Goal: Task Accomplishment & Management: Manage account settings

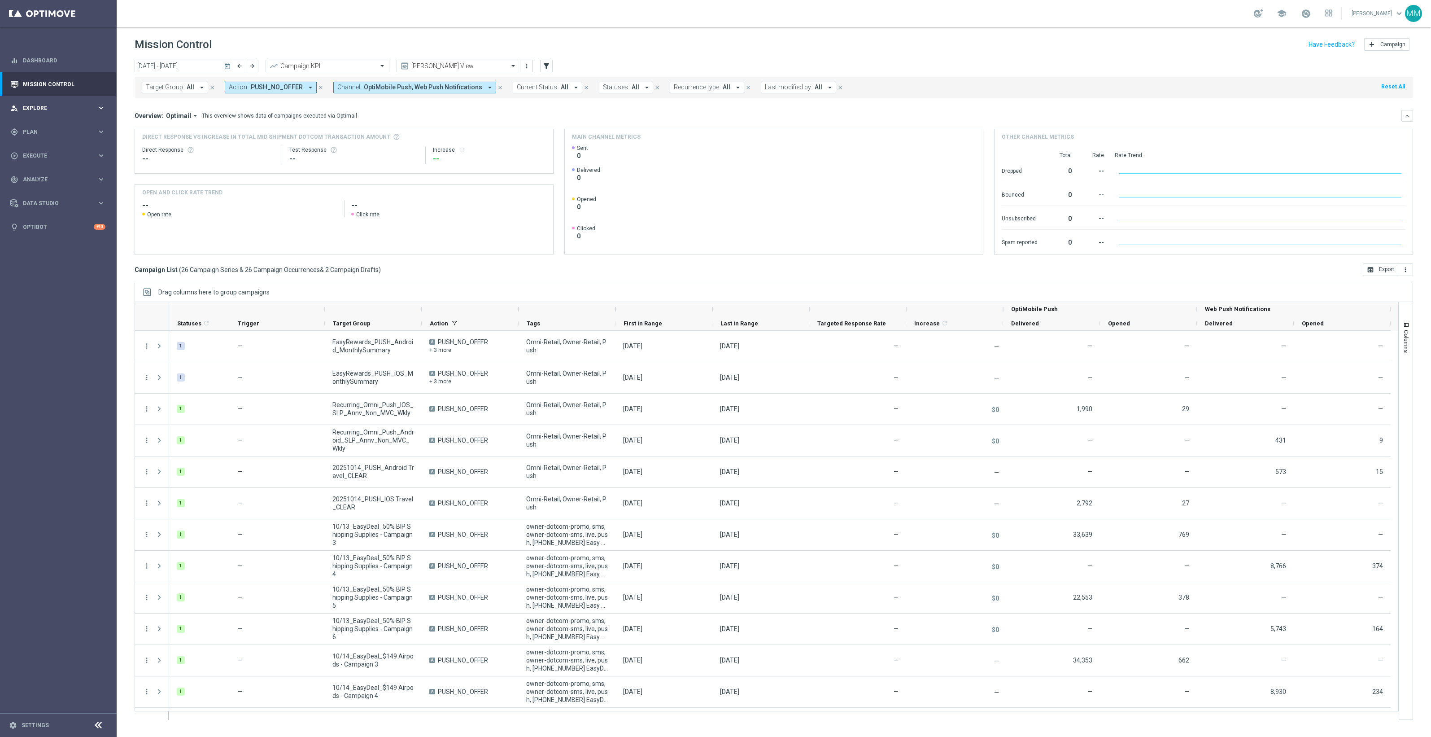
click at [91, 111] on div "person_search Explore" at bounding box center [53, 108] width 87 height 8
click at [57, 237] on span "Plan" at bounding box center [60, 239] width 74 height 5
click at [43, 175] on span "Templates" at bounding box center [56, 176] width 64 height 5
click at [41, 192] on link "Optimail" at bounding box center [60, 190] width 65 height 7
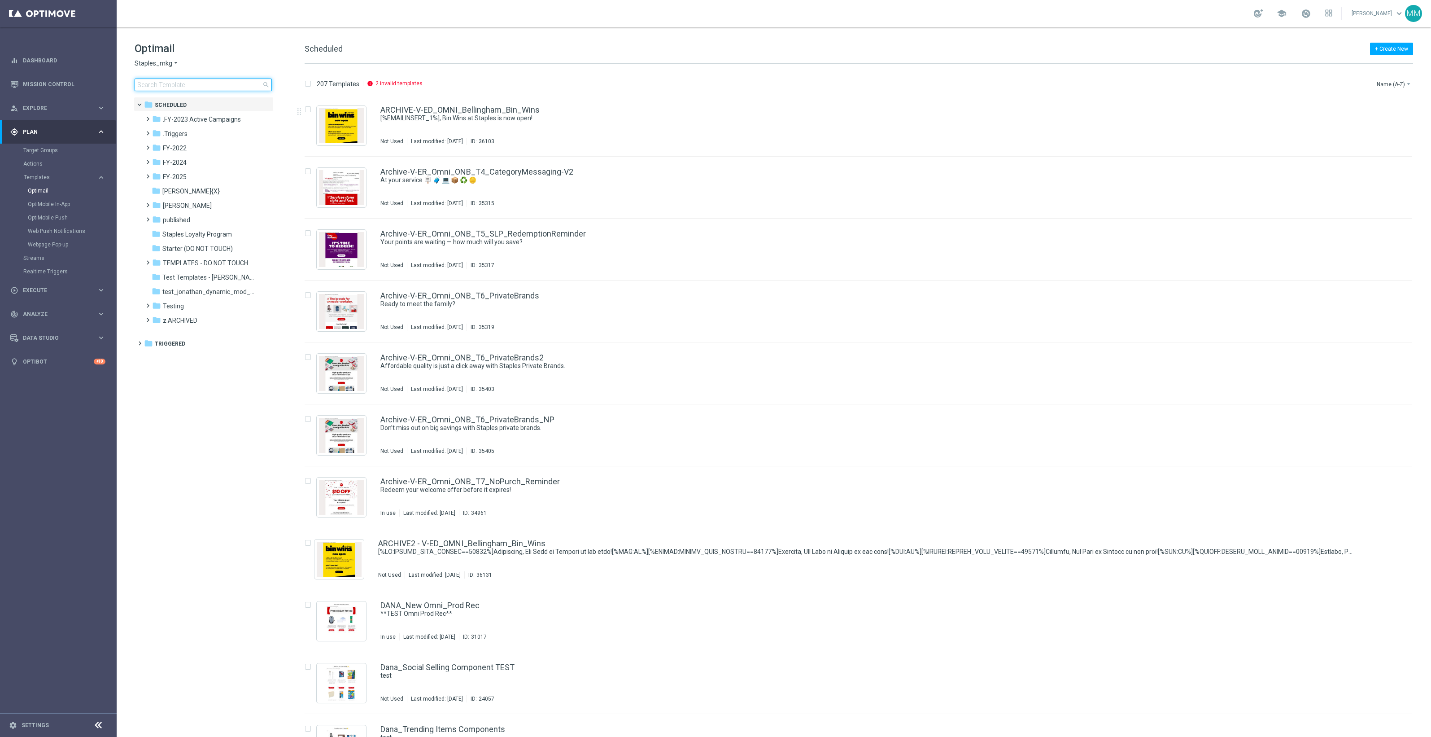
click at [180, 85] on input at bounding box center [203, 84] width 137 height 13
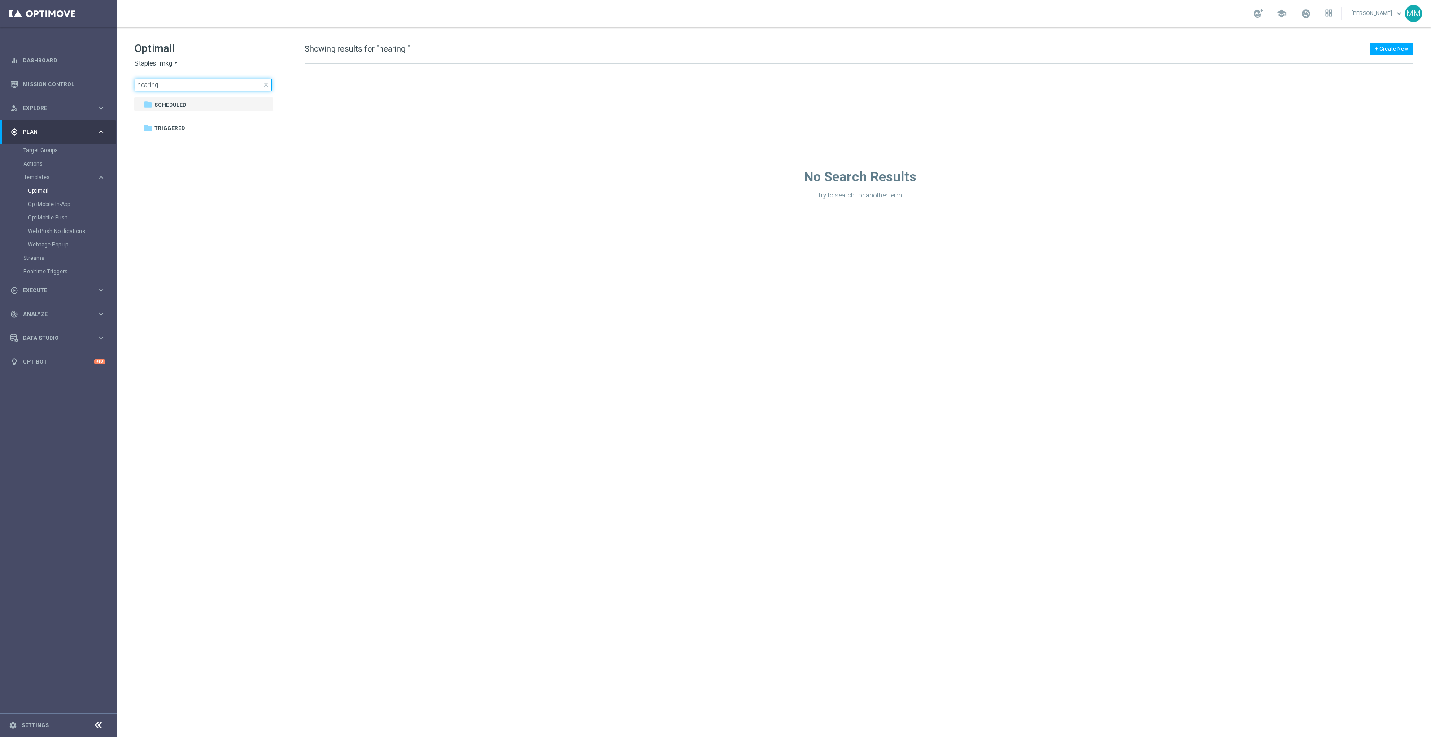
type input "nearing"
drag, startPoint x: 180, startPoint y: 85, endPoint x: 92, endPoint y: 97, distance: 89.2
click at [92, 97] on main "equalizer Dashboard Mission Control" at bounding box center [715, 368] width 1431 height 737
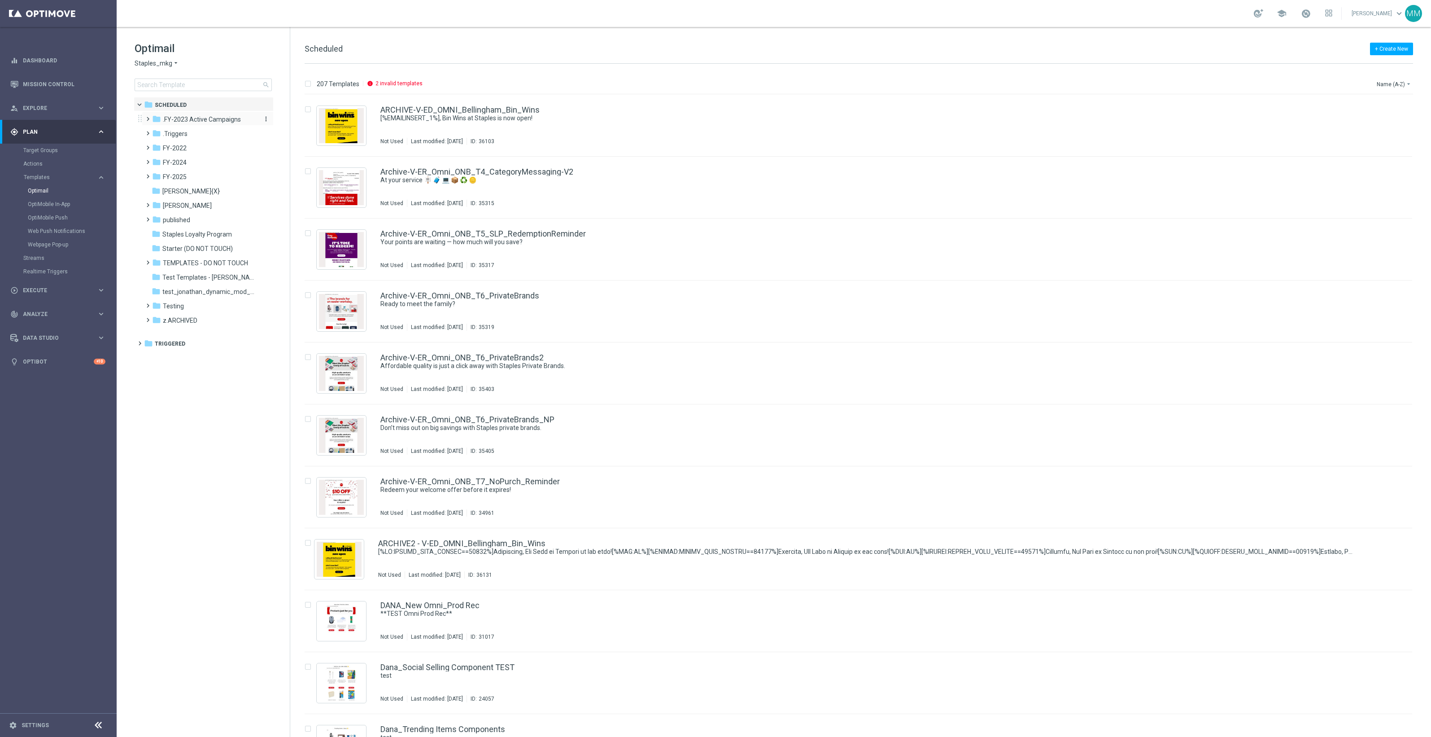
click at [194, 122] on span ".FY-2023 Active Campaigns" at bounding box center [202, 119] width 78 height 8
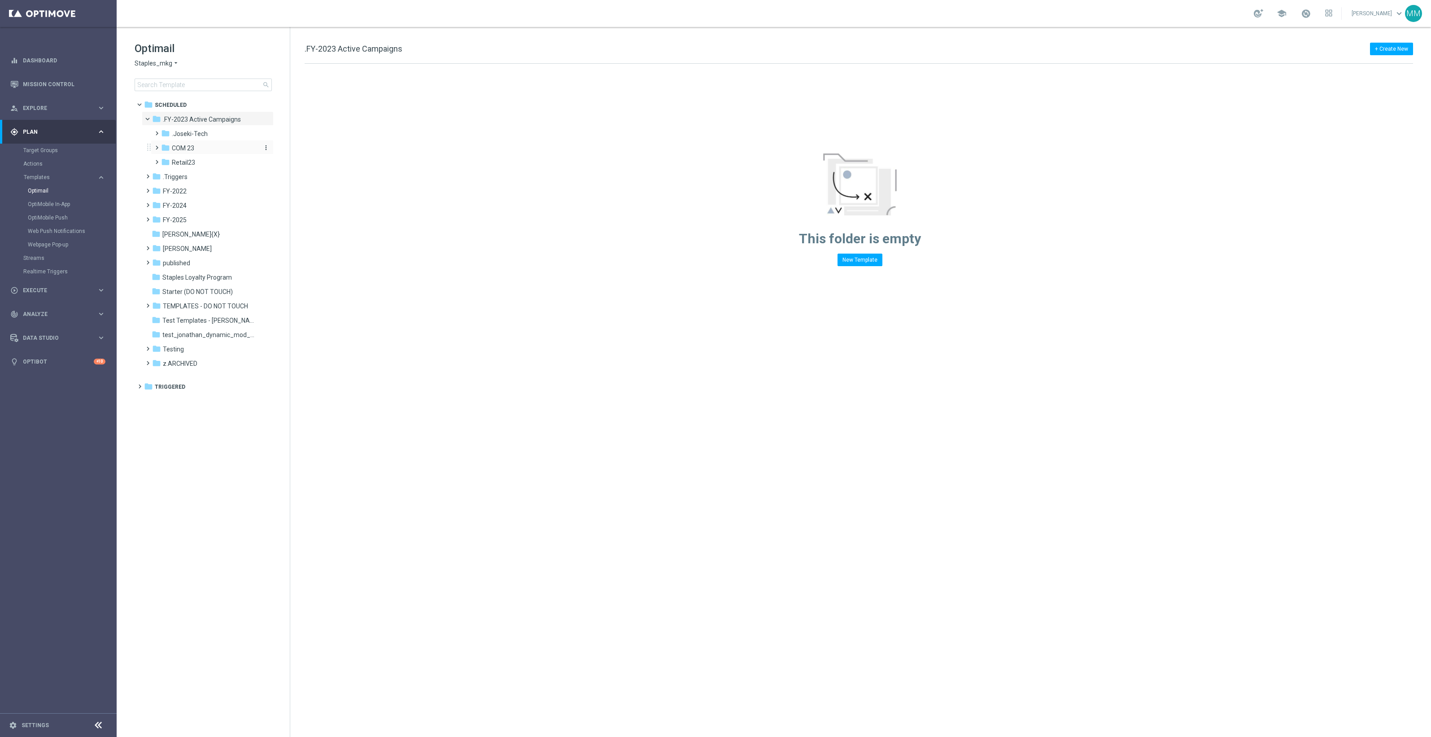
click at [196, 149] on div "folder COM 23" at bounding box center [209, 148] width 96 height 10
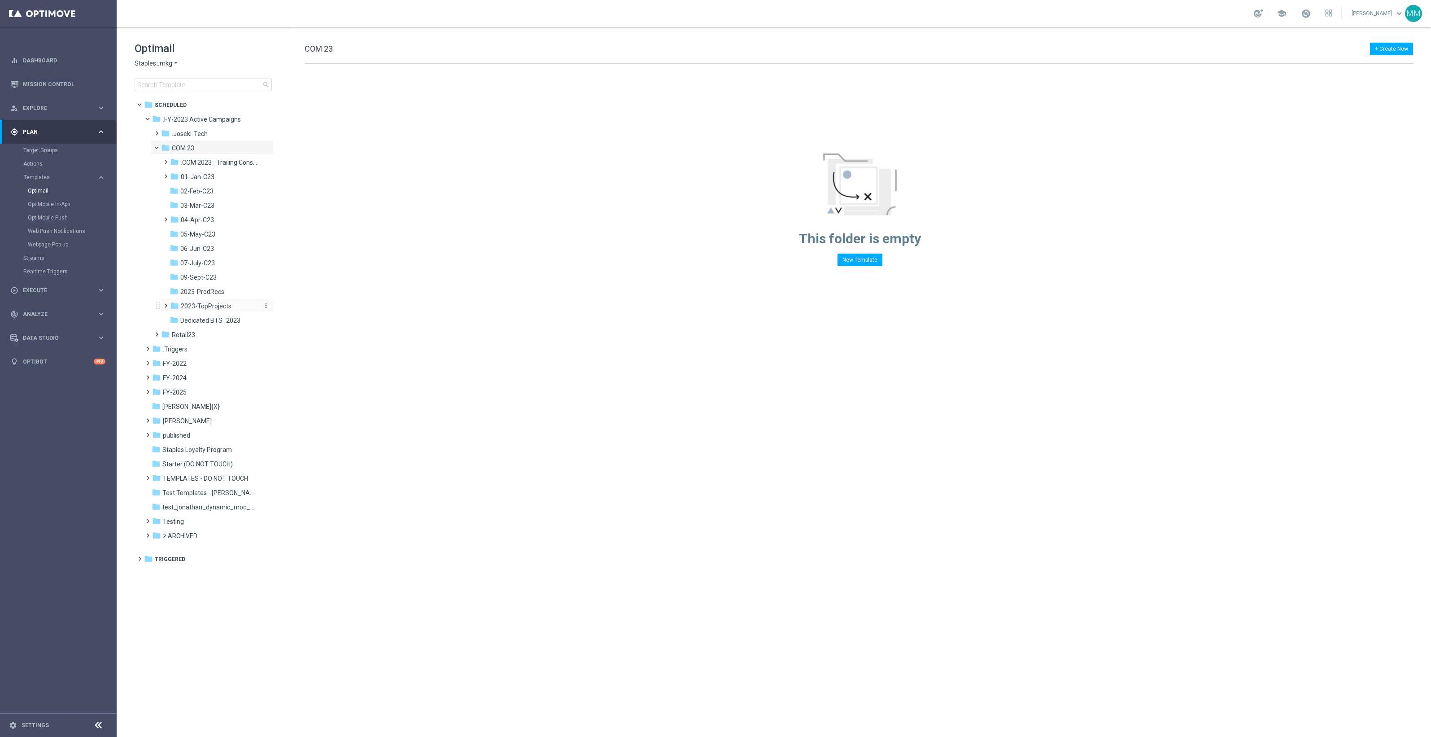
click at [221, 305] on span "2023-TopProjects" at bounding box center [206, 306] width 51 height 8
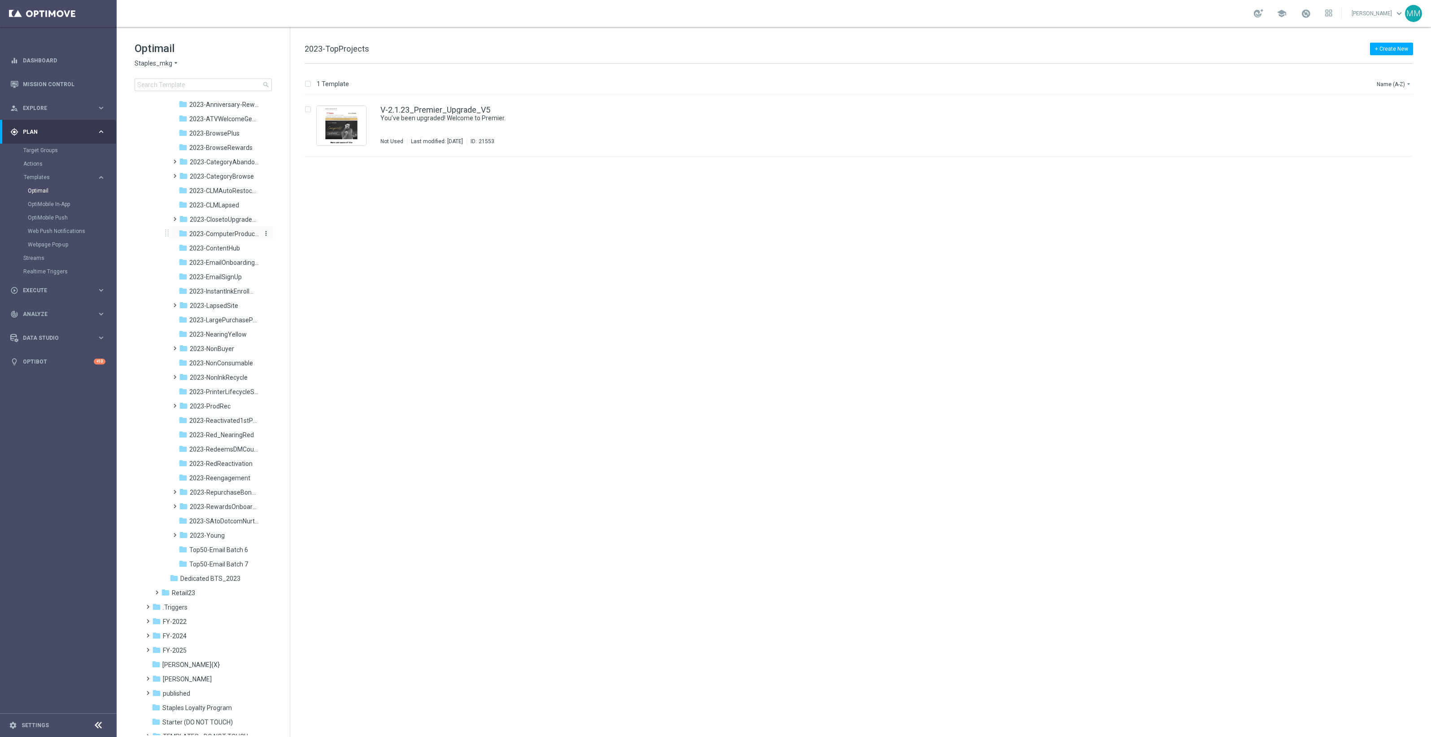
scroll to position [336, 0]
click at [231, 301] on span "2023-NearingYellow" at bounding box center [217, 300] width 57 height 8
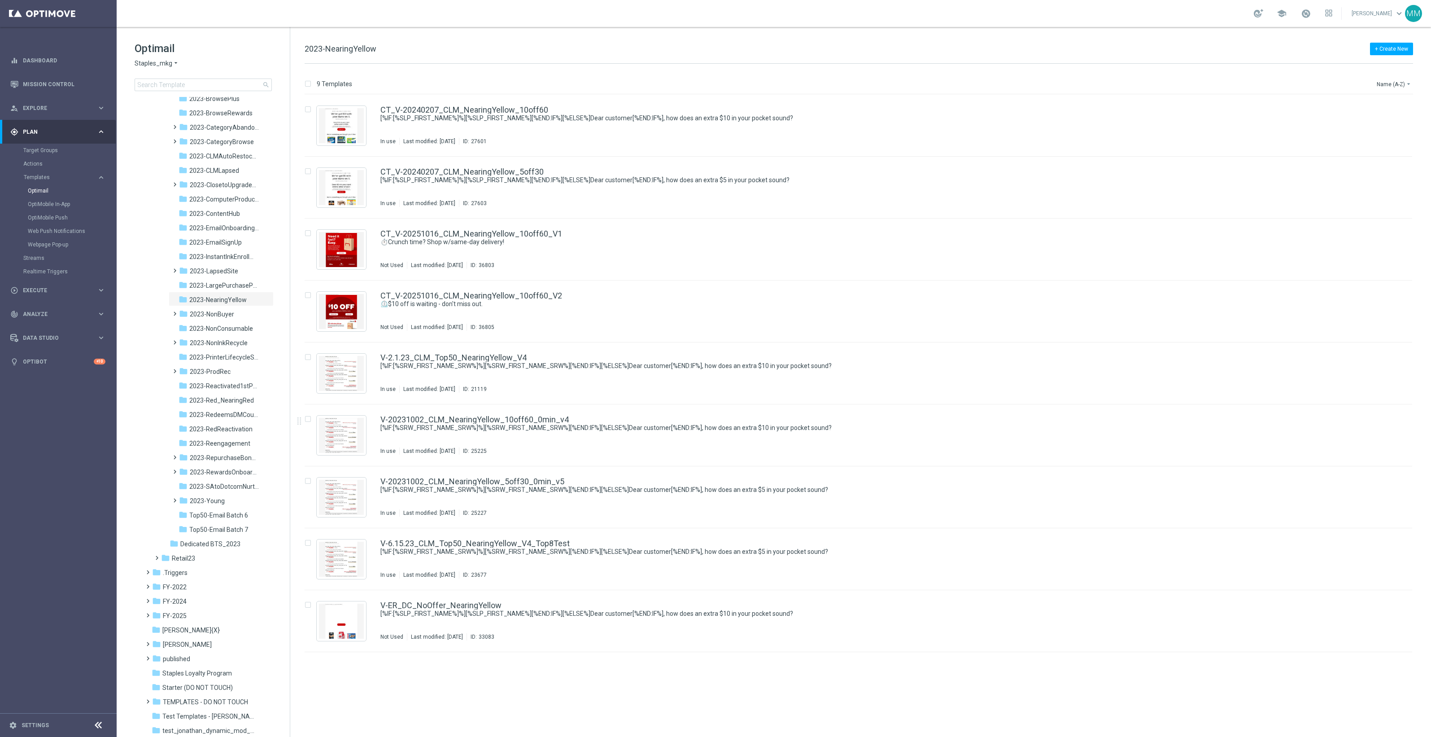
drag, startPoint x: 460, startPoint y: 416, endPoint x: 391, endPoint y: 698, distance: 290.0
click at [391, 698] on div "insert_drive_file CT_V-20240207_CLM_NearingYellow_10off60 [%IF:[%SLP_FIRST_NAME…" at bounding box center [862, 416] width 1133 height 642
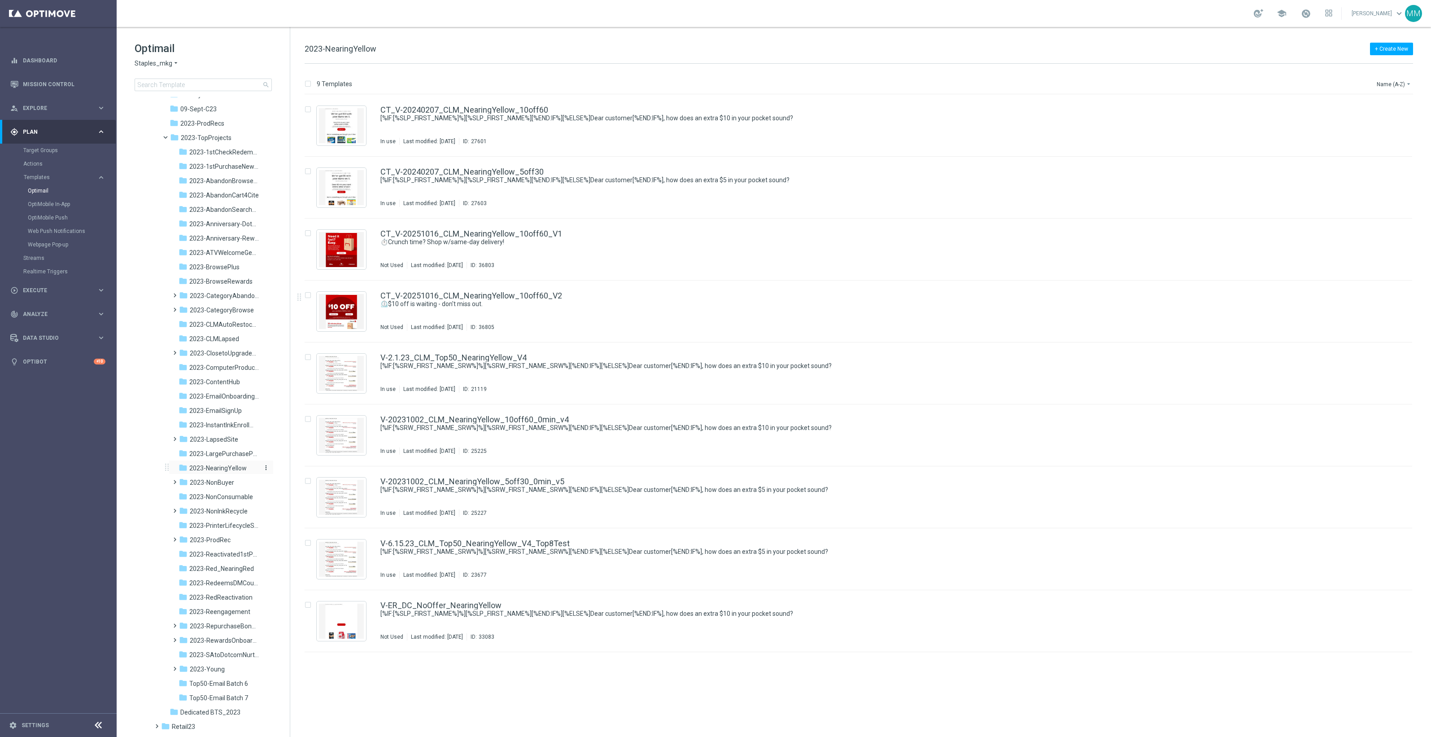
scroll to position [221, 0]
drag, startPoint x: 200, startPoint y: 84, endPoint x: 196, endPoint y: 70, distance: 14.8
click at [200, 84] on input at bounding box center [203, 84] width 137 height 13
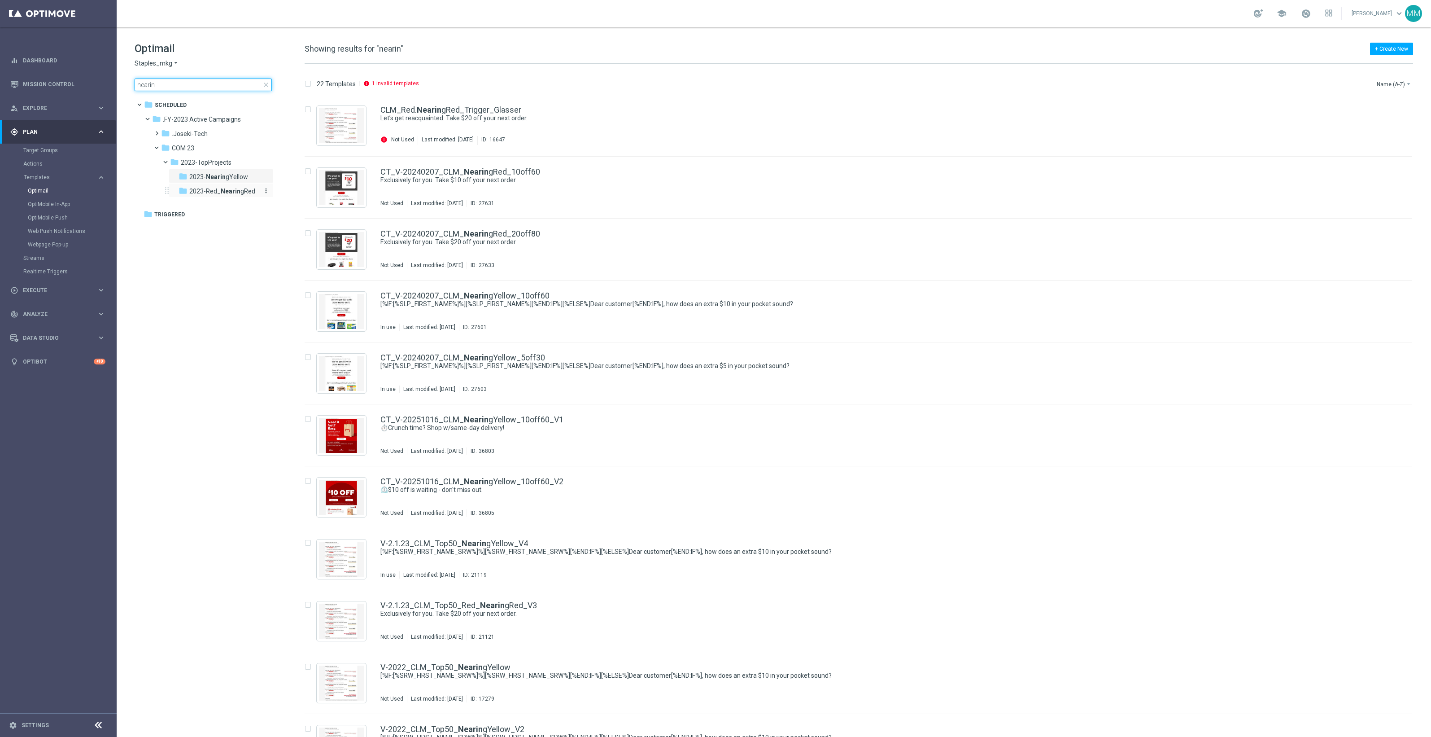
type input "nearin"
click at [228, 191] on b "Nearin" at bounding box center [231, 190] width 20 height 7
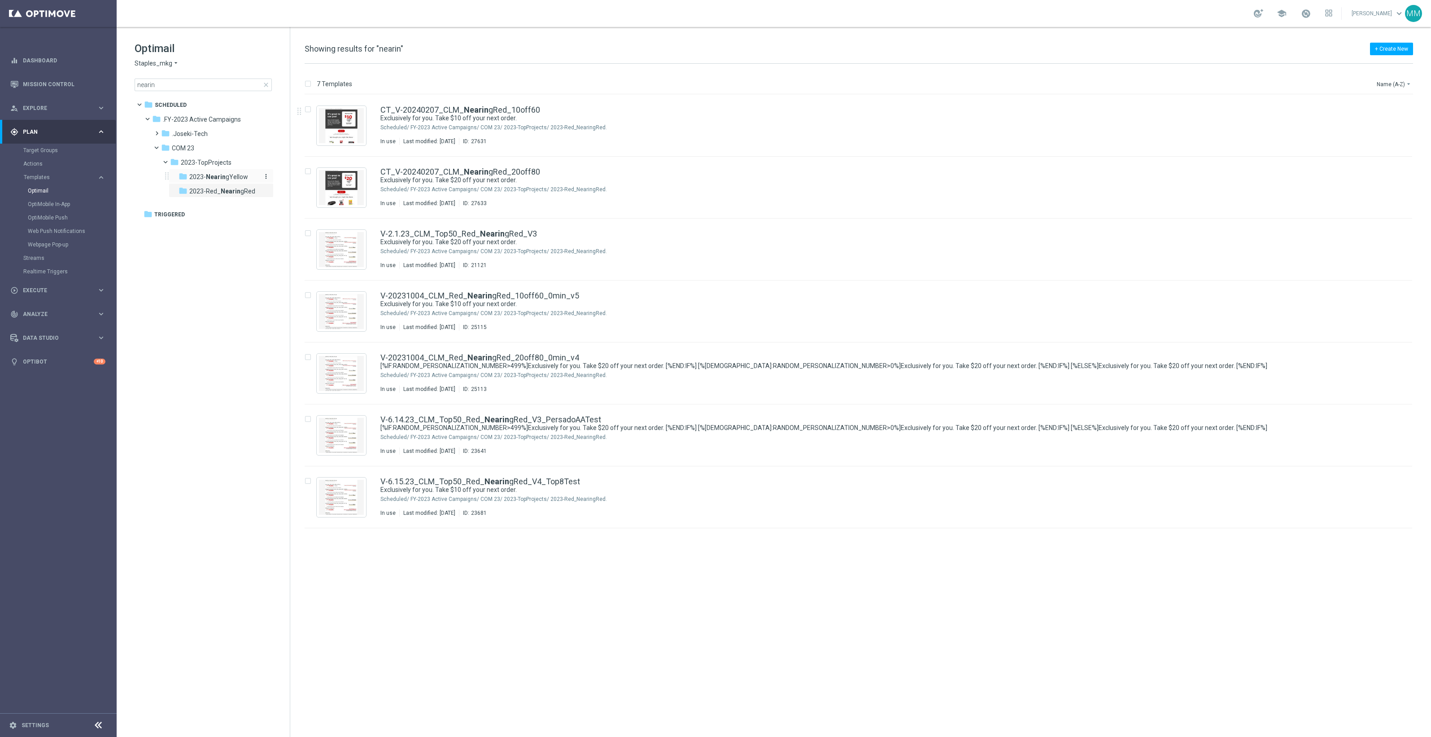
click at [241, 174] on span "2023- Nearin gYellow" at bounding box center [218, 177] width 59 height 8
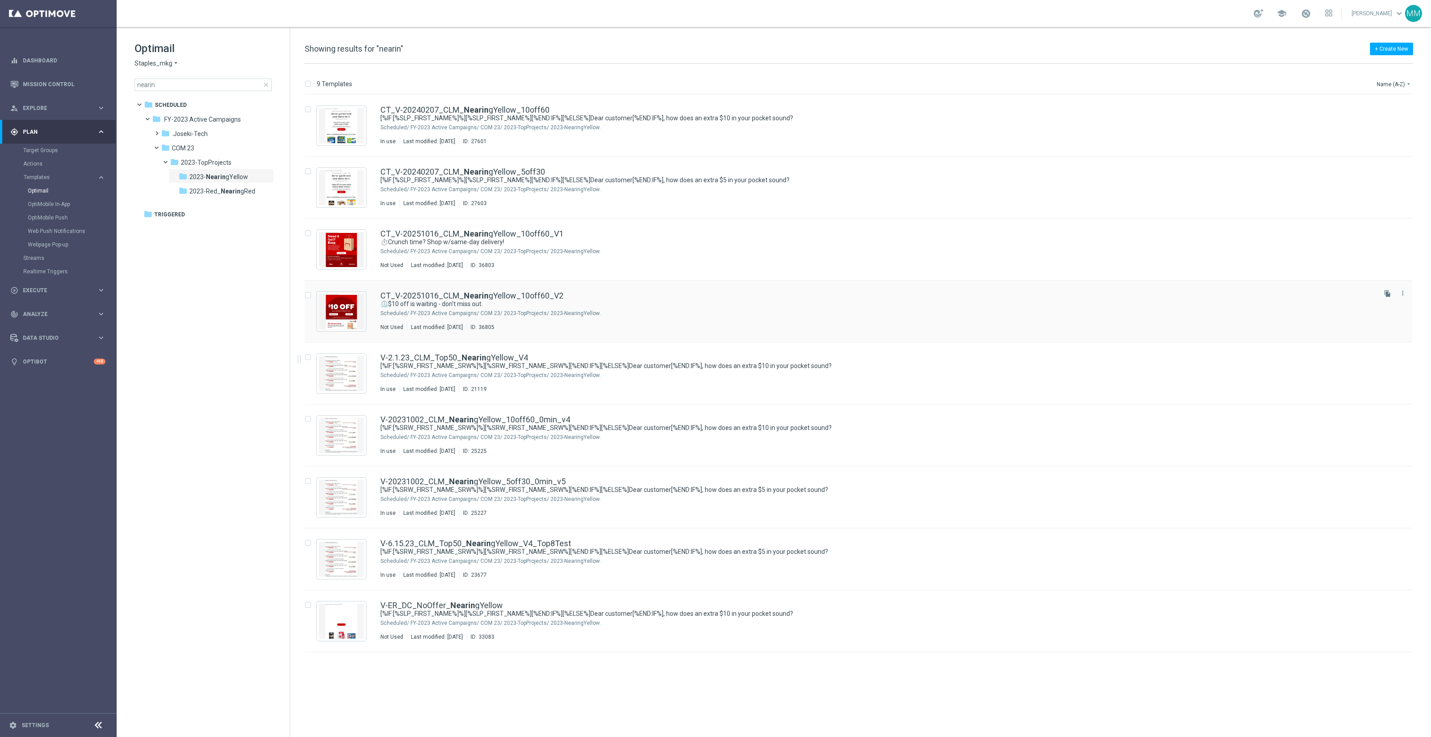
click at [1386, 294] on icon "file_copy" at bounding box center [1387, 293] width 7 height 7
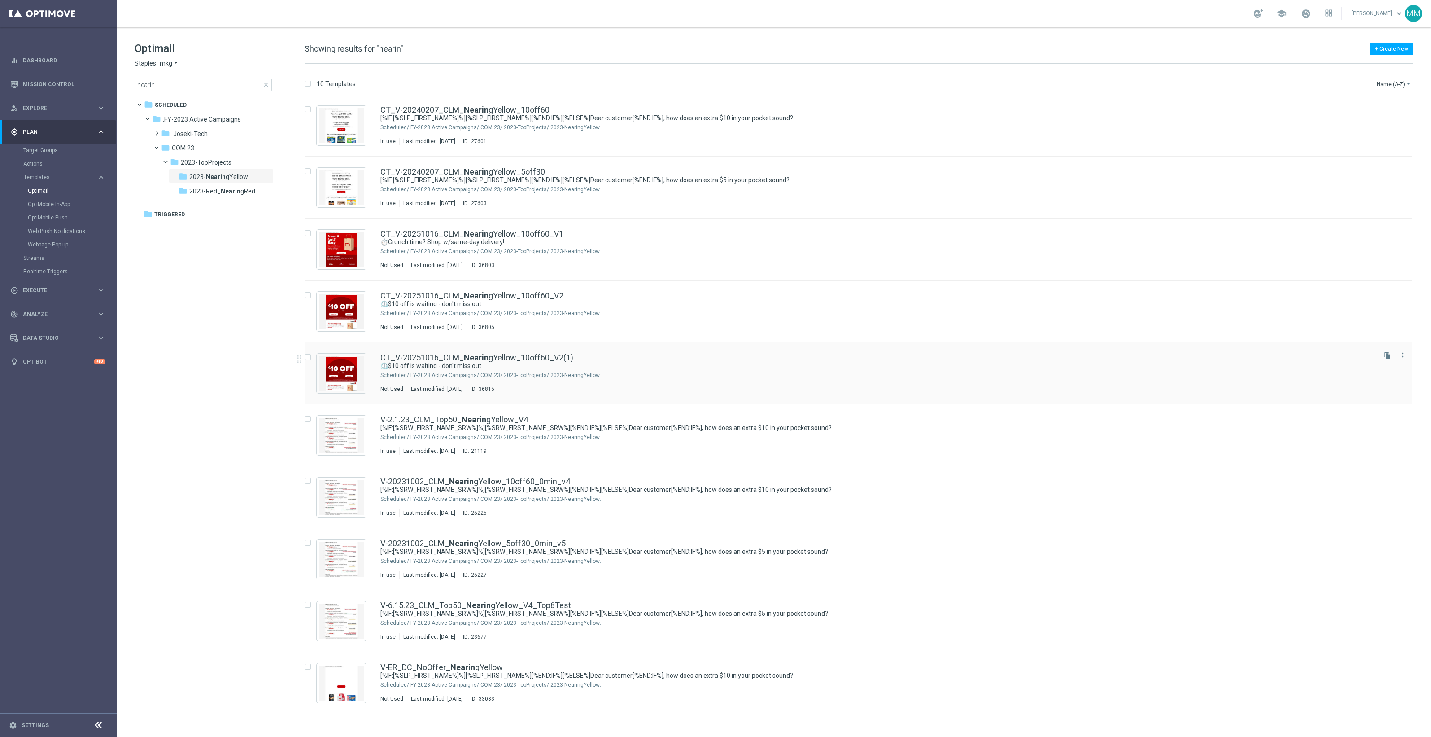
click at [1400, 351] on icon "more_vert" at bounding box center [1402, 354] width 7 height 7
click at [1347, 362] on span "Move" at bounding box center [1347, 365] width 14 height 6
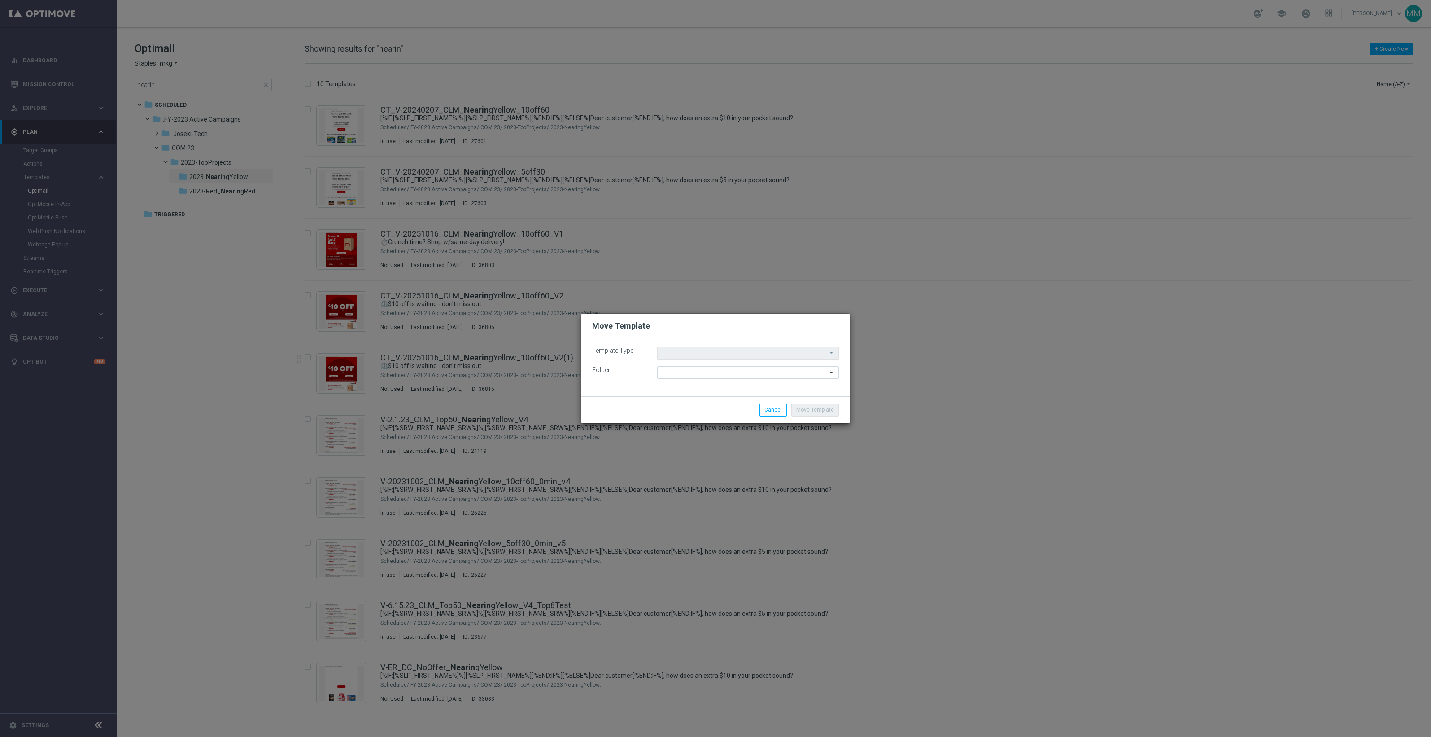
type input "Scheduled"
type input "2023-NearingYellow"
click at [725, 373] on input "2023-NearingYellow" at bounding box center [748, 372] width 182 height 13
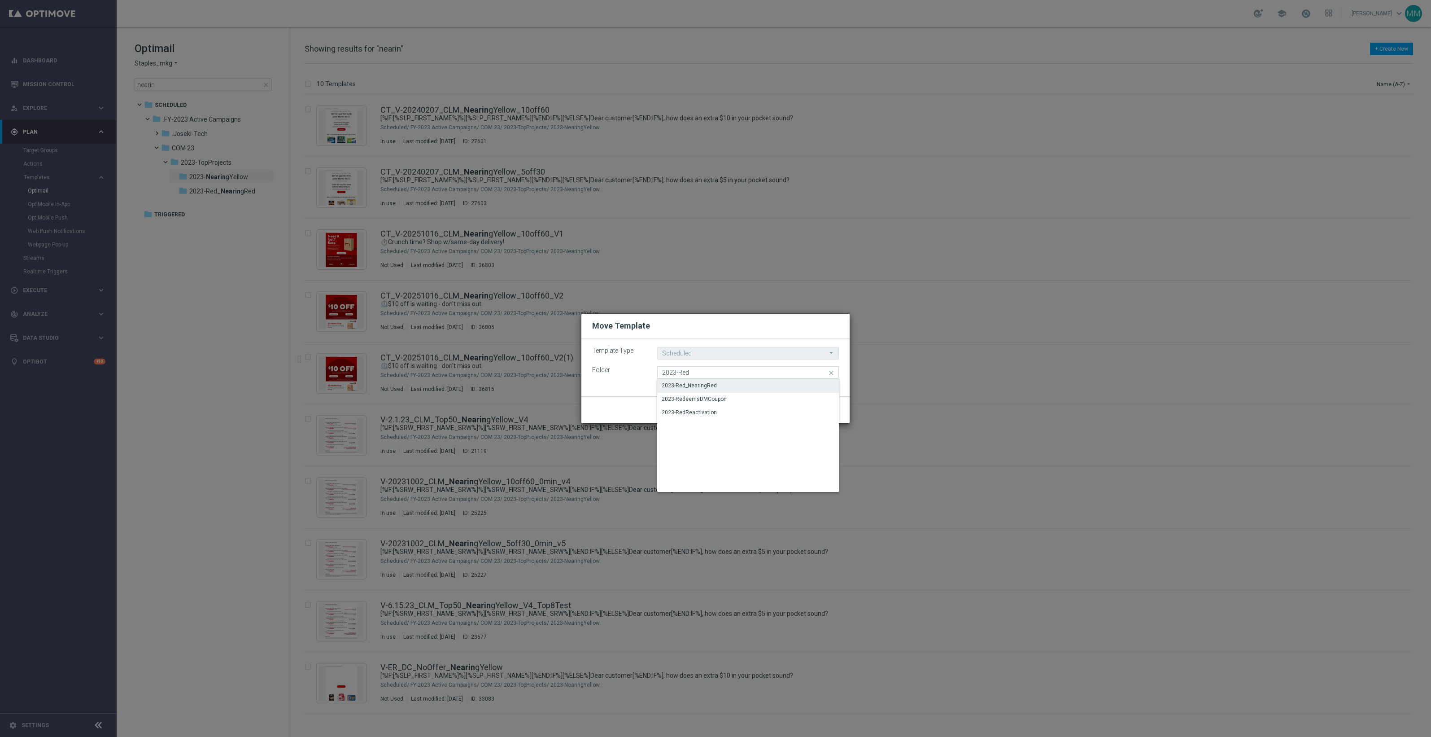
click at [729, 384] on div "2023-Red_NearingRed" at bounding box center [748, 385] width 182 height 13
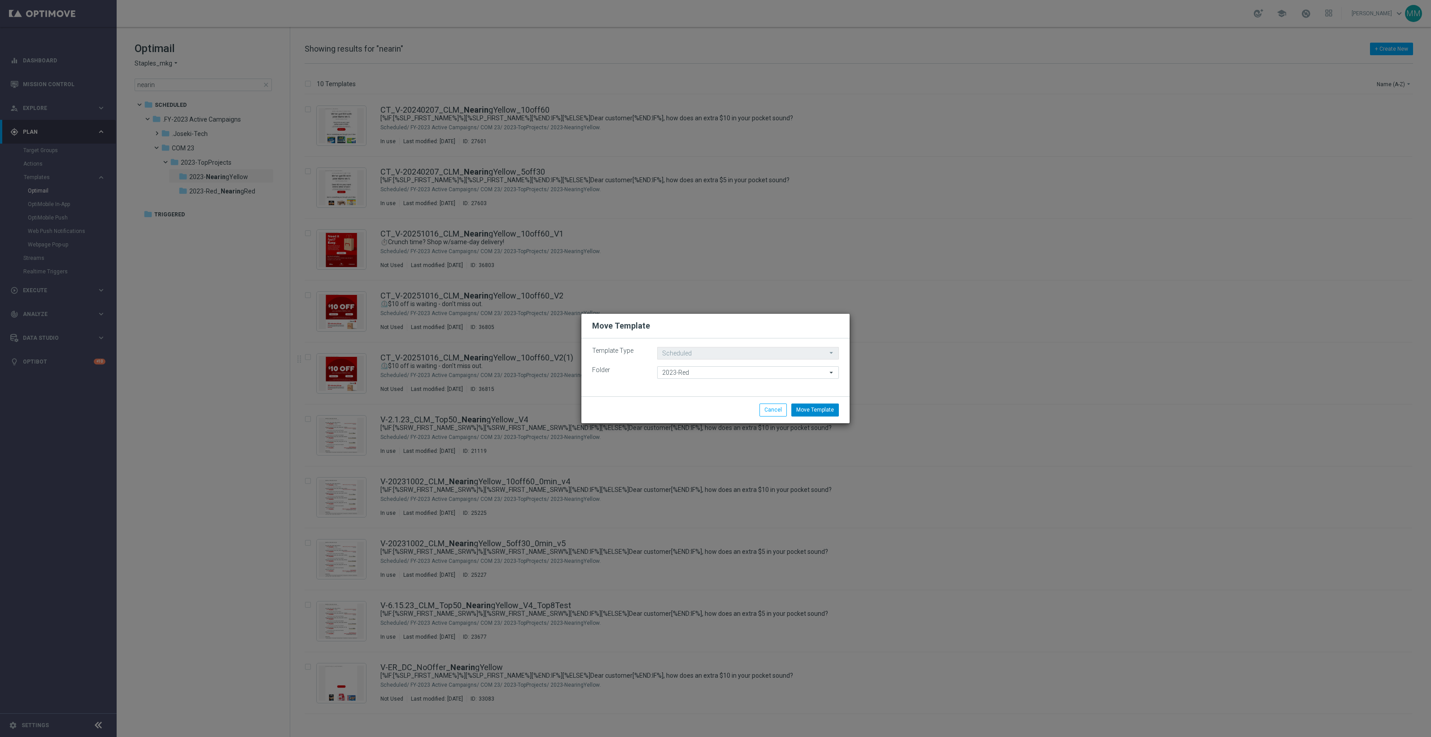
type input "2023-Red_NearingRed"
click at [826, 410] on button "Move Template" at bounding box center [815, 409] width 48 height 13
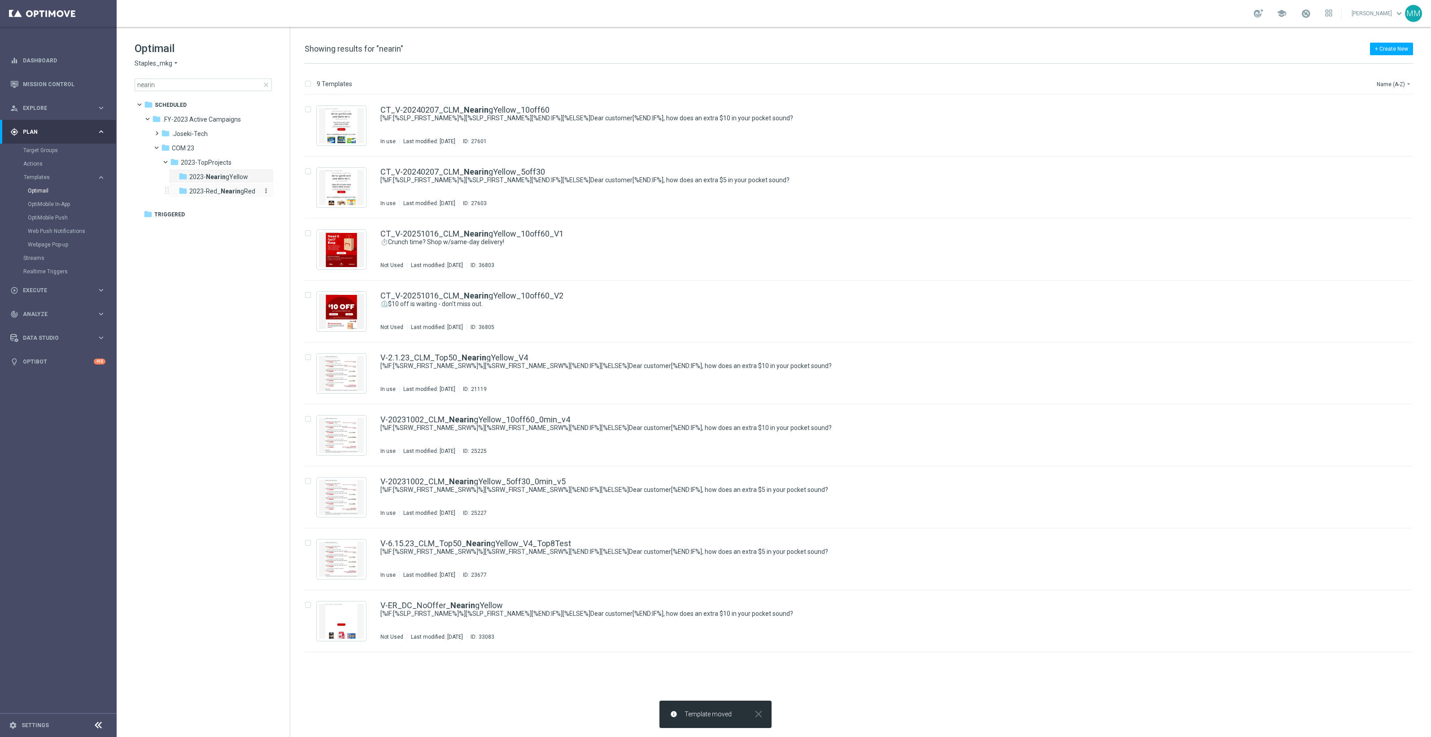
click at [227, 192] on b "Nearin" at bounding box center [231, 190] width 20 height 7
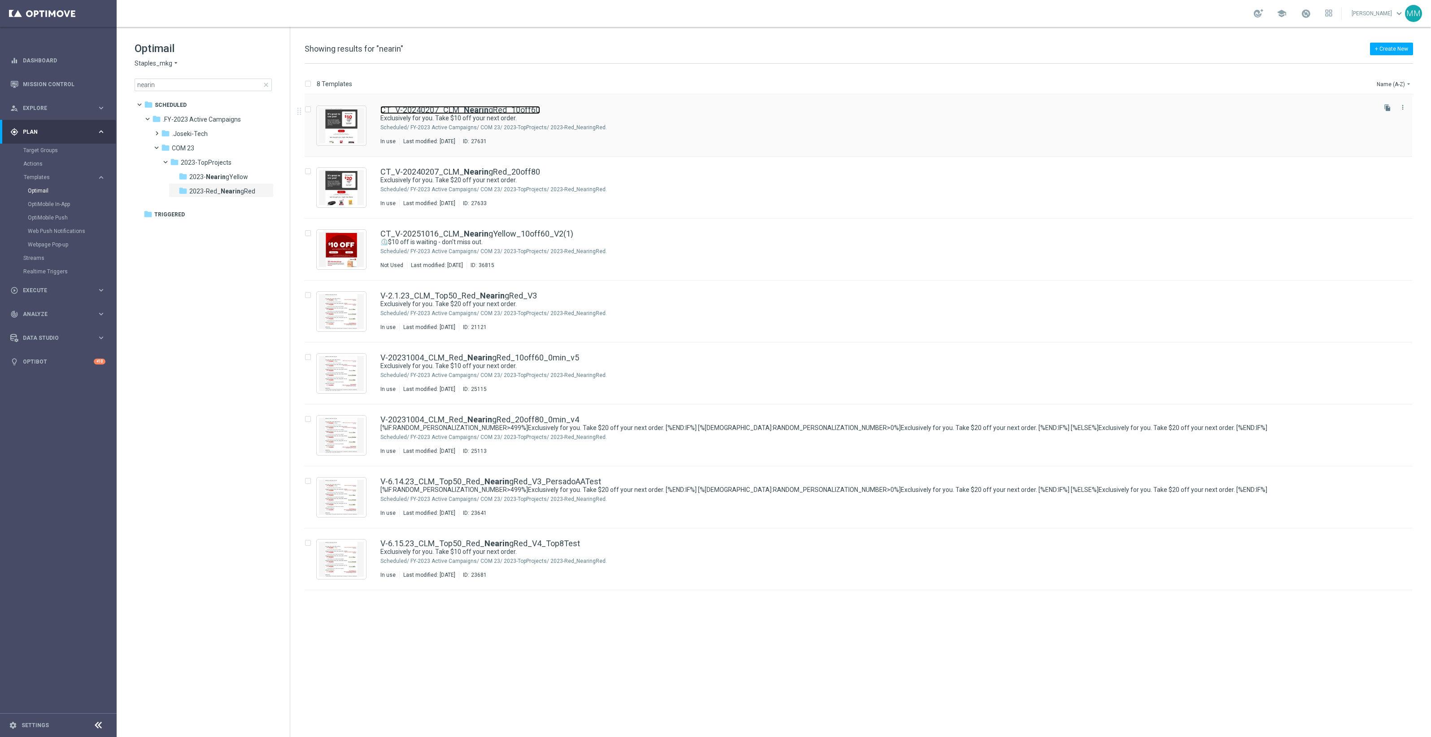
drag, startPoint x: 457, startPoint y: 110, endPoint x: 413, endPoint y: 113, distance: 44.1
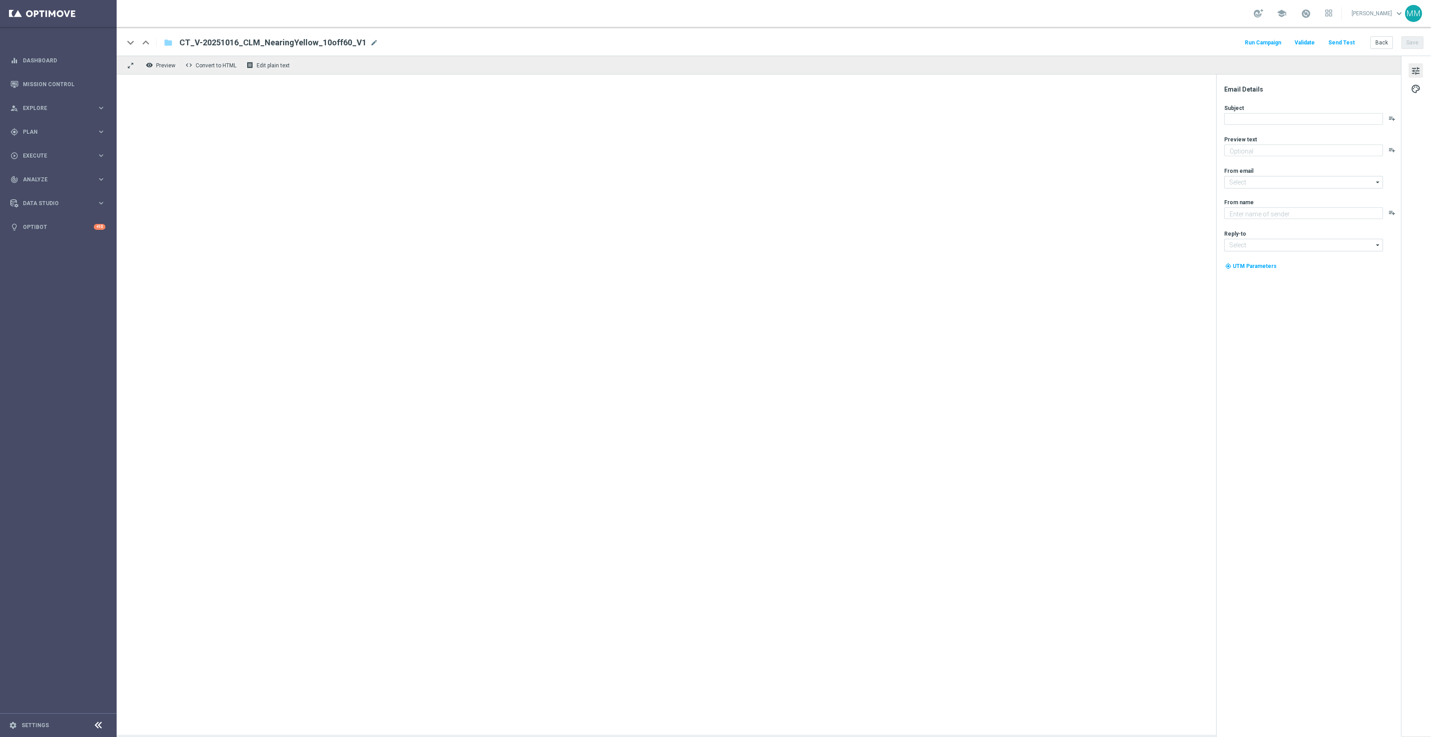
type textarea "Plus next-day delivery to over 98% of the U.S."
type input "staples@connected.staples.com"
type textarea "Staples"
type input "info@staples.com"
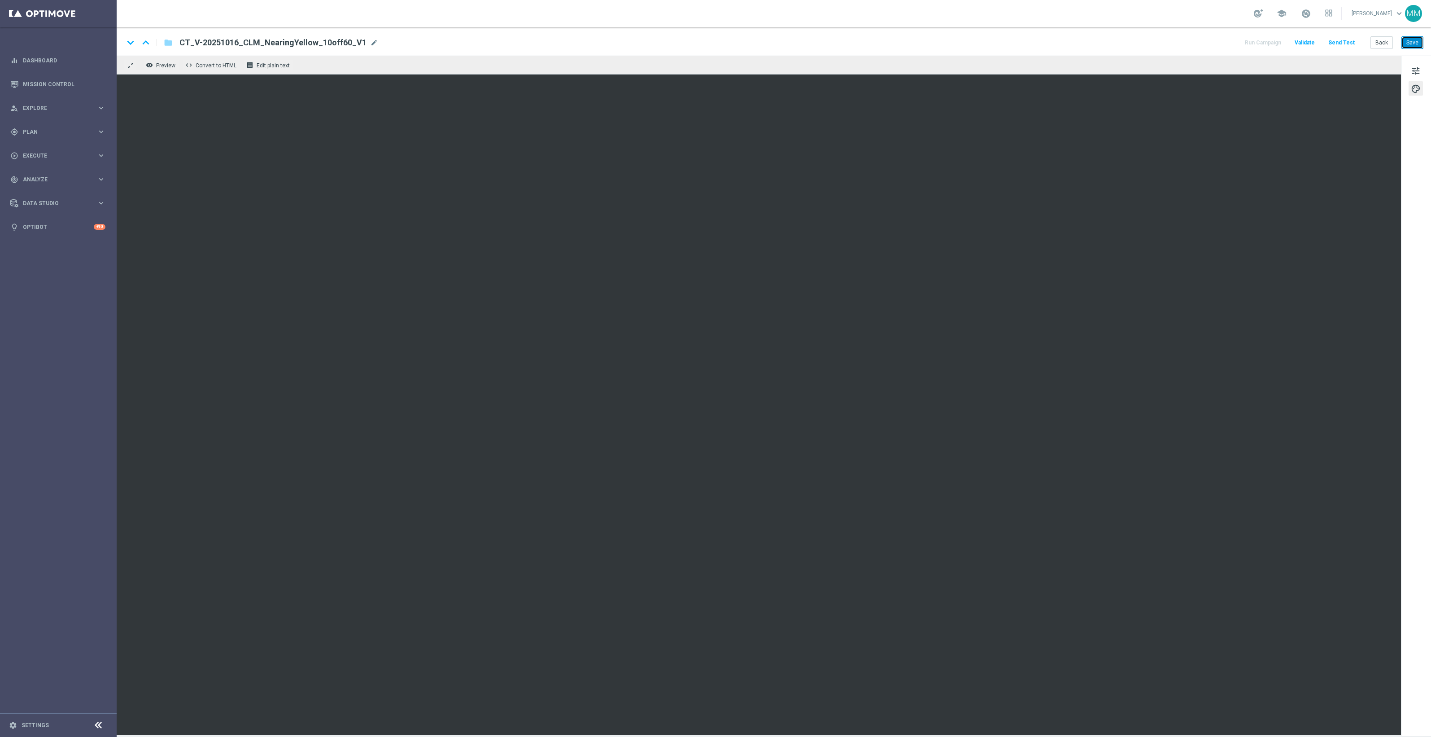
click at [1416, 43] on button "Save" at bounding box center [1412, 42] width 22 height 13
click at [1340, 37] on button "Send Test" at bounding box center [1341, 43] width 29 height 12
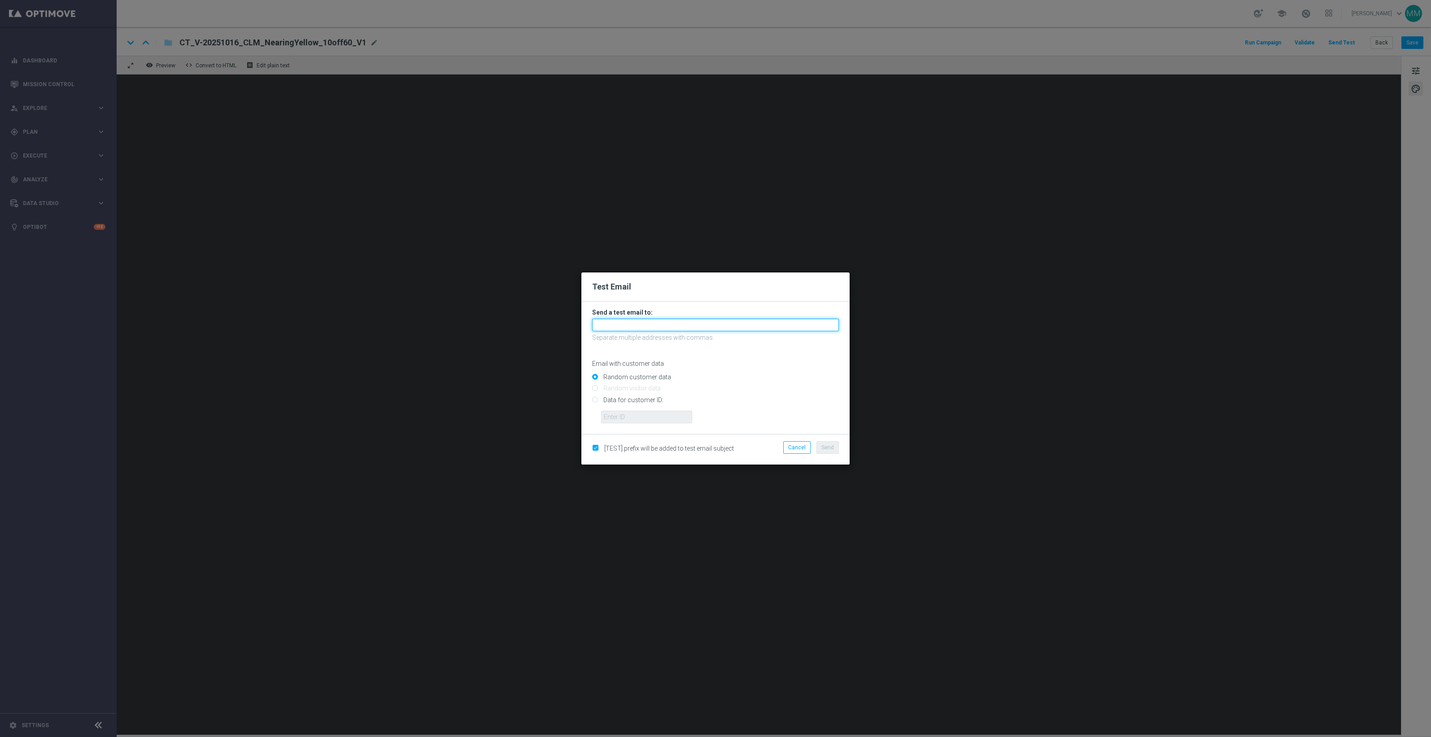
click at [826, 326] on input "text" at bounding box center [715, 324] width 247 height 13
paste input "staples.96a1-blokw@litmusemail.com"
type input "staples.96a1-blokw@litmusemail.com"
drag, startPoint x: 623, startPoint y: 397, endPoint x: 628, endPoint y: 402, distance: 7.3
click at [623, 397] on input "Data for customer ID:" at bounding box center [715, 403] width 247 height 13
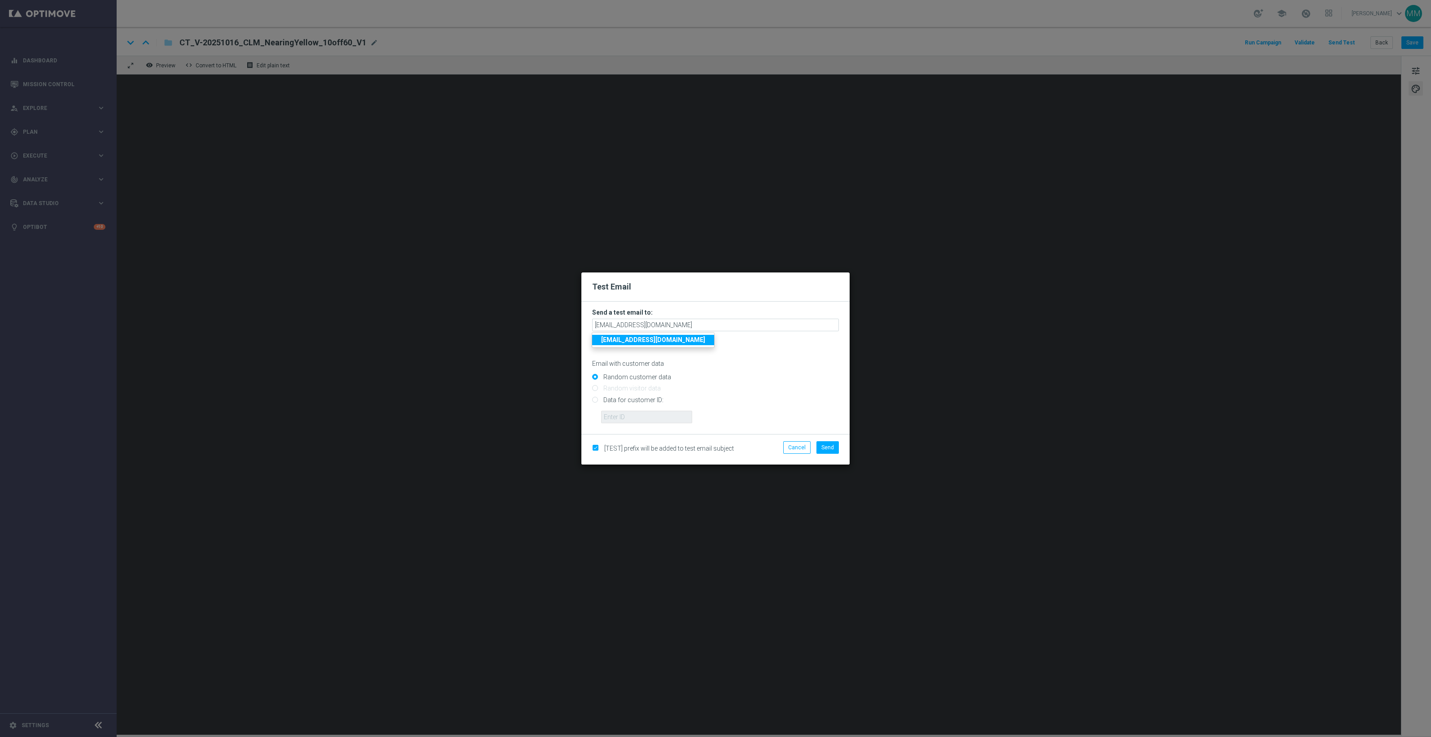
radio input "true"
click at [635, 418] on input "text" at bounding box center [646, 416] width 91 height 13
paste input "10000024919"
type input "10000024919"
drag, startPoint x: 840, startPoint y: 405, endPoint x: 837, endPoint y: 420, distance: 16.0
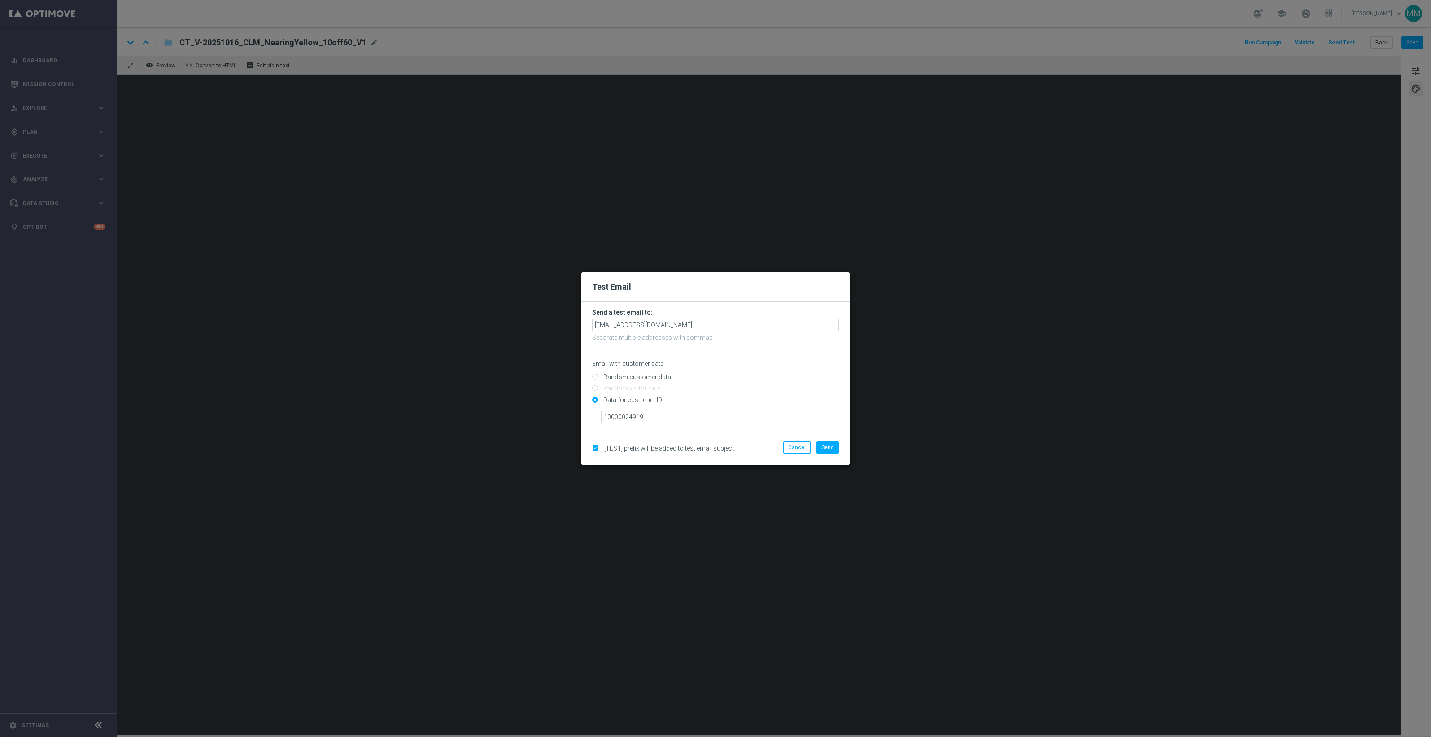
click at [840, 405] on div "10000024919" at bounding box center [719, 413] width 251 height 19
click at [828, 446] on span "Send" at bounding box center [827, 447] width 13 height 6
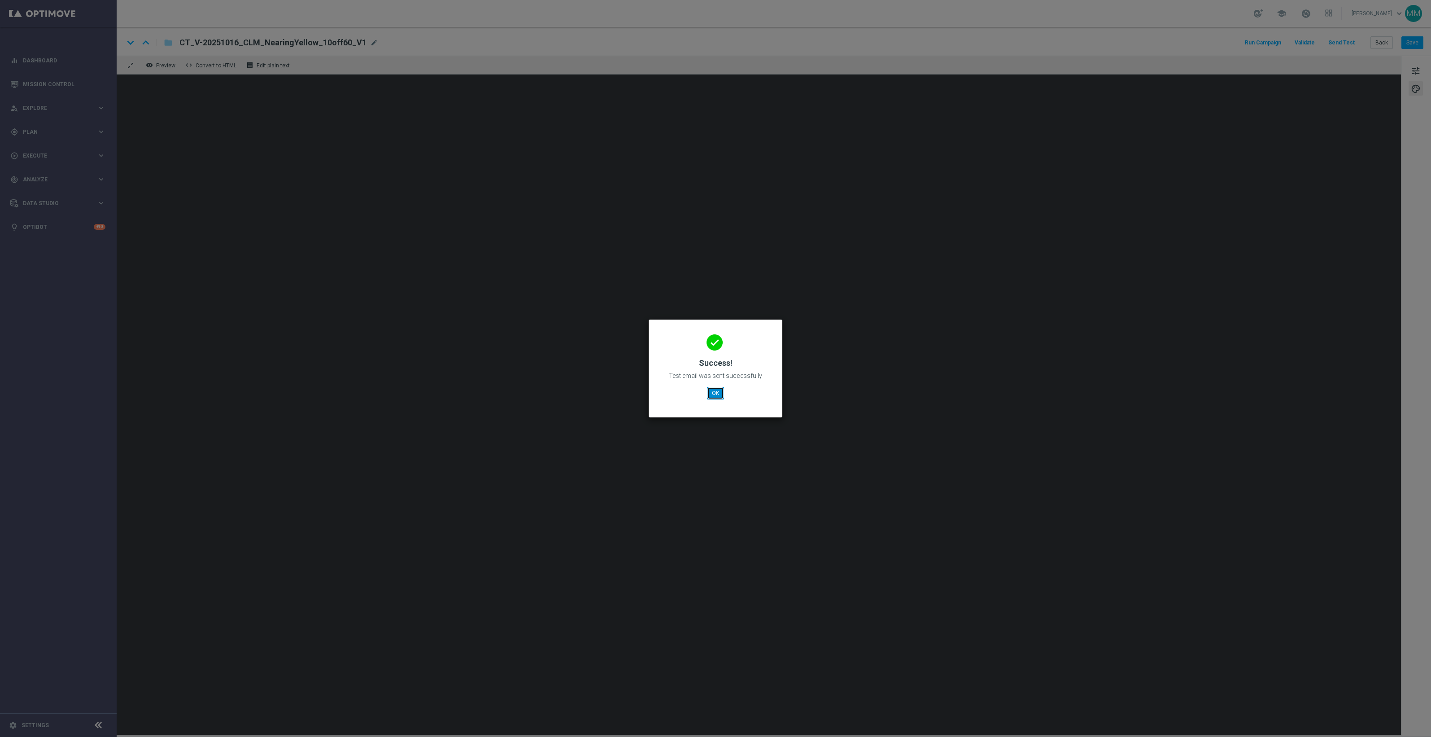
click at [713, 394] on button "OK" at bounding box center [715, 393] width 17 height 13
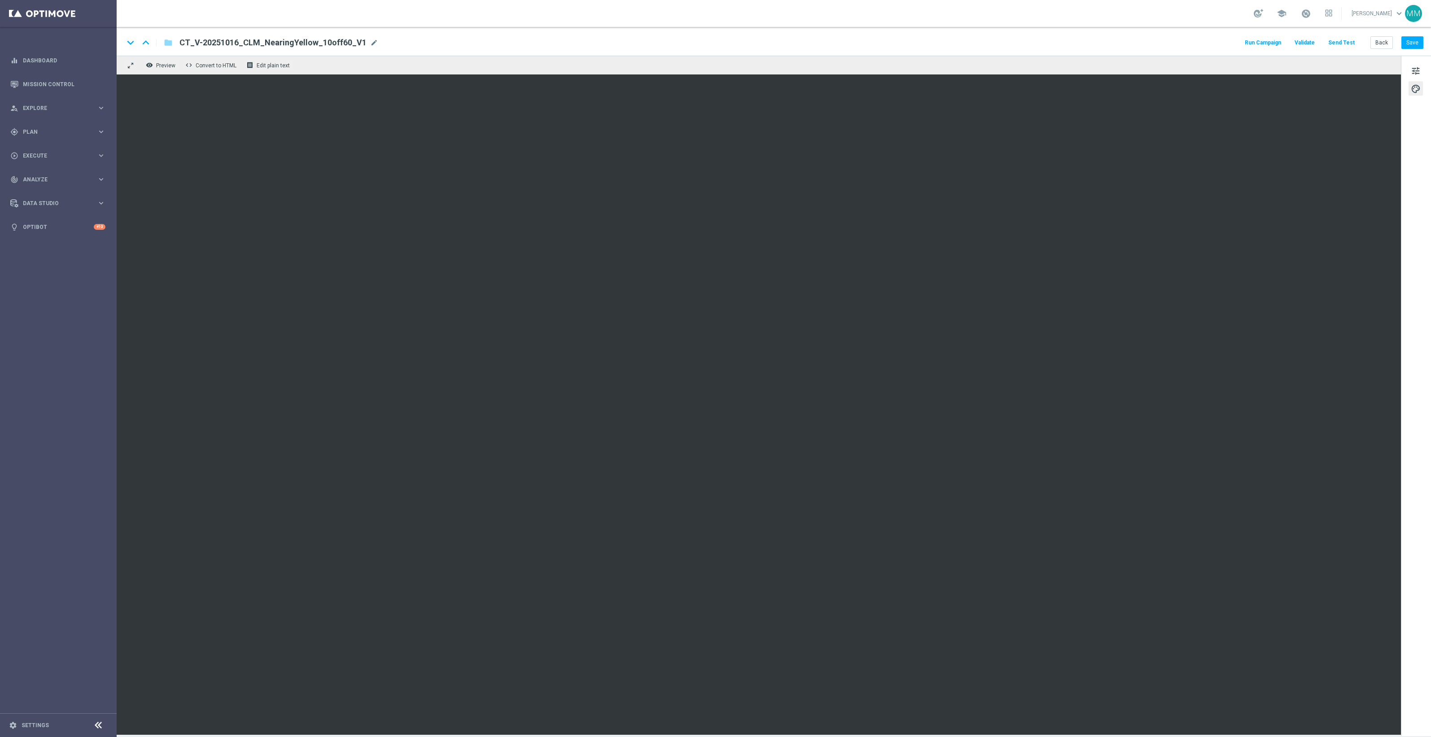
click at [1355, 41] on button "Send Test" at bounding box center [1341, 43] width 29 height 12
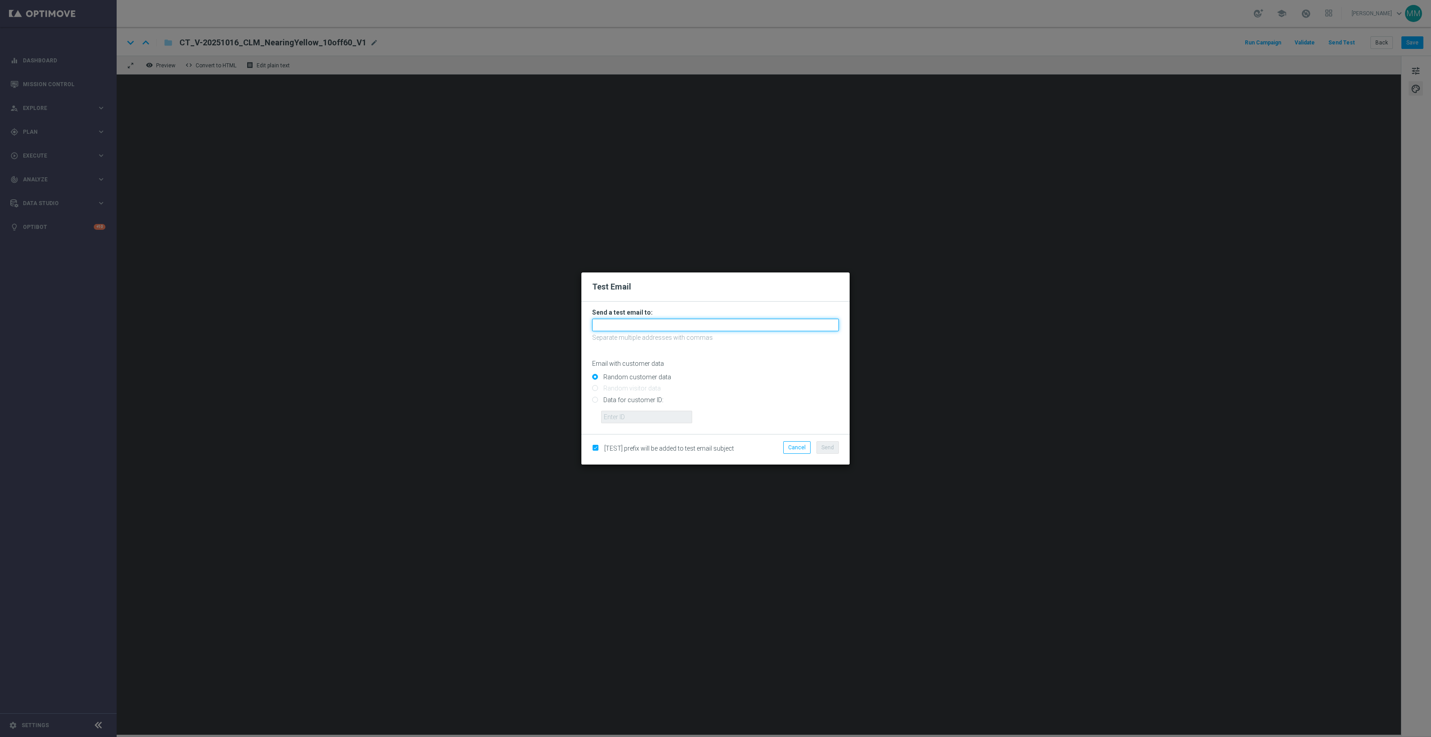
click at [701, 326] on input "text" at bounding box center [715, 324] width 247 height 13
paste input "staples.96a1-bloll@litmusemail.com"
type input "staples.96a1-bloll@litmusemail.com"
drag, startPoint x: 644, startPoint y: 400, endPoint x: 662, endPoint y: 422, distance: 28.0
click at [644, 400] on input "Data for customer ID:" at bounding box center [715, 403] width 247 height 13
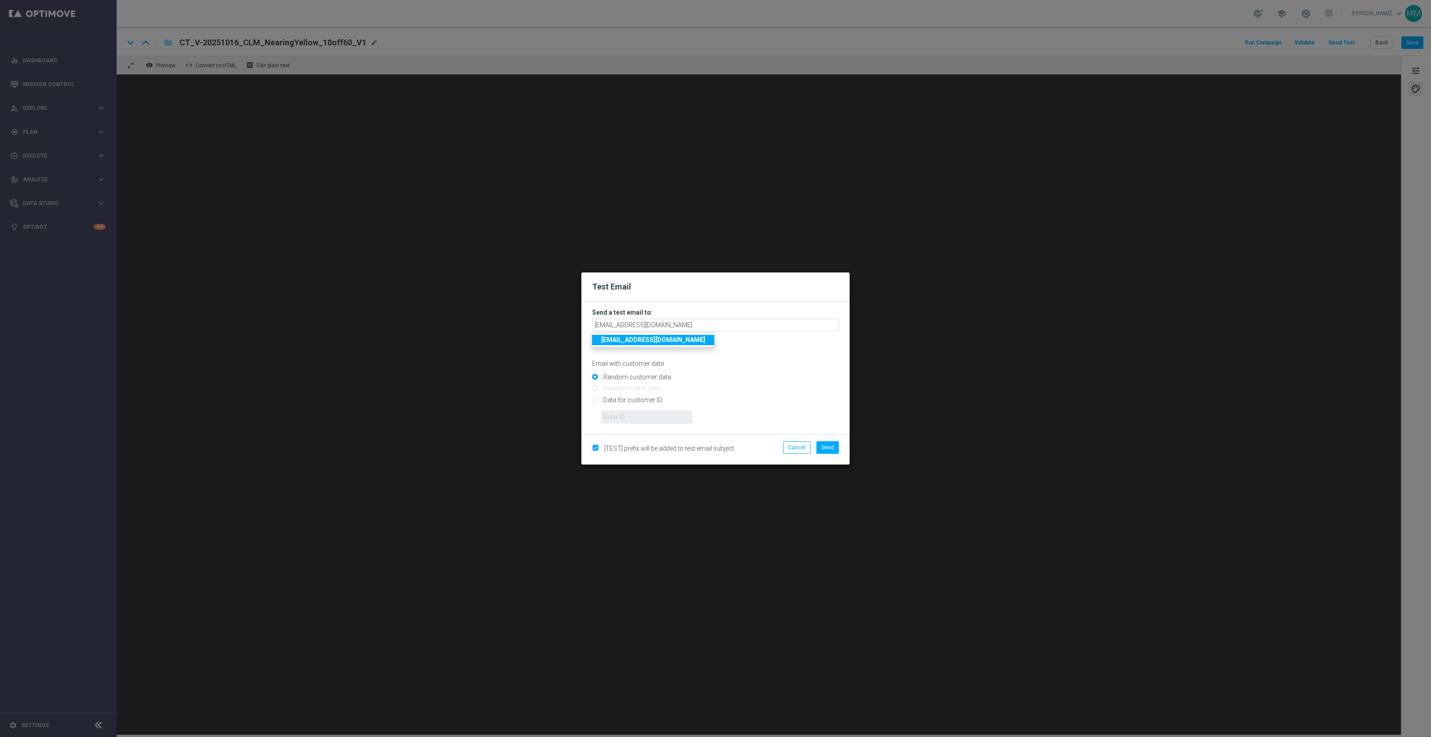
radio input "true"
click at [659, 418] on input "text" at bounding box center [646, 416] width 91 height 13
paste input "10049077256"
type input "10049077256"
click at [824, 442] on button "Send" at bounding box center [827, 447] width 22 height 13
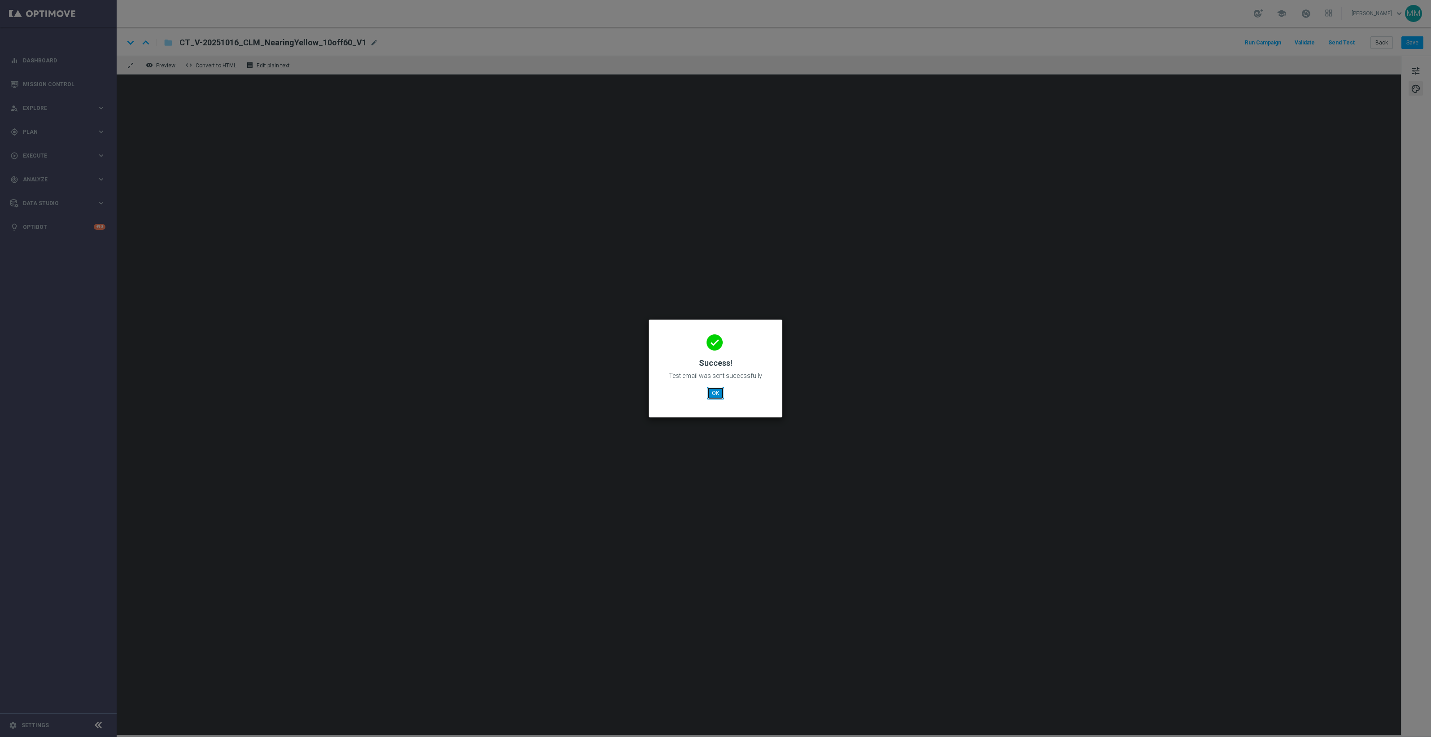
click at [712, 391] on button "OK" at bounding box center [715, 393] width 17 height 13
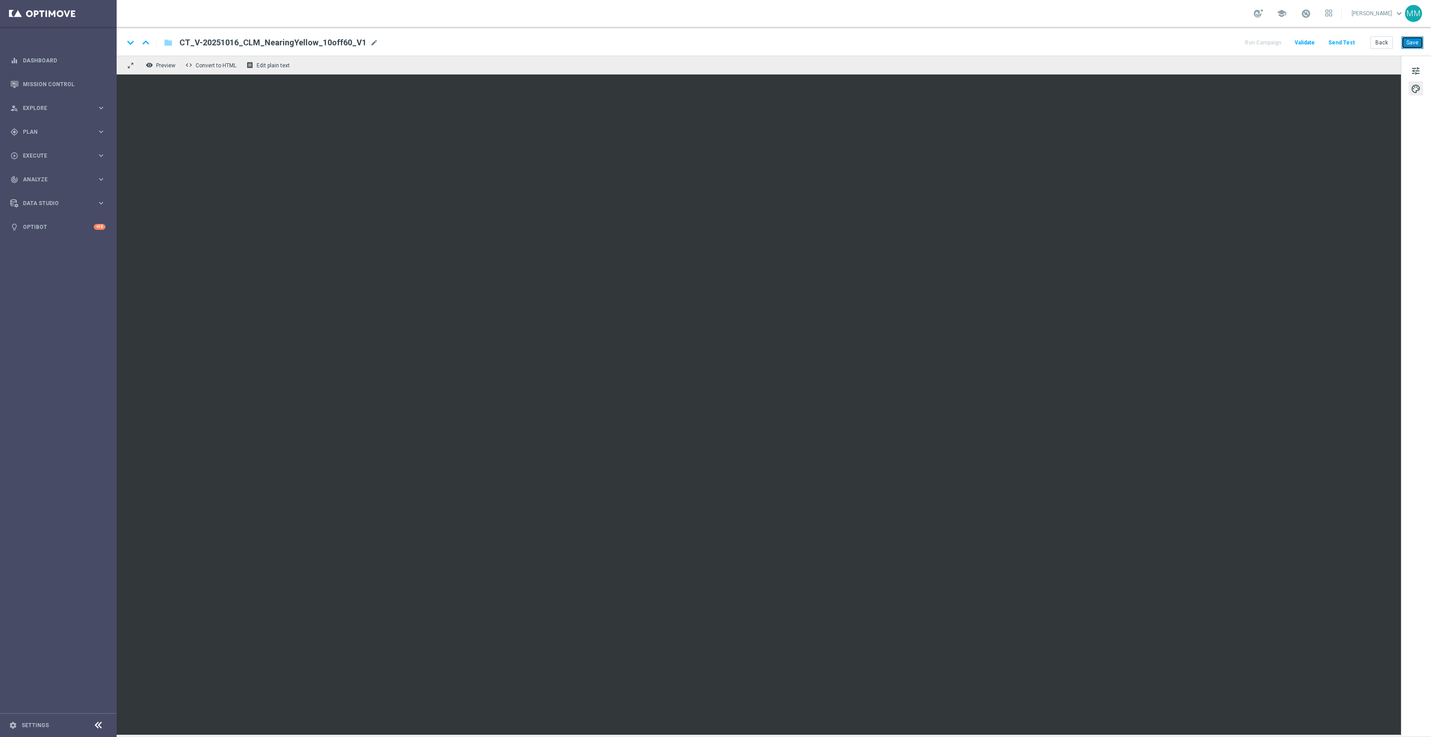
click at [1408, 40] on button "Save" at bounding box center [1412, 42] width 22 height 13
click at [1408, 42] on button "Save" at bounding box center [1412, 42] width 22 height 13
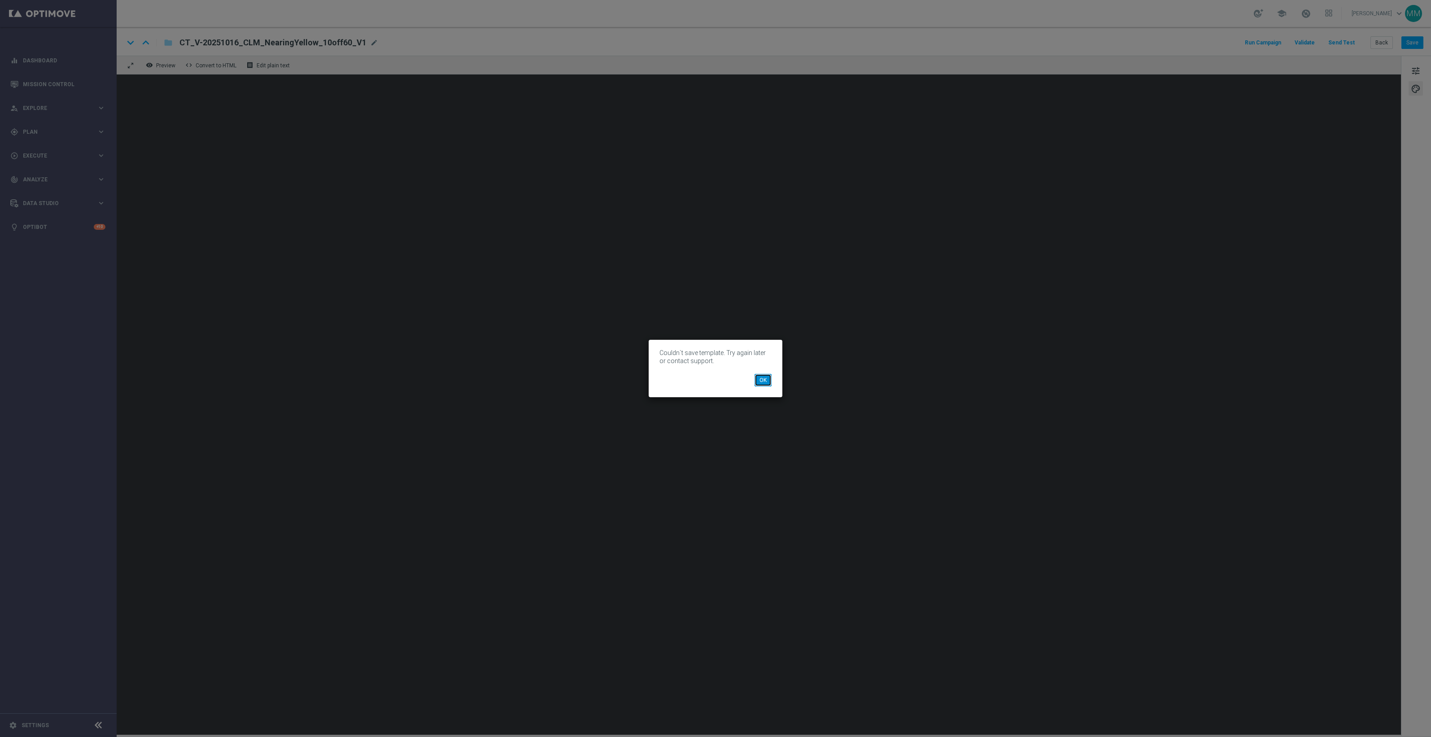
click at [768, 379] on button "OK" at bounding box center [762, 380] width 17 height 13
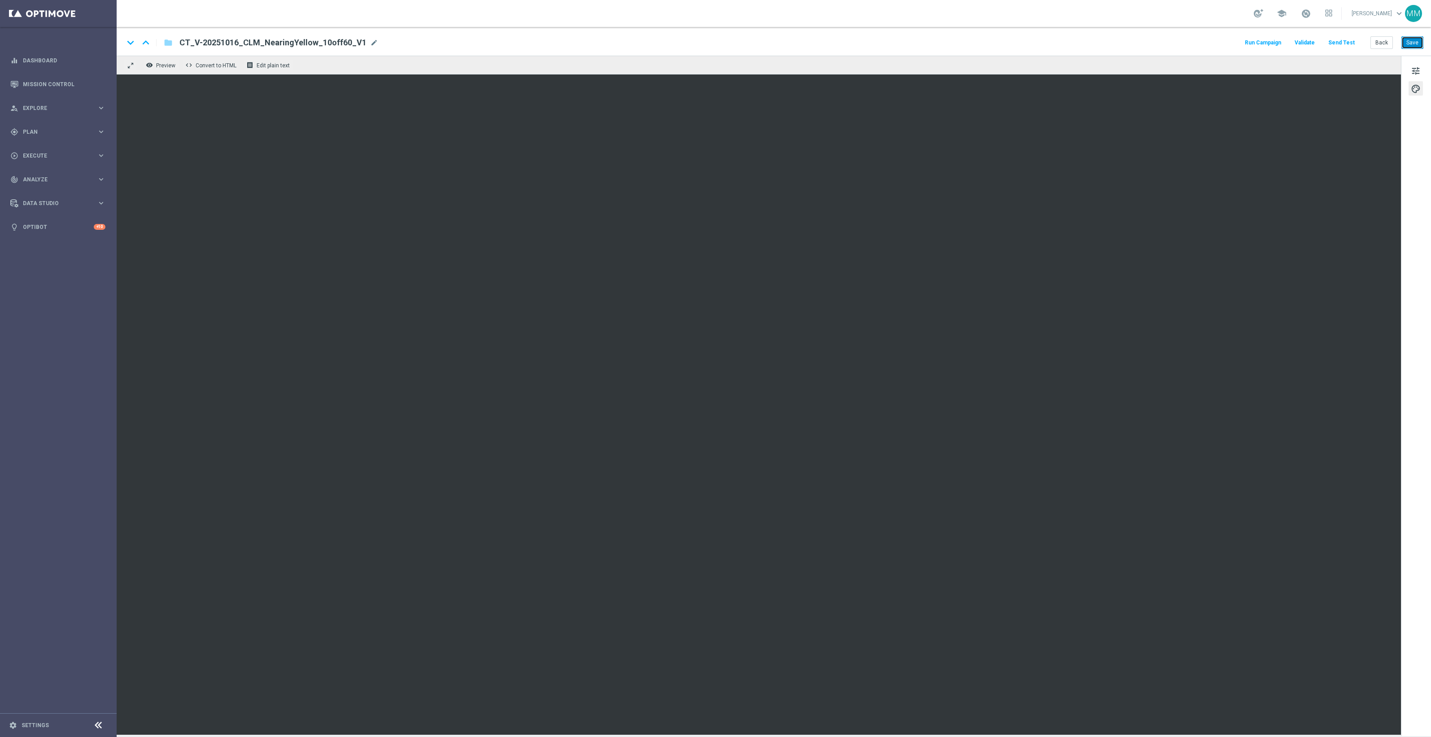
click at [1418, 41] on button "Save" at bounding box center [1412, 42] width 22 height 13
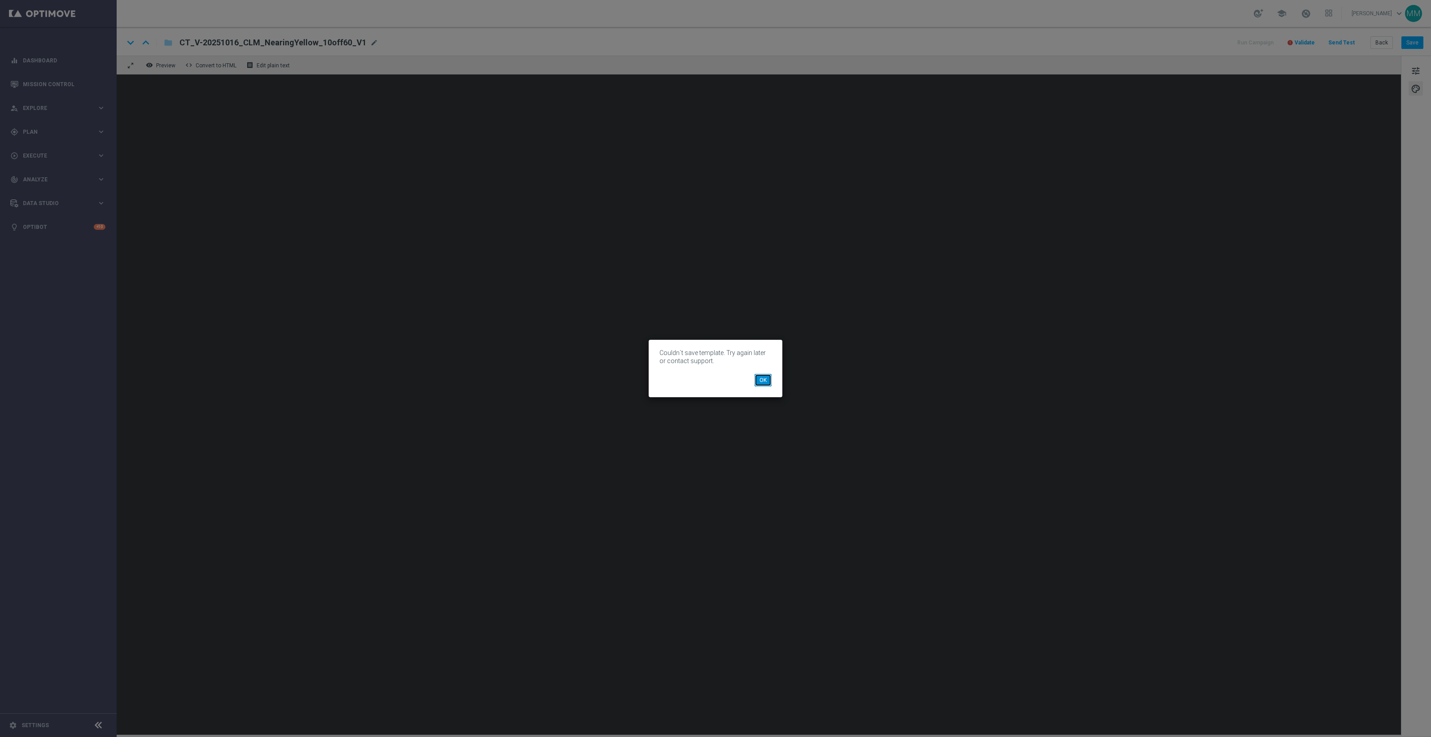
click at [765, 381] on button "OK" at bounding box center [762, 380] width 17 height 13
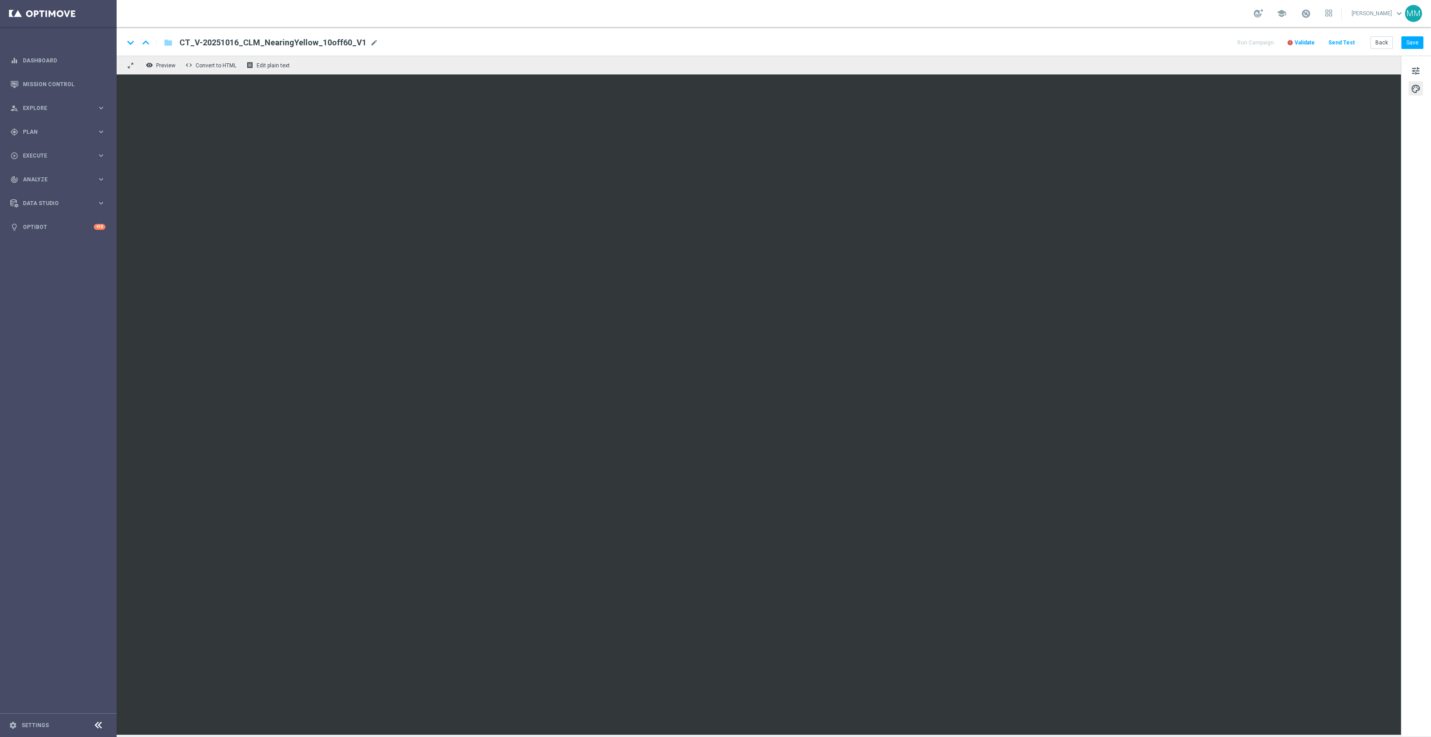
click at [1306, 44] on span "Validate" at bounding box center [1305, 42] width 20 height 6
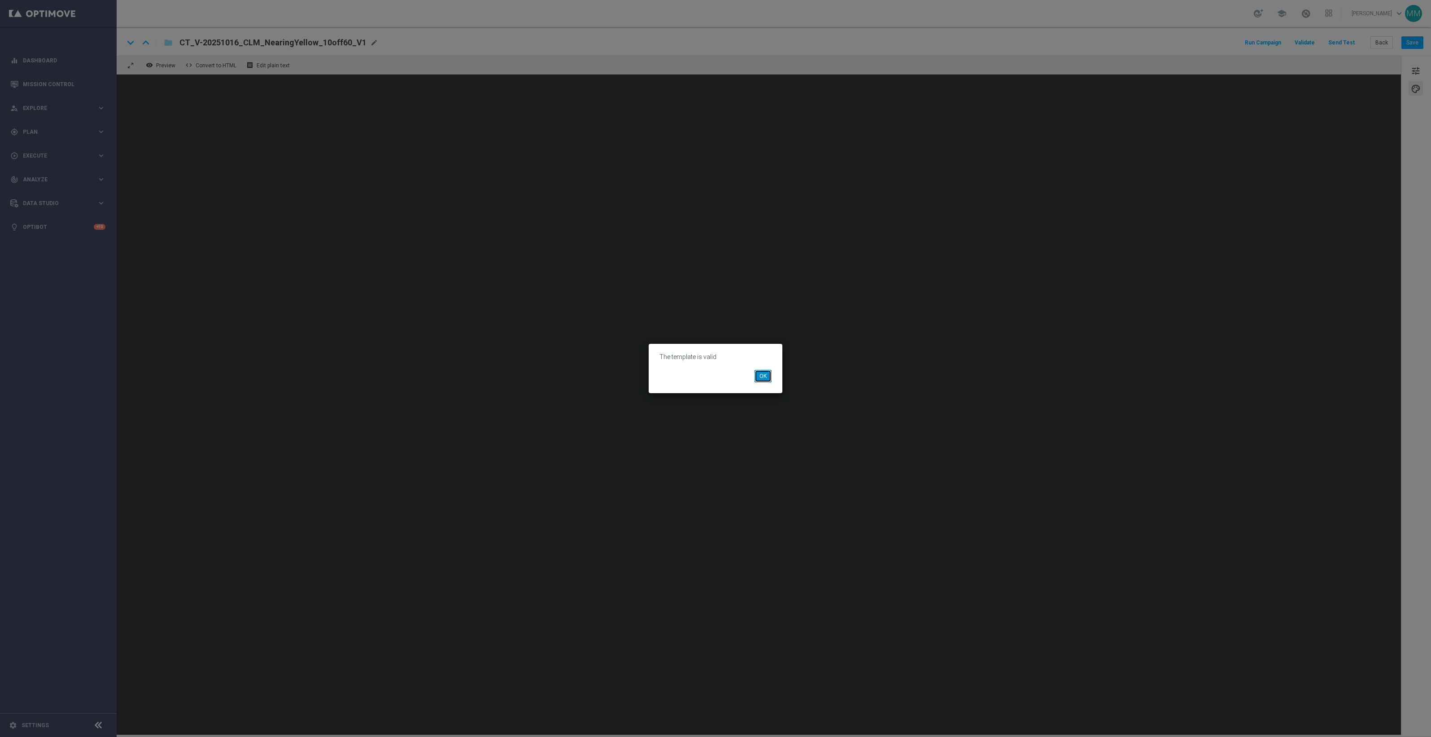
click at [763, 373] on button "OK" at bounding box center [762, 376] width 17 height 13
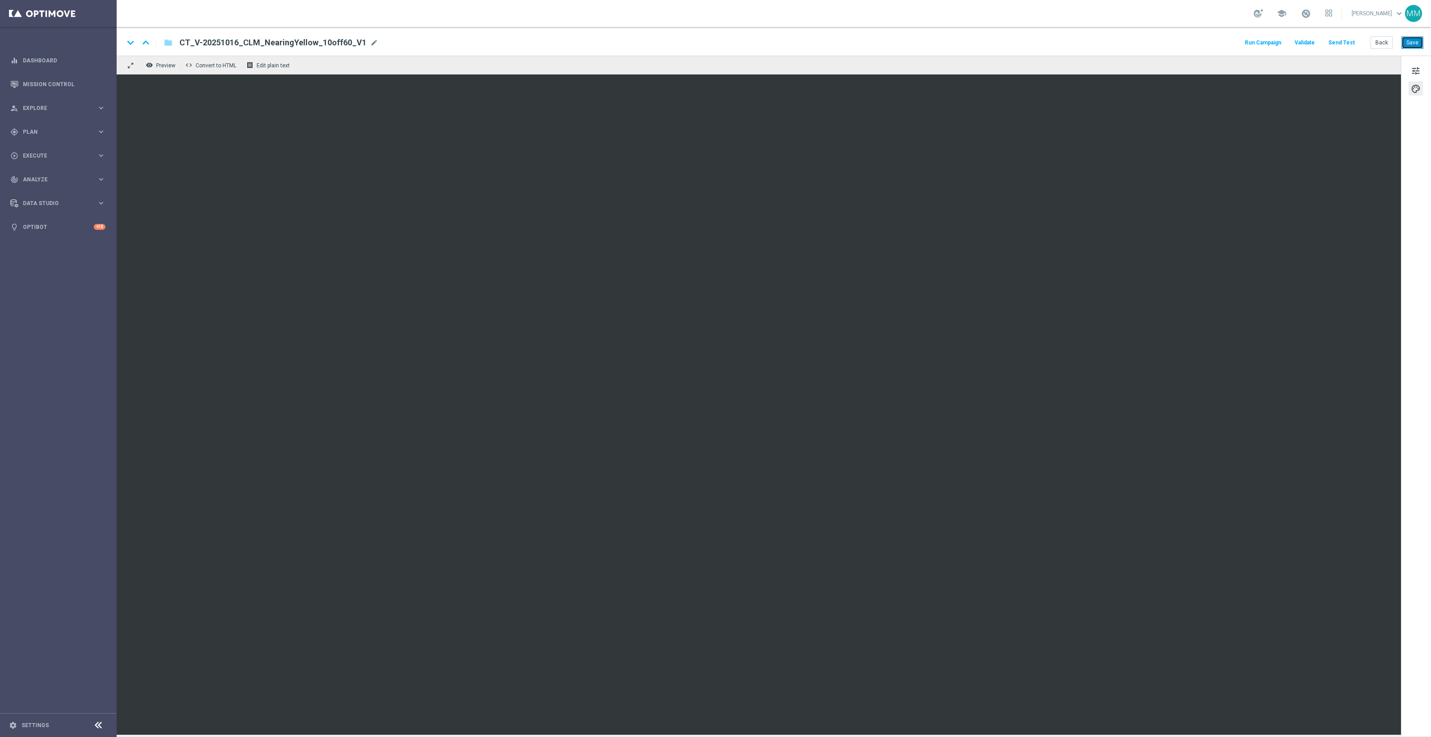
click at [1420, 41] on button "Save" at bounding box center [1412, 42] width 22 height 13
click at [1336, 44] on button "Send Test" at bounding box center [1341, 43] width 29 height 12
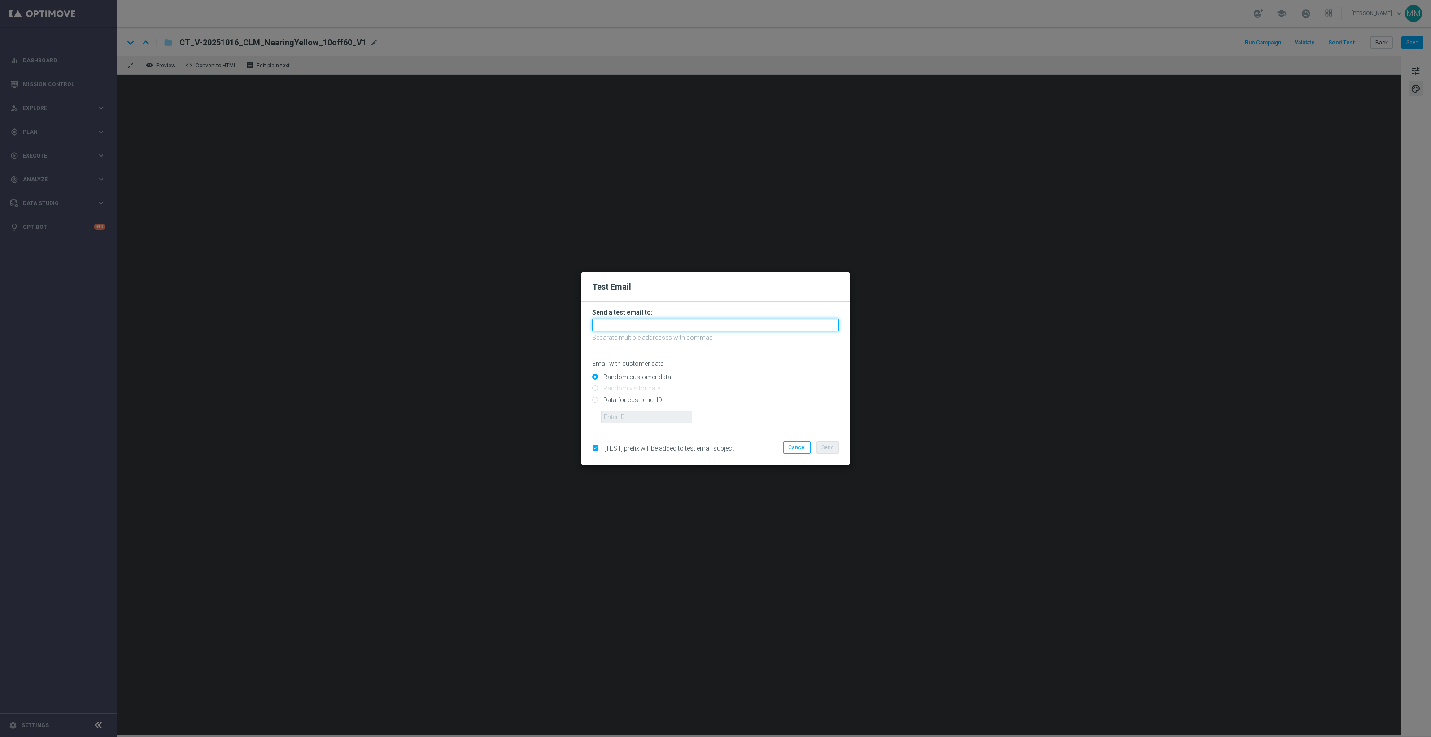
click at [803, 325] on input "text" at bounding box center [715, 324] width 247 height 13
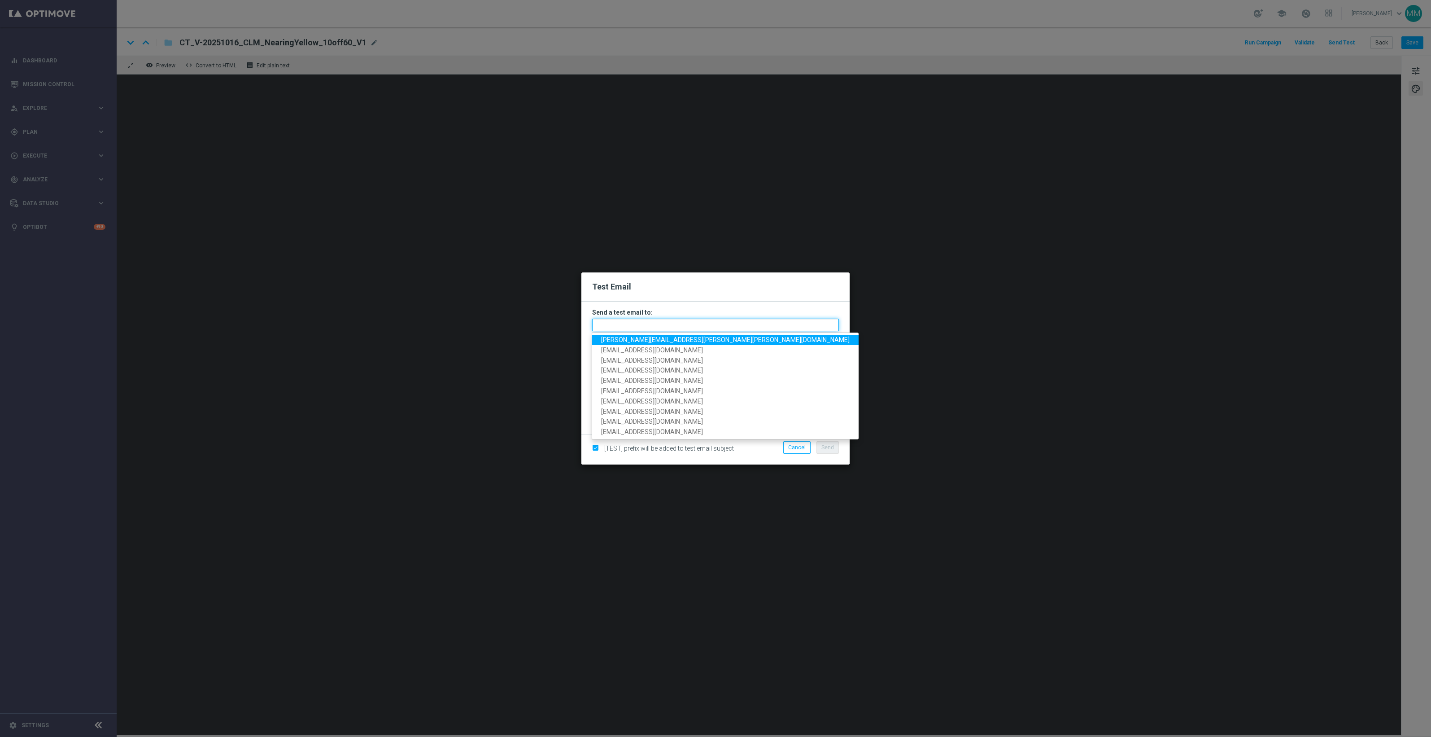
paste input "[EMAIL_ADDRESS][DOMAIN_NAME]"
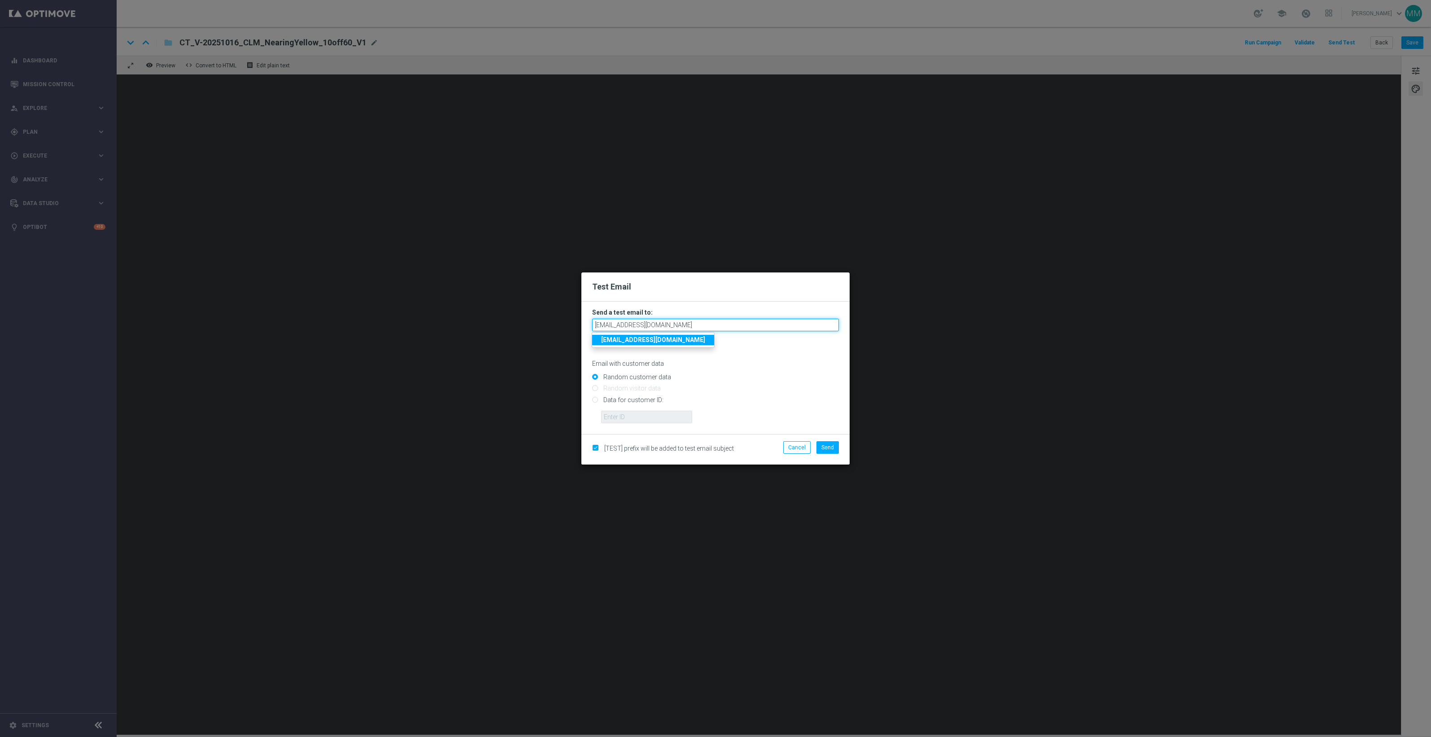
type input "[EMAIL_ADDRESS][DOMAIN_NAME]"
drag, startPoint x: 632, startPoint y: 398, endPoint x: 633, endPoint y: 409, distance: 10.4
click at [632, 398] on input "Data for customer ID:" at bounding box center [715, 403] width 247 height 13
radio input "true"
click at [633, 411] on input "text" at bounding box center [646, 416] width 91 height 13
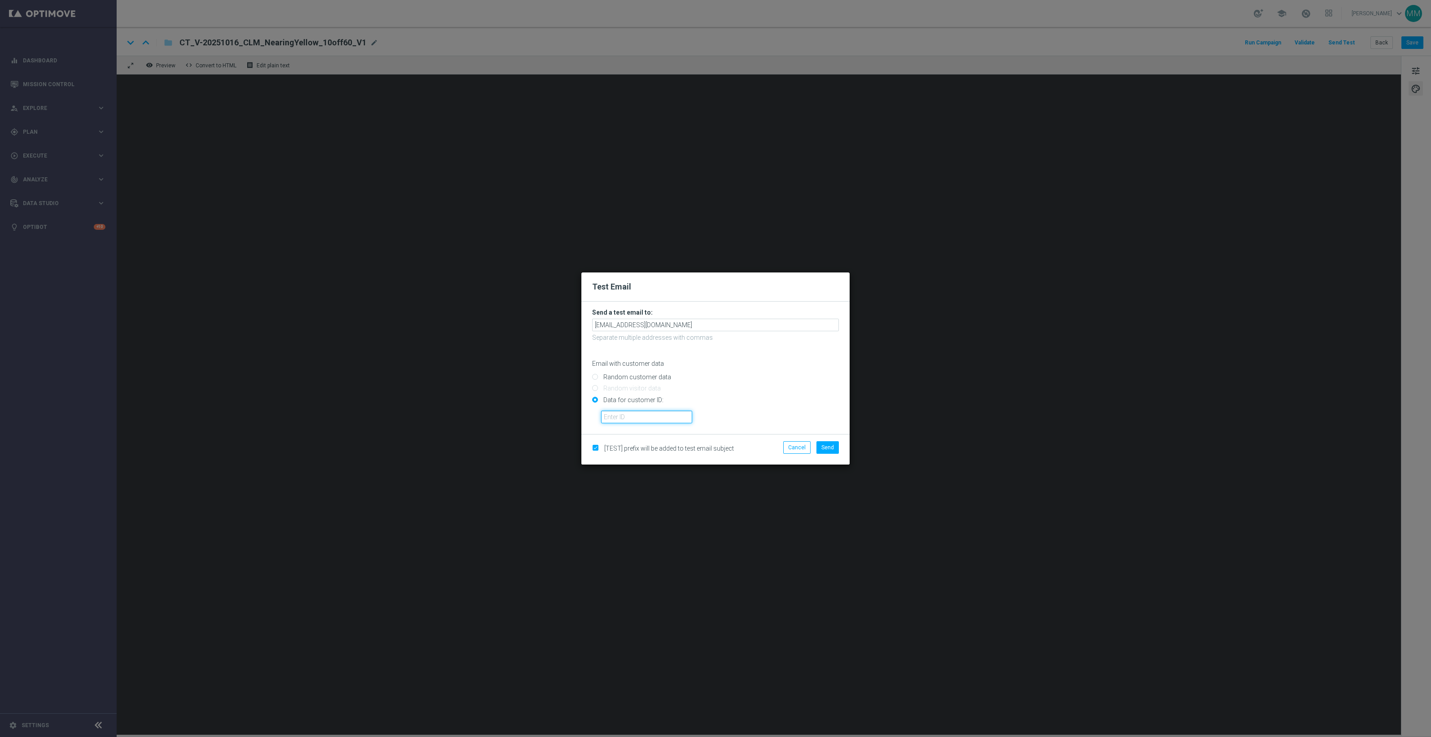
paste input "10049077256"
type input "10049077256"
click at [837, 448] on button "Send" at bounding box center [827, 447] width 22 height 13
click at [826, 445] on span "Send" at bounding box center [827, 447] width 13 height 6
click at [837, 447] on button "Send" at bounding box center [827, 447] width 22 height 13
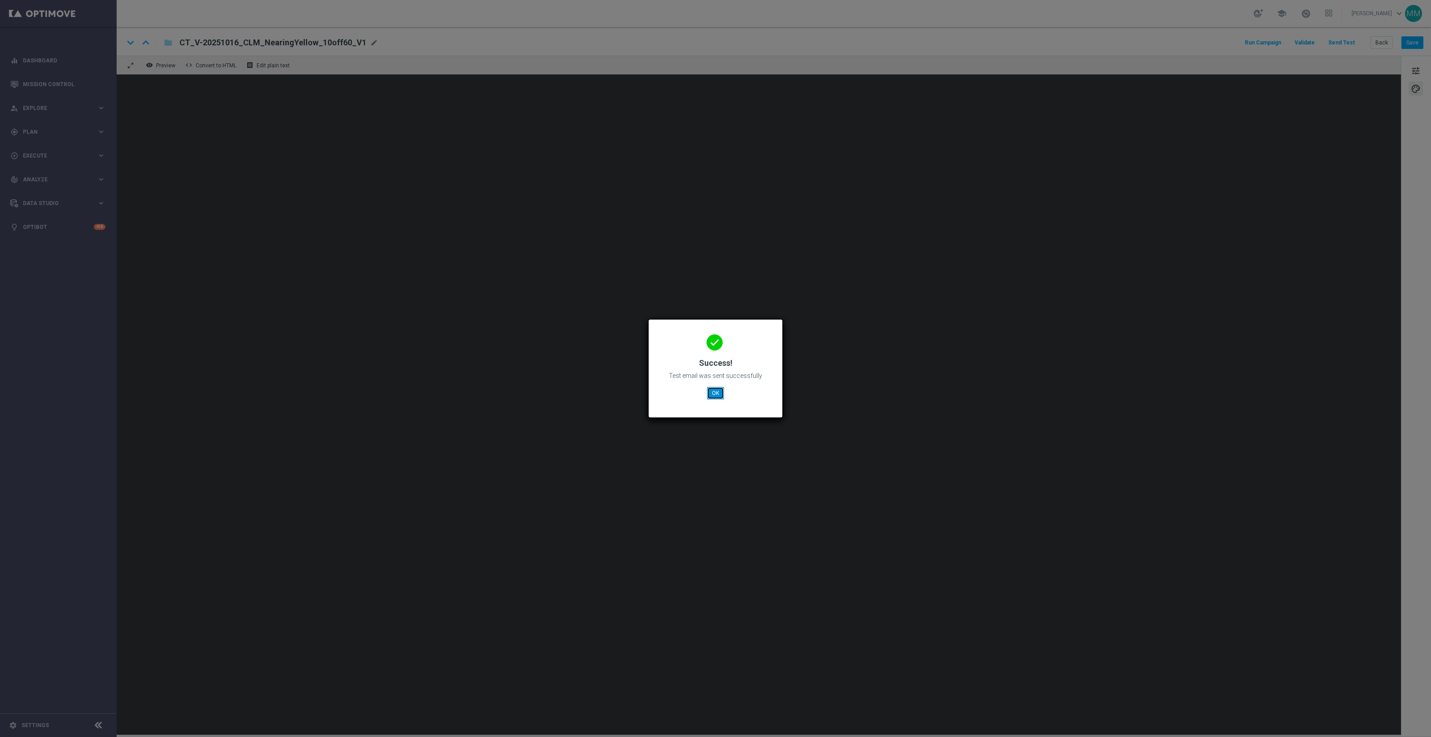
click at [709, 389] on button "OK" at bounding box center [715, 393] width 17 height 13
click at [720, 390] on button "OK" at bounding box center [715, 393] width 17 height 13
click at [711, 389] on button "OK" at bounding box center [715, 393] width 17 height 13
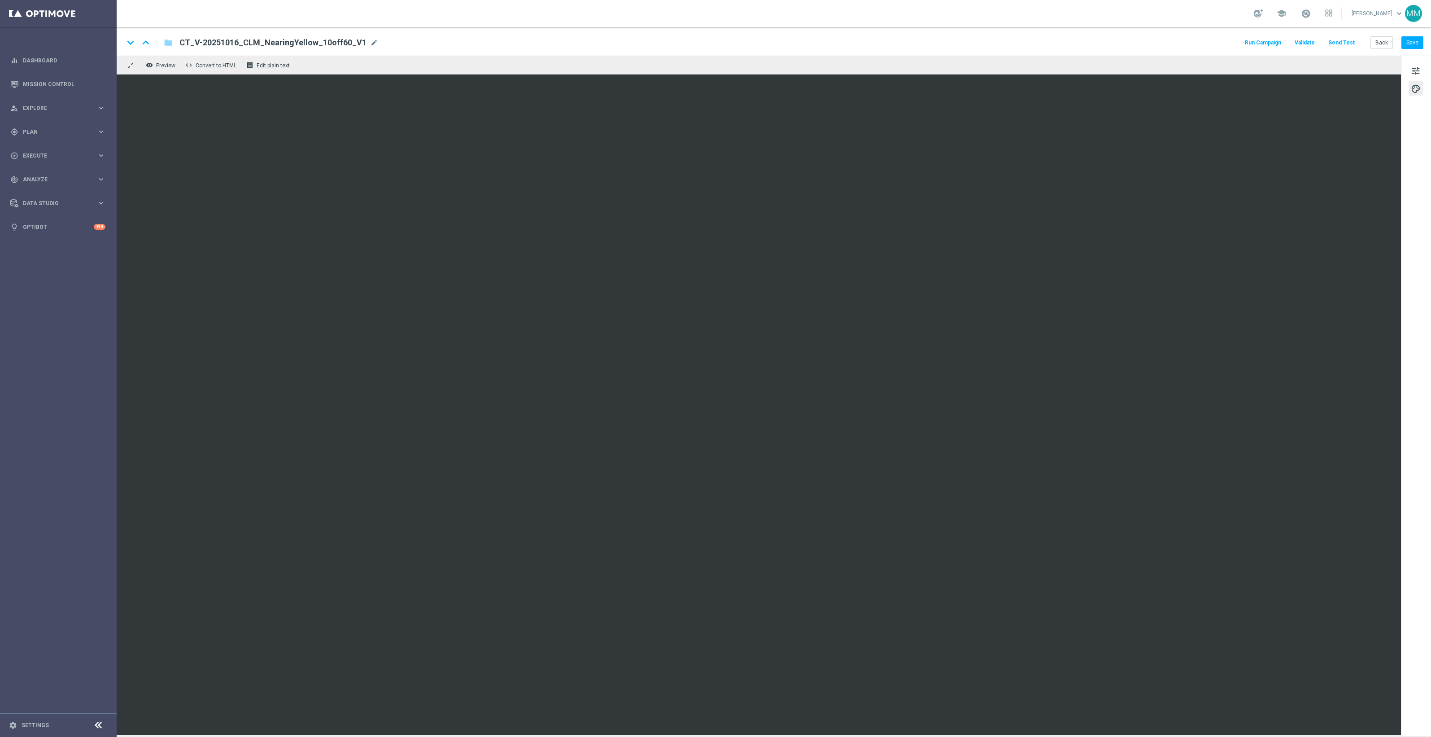
click at [1344, 38] on button "Send Test" at bounding box center [1341, 43] width 29 height 12
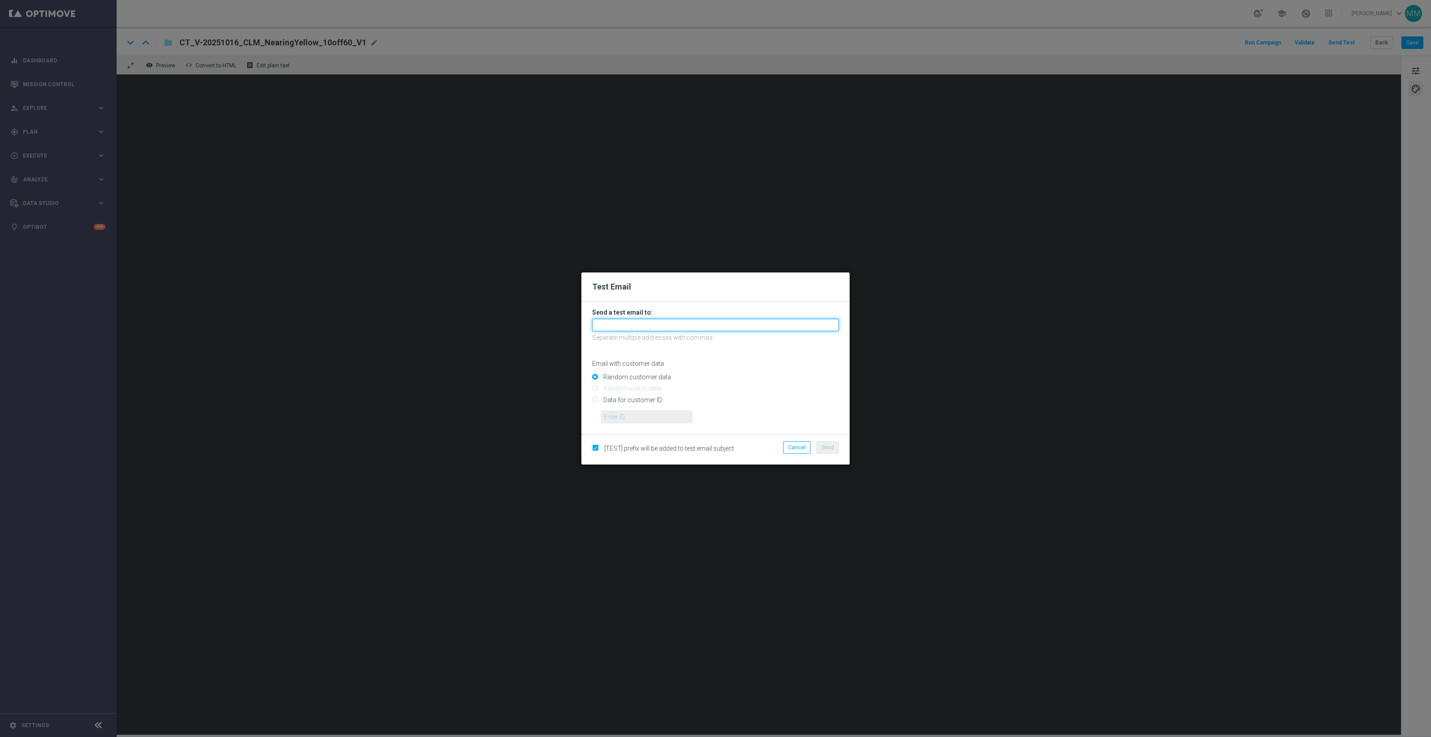
click at [623, 322] on input "text" at bounding box center [715, 324] width 247 height 13
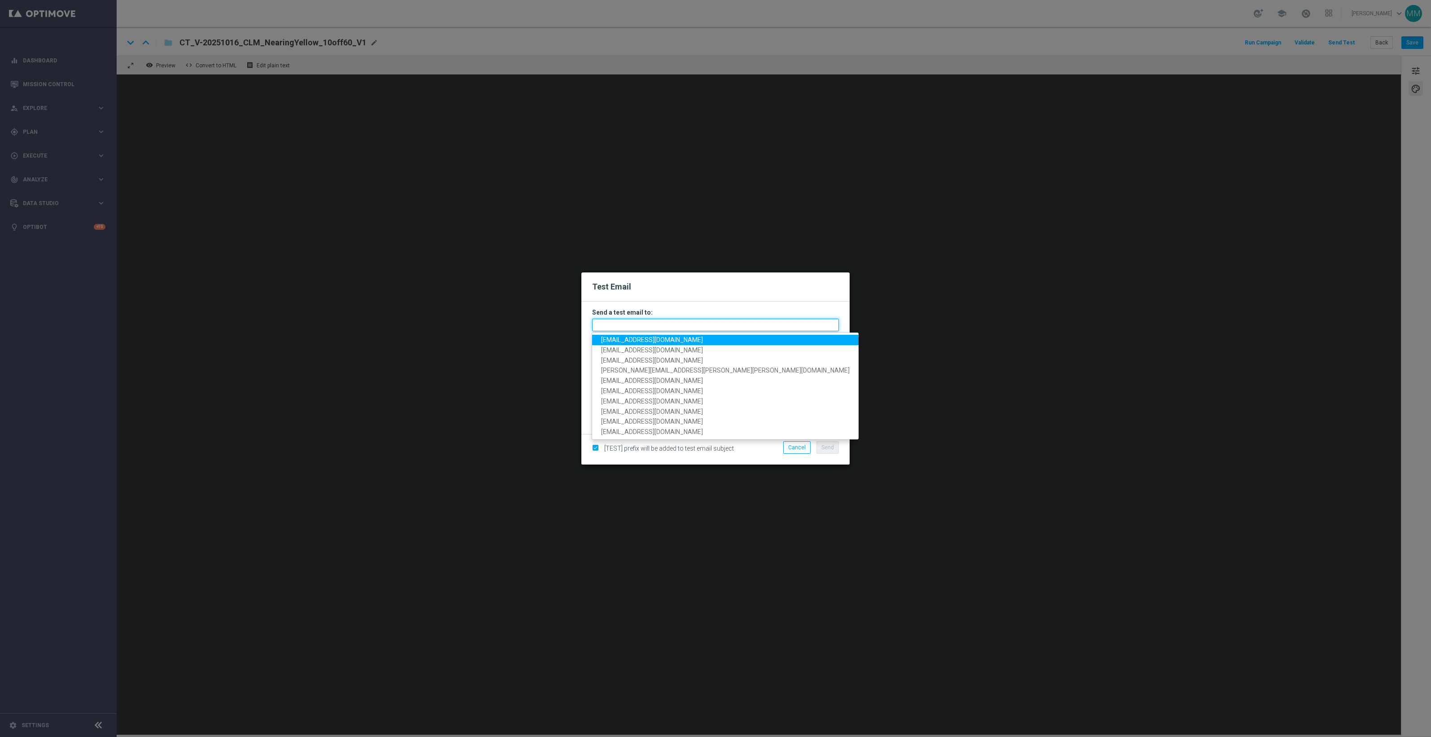
paste input "[EMAIL_ADDRESS][DOMAIN_NAME]"
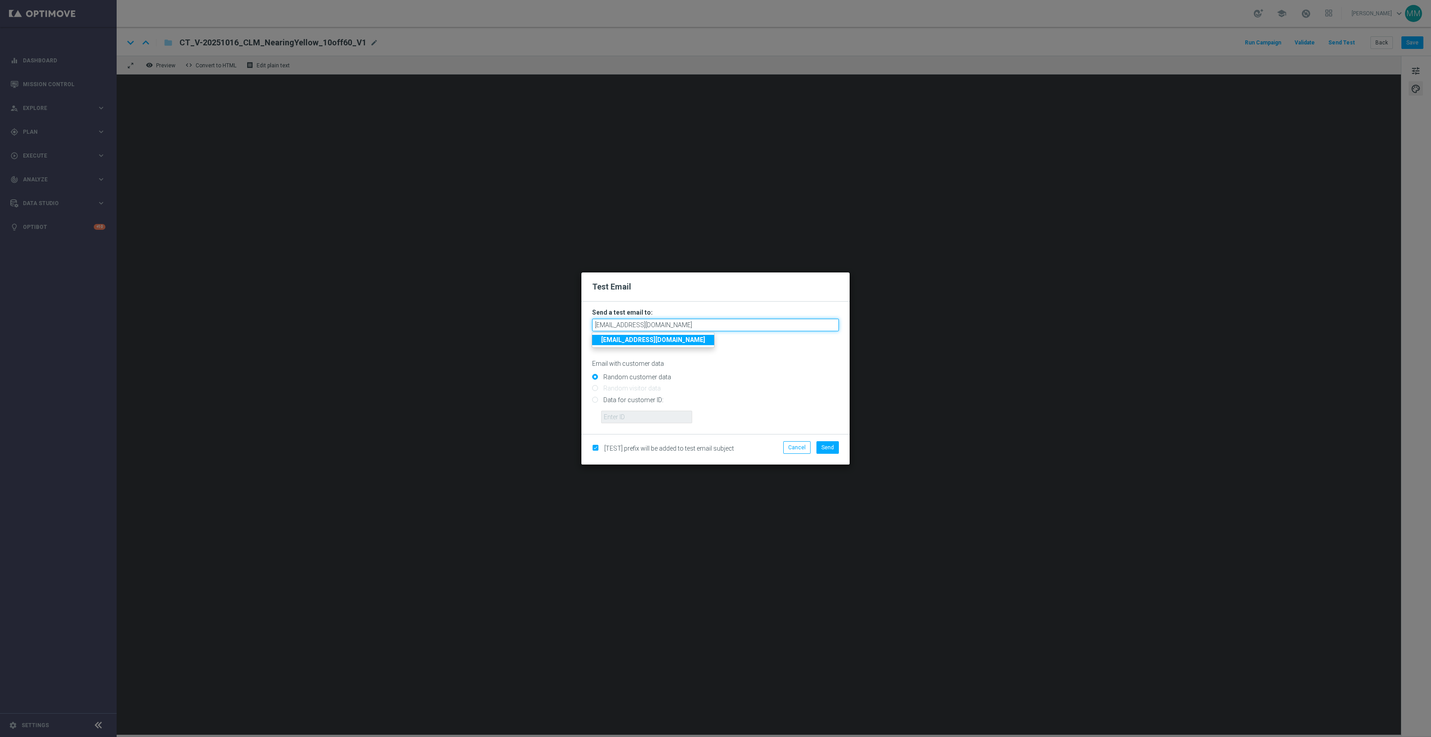
type input "[EMAIL_ADDRESS][DOMAIN_NAME]"
click at [613, 405] on input "Data for customer ID:" at bounding box center [715, 403] width 247 height 13
radio input "true"
click at [624, 415] on input "text" at bounding box center [646, 416] width 91 height 13
paste input "10000024919"
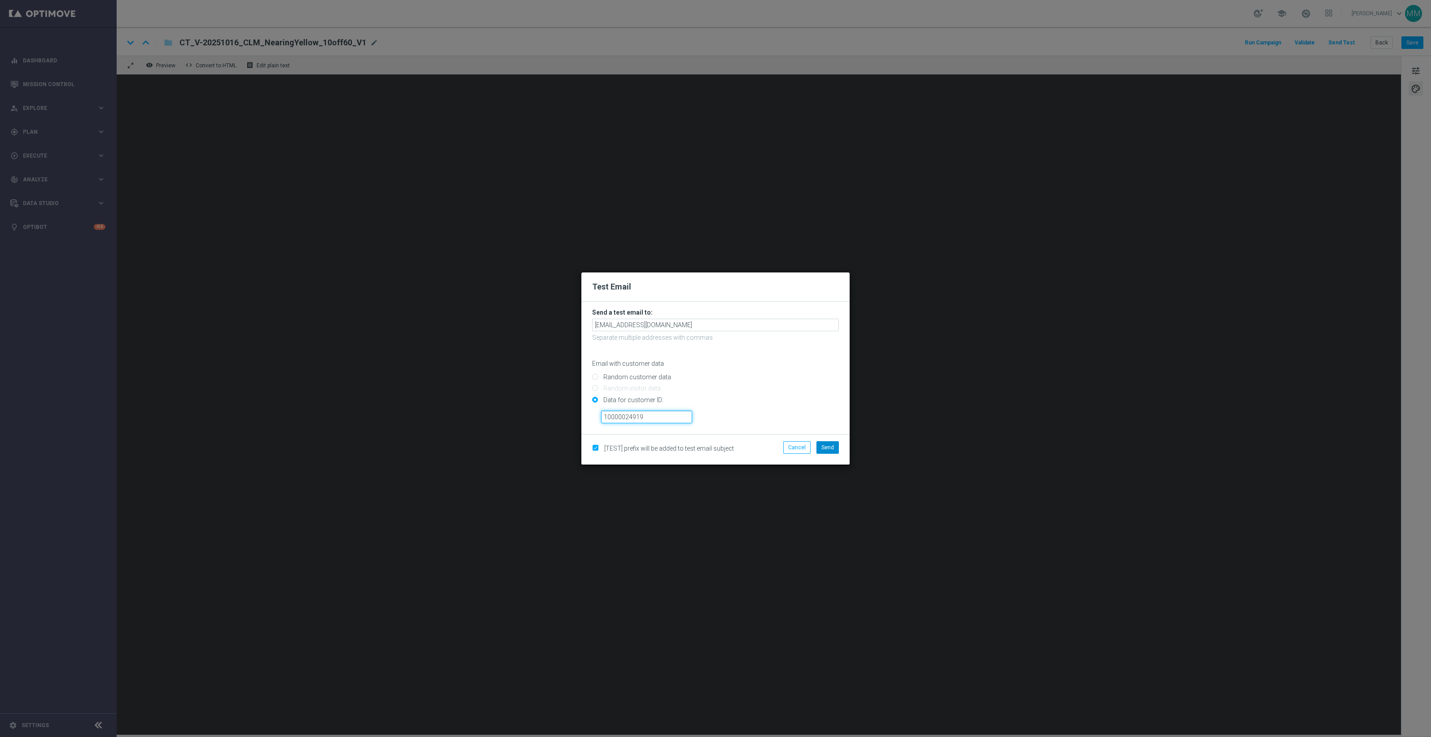
type input "10000024919"
click at [827, 448] on span "Send" at bounding box center [827, 447] width 13 height 6
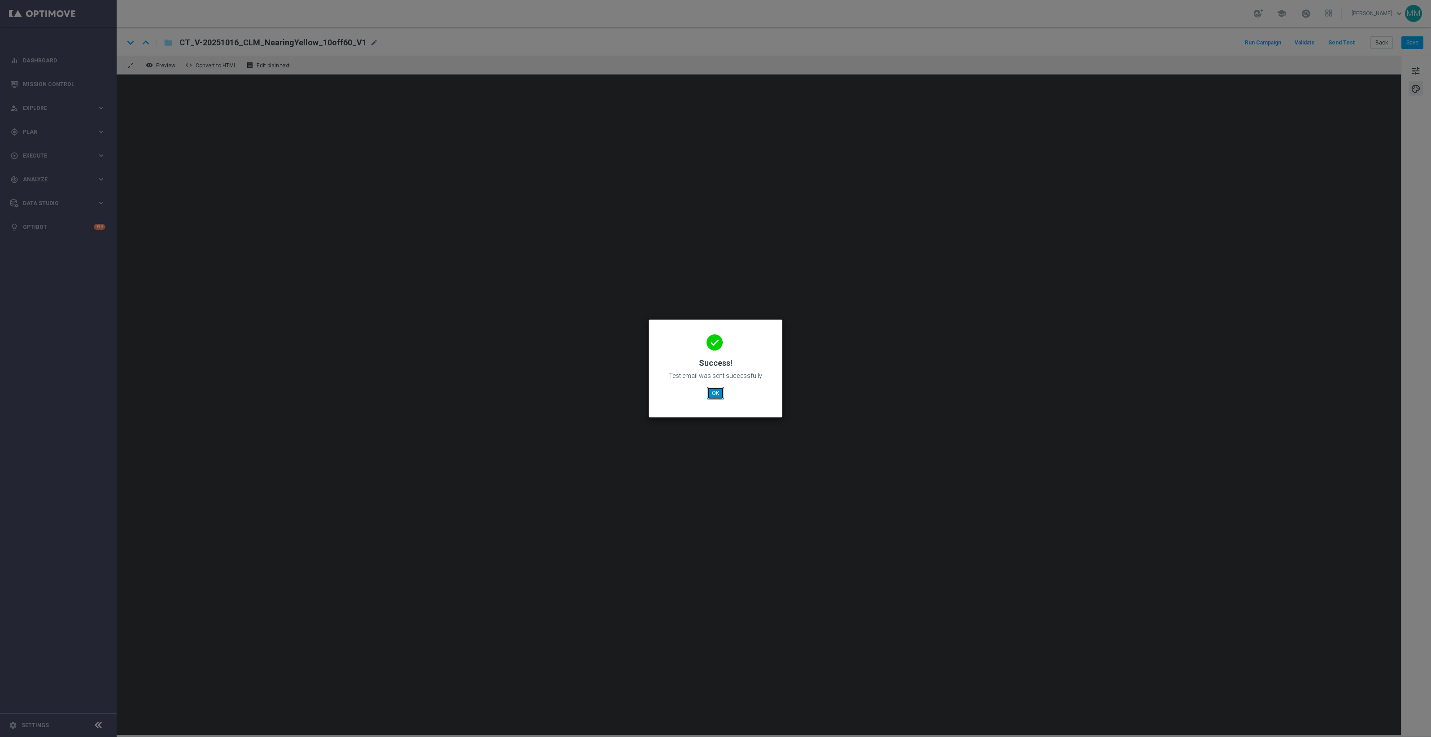
click at [722, 394] on button "OK" at bounding box center [715, 393] width 17 height 13
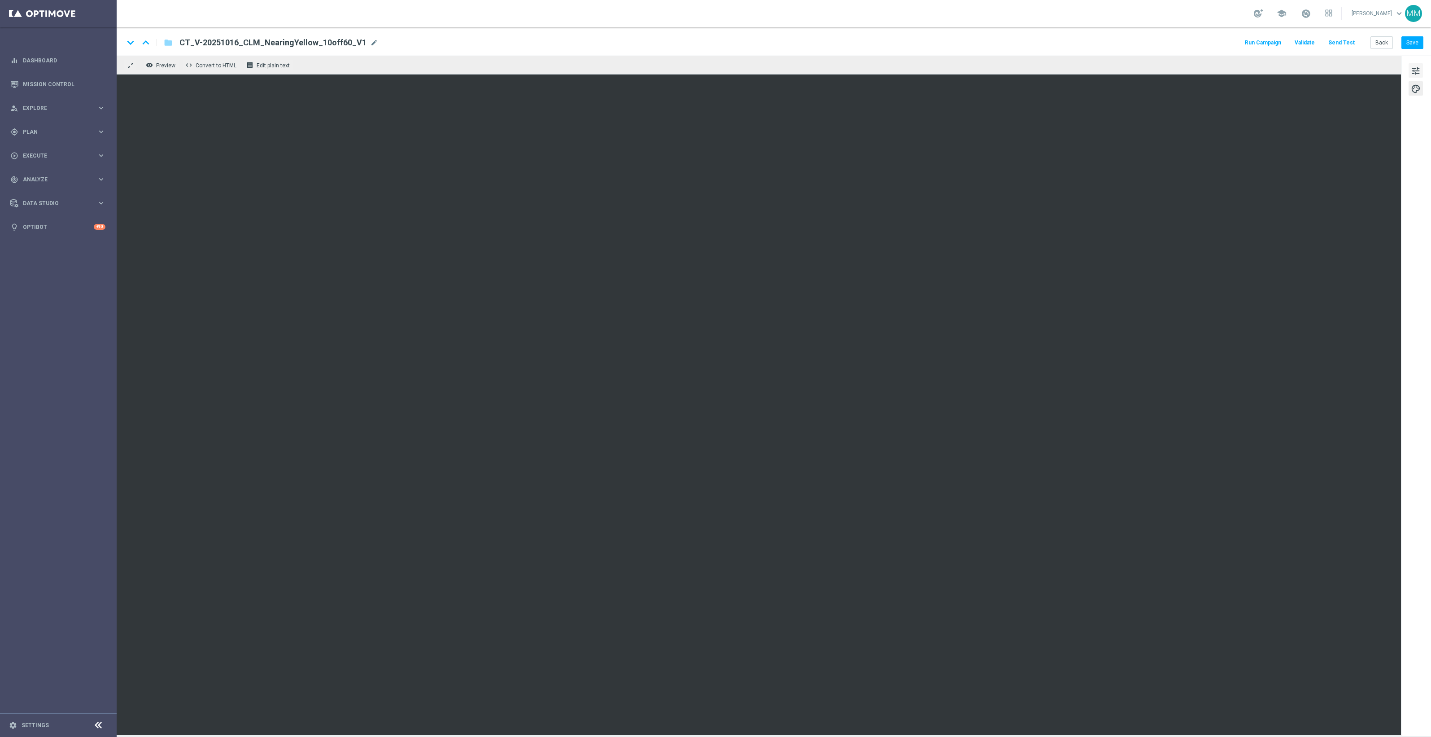
click at [1420, 73] on span "tune" at bounding box center [1416, 71] width 10 height 12
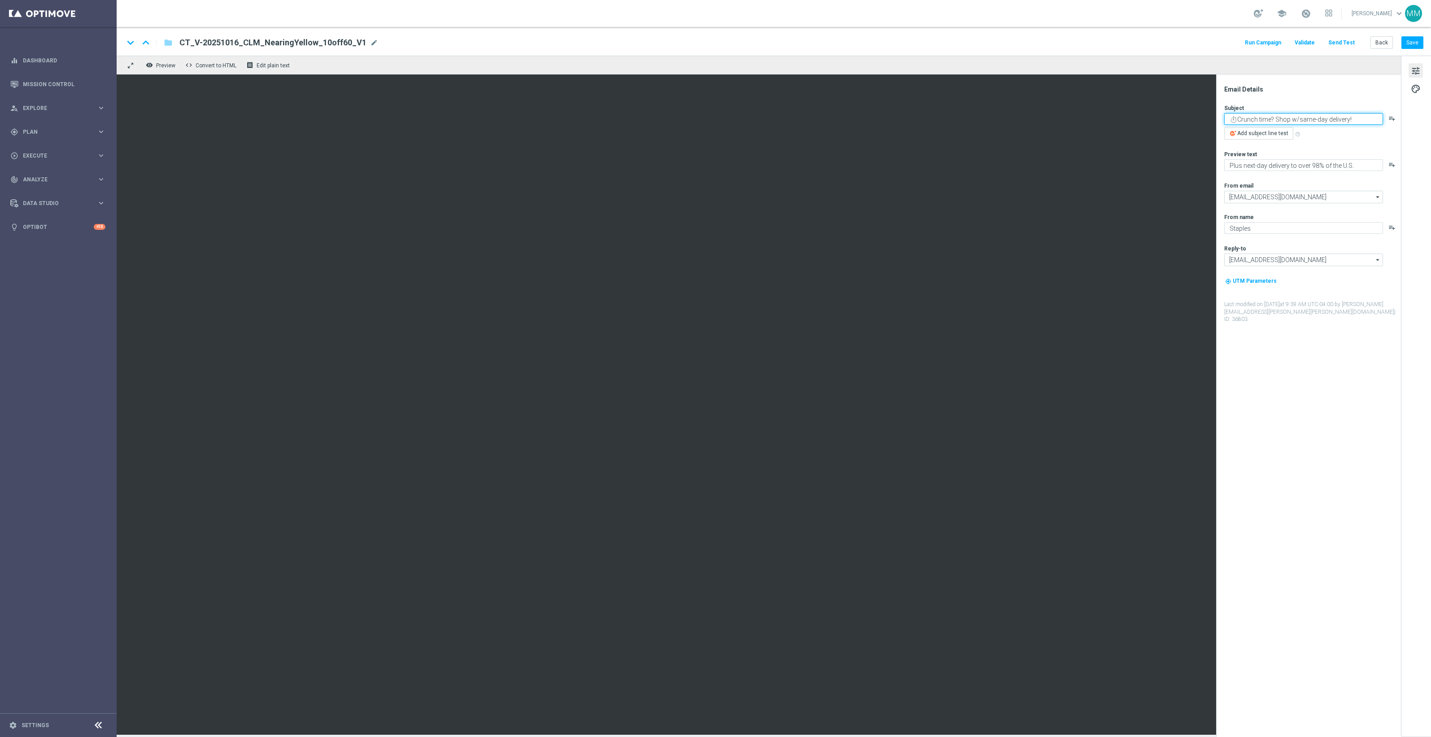
drag, startPoint x: 1230, startPoint y: 119, endPoint x: 1237, endPoint y: 119, distance: 7.2
click at [1237, 119] on textarea "⏱️Crunch time? Shop w/same-day delivery!" at bounding box center [1303, 119] width 159 height 12
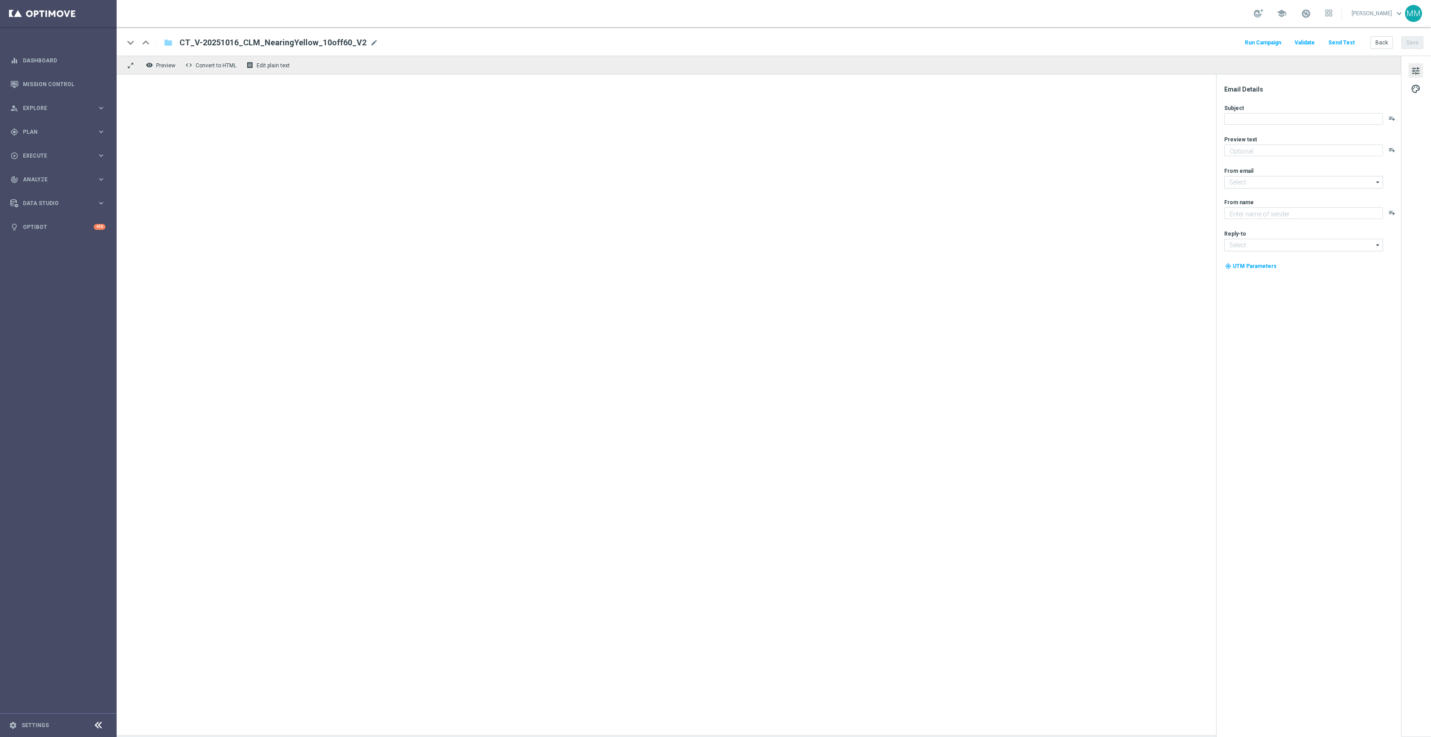
type textarea "Plus 30-min pickup (so fast and easy!)."
type input "staples@connected.staples.com"
type textarea "Staples"
type input "info@staples.com"
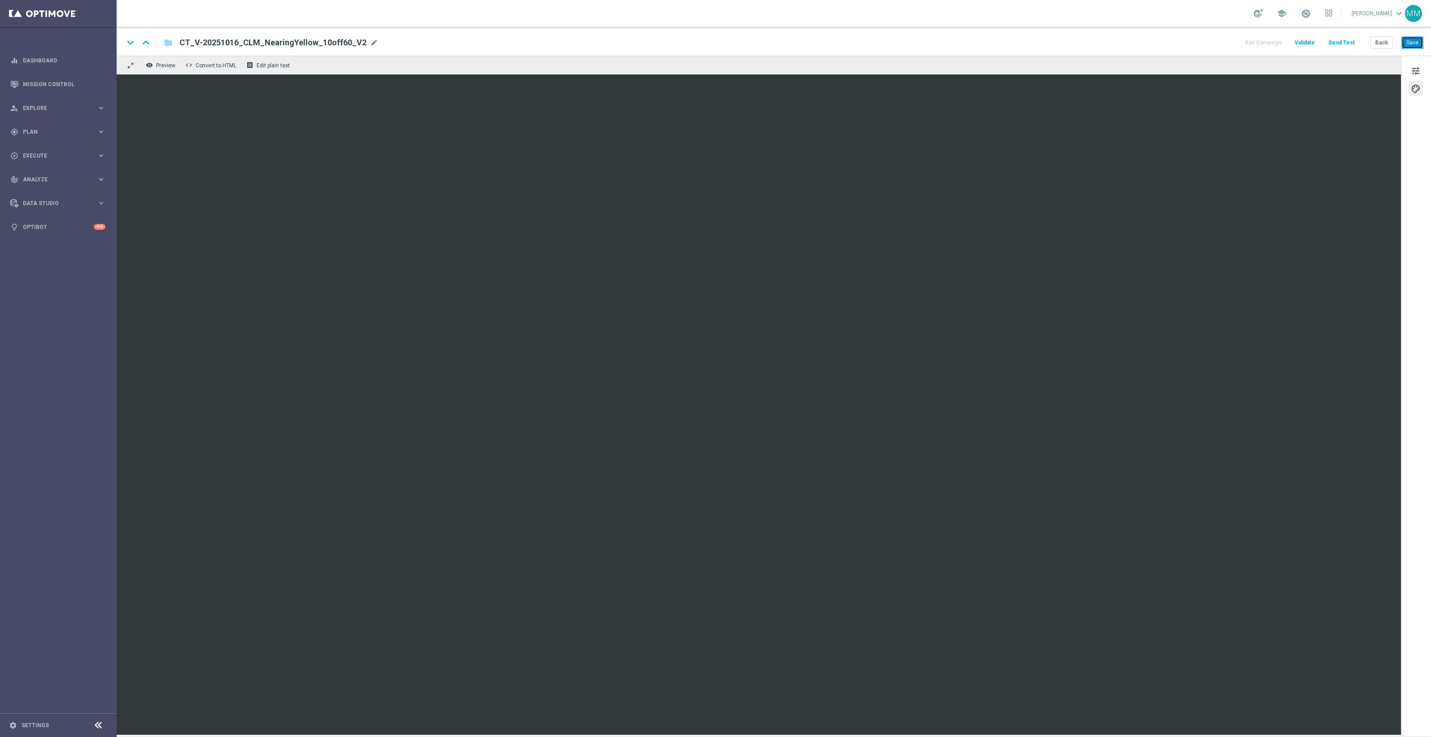
click at [1421, 44] on button "Save" at bounding box center [1412, 42] width 22 height 13
click at [1339, 45] on button "Send Test" at bounding box center [1341, 43] width 29 height 12
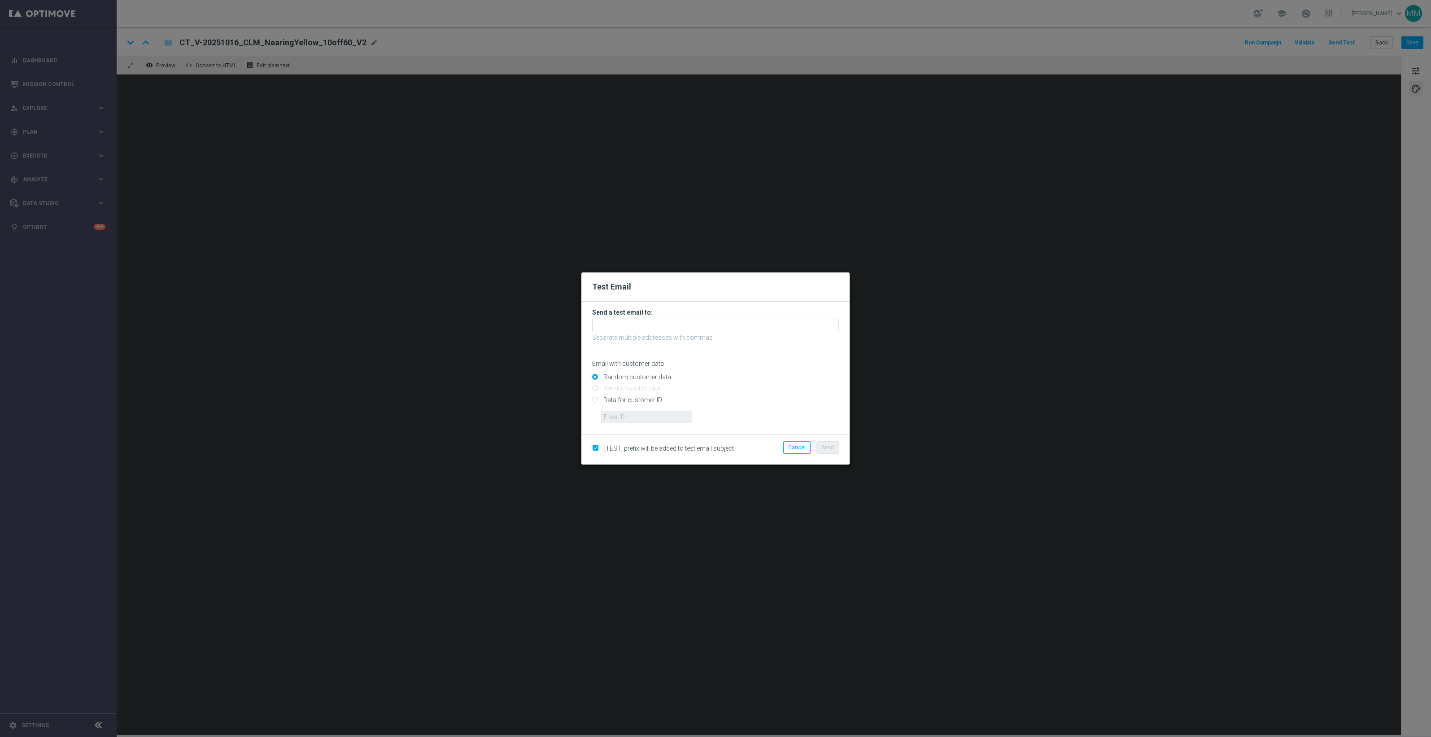
click at [640, 402] on input "Data for customer ID:" at bounding box center [715, 403] width 247 height 13
radio input "true"
click at [637, 411] on input "text" at bounding box center [646, 416] width 91 height 13
paste input "10000024919"
type input "10000024919"
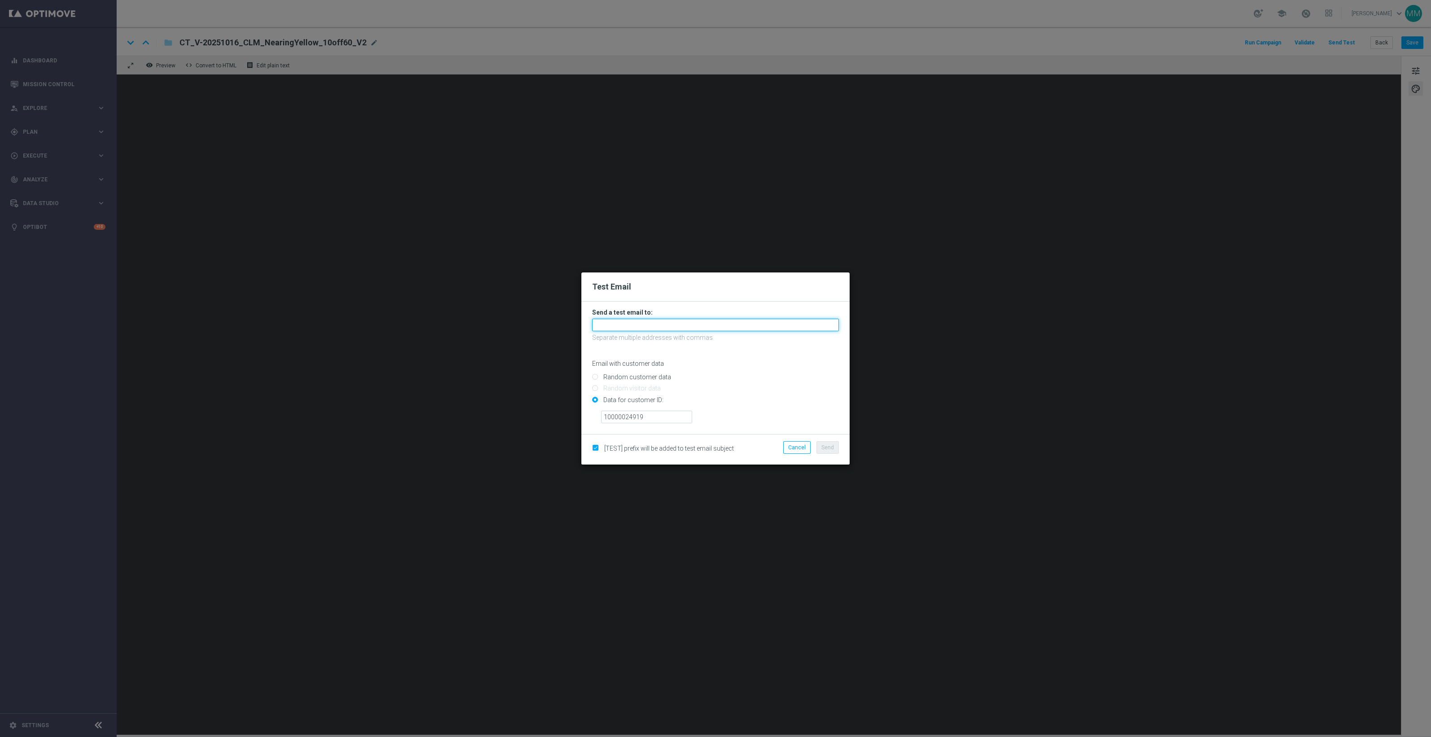
click at [650, 322] on input "text" at bounding box center [715, 324] width 247 height 13
paste input "staples.96a1-blol2@litmusemail.com"
type input "staples.96a1-blol2@litmusemail.com"
click at [834, 443] on button "Send" at bounding box center [827, 447] width 22 height 13
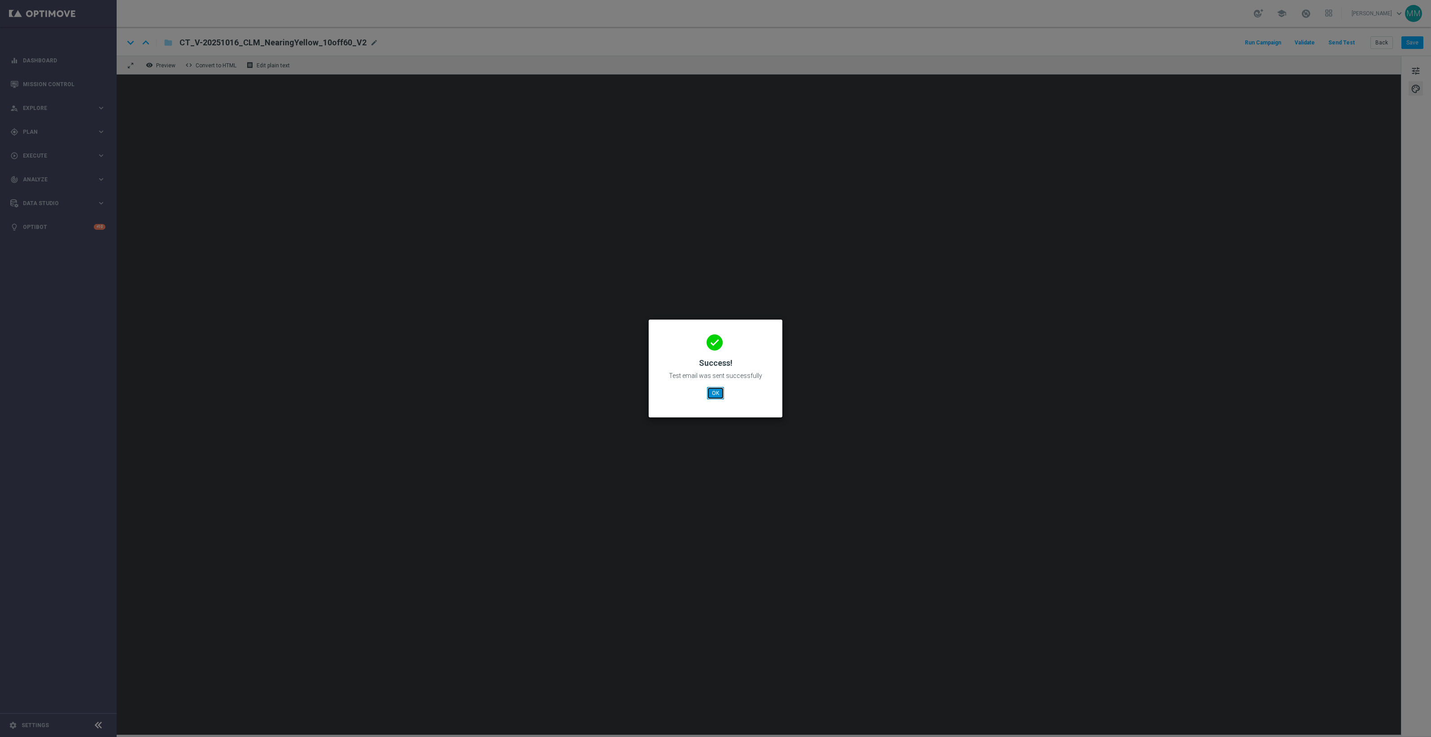
click at [724, 395] on button "OK" at bounding box center [715, 393] width 17 height 13
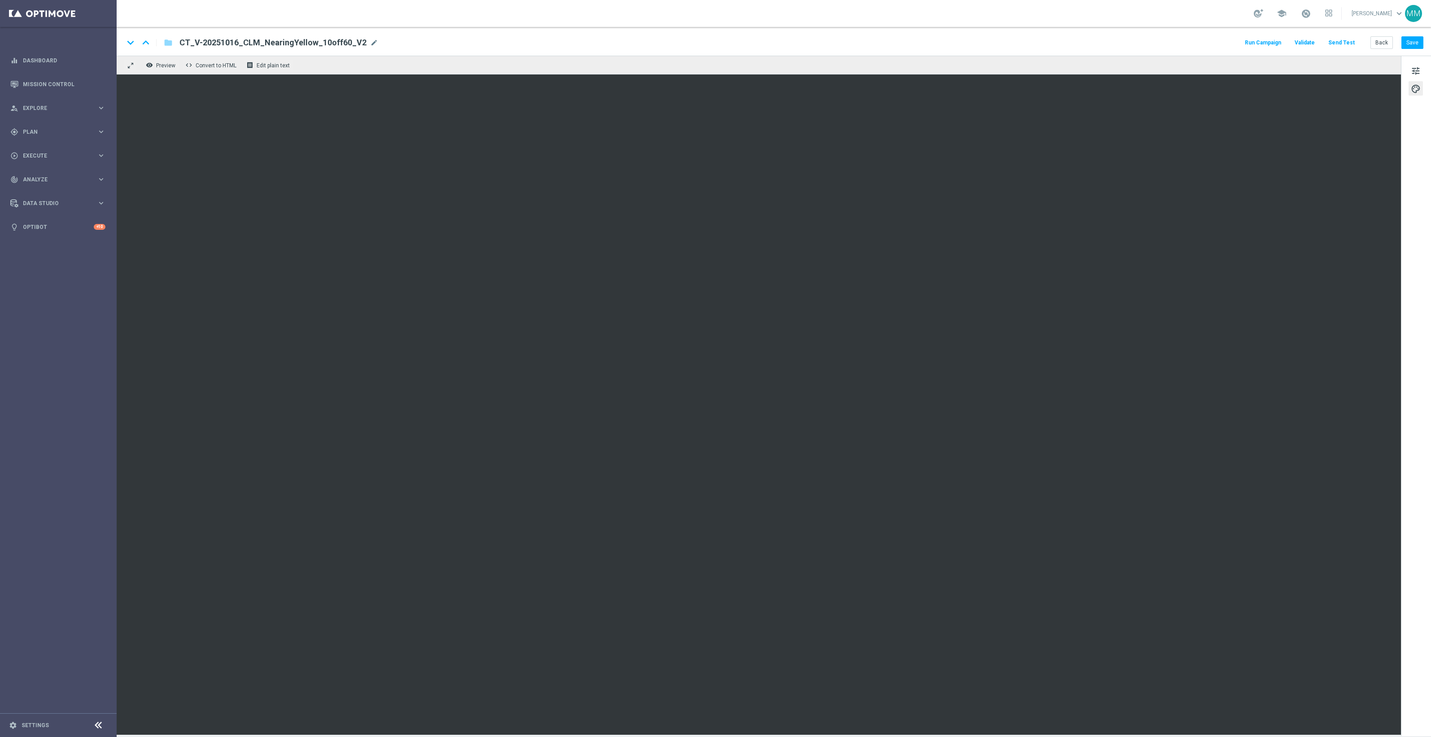
click at [1342, 38] on button "Send Test" at bounding box center [1341, 43] width 29 height 12
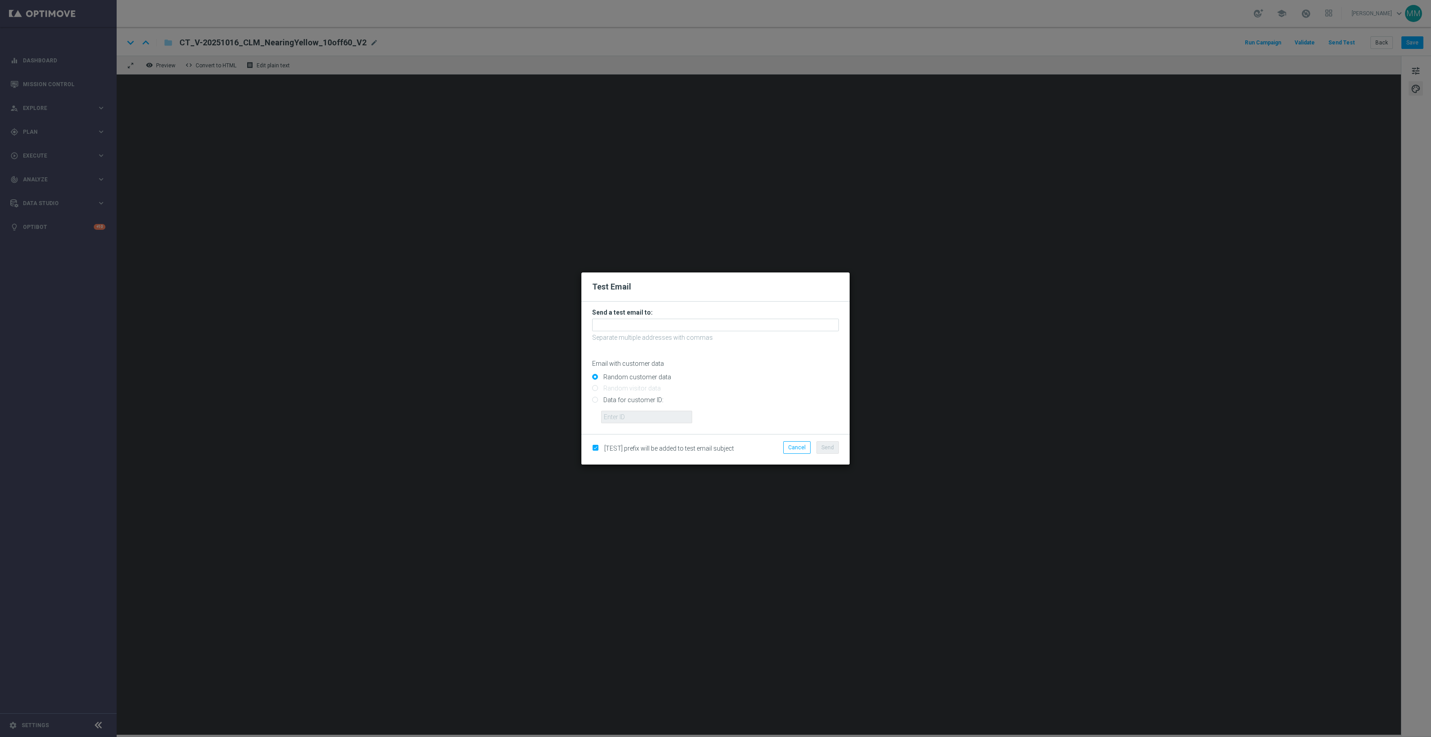
click at [647, 399] on input "Data for customer ID:" at bounding box center [715, 403] width 247 height 13
radio input "true"
click at [646, 416] on input "text" at bounding box center [646, 416] width 91 height 13
paste input "10049077256"
type input "10049077256"
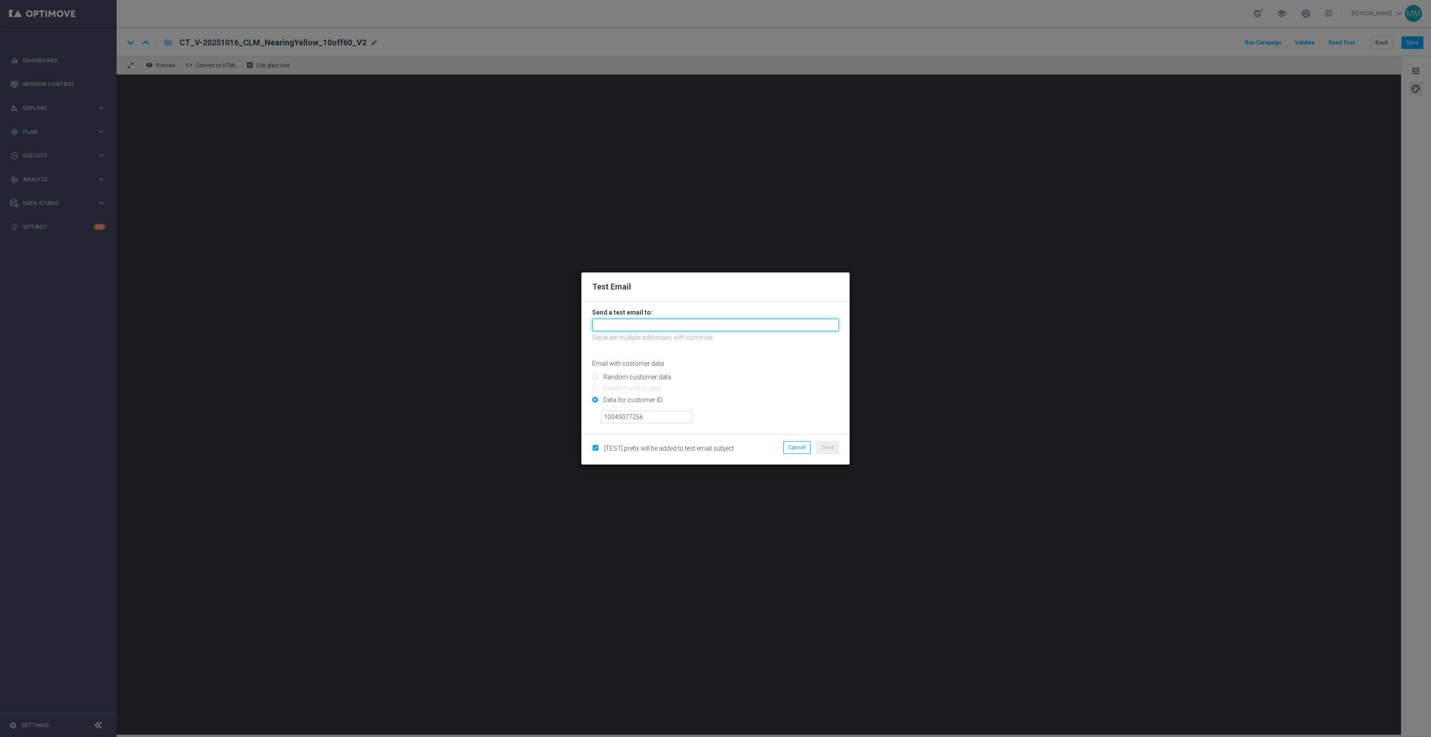
click at [698, 330] on input "text" at bounding box center [715, 324] width 247 height 13
paste input "staples.96a1-blolo@litmusemail.com"
type input "staples.96a1-blolo@litmusemail.com"
click at [821, 447] on span "Send" at bounding box center [827, 447] width 13 height 6
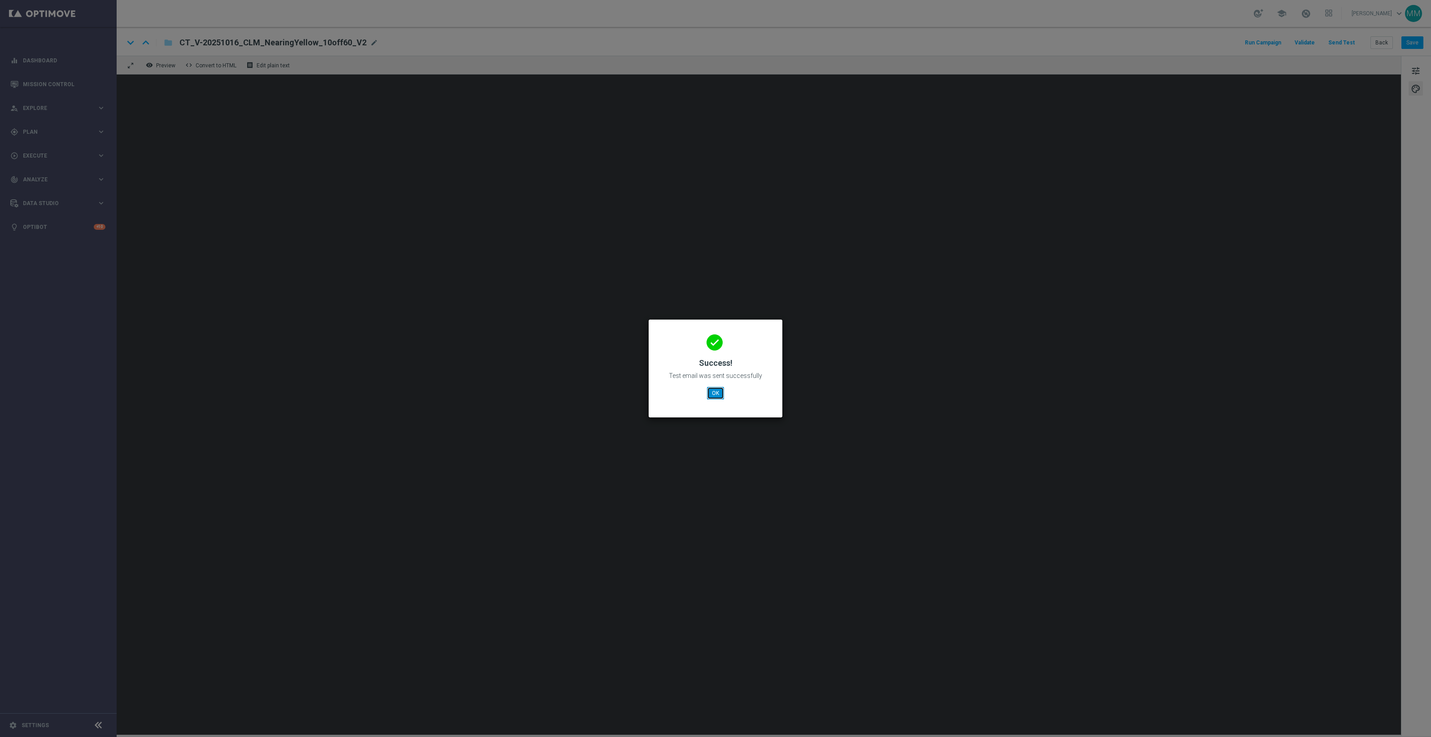
click at [717, 393] on button "OK" at bounding box center [715, 393] width 17 height 13
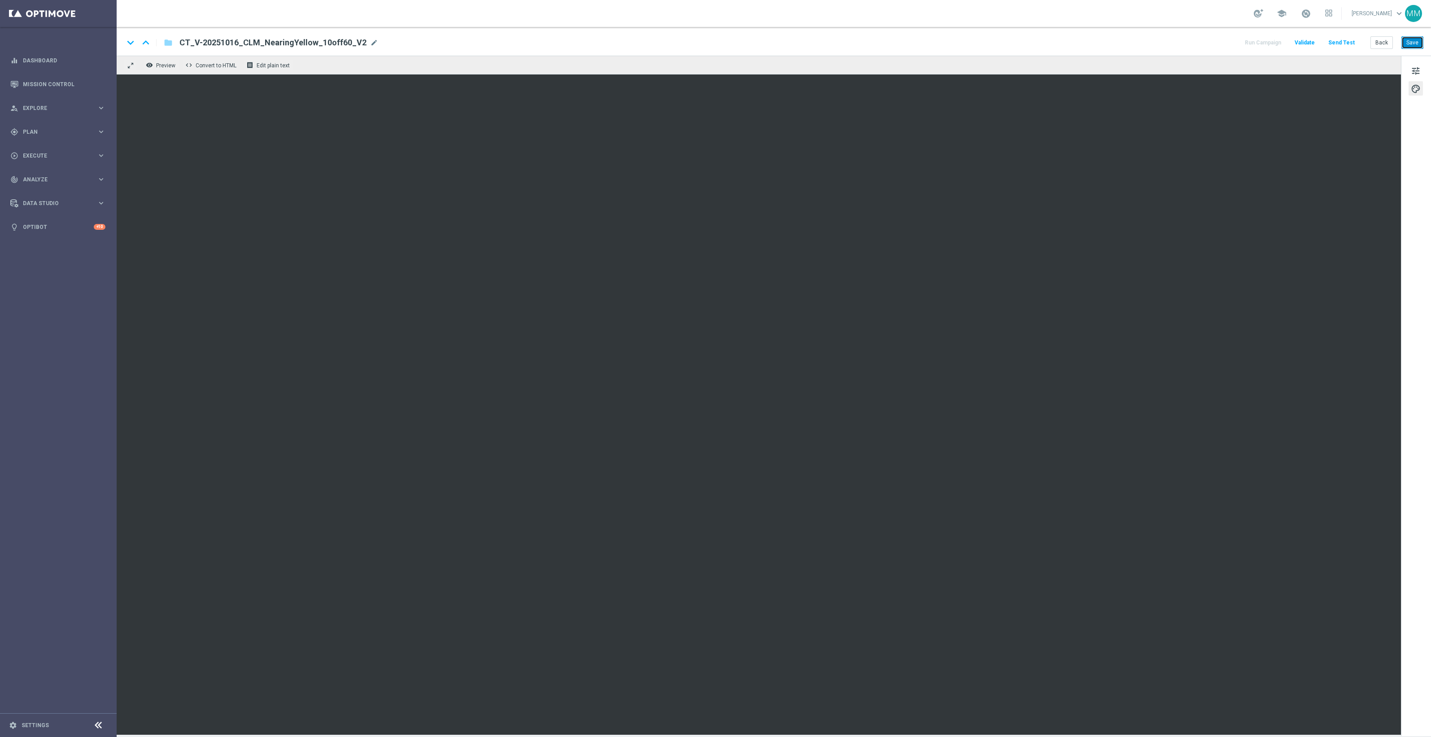
click at [1420, 43] on button "Save" at bounding box center [1412, 42] width 22 height 13
click at [1413, 45] on button "Save" at bounding box center [1412, 42] width 22 height 13
click at [1343, 43] on button "Send Test" at bounding box center [1341, 43] width 29 height 12
click at [1339, 44] on button "Send Test" at bounding box center [1341, 43] width 29 height 12
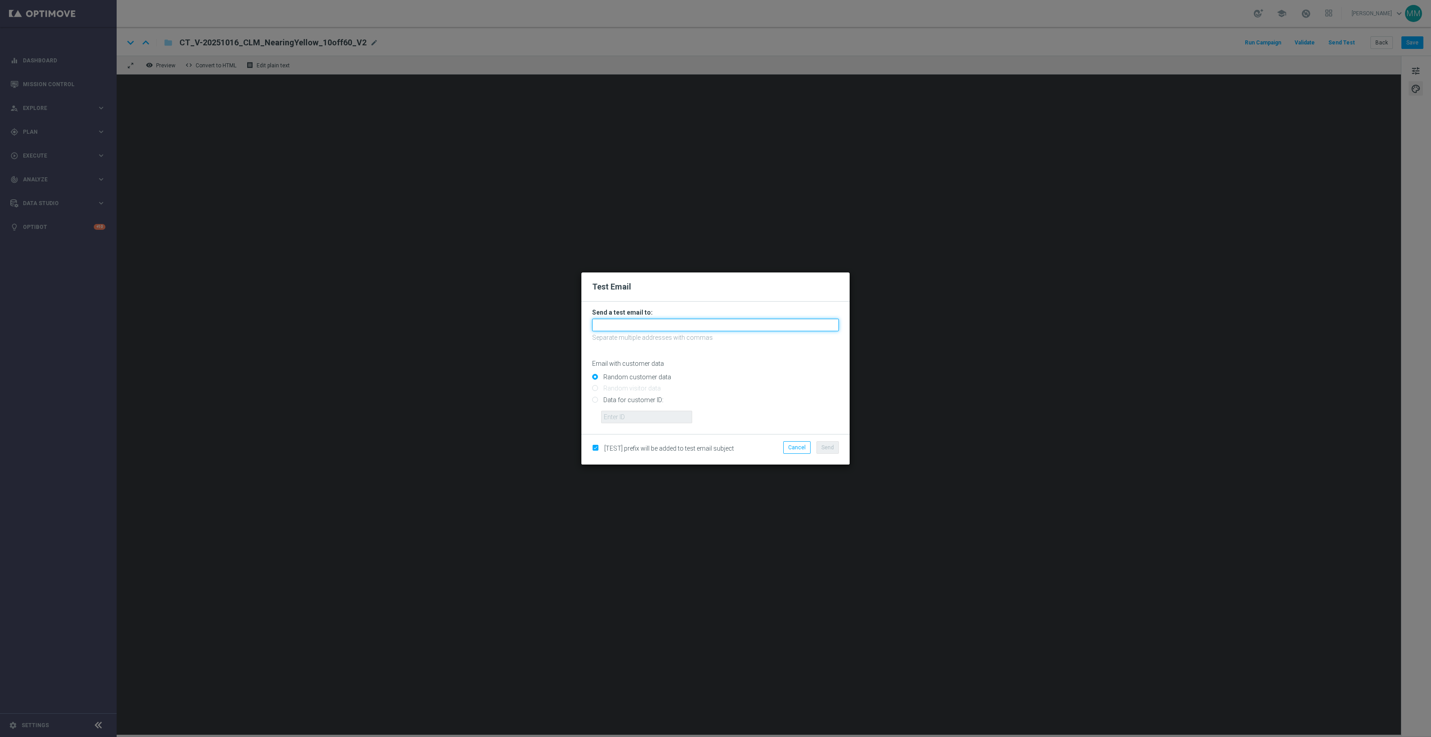
click at [818, 323] on input "text" at bounding box center [715, 324] width 247 height 13
paste input "[EMAIL_ADDRESS][DOMAIN_NAME]"
type input "[EMAIL_ADDRESS][DOMAIN_NAME]"
drag, startPoint x: 645, startPoint y: 402, endPoint x: 645, endPoint y: 409, distance: 6.7
click at [645, 402] on input "Data for customer ID:" at bounding box center [715, 403] width 247 height 13
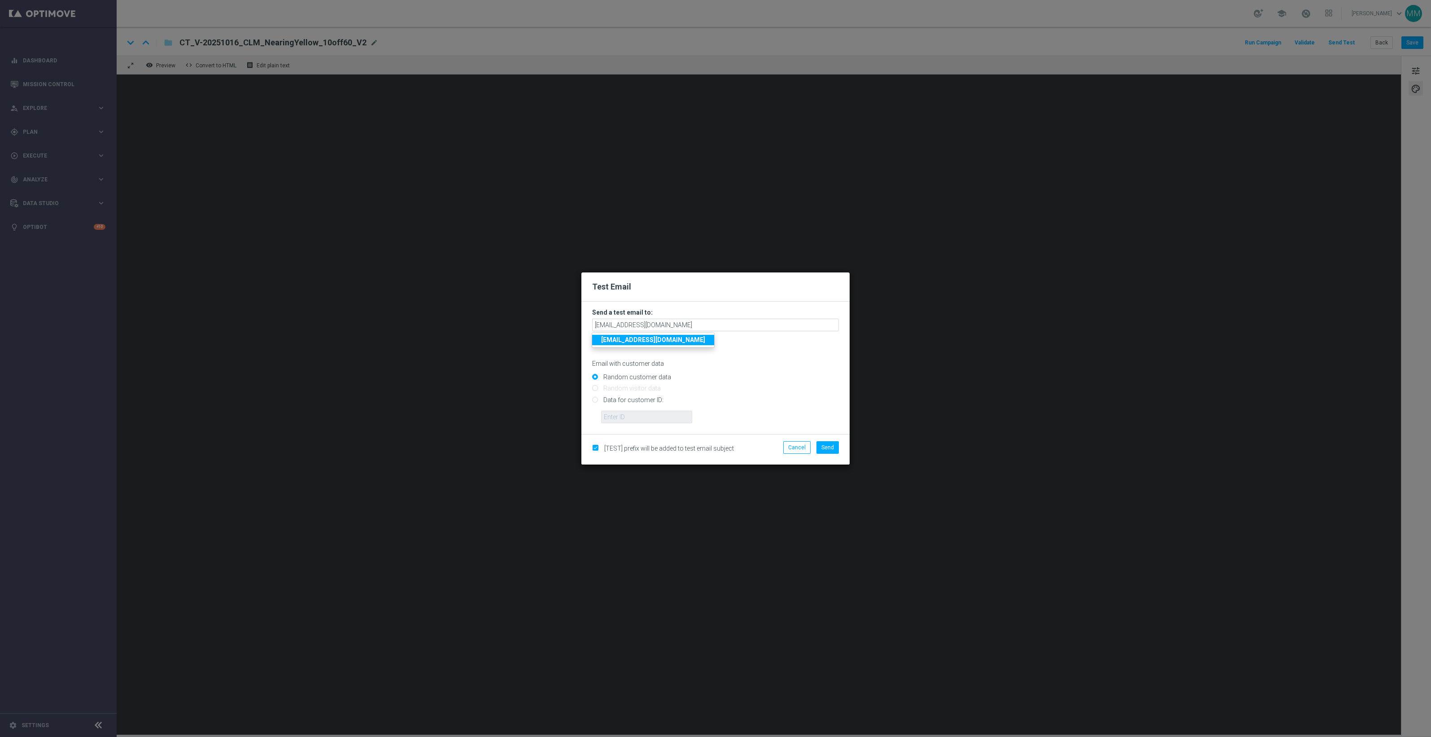
radio input "true"
click at [642, 413] on input "text" at bounding box center [646, 416] width 91 height 13
paste input "10049077256"
type input "10049077256"
click at [828, 449] on span "Send" at bounding box center [827, 447] width 13 height 6
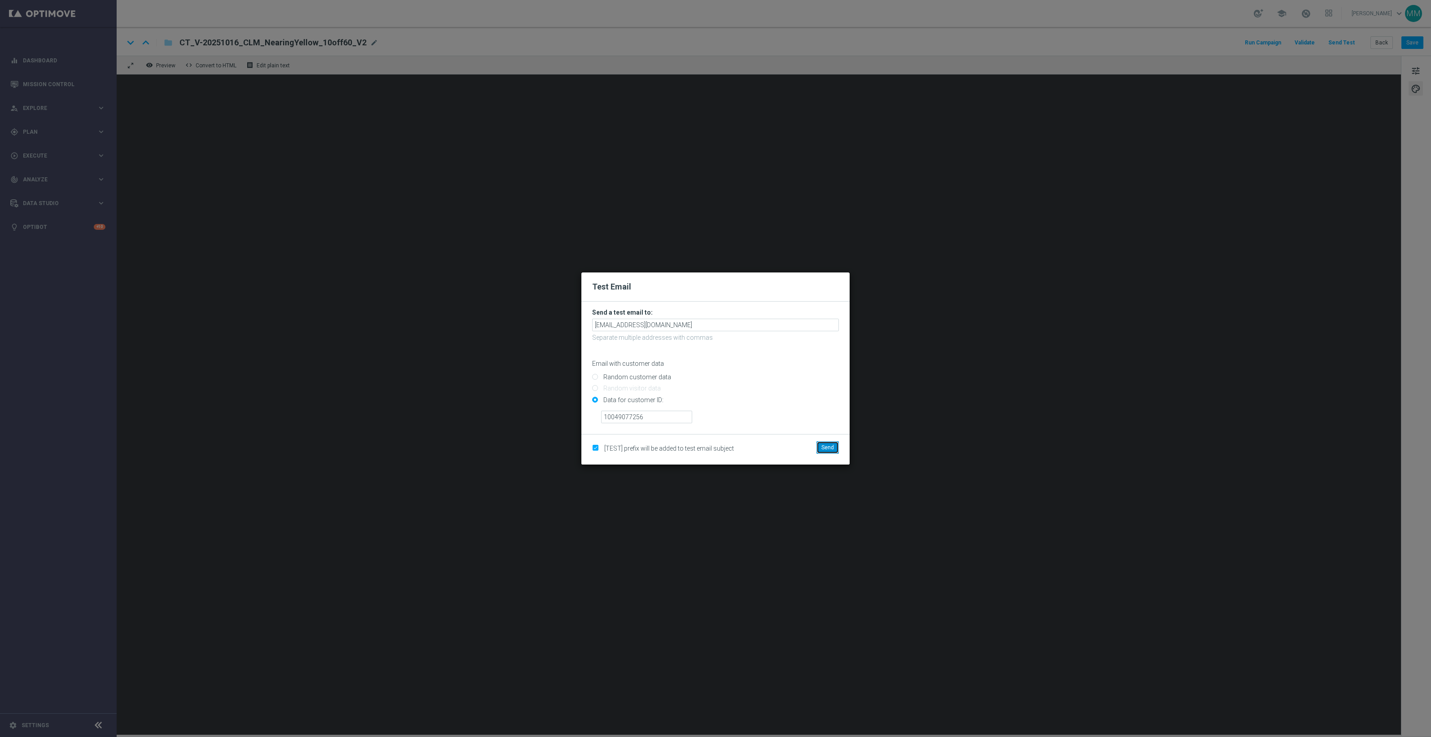
click at [828, 449] on span "Send" at bounding box center [827, 447] width 13 height 6
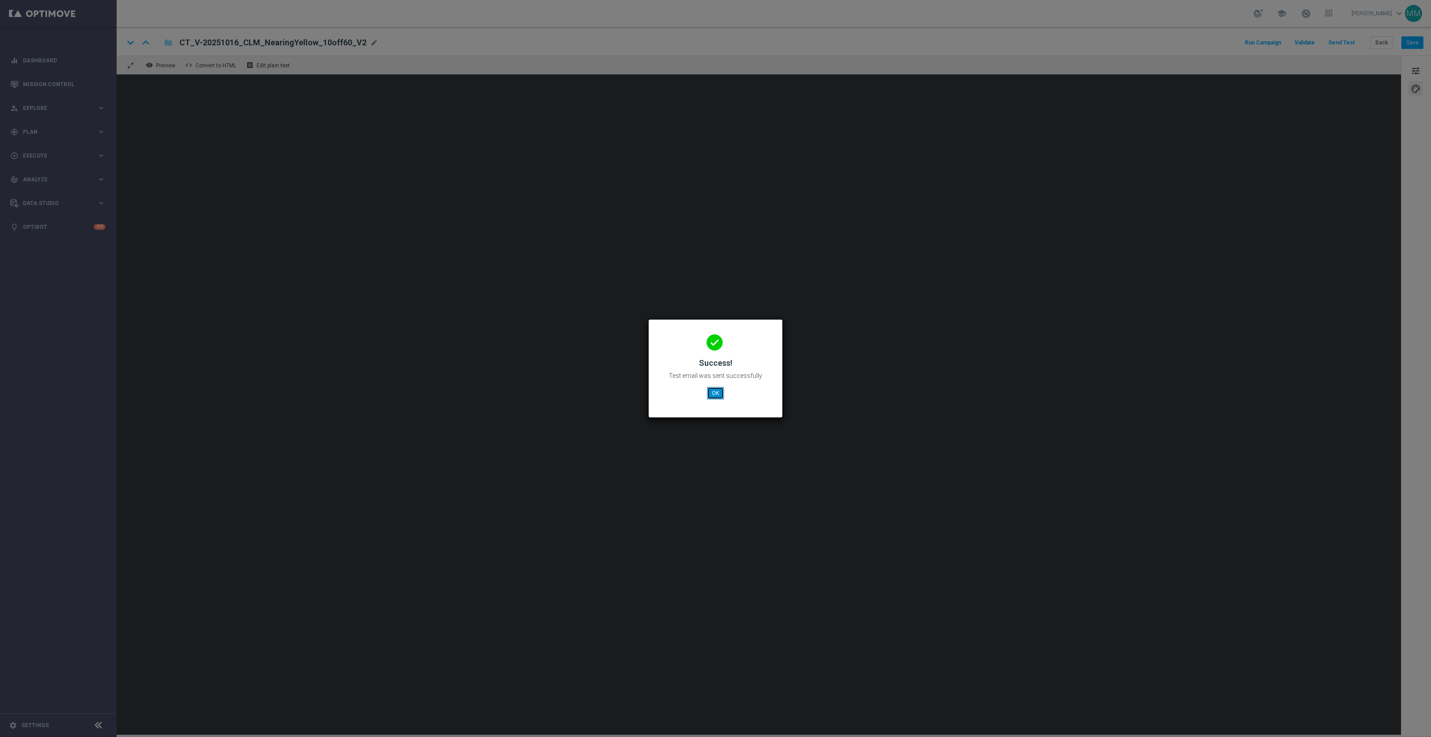
click at [715, 392] on button "OK" at bounding box center [715, 393] width 17 height 13
click at [711, 393] on button "OK" at bounding box center [715, 393] width 17 height 13
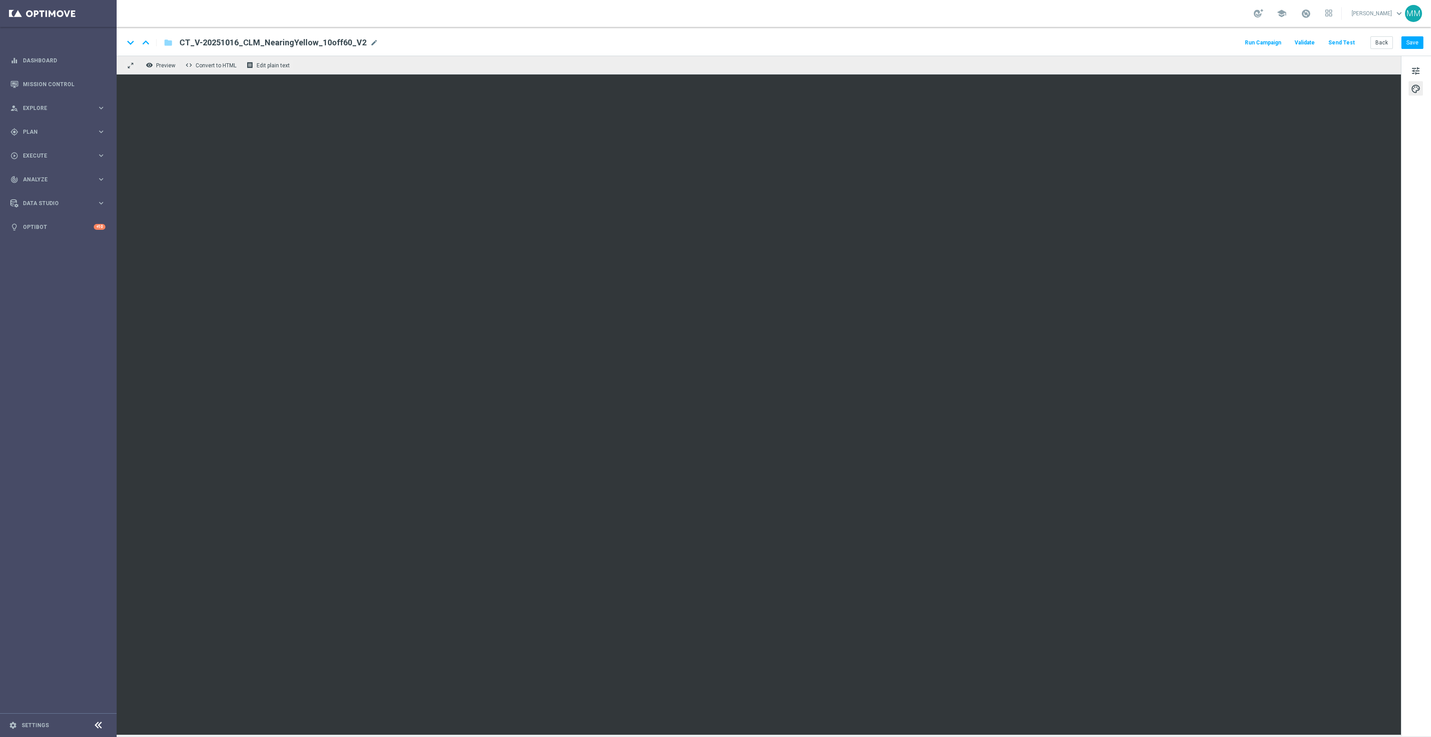
click at [1339, 43] on button "Send Test" at bounding box center [1341, 43] width 29 height 12
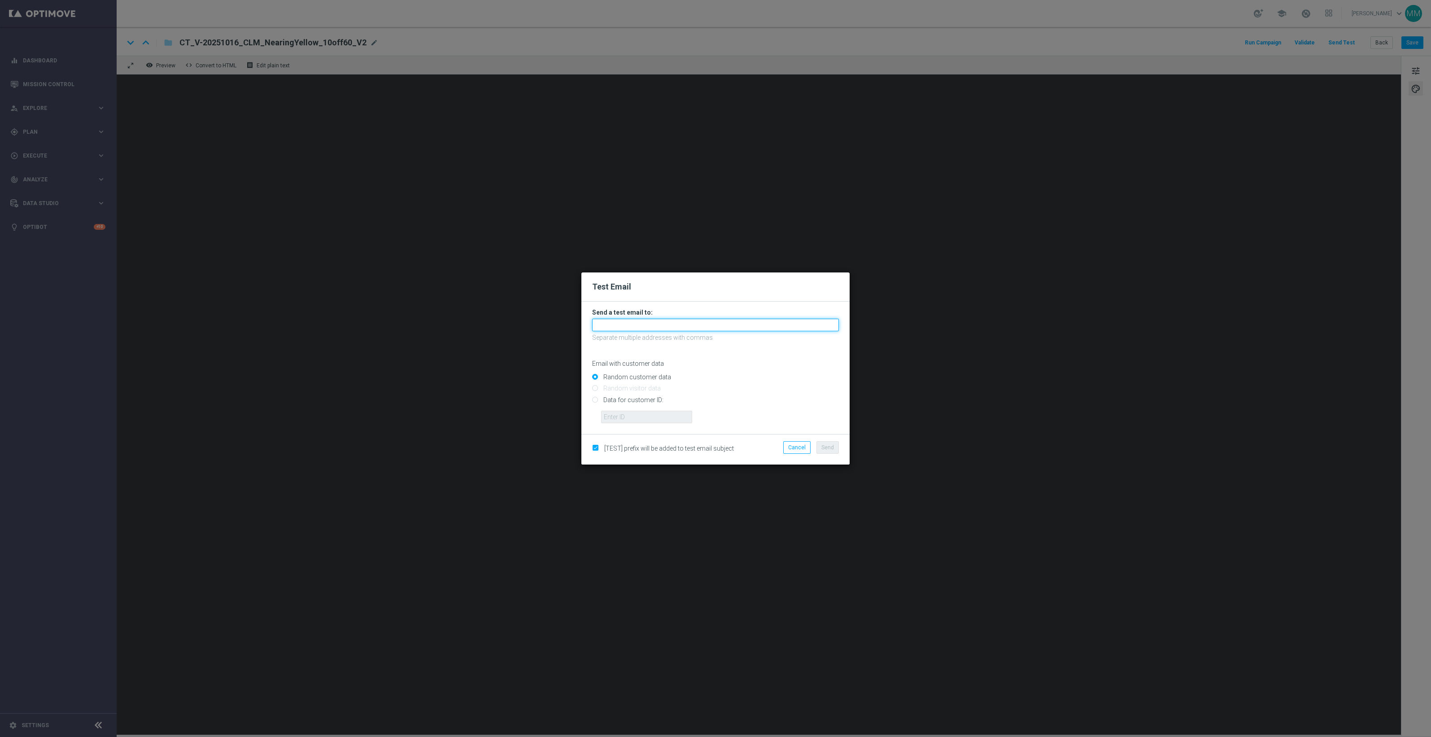
click at [624, 318] on input "text" at bounding box center [715, 324] width 247 height 13
paste input "[EMAIL_ADDRESS][DOMAIN_NAME]"
type input "[EMAIL_ADDRESS][DOMAIN_NAME]"
drag, startPoint x: 653, startPoint y: 400, endPoint x: 662, endPoint y: 409, distance: 13.3
click at [653, 400] on input "Data for customer ID:" at bounding box center [715, 403] width 247 height 13
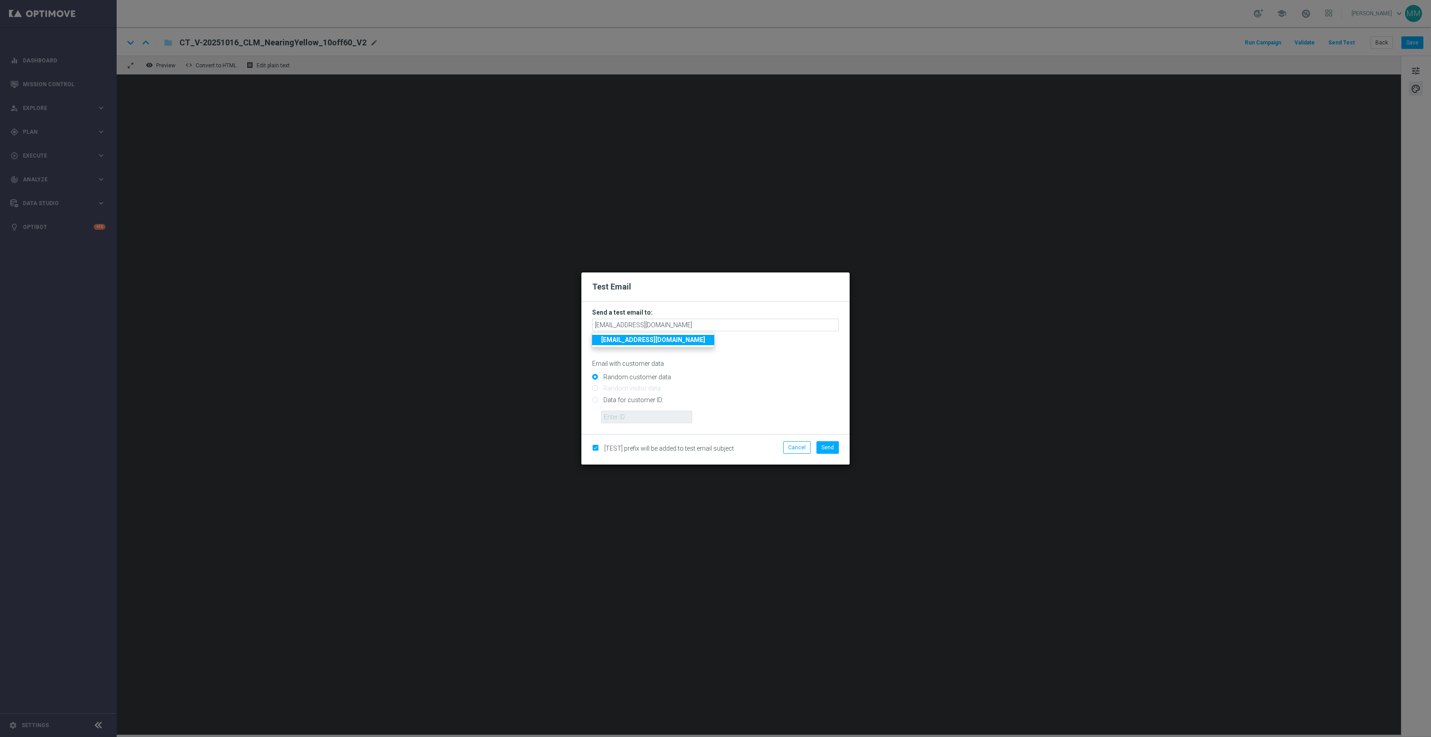
radio input "true"
click at [664, 413] on input "text" at bounding box center [646, 416] width 91 height 13
paste input "10000024919"
type input "10000024919"
click at [829, 451] on button "Send" at bounding box center [827, 447] width 22 height 13
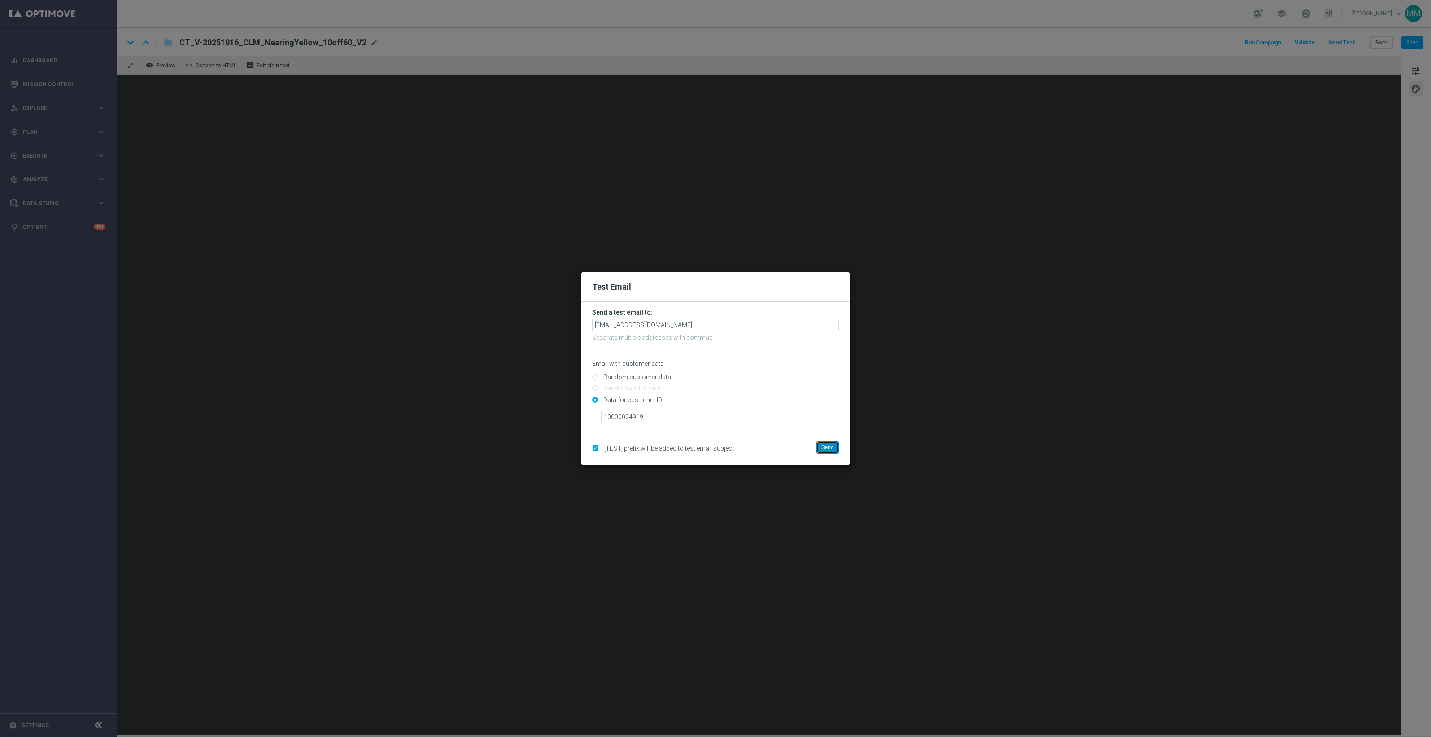
click at [828, 449] on span "Send" at bounding box center [827, 447] width 13 height 6
click at [830, 447] on span "Send" at bounding box center [827, 447] width 13 height 6
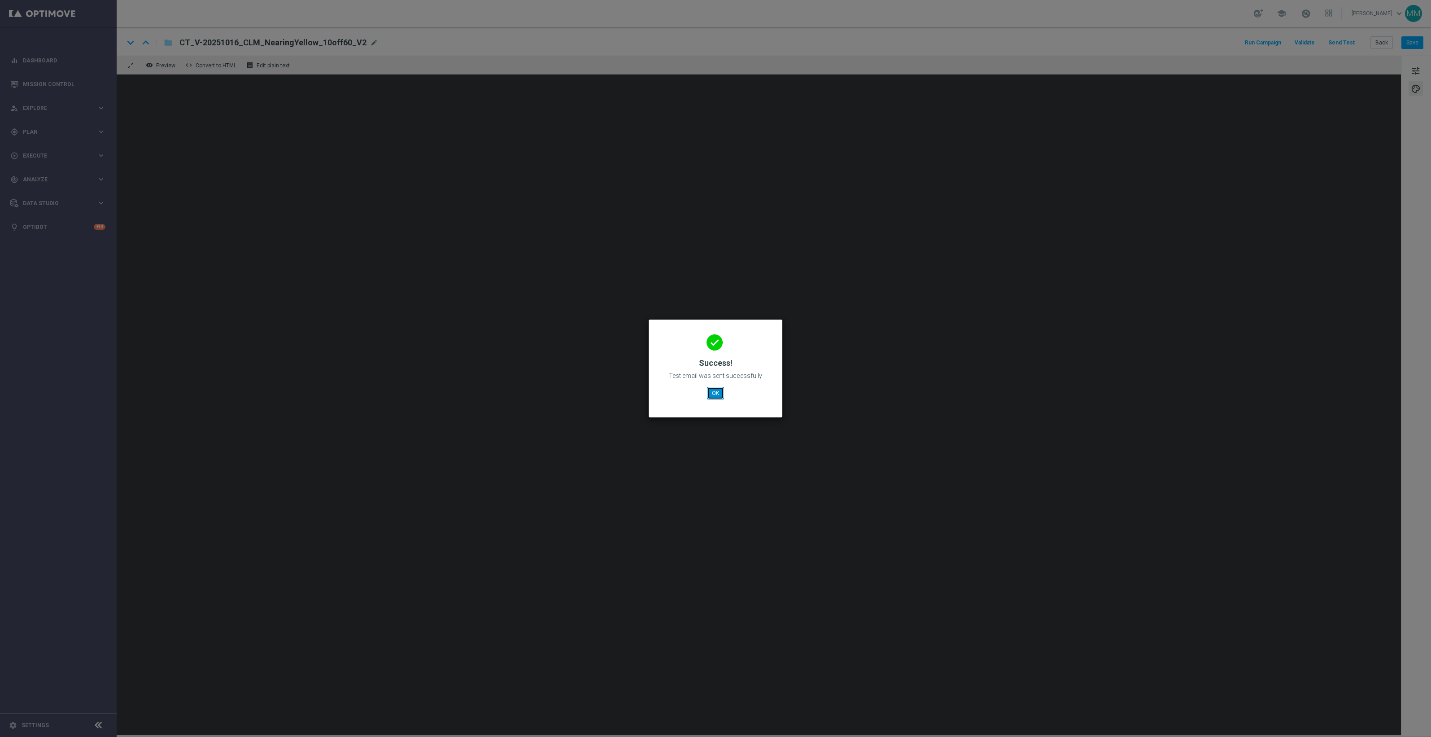
click at [714, 390] on button "OK" at bounding box center [715, 393] width 17 height 13
click at [1386, 355] on modal-container "done Success! Test email was sent successfully OK" at bounding box center [715, 368] width 1431 height 737
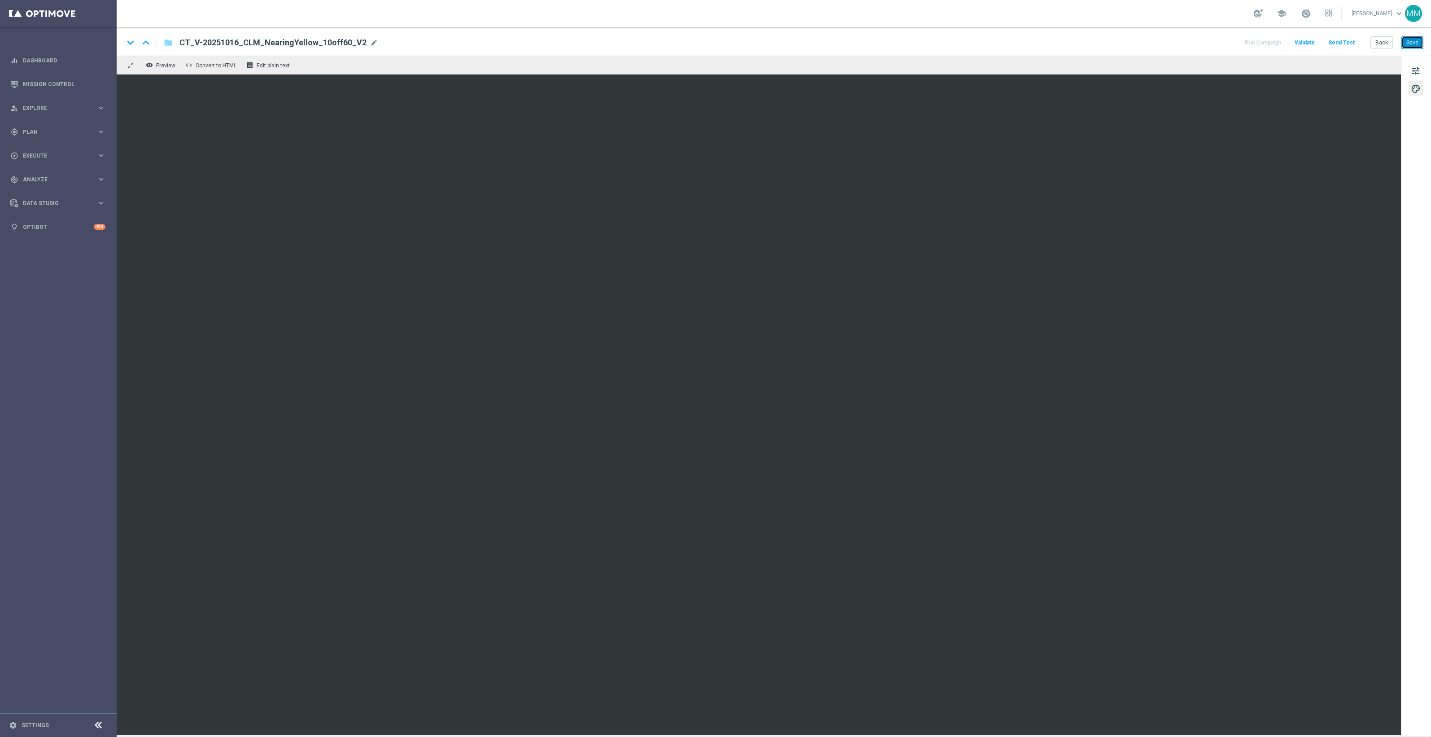
click at [1407, 44] on button "Save" at bounding box center [1412, 42] width 22 height 13
click at [1413, 46] on button "Save" at bounding box center [1412, 42] width 22 height 13
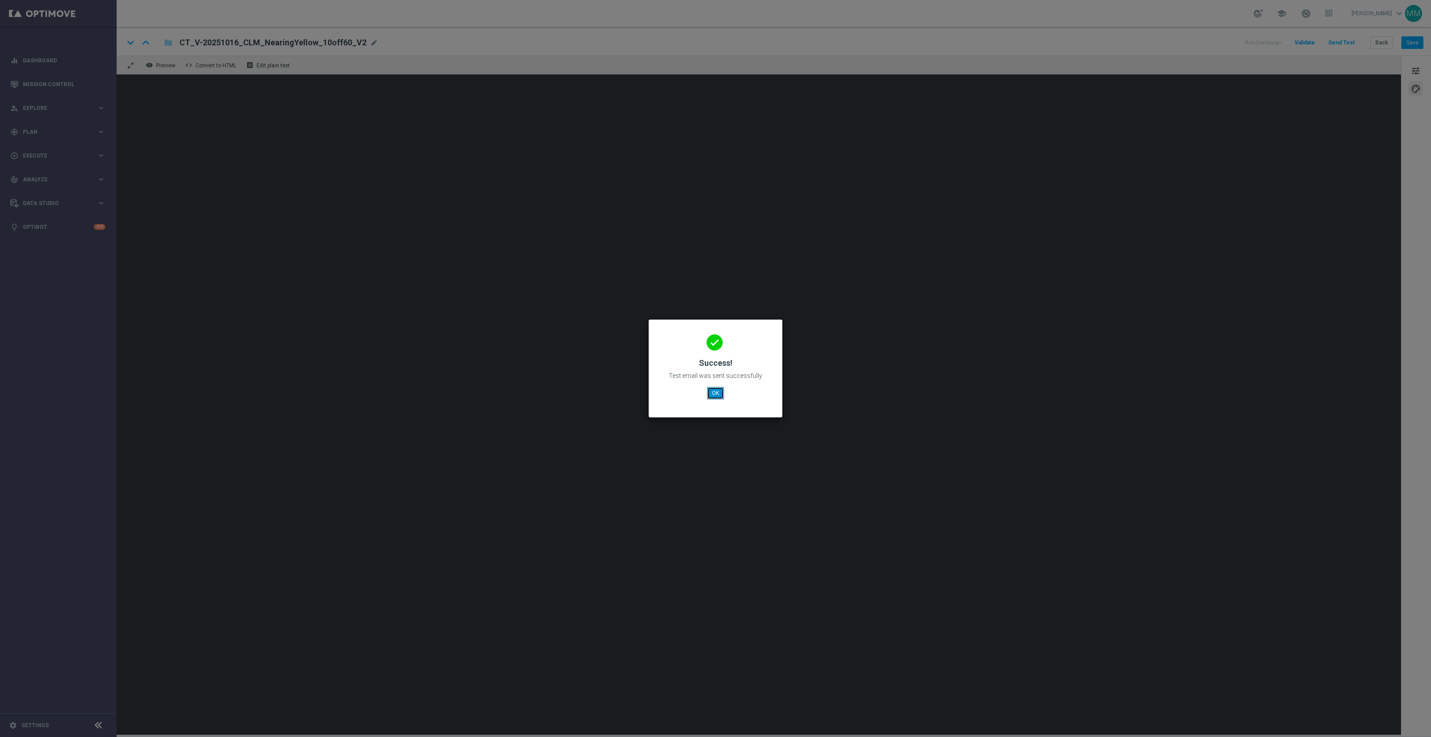
click at [717, 393] on button "OK" at bounding box center [715, 393] width 17 height 13
click at [763, 384] on button "OK" at bounding box center [762, 380] width 17 height 13
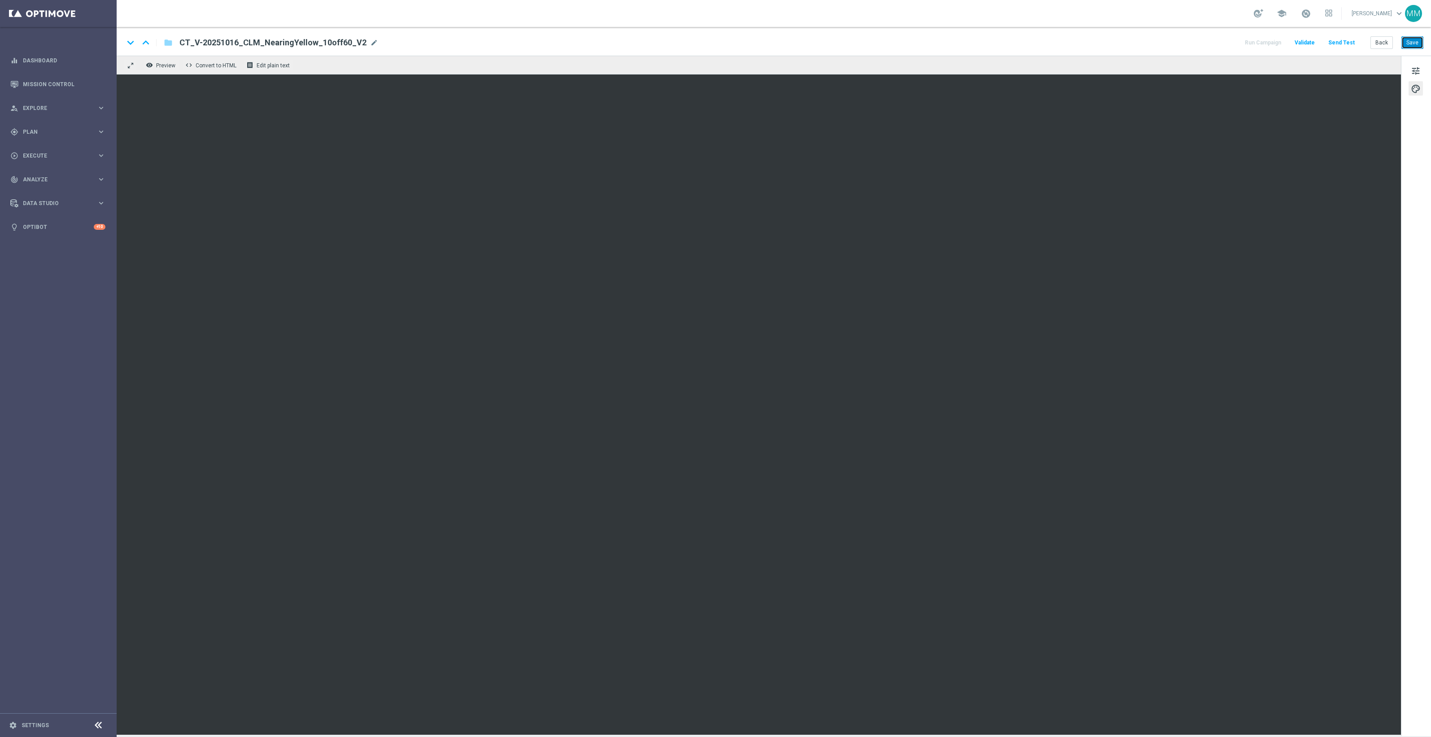
click at [1413, 43] on button "Save" at bounding box center [1412, 42] width 22 height 13
click at [1420, 45] on button "Save" at bounding box center [1412, 42] width 22 height 13
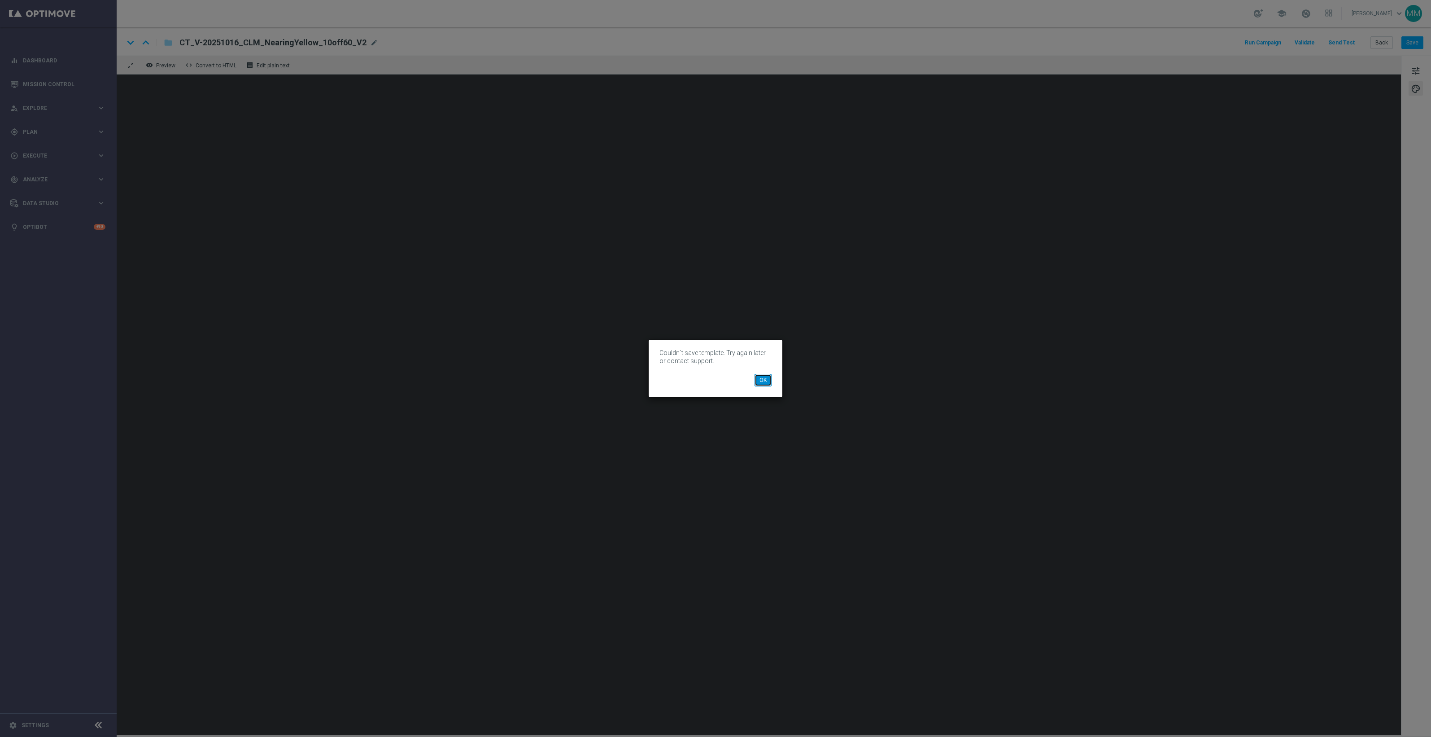
click at [763, 379] on button "OK" at bounding box center [762, 380] width 17 height 13
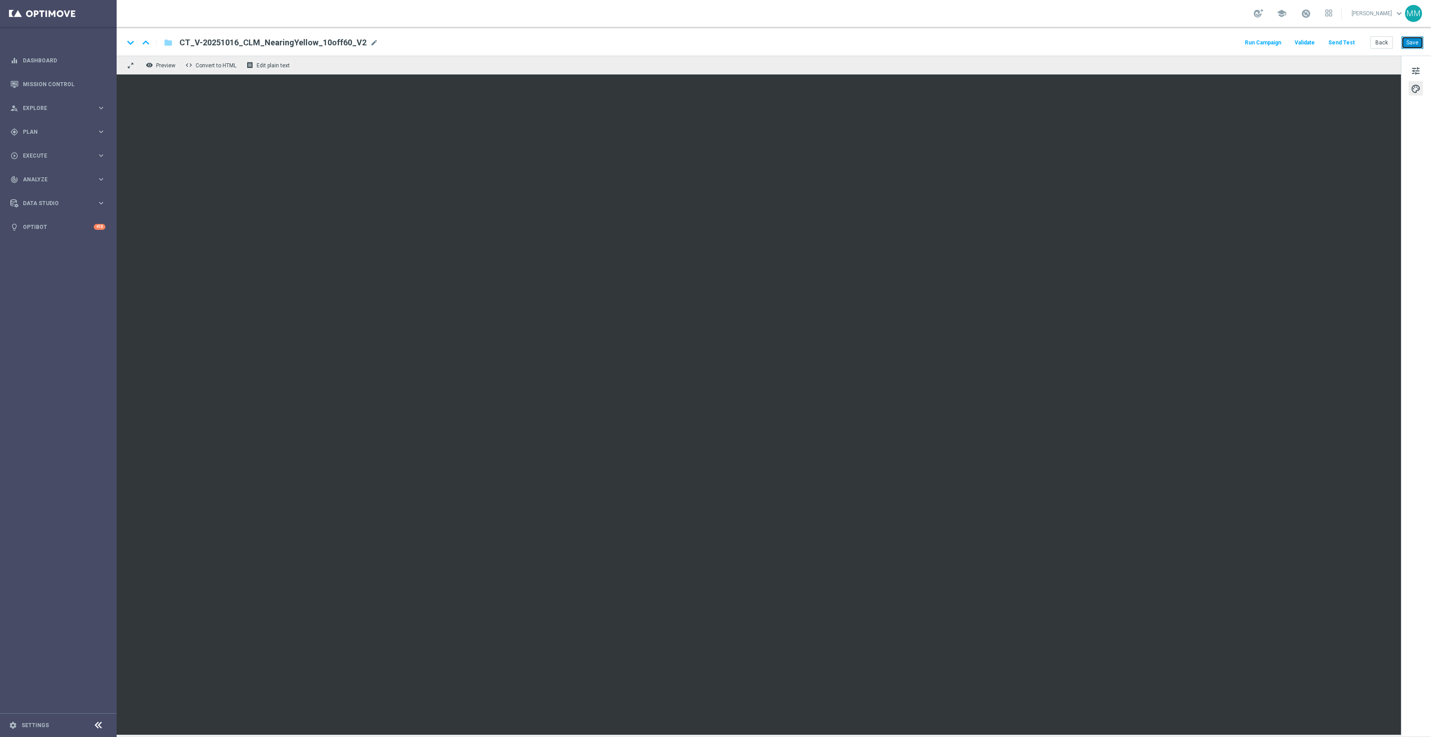
click at [1410, 42] on button "Save" at bounding box center [1412, 42] width 22 height 13
click at [1353, 40] on button "Send Test" at bounding box center [1341, 43] width 29 height 12
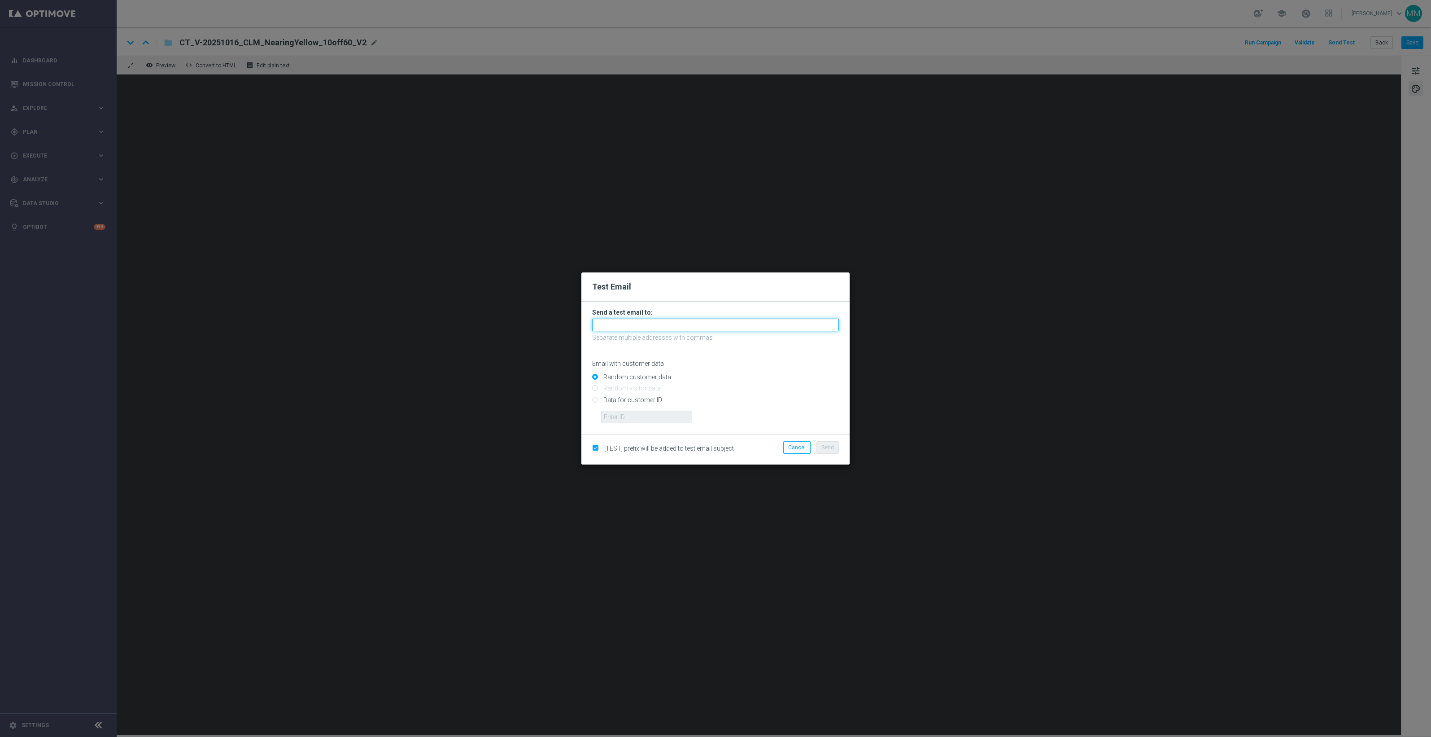
click at [803, 323] on input "text" at bounding box center [715, 324] width 247 height 13
click at [689, 341] on span "mary.musial owski@staples.com" at bounding box center [702, 339] width 203 height 7
type input "[PERSON_NAME][EMAIL_ADDRESS][PERSON_NAME][PERSON_NAME][DOMAIN_NAME]"
click at [822, 447] on span "Send" at bounding box center [827, 447] width 13 height 6
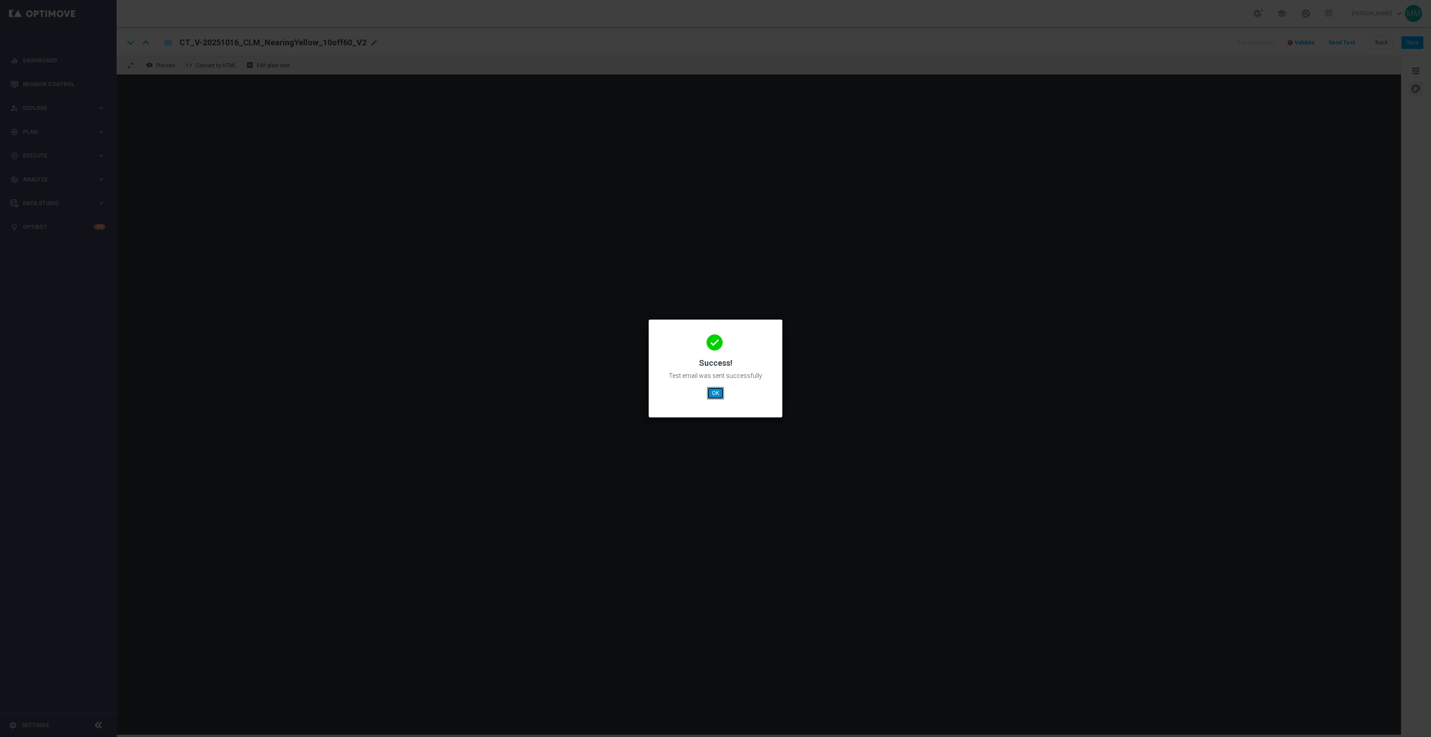
drag, startPoint x: 719, startPoint y: 391, endPoint x: 712, endPoint y: 386, distance: 8.3
click at [719, 391] on button "OK" at bounding box center [715, 393] width 17 height 13
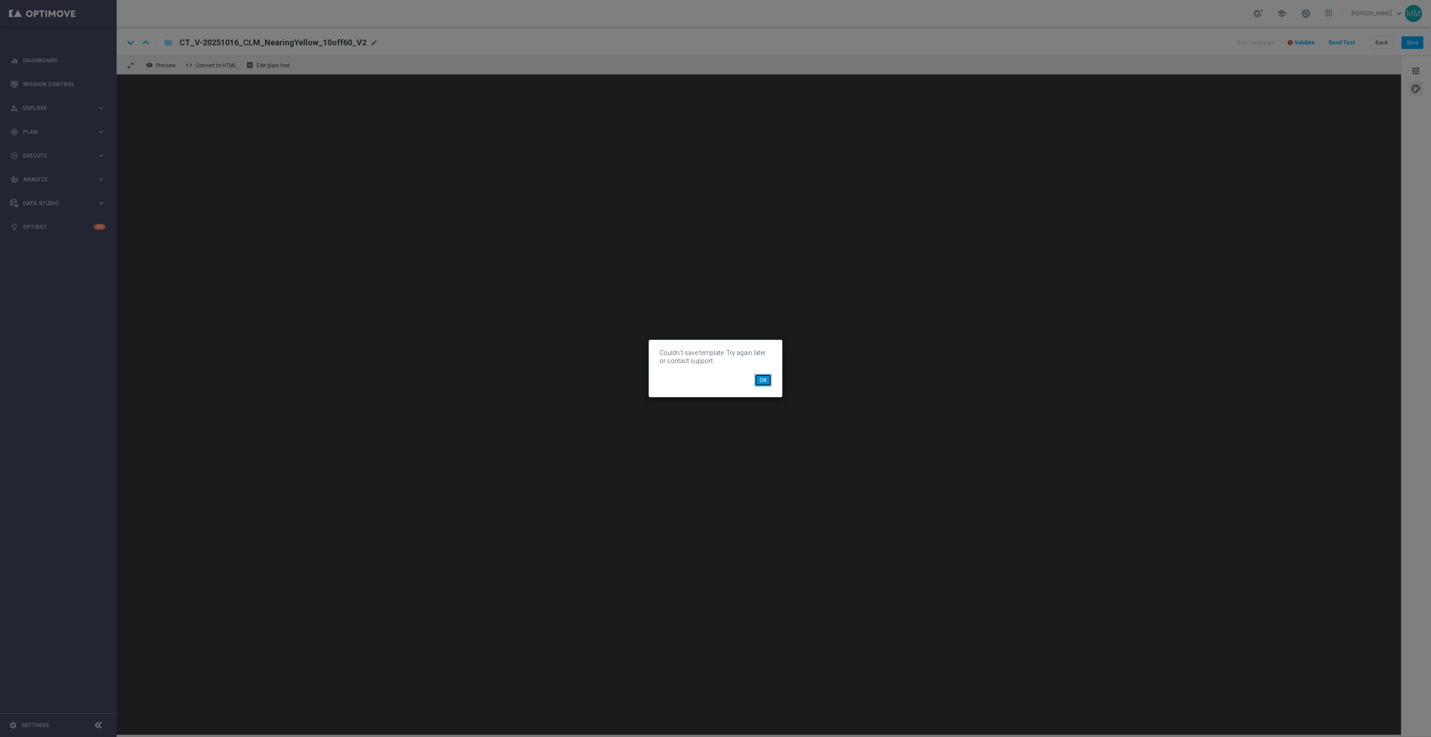
click at [761, 379] on button "OK" at bounding box center [762, 380] width 17 height 13
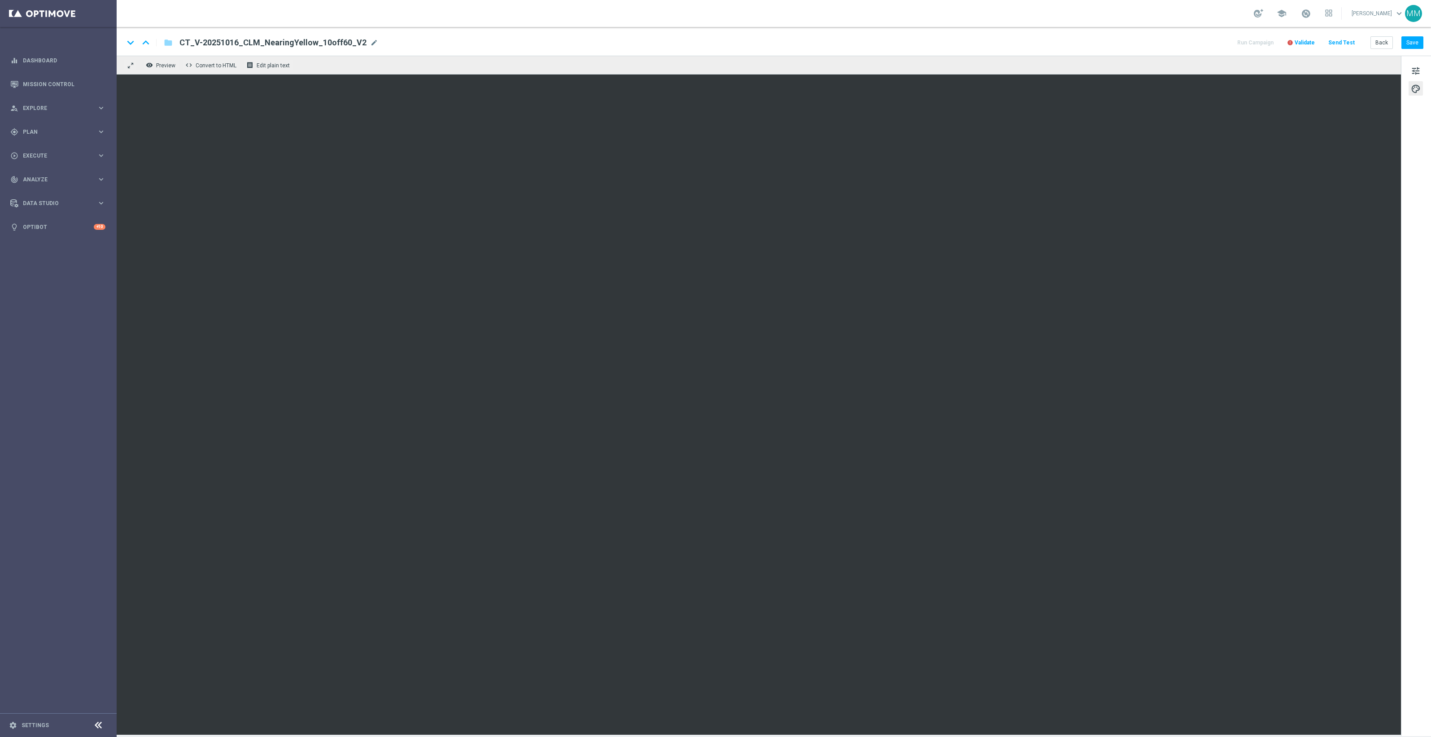
click at [1313, 41] on span "Validate" at bounding box center [1305, 42] width 20 height 6
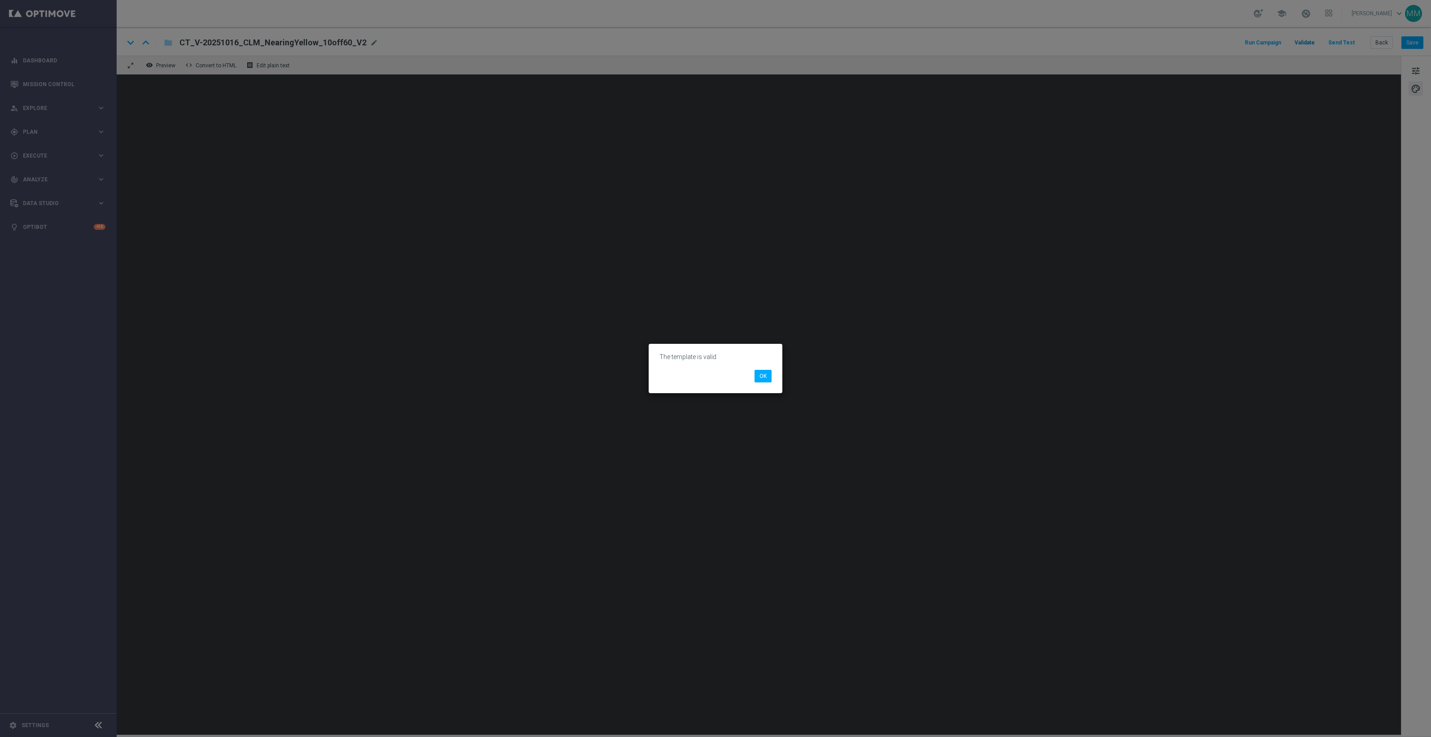
click at [1313, 39] on modal-container "The template is valid OK" at bounding box center [715, 368] width 1431 height 737
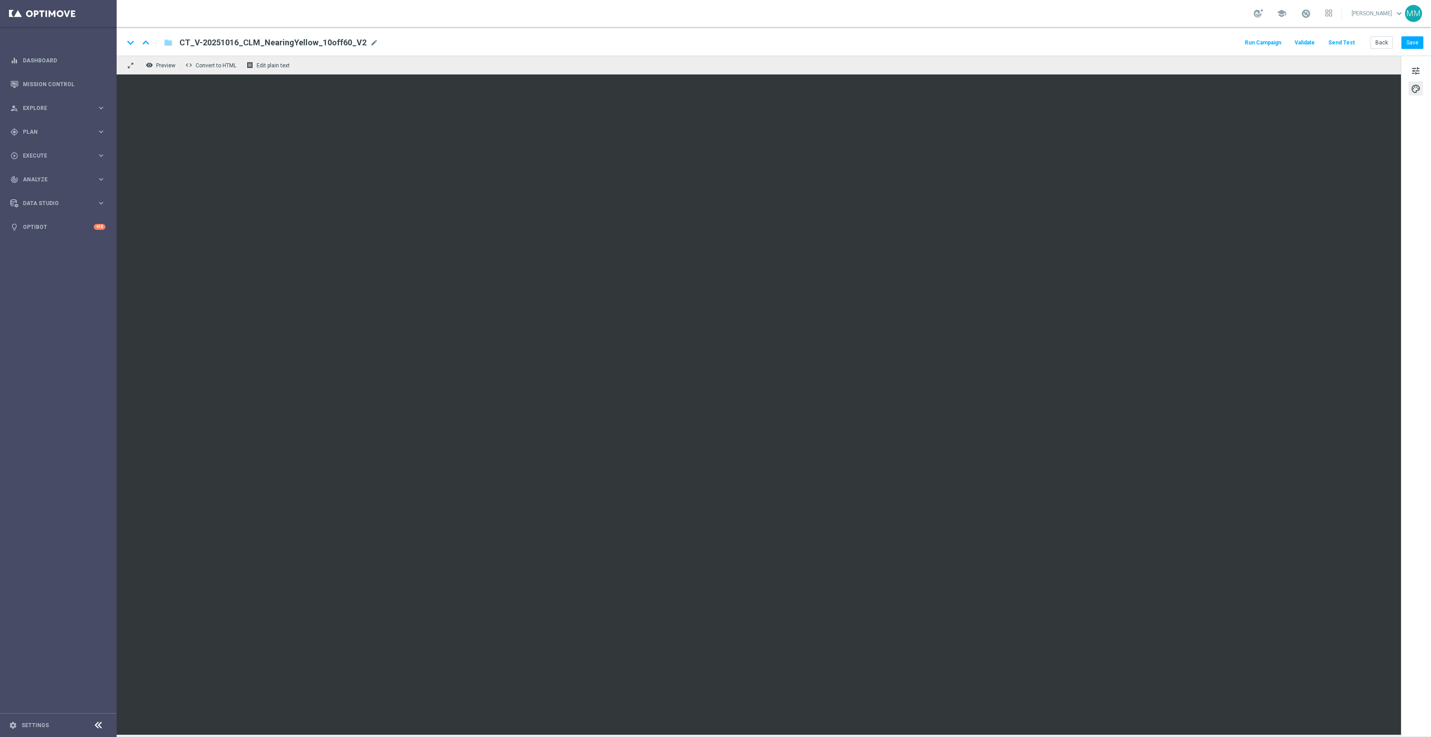
click at [1313, 39] on span "Validate" at bounding box center [1305, 42] width 20 height 6
click at [1310, 39] on span "Validate" at bounding box center [1305, 42] width 20 height 6
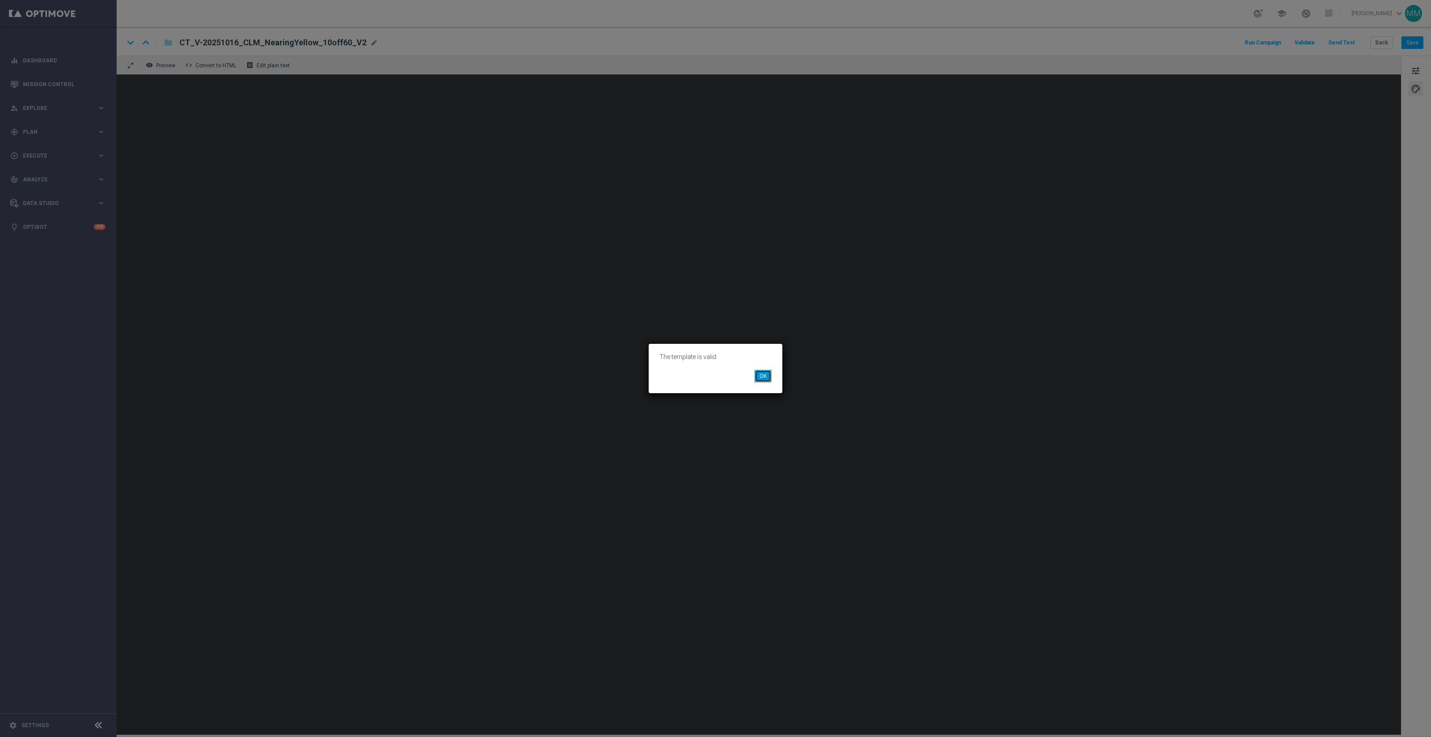
click at [756, 375] on button "OK" at bounding box center [762, 376] width 17 height 13
click at [767, 373] on button "OK" at bounding box center [762, 376] width 17 height 13
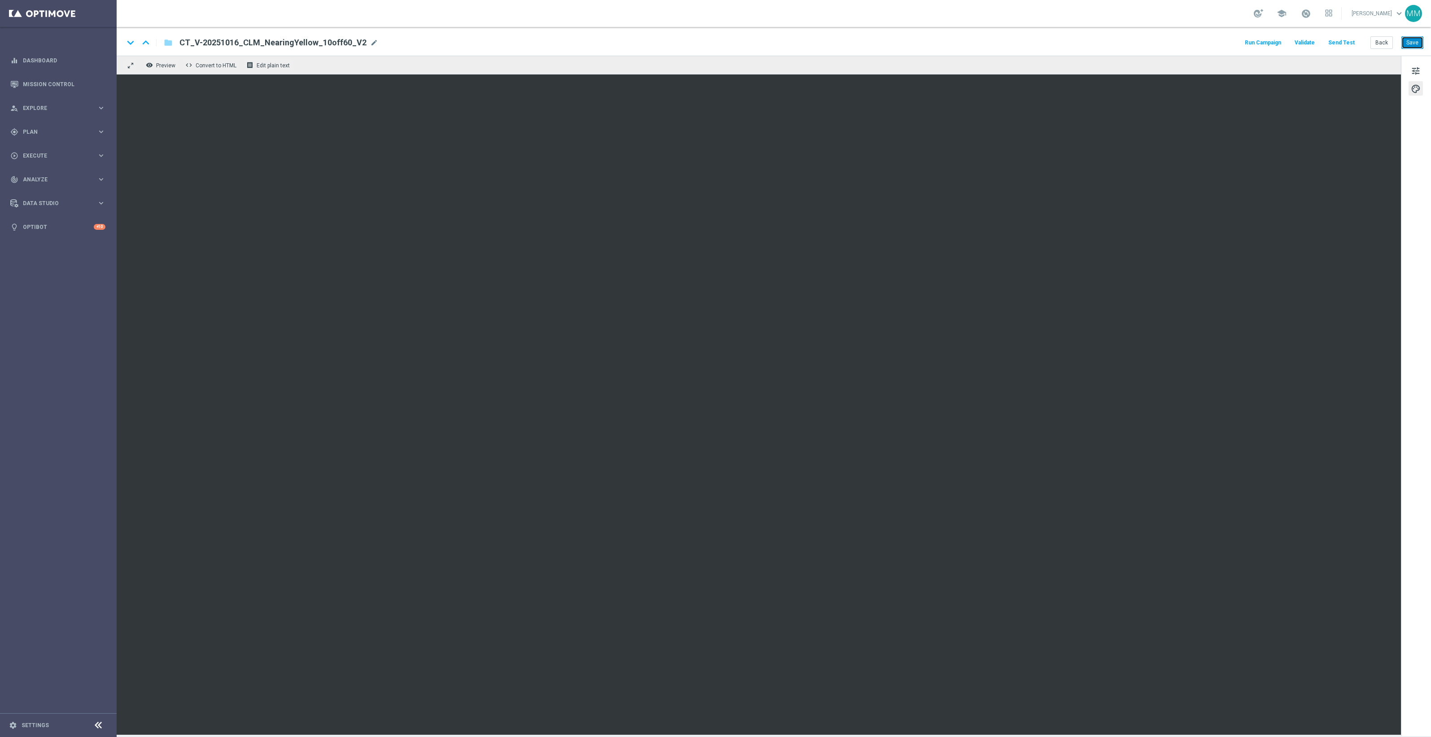
click at [1407, 40] on button "Save" at bounding box center [1412, 42] width 22 height 13
click at [1349, 42] on button "Send Test" at bounding box center [1341, 43] width 29 height 12
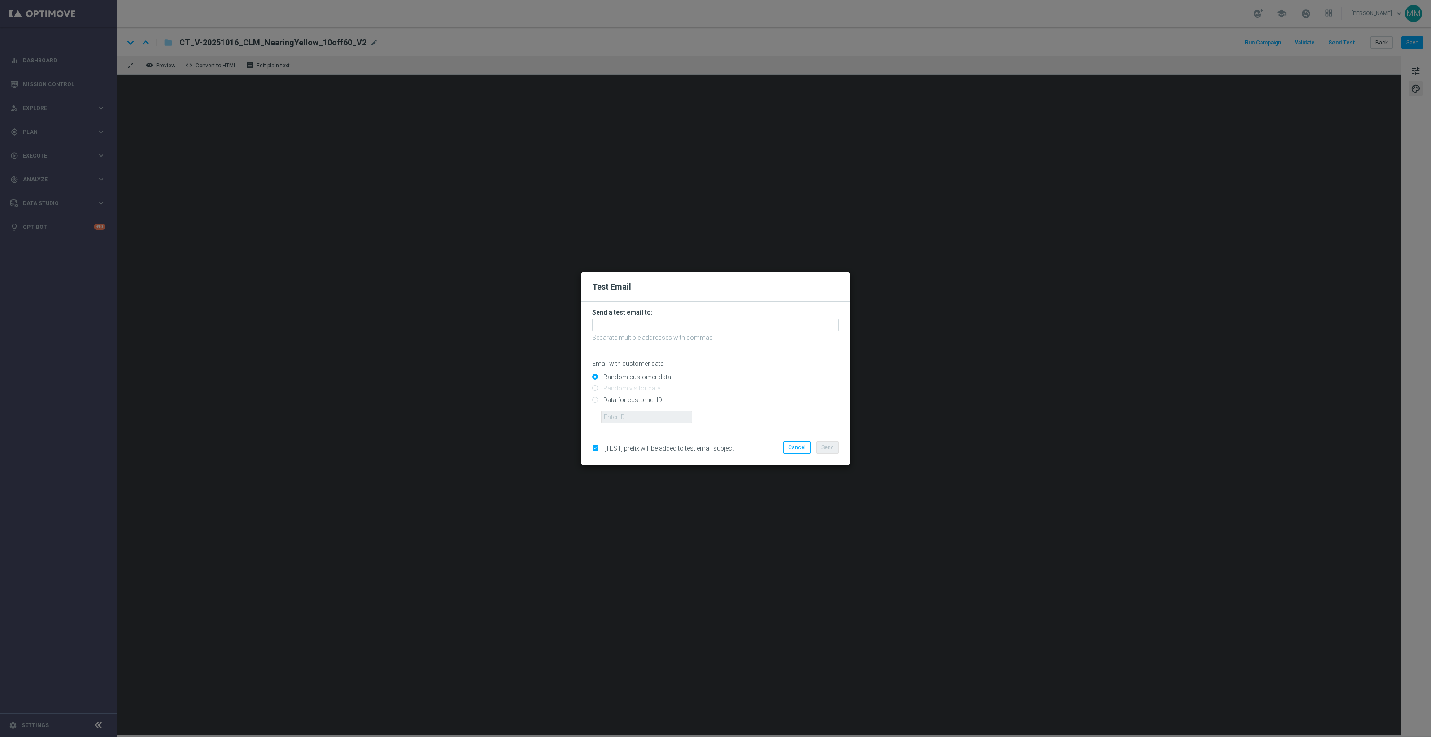
click at [647, 398] on input "Data for customer ID:" at bounding box center [715, 403] width 247 height 13
radio input "true"
click at [644, 417] on input "text" at bounding box center [646, 416] width 91 height 13
paste input "10049077256"
type input "10049077256"
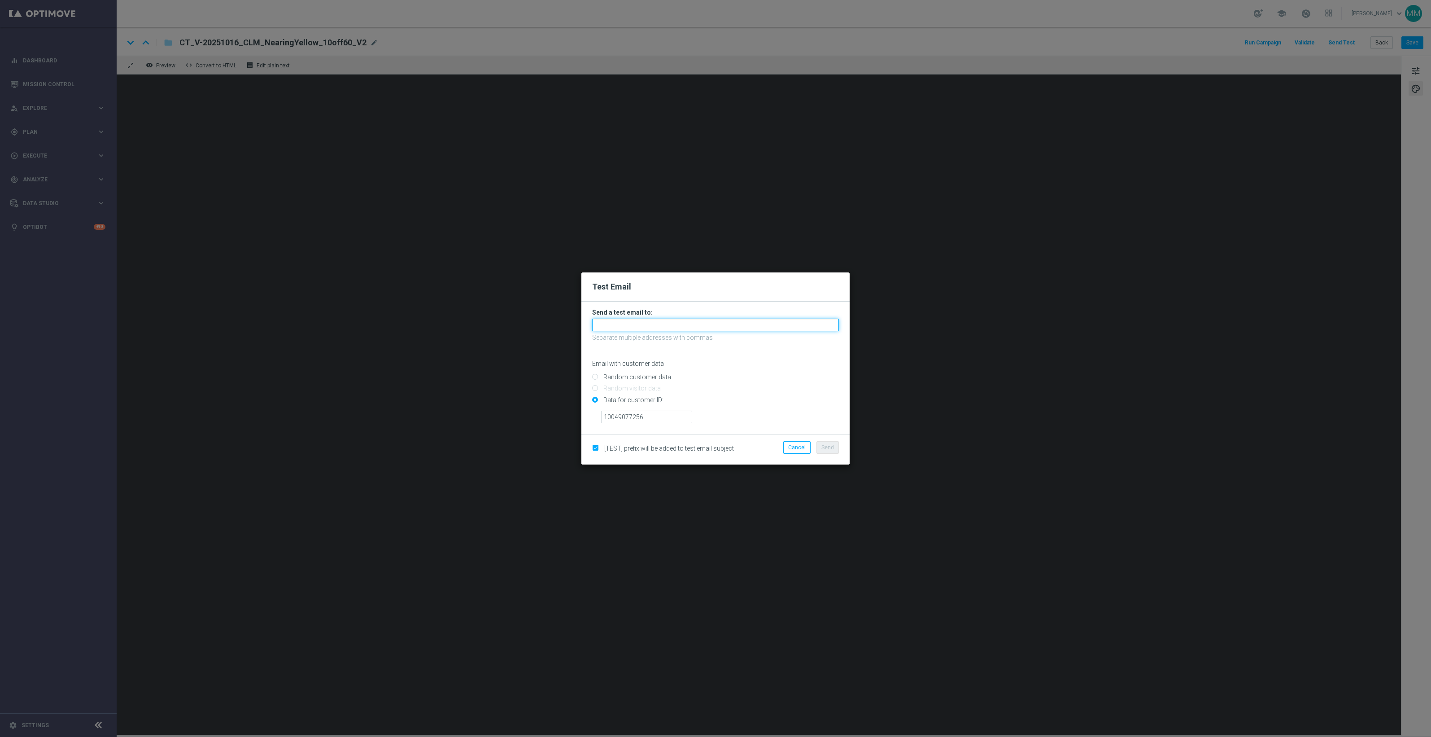
click at [719, 326] on input "text" at bounding box center [715, 324] width 247 height 13
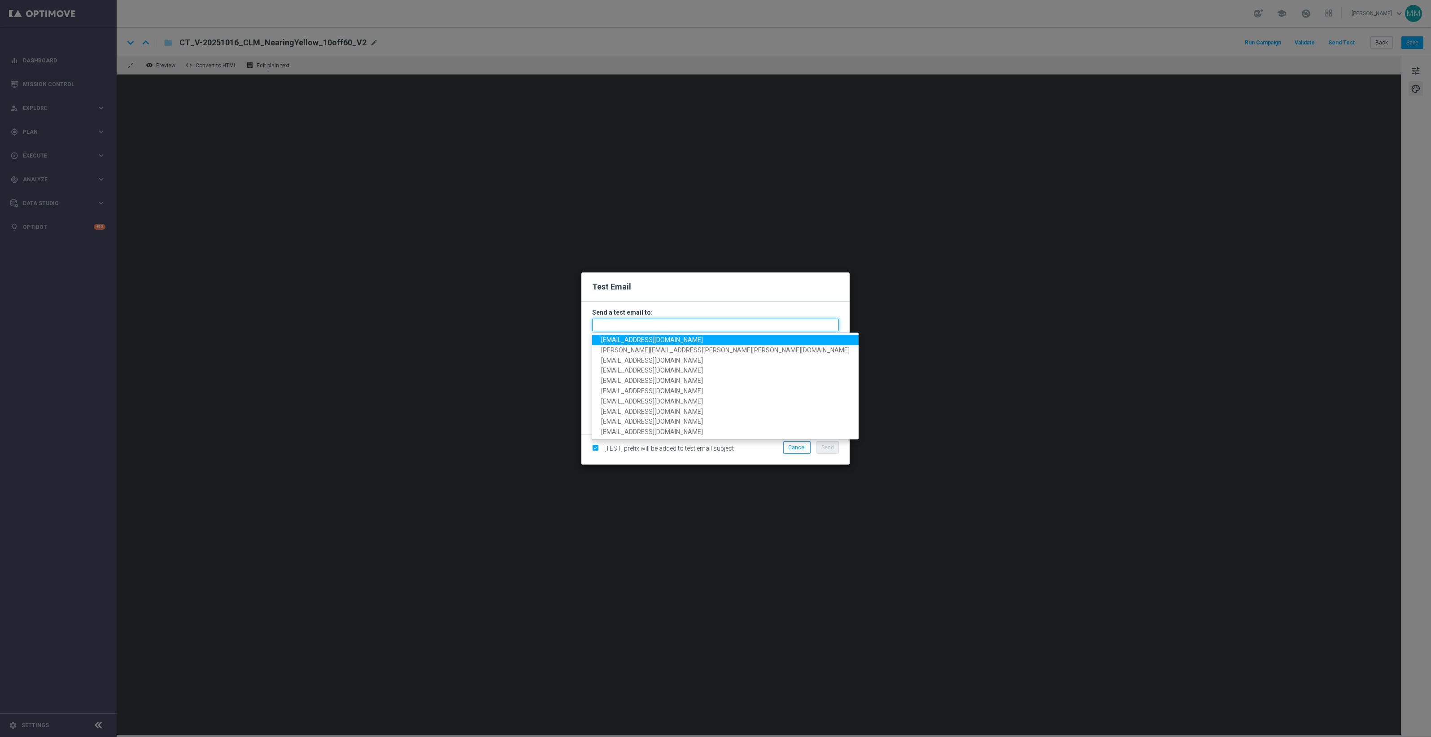
paste input "staples.96a1-blolo@litmusemail.com"
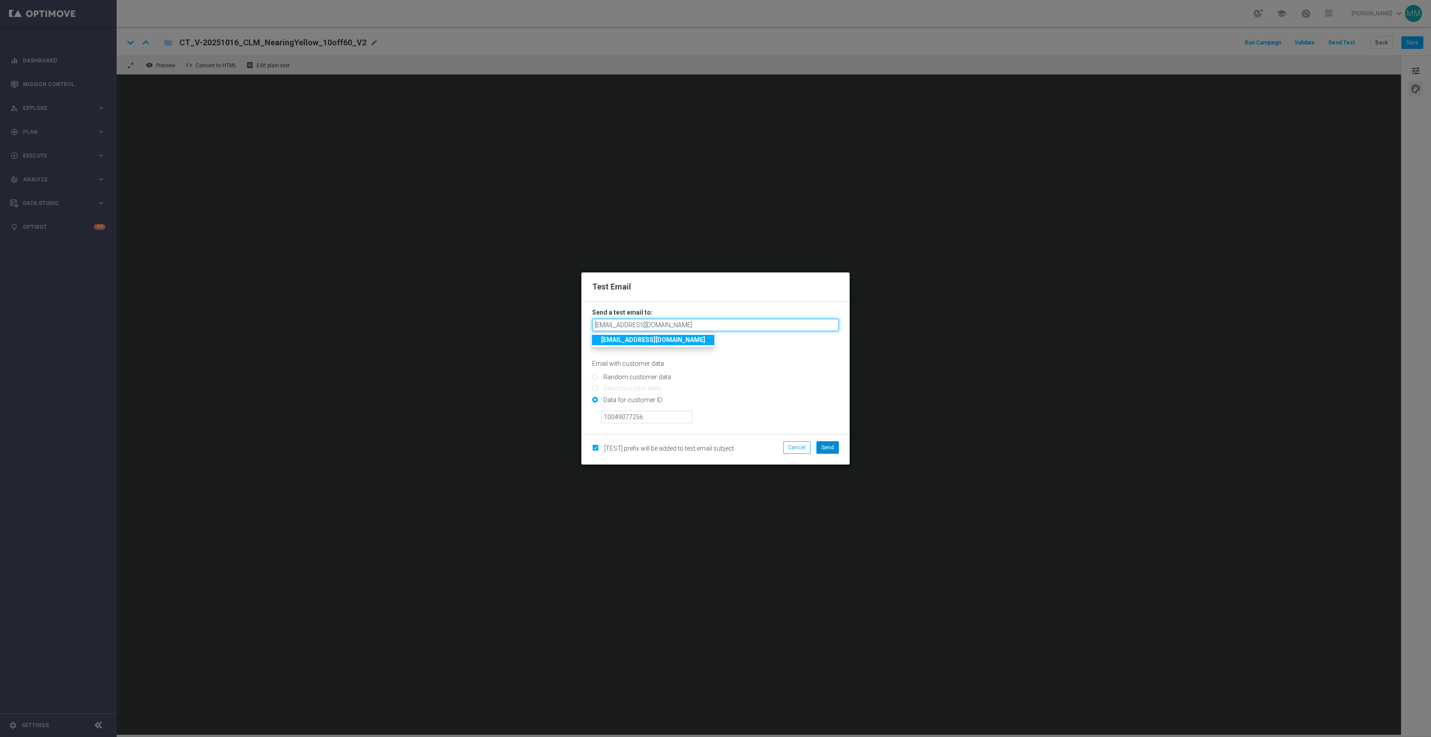
type input "staples.96a1-blolo@litmusemail.com"
click at [831, 446] on span "Send" at bounding box center [827, 447] width 13 height 6
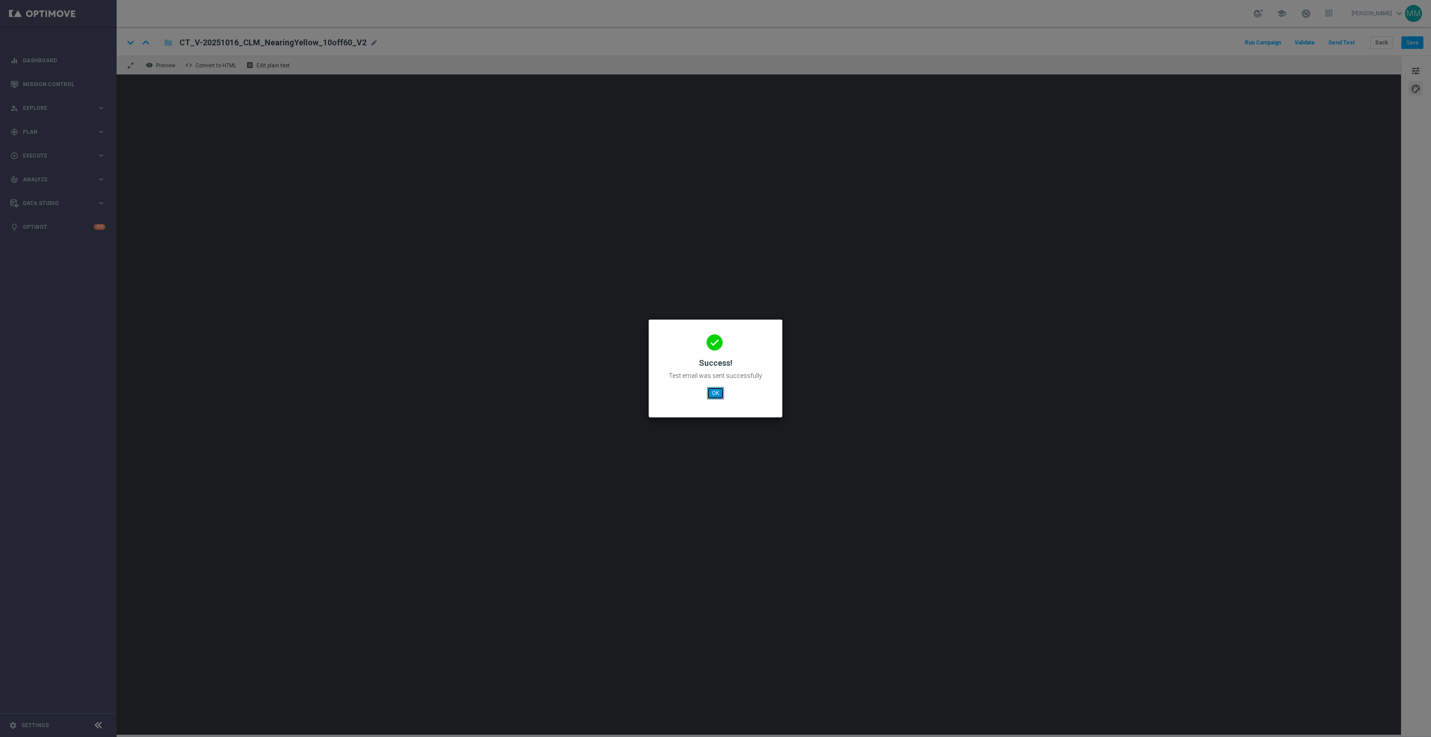
click at [720, 395] on button "OK" at bounding box center [715, 393] width 17 height 13
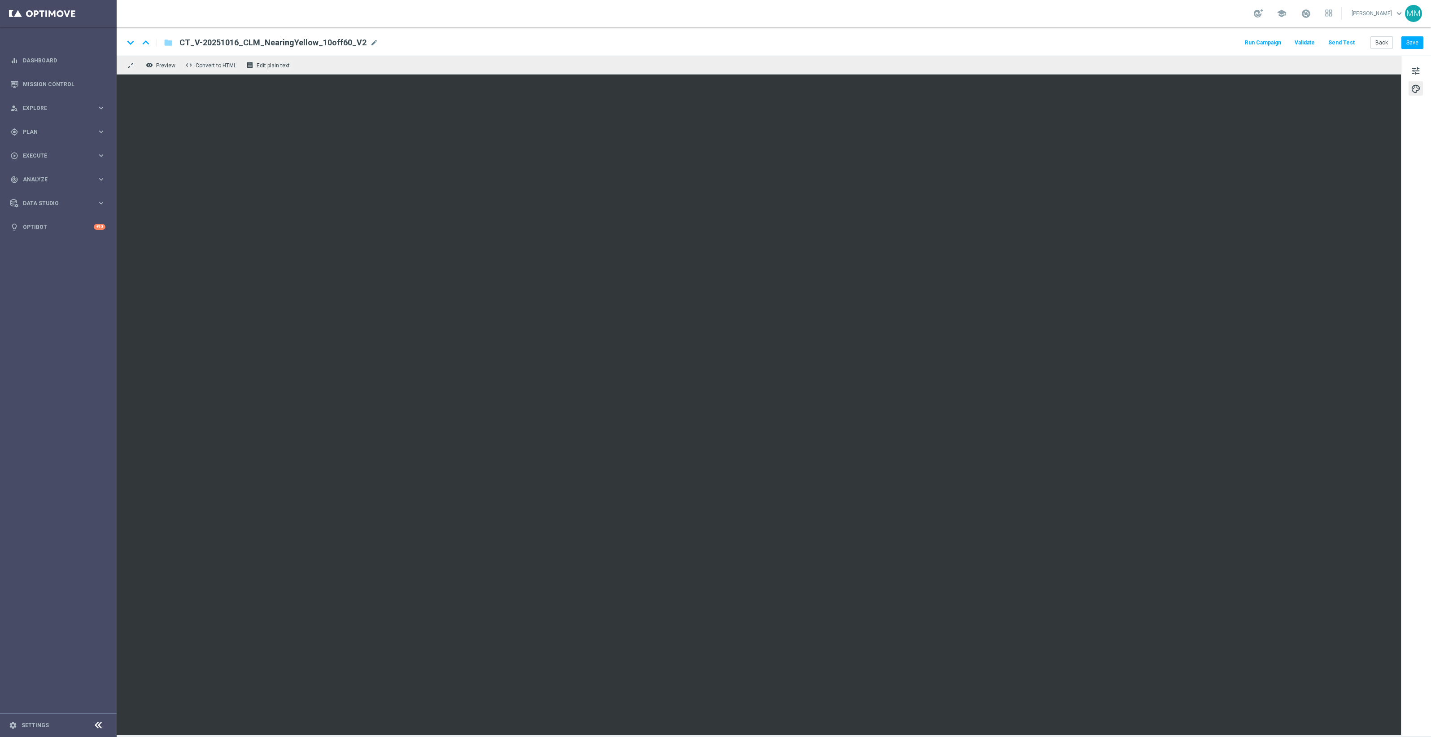
click at [1338, 41] on button "Send Test" at bounding box center [1341, 43] width 29 height 12
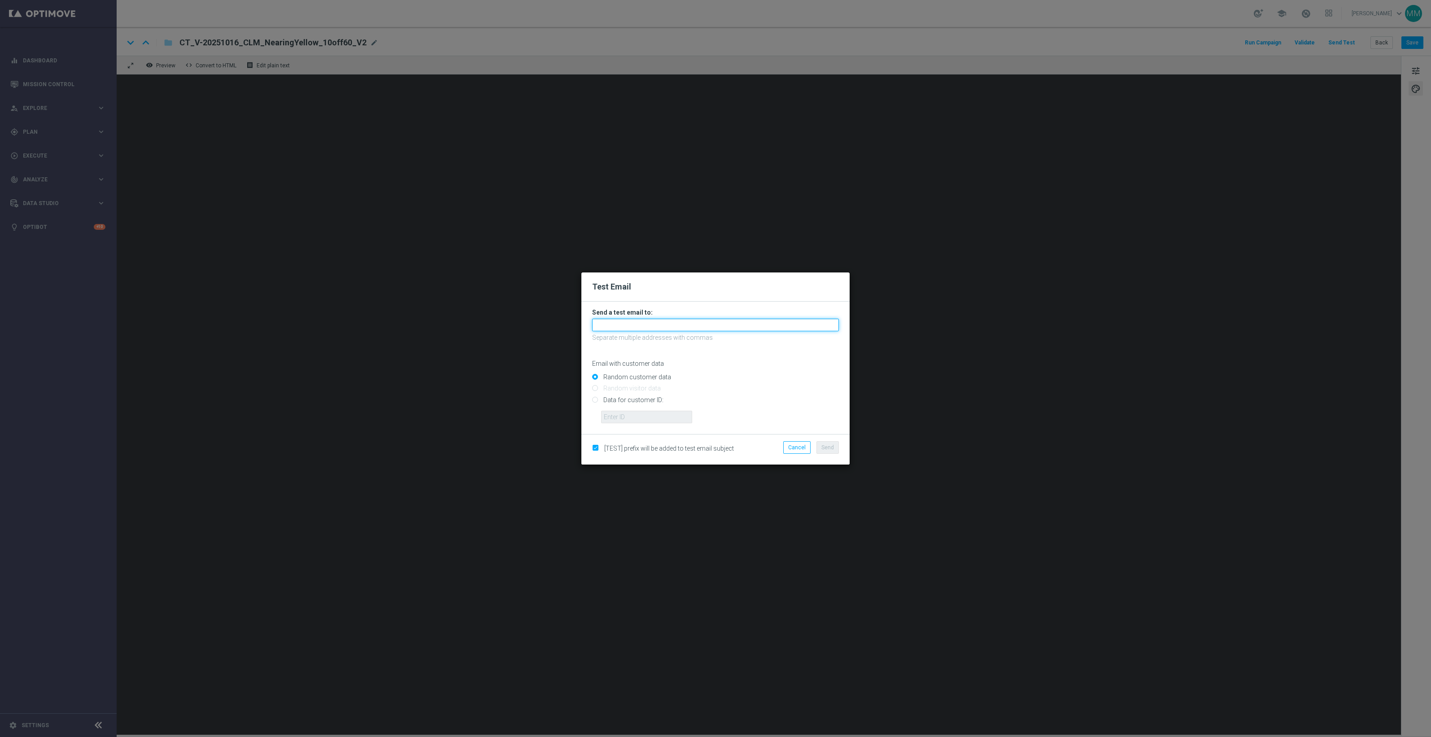
click at [745, 325] on input "text" at bounding box center [715, 324] width 247 height 13
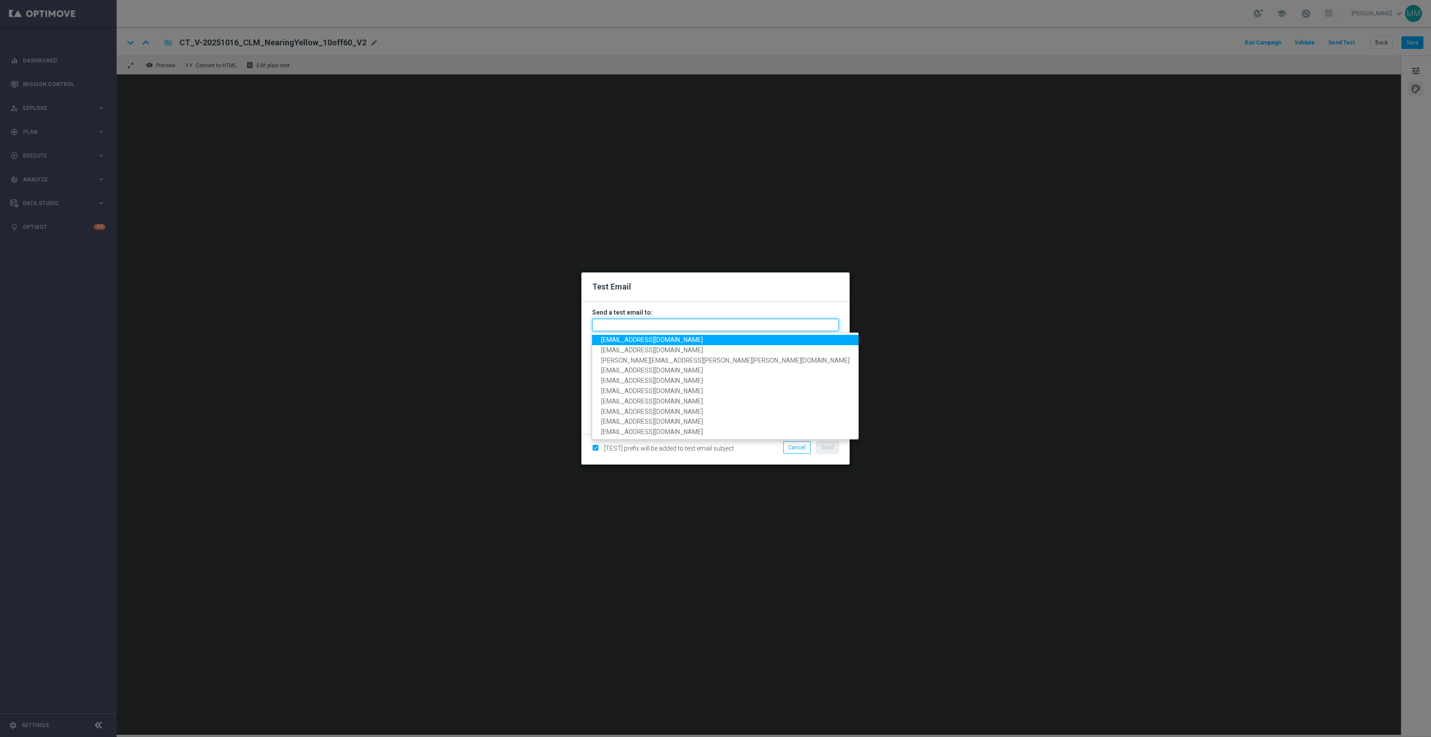
paste input "staples.96a1-blol2@litmusemail.com"
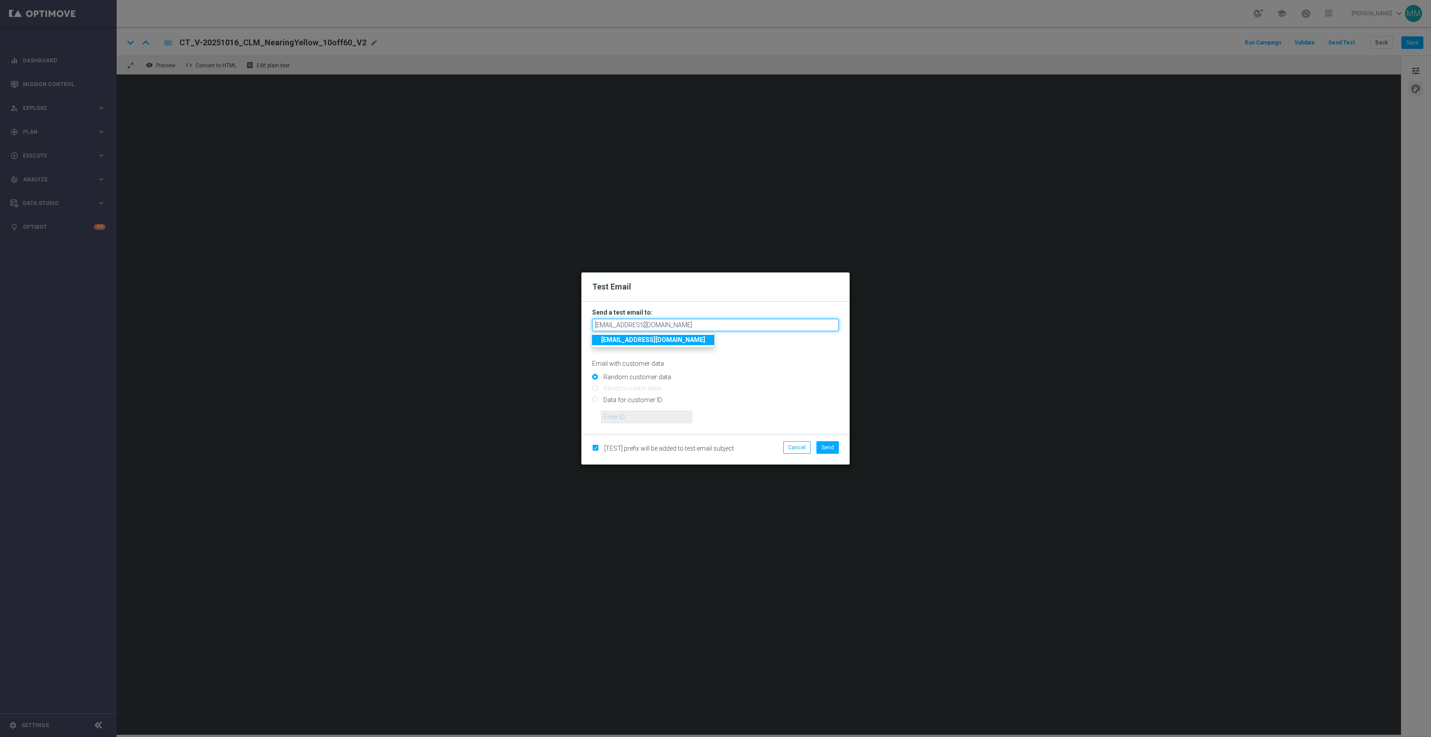
type input "staples.96a1-blol2@litmusemail.com"
drag, startPoint x: 654, startPoint y: 398, endPoint x: 651, endPoint y: 412, distance: 13.6
click at [654, 398] on input "Data for customer ID:" at bounding box center [715, 403] width 247 height 13
radio input "true"
click at [647, 417] on input "text" at bounding box center [646, 416] width 91 height 13
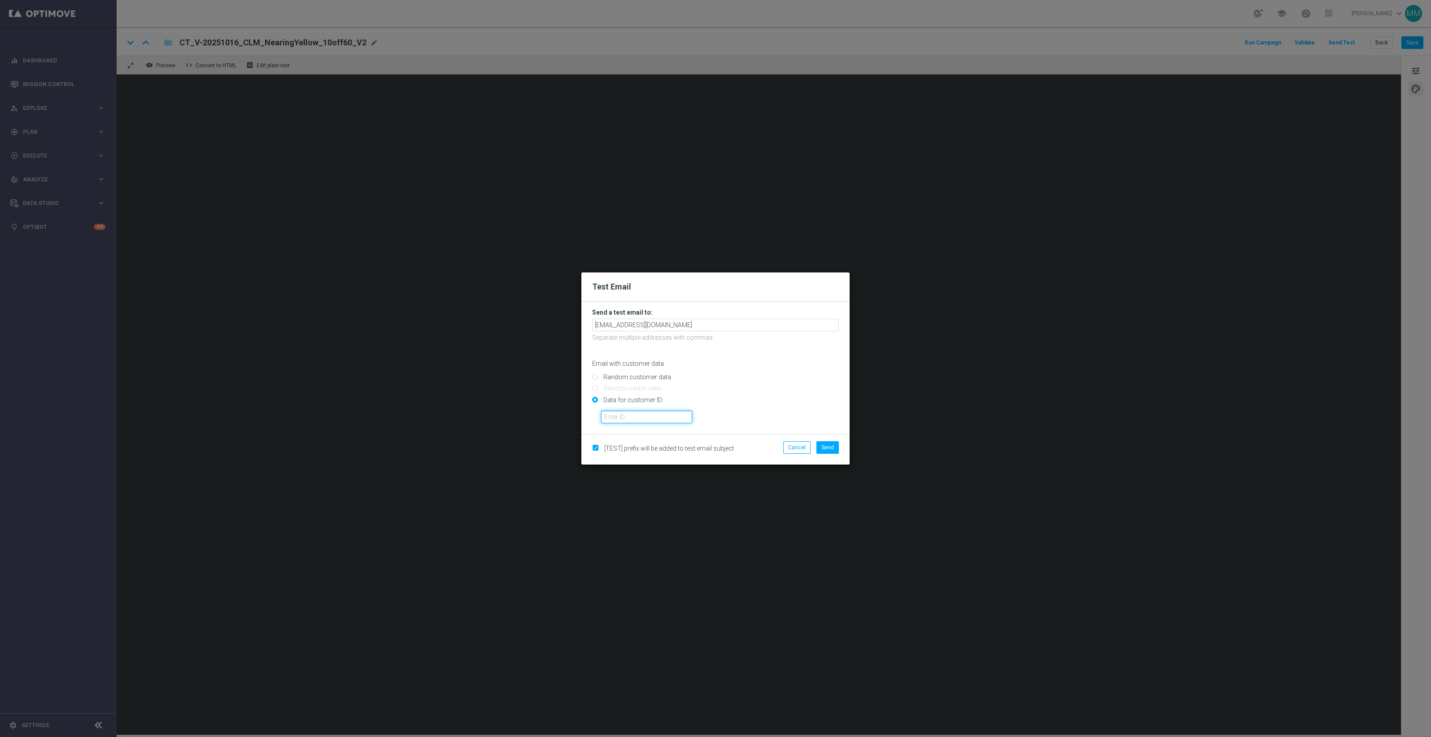
paste input "10000024919"
type input "10000024919"
click at [833, 411] on div "10000024919" at bounding box center [719, 413] width 251 height 19
click at [830, 445] on span "Send" at bounding box center [827, 447] width 13 height 6
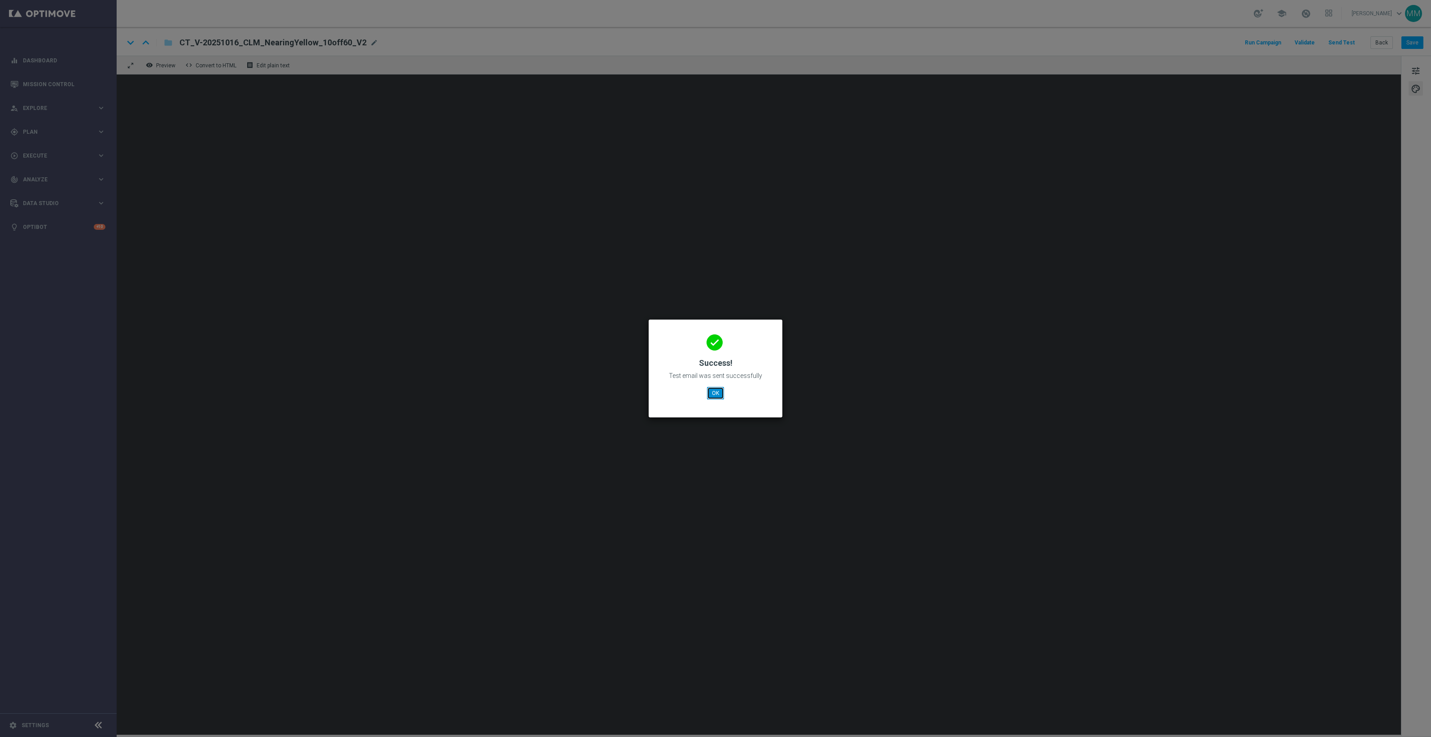
click at [719, 392] on button "OK" at bounding box center [715, 393] width 17 height 13
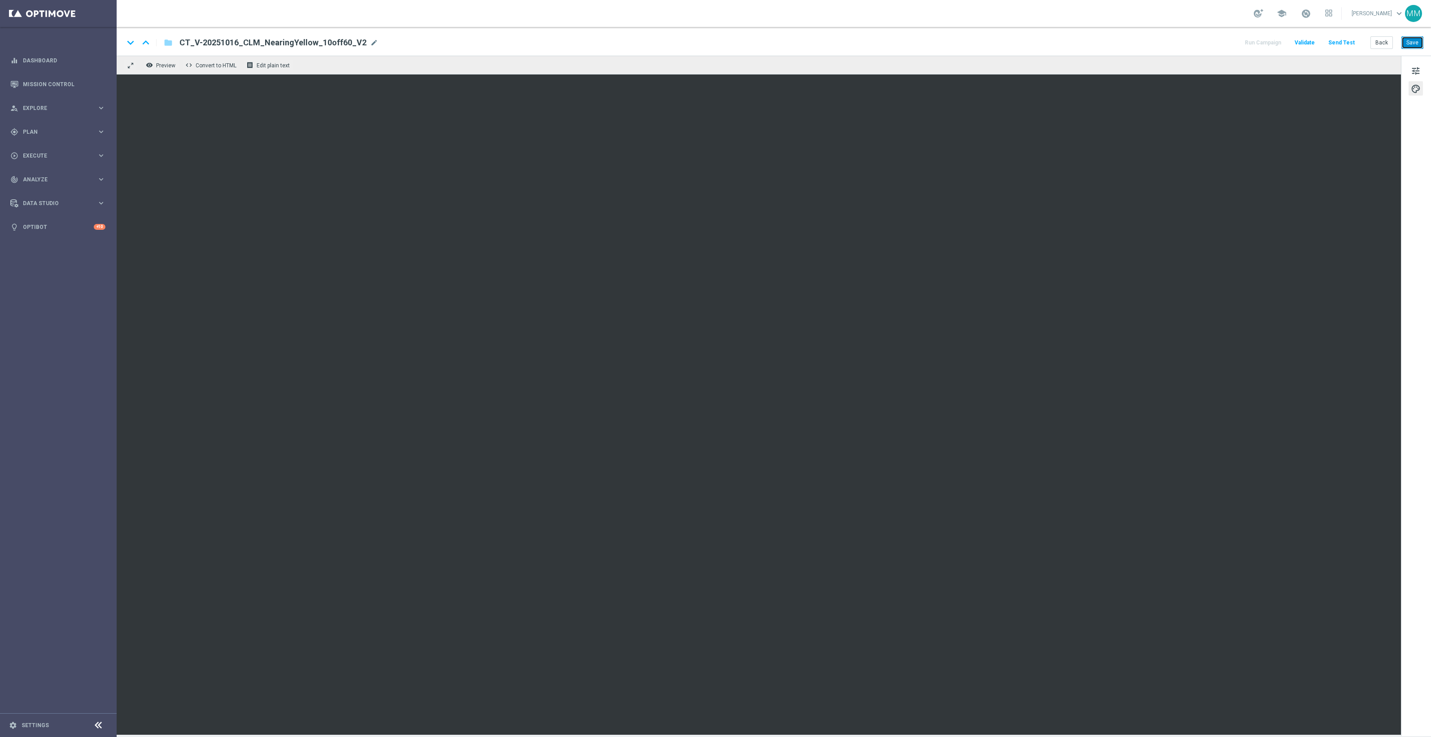
click at [1414, 45] on button "Save" at bounding box center [1412, 42] width 22 height 13
click at [1409, 41] on button "Save" at bounding box center [1412, 42] width 22 height 13
click at [1418, 42] on button "Save" at bounding box center [1412, 42] width 22 height 13
click at [1406, 43] on button "Save" at bounding box center [1412, 42] width 22 height 13
click at [1414, 46] on button "Save" at bounding box center [1412, 42] width 22 height 13
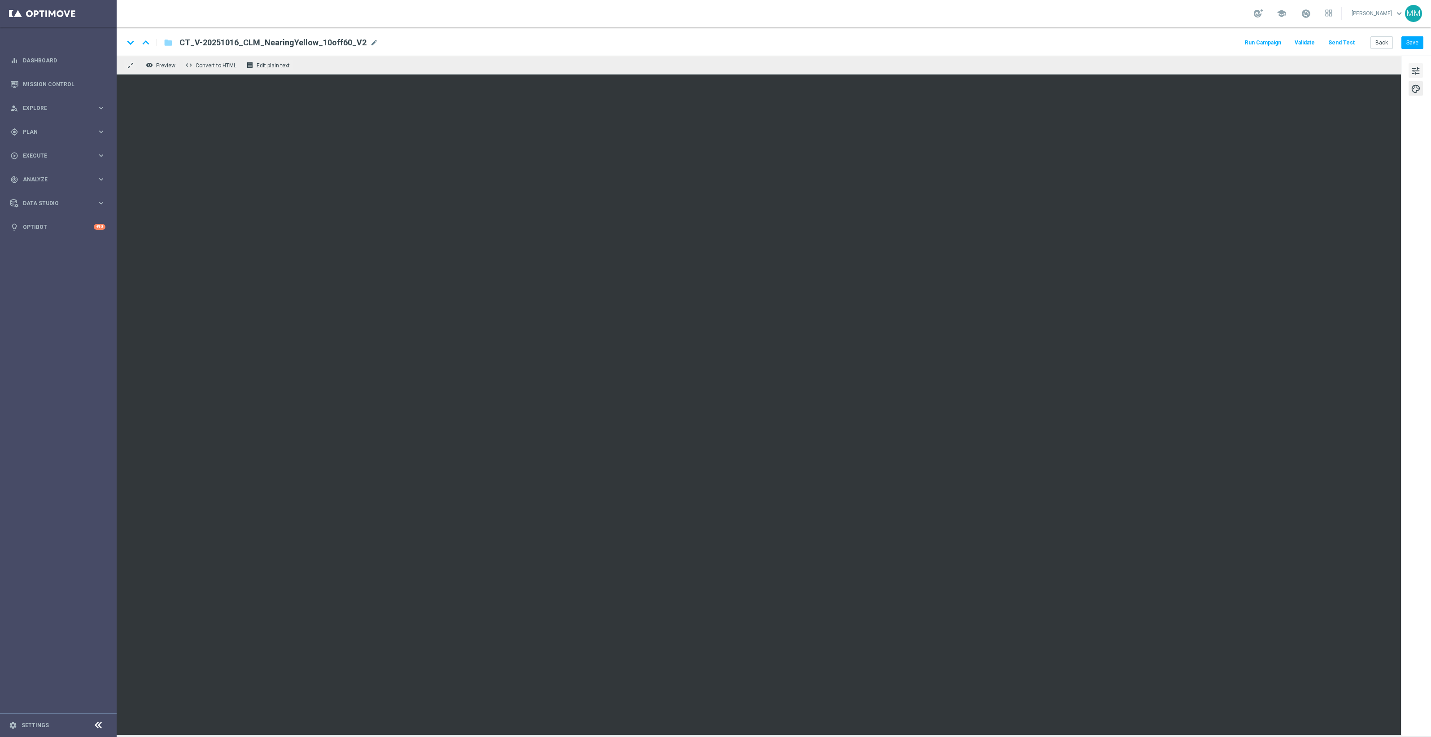
click at [1416, 70] on span "tune" at bounding box center [1416, 71] width 10 height 12
click at [1413, 42] on button "Save" at bounding box center [1412, 42] width 22 height 13
click at [1418, 43] on button "Save" at bounding box center [1412, 42] width 22 height 13
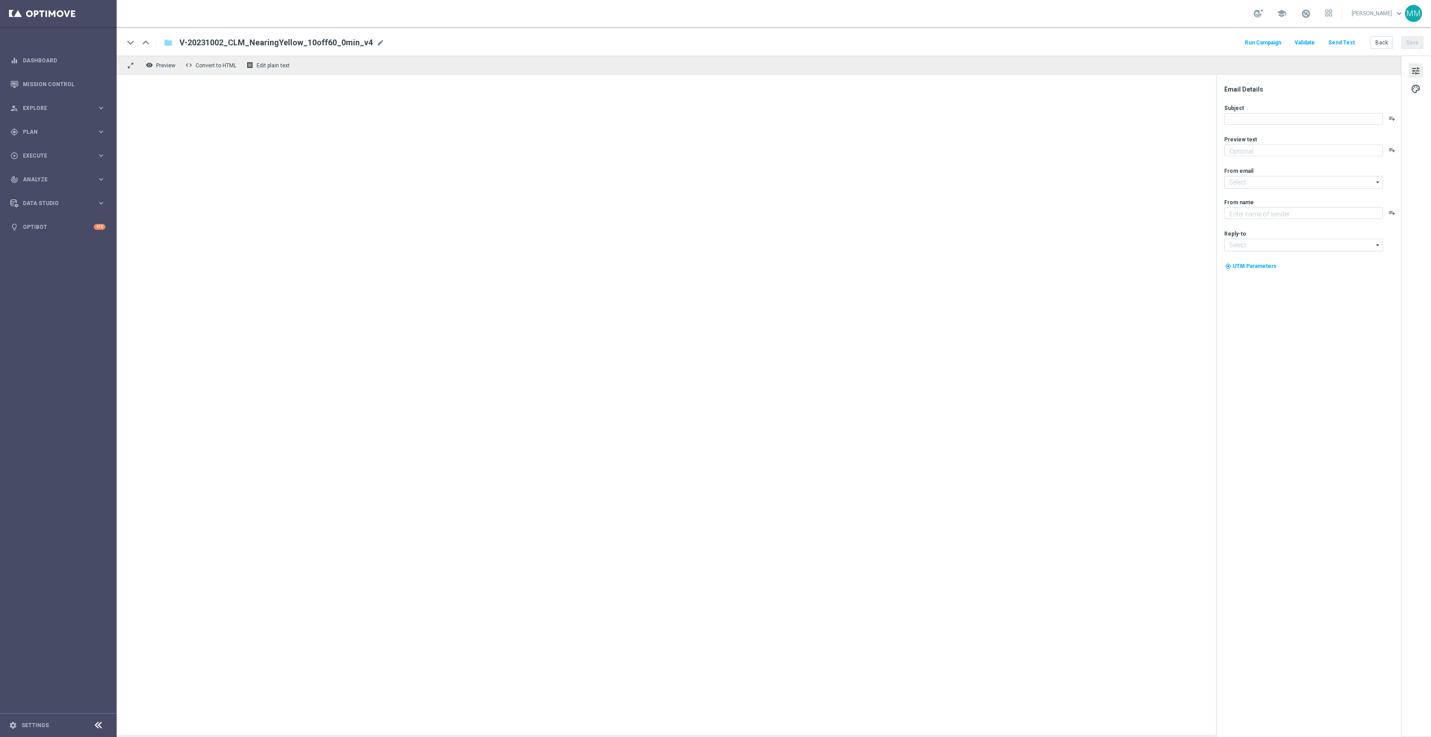
type textarea "Come shop again and score this EXCLUSIVE offer."
type textarea "Staples"
type input "staples@connected.staples.com"
type input "info@staples.com"
type textarea "See what’s new online and in-store."
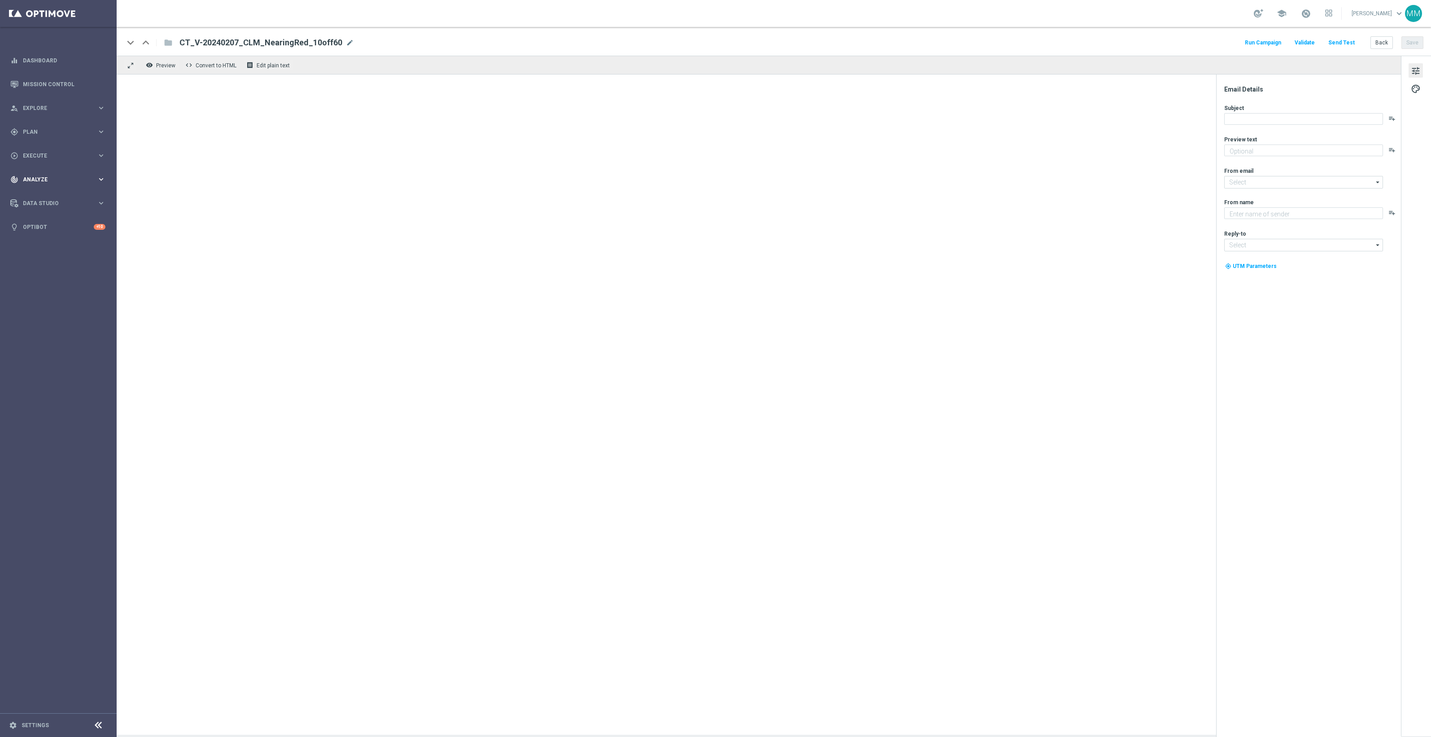
type textarea "Staples"
type input "[EMAIL_ADDRESS][DOMAIN_NAME]"
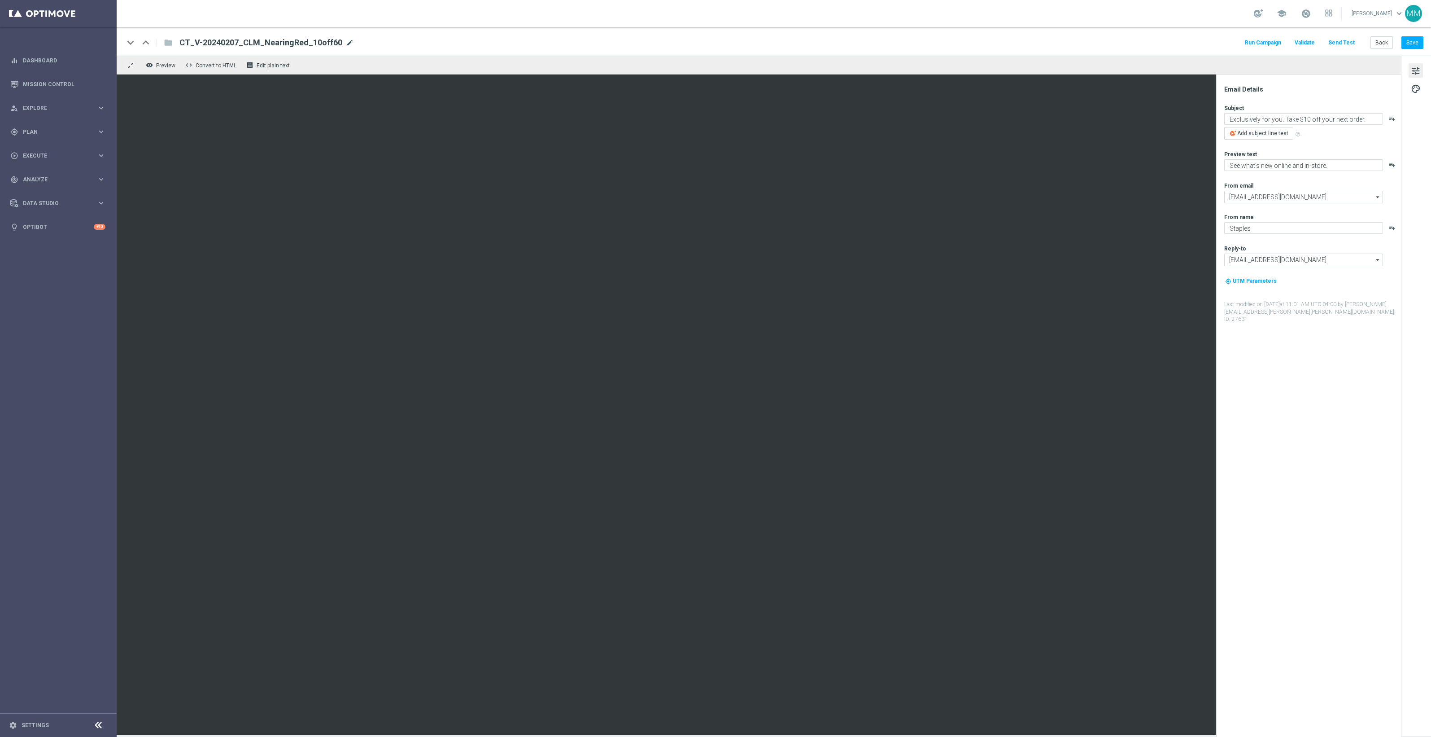
click at [346, 46] on span "mode_edit" at bounding box center [350, 43] width 8 height 8
drag, startPoint x: 340, startPoint y: 45, endPoint x: 114, endPoint y: 39, distance: 225.7
click at [114, 39] on main "equalizer Dashboard Mission Control" at bounding box center [715, 368] width 1431 height 737
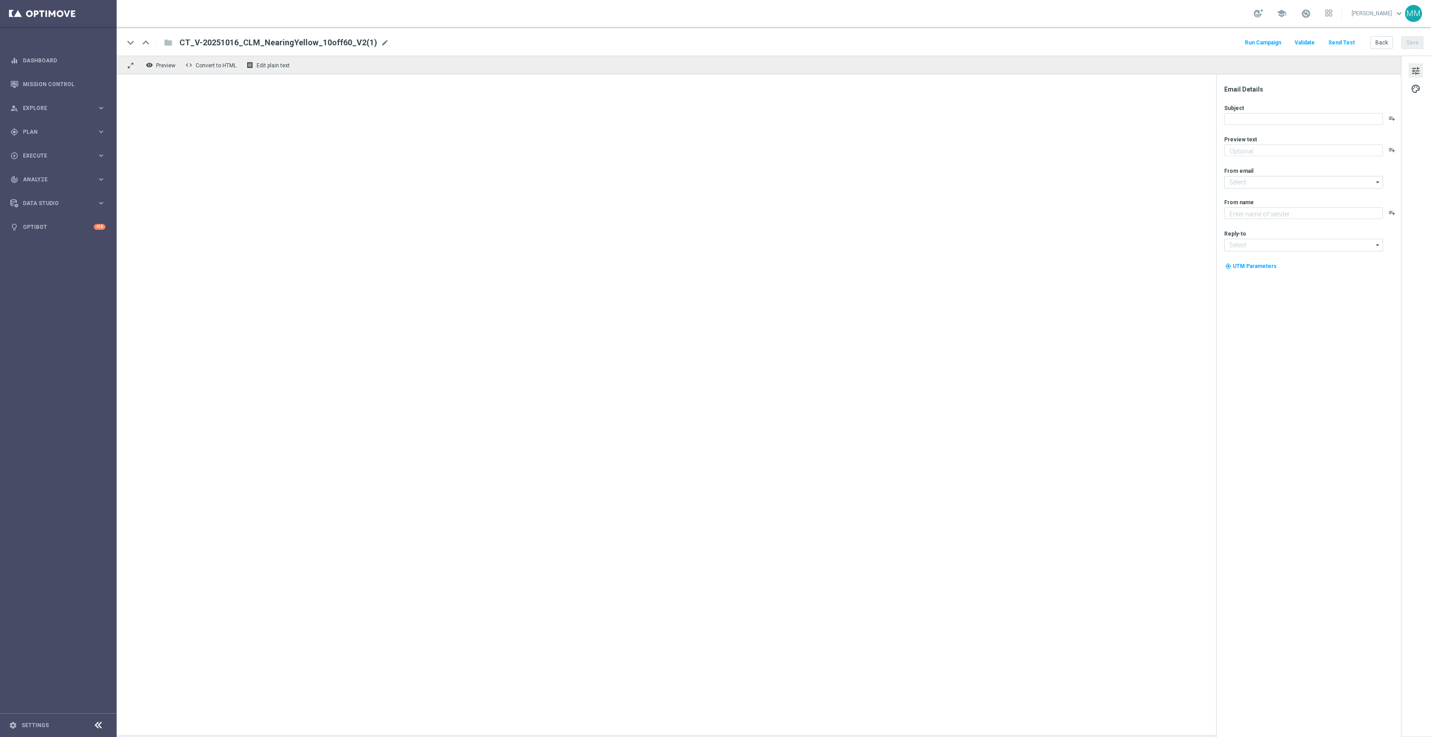
type textarea "Plus 30-min pickup (so fast and easy!)."
type input "[EMAIL_ADDRESS][DOMAIN_NAME]"
type textarea "Staples"
type input "[EMAIL_ADDRESS][DOMAIN_NAME]"
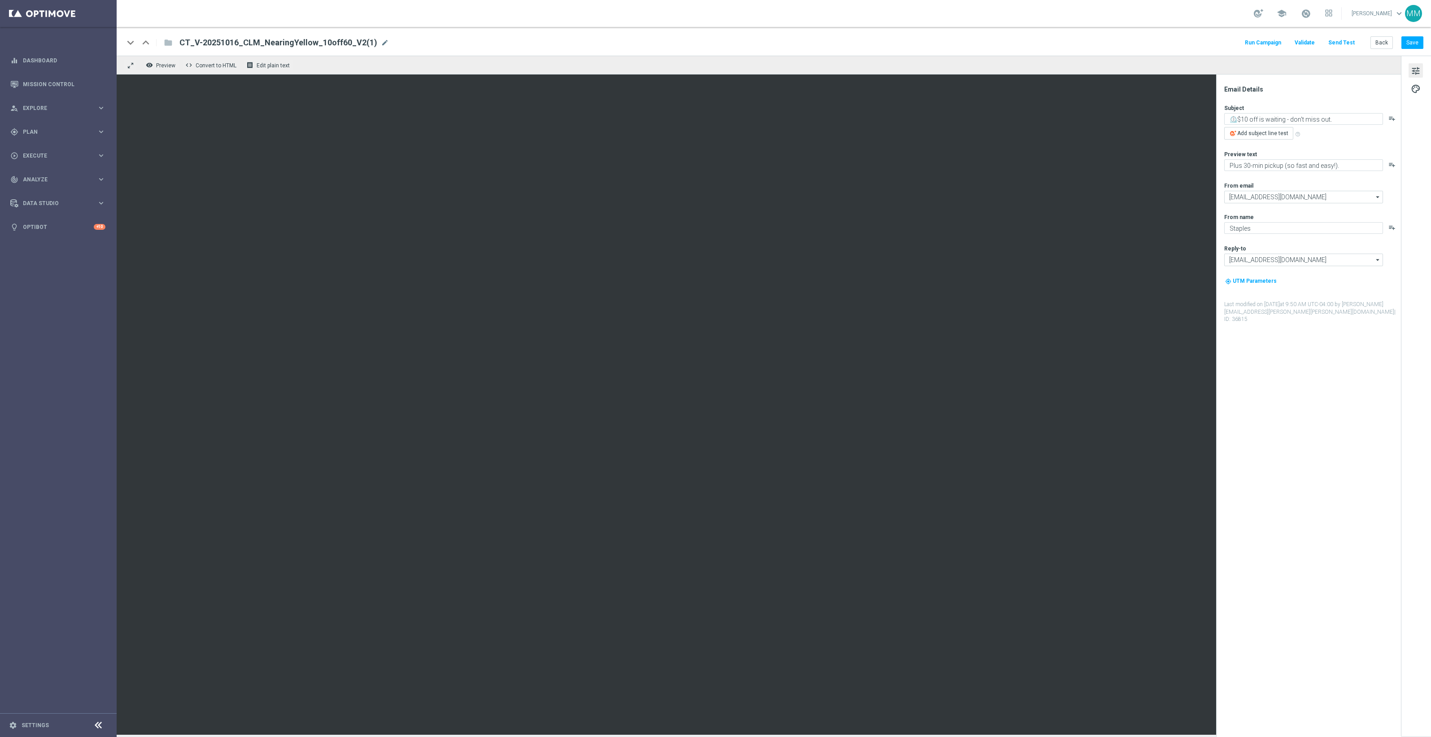
click at [368, 38] on span "CT_V-20251016_CLM_NearingYellow_10off60_V2(1)" at bounding box center [278, 42] width 198 height 11
drag, startPoint x: 373, startPoint y: 41, endPoint x: 178, endPoint y: 16, distance: 196.7
click at [178, 16] on section "school [PERSON_NAME] keyboard_arrow_down MM keyboard_arrow_down keyboard_arrow_…" at bounding box center [774, 368] width 1314 height 737
paste input "40207_CLM_NearingRed_10off60"
drag, startPoint x: 228, startPoint y: 41, endPoint x: 211, endPoint y: 39, distance: 16.7
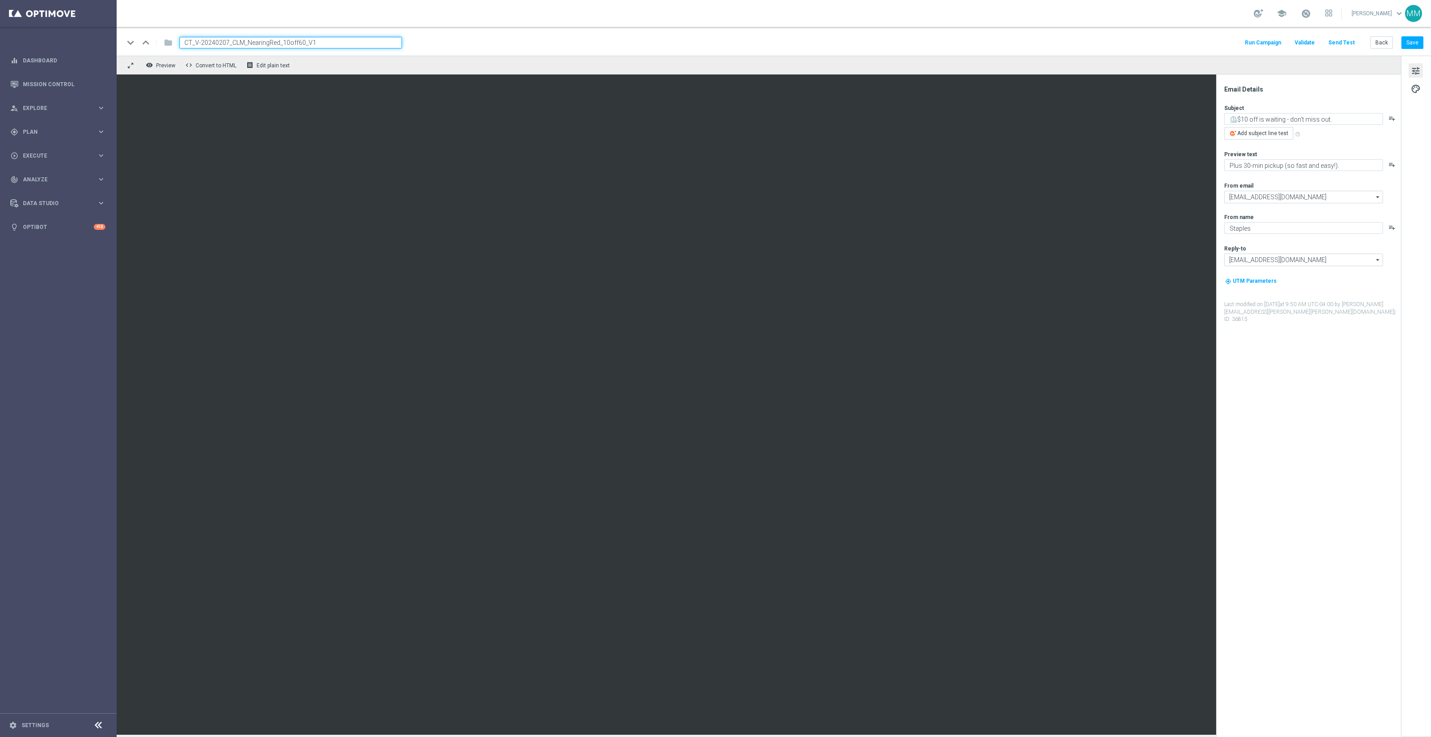
click at [211, 39] on input "CT_V-20240207_CLM_NearingRed_10off60_V1" at bounding box center [290, 43] width 222 height 12
click at [1415, 41] on button "Save" at bounding box center [1412, 42] width 22 height 13
click at [322, 41] on span "CT_V-20251016_CLM_NearingRed_10off60_V1" at bounding box center [267, 42] width 177 height 11
click at [345, 43] on input "CT_V-20251016_CLM_NearingRed_10off60_V1" at bounding box center [290, 43] width 222 height 12
type input "CT_V-20251016_CLM_NearingRed_10off60_V2"
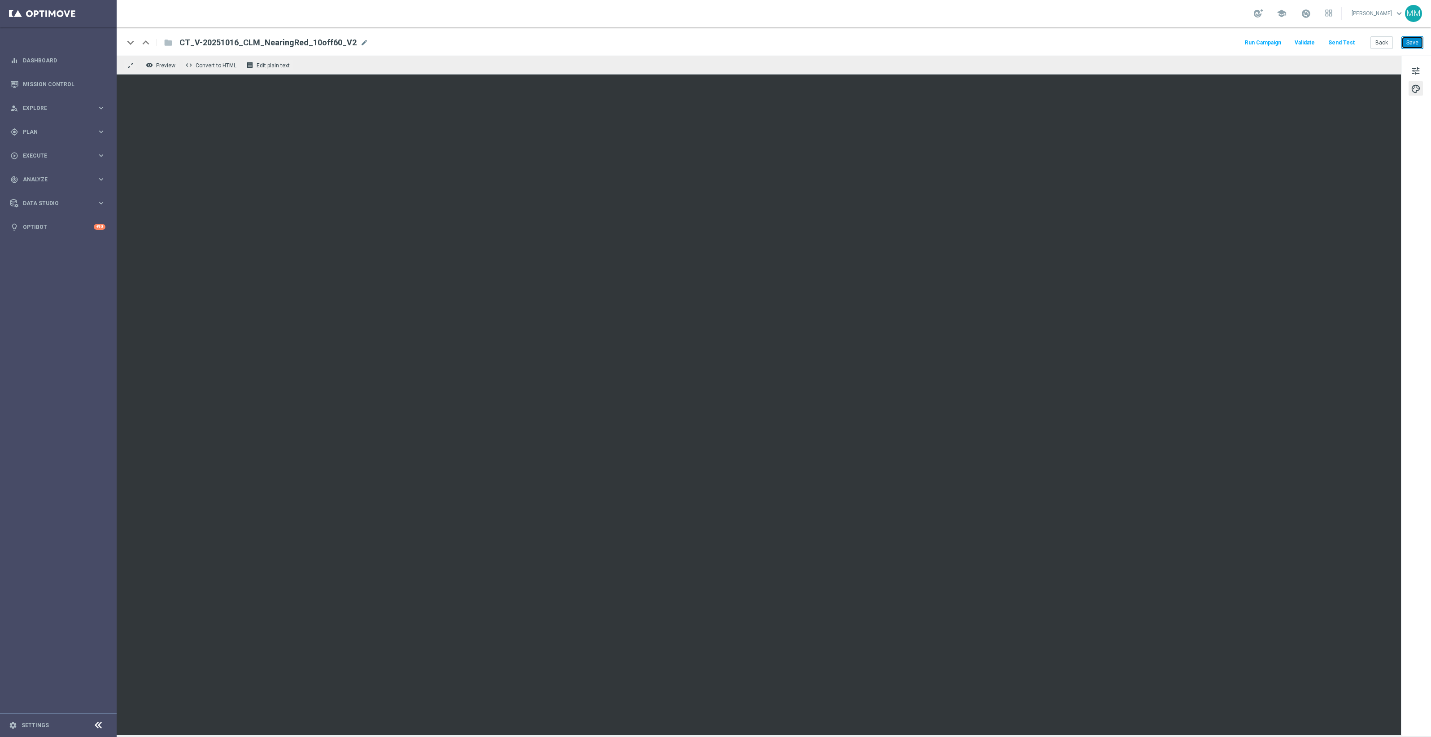
click at [1414, 42] on button "Save" at bounding box center [1412, 42] width 22 height 13
click at [1414, 40] on button "Save" at bounding box center [1412, 42] width 22 height 13
click at [1407, 43] on button "Save" at bounding box center [1412, 42] width 22 height 13
click at [1412, 43] on button "Save" at bounding box center [1412, 42] width 22 height 13
click at [1416, 43] on button "Save" at bounding box center [1412, 42] width 22 height 13
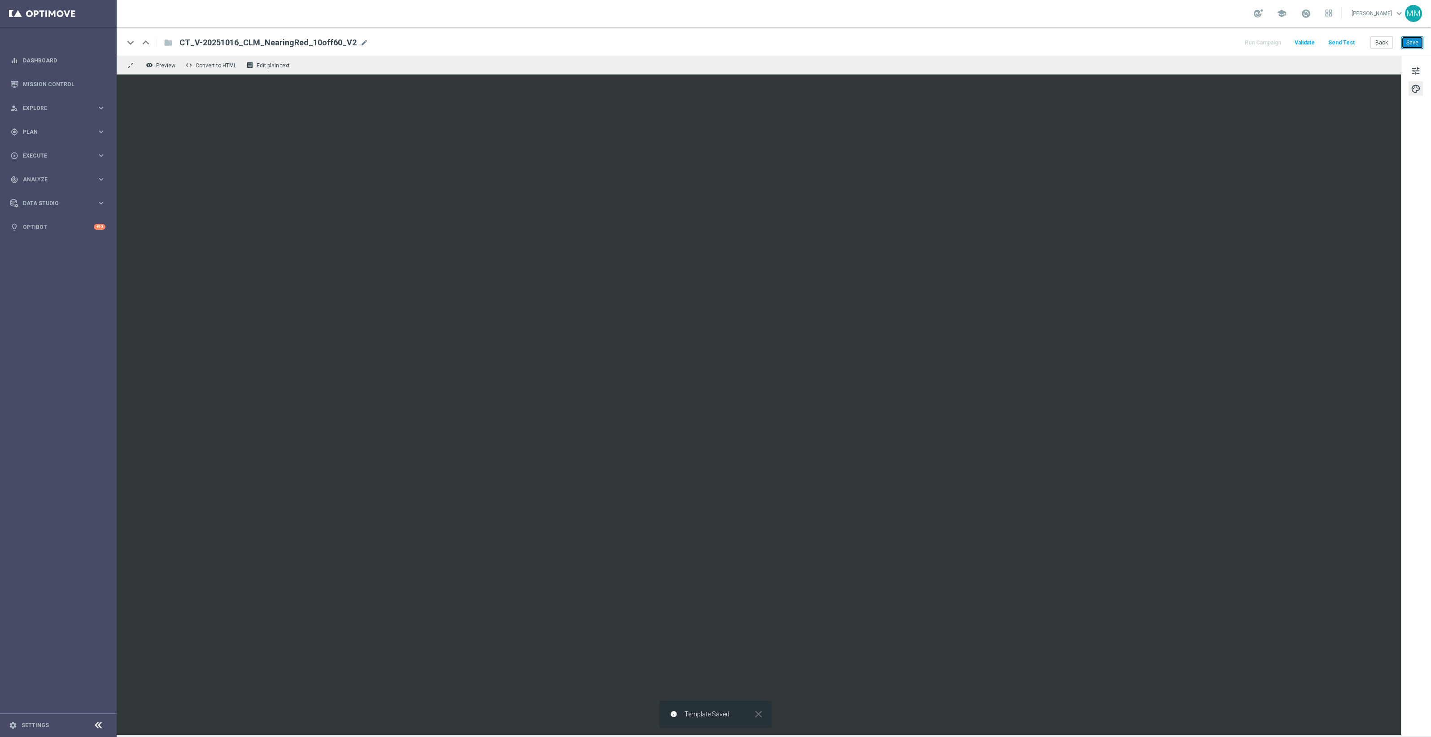
click at [1421, 39] on button "Save" at bounding box center [1412, 42] width 22 height 13
click at [1417, 44] on button "Save" at bounding box center [1412, 42] width 22 height 13
click at [1406, 239] on div "tune palette" at bounding box center [1416, 396] width 30 height 680
click at [1410, 43] on button "Save" at bounding box center [1412, 42] width 22 height 13
click at [1414, 46] on button "Save" at bounding box center [1412, 42] width 22 height 13
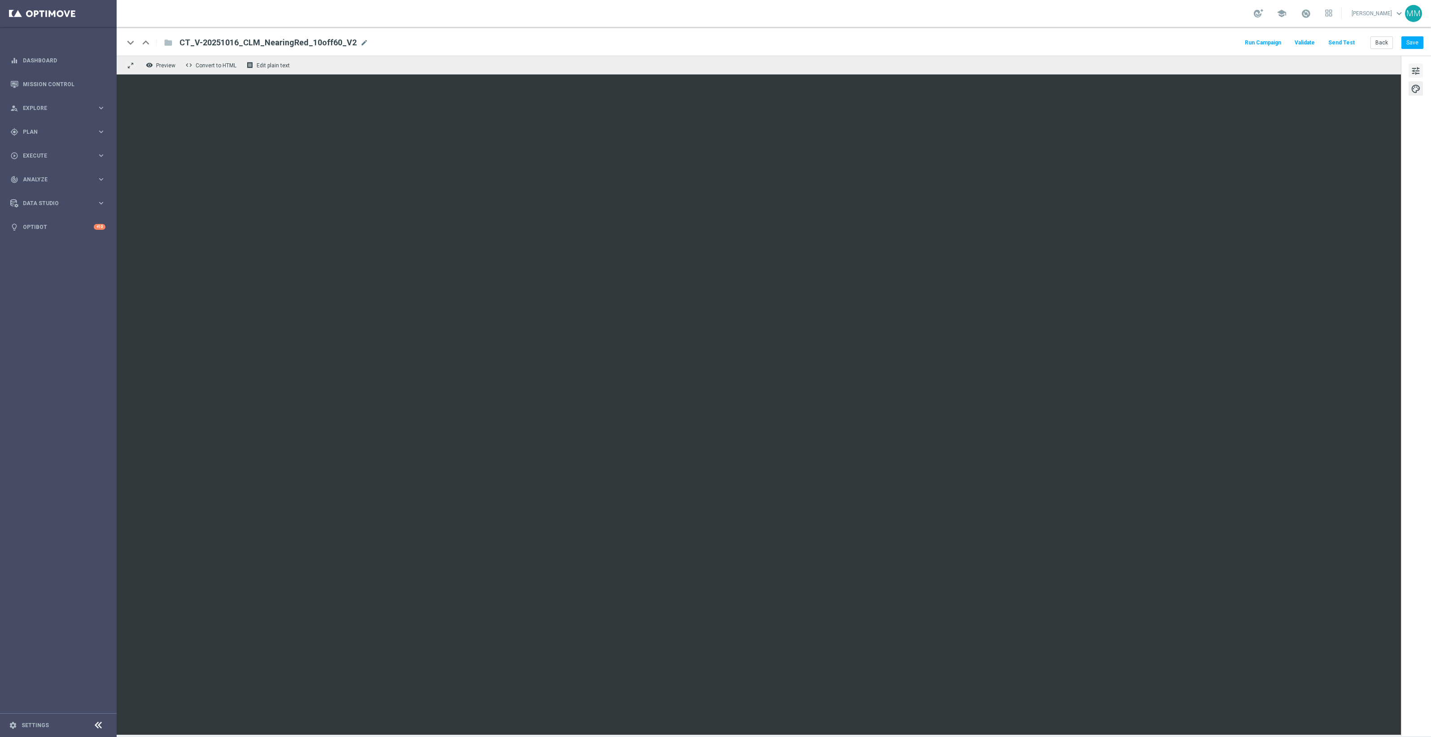
click at [1414, 63] on button "tune" at bounding box center [1415, 70] width 14 height 14
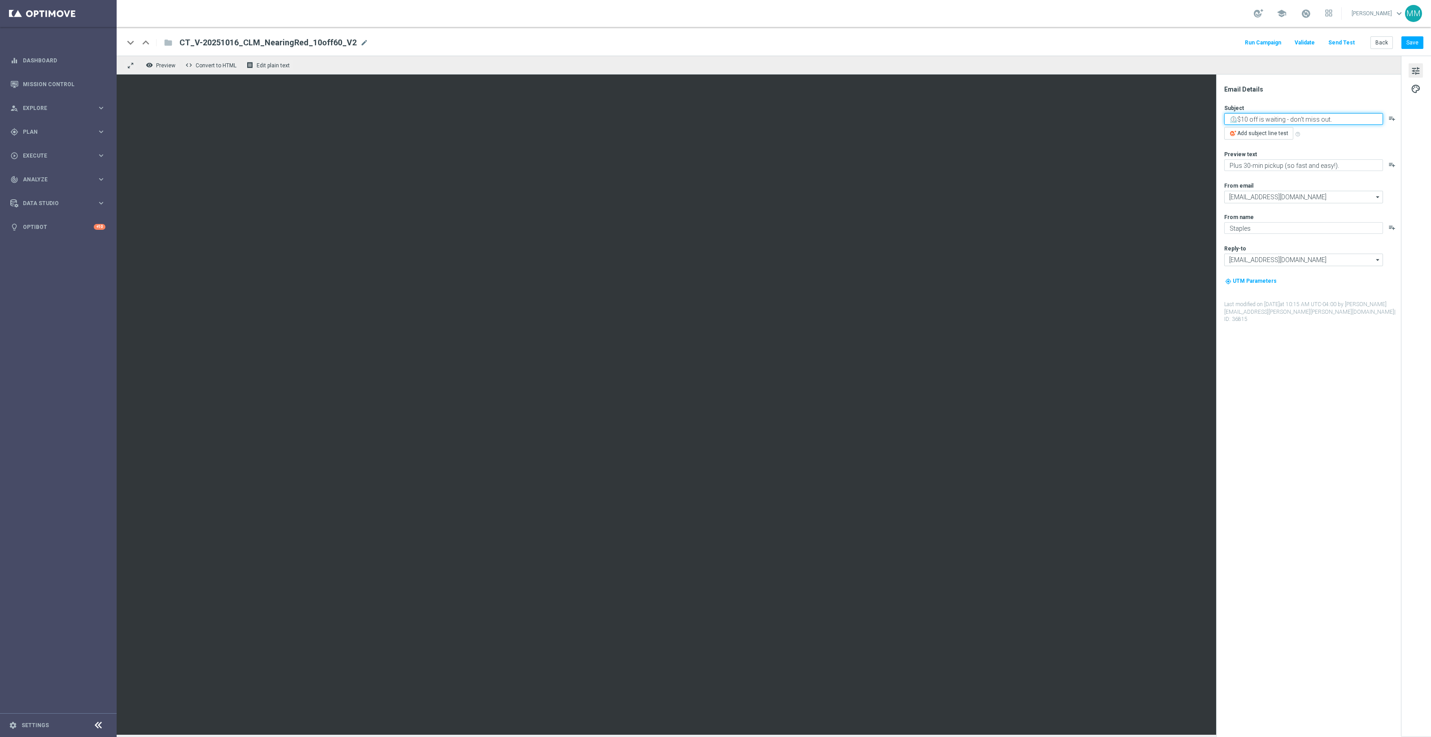
paste textarea "️"
type textarea "⏱️ Clock's ticking for $10 off."
type textarea "Just days left before it's gone."
click at [1408, 44] on button "Save" at bounding box center [1412, 42] width 22 height 13
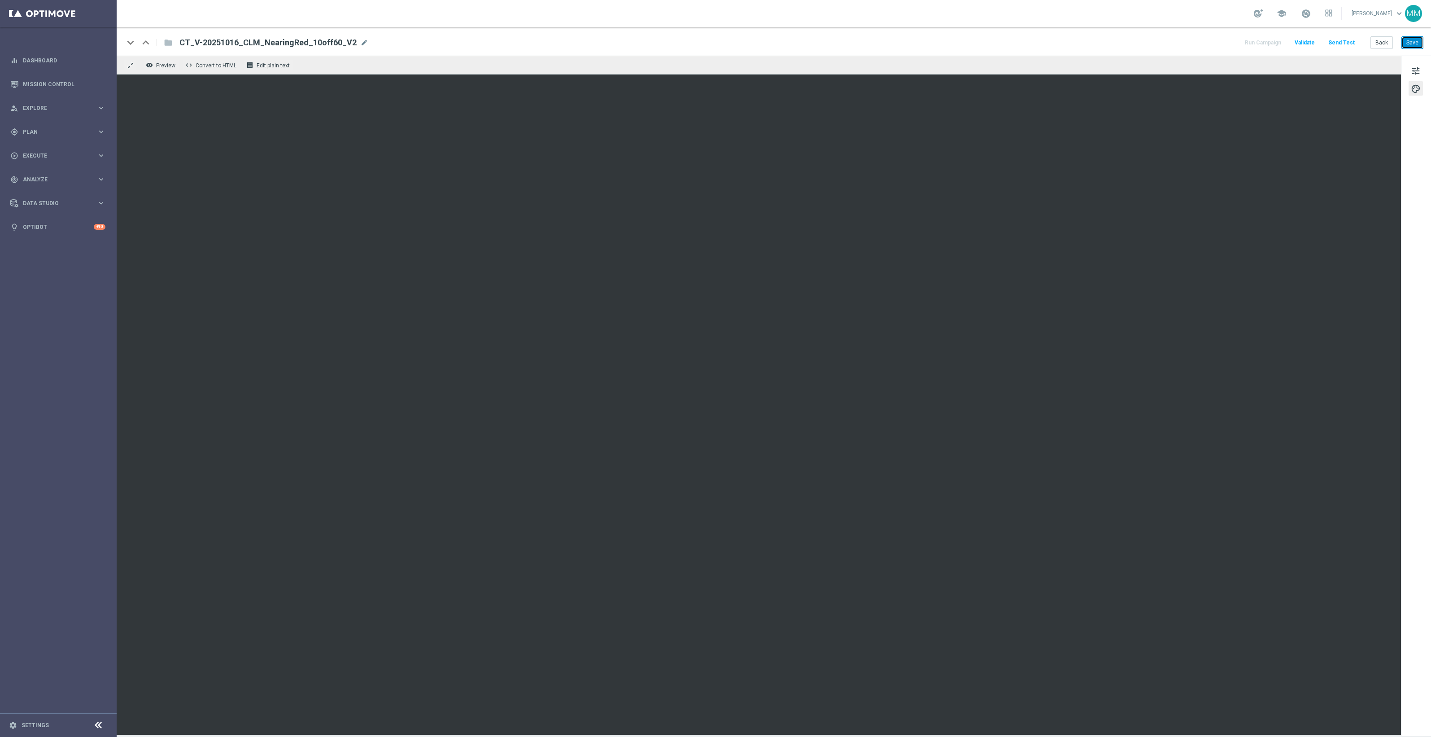
click at [1409, 37] on button "Save" at bounding box center [1412, 42] width 22 height 13
drag, startPoint x: 323, startPoint y: 39, endPoint x: 328, endPoint y: 39, distance: 5.0
click at [323, 39] on span "CT_V-20251016_CLM_NearingRed_10off60_V2" at bounding box center [267, 42] width 177 height 11
drag, startPoint x: 338, startPoint y: 41, endPoint x: 68, endPoint y: 41, distance: 270.0
click at [68, 41] on main "equalizer Dashboard Mission Control" at bounding box center [715, 368] width 1431 height 737
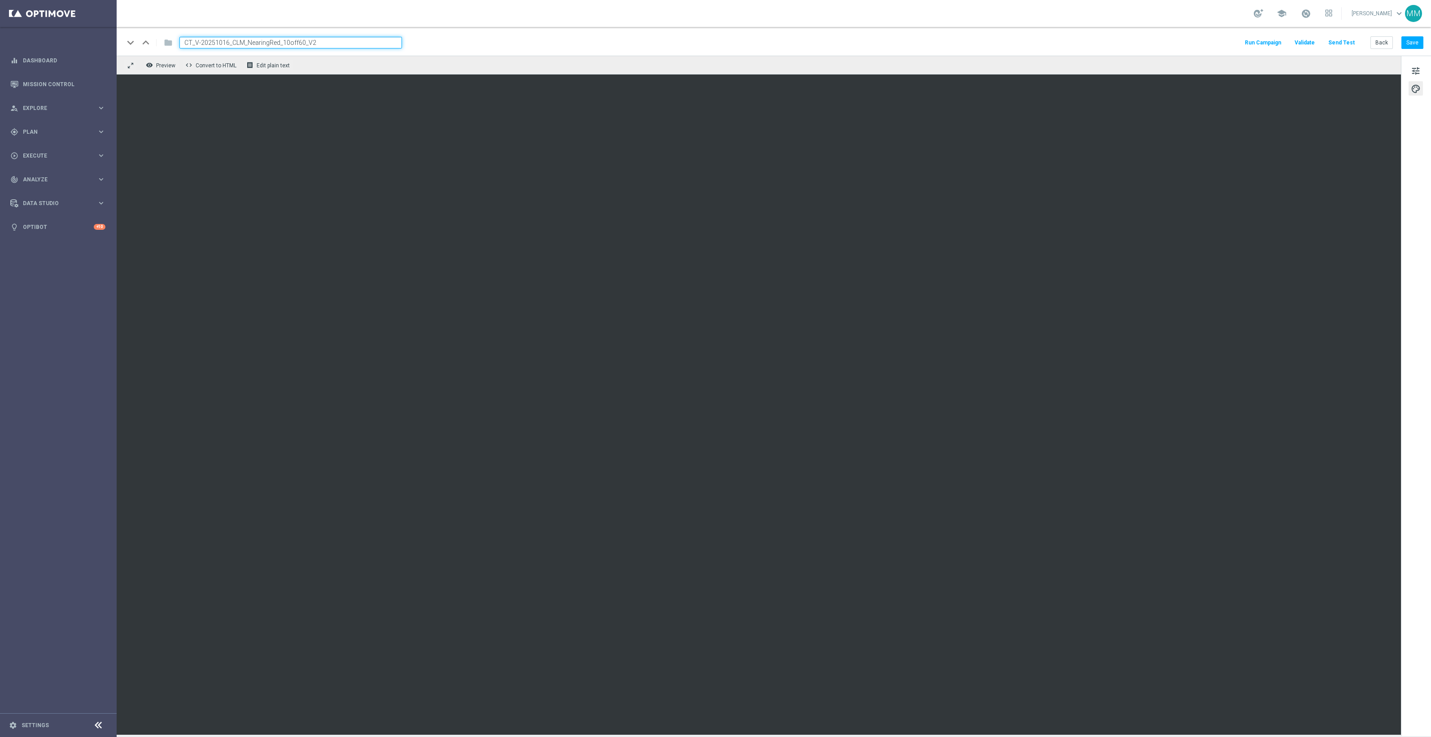
click at [1337, 43] on button "Send Test" at bounding box center [1341, 43] width 29 height 12
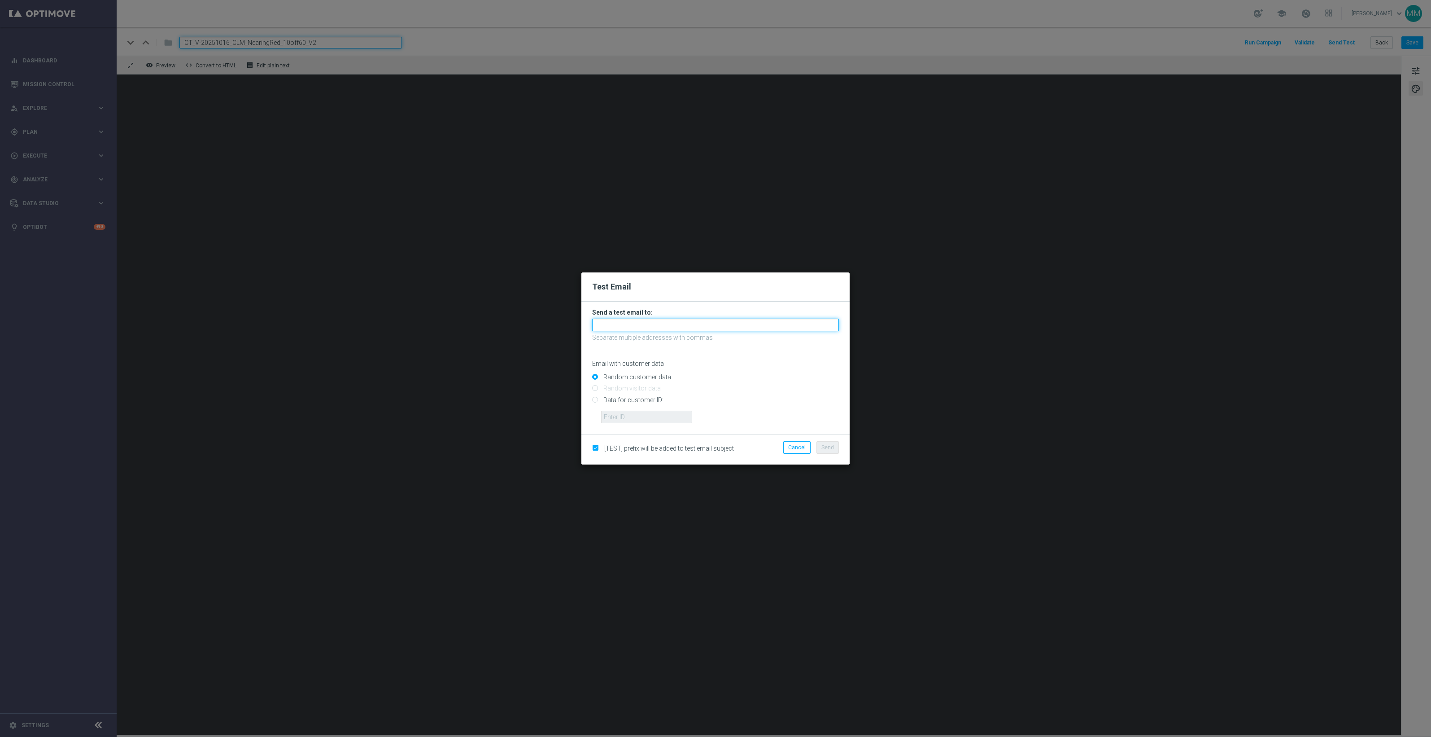
click at [760, 318] on input "text" at bounding box center [715, 324] width 247 height 13
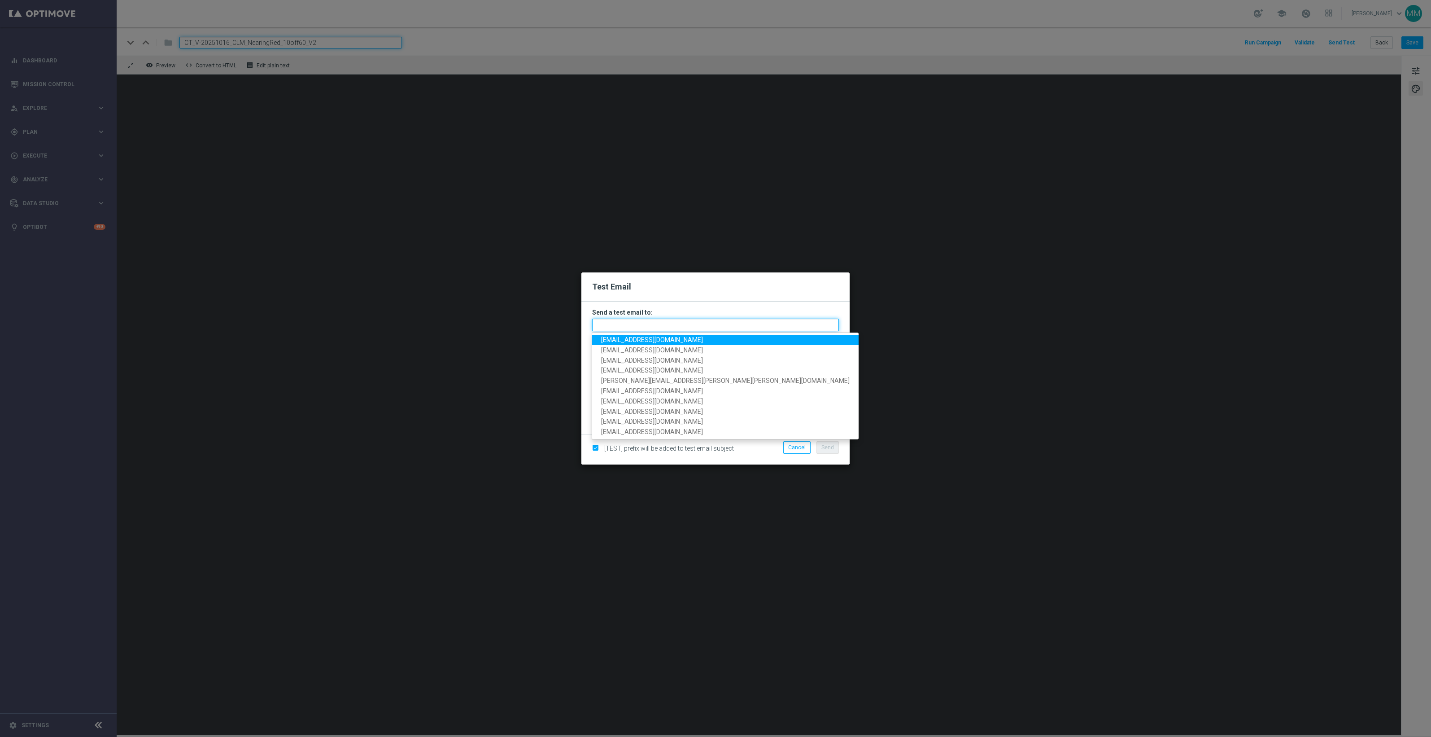
paste input "staples.96a1-blvv5@litmusemail.com"
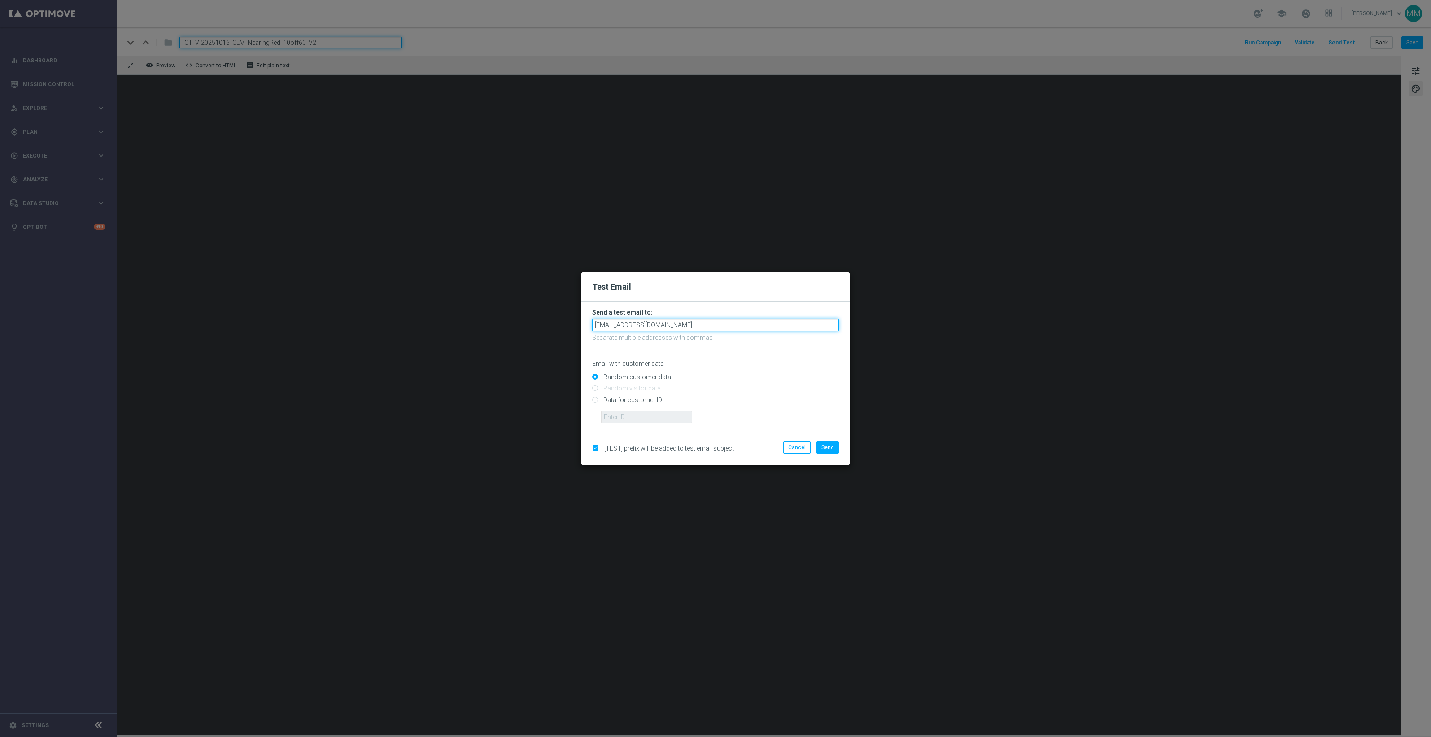
type input "staples.96a1-blvv5@litmusemail.com"
drag, startPoint x: 641, startPoint y: 398, endPoint x: 653, endPoint y: 411, distance: 17.1
click at [641, 398] on input "Data for customer ID:" at bounding box center [715, 403] width 247 height 13
radio input "true"
click at [653, 411] on input "text" at bounding box center [646, 416] width 91 height 13
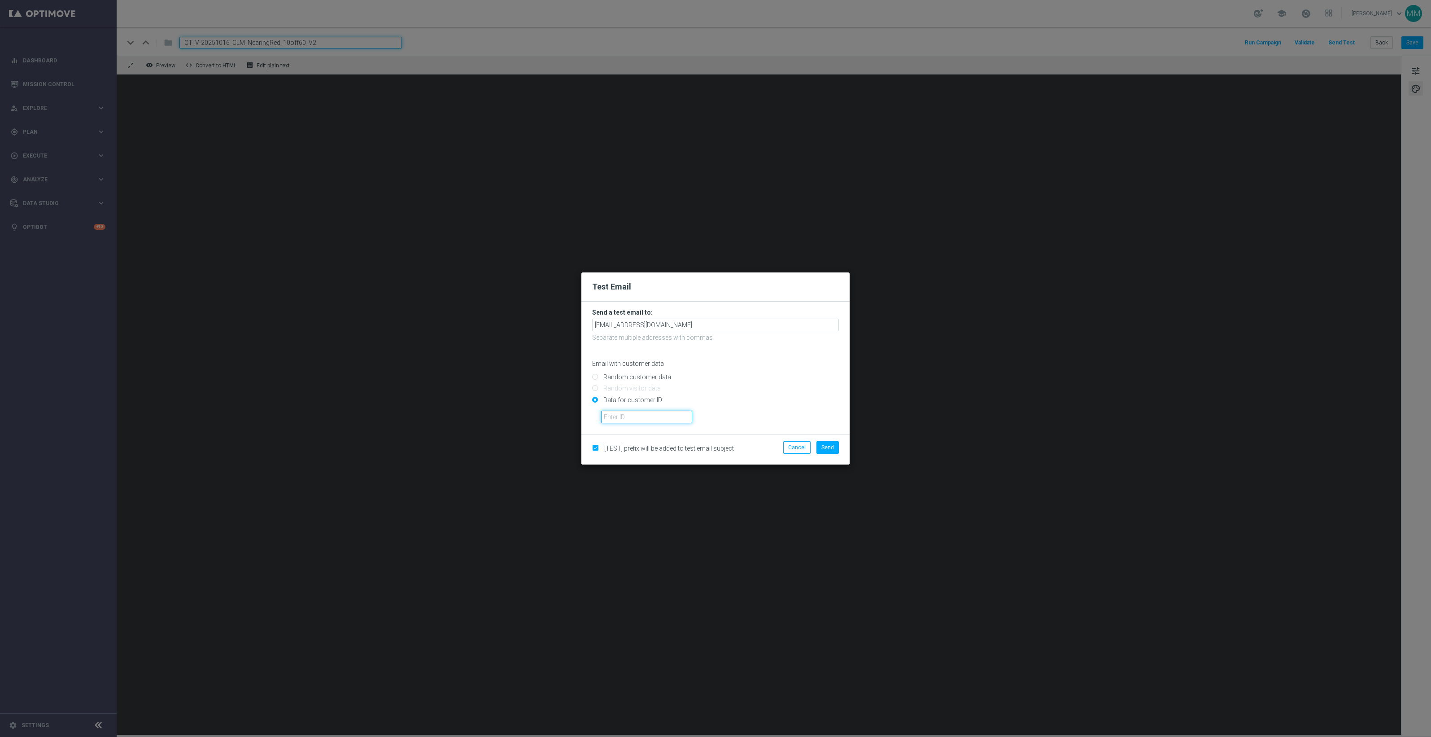
paste input "10000024919"
type input "10000024919"
click at [833, 446] on span "Send" at bounding box center [827, 447] width 13 height 6
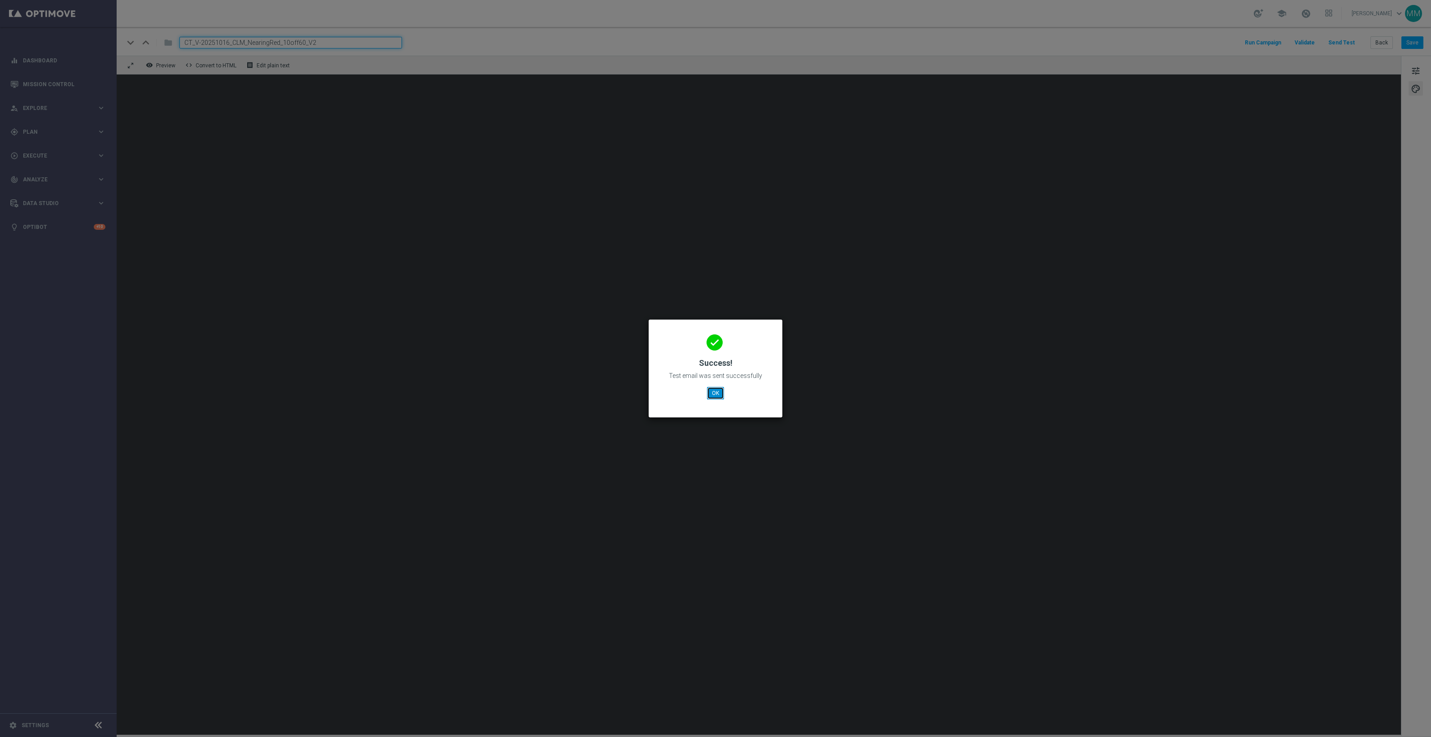
click at [713, 393] on button "OK" at bounding box center [715, 393] width 17 height 13
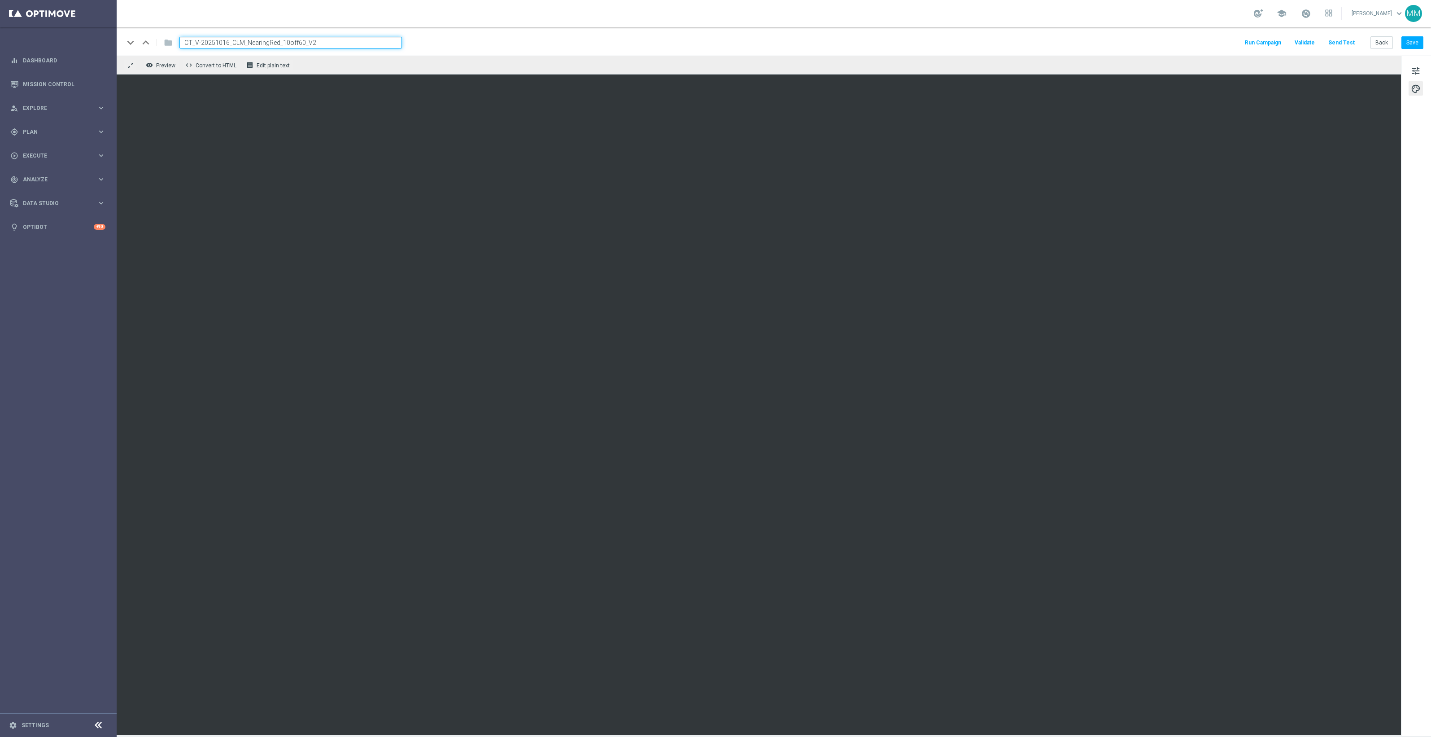
drag, startPoint x: 335, startPoint y: 43, endPoint x: 117, endPoint y: 43, distance: 218.0
click at [117, 43] on div "keyboard_arrow_down keyboard_arrow_up folder CT_V-20251016_CLM_NearingRed_10off…" at bounding box center [774, 41] width 1314 height 29
click at [1355, 39] on button "Send Test" at bounding box center [1341, 43] width 29 height 12
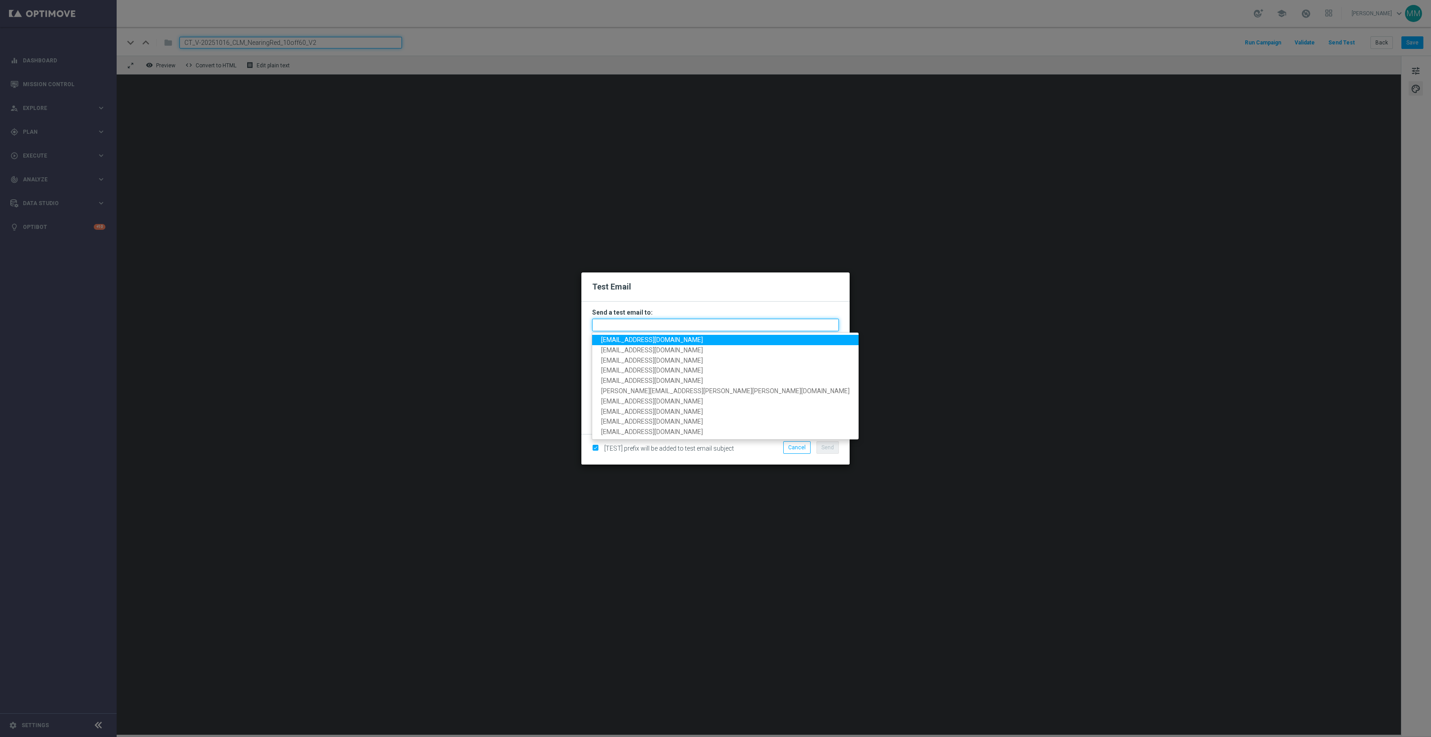
click at [695, 327] on input "text" at bounding box center [715, 324] width 247 height 13
paste input "[EMAIL_ADDRESS][DOMAIN_NAME]"
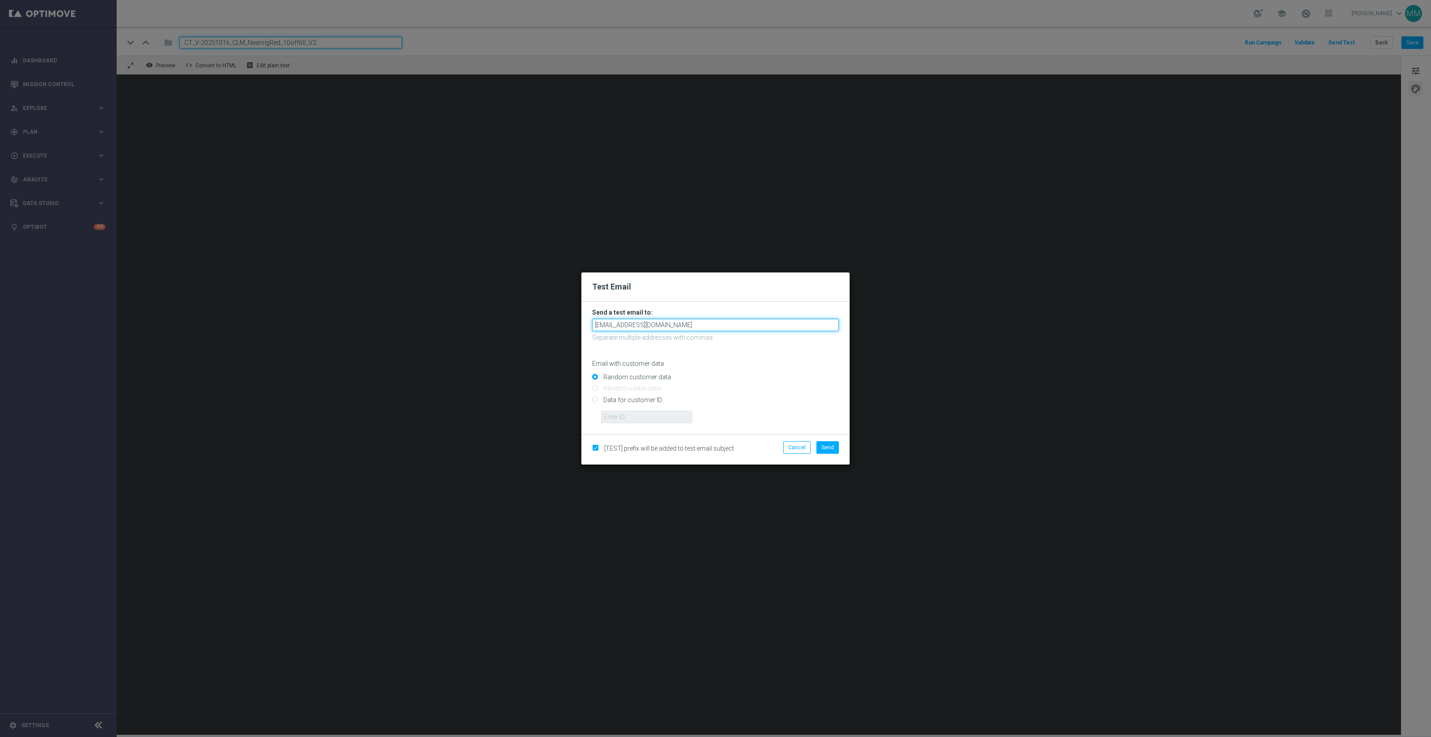
type input "[EMAIL_ADDRESS][DOMAIN_NAME]"
click at [651, 404] on input "Data for customer ID:" at bounding box center [715, 403] width 247 height 13
radio input "true"
click at [649, 414] on input "text" at bounding box center [646, 416] width 91 height 13
paste input "10049077256"
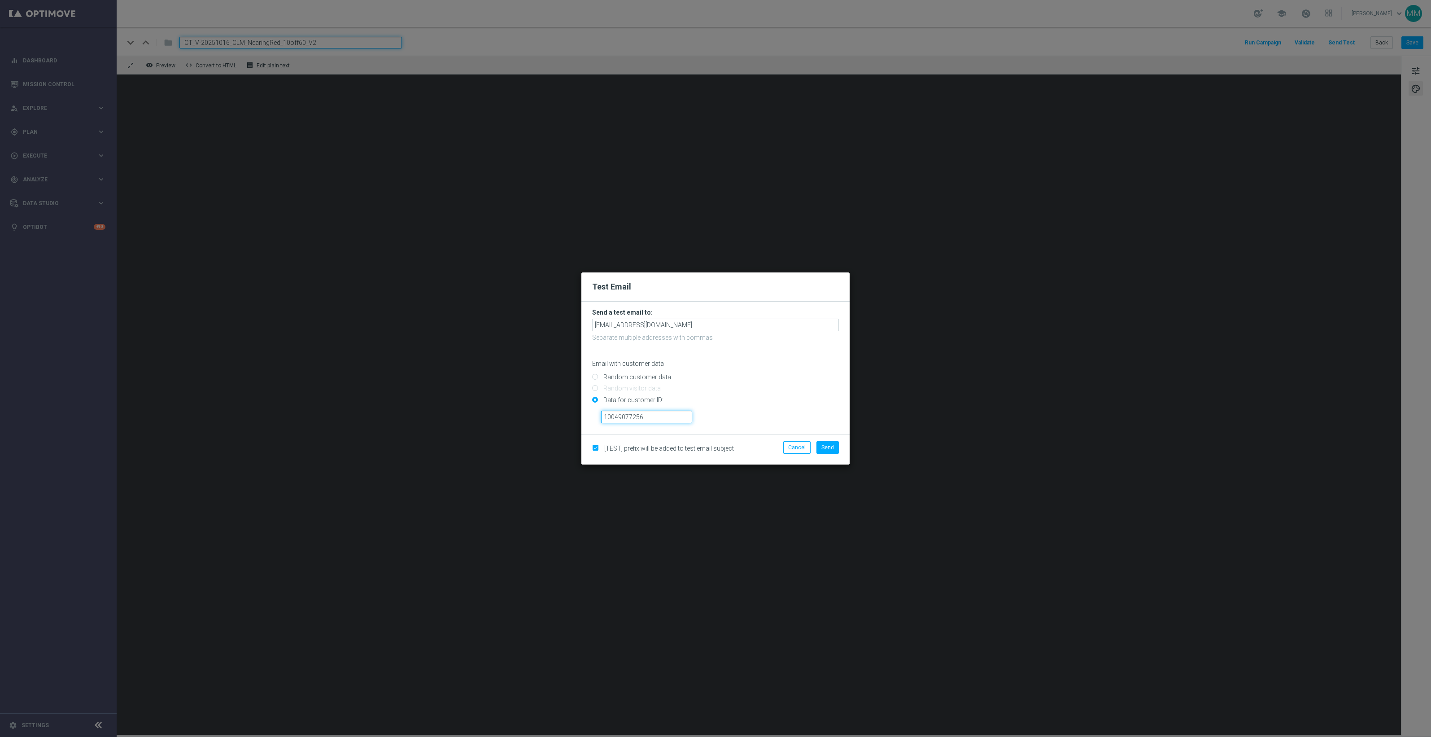
type input "10049077256"
click at [799, 408] on input "Data for customer ID:" at bounding box center [715, 403] width 247 height 13
click at [821, 443] on button "Send" at bounding box center [827, 447] width 22 height 13
click at [834, 446] on button "Send" at bounding box center [827, 447] width 22 height 13
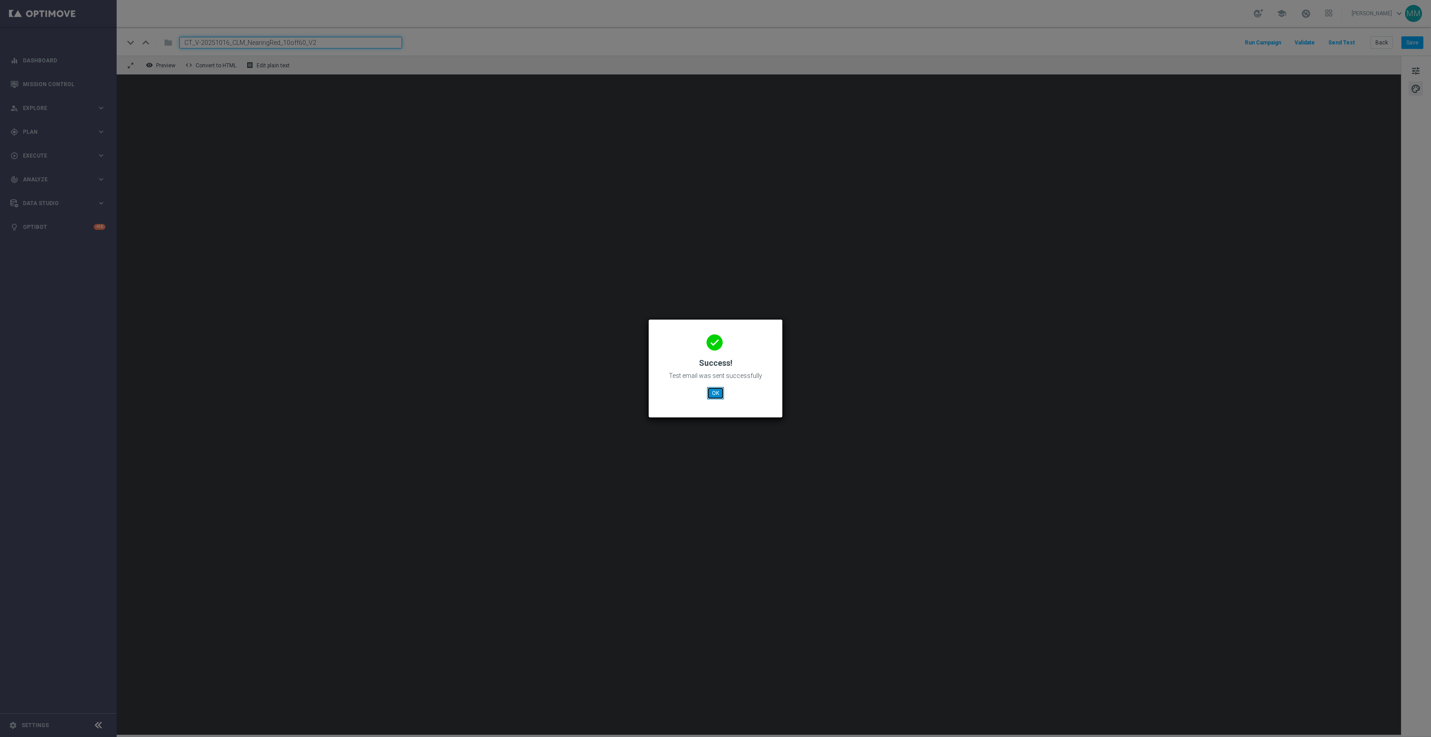
click at [712, 395] on button "OK" at bounding box center [715, 393] width 17 height 13
click at [716, 391] on button "OK" at bounding box center [715, 393] width 17 height 13
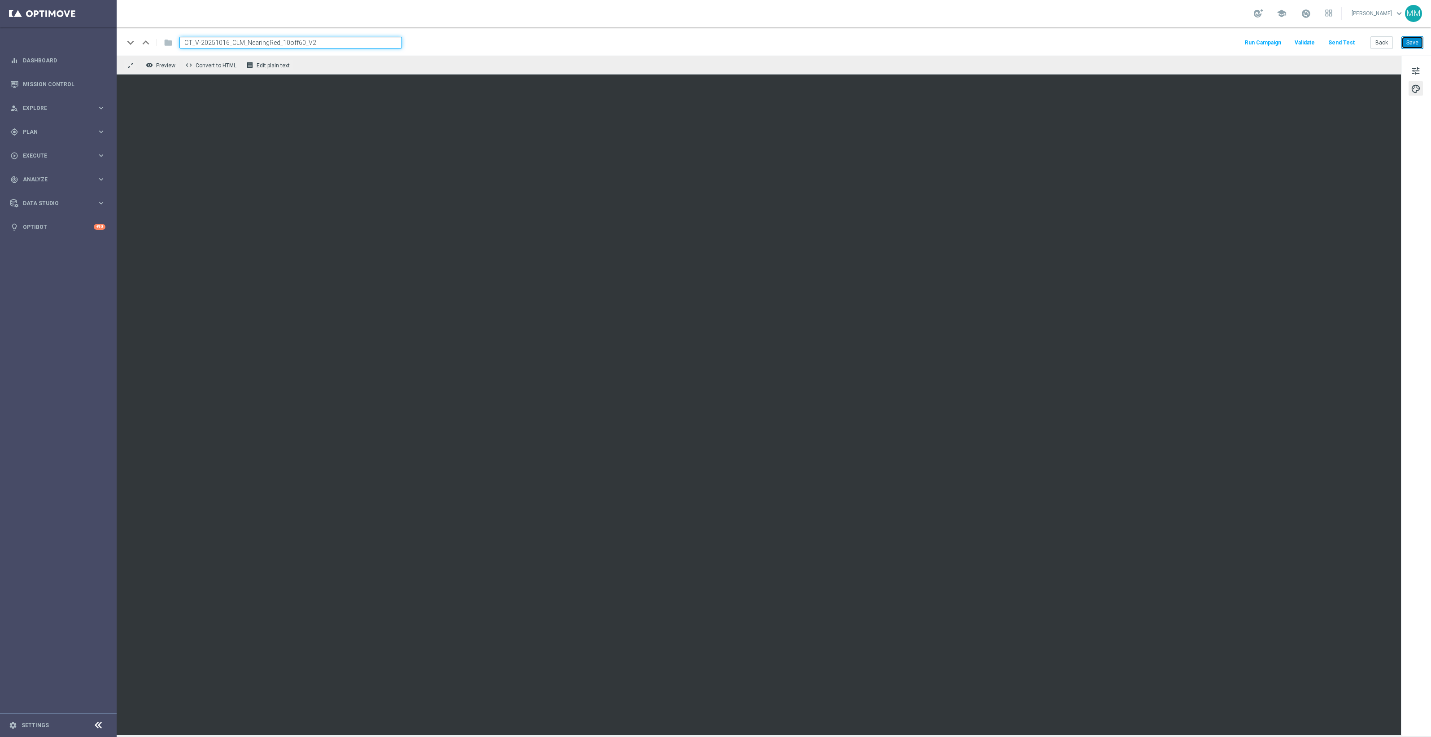
click at [1420, 43] on button "Save" at bounding box center [1412, 42] width 22 height 13
click at [1413, 42] on button "Save" at bounding box center [1412, 42] width 22 height 13
click at [1412, 43] on button "Save" at bounding box center [1412, 42] width 22 height 13
click at [1405, 40] on button "Save" at bounding box center [1412, 42] width 22 height 13
click at [1405, 42] on button "Save" at bounding box center [1412, 42] width 22 height 13
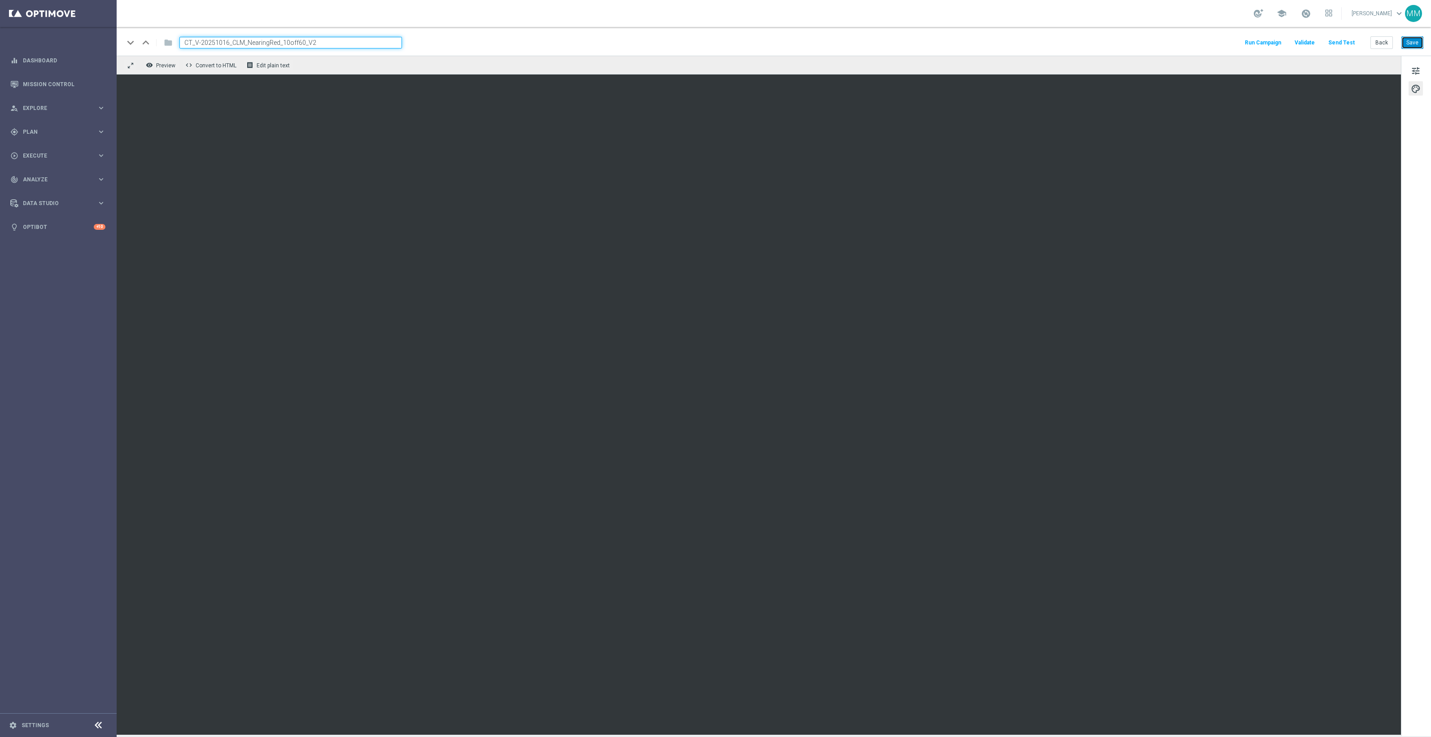
click at [1416, 43] on button "Save" at bounding box center [1412, 42] width 22 height 13
click at [1416, 41] on button "Save" at bounding box center [1412, 42] width 22 height 13
click at [1386, 39] on button "Back" at bounding box center [1381, 42] width 22 height 13
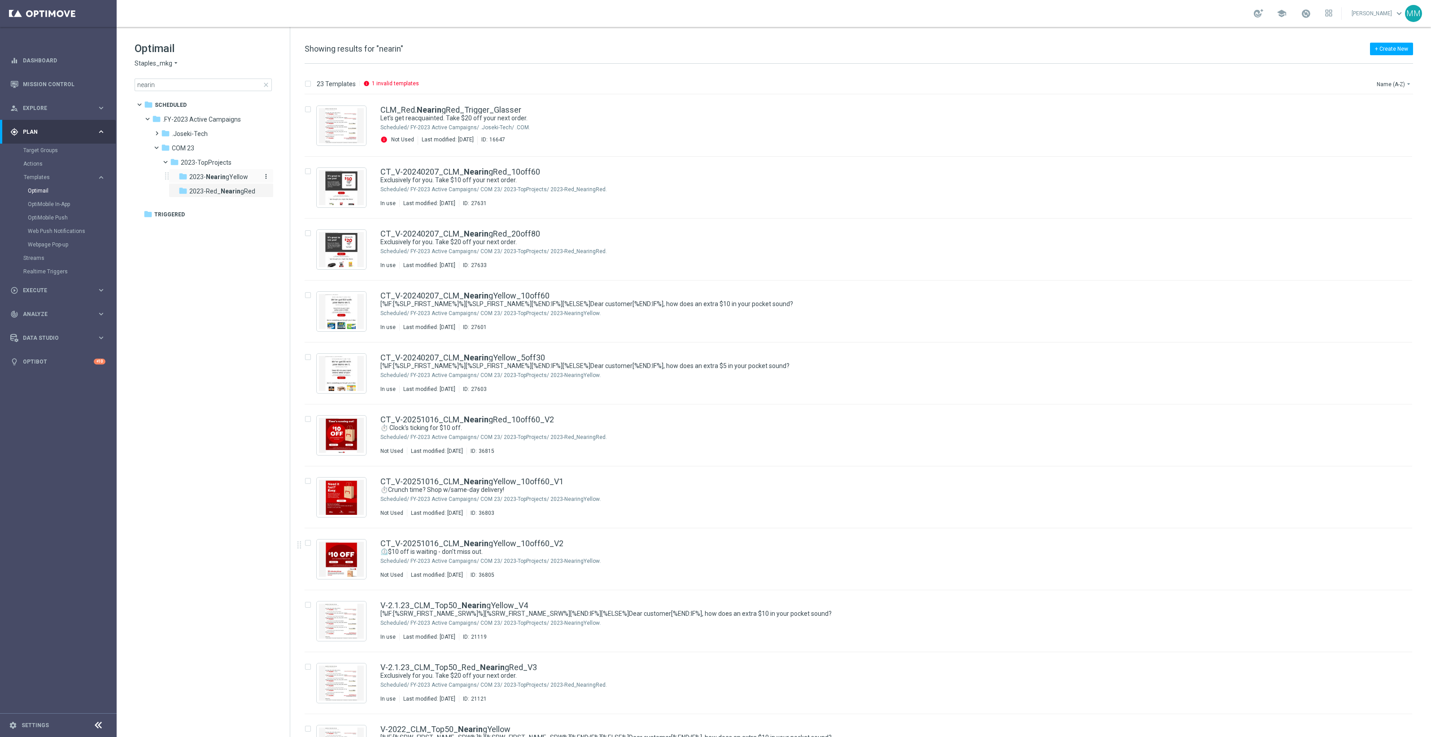
click at [238, 182] on div "folder 2023- Nearin gYellow" at bounding box center [219, 177] width 81 height 10
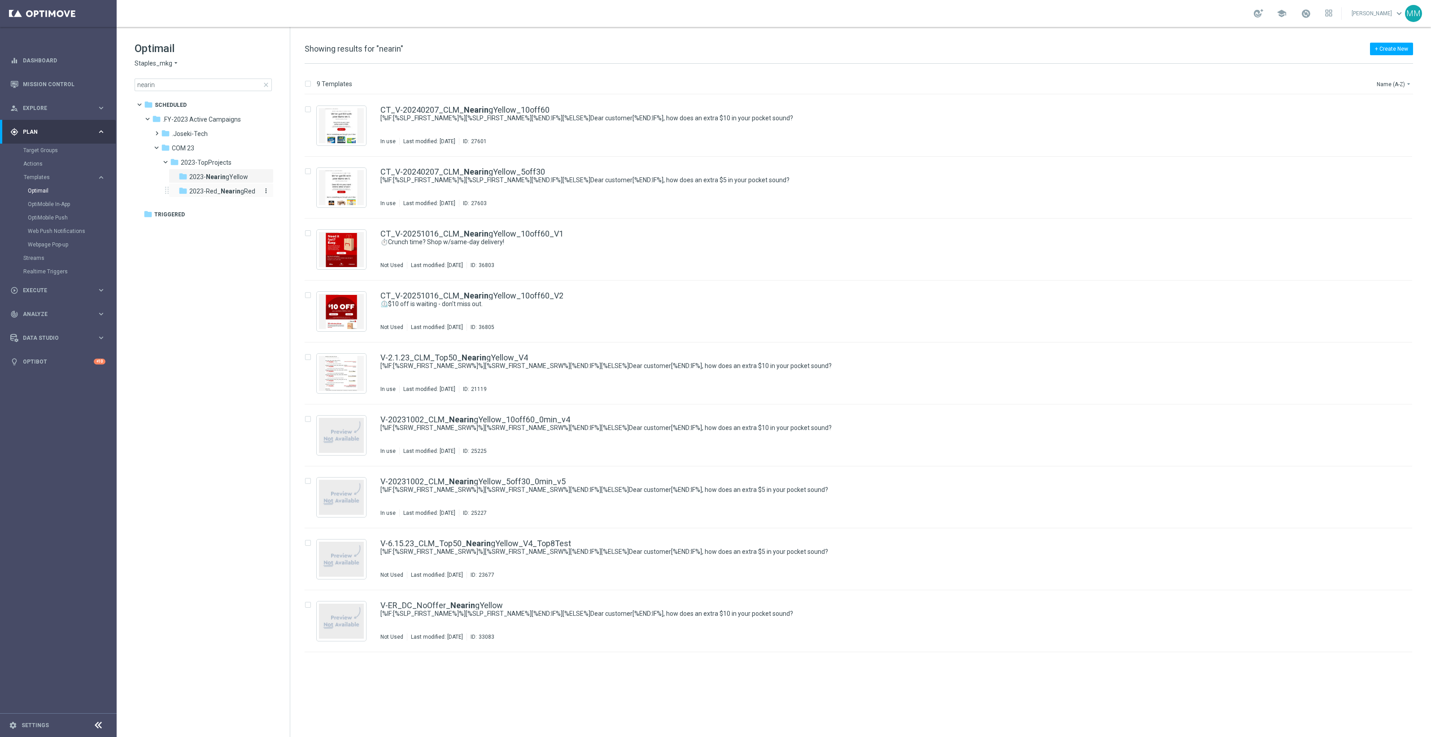
click at [239, 188] on span "2023-Red_ Nearin gRed" at bounding box center [222, 191] width 66 height 8
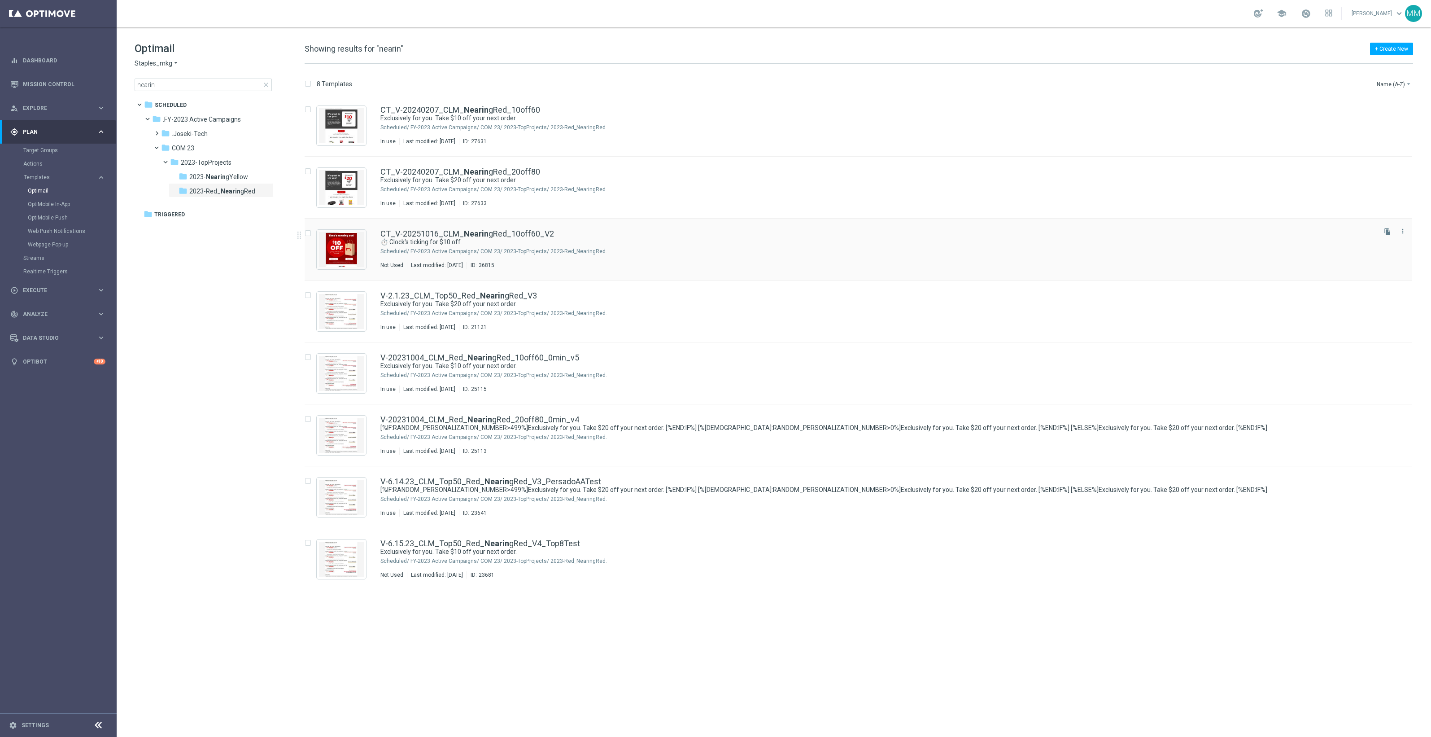
click at [1387, 230] on icon "file_copy" at bounding box center [1387, 231] width 7 height 7
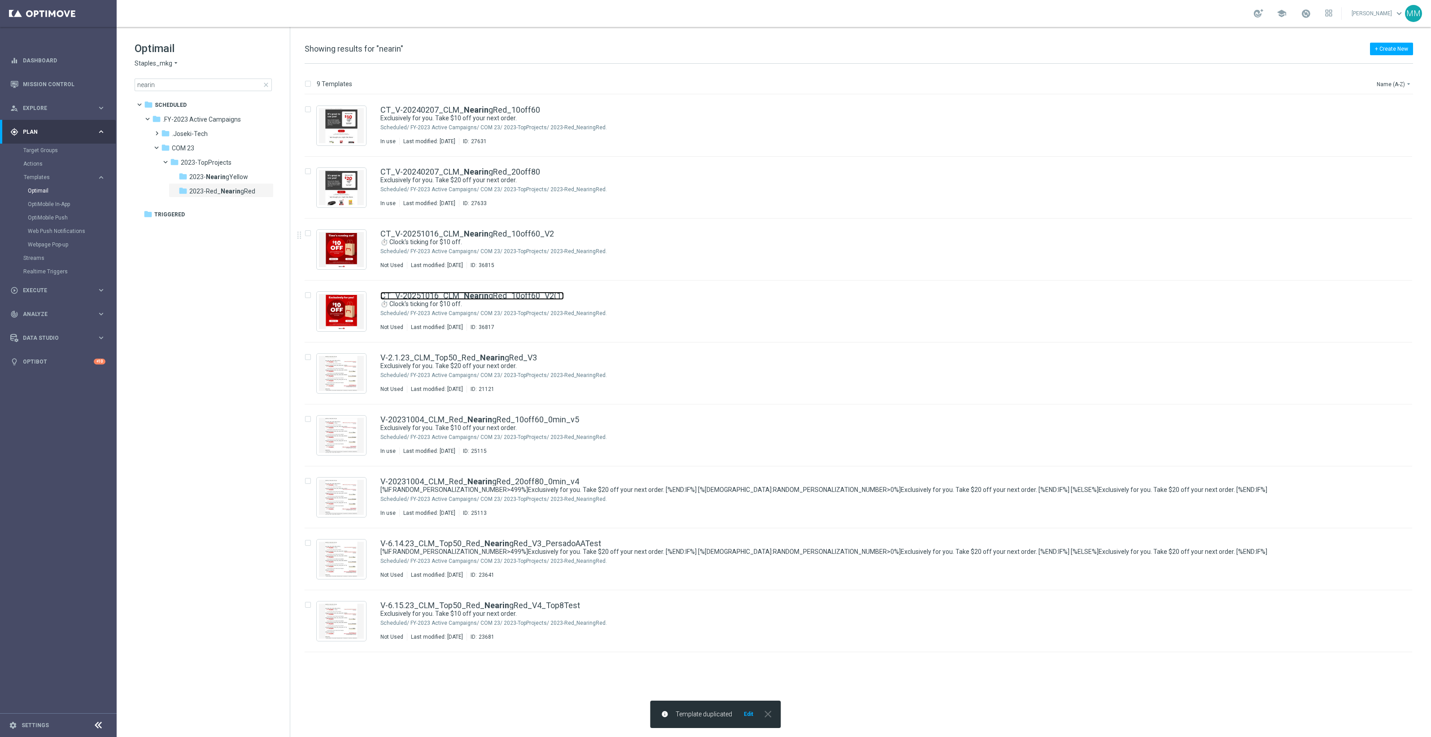
drag, startPoint x: 521, startPoint y: 299, endPoint x: 754, endPoint y: 0, distance: 378.5
drag, startPoint x: 457, startPoint y: 232, endPoint x: 754, endPoint y: 1, distance: 376.5
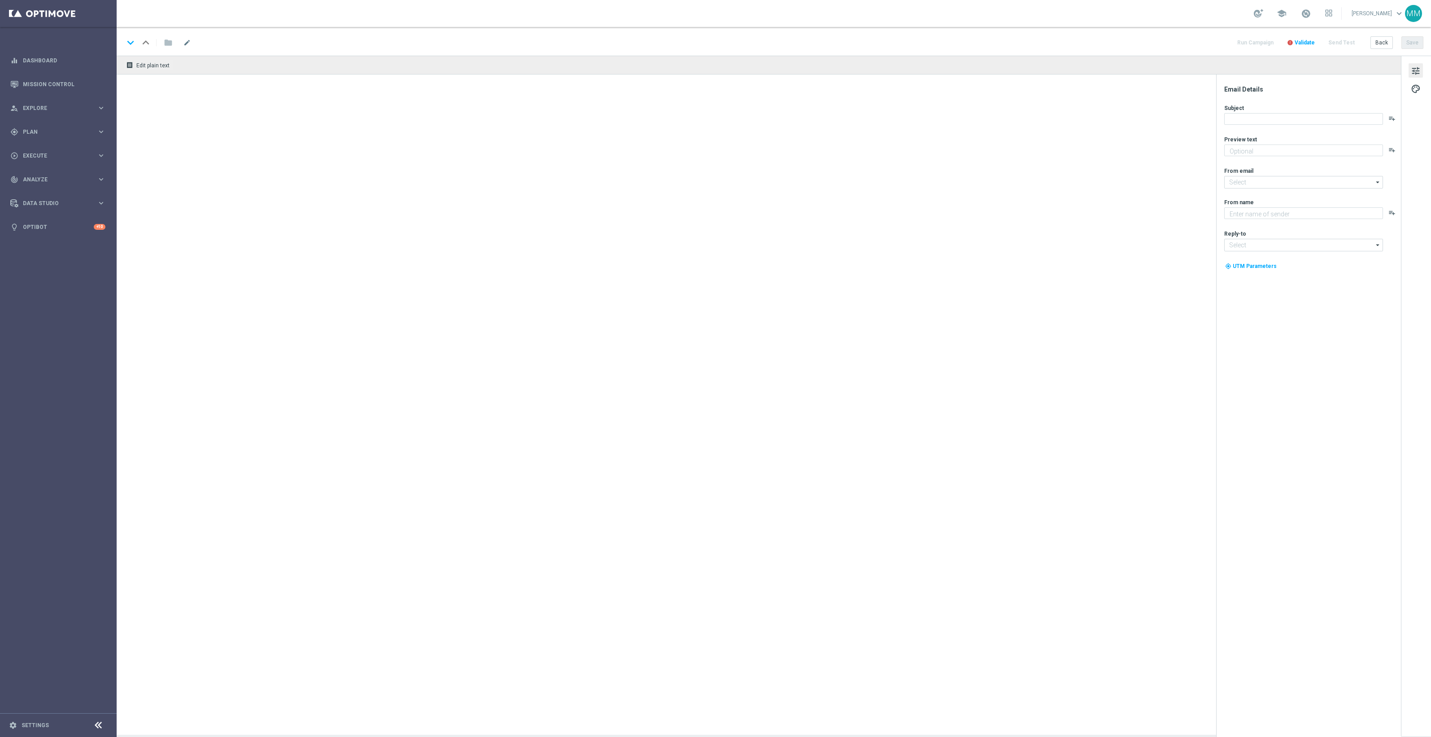
type textarea "Just days left before it's gone."
type textarea "Staples"
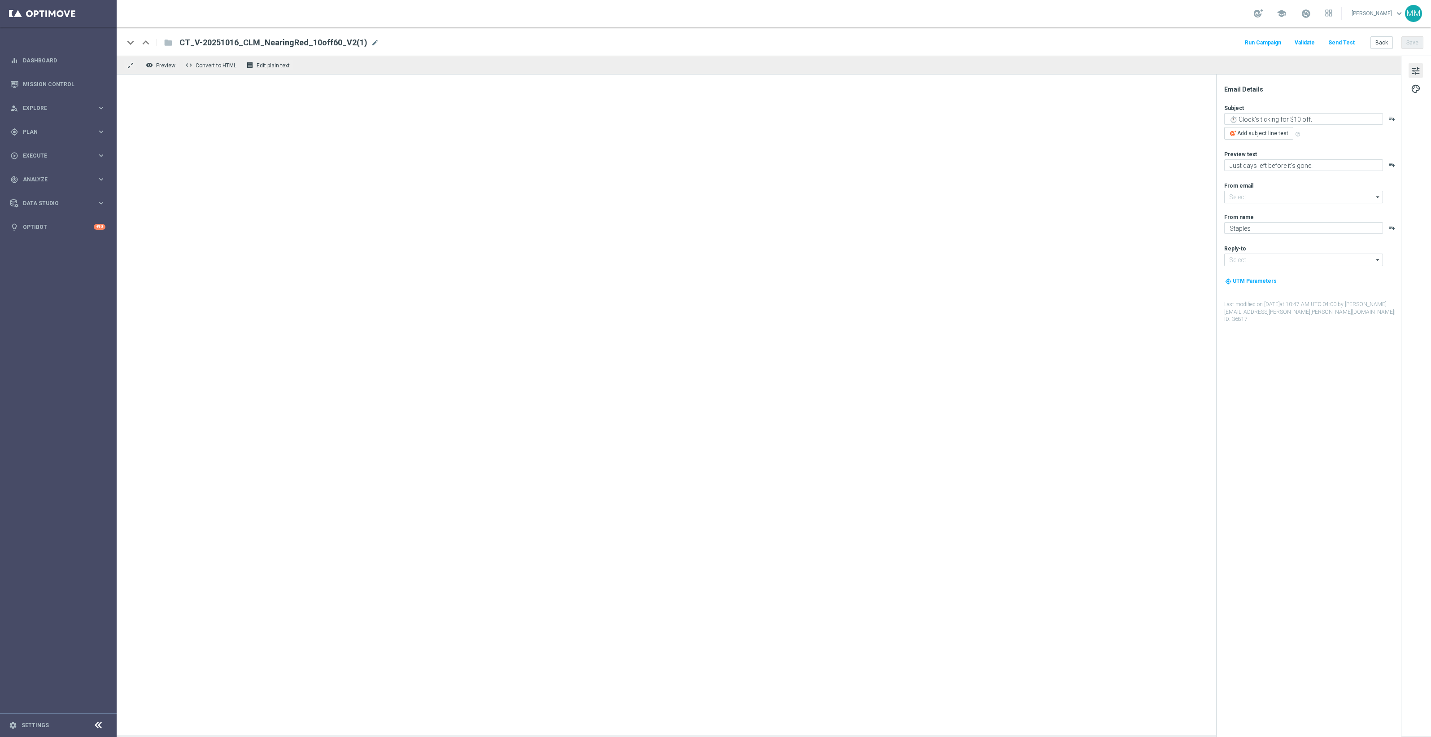
type input "[EMAIL_ADDRESS][DOMAIN_NAME]"
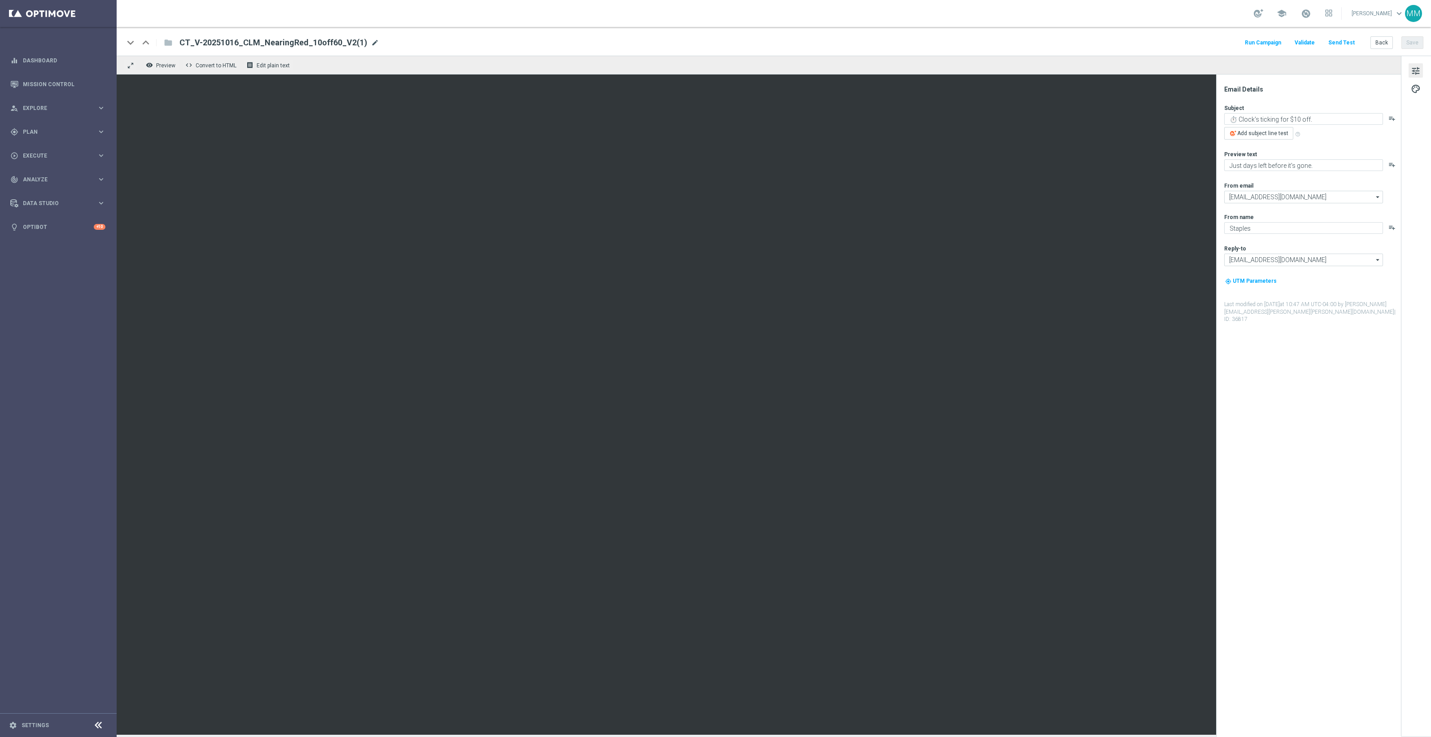
click at [371, 39] on span "mode_edit" at bounding box center [375, 43] width 8 height 8
type input "CT_V-20251016_CLM_NearingRed_10off60_V1"
click at [739, 18] on div "school Mary Musialowski keyboard_arrow_down MM" at bounding box center [774, 13] width 1314 height 27
drag, startPoint x: 1331, startPoint y: 122, endPoint x: 1217, endPoint y: 120, distance: 114.4
click at [1217, 120] on div "Email Details Subject ⏱️ Clock's ticking for $10 off. playlist_add Add subject …" at bounding box center [1308, 405] width 185 height 662
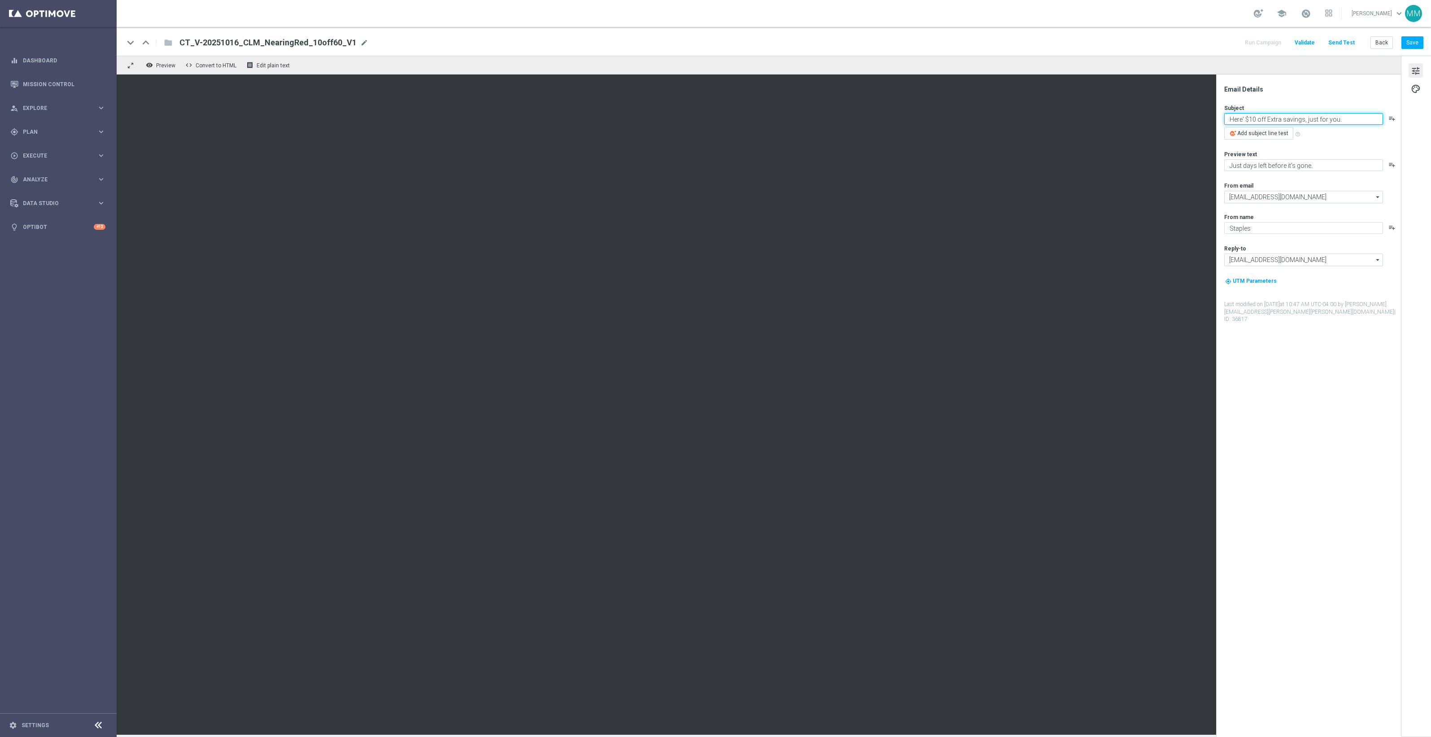
type textarea "Here' $10 off Extra savings, just for you."
type textarea "You're just a tap away from saving."
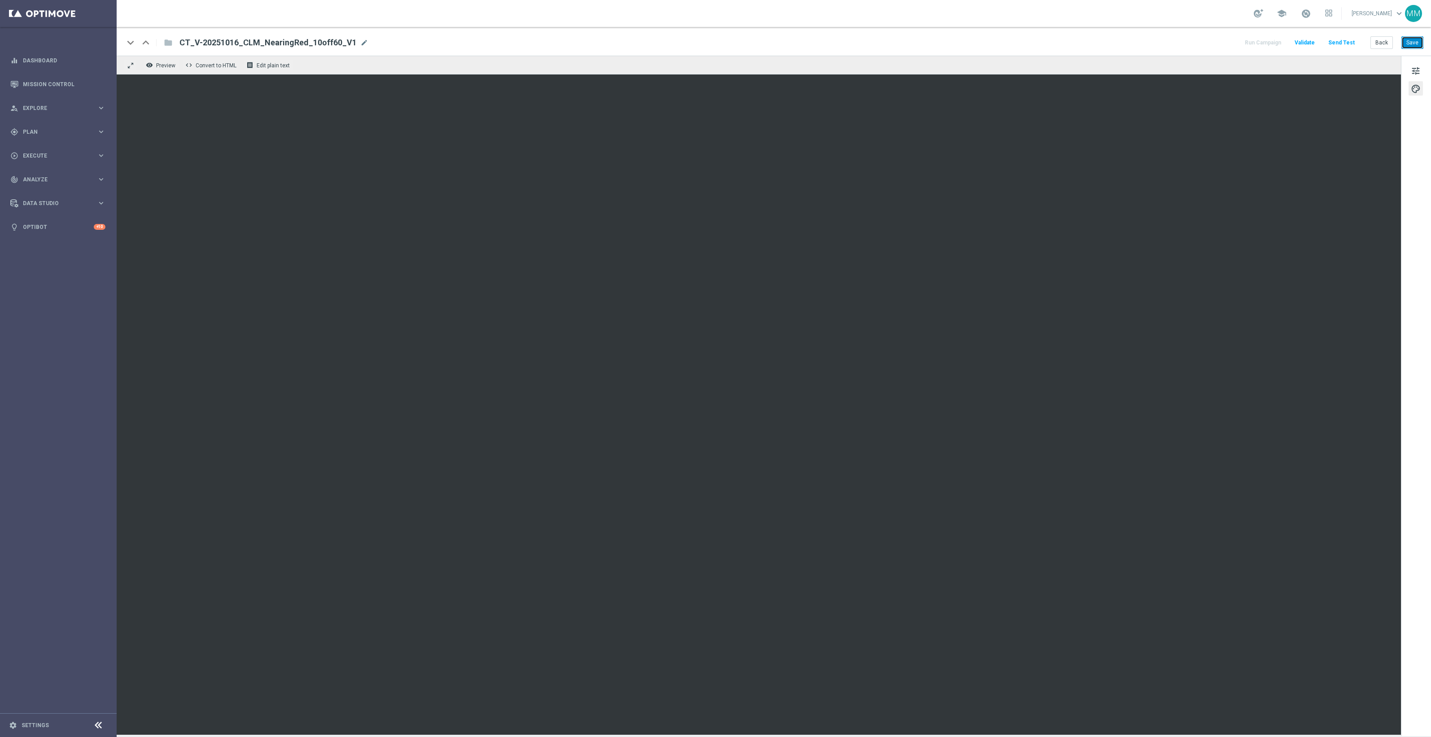
click at [1407, 41] on button "Save" at bounding box center [1412, 42] width 22 height 13
click at [1412, 39] on button "Save" at bounding box center [1412, 42] width 22 height 13
click at [285, 42] on span "CT_V-20251016_CLM_NearingRed_10off60_V1" at bounding box center [267, 42] width 177 height 11
drag, startPoint x: 335, startPoint y: 41, endPoint x: 96, endPoint y: 48, distance: 238.3
click at [99, 46] on main "equalizer Dashboard Mission Control" at bounding box center [715, 368] width 1431 height 737
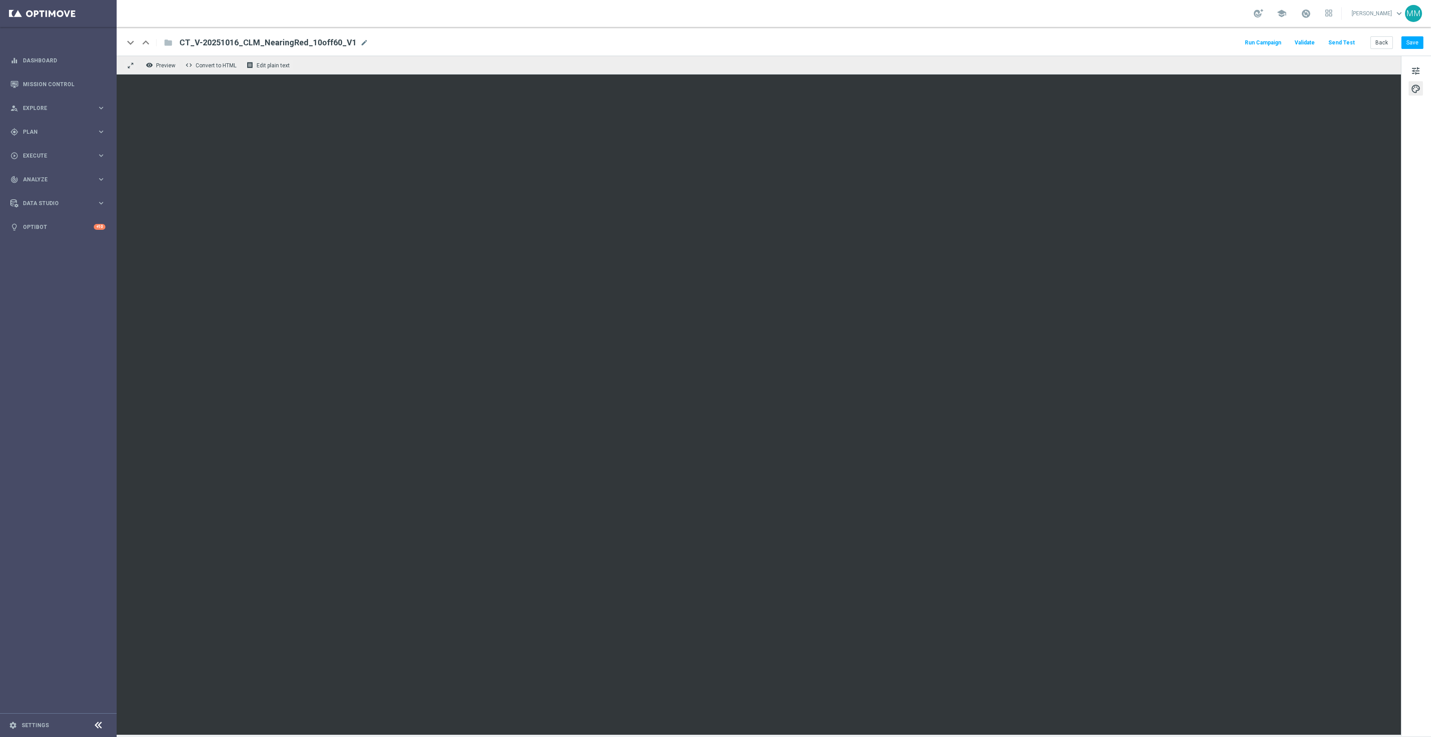
click at [1341, 40] on button "Send Test" at bounding box center [1341, 43] width 29 height 12
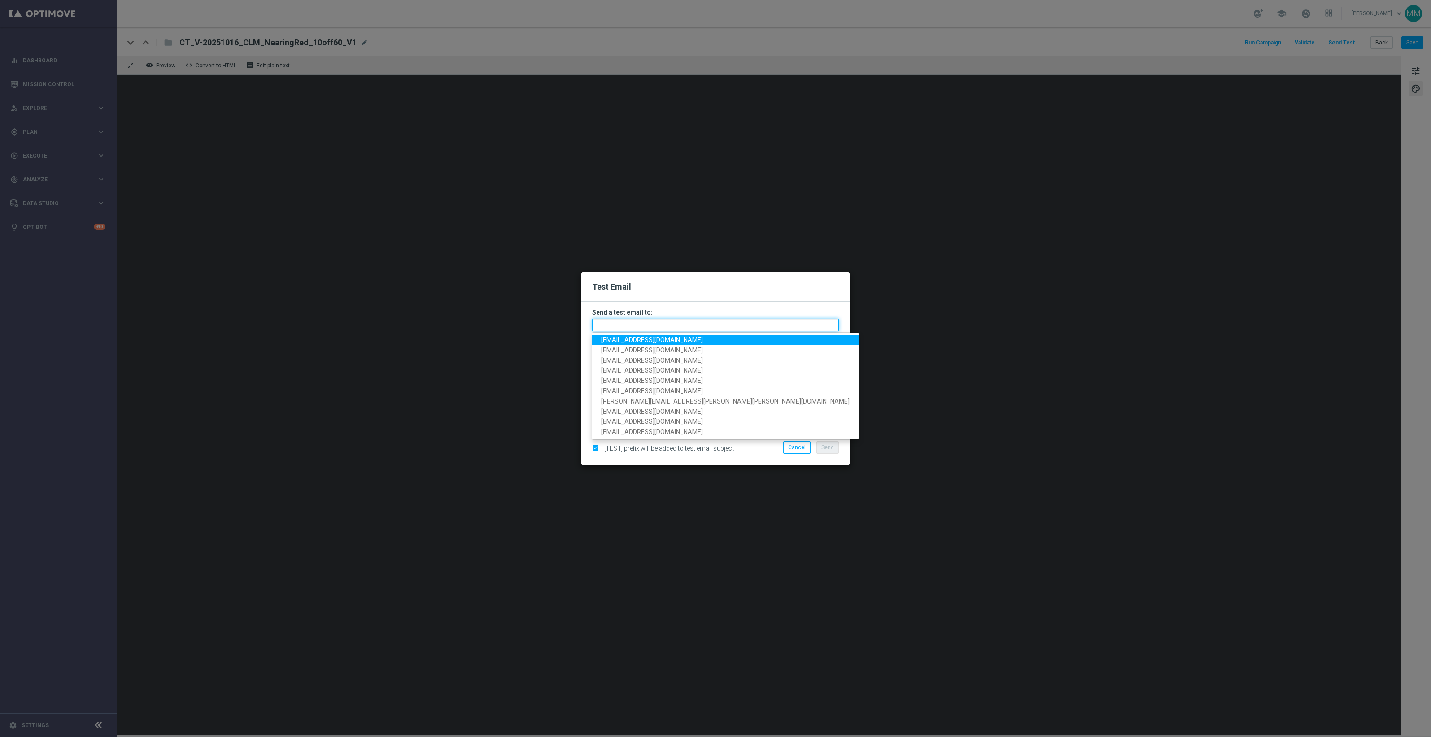
click at [727, 321] on input "text" at bounding box center [715, 324] width 247 height 13
paste input "staples.96a1-blwcj@litmusemail.com"
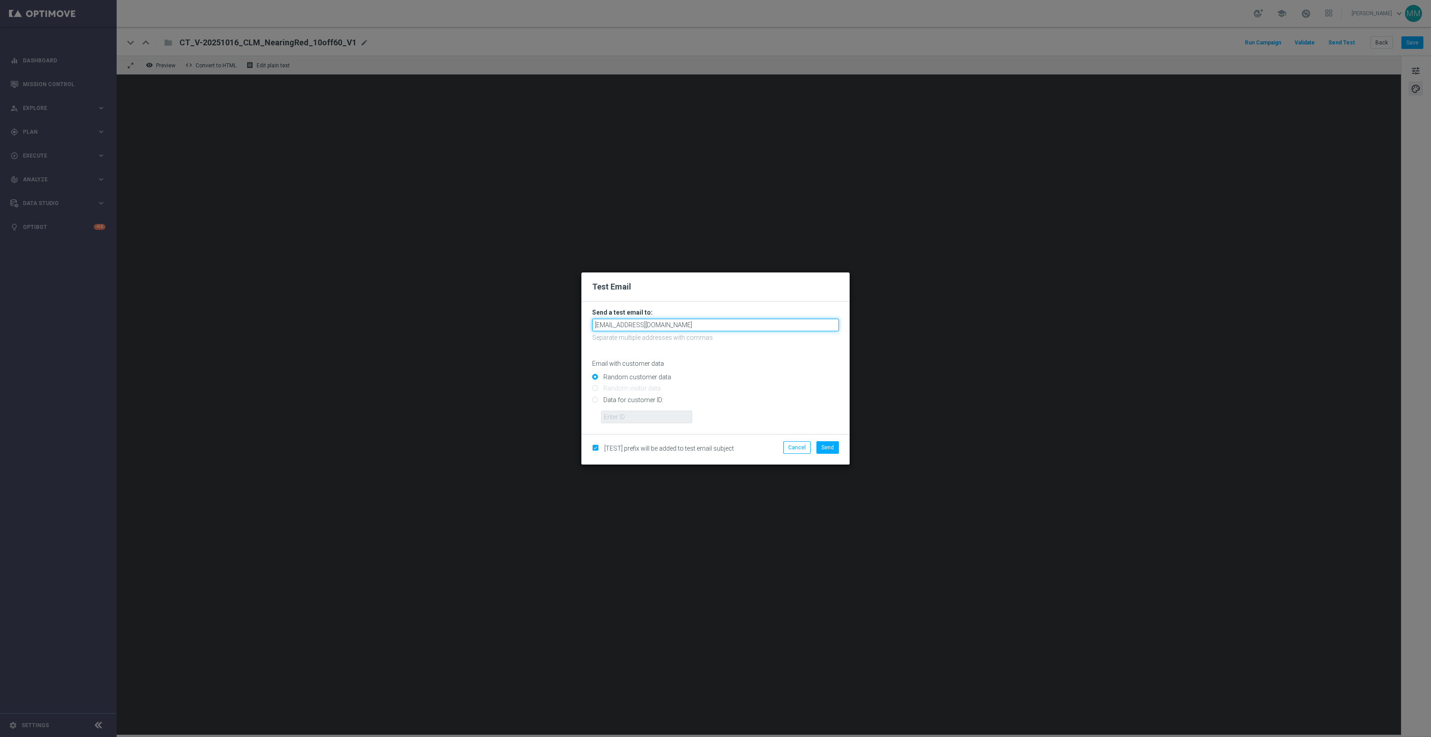
type input "staples.96a1-blwcj@litmusemail.com"
click at [653, 398] on input "Data for customer ID:" at bounding box center [715, 403] width 247 height 13
radio input "true"
click at [651, 411] on input "text" at bounding box center [646, 416] width 91 height 13
paste input "10000024919"
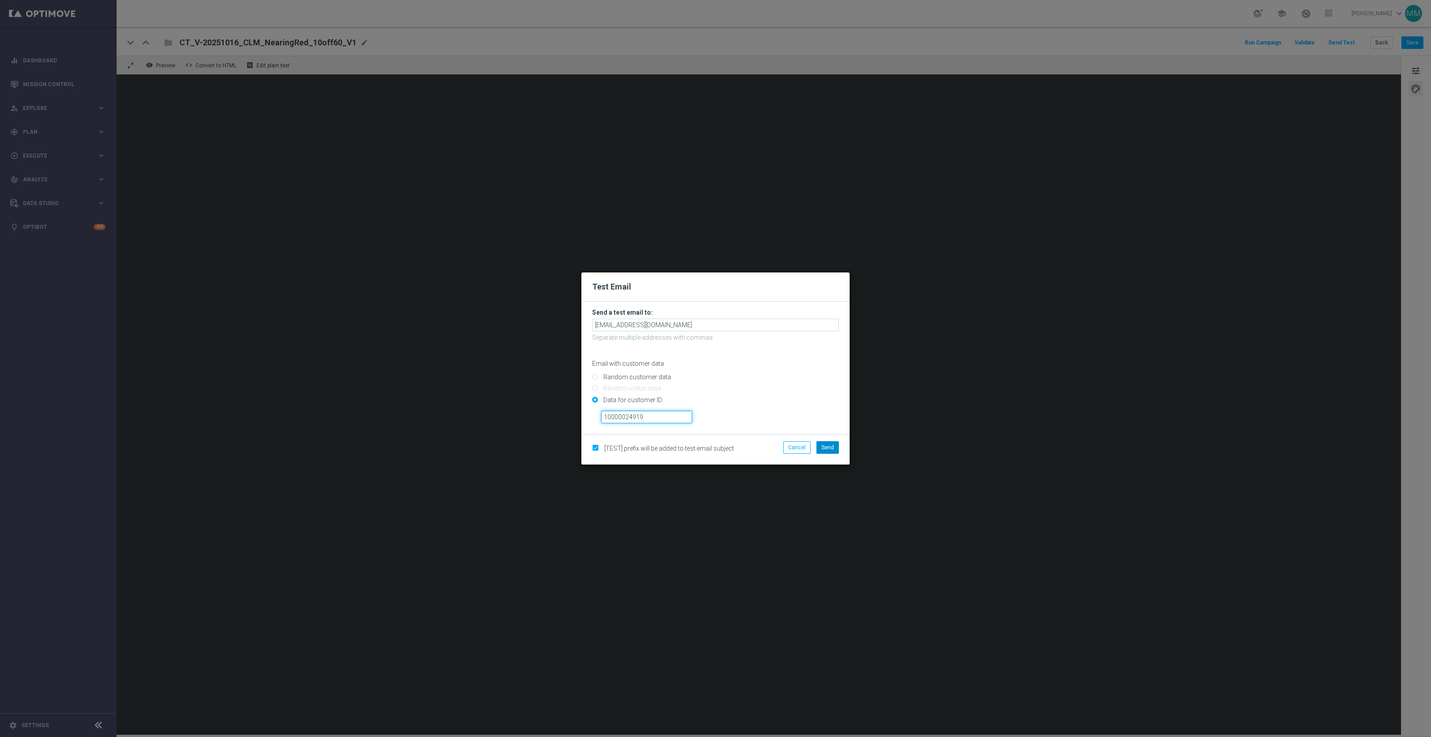
type input "10000024919"
click at [833, 446] on span "Send" at bounding box center [827, 447] width 13 height 6
click at [829, 449] on span "Send" at bounding box center [827, 447] width 13 height 6
click at [831, 449] on span "Send" at bounding box center [827, 447] width 13 height 6
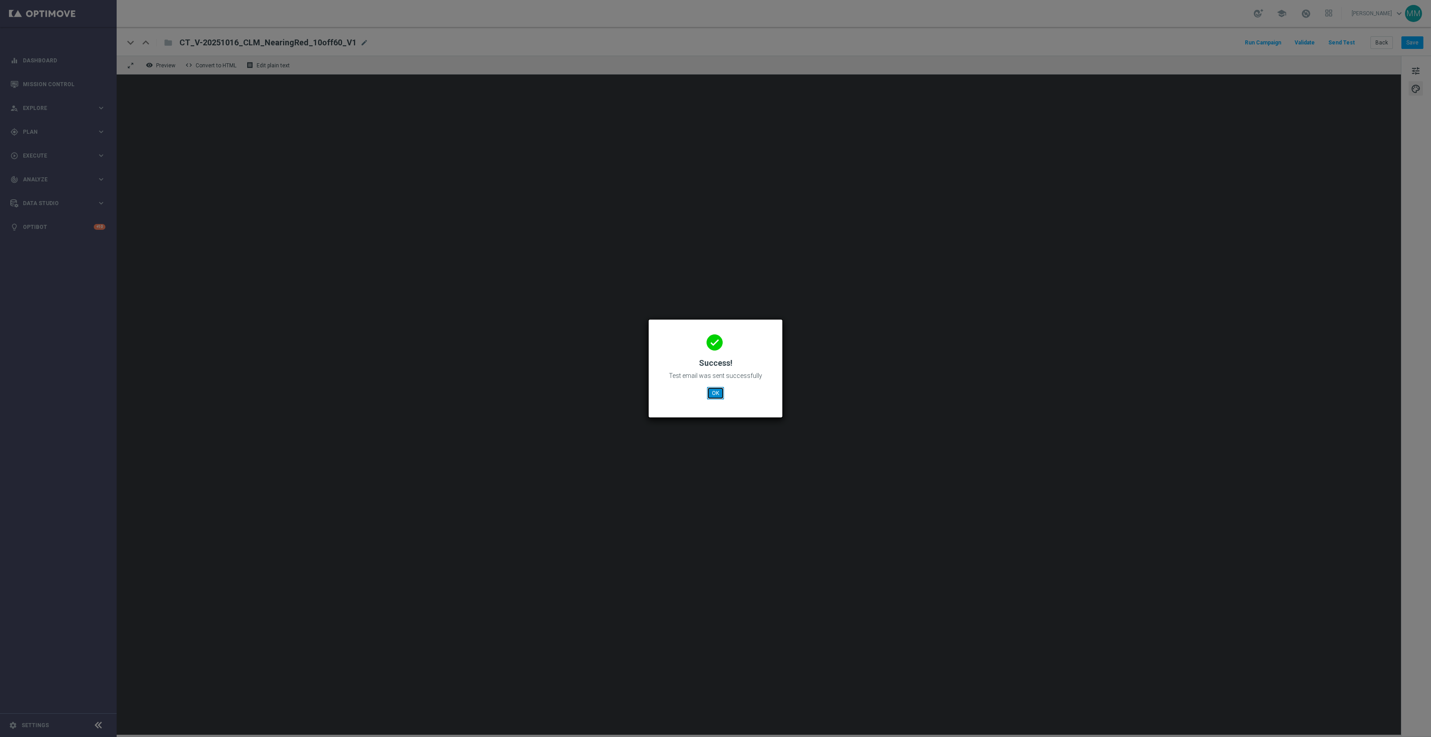
click at [716, 392] on button "OK" at bounding box center [715, 393] width 17 height 13
click at [714, 395] on button "OK" at bounding box center [715, 393] width 17 height 13
click at [718, 394] on button "OK" at bounding box center [715, 393] width 17 height 13
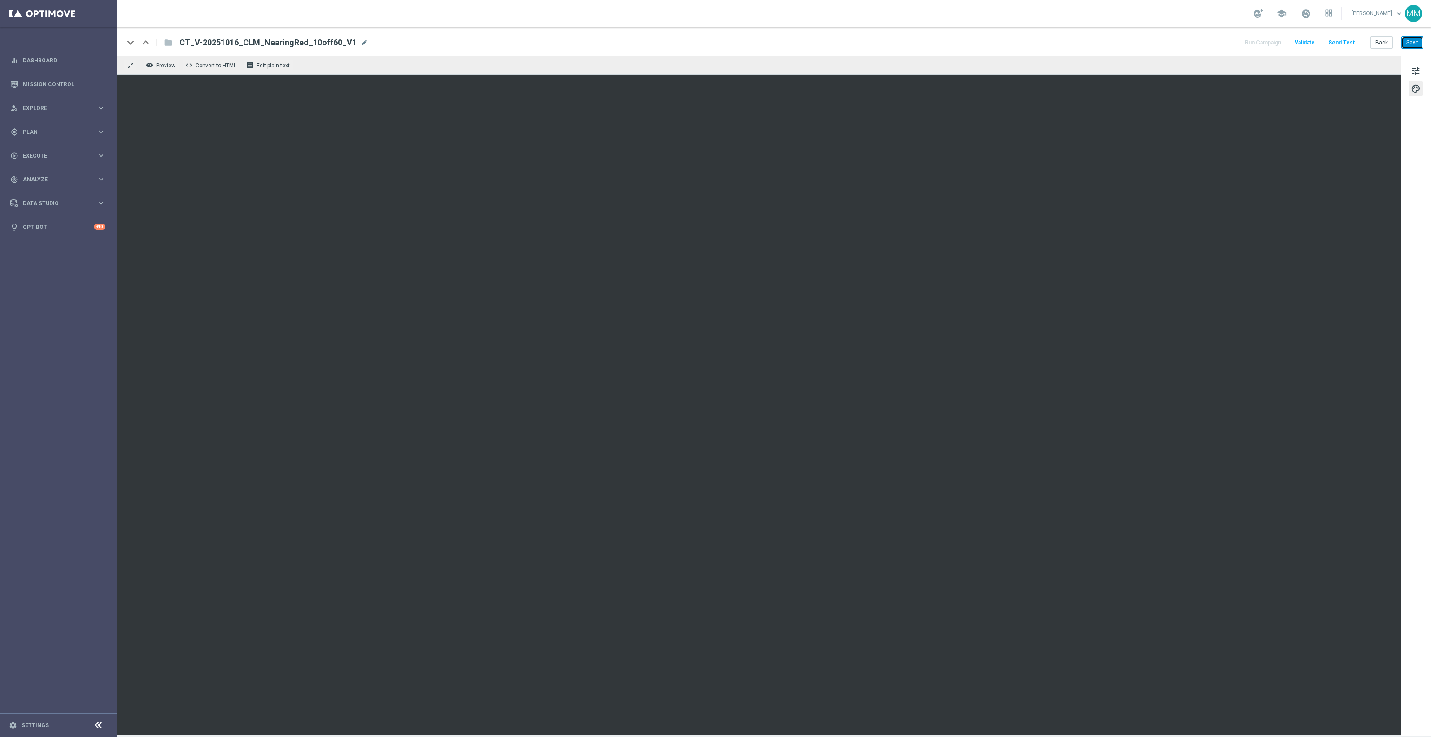
click at [1420, 45] on button "Save" at bounding box center [1412, 42] width 22 height 13
click at [1414, 44] on button "Save" at bounding box center [1412, 42] width 22 height 13
click at [1413, 43] on button "Save" at bounding box center [1412, 42] width 22 height 13
click at [1407, 46] on button "Save" at bounding box center [1412, 42] width 22 height 13
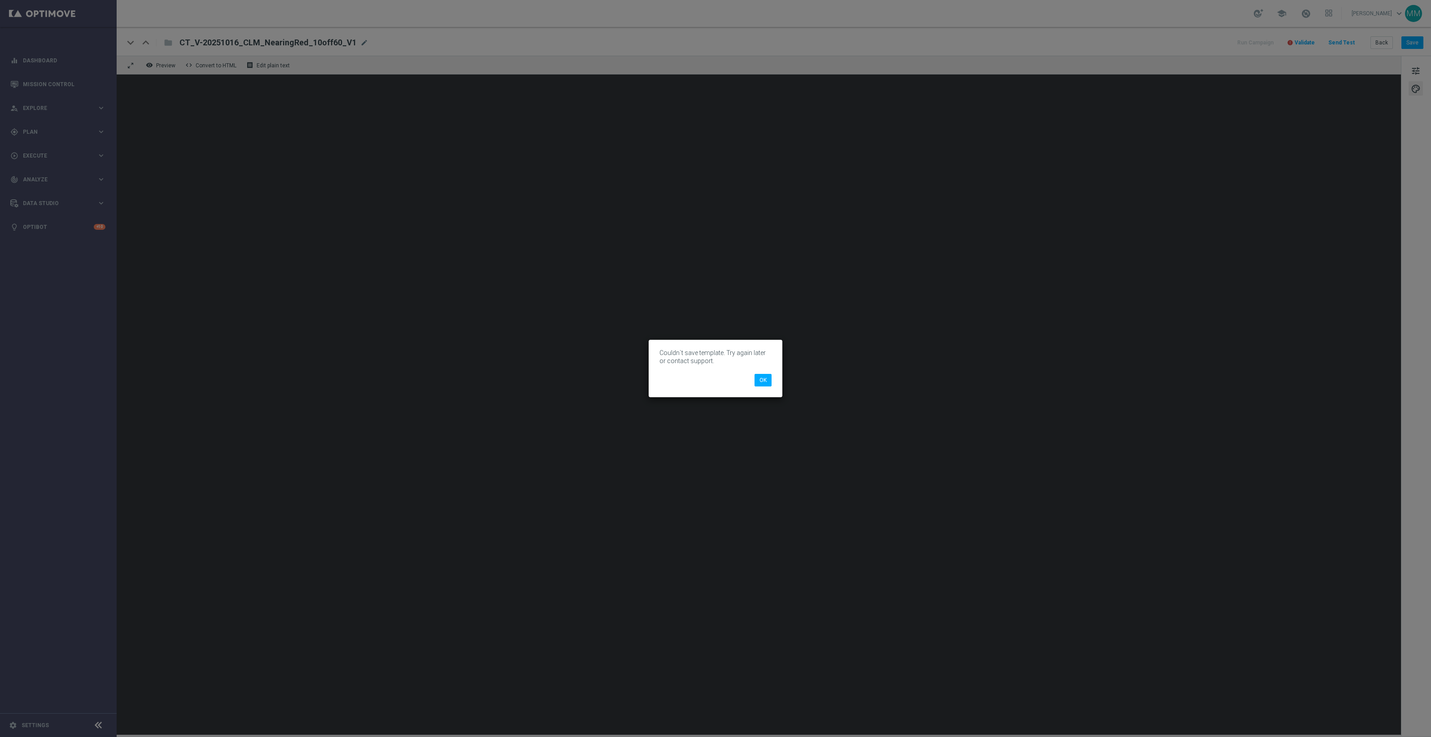
click at [763, 387] on div "Couldn`t save template. Try again later or contact support. OK" at bounding box center [716, 368] width 134 height 57
click at [764, 379] on button "OK" at bounding box center [762, 380] width 17 height 13
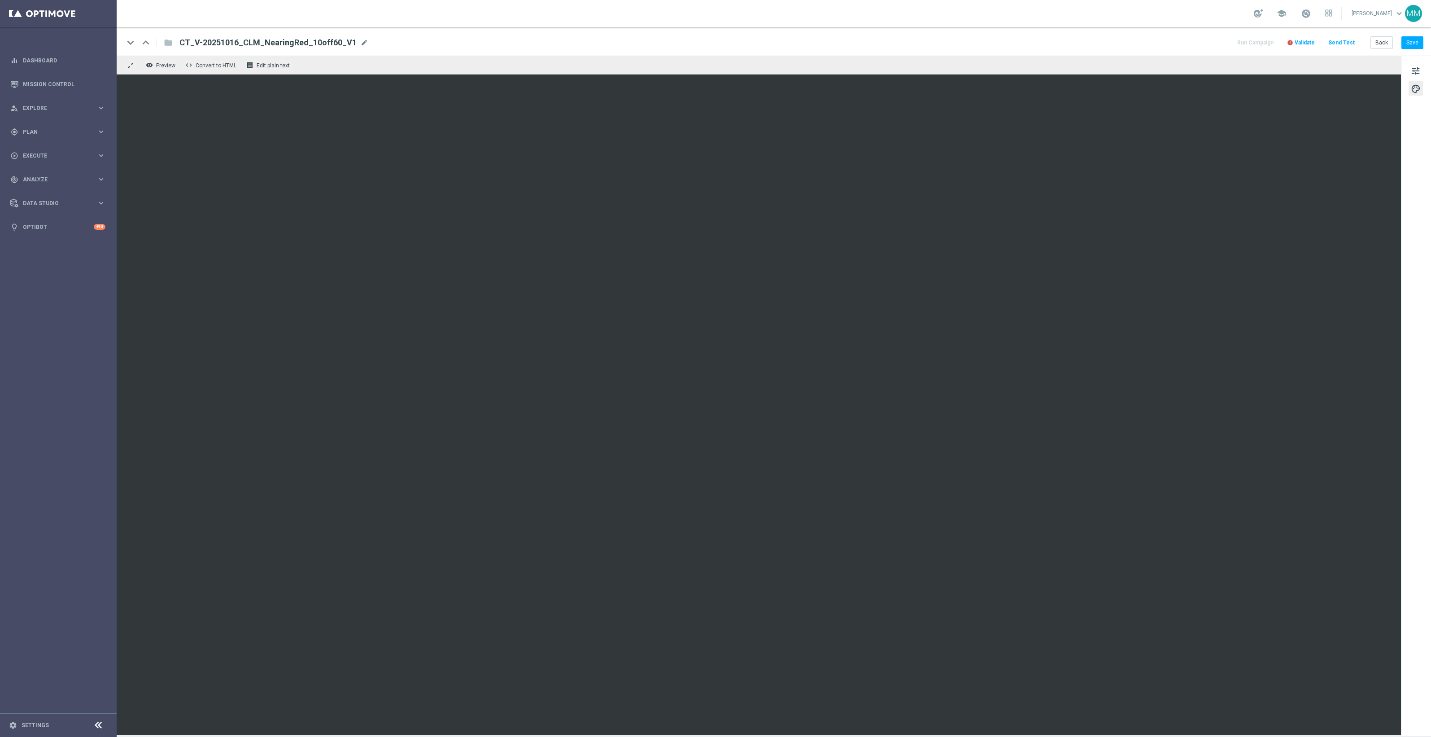
click at [305, 31] on div "keyboard_arrow_down keyboard_arrow_up folder CT_V-20251016_CLM_NearingRed_10off…" at bounding box center [774, 41] width 1314 height 29
click at [319, 39] on span "CT_V-20251016_CLM_NearingRed_10off60_V1" at bounding box center [267, 42] width 177 height 11
click at [1308, 44] on span "Validate" at bounding box center [1305, 42] width 20 height 6
click at [1308, 39] on body "equalizer Dashboard Mission Control" at bounding box center [715, 368] width 1431 height 737
click at [1309, 39] on button "Validate" at bounding box center [1304, 43] width 23 height 12
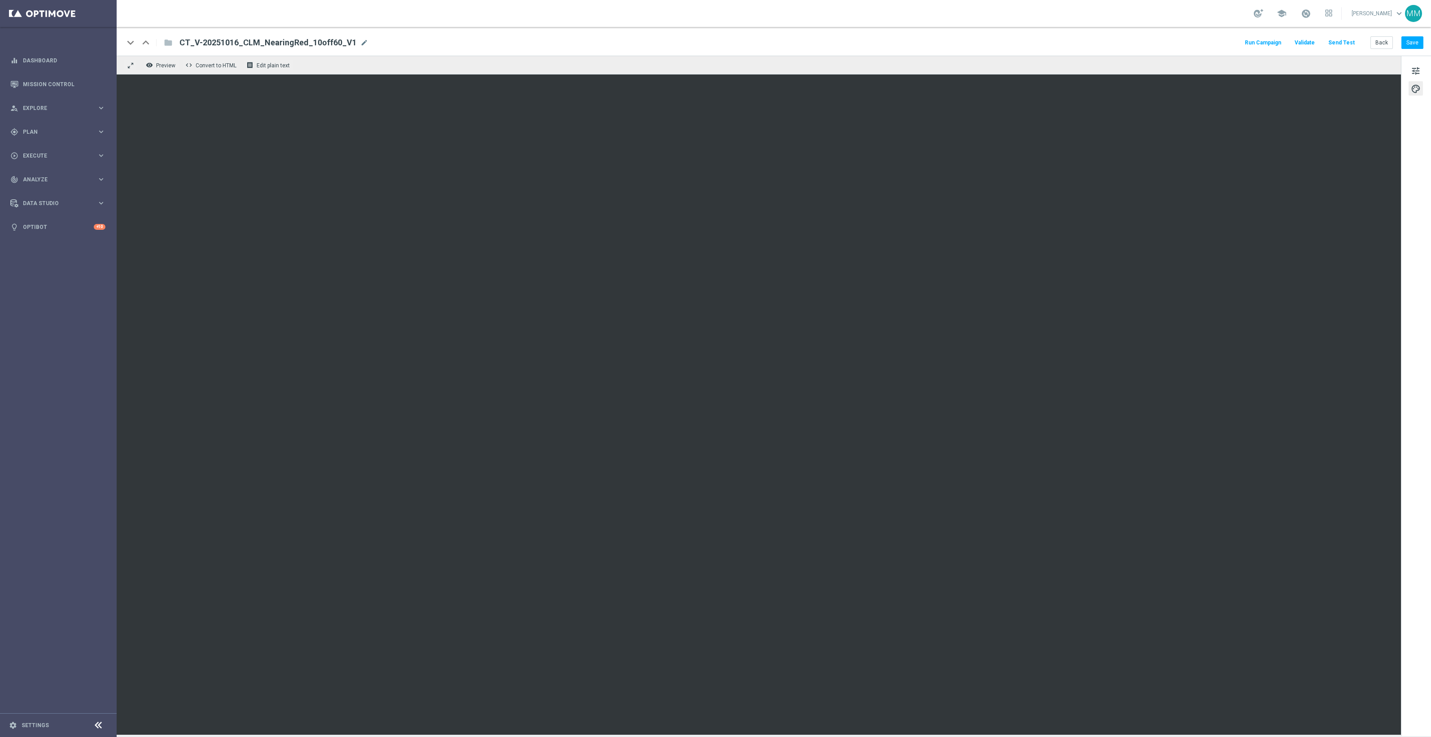
click at [1306, 43] on span "Validate" at bounding box center [1305, 42] width 20 height 6
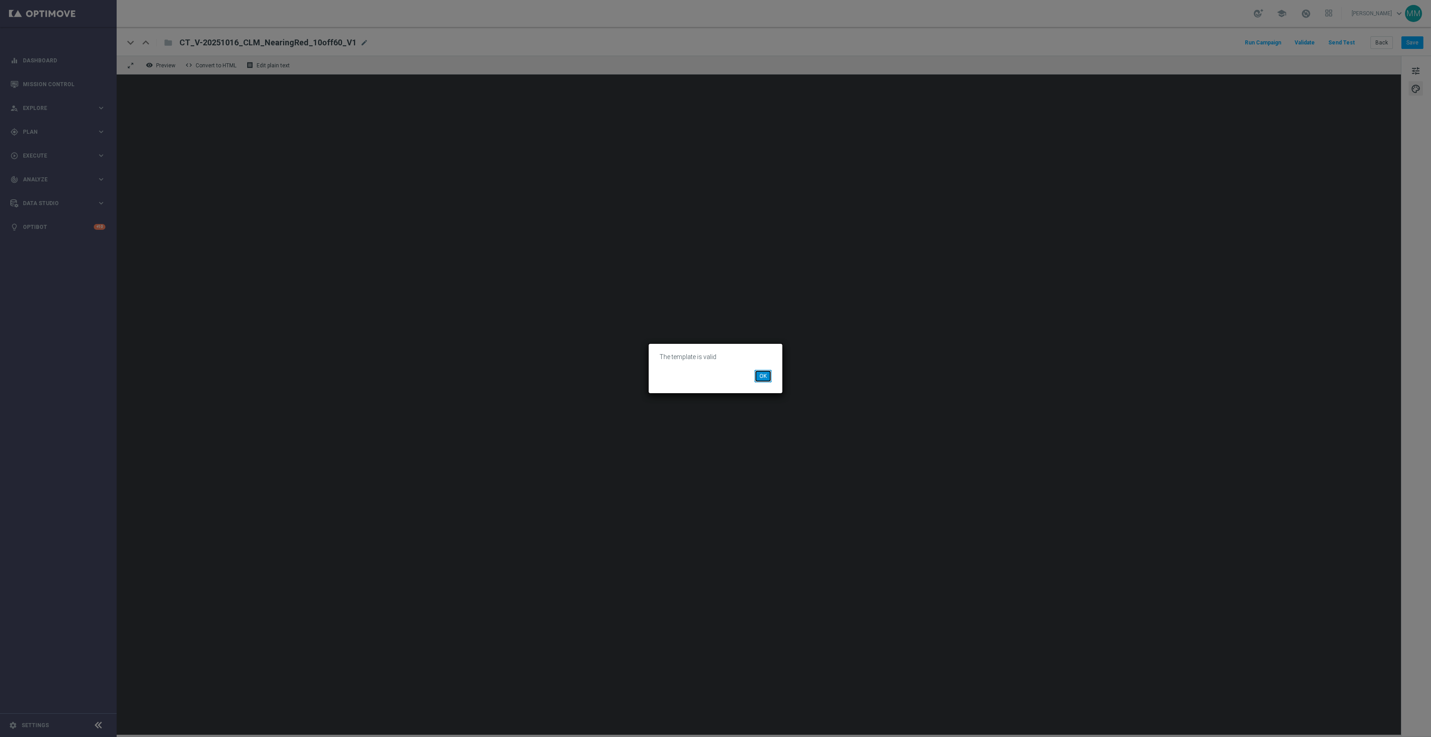
click at [767, 374] on button "OK" at bounding box center [762, 376] width 17 height 13
click at [759, 375] on button "OK" at bounding box center [762, 376] width 17 height 13
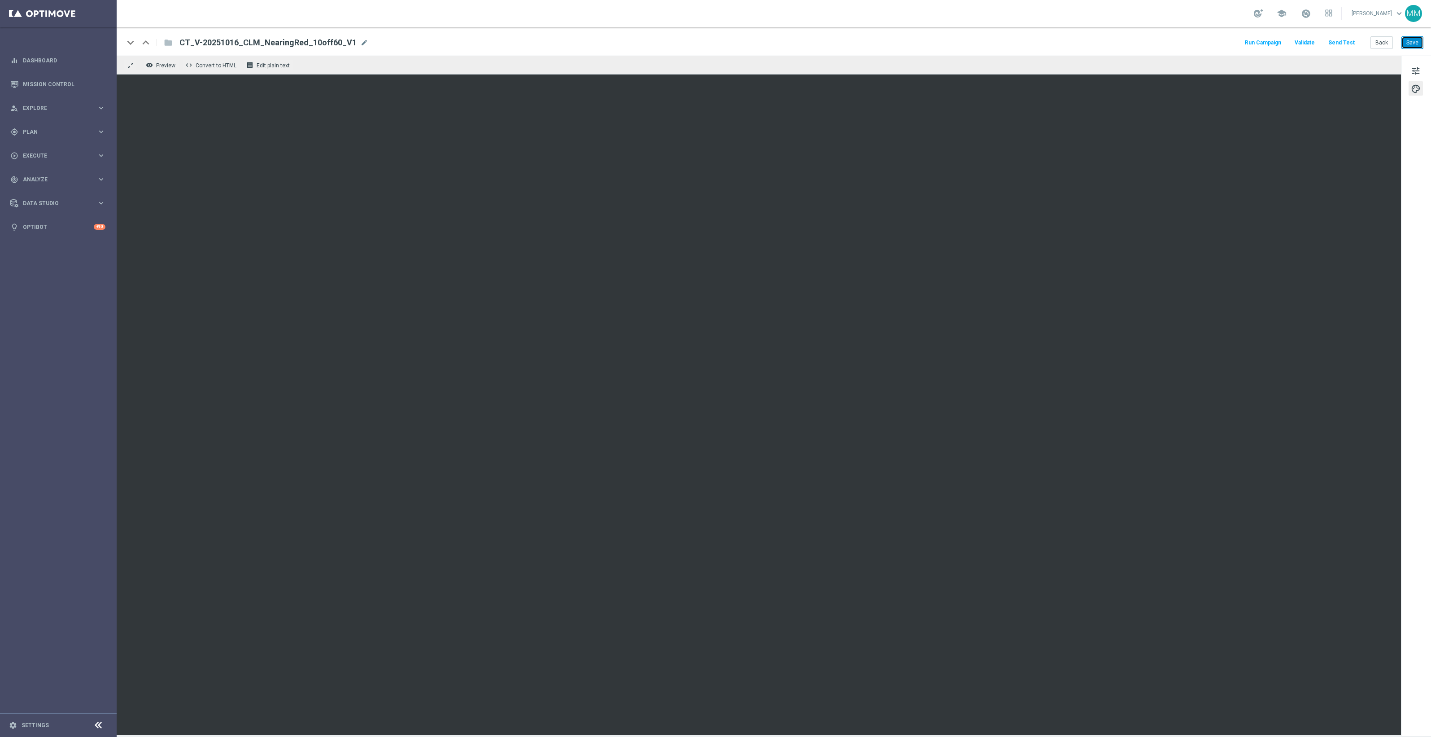
click at [1408, 48] on button "Save" at bounding box center [1412, 42] width 22 height 13
click at [1417, 44] on button "Save" at bounding box center [1412, 42] width 22 height 13
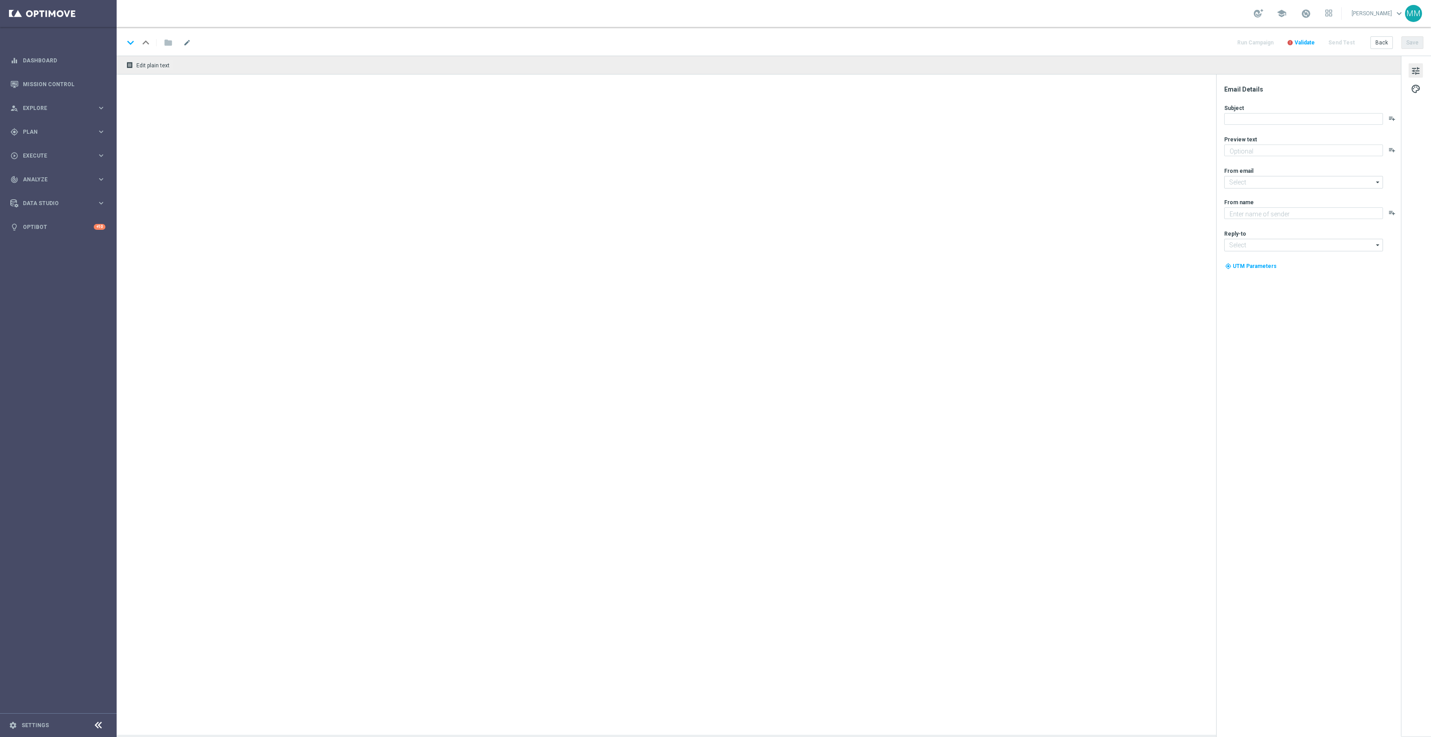
type textarea "Just days left before it's gone."
type input "[EMAIL_ADDRESS][DOMAIN_NAME]"
type textarea "Staples"
type input "[EMAIL_ADDRESS][DOMAIN_NAME]"
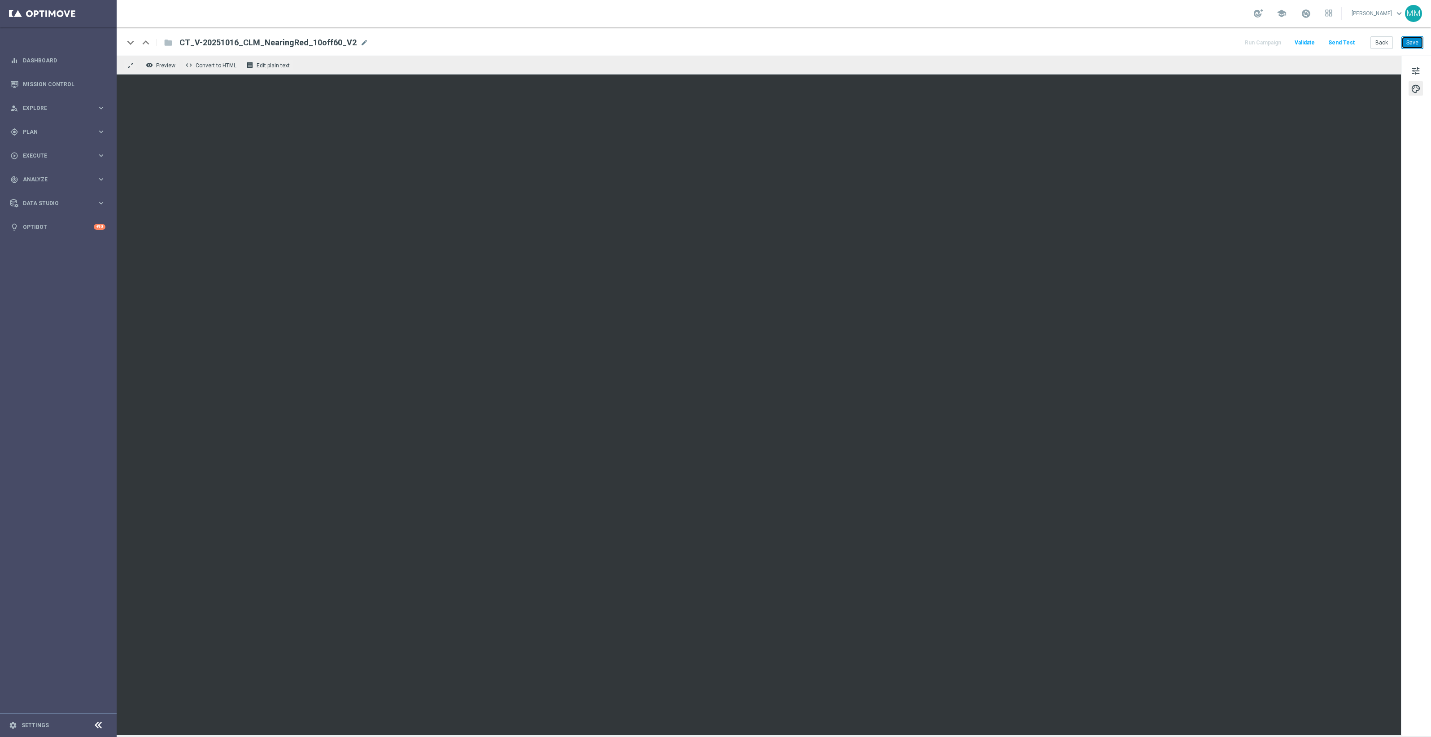
click at [1417, 42] on button "Save" at bounding box center [1412, 42] width 22 height 13
click at [1417, 45] on button "Save" at bounding box center [1412, 42] width 22 height 13
click at [1421, 46] on button "Save" at bounding box center [1412, 42] width 22 height 13
click at [1412, 44] on button "Save" at bounding box center [1412, 42] width 22 height 13
click at [1416, 39] on button "Save" at bounding box center [1412, 42] width 22 height 13
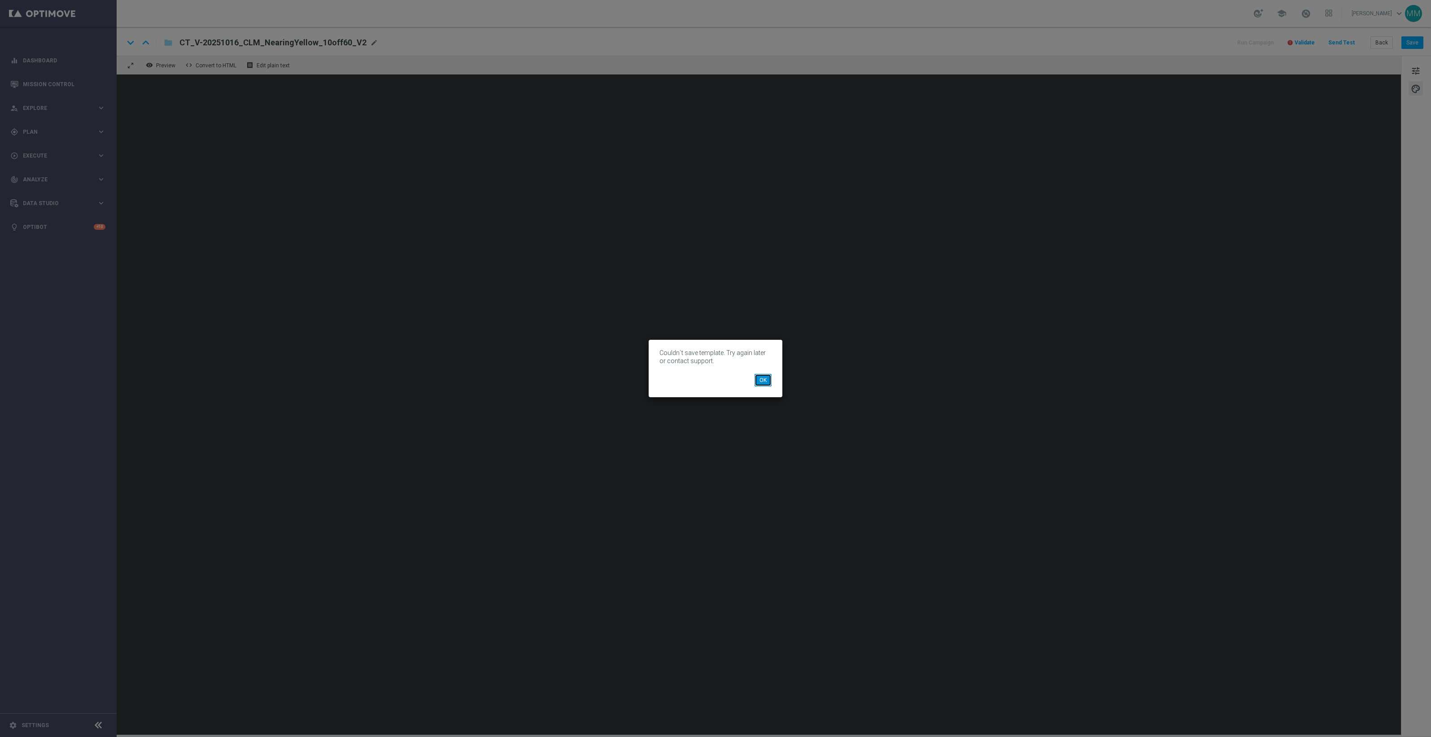
click at [765, 378] on button "OK" at bounding box center [762, 380] width 17 height 13
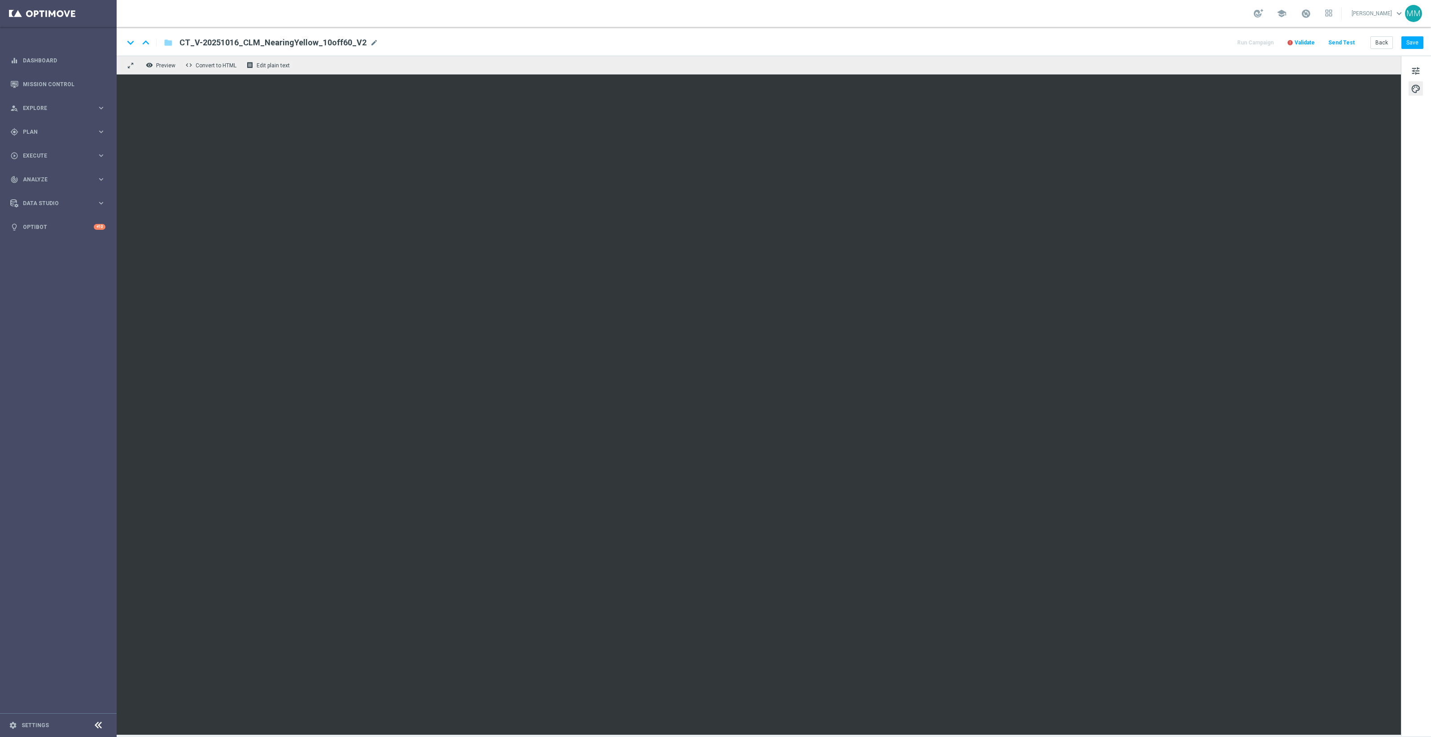
click at [1311, 46] on button "error Validate" at bounding box center [1301, 43] width 31 height 12
click at [1311, 41] on span "Validate" at bounding box center [1305, 42] width 20 height 6
click at [1307, 39] on span "Validate" at bounding box center [1305, 42] width 20 height 6
click at [1308, 43] on span "Validate" at bounding box center [1305, 42] width 20 height 6
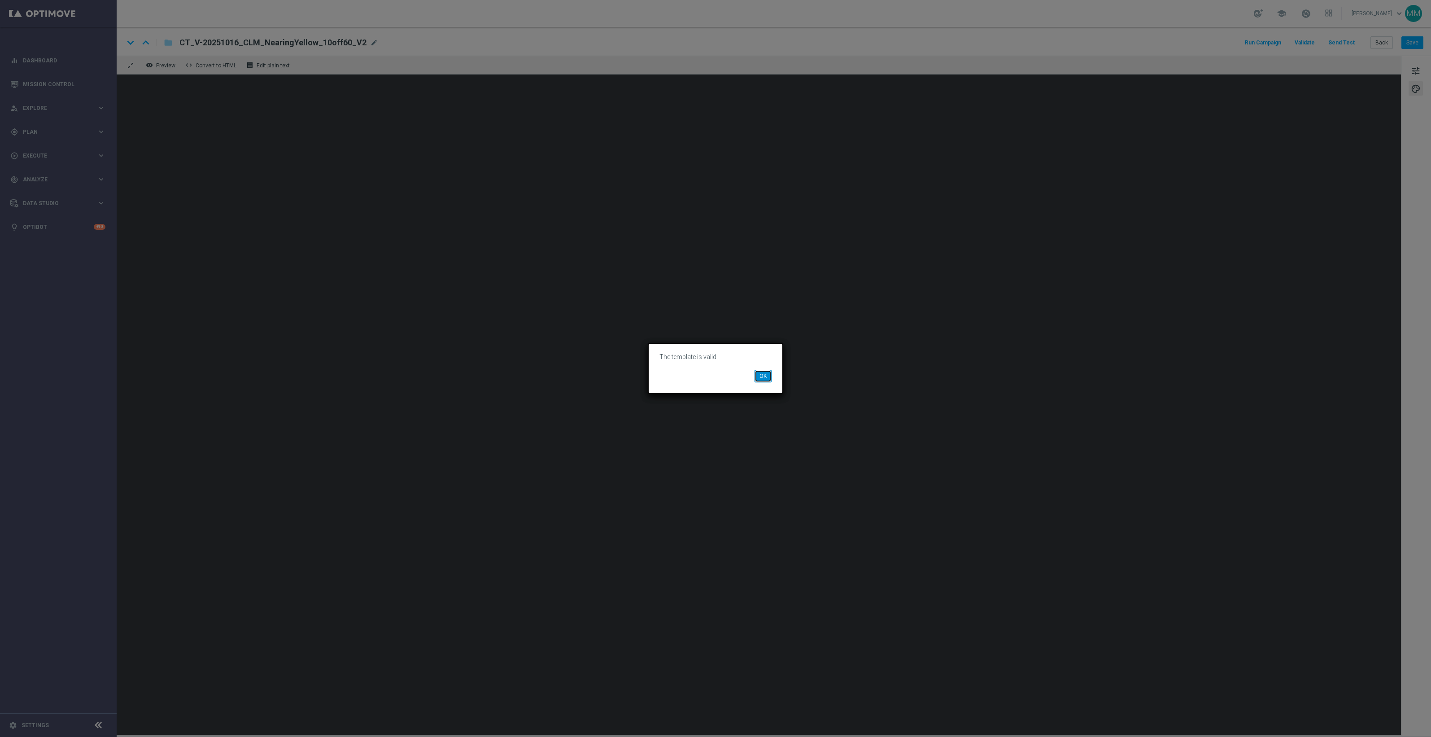
click at [761, 379] on button "OK" at bounding box center [762, 376] width 17 height 13
click at [763, 379] on button "OK" at bounding box center [762, 376] width 17 height 13
click at [765, 378] on button "OK" at bounding box center [762, 376] width 17 height 13
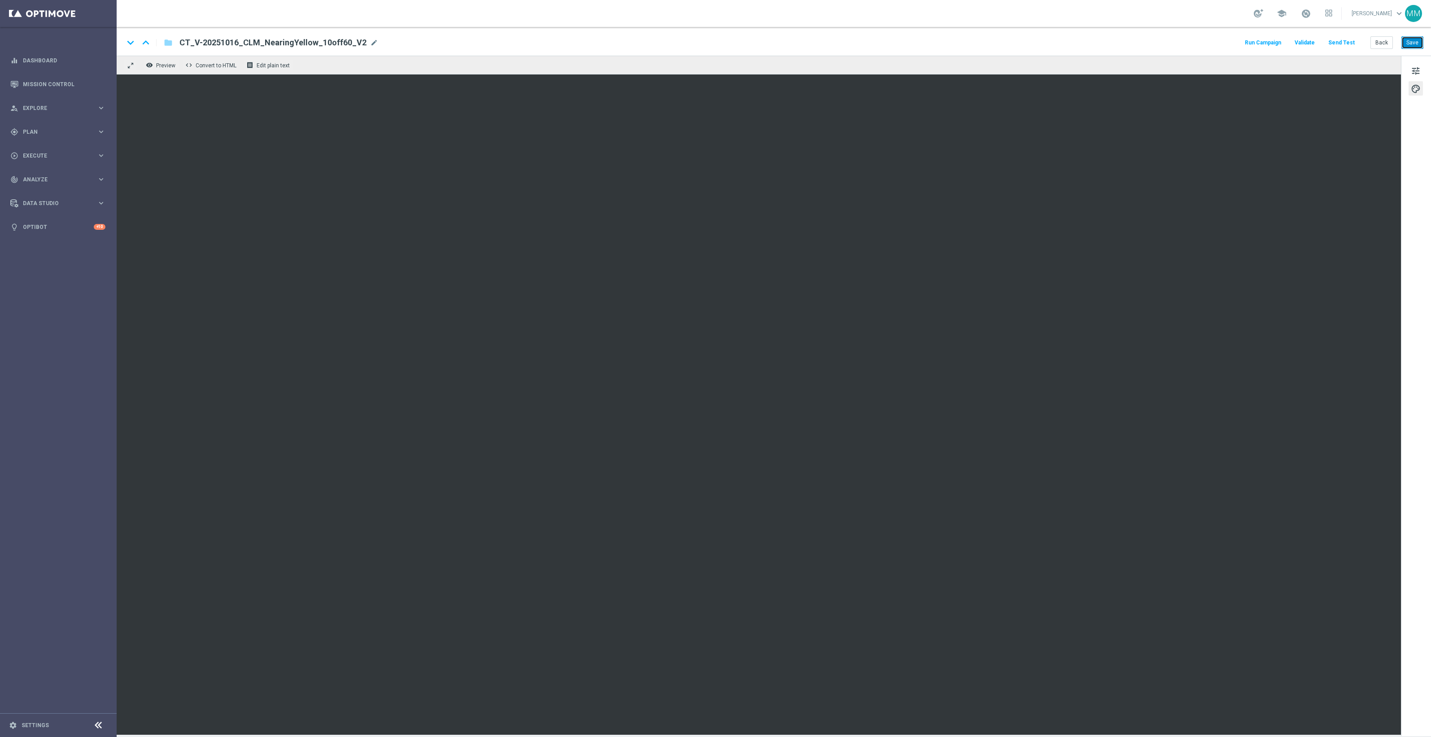
click at [1414, 41] on button "Save" at bounding box center [1412, 42] width 22 height 13
click at [1420, 43] on button "Save" at bounding box center [1412, 42] width 22 height 13
click at [1063, 37] on div "keyboard_arrow_down keyboard_arrow_up folder CT_V-20251016_CLM_NearingYellow_10…" at bounding box center [773, 43] width 1299 height 12
click at [1413, 38] on button "Save" at bounding box center [1412, 42] width 22 height 13
click at [1420, 45] on button "Save" at bounding box center [1412, 42] width 22 height 13
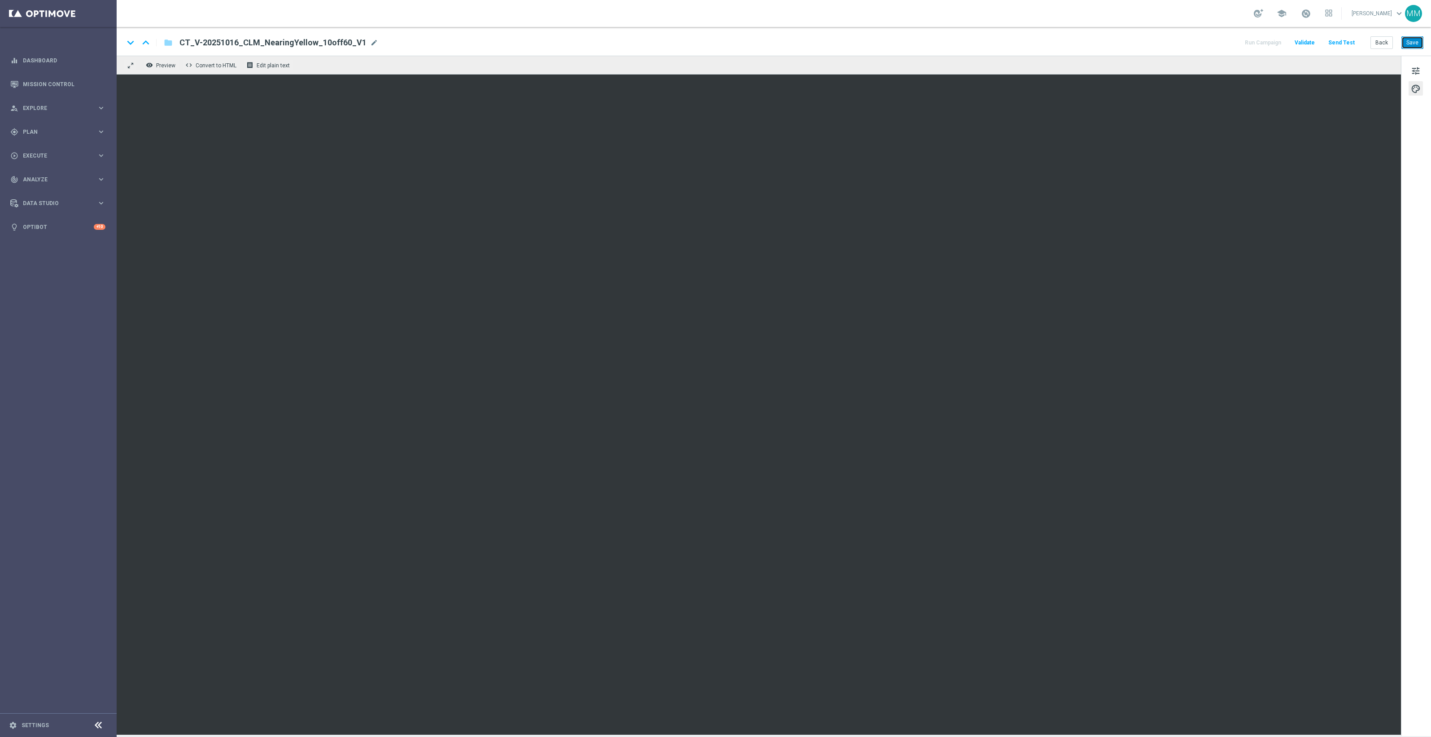
click at [1415, 48] on button "Save" at bounding box center [1412, 42] width 22 height 13
click at [1421, 43] on button "Save" at bounding box center [1412, 42] width 22 height 13
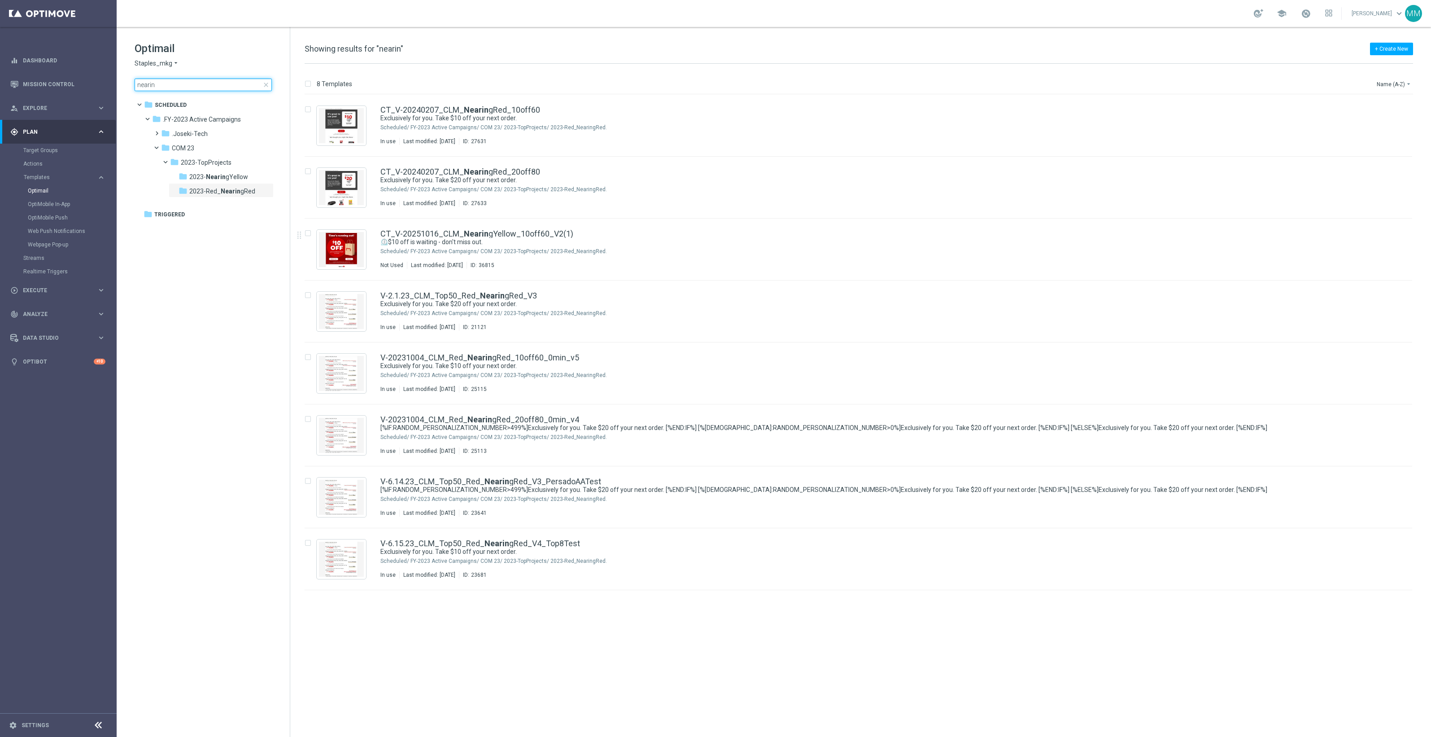
drag, startPoint x: 167, startPoint y: 87, endPoint x: 239, endPoint y: 82, distance: 71.9
click at [75, 81] on main "equalizer Dashboard Mission Control" at bounding box center [715, 368] width 1431 height 737
type input "V-ER_Omni_Instant_Ink_Purchase."
click at [164, 82] on input "V-ER_Omni_Instant_Ink_Purchase." at bounding box center [203, 84] width 137 height 13
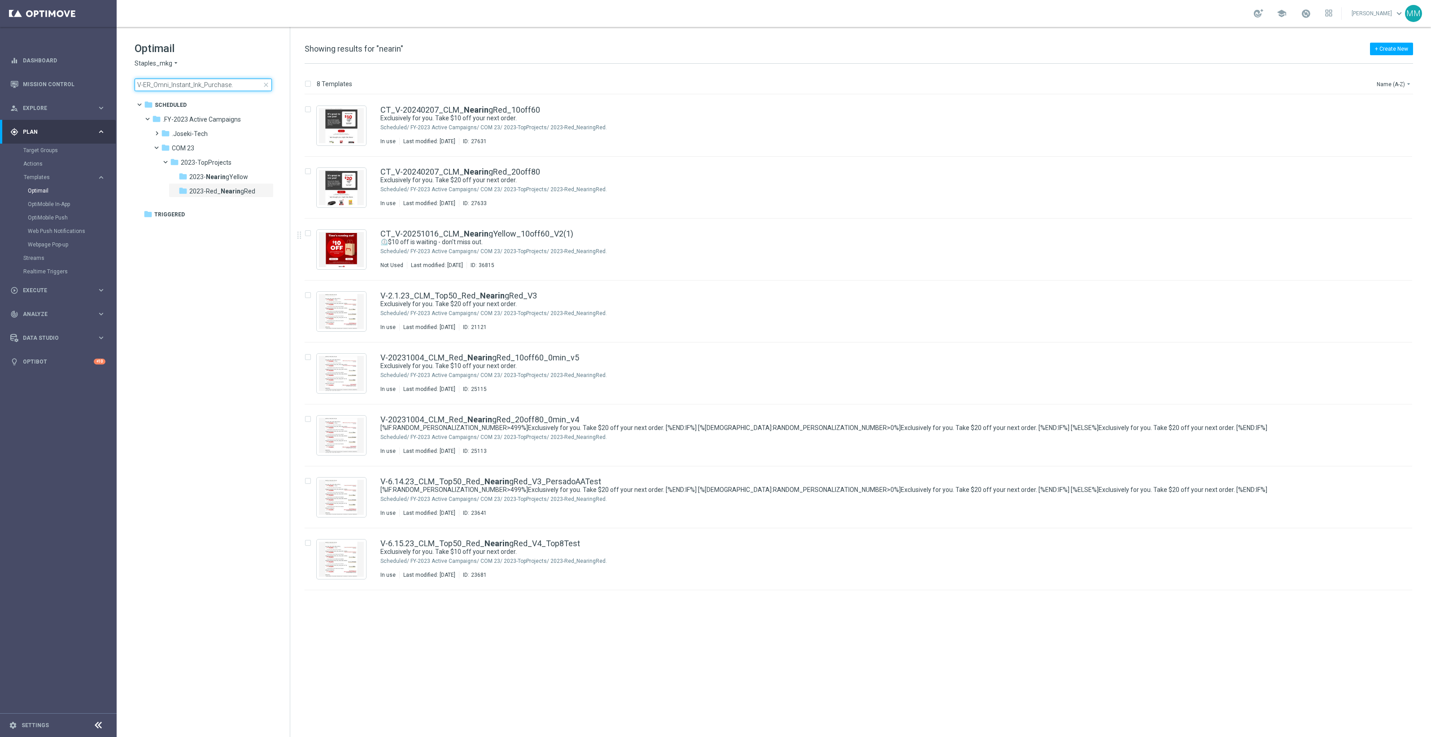
click at [164, 82] on input "V-ER_Omni_Instant_Ink_Purchase." at bounding box center [203, 84] width 137 height 13
click at [239, 82] on input at bounding box center [203, 84] width 137 height 13
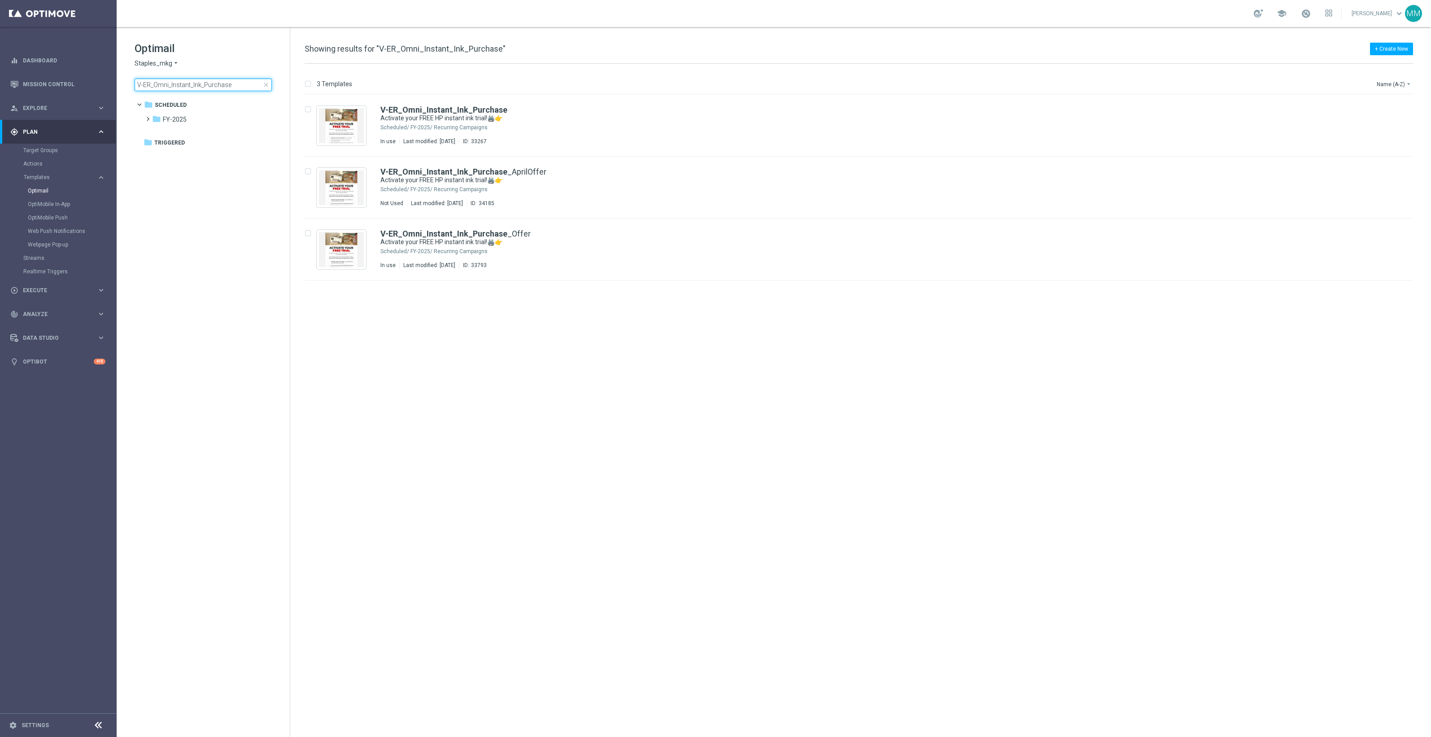
type input "V-ER_Omni_Instant_Ink_Purchase"
drag, startPoint x: 345, startPoint y: 121, endPoint x: 1340, endPoint y: 57, distance: 997.0
click at [818, 630] on div "insert_drive_file V-ER_Omni_Instant_Ink_Purchase Activate your FREE HP instant …" at bounding box center [862, 416] width 1133 height 642
click at [1389, 106] on icon "file_copy" at bounding box center [1387, 107] width 7 height 7
click at [337, 124] on img "Press SPACE to select this row." at bounding box center [341, 125] width 45 height 35
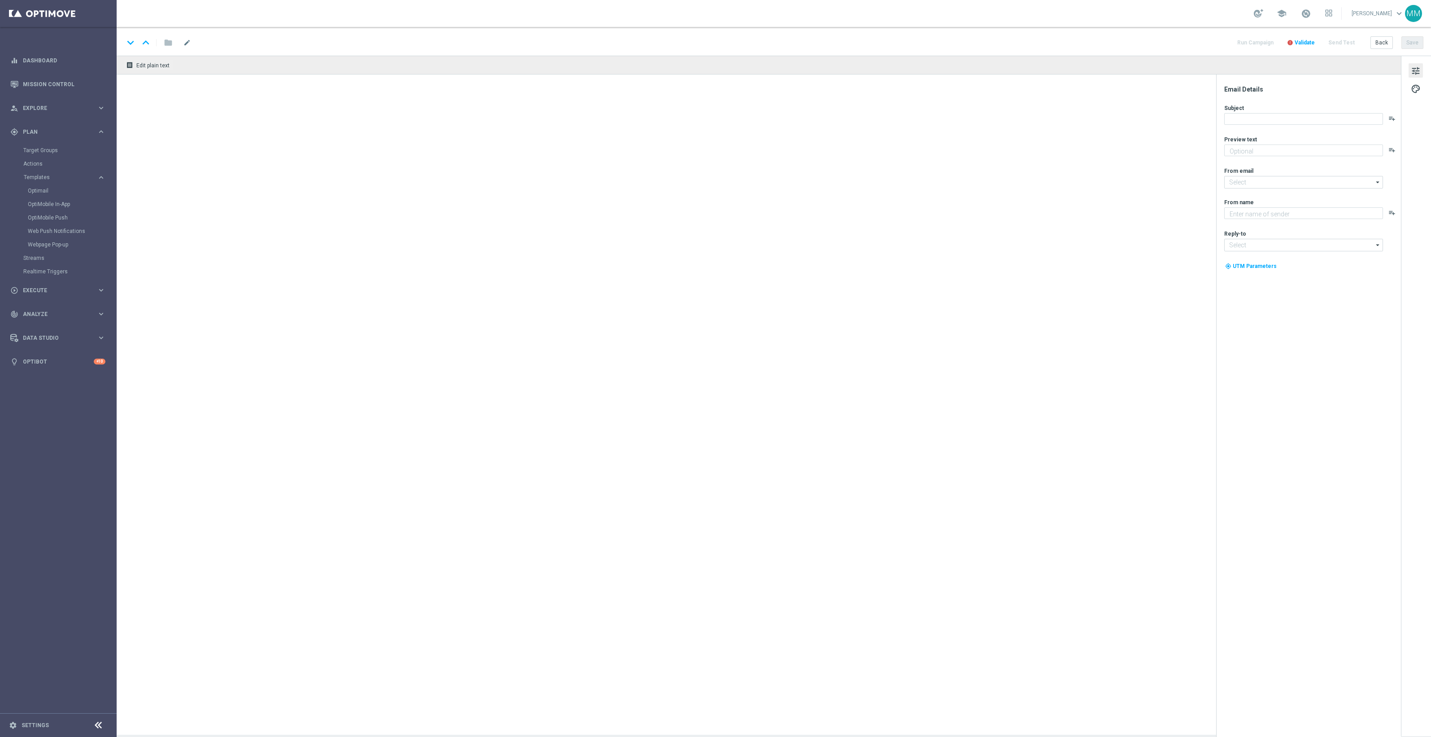
type textarea "A perk of your new HP printer purchase!"
type textarea "Staples"
type input "[EMAIL_ADDRESS][DOMAIN_NAME]"
type input "V-ER_Omni_Instant_Ink_Purchase(1)"
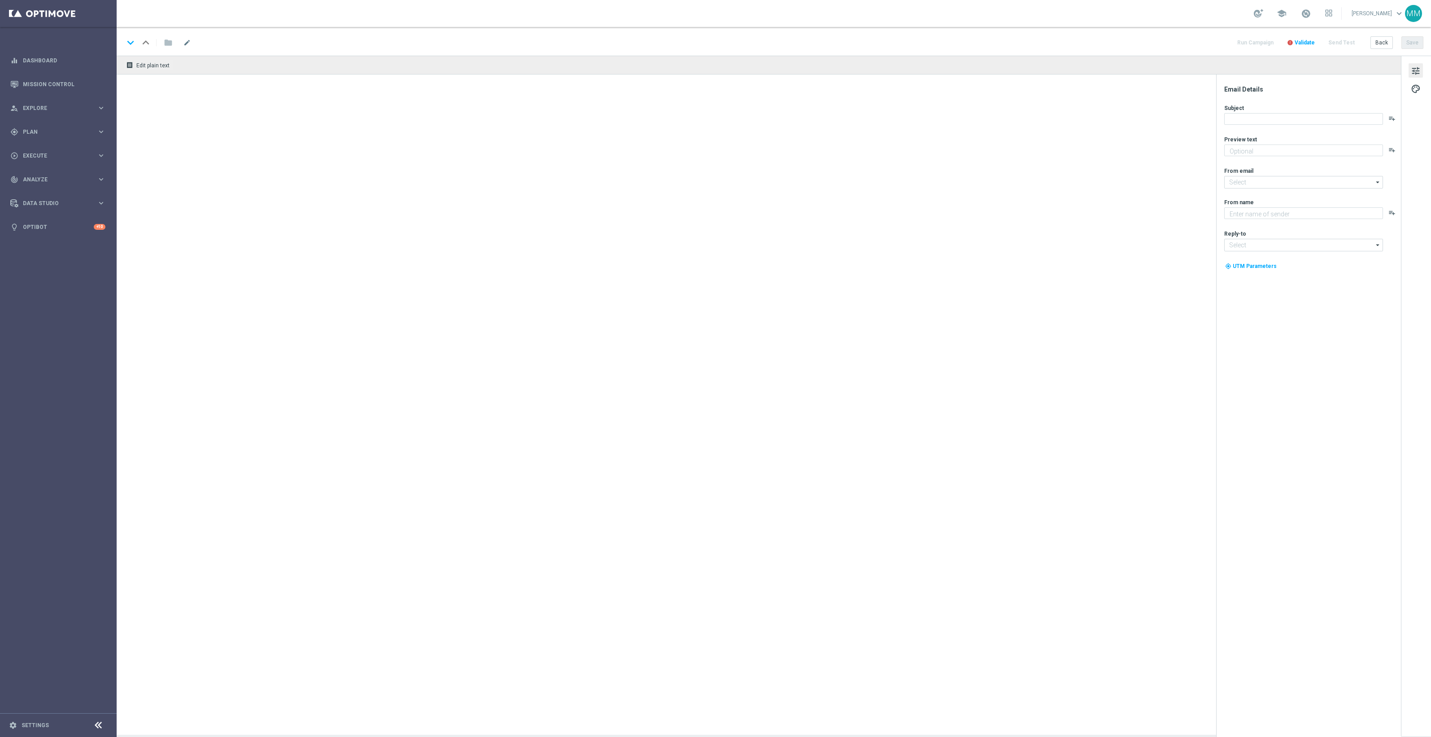
type textarea "A perk of your new HP printer purchase!"
type textarea "Staples"
type input "[EMAIL_ADDRESS][DOMAIN_NAME]"
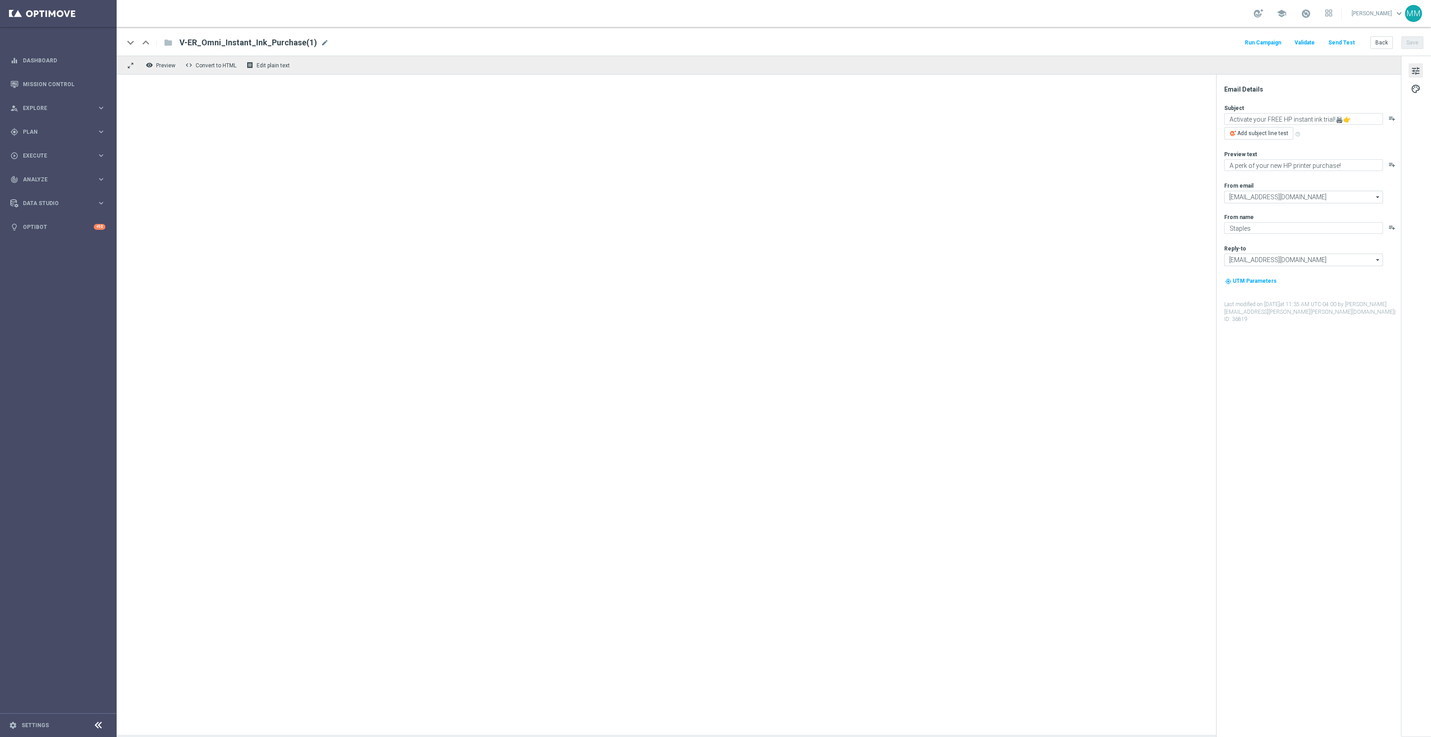
click at [279, 39] on span "V-ER_Omni_Instant_Ink_Purchase(1)" at bounding box center [248, 42] width 138 height 11
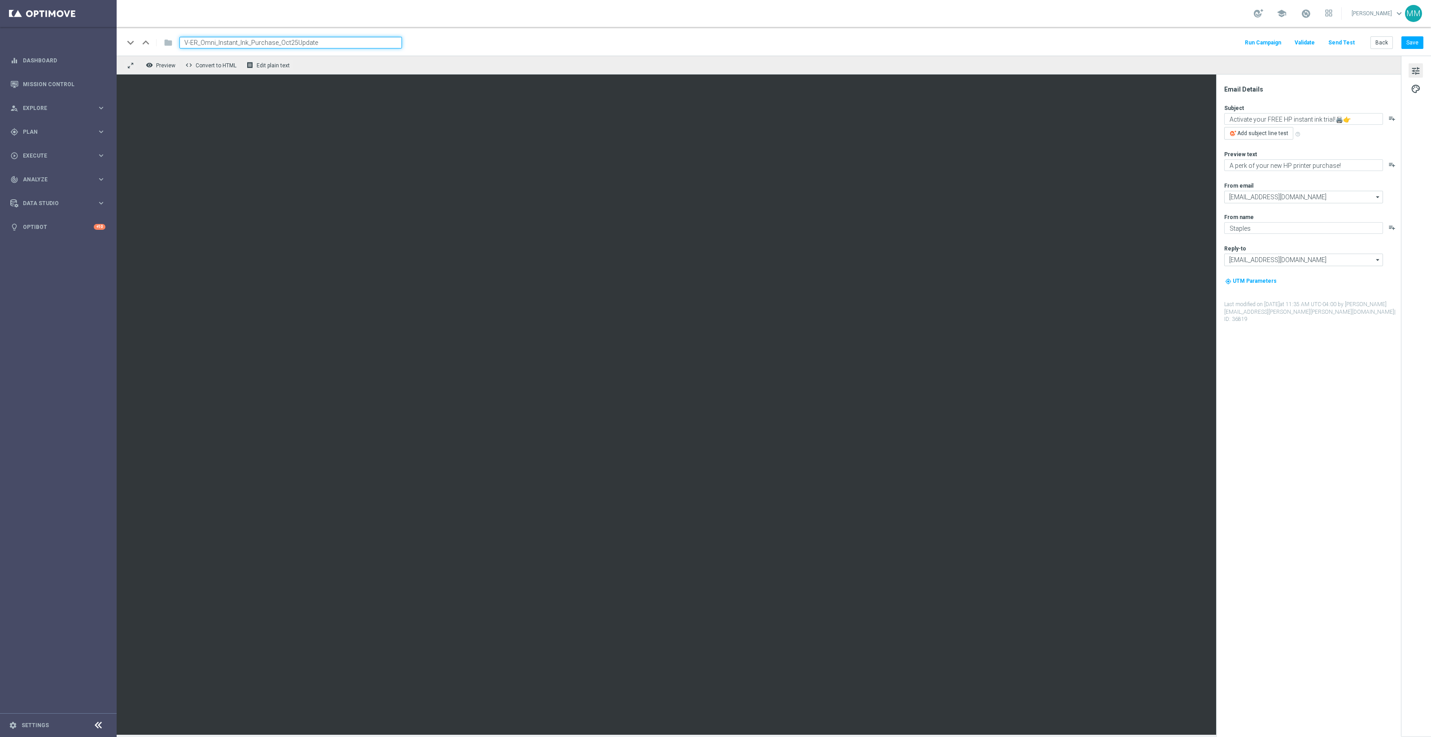
drag, startPoint x: 288, startPoint y: 43, endPoint x: 279, endPoint y: 43, distance: 9.4
click at [279, 43] on input "V-ER_Omni_Instant_Ink_Purchase_Oct25Update" at bounding box center [290, 43] width 222 height 12
click at [346, 44] on input "V-ER_Omni_Instant_Ink_Purchase_Oct25Update" at bounding box center [290, 43] width 222 height 12
type input "V-ER_Omni_Instant_Ink_Purchase_Oct25Update"
click at [734, 27] on div "keyboard_arrow_down keyboard_arrow_up folder V-ER_Omni_Instant_Ink_Purchase_Oct…" at bounding box center [774, 41] width 1314 height 29
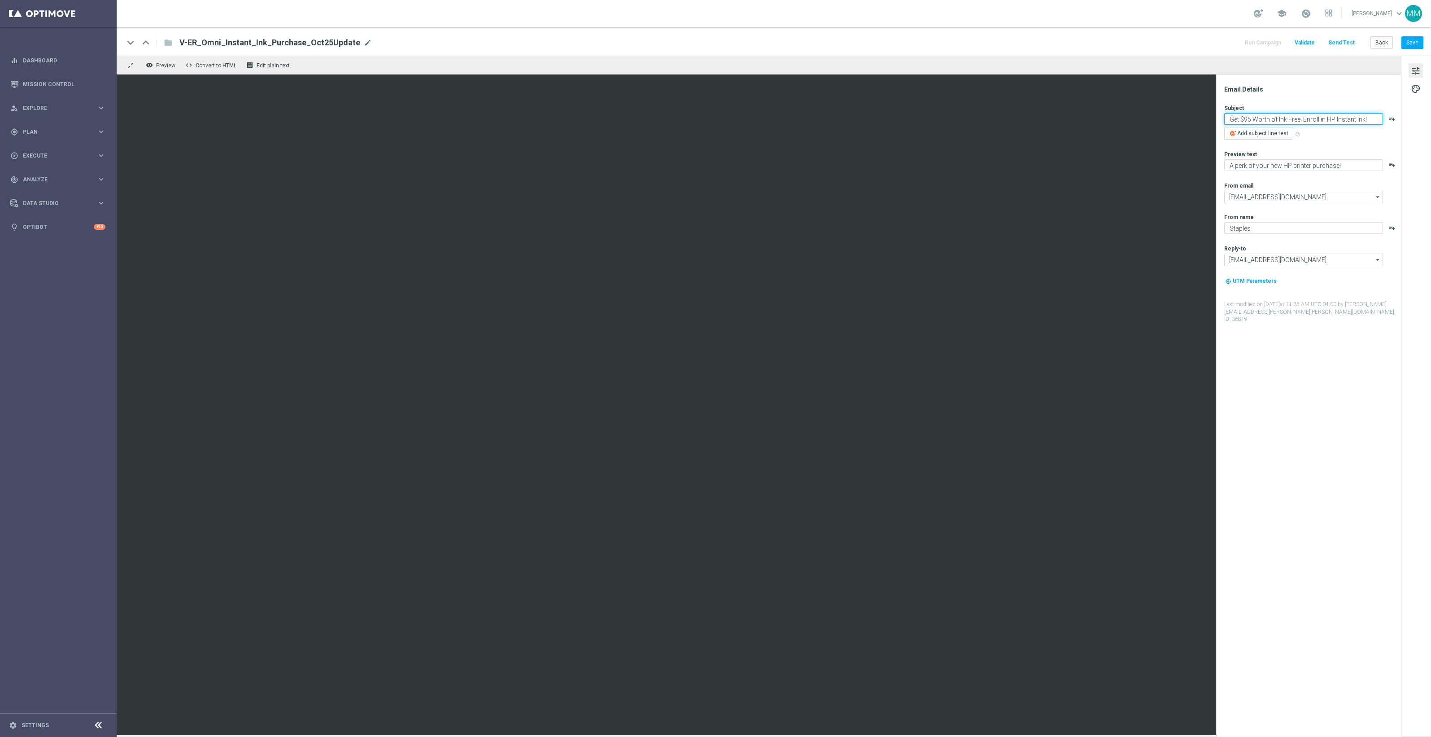
type textarea "Get $95 Worth of Ink Free. Enroll in HP Instant Ink!"
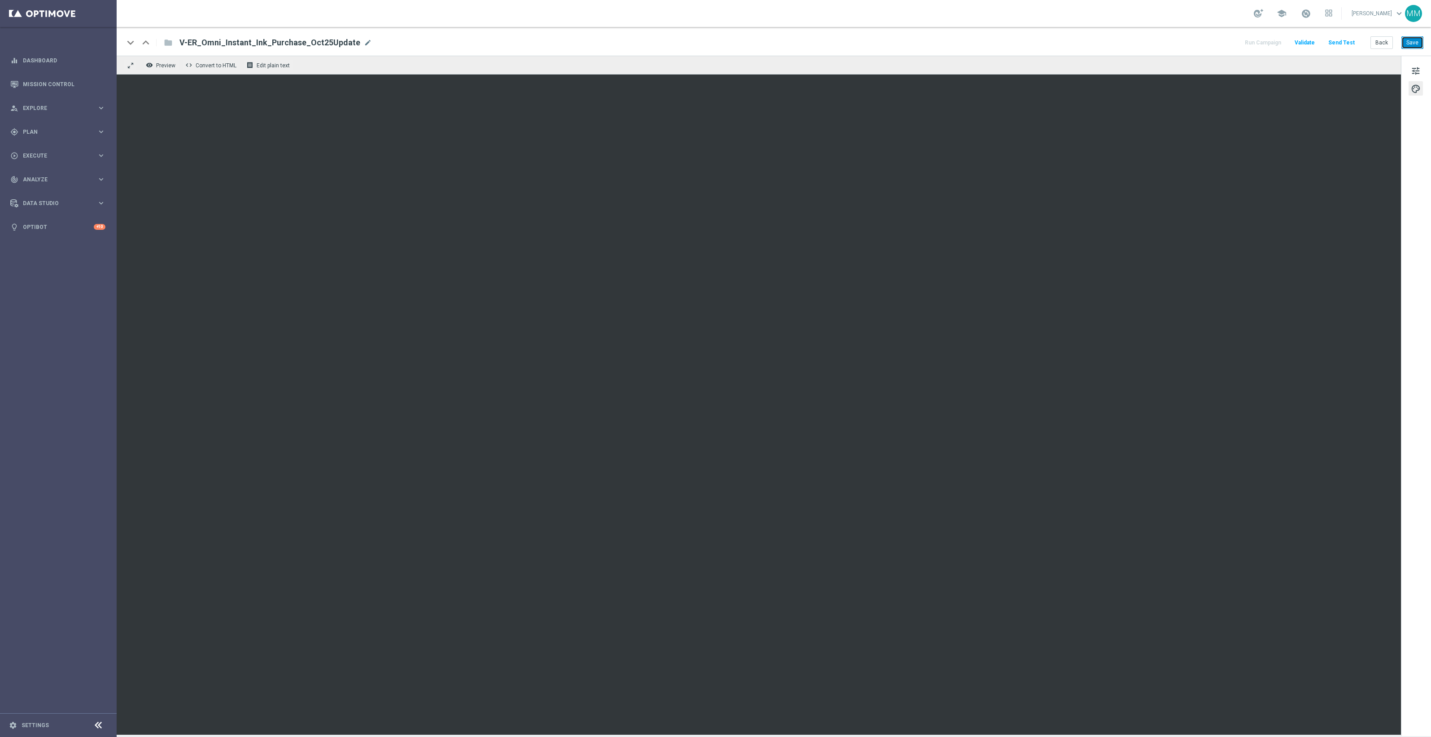
click at [1412, 47] on button "Save" at bounding box center [1412, 42] width 22 height 13
click at [1408, 43] on button "Save" at bounding box center [1412, 42] width 22 height 13
click at [1417, 41] on button "Save" at bounding box center [1412, 42] width 22 height 13
click at [1421, 273] on div "tune palette" at bounding box center [1416, 396] width 30 height 680
click at [1408, 46] on button "Save" at bounding box center [1412, 42] width 22 height 13
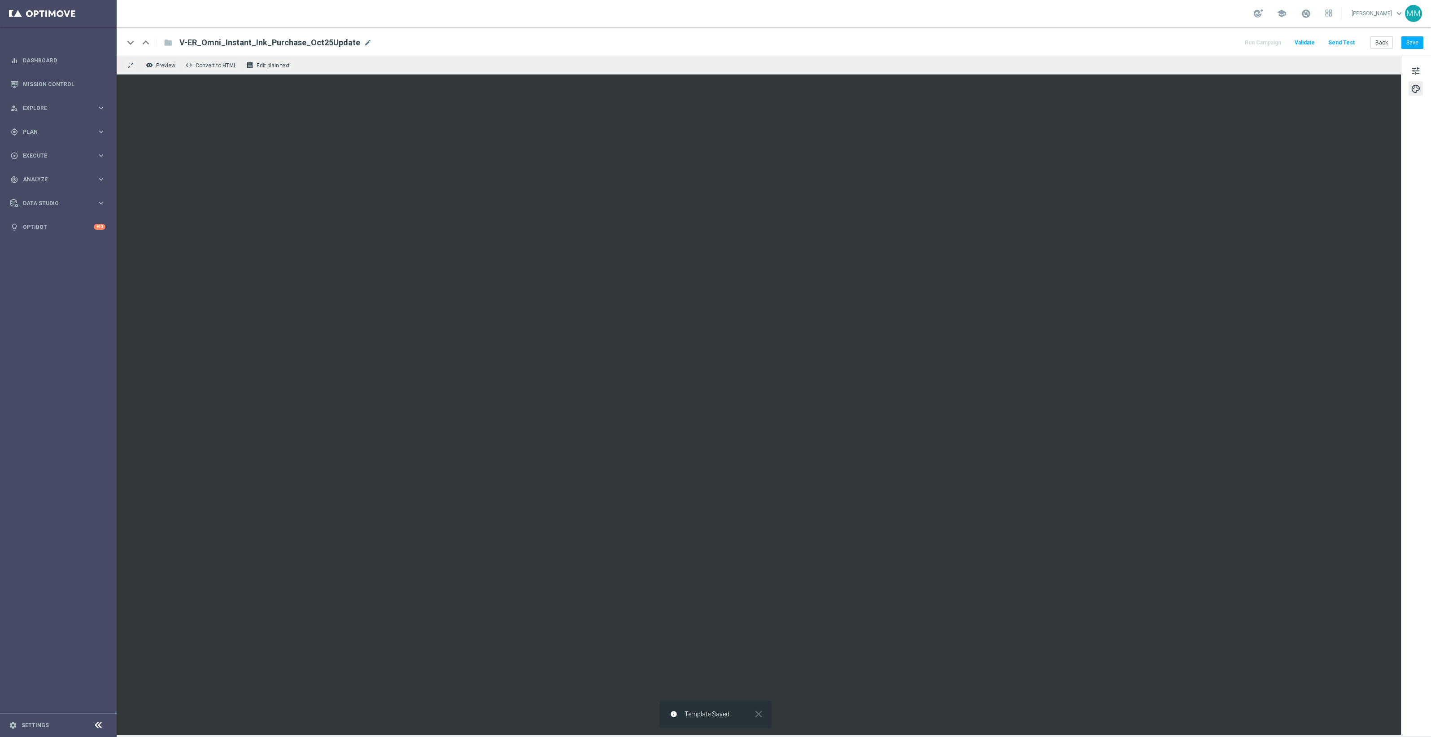
click at [1419, 49] on div "keyboard_arrow_down keyboard_arrow_up folder V-ER_Omni_Instant_Ink_Purchase_Oct…" at bounding box center [774, 41] width 1314 height 29
click at [1411, 46] on button "Save" at bounding box center [1412, 42] width 22 height 13
click at [1418, 37] on button "Save" at bounding box center [1412, 42] width 22 height 13
click at [1412, 41] on button "Save" at bounding box center [1412, 42] width 22 height 13
click at [1416, 43] on button "Save" at bounding box center [1412, 42] width 22 height 13
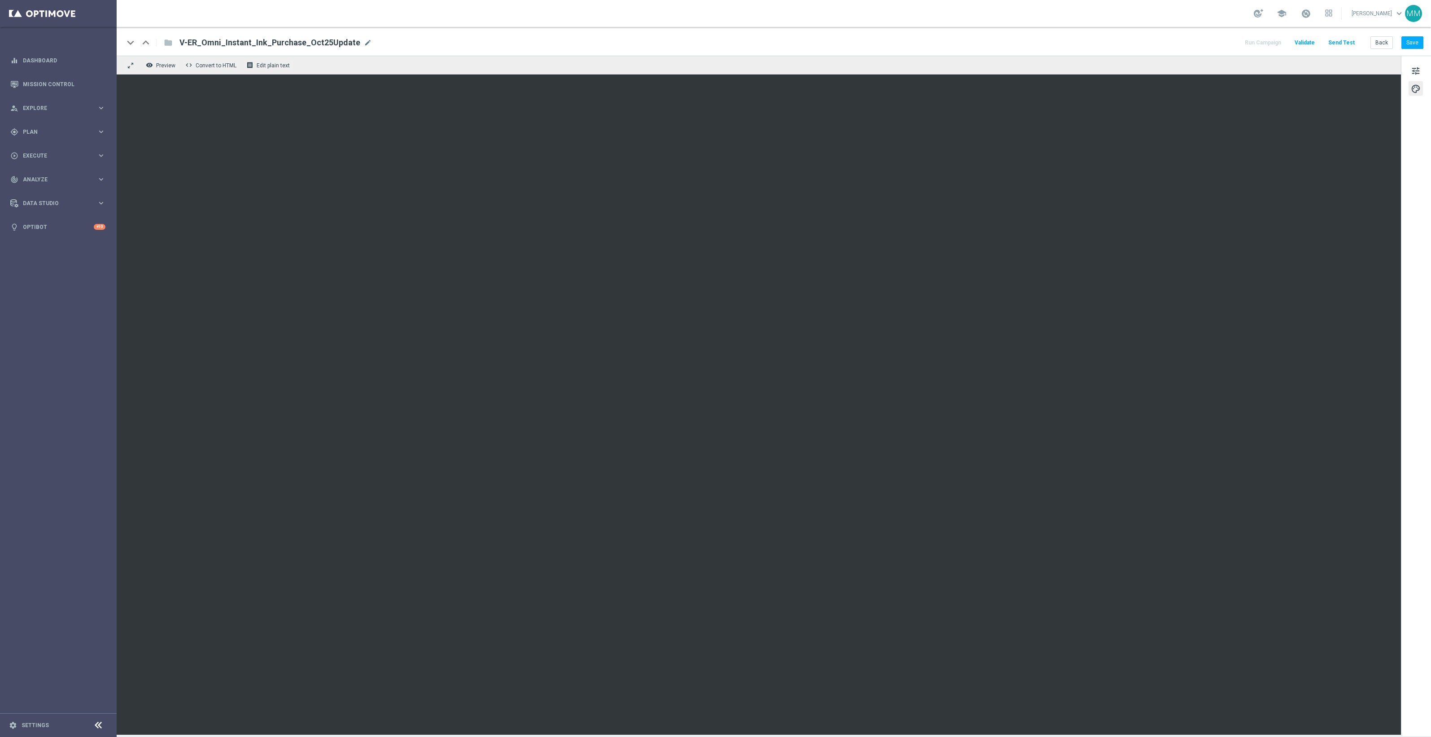
click at [1404, 174] on div "tune palette" at bounding box center [1416, 396] width 30 height 680
click at [1410, 43] on button "Save" at bounding box center [1412, 42] width 22 height 13
click at [1411, 44] on button "Save" at bounding box center [1412, 42] width 22 height 13
click at [1339, 43] on button "Send Test" at bounding box center [1341, 43] width 29 height 12
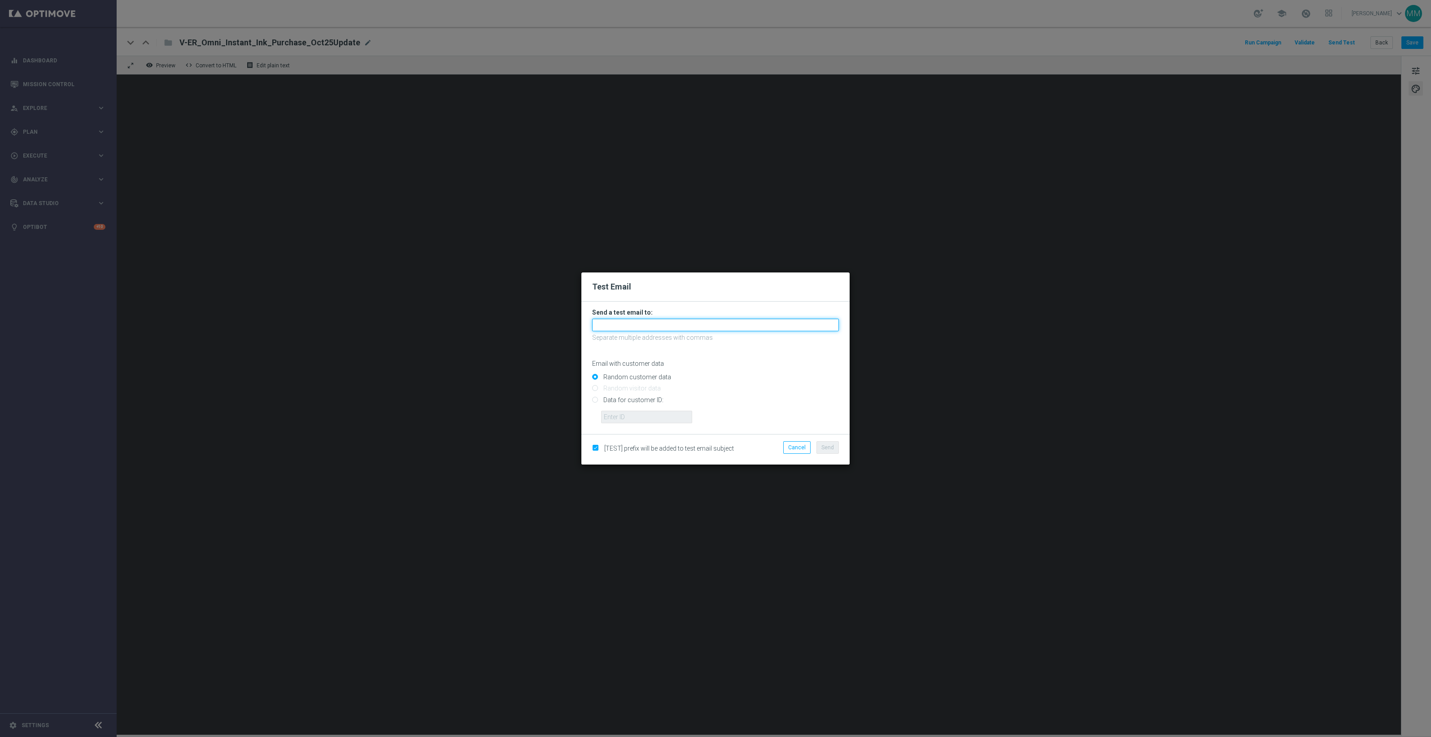
click at [803, 323] on input "text" at bounding box center [715, 324] width 247 height 13
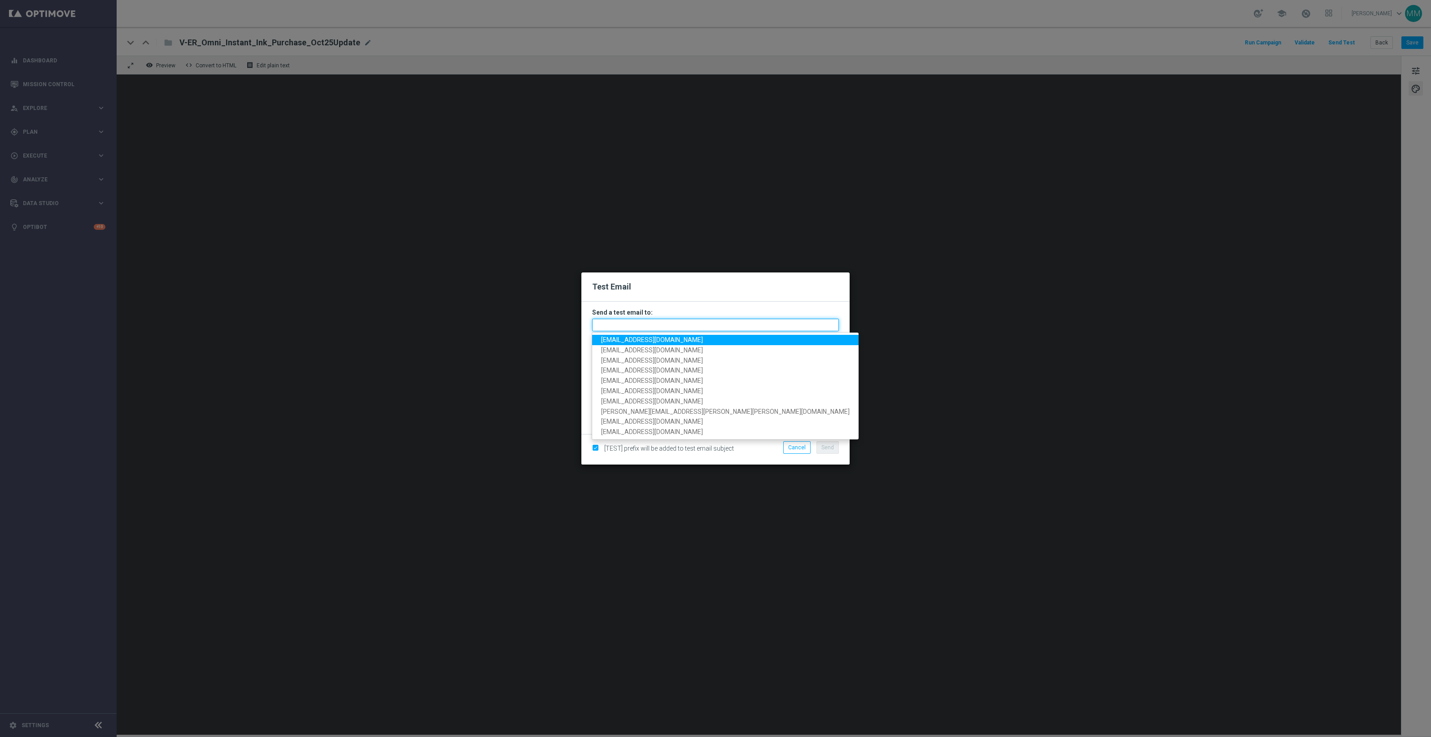
paste input "staples.96a1-blxnt@litmusemail.com"
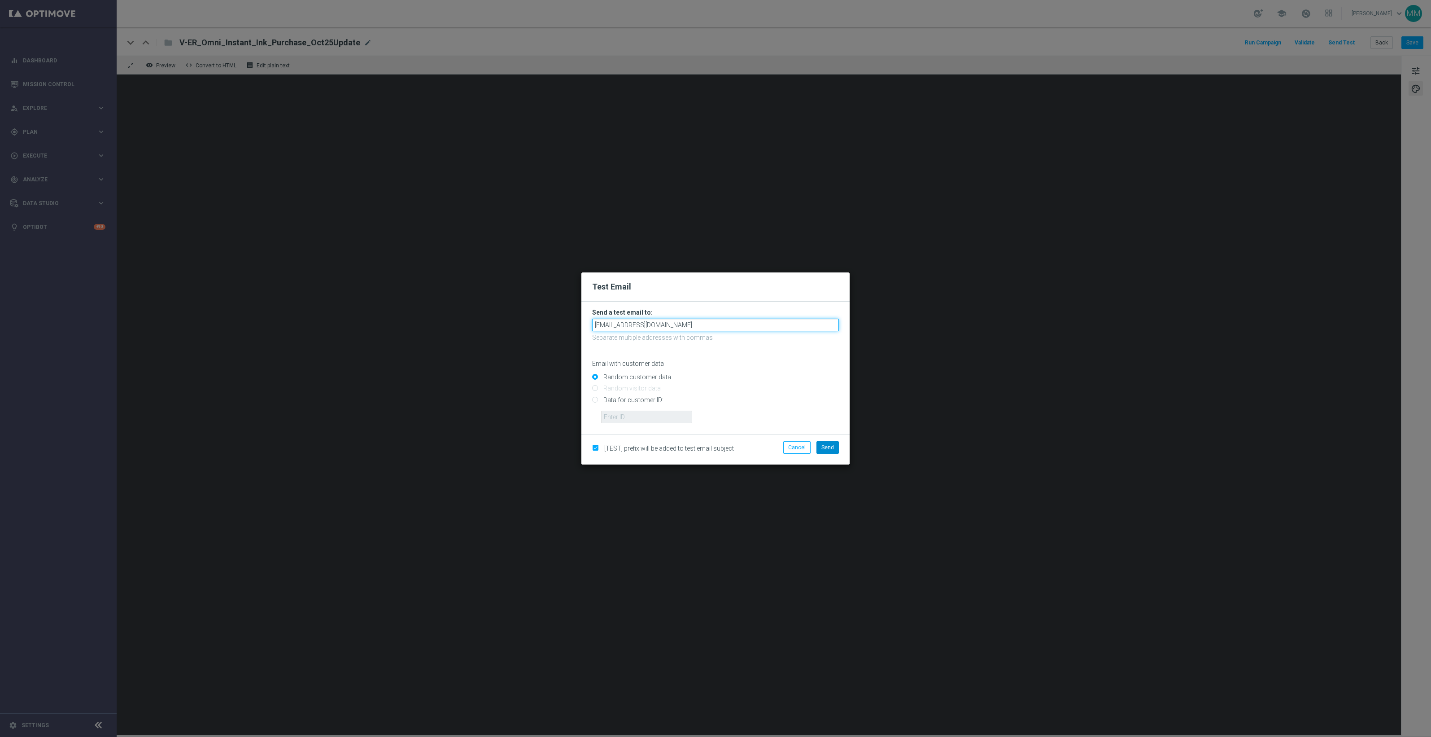
type input "staples.96a1-blxnt@litmusemail.com"
click at [828, 445] on span "Send" at bounding box center [827, 447] width 13 height 6
click at [824, 442] on button "Send" at bounding box center [827, 447] width 22 height 13
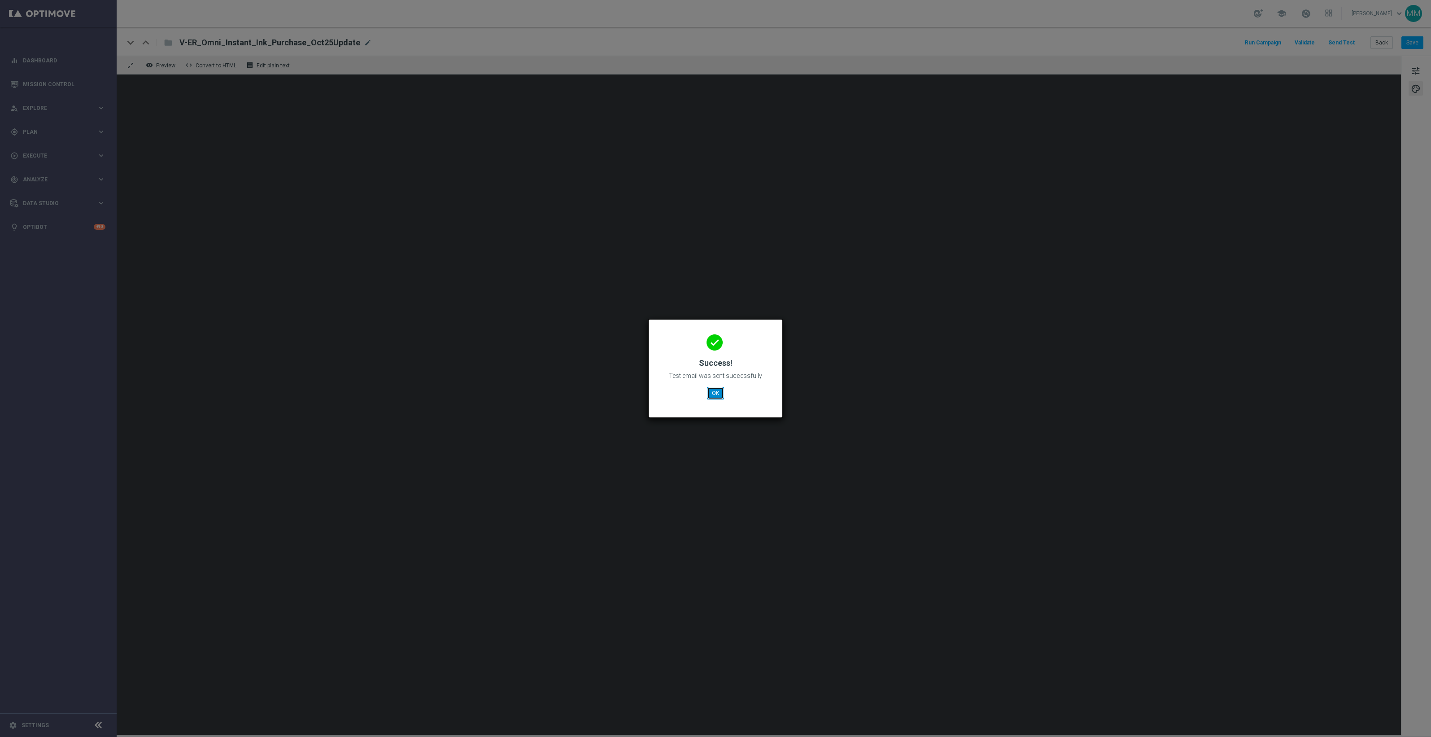
click at [714, 393] on button "OK" at bounding box center [715, 393] width 17 height 13
click at [719, 392] on button "OK" at bounding box center [715, 393] width 17 height 13
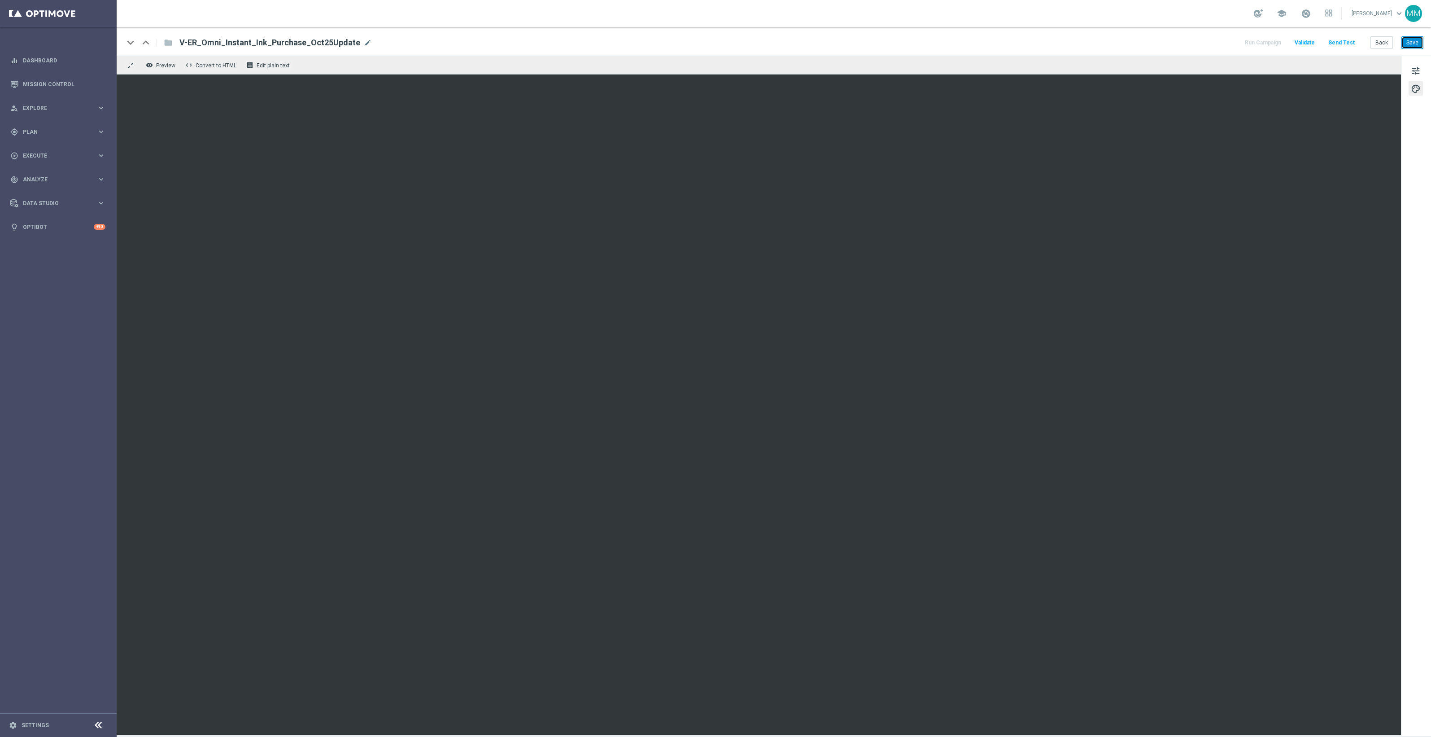
click at [1413, 41] on button "Save" at bounding box center [1412, 42] width 22 height 13
click at [1420, 43] on button "Save" at bounding box center [1412, 42] width 22 height 13
click at [1348, 43] on button "Send Test" at bounding box center [1341, 43] width 29 height 12
click at [1340, 44] on button "Send Test" at bounding box center [1341, 43] width 29 height 12
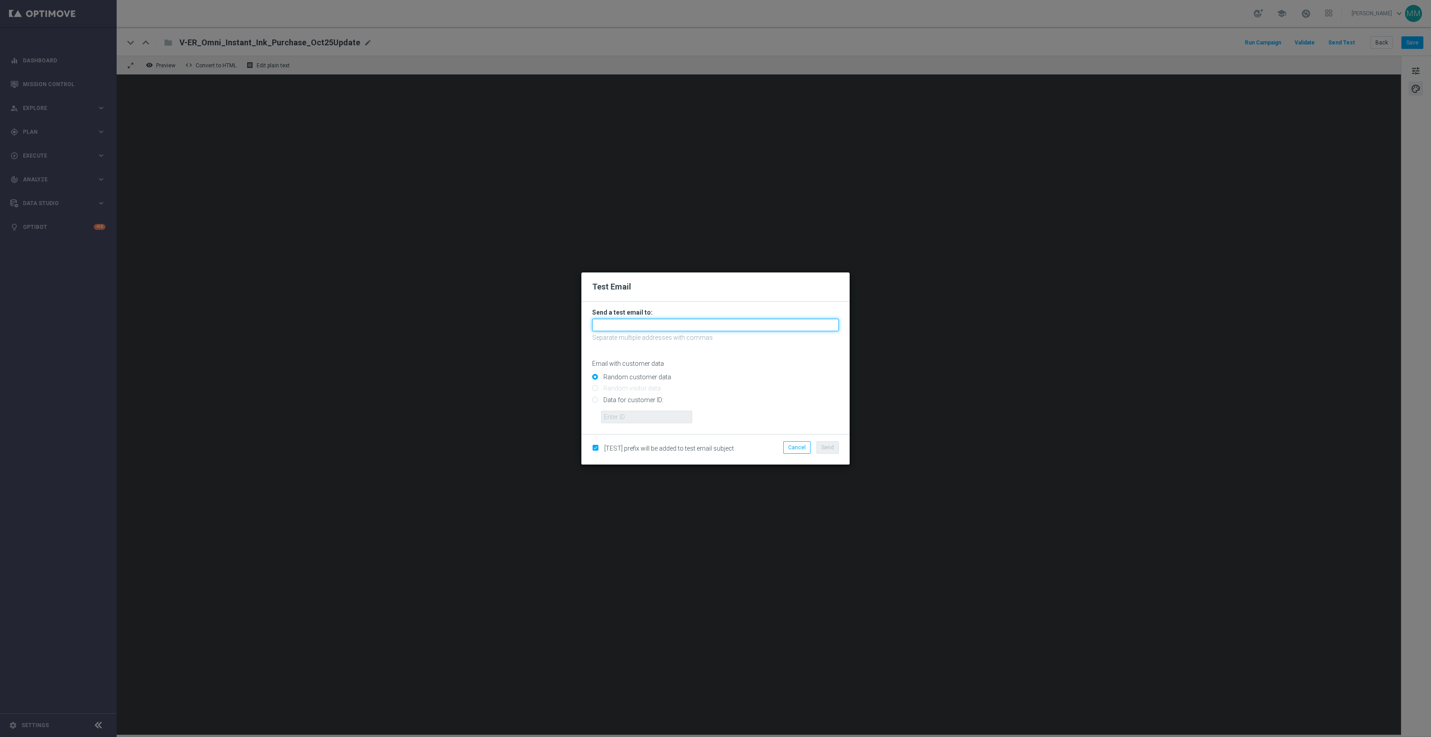
click at [813, 327] on input "text" at bounding box center [715, 324] width 247 height 13
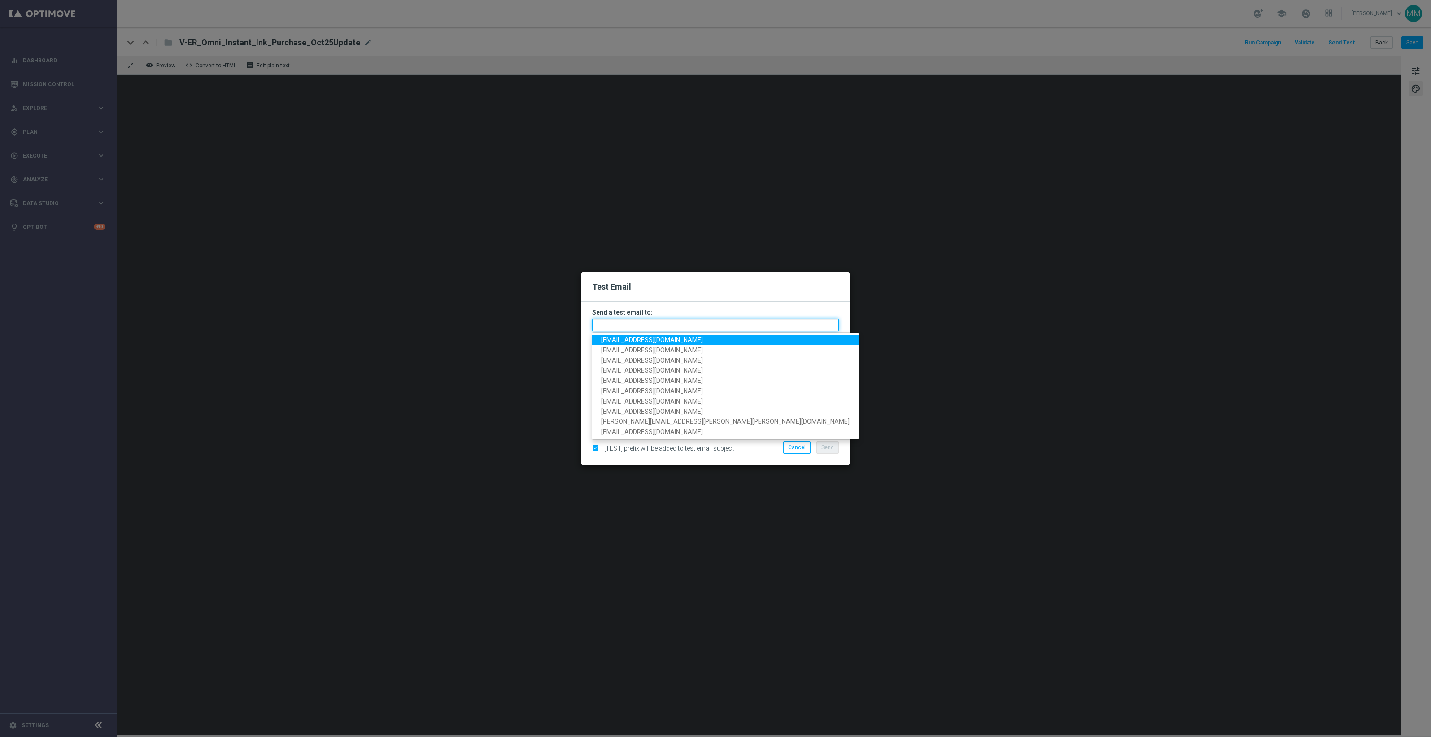
paste input "staples.96a1-blxnt@litmusemail.com"
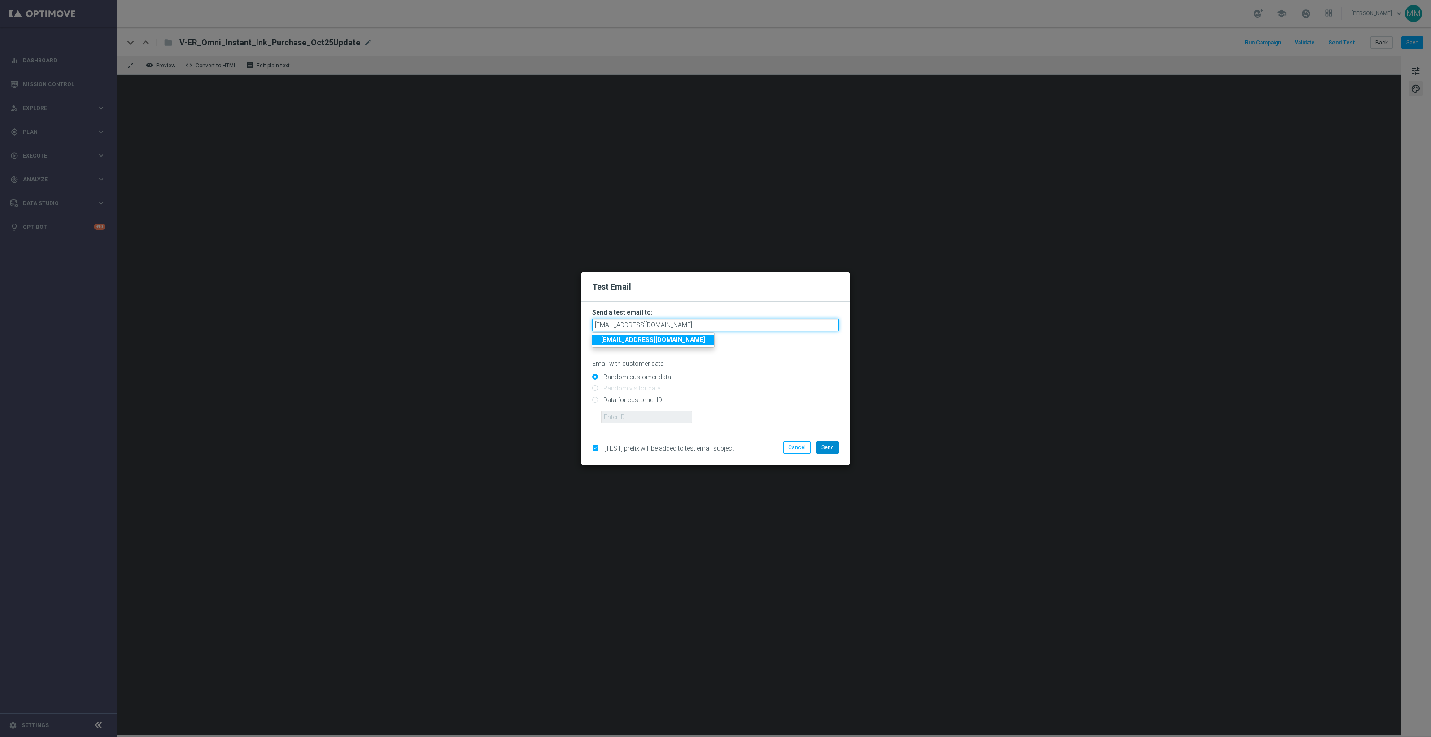
type input "staples.96a1-blxnt@litmusemail.com"
click at [833, 451] on button "Send" at bounding box center [827, 447] width 22 height 13
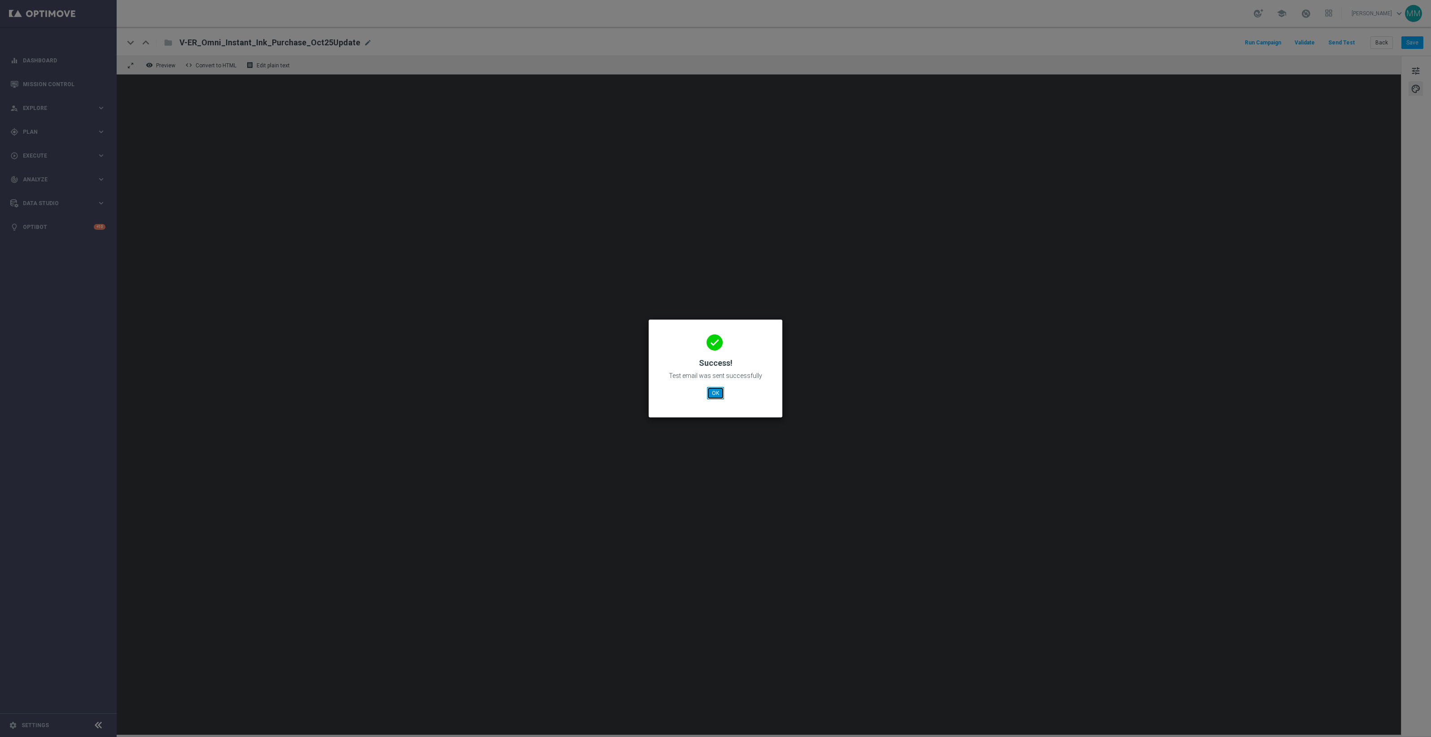
click at [719, 396] on button "OK" at bounding box center [715, 393] width 17 height 13
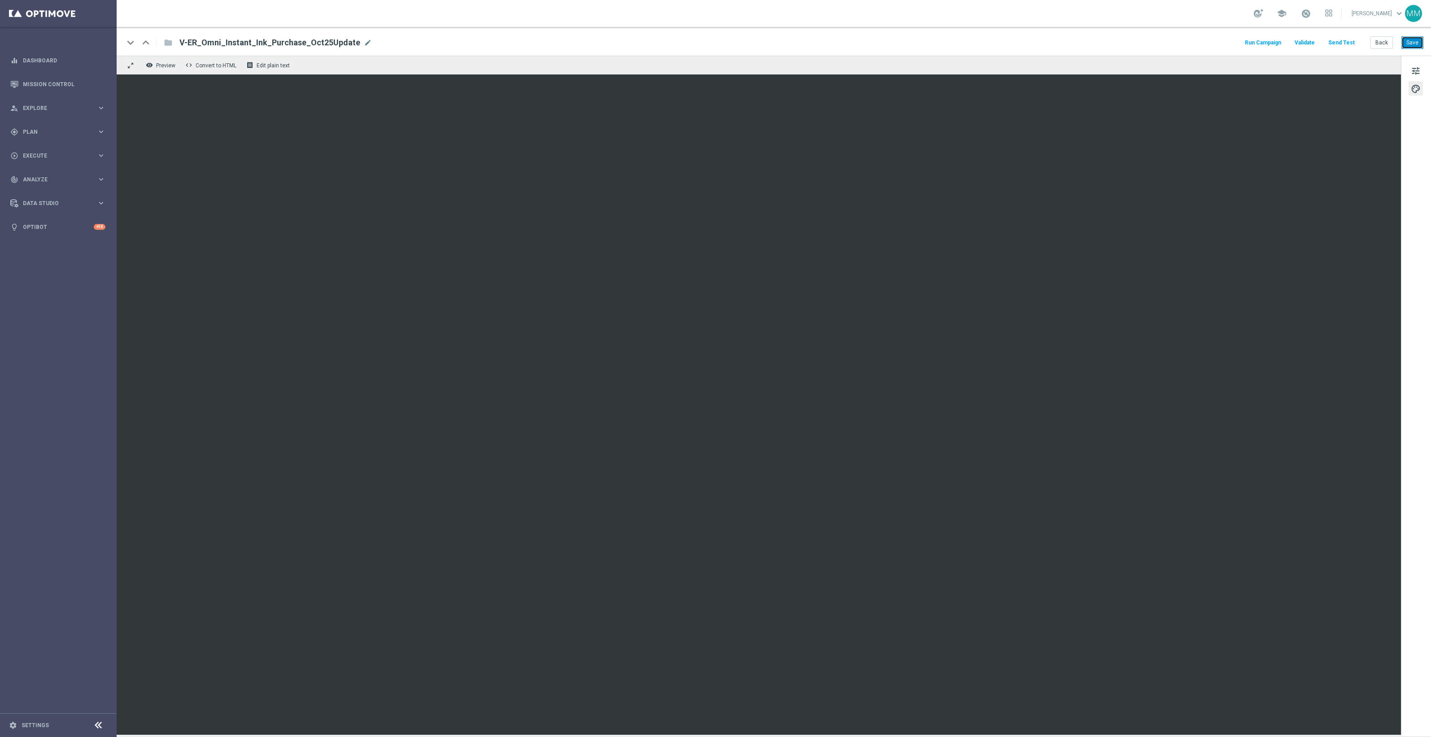
click at [1416, 40] on button "Save" at bounding box center [1412, 42] width 22 height 13
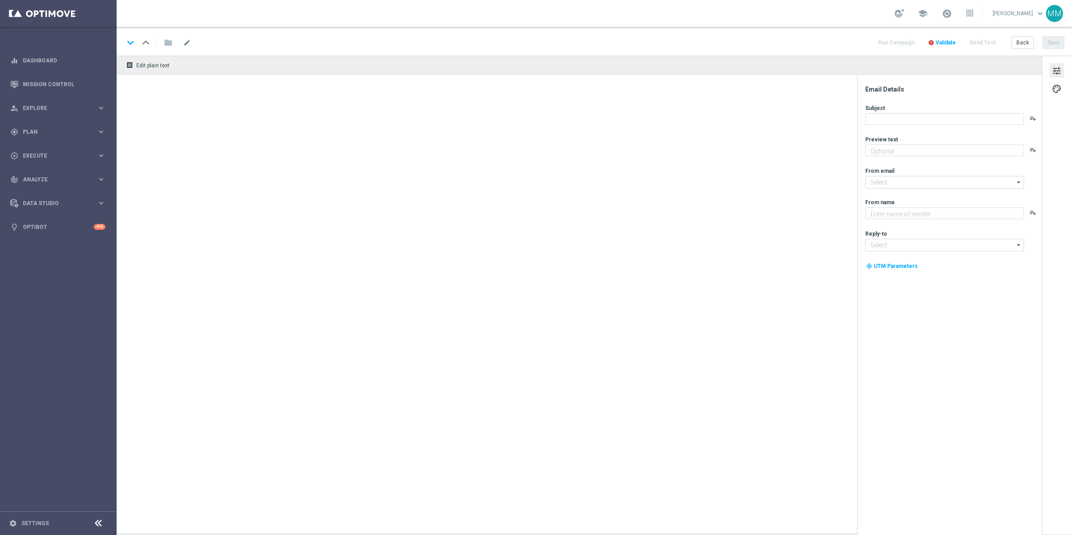
type textarea "A perk of your new HP printer purchase!"
type input "[EMAIL_ADDRESS][DOMAIN_NAME]"
type textarea "Staples"
type input "[EMAIL_ADDRESS][DOMAIN_NAME]"
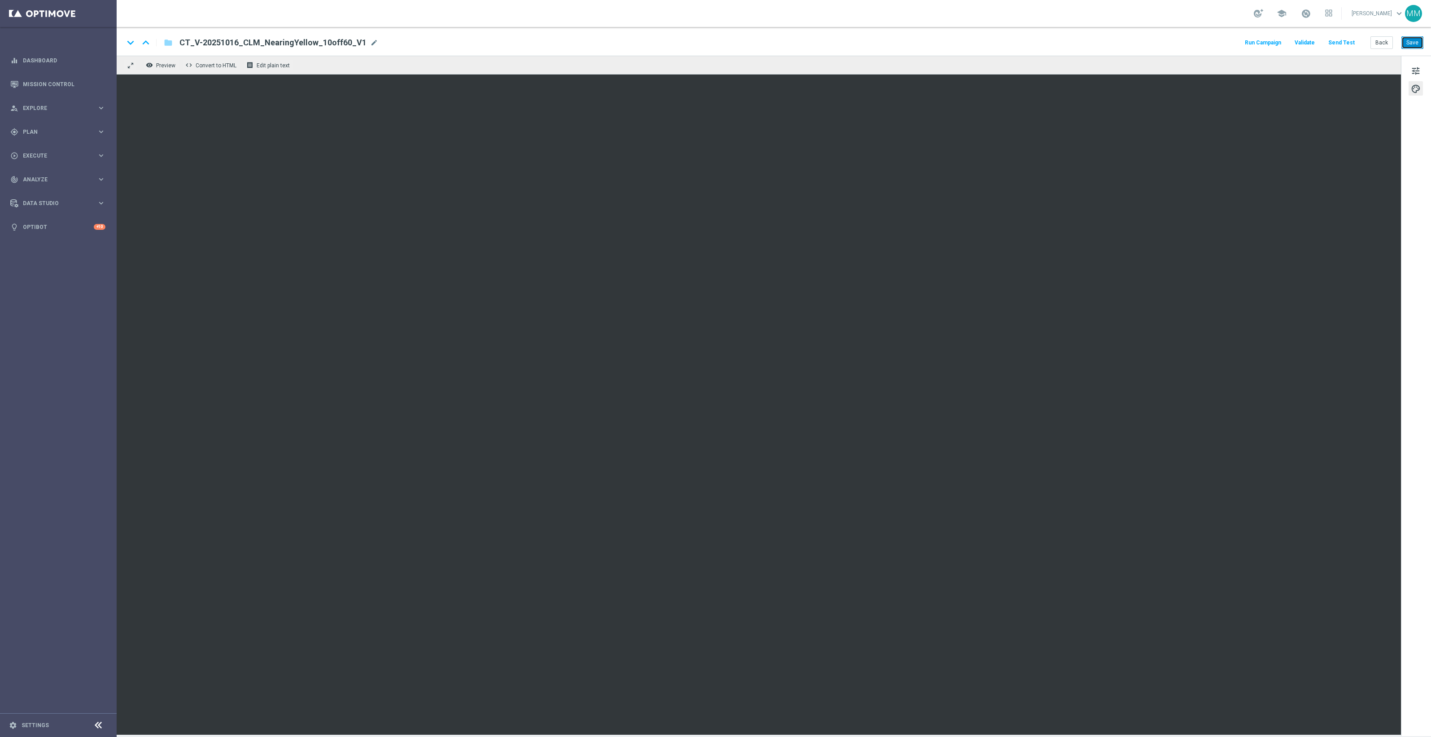
click at [1413, 41] on button "Save" at bounding box center [1412, 42] width 22 height 13
click at [1348, 42] on button "Send Test" at bounding box center [1341, 43] width 29 height 12
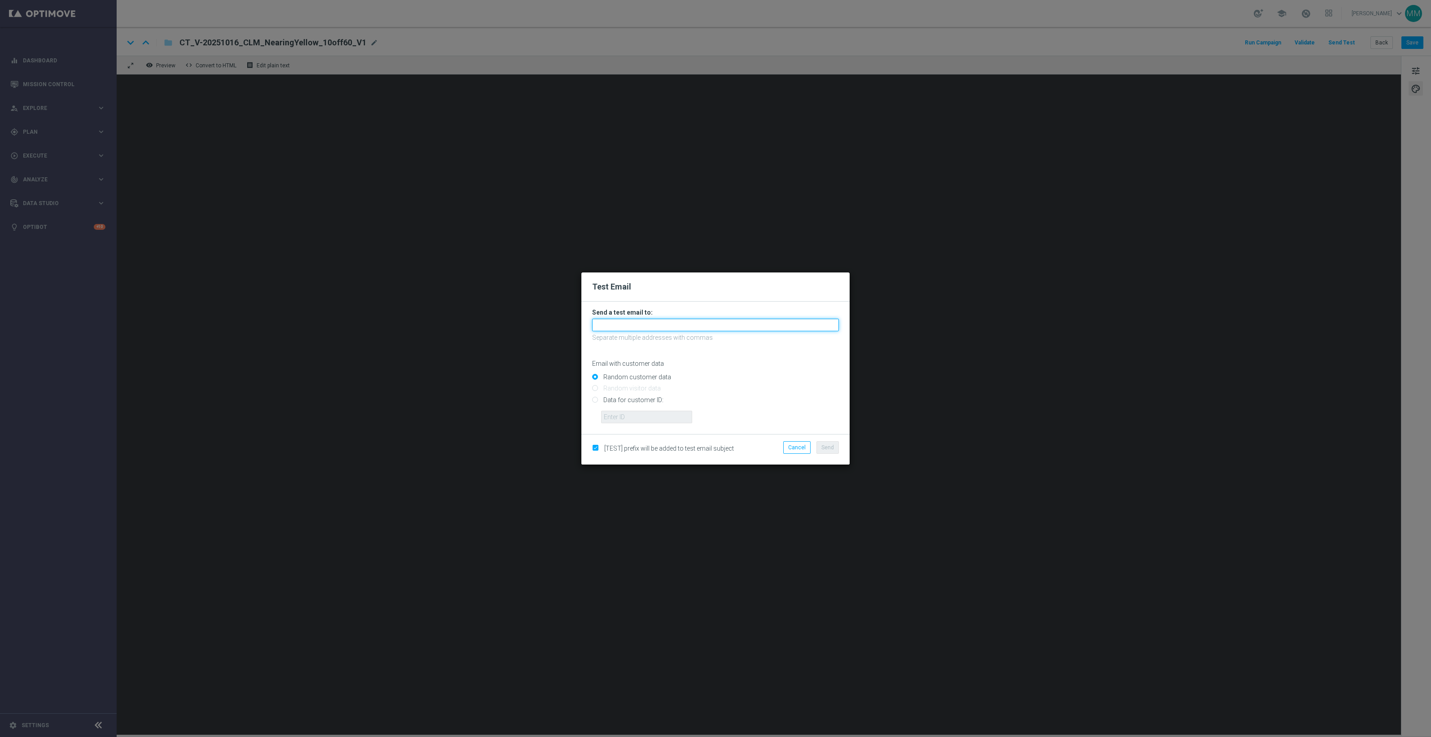
click at [660, 323] on input "text" at bounding box center [715, 324] width 247 height 13
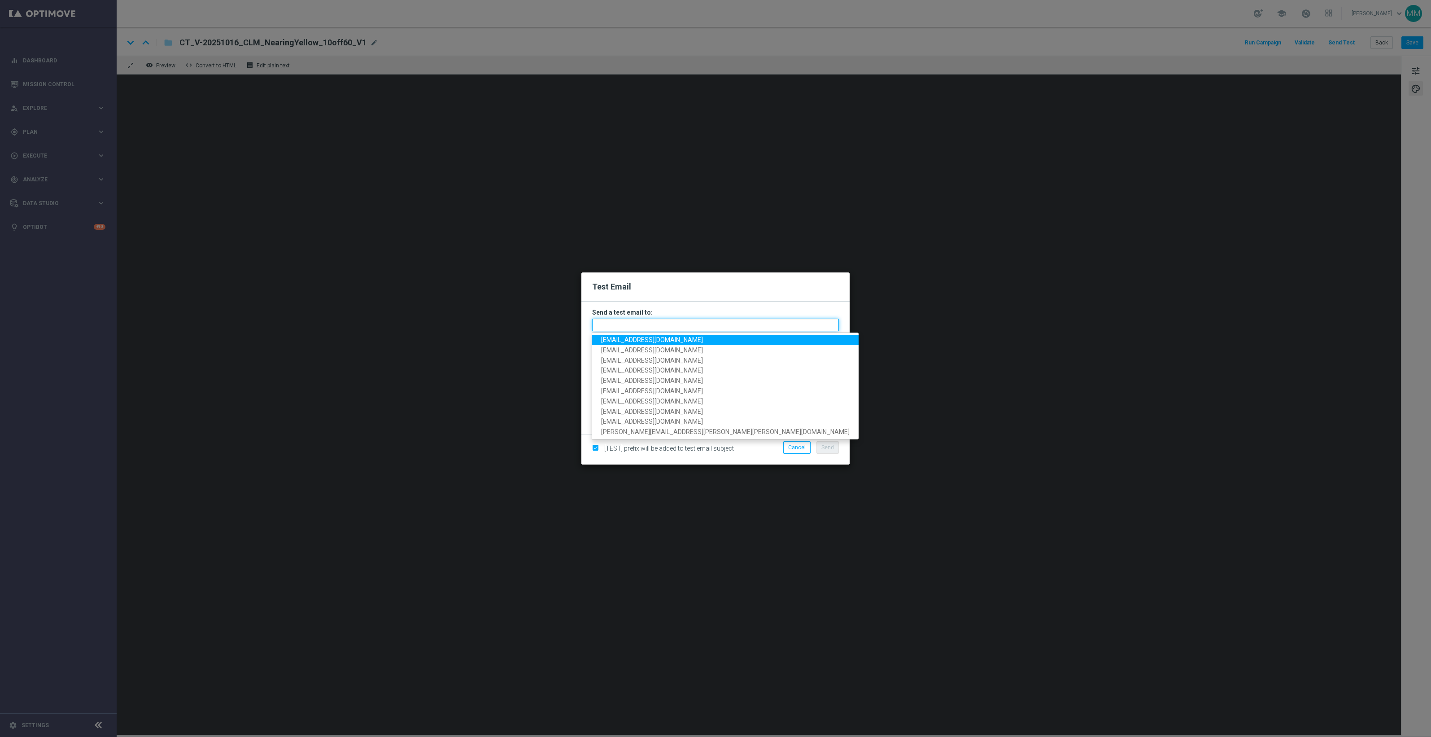
paste input "[EMAIL_ADDRESS][DOMAIN_NAME]"
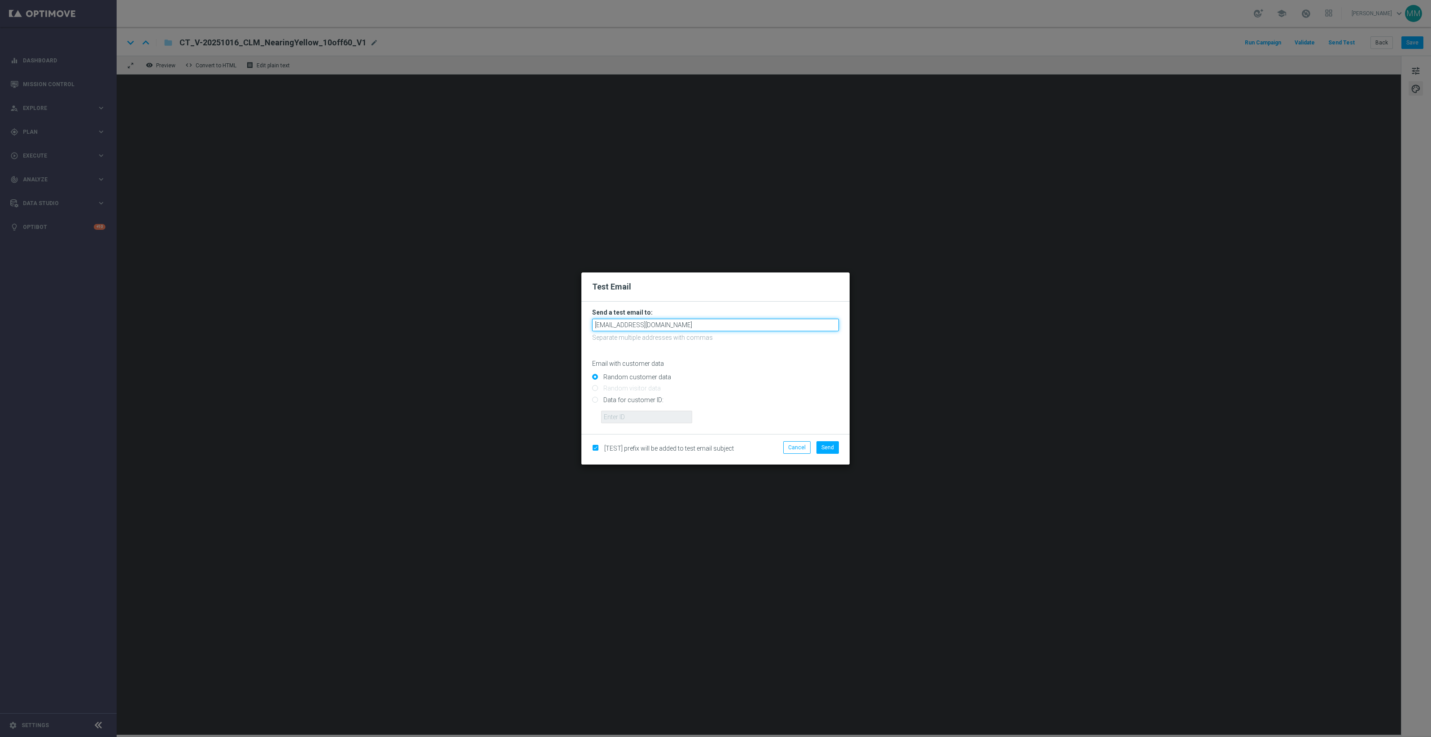
type input "[EMAIL_ADDRESS][DOMAIN_NAME]"
click at [604, 402] on input "Data for customer ID:" at bounding box center [715, 403] width 247 height 13
radio input "true"
click at [630, 418] on input "text" at bounding box center [646, 416] width 91 height 13
paste input "10000024919"
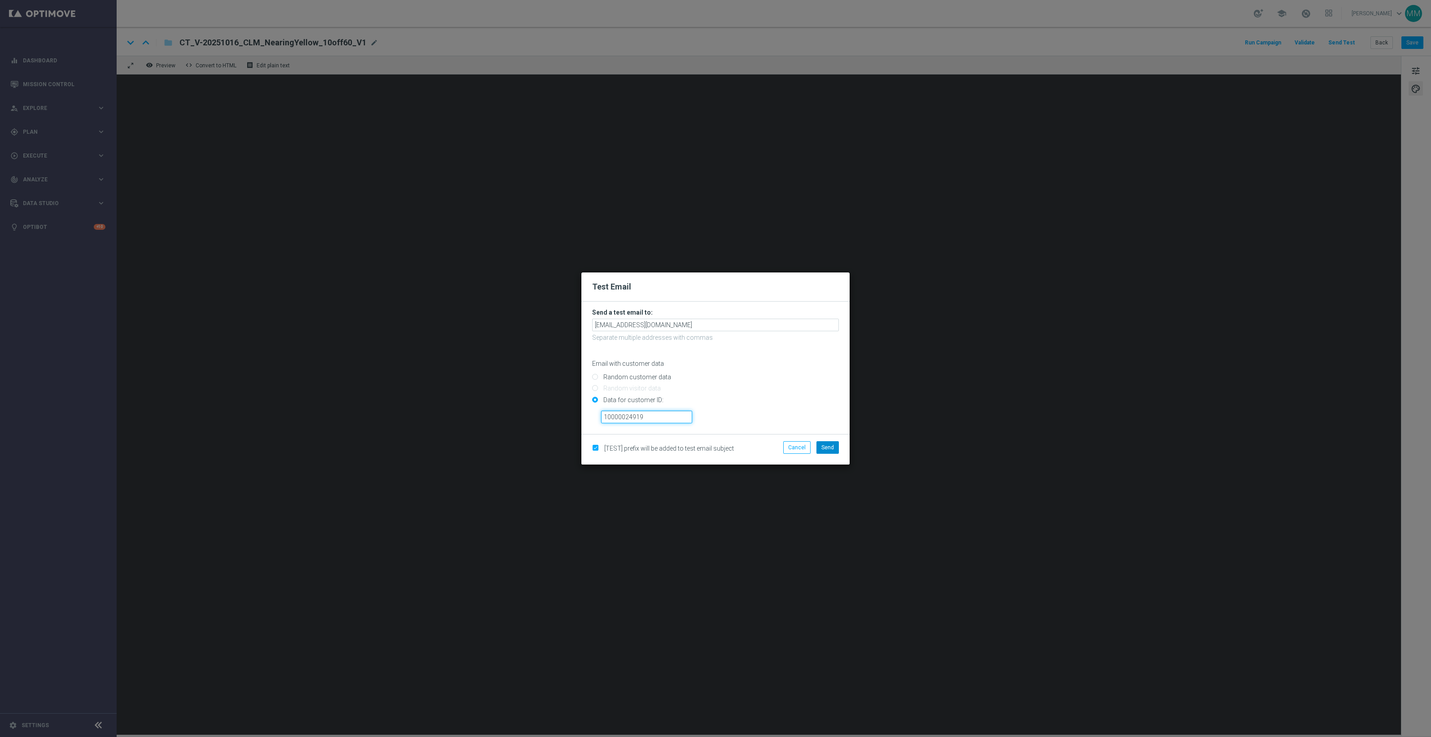
type input "10000024919"
click at [829, 447] on span "Send" at bounding box center [827, 447] width 13 height 6
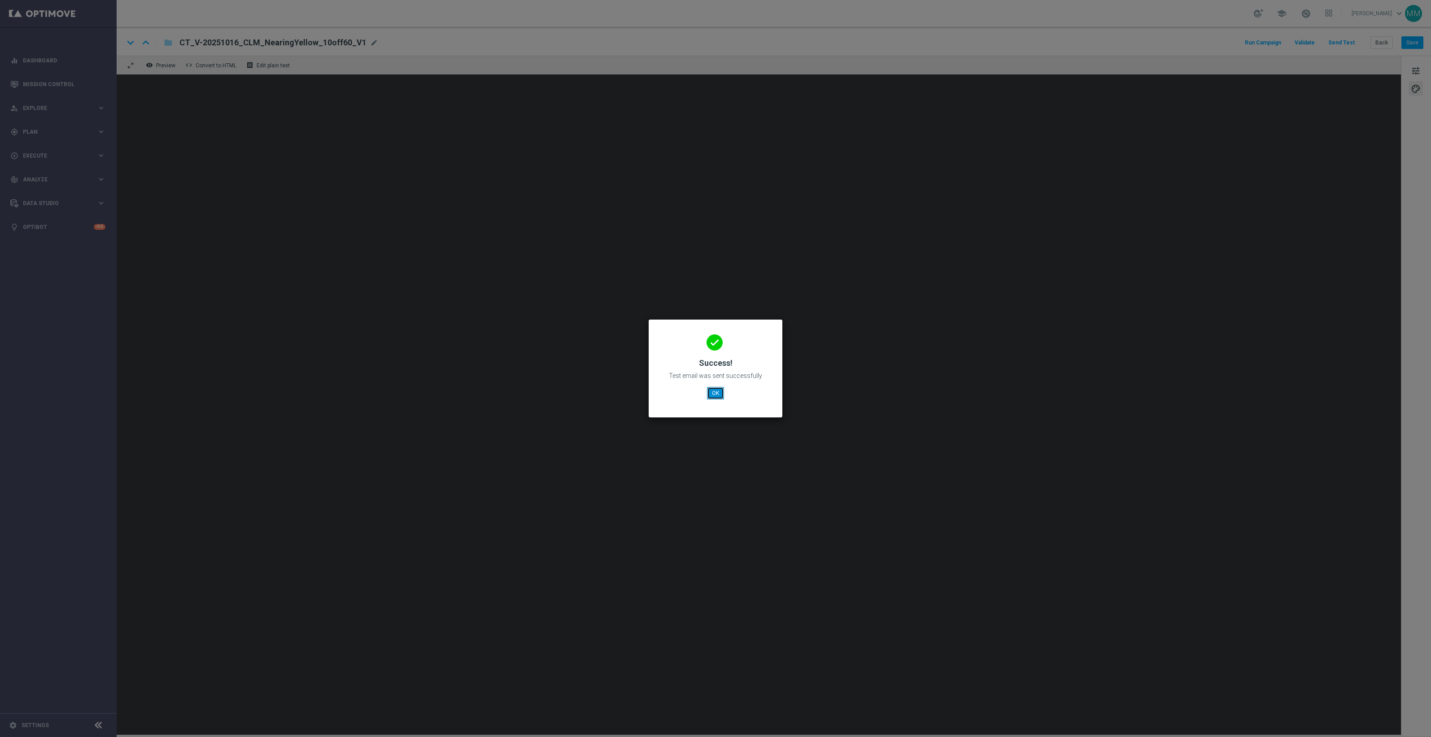
click at [707, 394] on button "OK" at bounding box center [715, 393] width 17 height 13
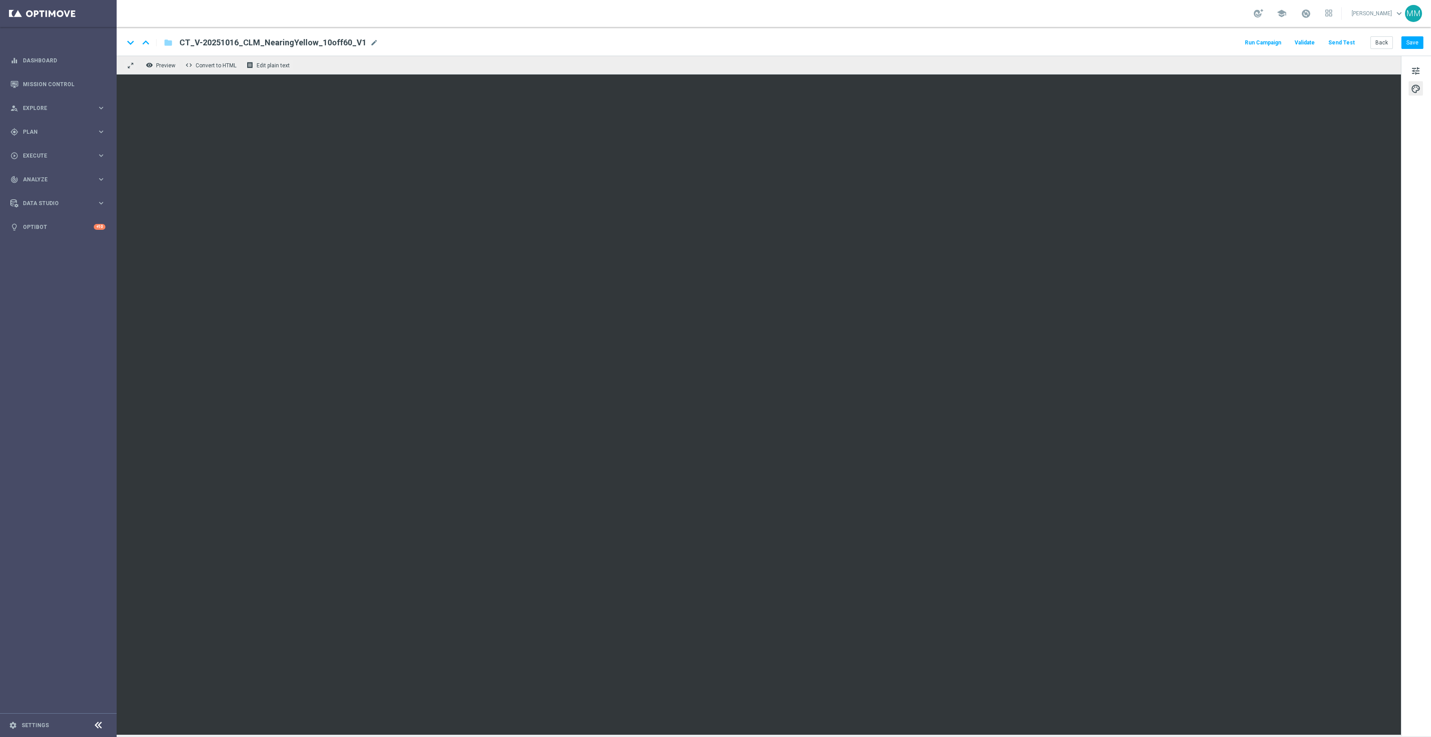
click at [1348, 39] on button "Send Test" at bounding box center [1341, 43] width 29 height 12
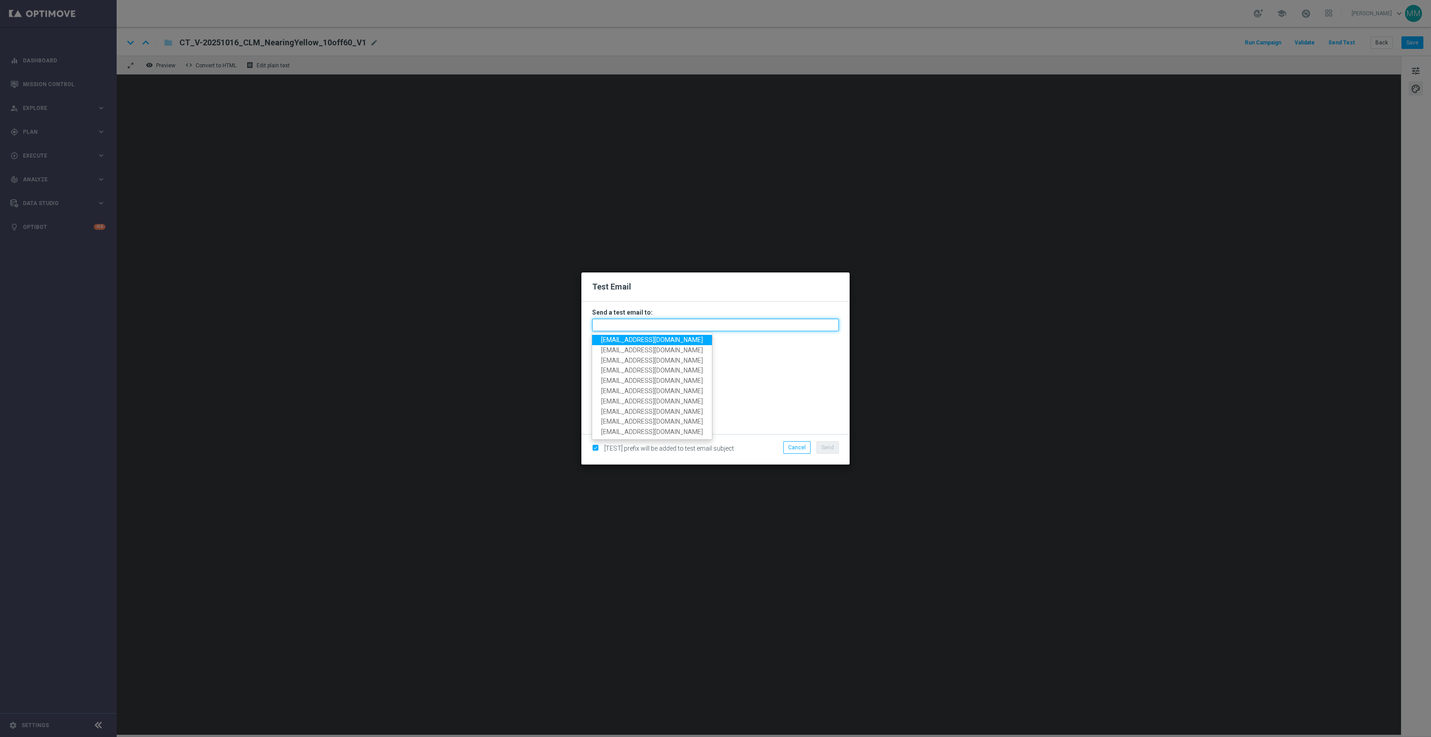
click at [779, 329] on input "text" at bounding box center [715, 324] width 247 height 13
paste input "[EMAIL_ADDRESS][DOMAIN_NAME]"
type input "[EMAIL_ADDRESS][DOMAIN_NAME]"
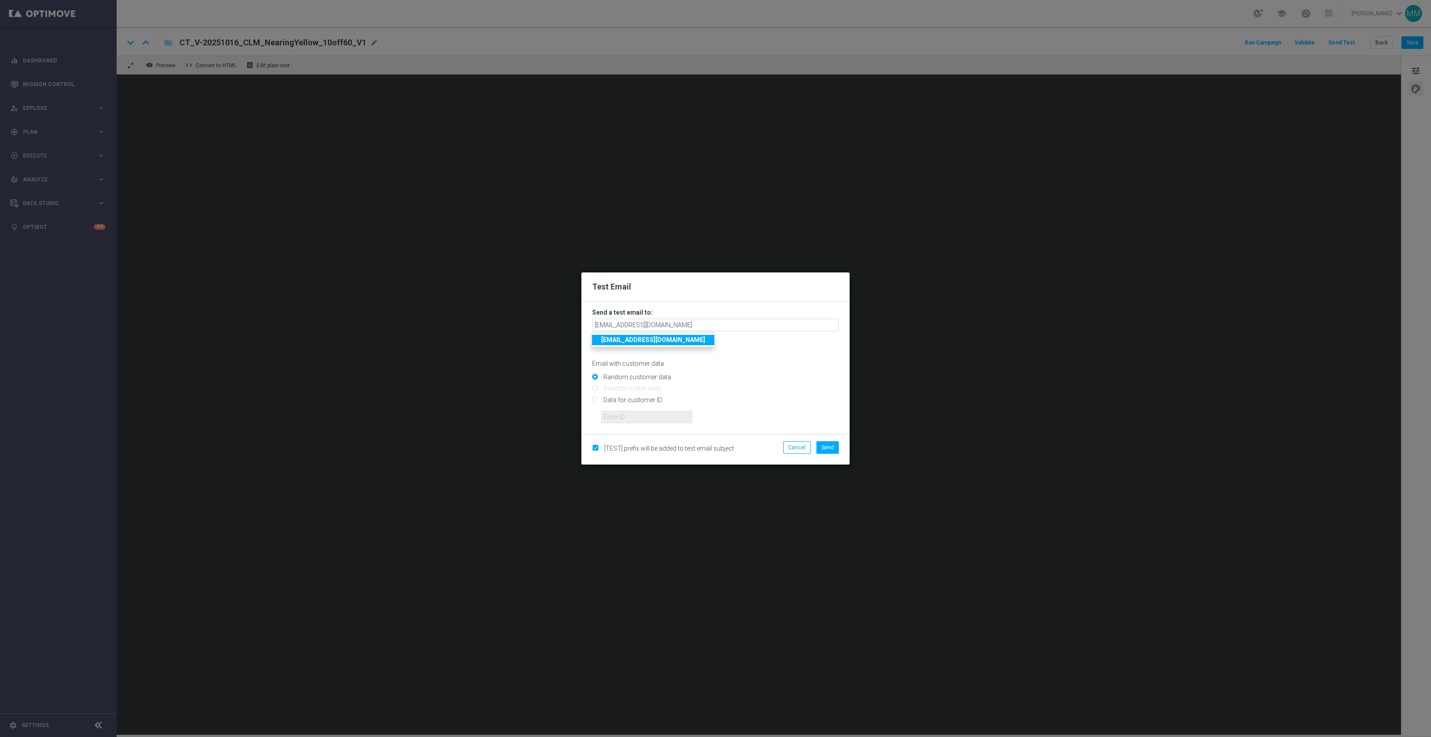
drag, startPoint x: 651, startPoint y: 400, endPoint x: 653, endPoint y: 408, distance: 8.2
click at [651, 400] on input "Data for customer ID:" at bounding box center [715, 403] width 247 height 13
radio input "true"
click at [653, 410] on input "text" at bounding box center [646, 416] width 91 height 13
paste input "10049077256"
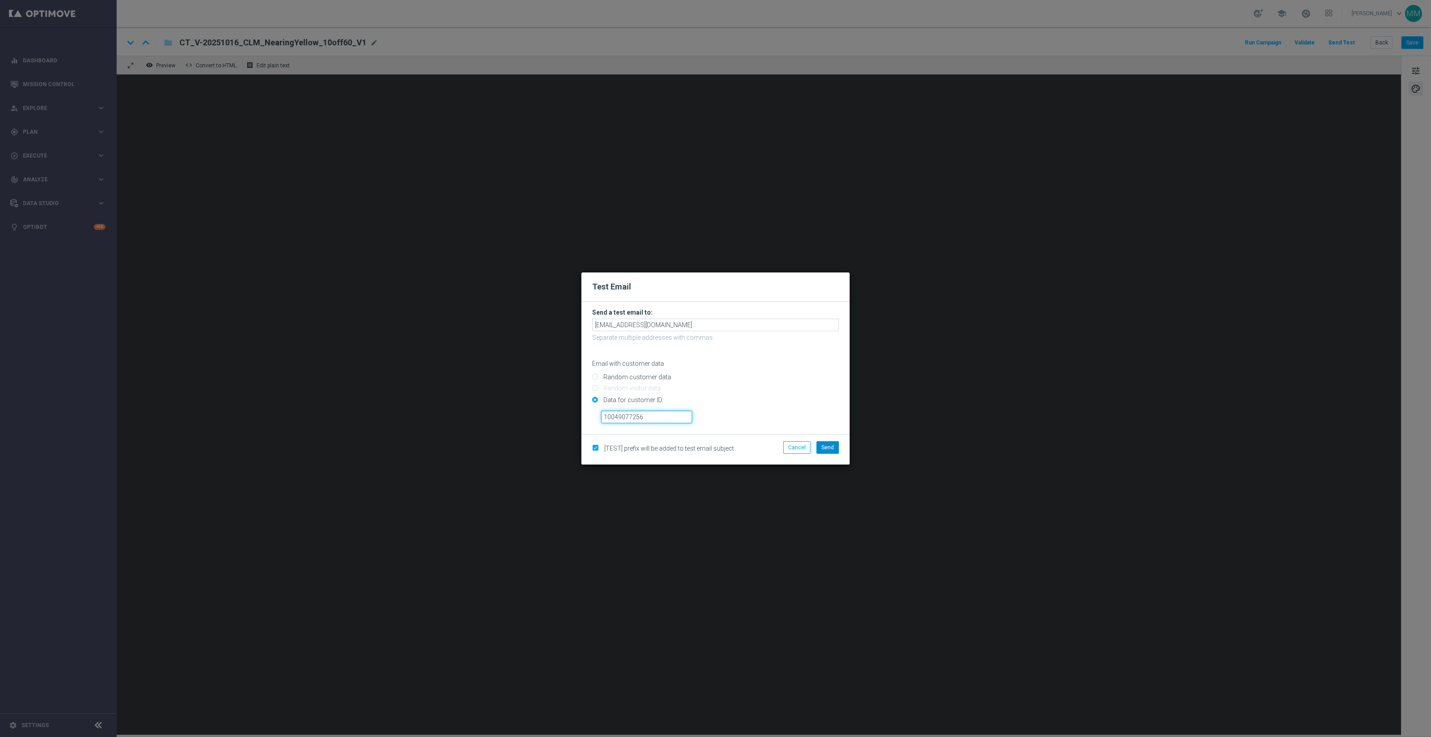
type input "10049077256"
click at [824, 449] on span "Send" at bounding box center [827, 447] width 13 height 6
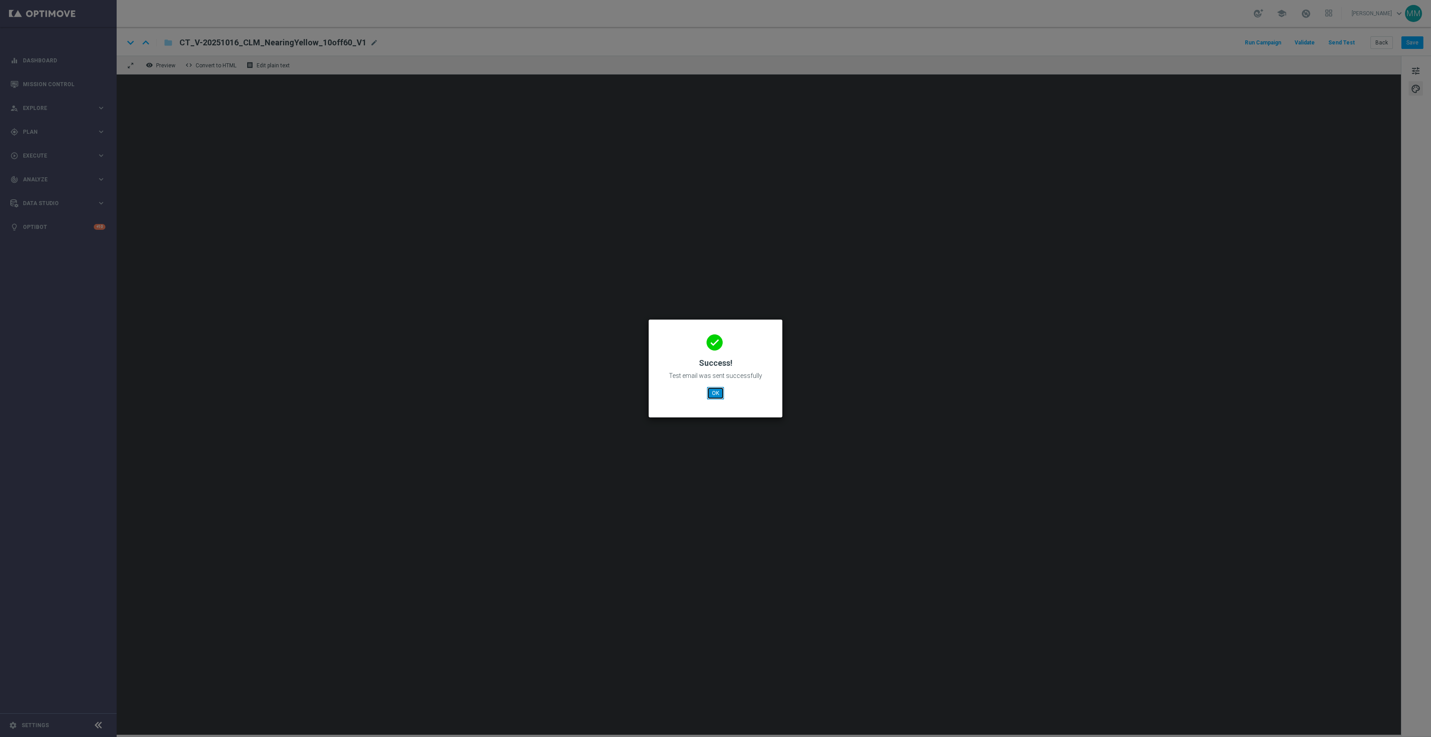
click at [719, 389] on button "OK" at bounding box center [715, 393] width 17 height 13
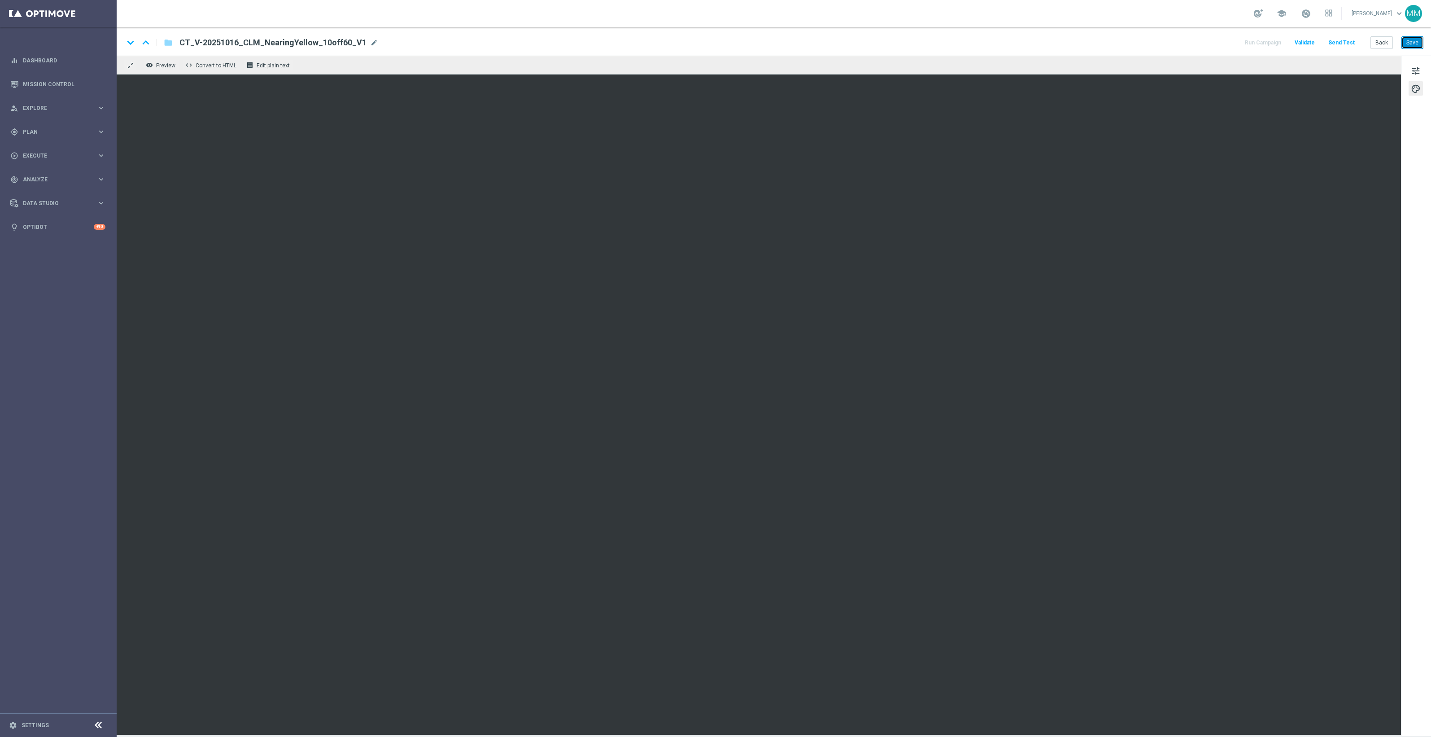
click at [1418, 38] on button "Save" at bounding box center [1412, 42] width 22 height 13
drag, startPoint x: 1414, startPoint y: 35, endPoint x: 1387, endPoint y: 66, distance: 40.7
click at [1414, 36] on div "keyboard_arrow_down keyboard_arrow_up folder CT_V-20251016_CLM_NearingYellow_10…" at bounding box center [774, 41] width 1314 height 29
click at [1413, 39] on button "Save" at bounding box center [1412, 42] width 22 height 13
click at [1350, 39] on button "Send Test" at bounding box center [1341, 43] width 29 height 12
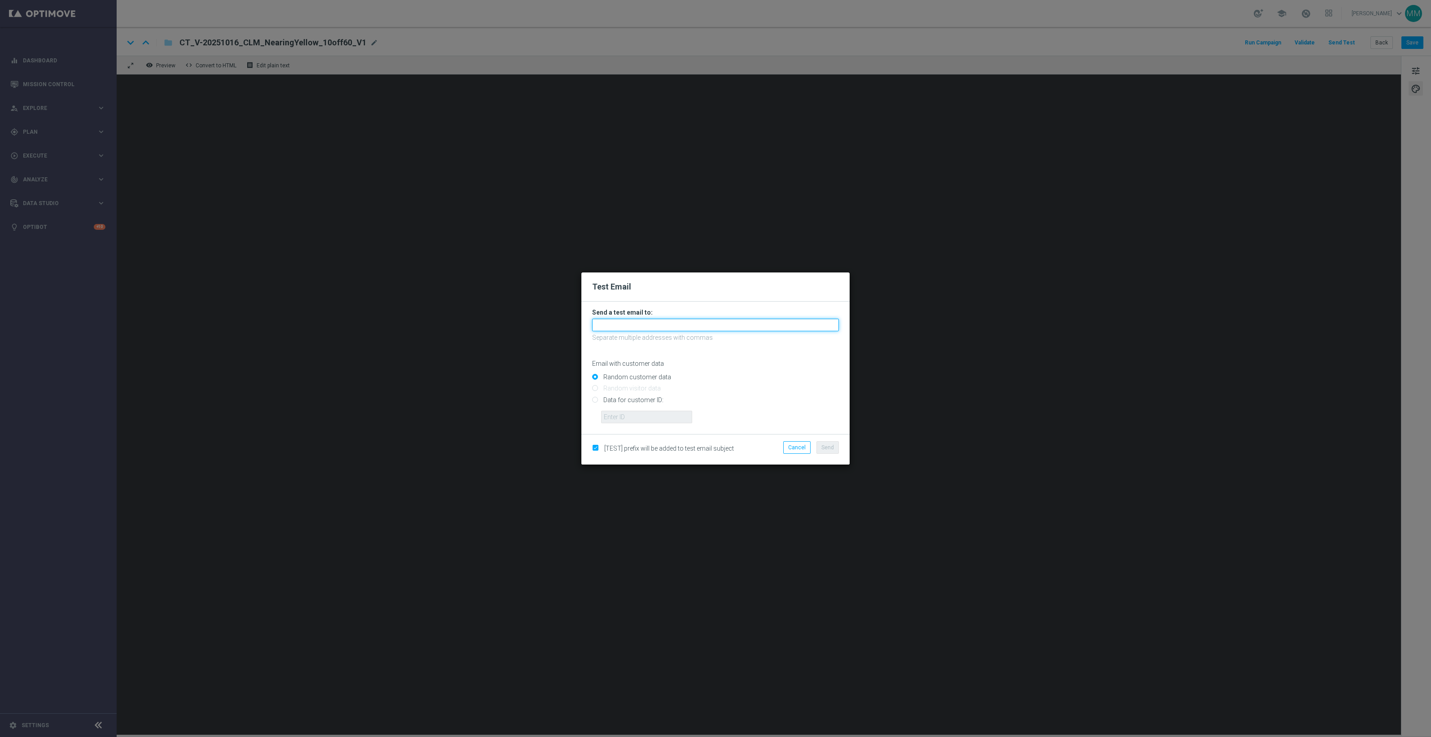
click at [791, 323] on input "text" at bounding box center [715, 324] width 247 height 13
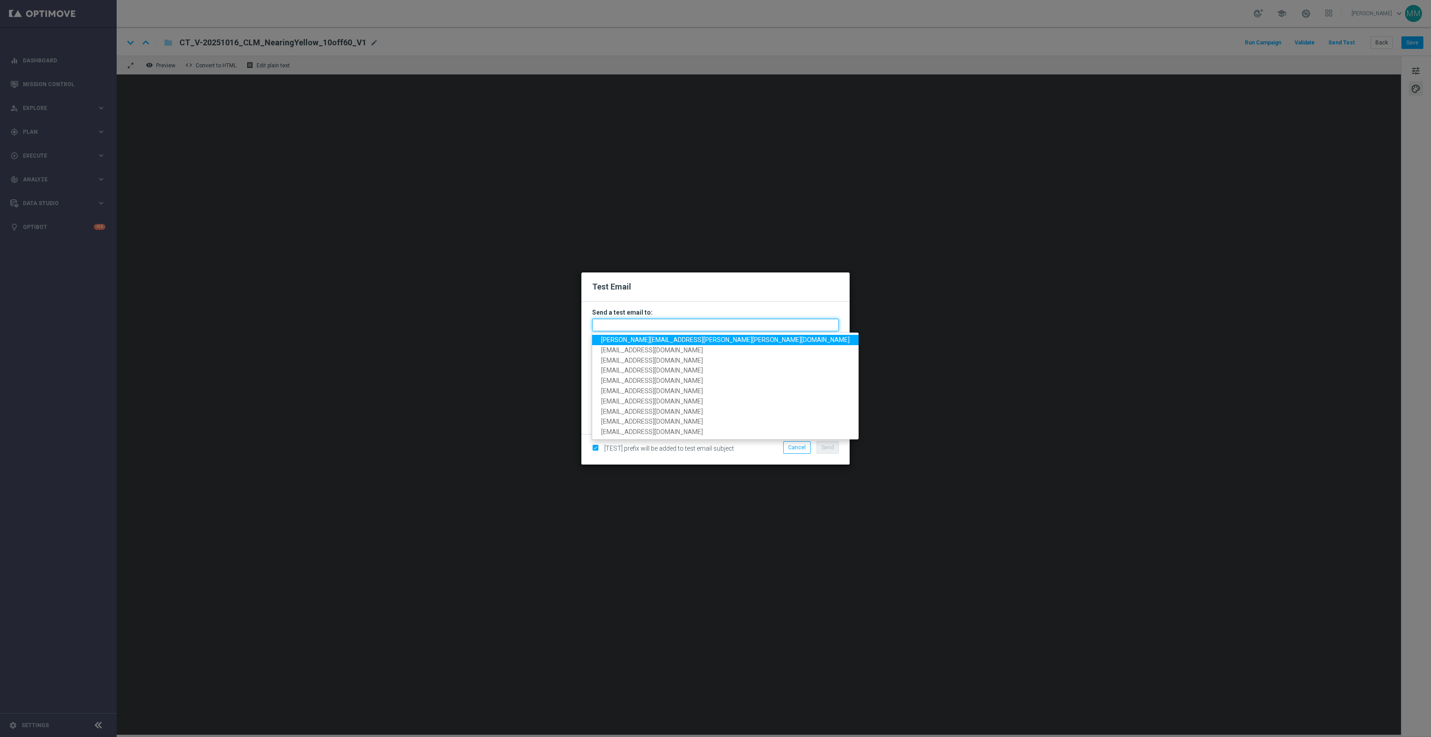
paste input "[EMAIL_ADDRESS][DOMAIN_NAME]"
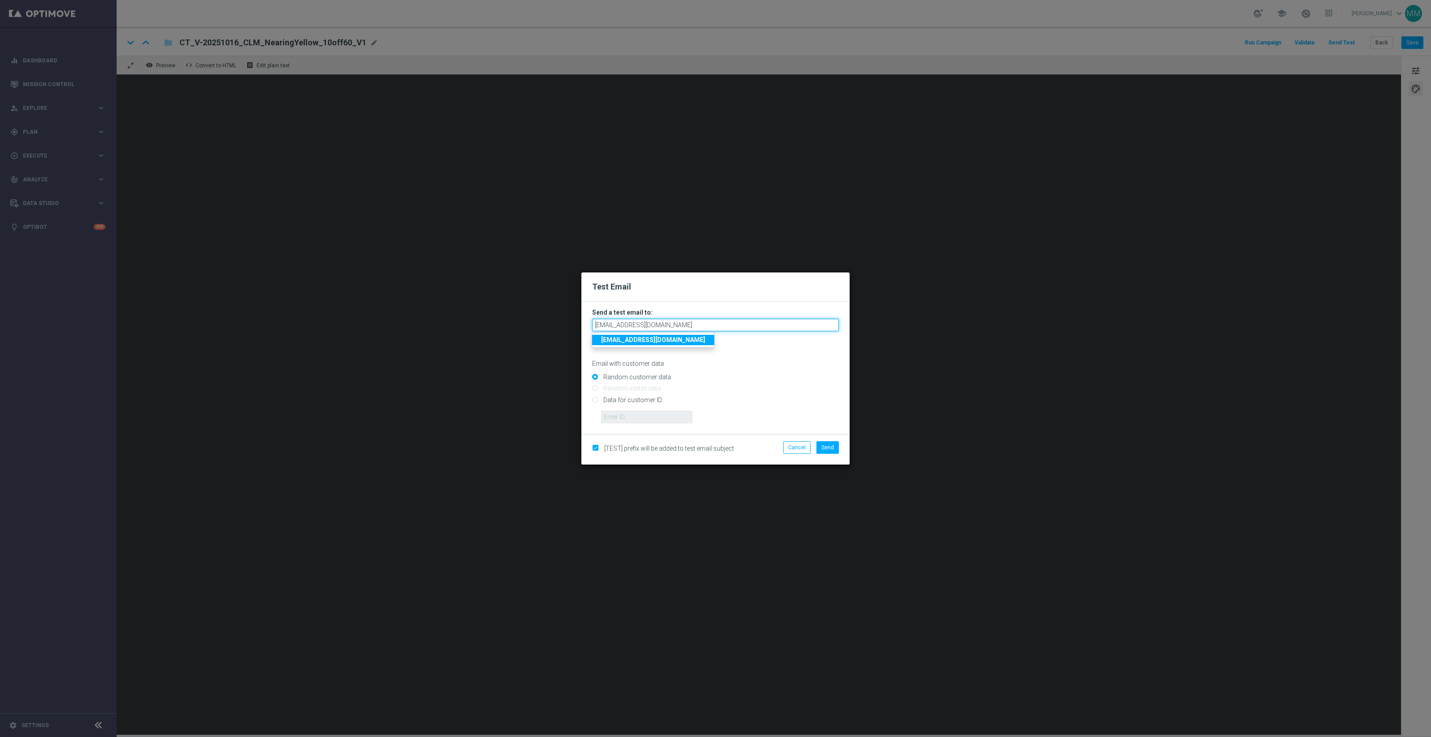
type input "[EMAIL_ADDRESS][DOMAIN_NAME]"
click at [604, 398] on input "Data for customer ID:" at bounding box center [715, 403] width 247 height 13
radio input "true"
drag, startPoint x: 628, startPoint y: 412, endPoint x: 662, endPoint y: 414, distance: 33.7
click at [628, 412] on input "text" at bounding box center [646, 416] width 91 height 13
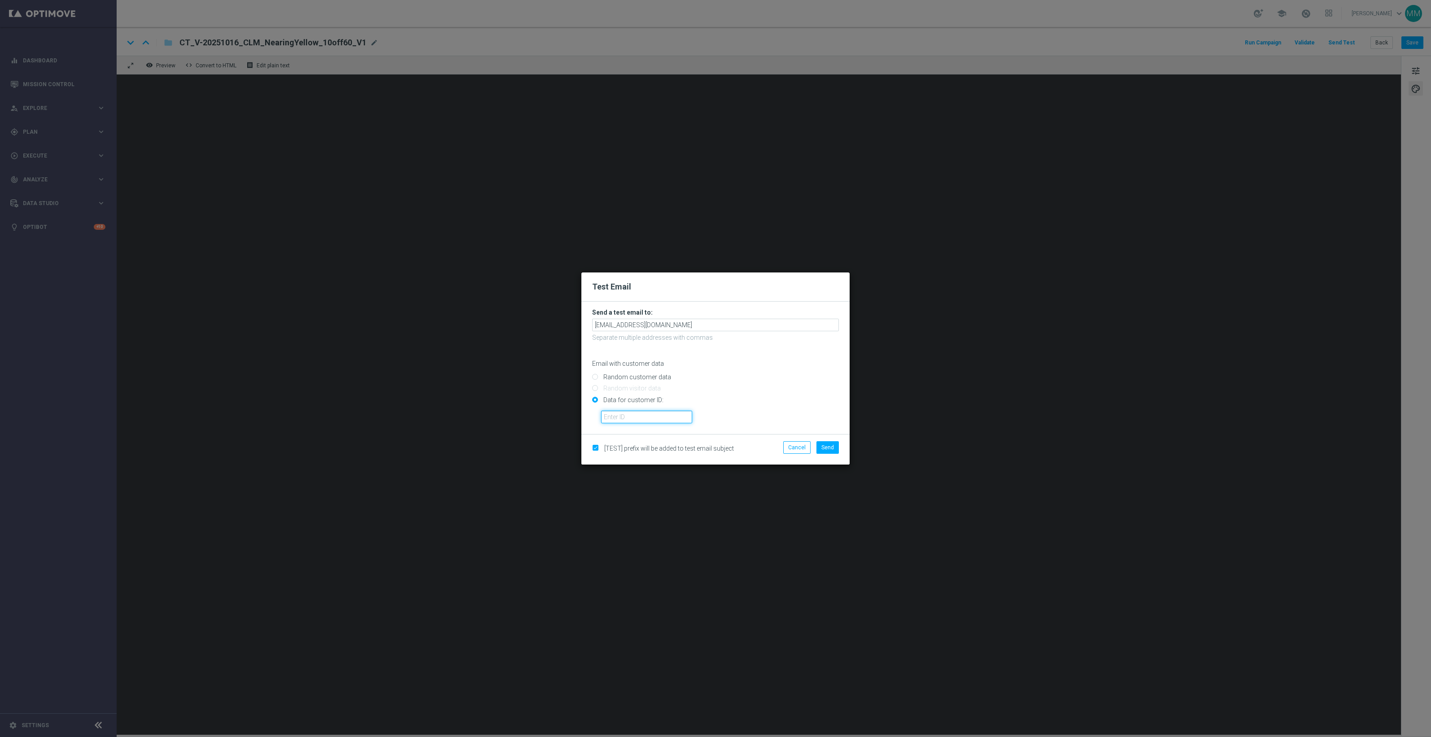
paste input "10049077256"
type input "10049077256"
click at [832, 451] on button "Send" at bounding box center [827, 447] width 22 height 13
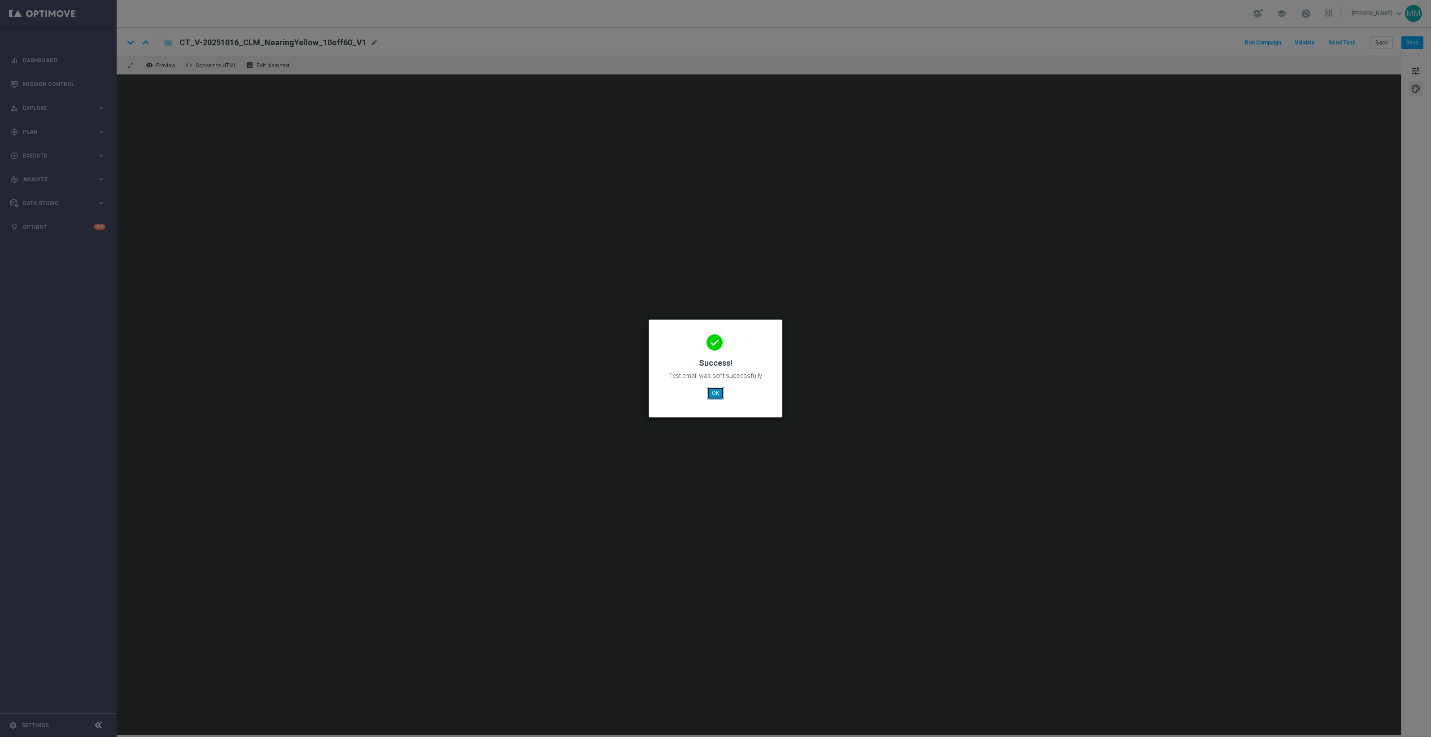
click at [714, 393] on button "OK" at bounding box center [715, 393] width 17 height 13
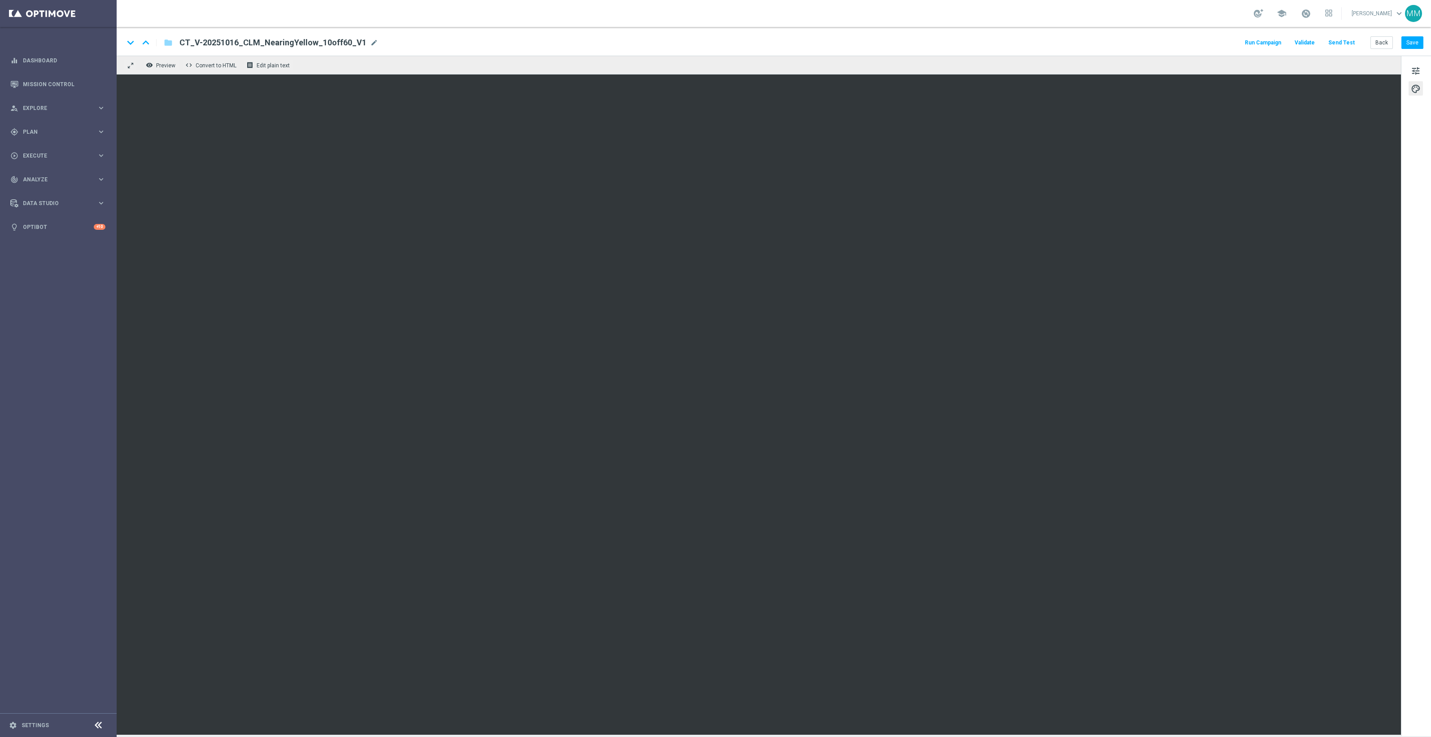
click at [1340, 46] on button "Send Test" at bounding box center [1341, 43] width 29 height 12
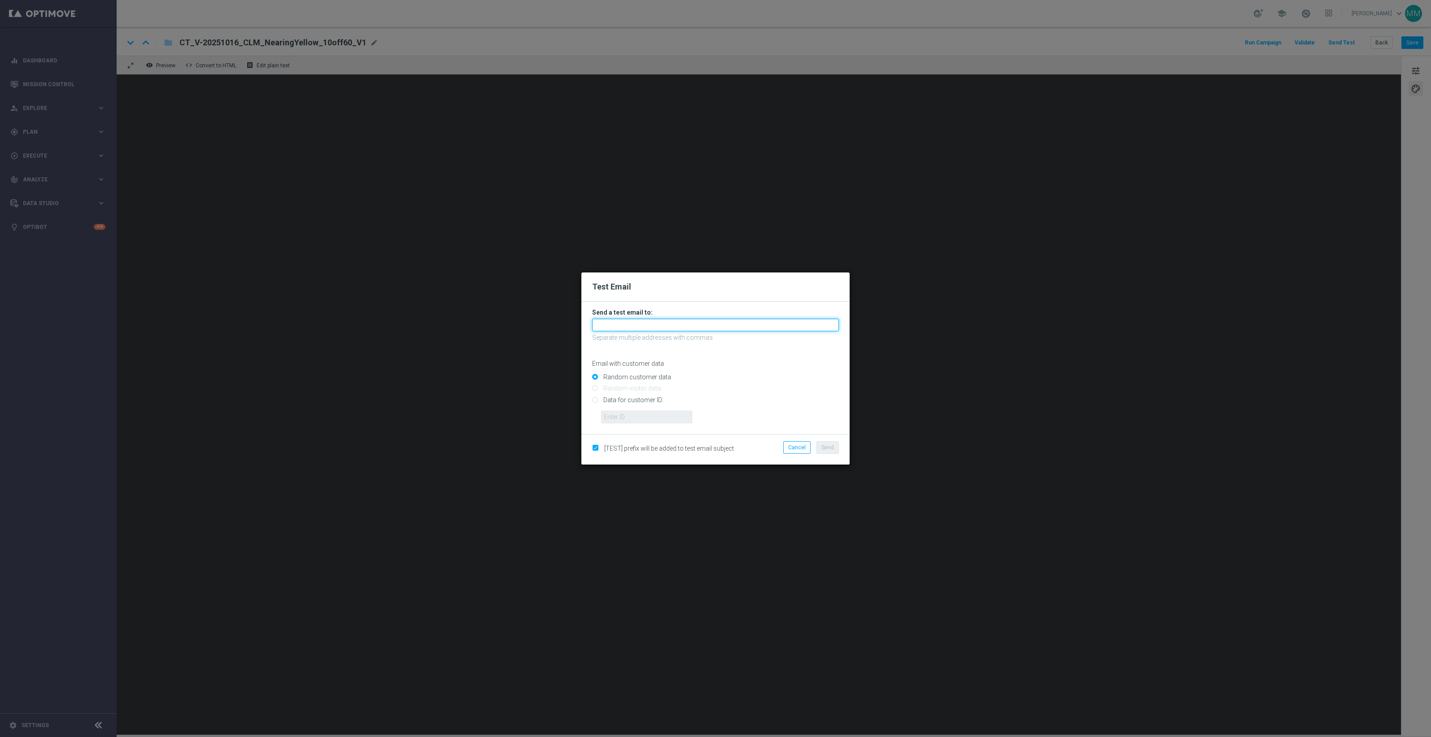
click at [680, 323] on input "text" at bounding box center [715, 324] width 247 height 13
paste input "staples.96a1-blokw@litmusemail.com"
type input "staples.96a1-blokw@litmusemail.com"
drag, startPoint x: 655, startPoint y: 404, endPoint x: 663, endPoint y: 414, distance: 12.4
click at [655, 404] on input "Data for customer ID:" at bounding box center [715, 403] width 247 height 13
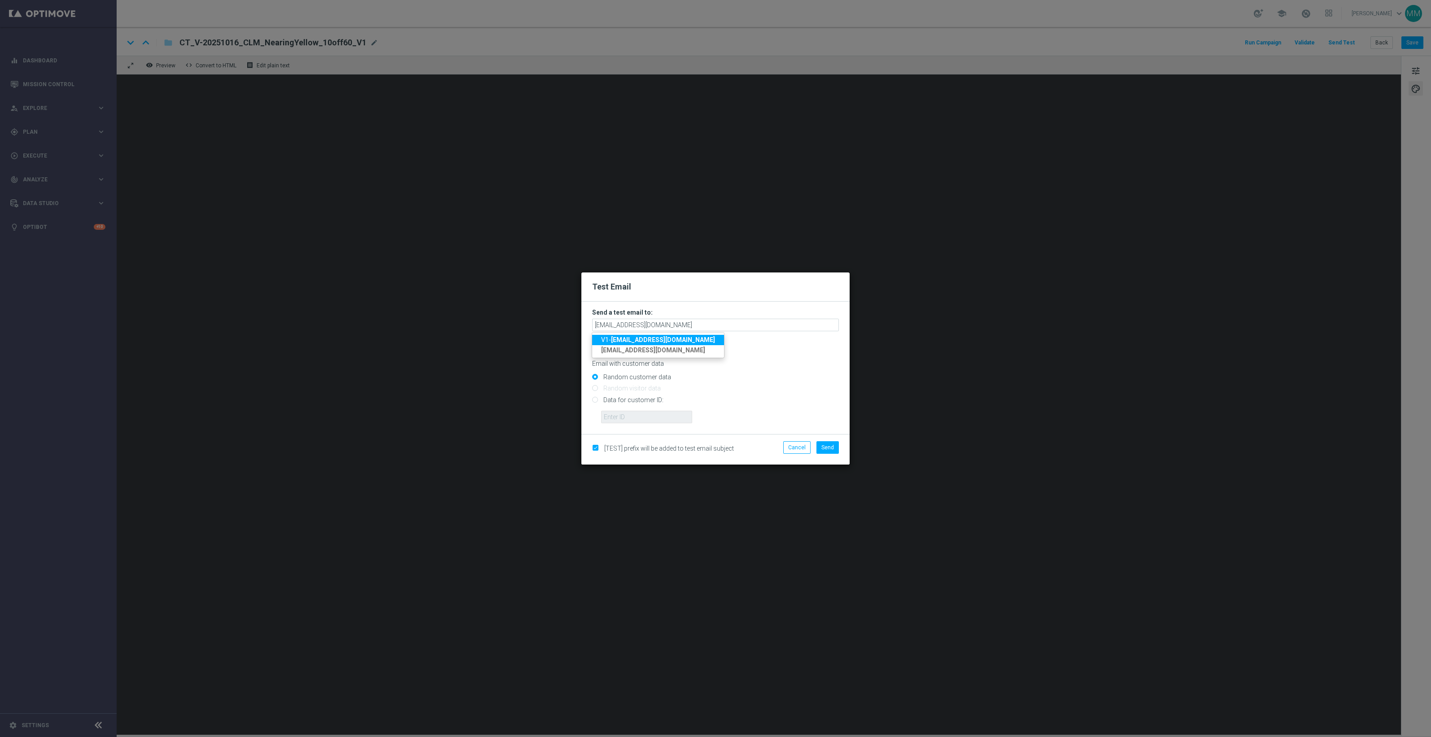
radio input "true"
click at [662, 419] on input "text" at bounding box center [646, 416] width 91 height 13
paste input "10000024919"
type input "10000024919"
click at [826, 449] on span "Send" at bounding box center [827, 447] width 13 height 6
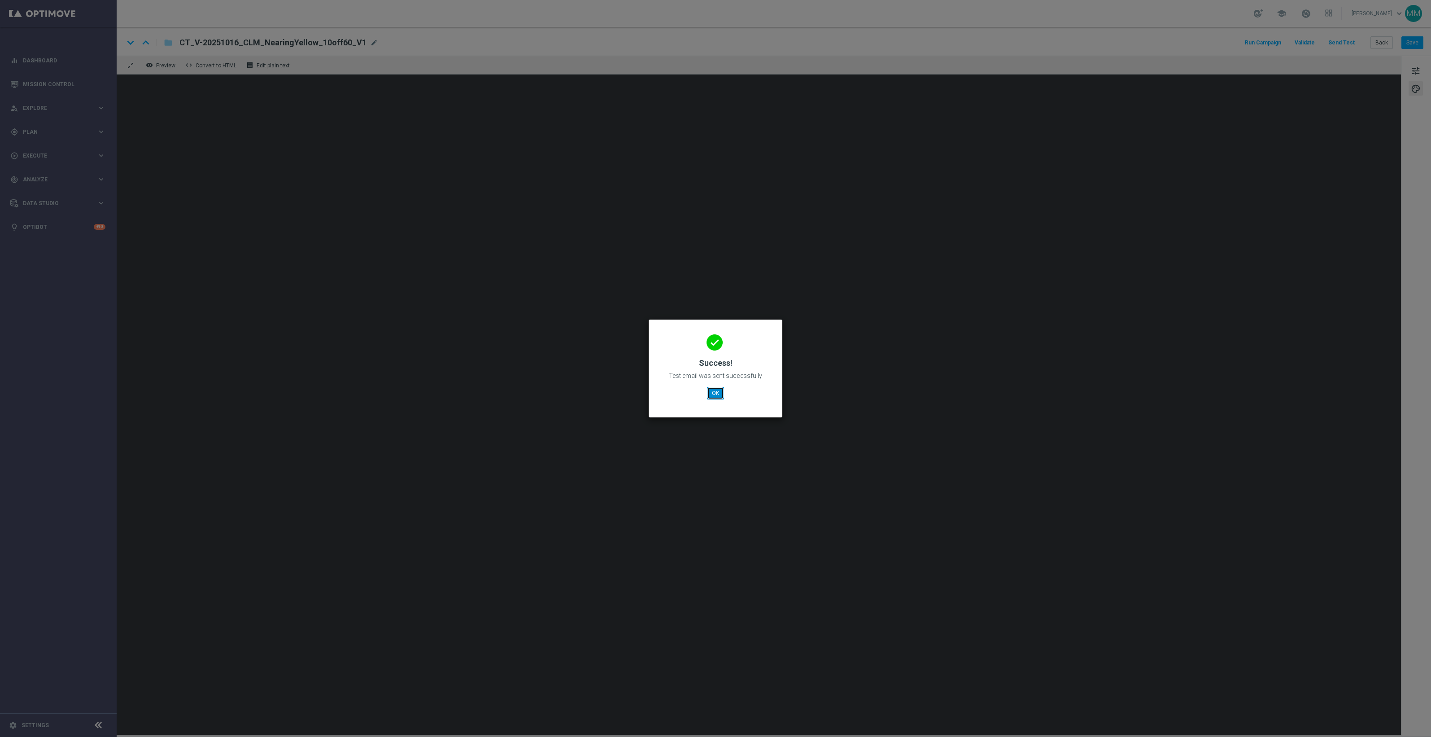
click at [720, 391] on button "OK" at bounding box center [715, 393] width 17 height 13
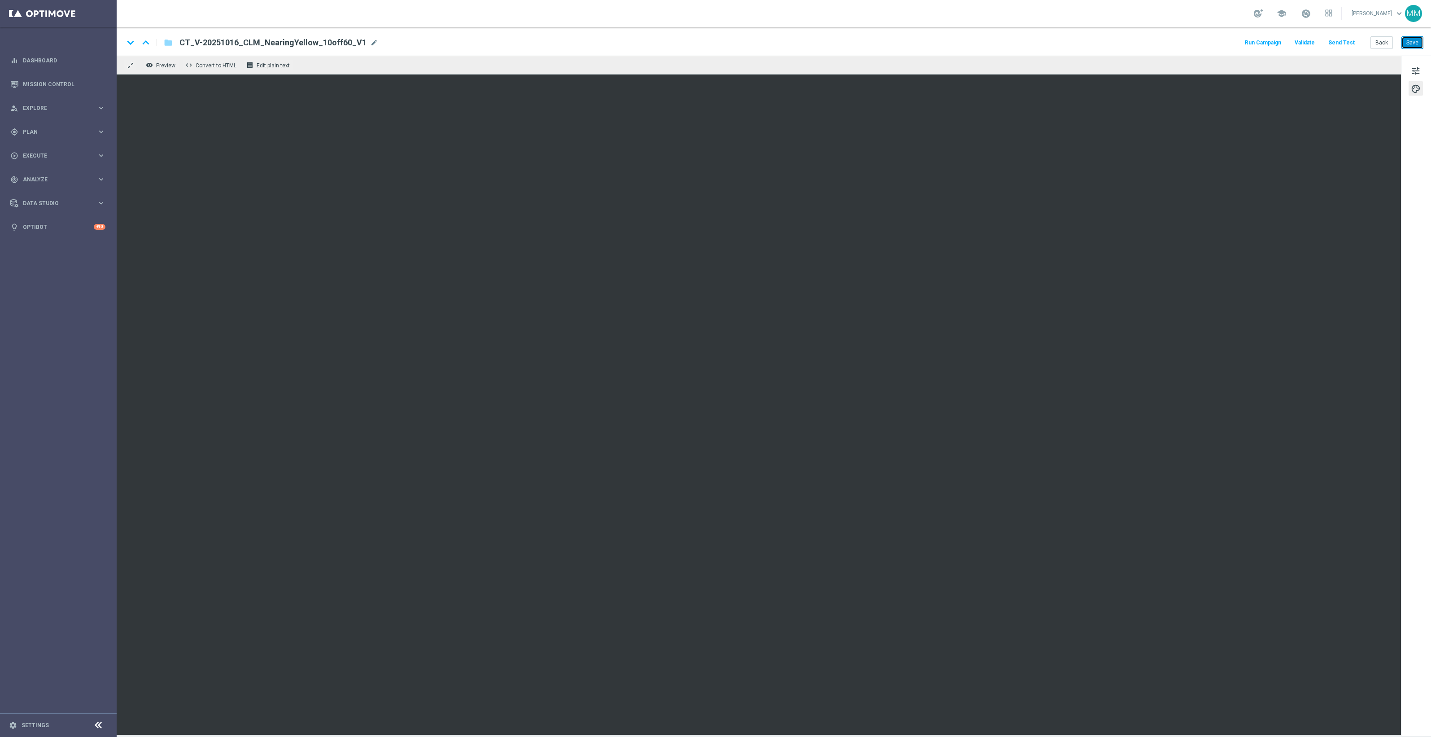
click at [1411, 39] on button "Save" at bounding box center [1412, 42] width 22 height 13
click at [1337, 39] on button "Send Test" at bounding box center [1341, 43] width 29 height 12
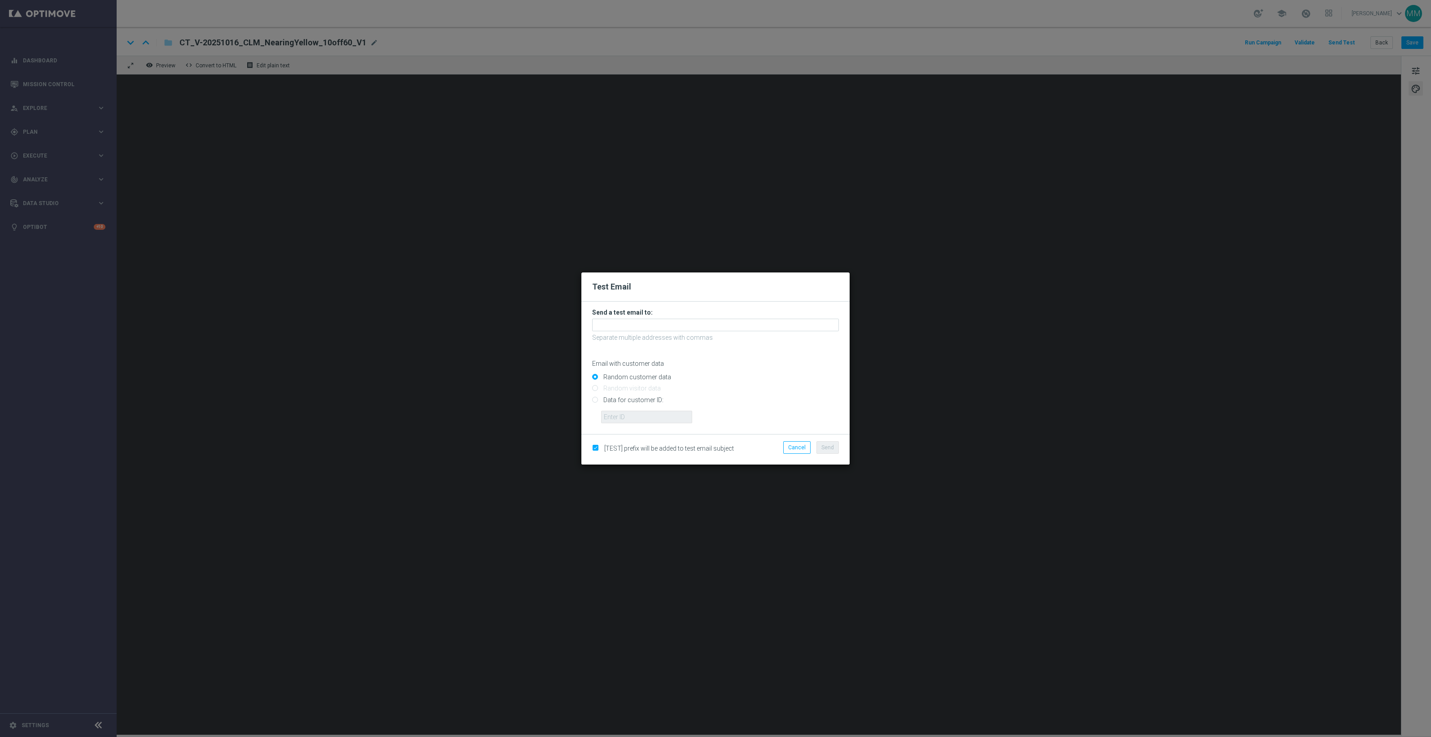
click at [620, 403] on input "Data for customer ID:" at bounding box center [715, 403] width 247 height 13
radio input "true"
drag, startPoint x: 624, startPoint y: 419, endPoint x: 615, endPoint y: 423, distance: 9.1
click at [624, 419] on input "text" at bounding box center [646, 416] width 91 height 13
paste input "10049077256"
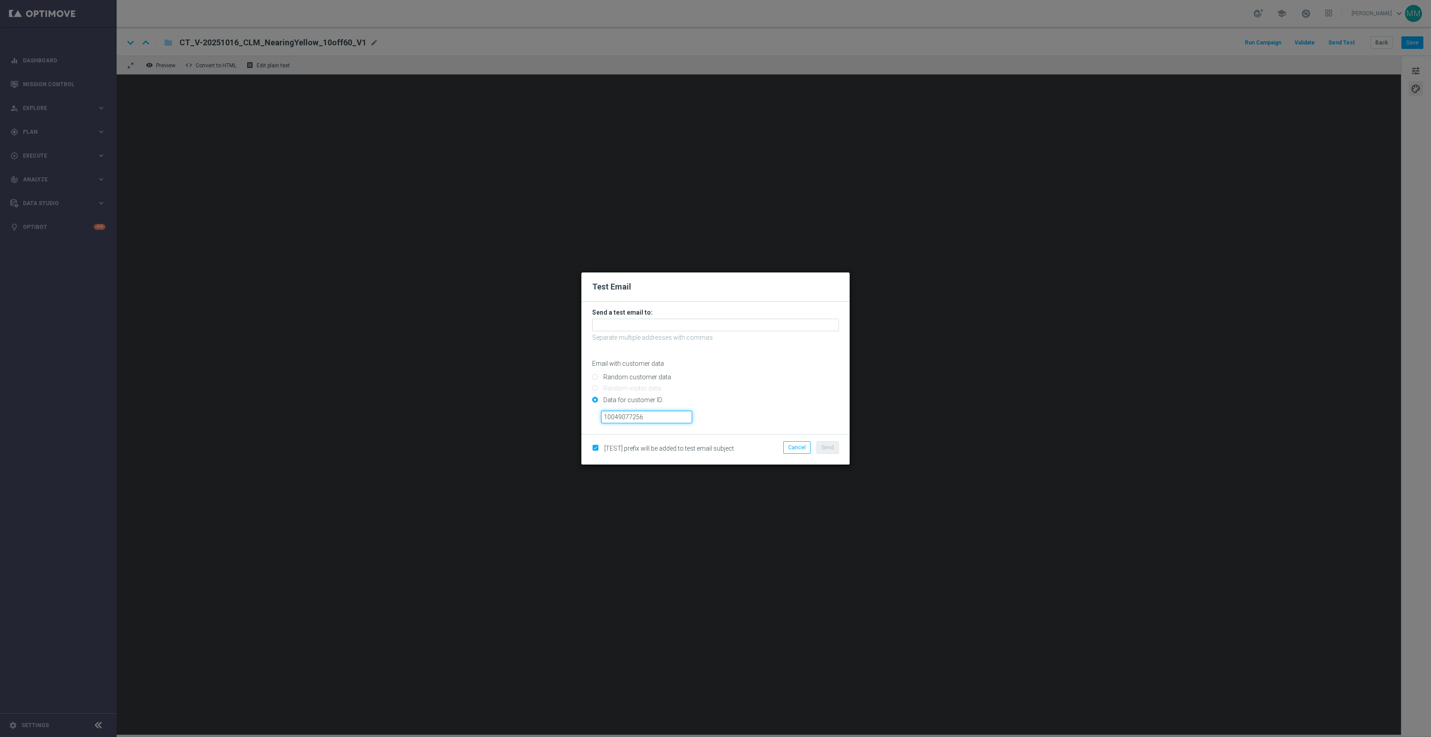
type input "10049077256"
drag, startPoint x: 682, startPoint y: 324, endPoint x: 761, endPoint y: 341, distance: 81.2
click at [682, 324] on input "text" at bounding box center [715, 324] width 247 height 13
paste input "[EMAIL_ADDRESS][DOMAIN_NAME]"
type input "[EMAIL_ADDRESS][DOMAIN_NAME]"
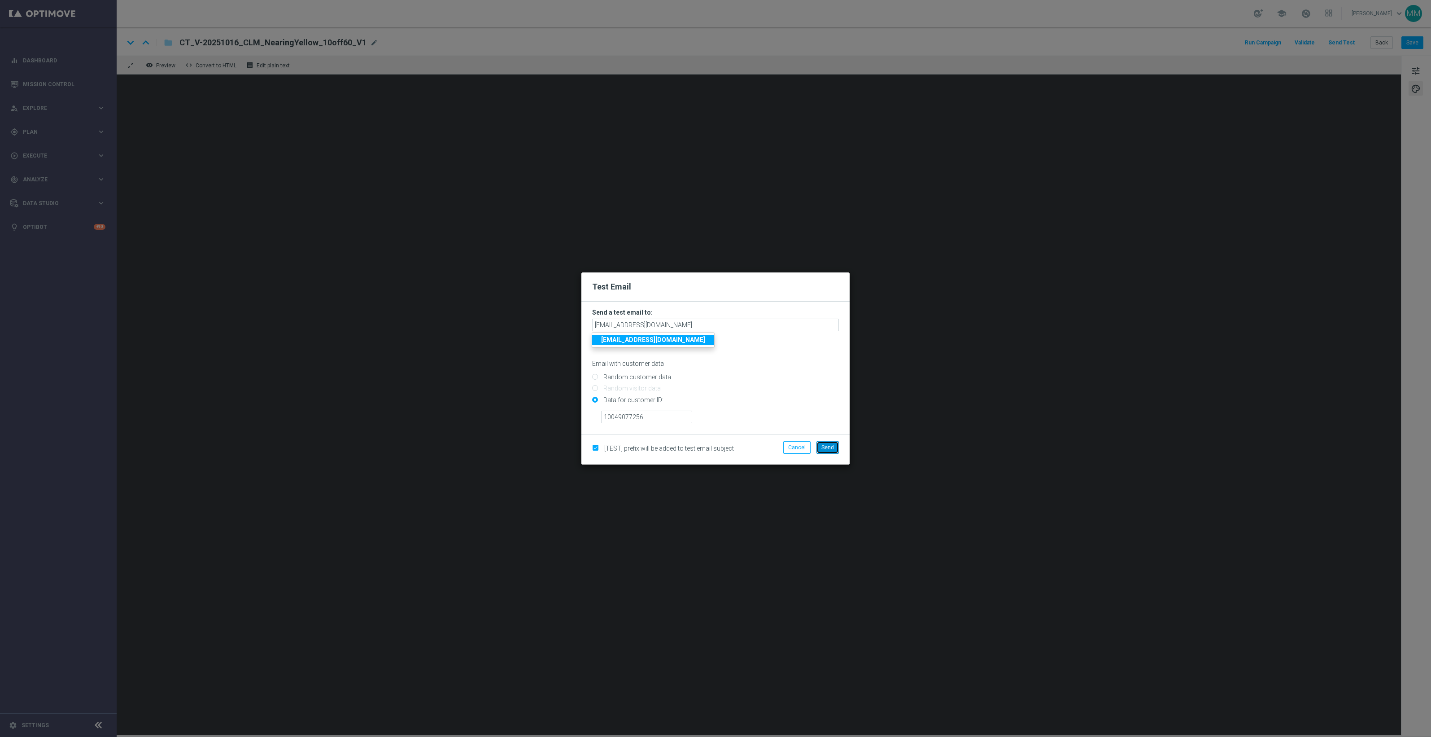
click at [836, 443] on button "Send" at bounding box center [827, 447] width 22 height 13
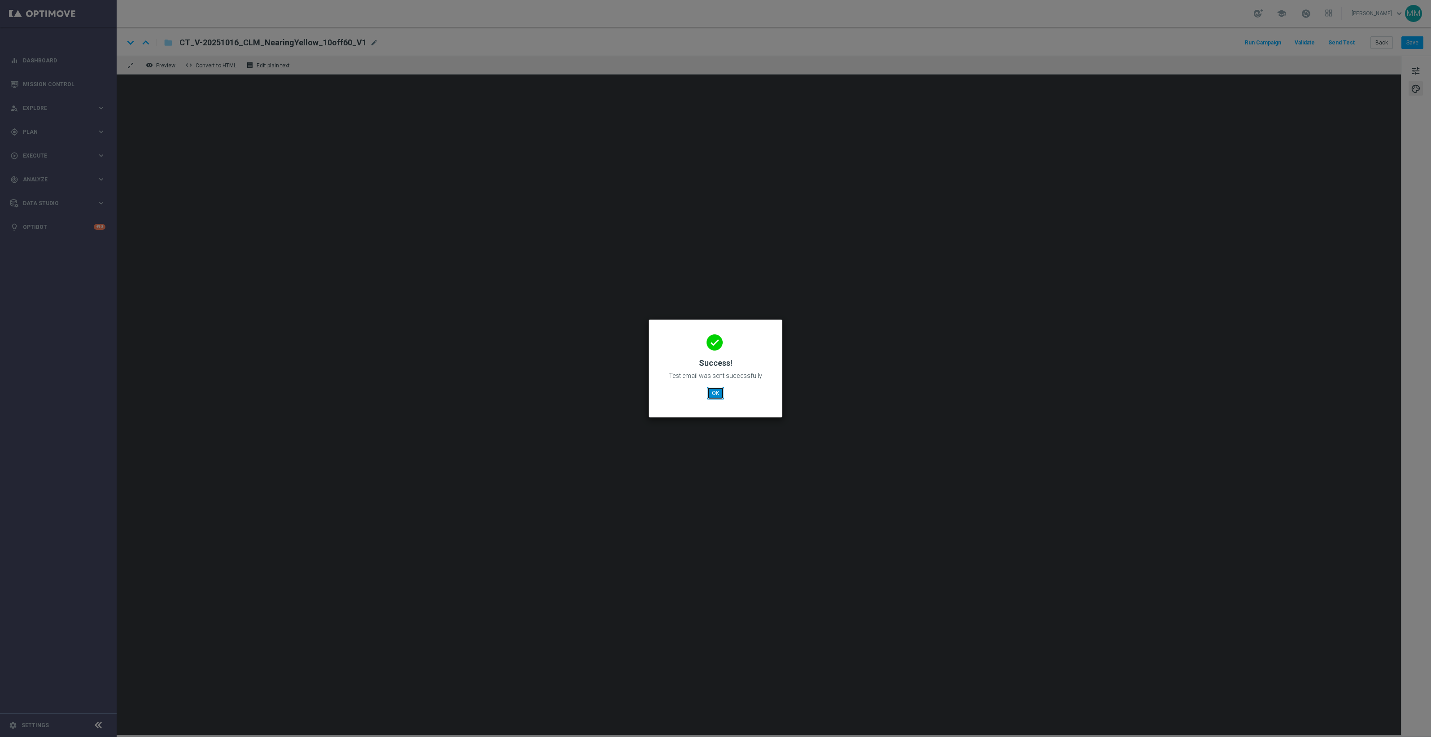
click at [710, 391] on button "OK" at bounding box center [715, 393] width 17 height 13
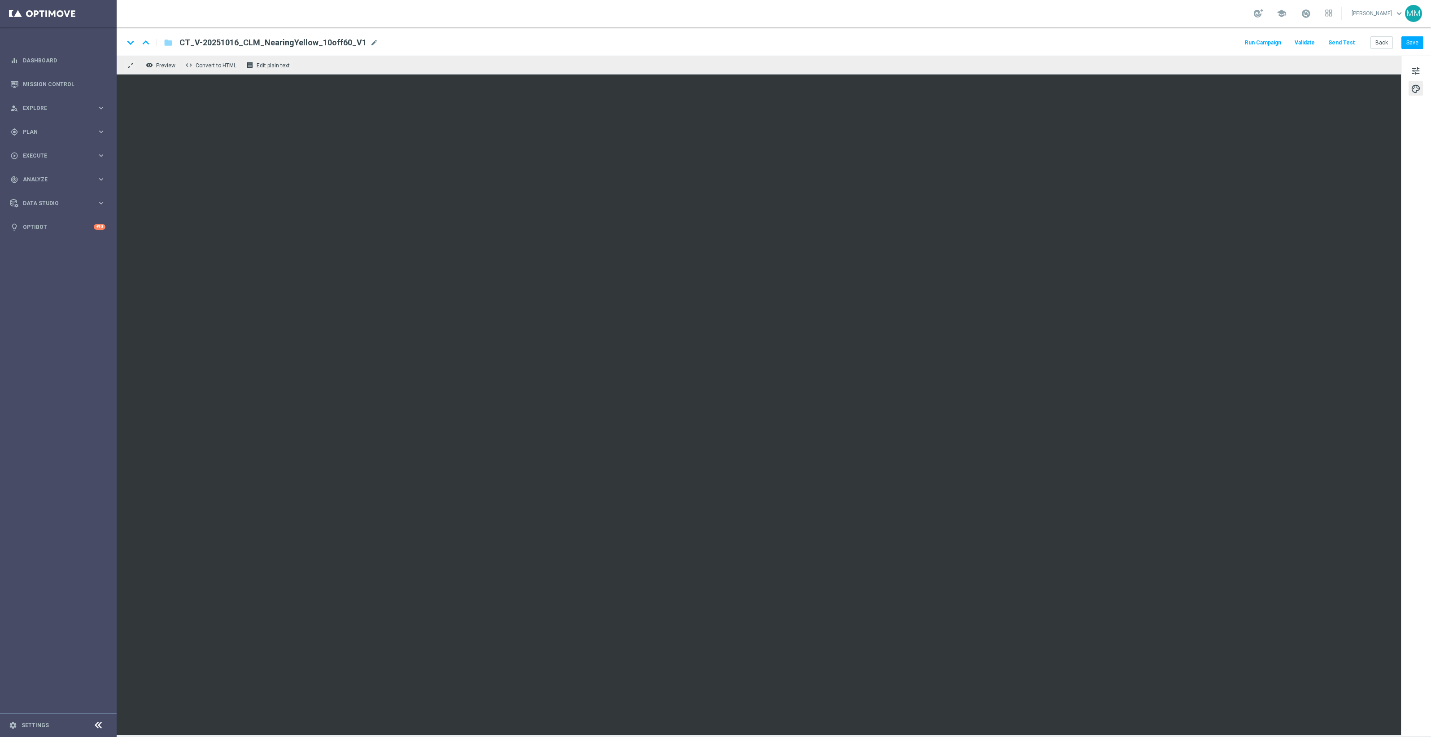
click at [1336, 45] on button "Send Test" at bounding box center [1341, 43] width 29 height 12
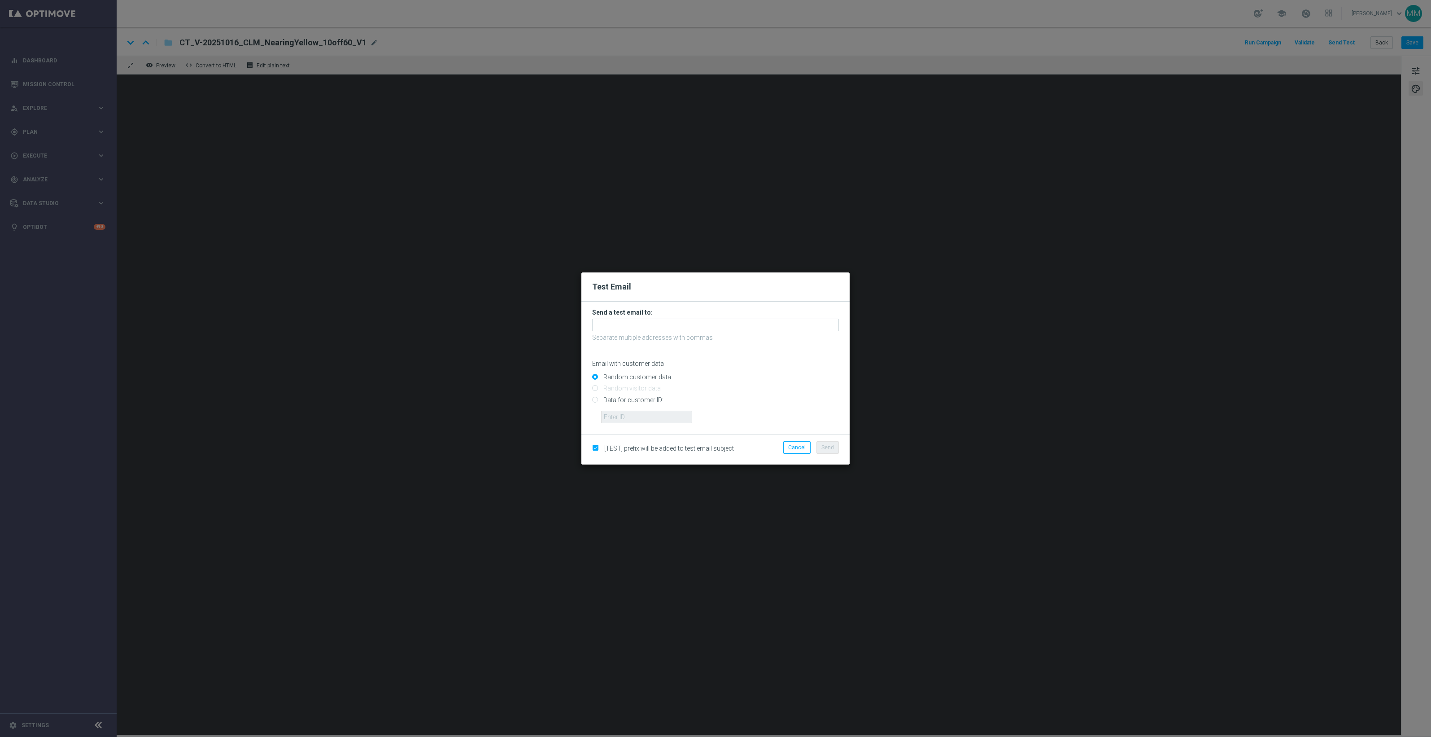
click at [647, 398] on input "Data for customer ID:" at bounding box center [715, 403] width 247 height 13
radio input "true"
drag, startPoint x: 646, startPoint y: 414, endPoint x: 617, endPoint y: 414, distance: 29.6
click at [646, 414] on input "text" at bounding box center [646, 416] width 91 height 13
paste input "10000024919"
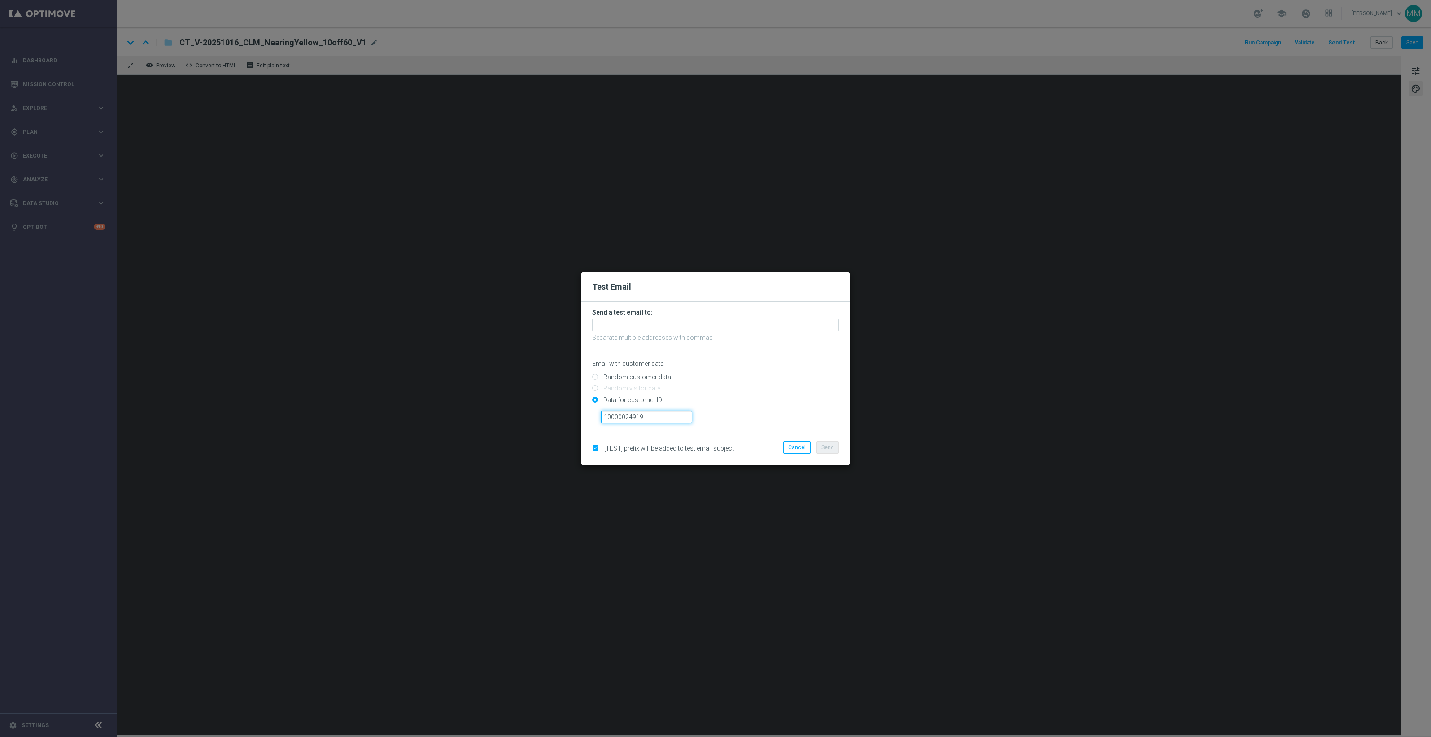
type input "10000024919"
drag, startPoint x: 680, startPoint y: 317, endPoint x: 687, endPoint y: 325, distance: 11.1
click at [680, 317] on form "Send a test email to: Separate multiple addresses with commas Email with custom…" at bounding box center [715, 365] width 247 height 115
click at [687, 326] on input "text" at bounding box center [715, 324] width 247 height 13
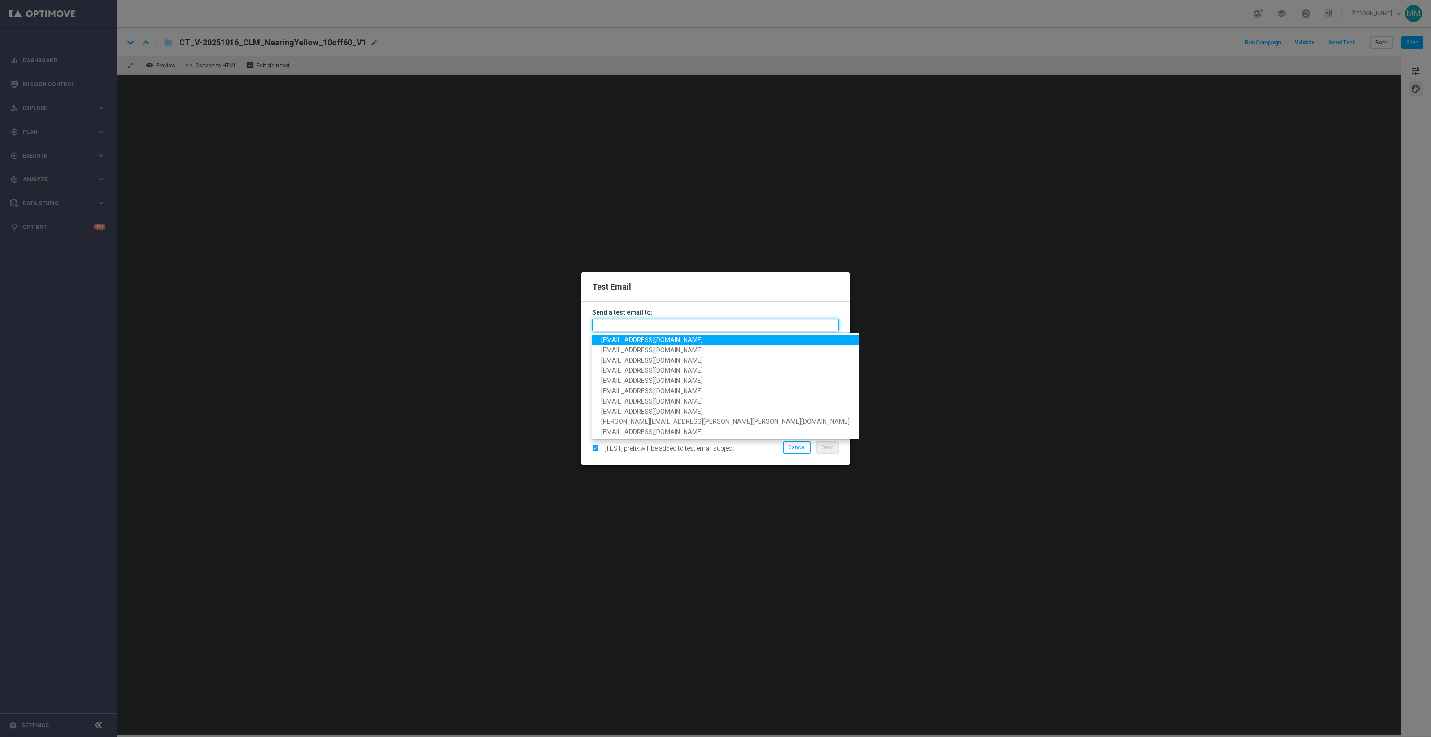
paste input "[EMAIL_ADDRESS][DOMAIN_NAME]"
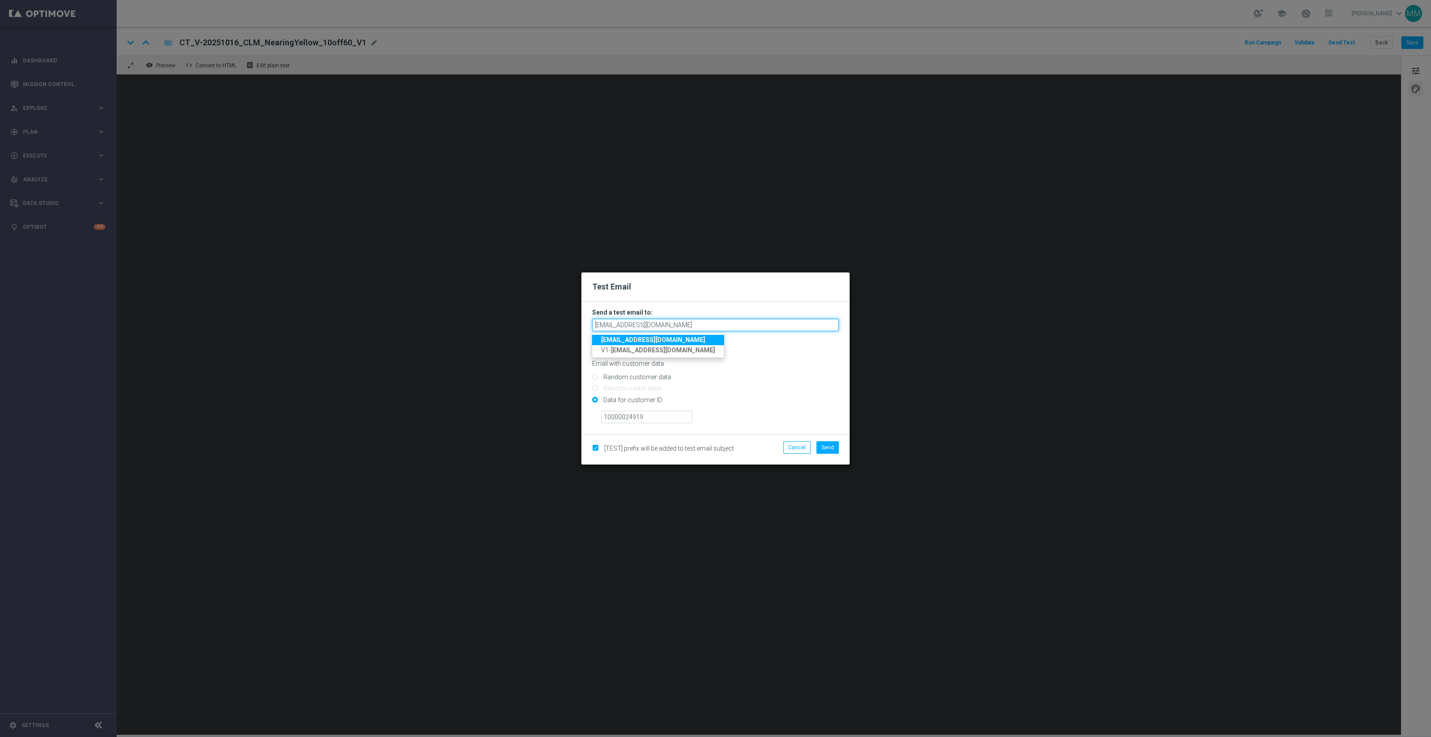
type input "[EMAIL_ADDRESS][DOMAIN_NAME]"
click at [833, 439] on div "[TEST] prefix will be added to test email subject Cancel Send" at bounding box center [715, 449] width 268 height 31
click at [832, 445] on span "Send" at bounding box center [827, 447] width 13 height 6
click at [823, 445] on span "Send" at bounding box center [827, 447] width 13 height 6
click at [704, 336] on strong "[EMAIL_ADDRESS][DOMAIN_NAME]" at bounding box center [653, 339] width 104 height 7
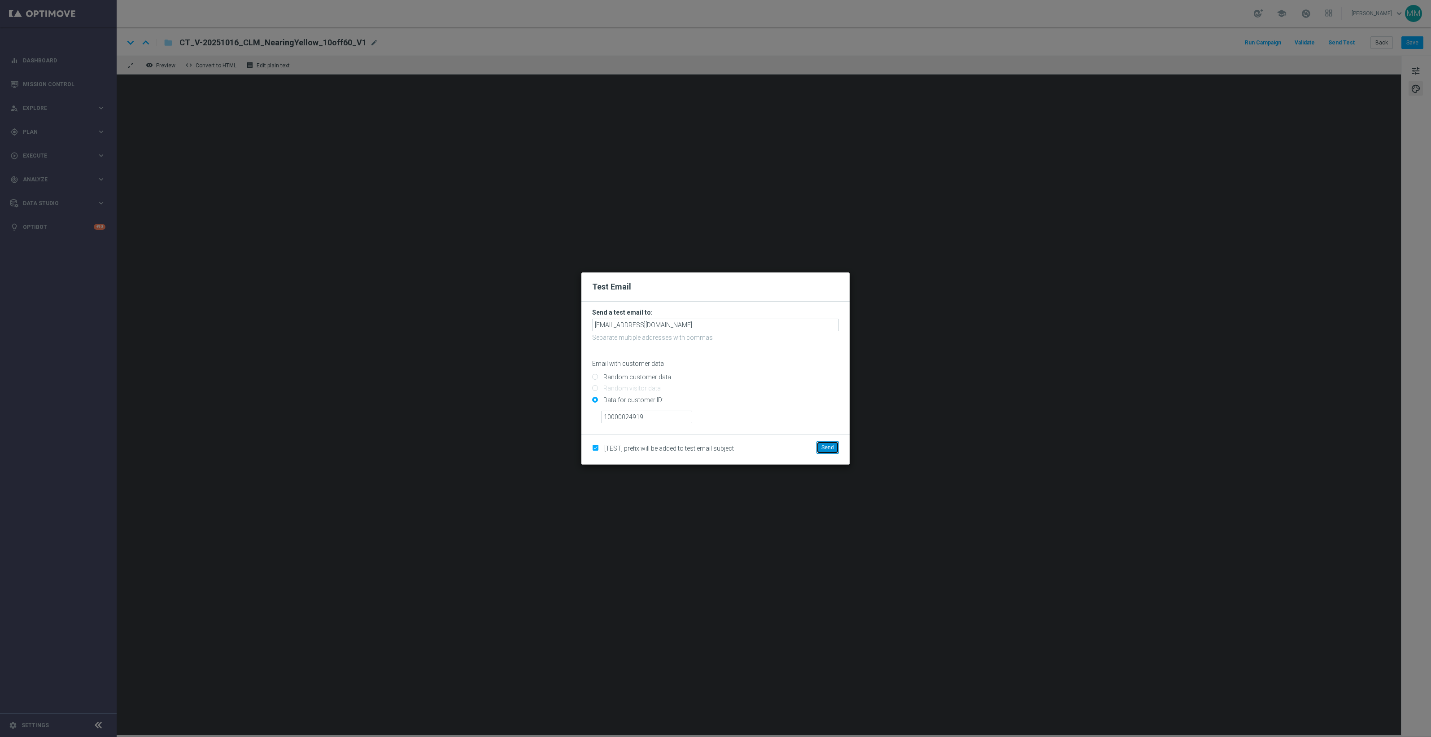
click at [834, 446] on button "Send" at bounding box center [827, 447] width 22 height 13
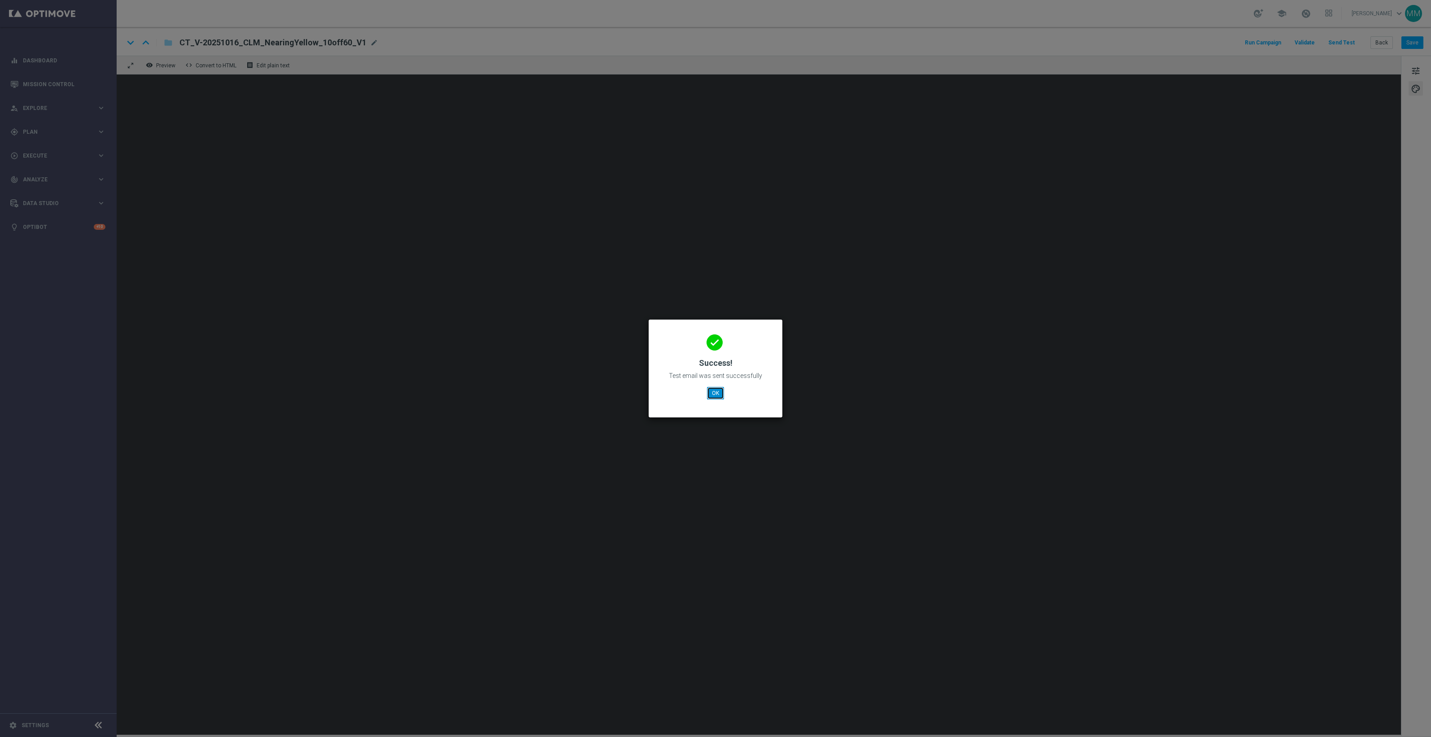
click at [718, 390] on button "OK" at bounding box center [715, 393] width 17 height 13
click at [715, 388] on button "OK" at bounding box center [715, 393] width 17 height 13
click at [719, 392] on button "OK" at bounding box center [715, 393] width 17 height 13
click at [765, 378] on button "OK" at bounding box center [762, 380] width 17 height 13
click at [768, 386] on button "OK" at bounding box center [762, 380] width 17 height 13
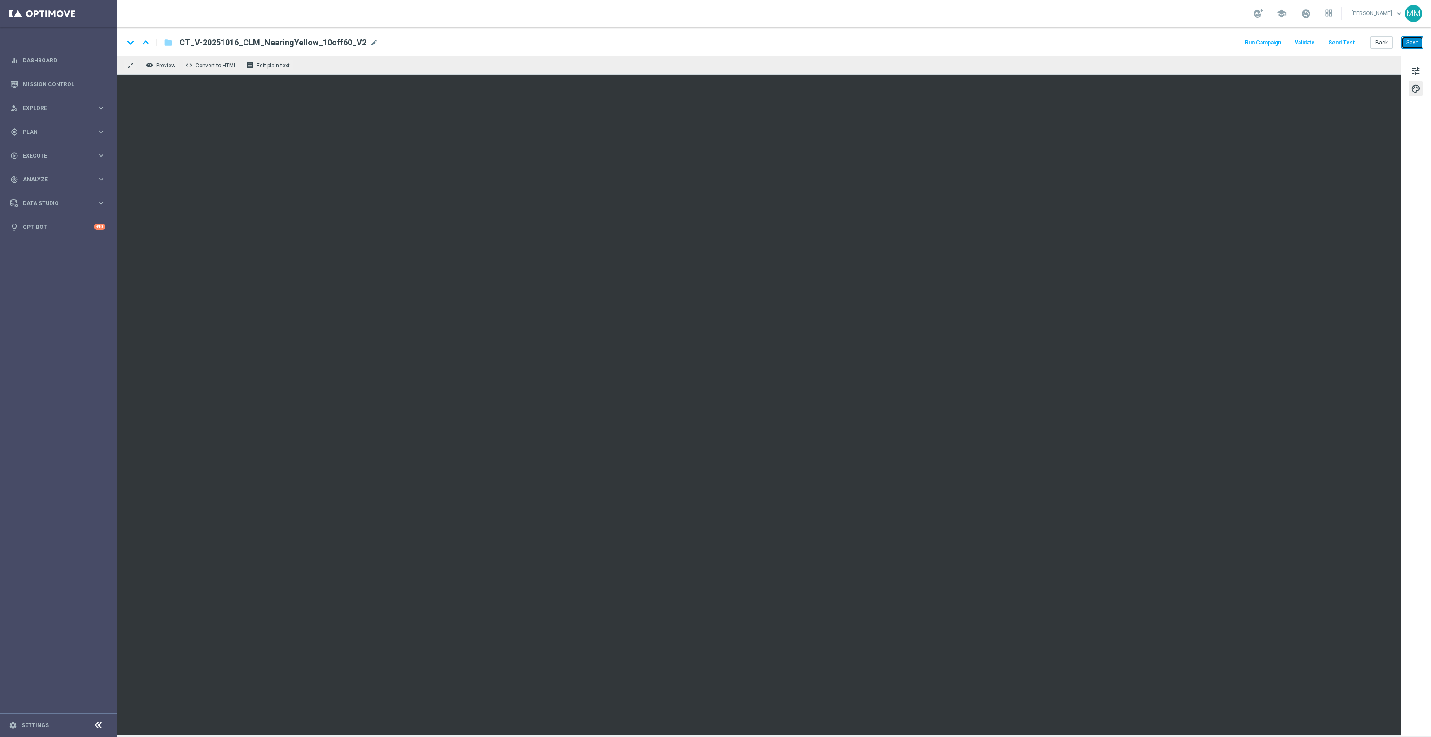
drag, startPoint x: 1417, startPoint y: 43, endPoint x: 1358, endPoint y: 78, distance: 68.2
click at [1416, 43] on button "Save" at bounding box center [1412, 42] width 22 height 13
click at [1340, 40] on button "Send Test" at bounding box center [1341, 43] width 29 height 12
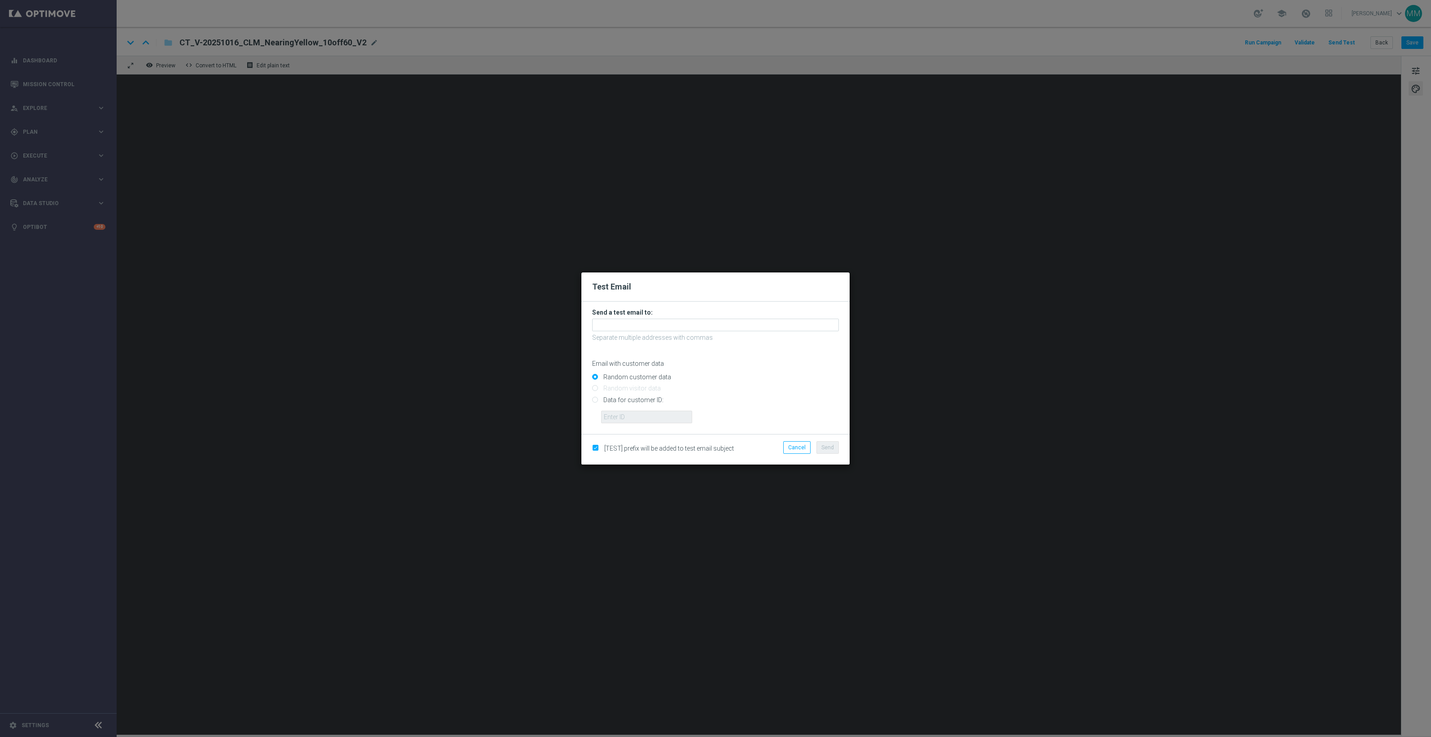
click at [649, 400] on input "Data for customer ID:" at bounding box center [715, 403] width 247 height 13
radio input "true"
click at [650, 415] on input "text" at bounding box center [646, 416] width 91 height 13
paste input "10000024919"
type input "10000024919"
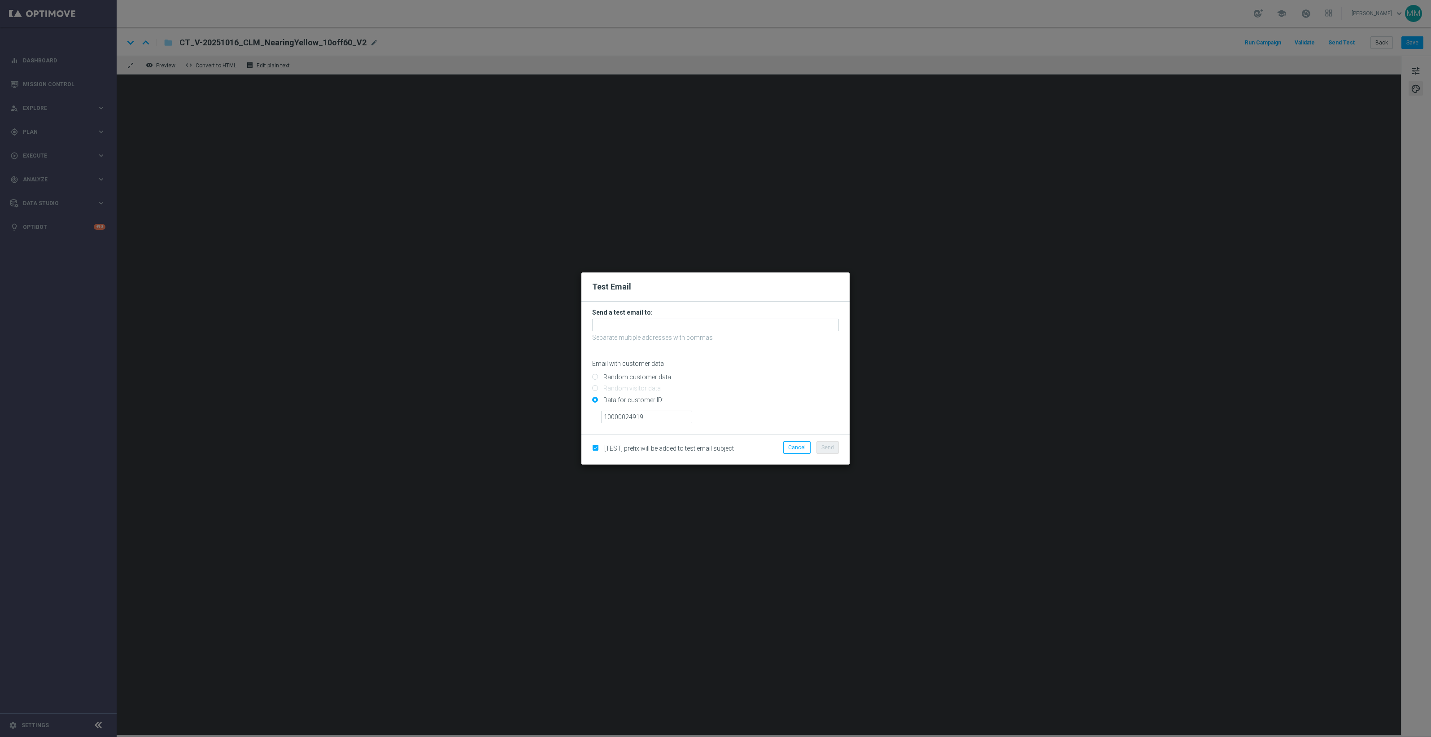
click at [631, 315] on h3 "Send a test email to:" at bounding box center [715, 312] width 247 height 8
click at [637, 322] on input "text" at bounding box center [715, 324] width 247 height 13
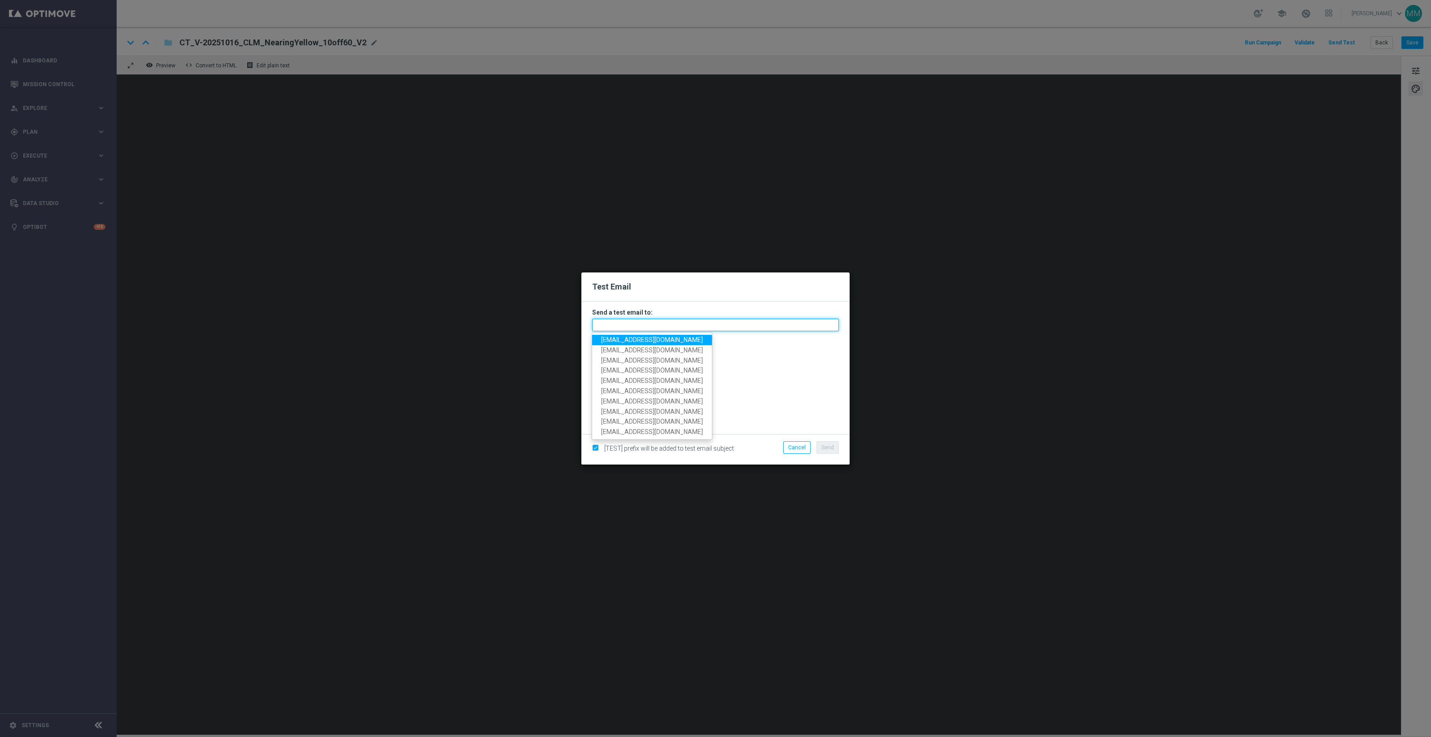
paste input "[EMAIL_ADDRESS][DOMAIN_NAME]"
type input "[EMAIL_ADDRESS][DOMAIN_NAME]"
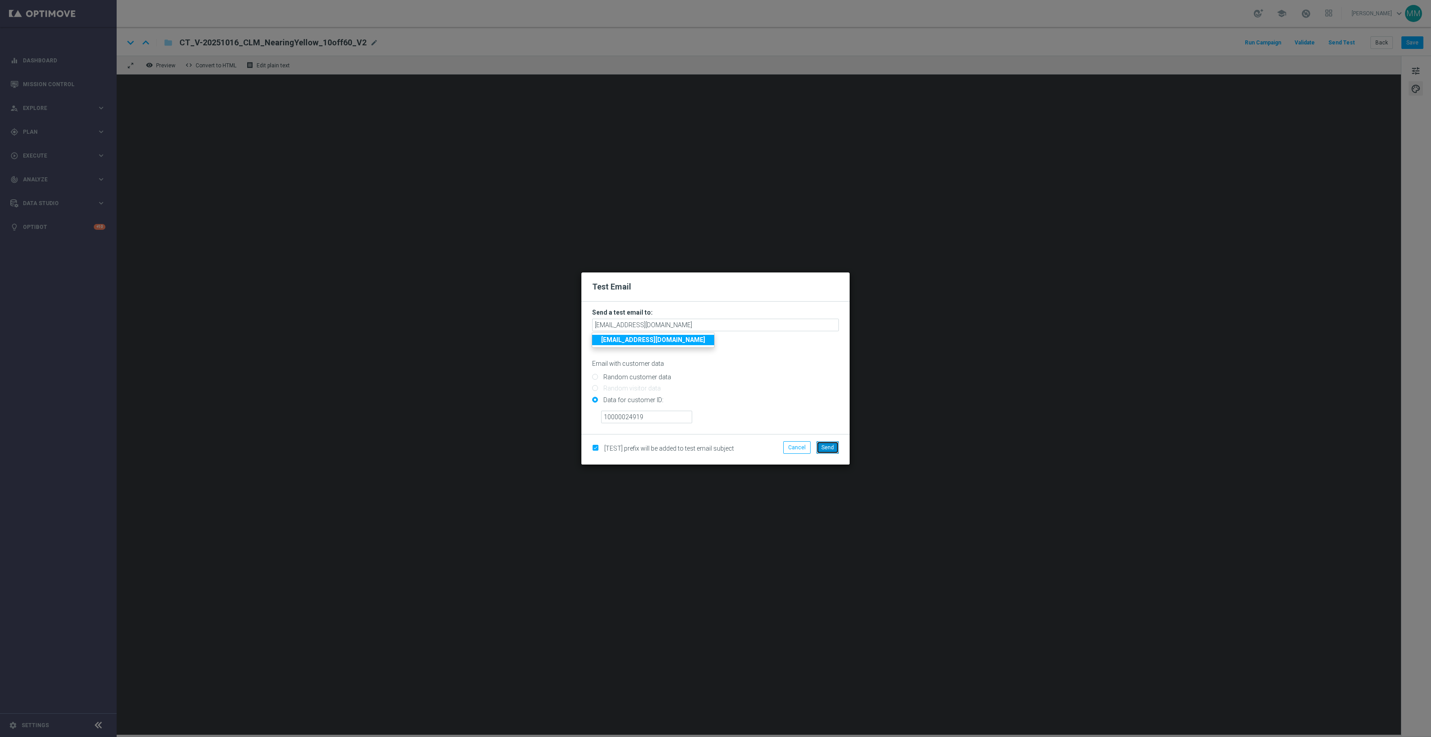
click at [831, 445] on span "Send" at bounding box center [827, 447] width 13 height 6
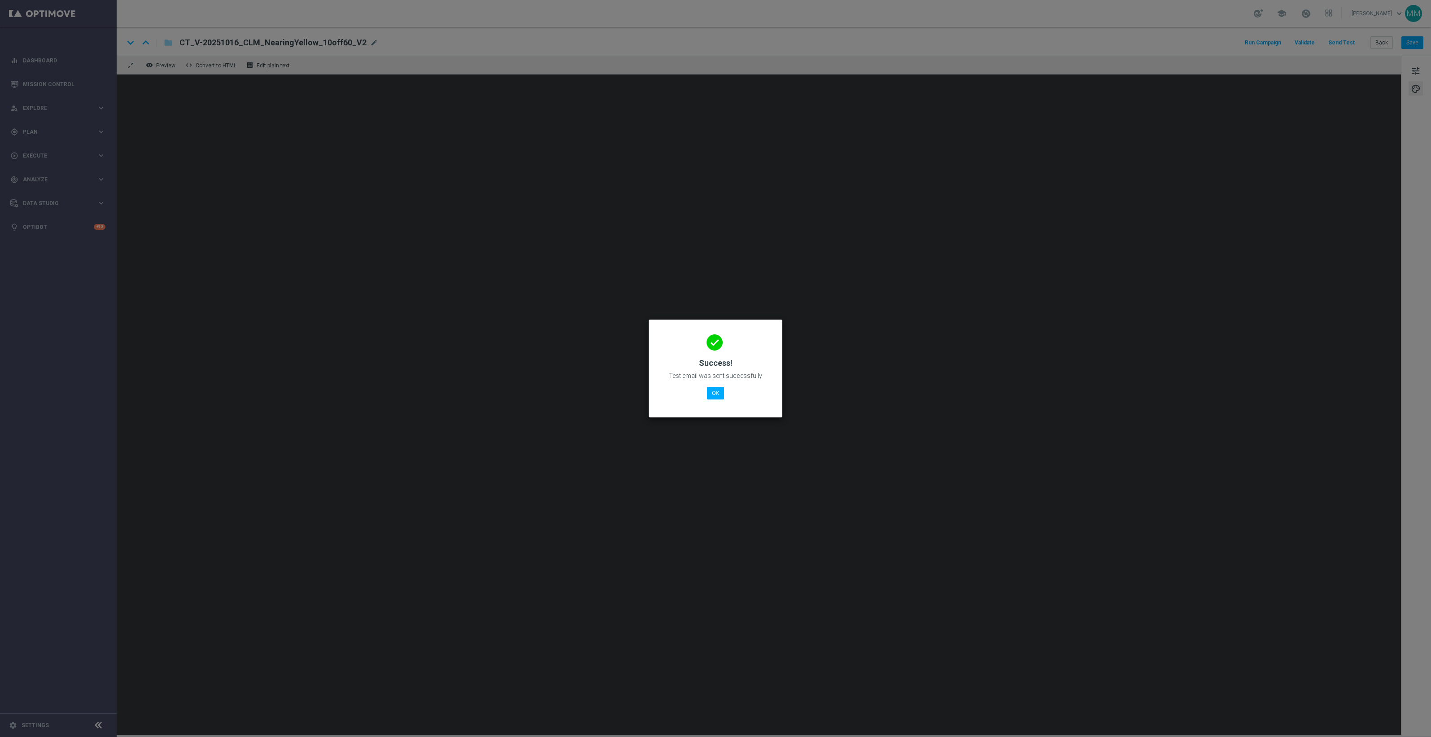
click at [727, 393] on div "done Success! Test email was sent successfully OK" at bounding box center [715, 367] width 112 height 78
click at [717, 395] on button "OK" at bounding box center [715, 393] width 17 height 13
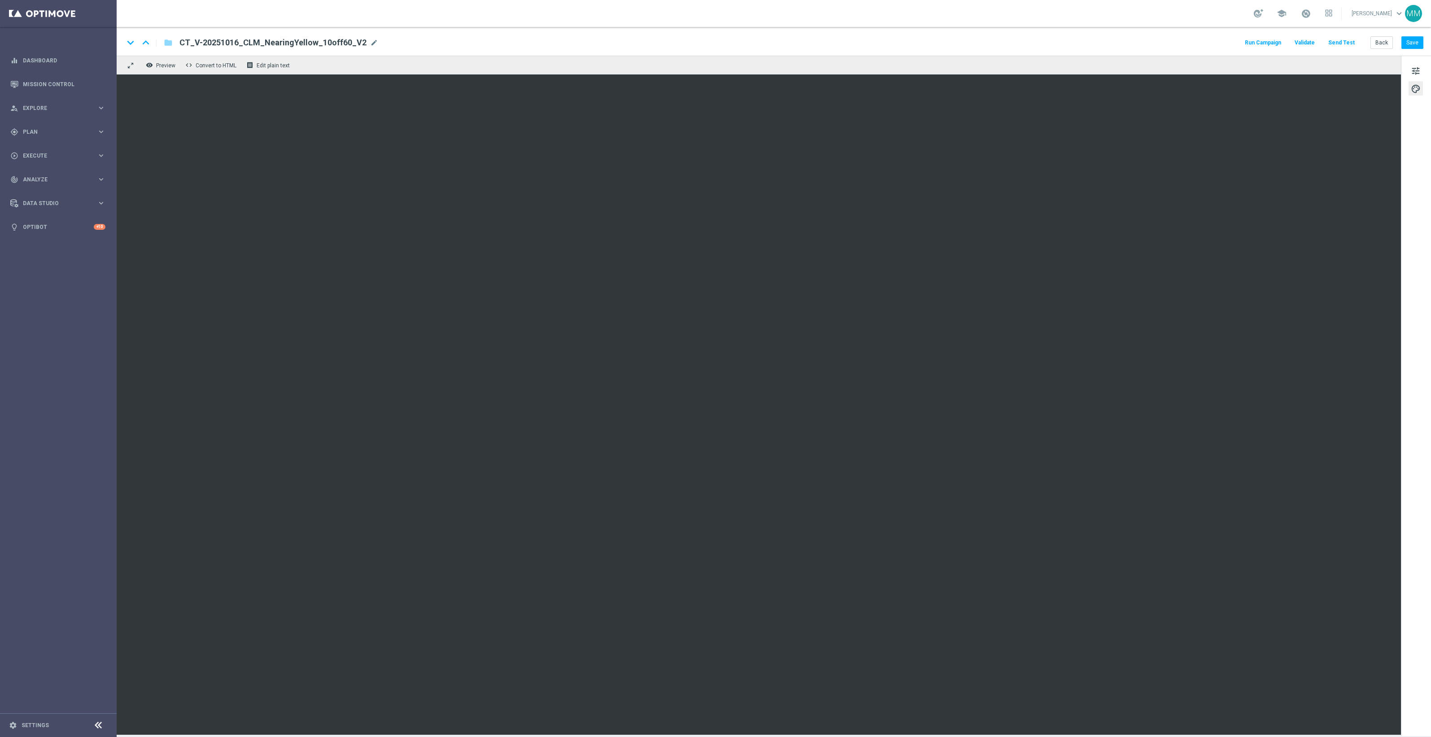
click at [1337, 39] on button "Send Test" at bounding box center [1341, 43] width 29 height 12
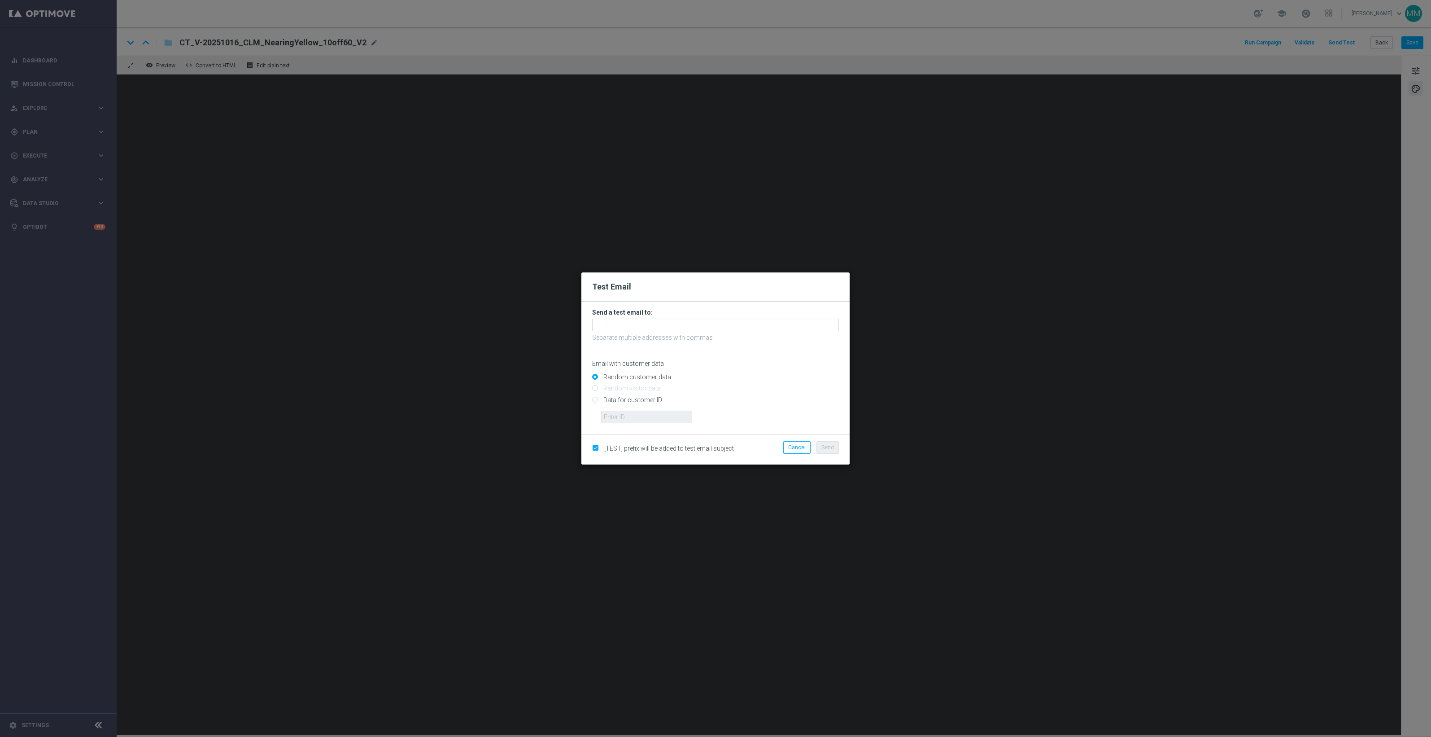
drag, startPoint x: 655, startPoint y: 398, endPoint x: 658, endPoint y: 414, distance: 15.5
click at [655, 399] on input "Data for customer ID:" at bounding box center [715, 403] width 247 height 13
radio input "true"
click at [658, 414] on input "text" at bounding box center [646, 416] width 91 height 13
paste input "10049077256"
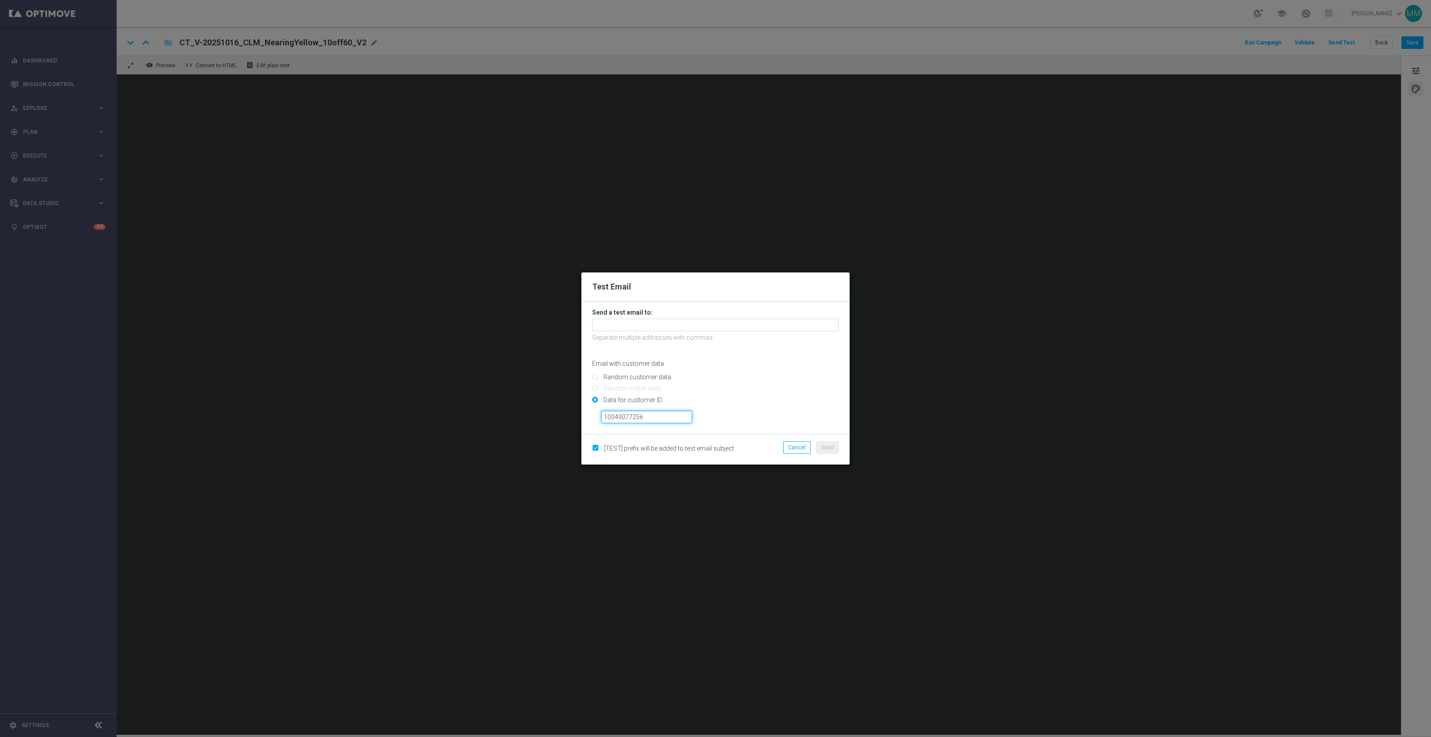
type input "10049077256"
click at [721, 325] on input "text" at bounding box center [715, 324] width 247 height 13
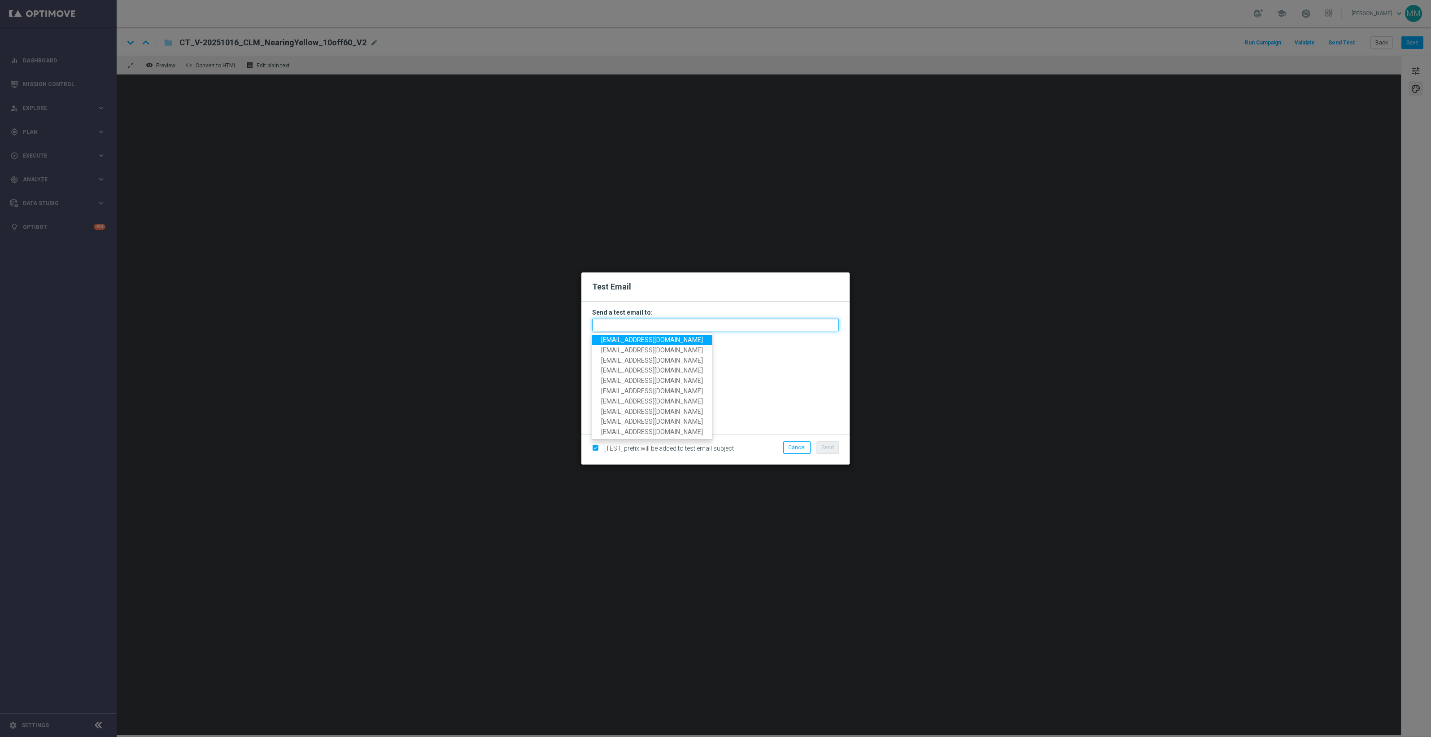
paste input "[EMAIL_ADDRESS][DOMAIN_NAME]"
type input "[EMAIL_ADDRESS][DOMAIN_NAME]"
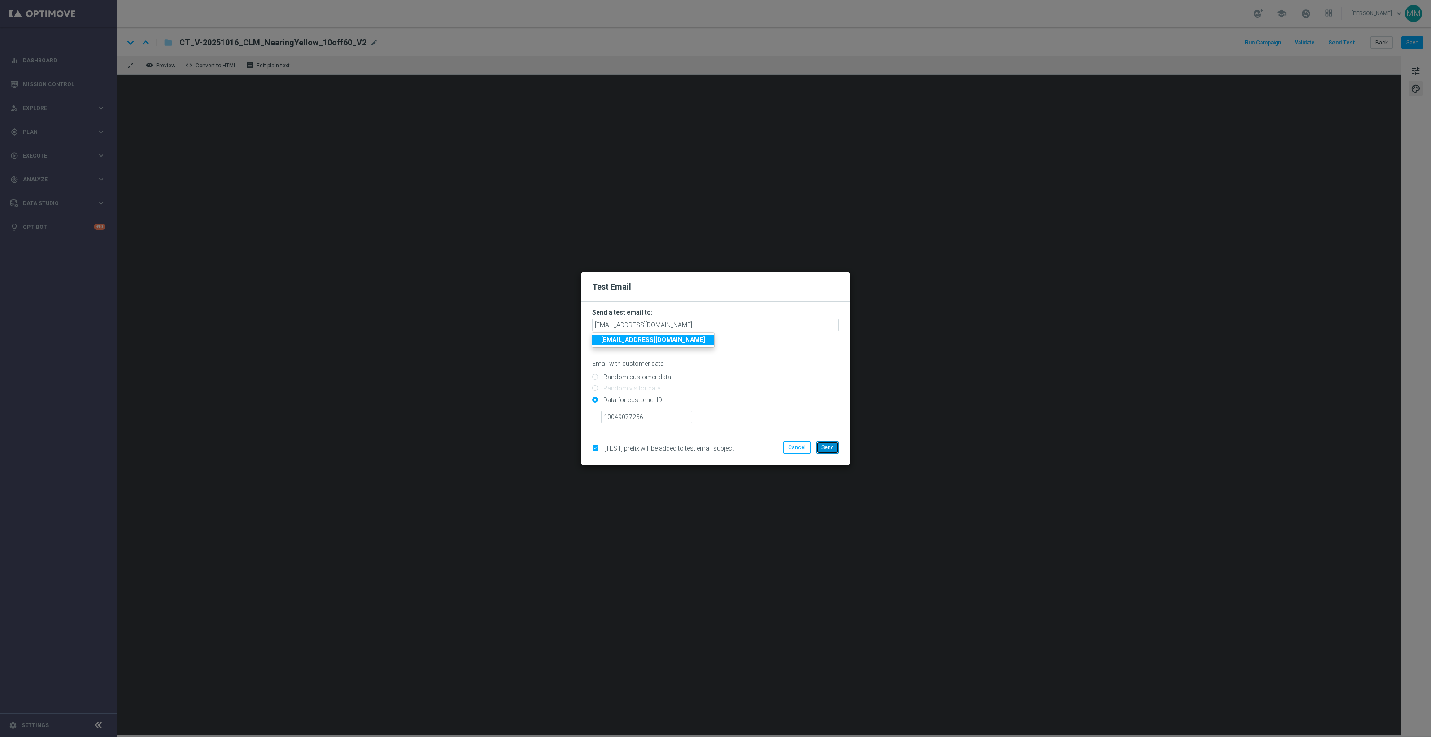
click at [825, 442] on button "Send" at bounding box center [827, 447] width 22 height 13
click at [824, 445] on span "Send" at bounding box center [827, 447] width 13 height 6
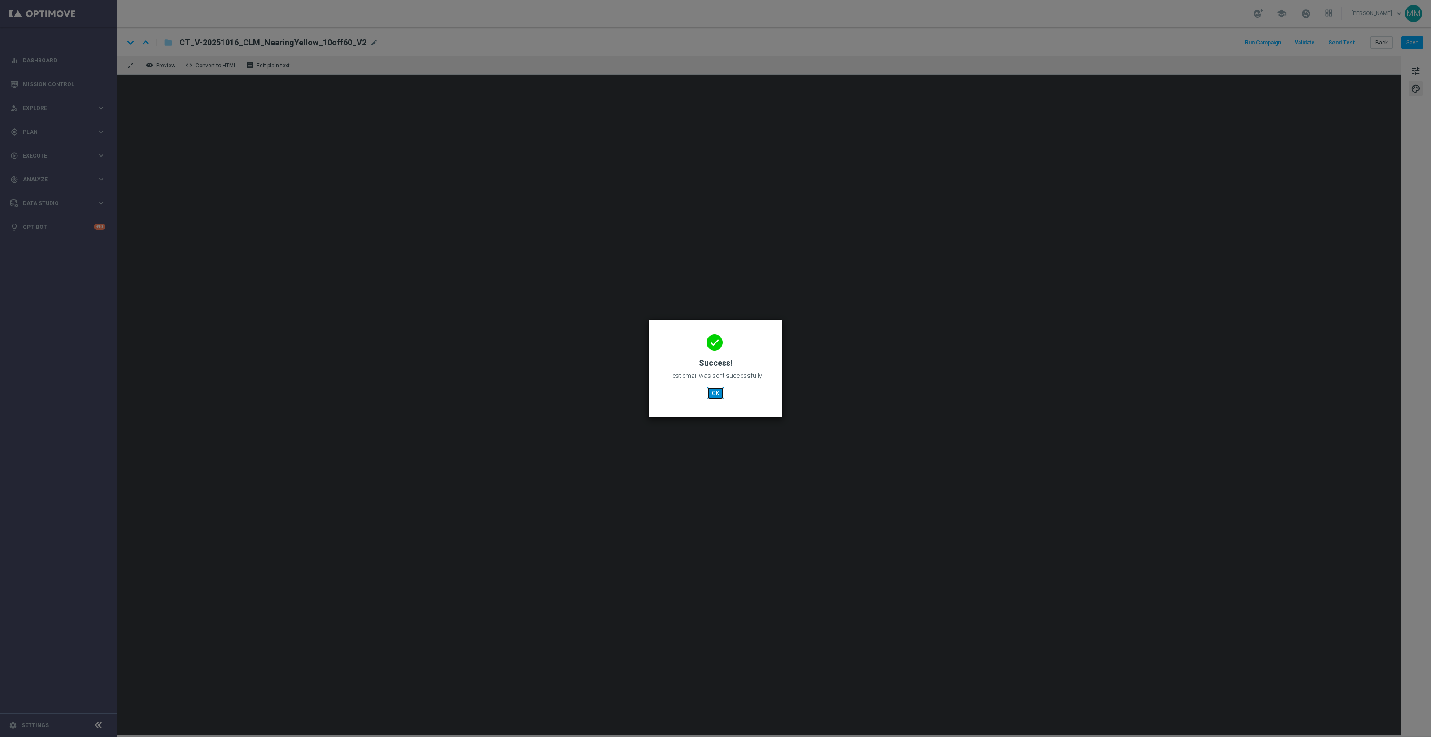
click at [715, 398] on button "OK" at bounding box center [715, 393] width 17 height 13
click at [716, 395] on button "OK" at bounding box center [715, 393] width 17 height 13
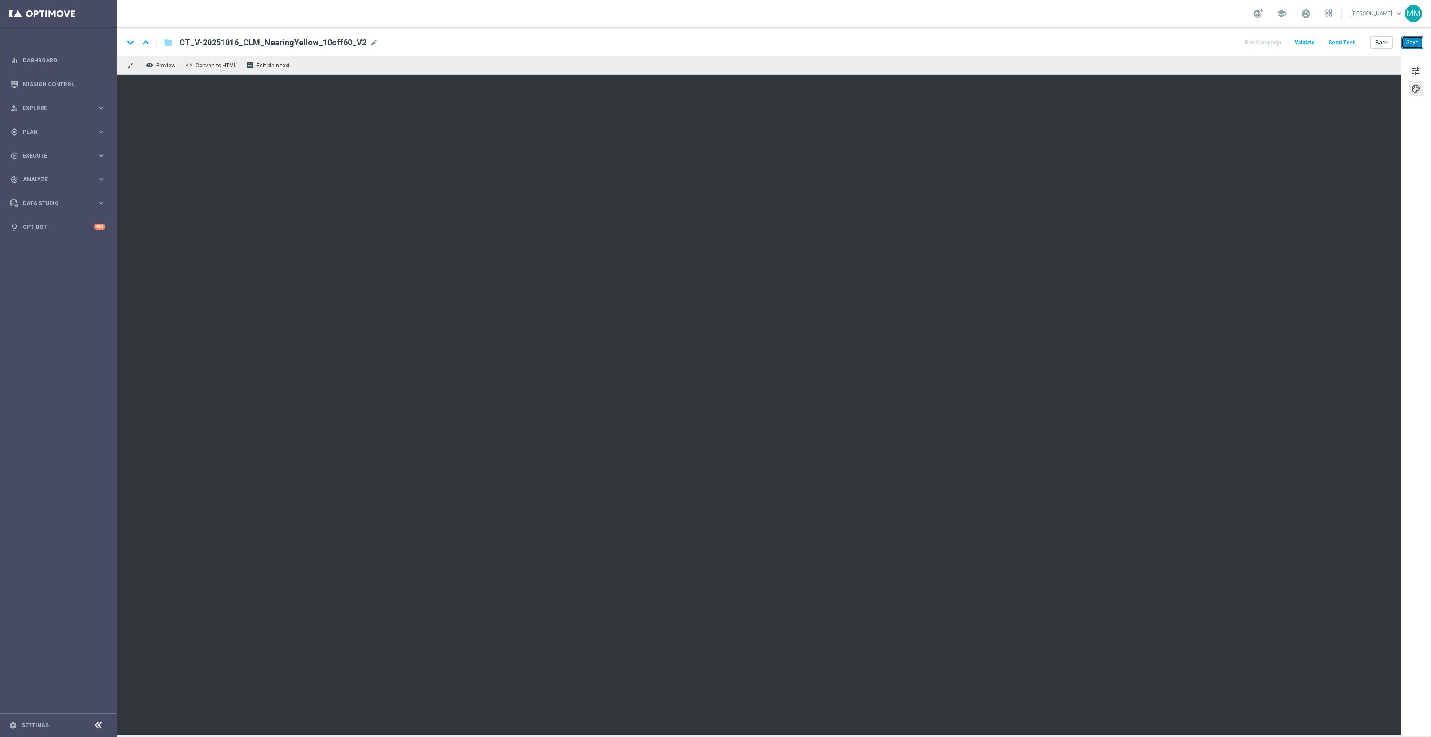
click at [1416, 43] on button "Save" at bounding box center [1412, 42] width 22 height 13
click at [1335, 46] on button "Send Test" at bounding box center [1341, 43] width 29 height 12
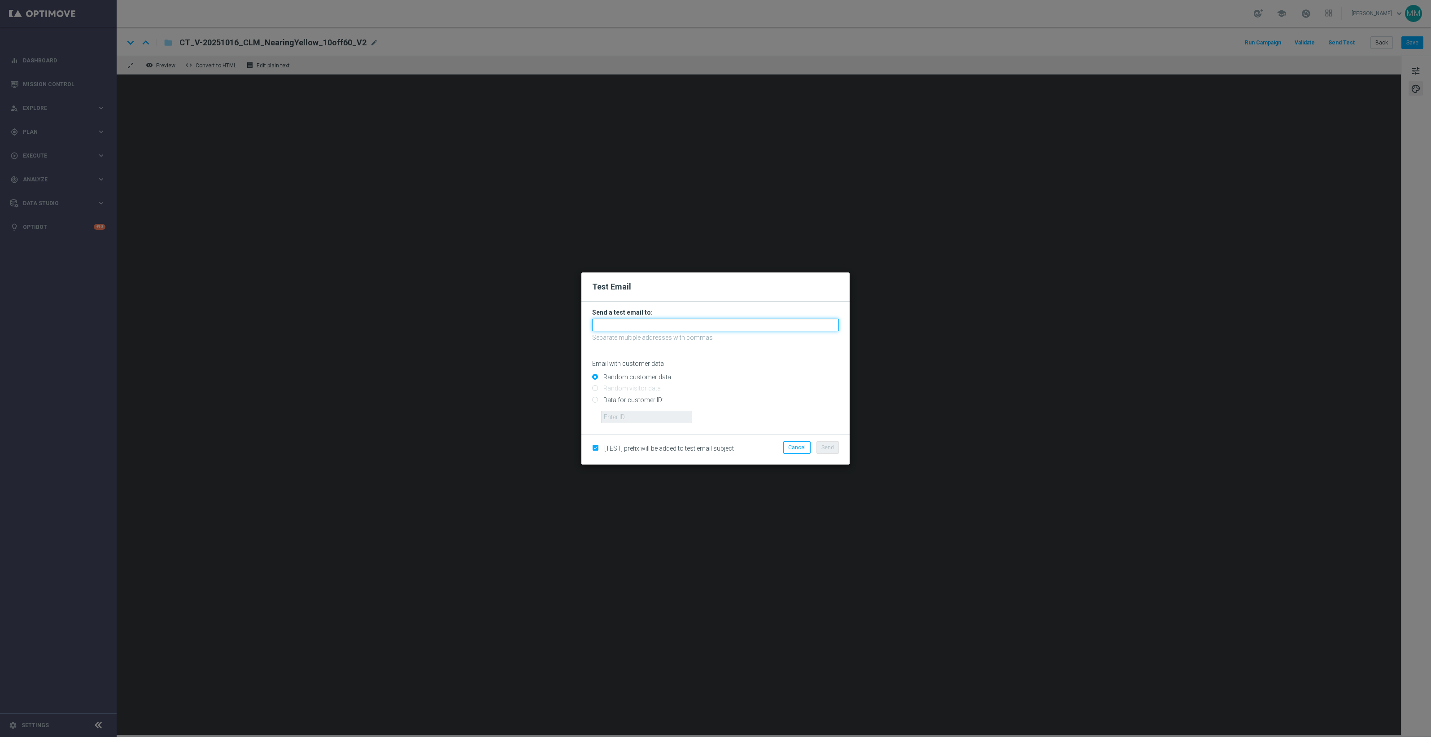
click at [723, 323] on input "text" at bounding box center [715, 324] width 247 height 13
paste input "[EMAIL_ADDRESS][DOMAIN_NAME]"
type input "[EMAIL_ADDRESS][DOMAIN_NAME]"
click at [640, 401] on input "Data for customer ID:" at bounding box center [715, 403] width 247 height 13
radio input "true"
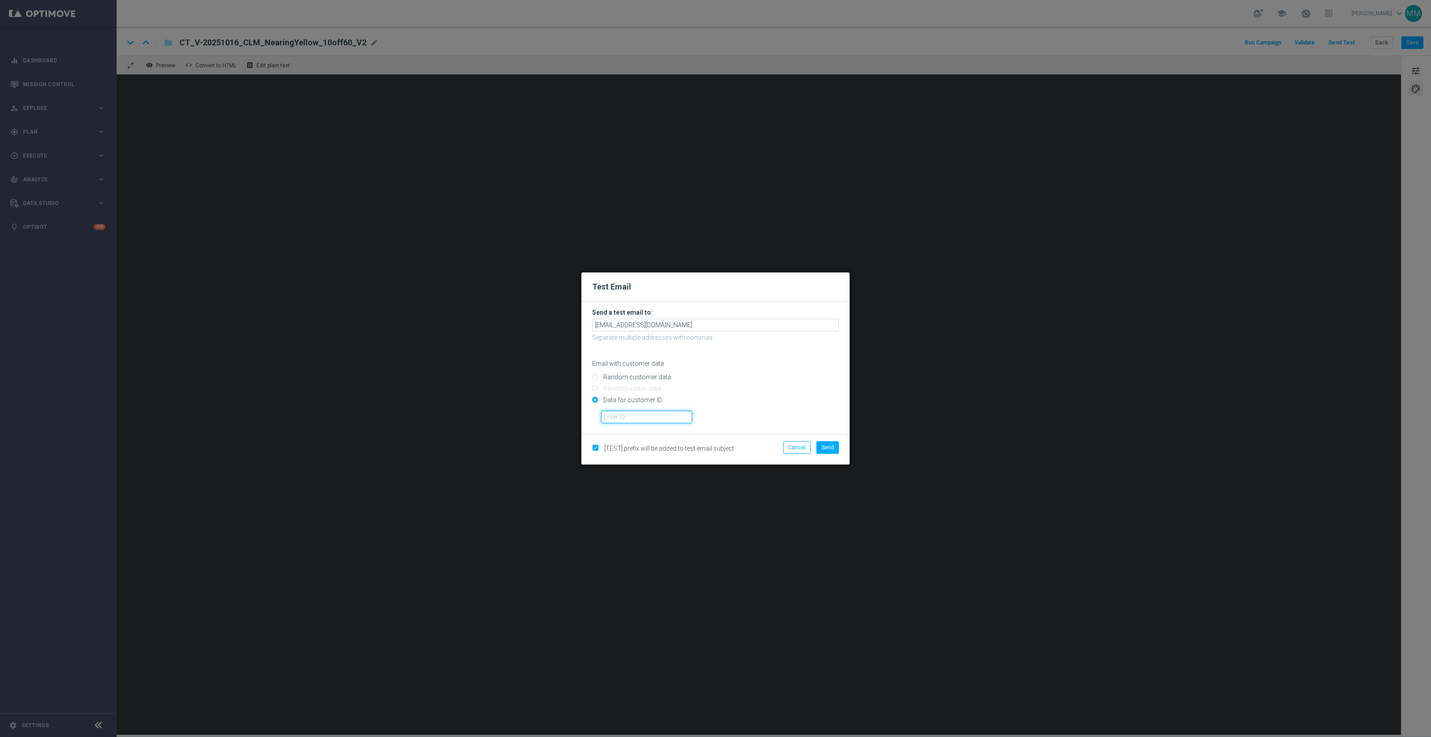
click at [647, 415] on input "text" at bounding box center [646, 416] width 91 height 13
paste input "10000024919"
type input "10000024919"
click at [829, 447] on span "Send" at bounding box center [827, 447] width 13 height 6
click at [837, 445] on button "Send" at bounding box center [827, 447] width 22 height 13
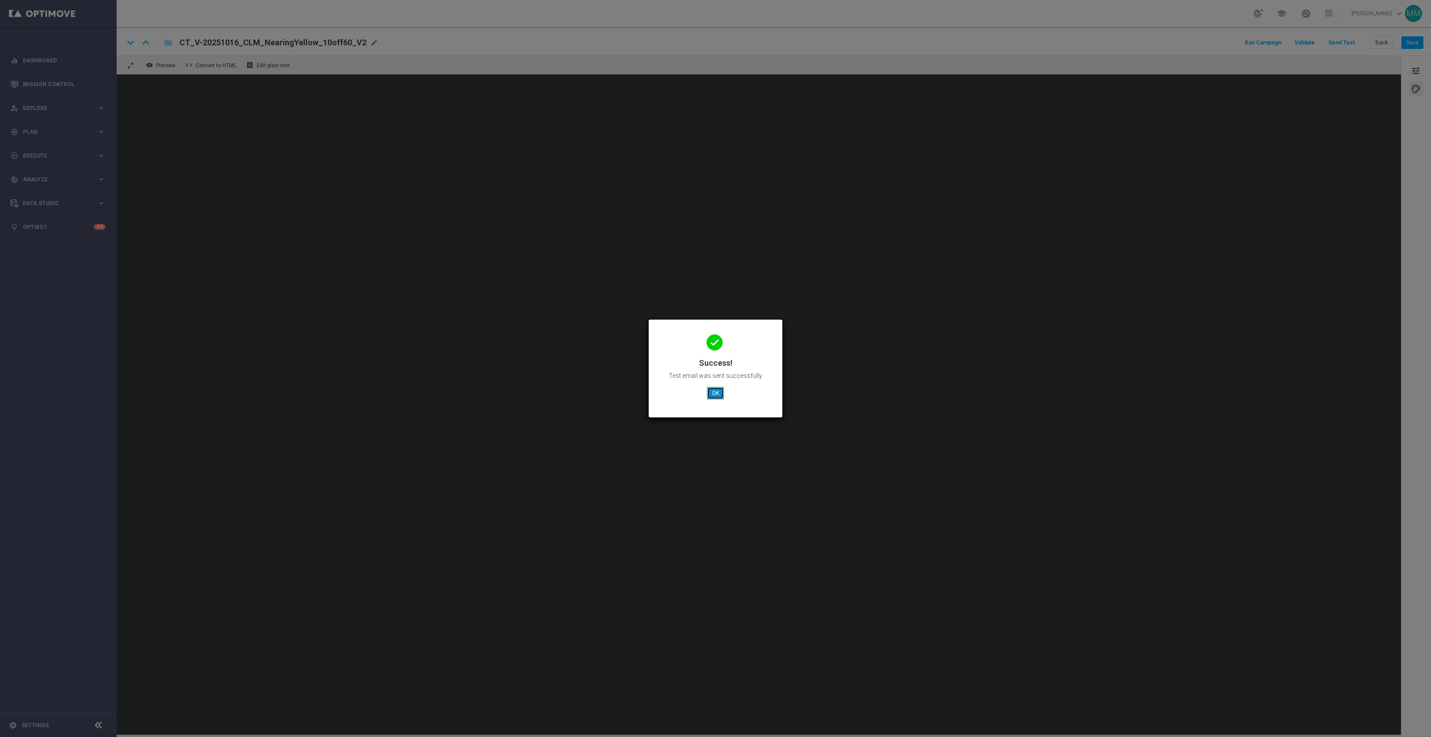
drag, startPoint x: 708, startPoint y: 393, endPoint x: 802, endPoint y: 335, distance: 110.5
click at [708, 393] on button "OK" at bounding box center [715, 393] width 17 height 13
click at [709, 395] on button "OK" at bounding box center [715, 393] width 17 height 13
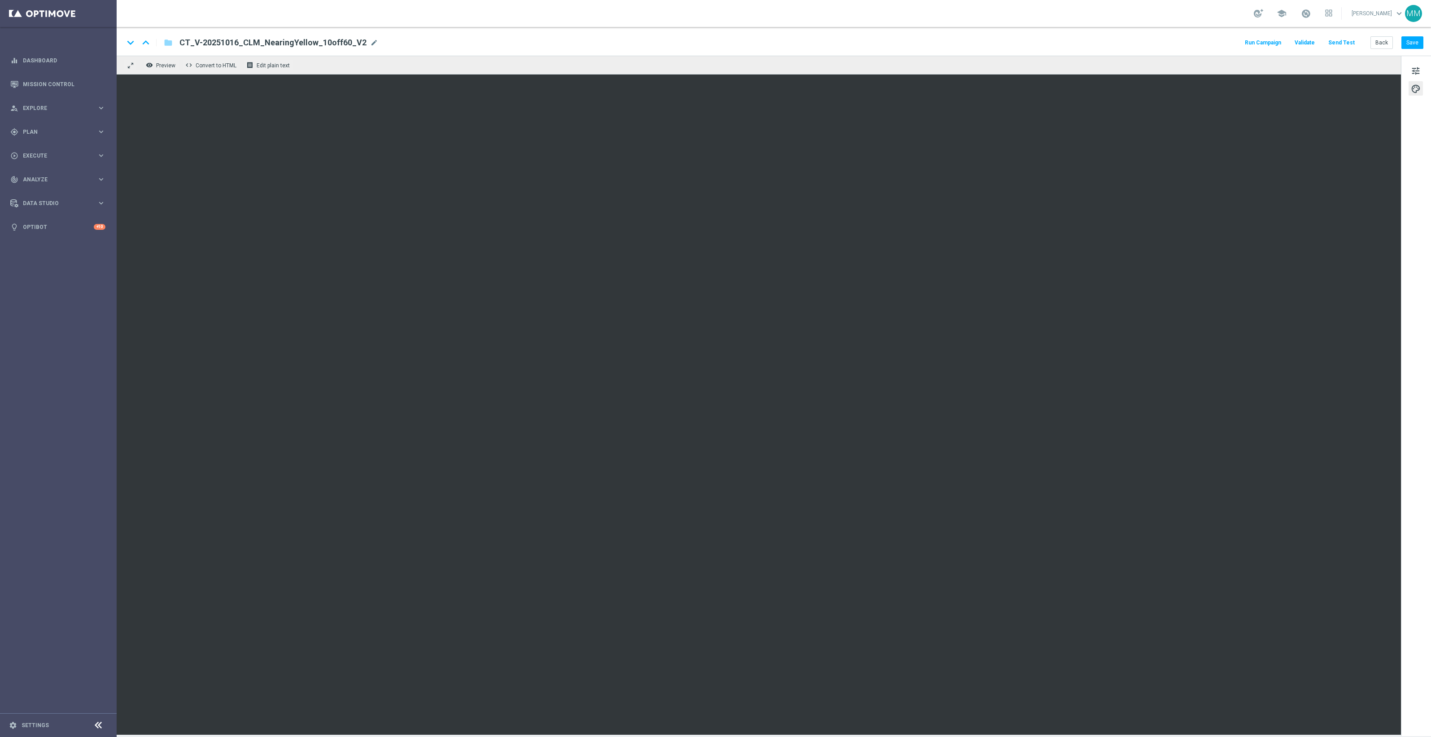
click at [1336, 38] on button "Send Test" at bounding box center [1341, 43] width 29 height 12
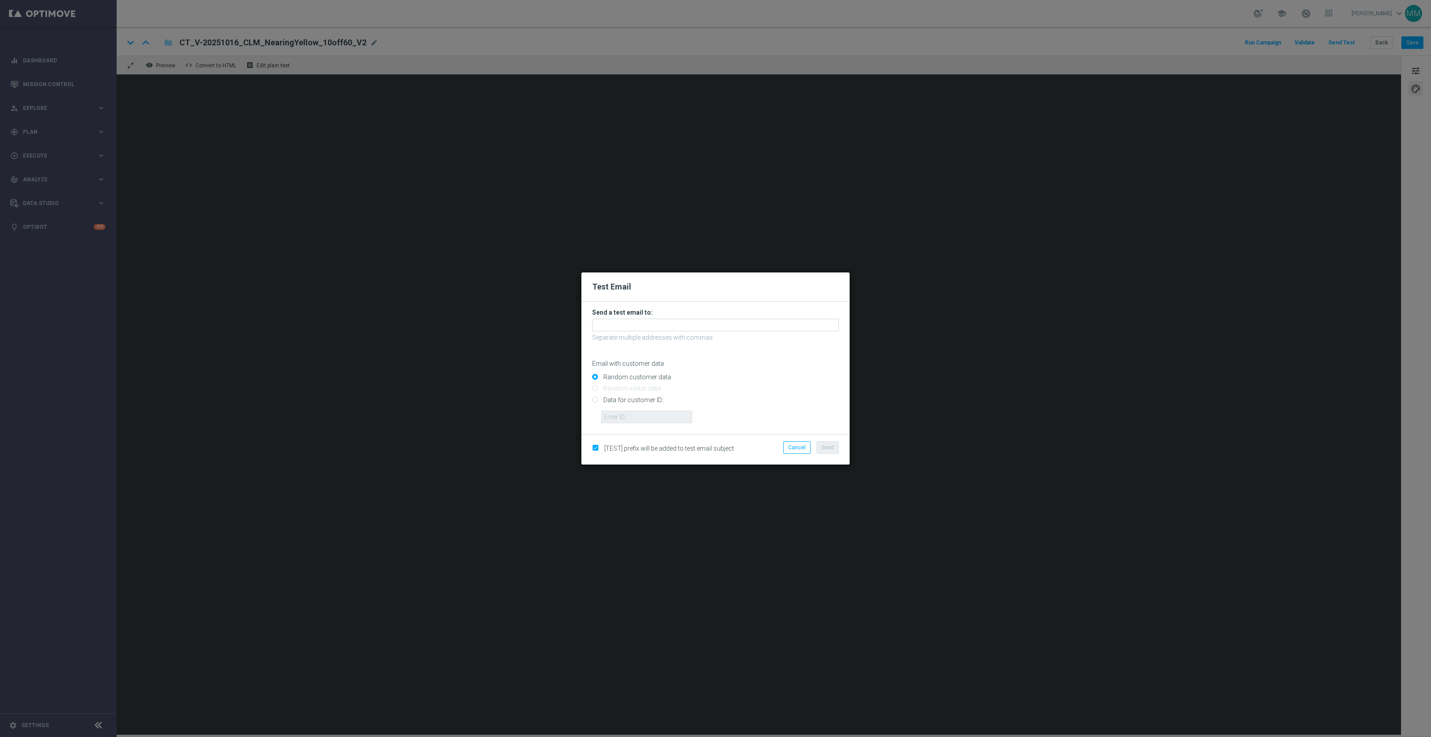
click at [651, 398] on input "Data for customer ID:" at bounding box center [715, 403] width 247 height 13
radio input "true"
drag, startPoint x: 653, startPoint y: 414, endPoint x: 625, endPoint y: 416, distance: 27.9
click at [653, 414] on input "text" at bounding box center [646, 416] width 91 height 13
paste input "10049077256-"
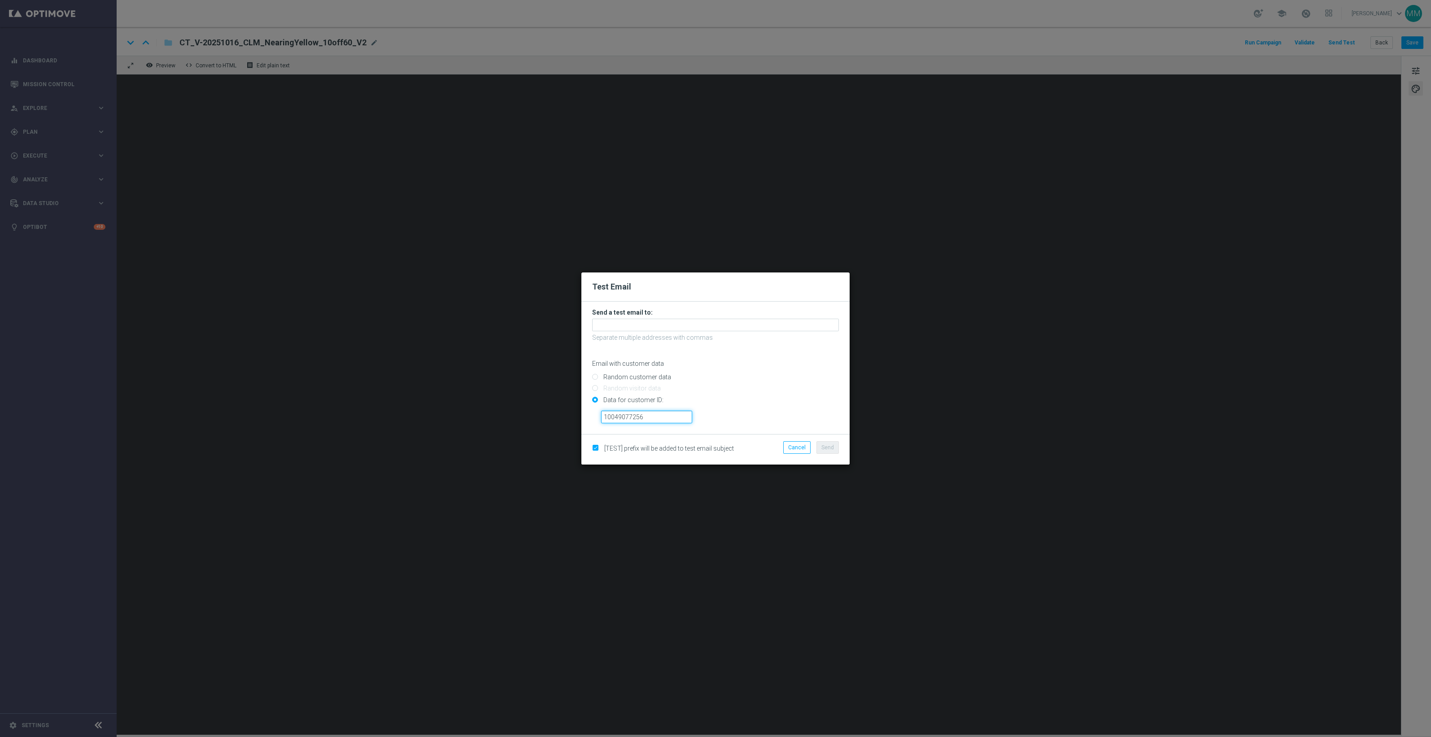
type input "10049077256"
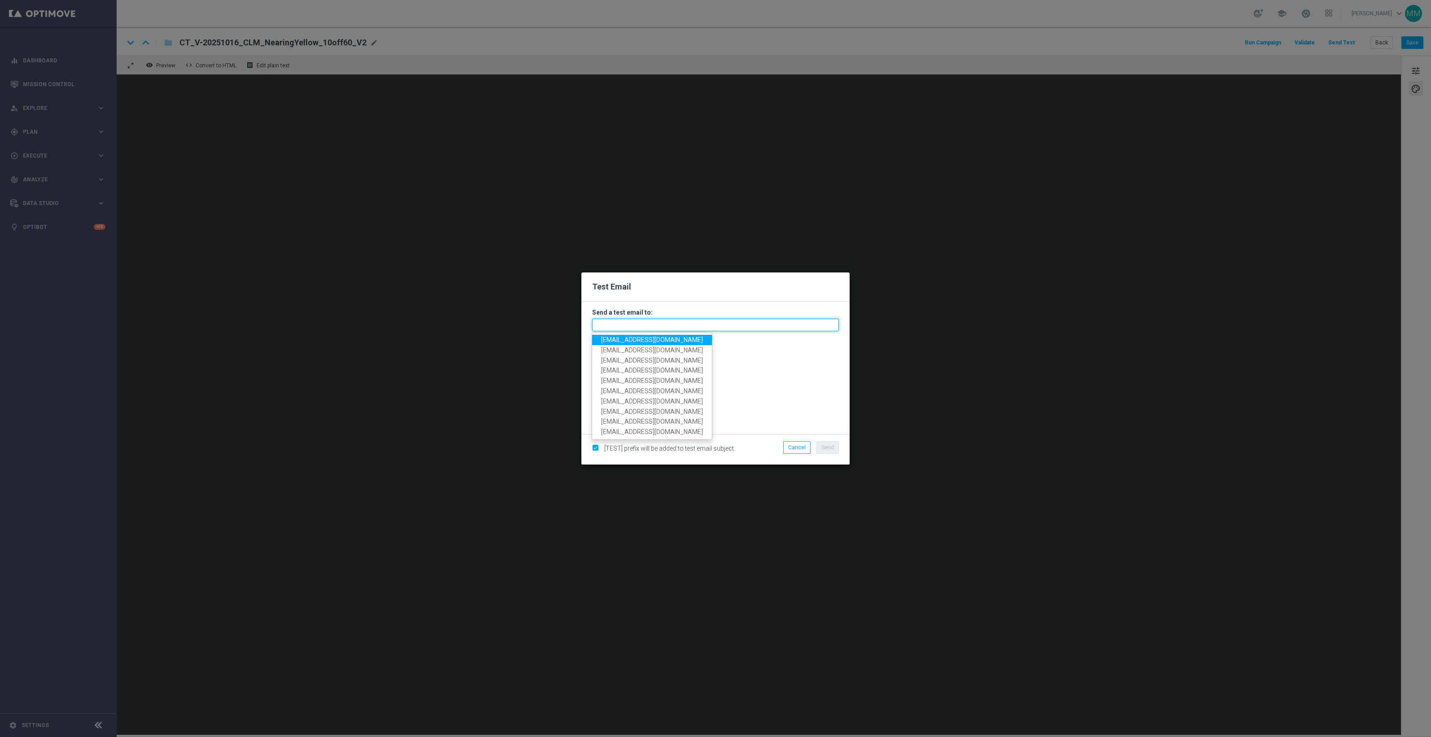
click at [684, 321] on input "text" at bounding box center [715, 324] width 247 height 13
paste input "[EMAIL_ADDRESS][DOMAIN_NAME]"
type input "[EMAIL_ADDRESS][DOMAIN_NAME]"
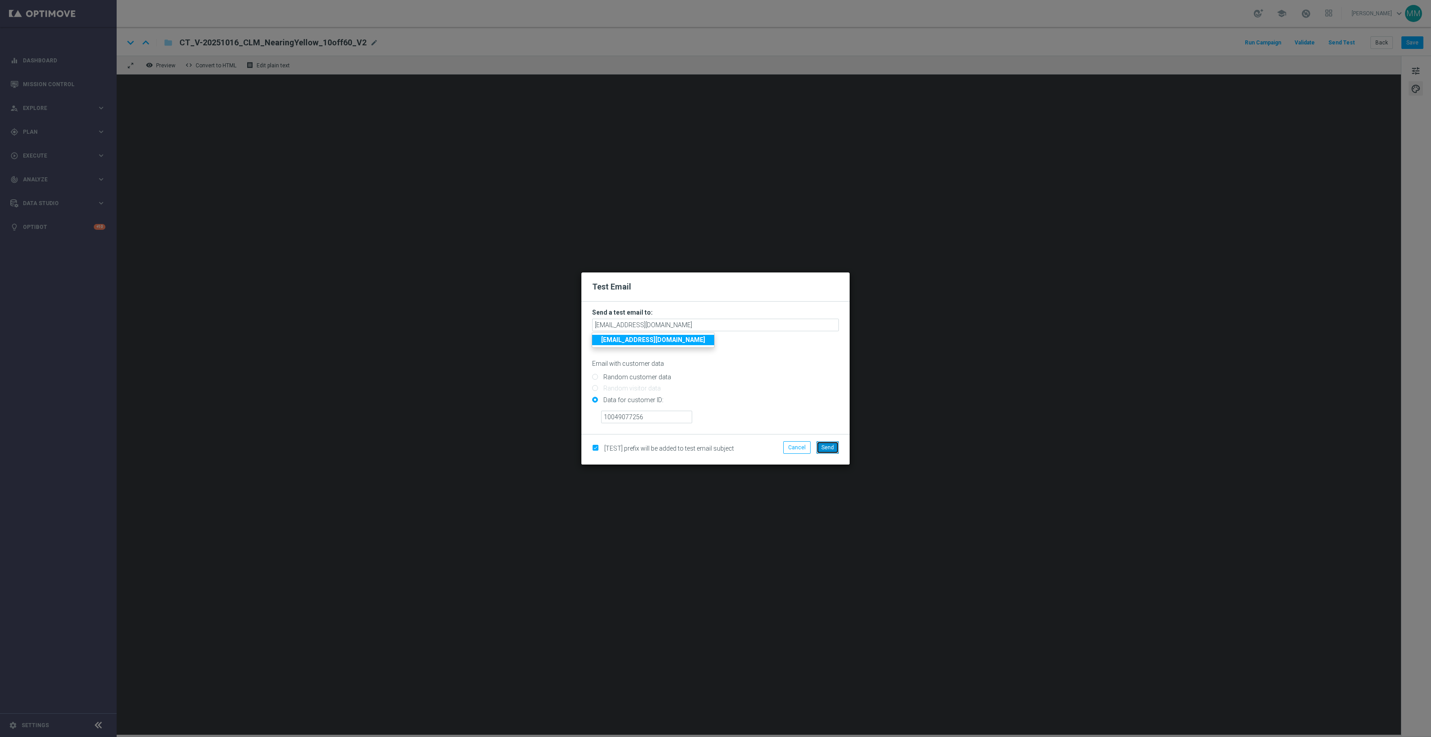
click at [824, 444] on span "Send" at bounding box center [827, 447] width 13 height 6
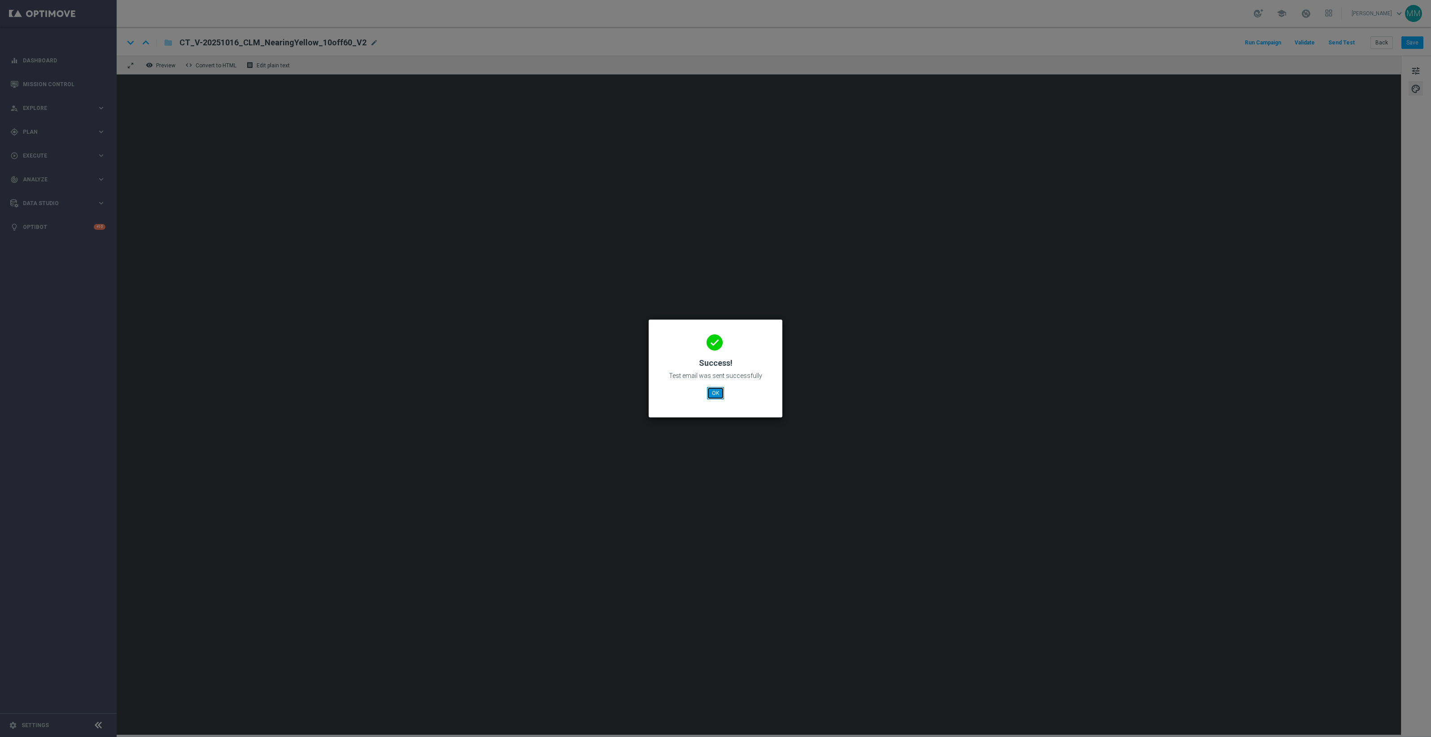
click at [713, 392] on button "OK" at bounding box center [715, 393] width 17 height 13
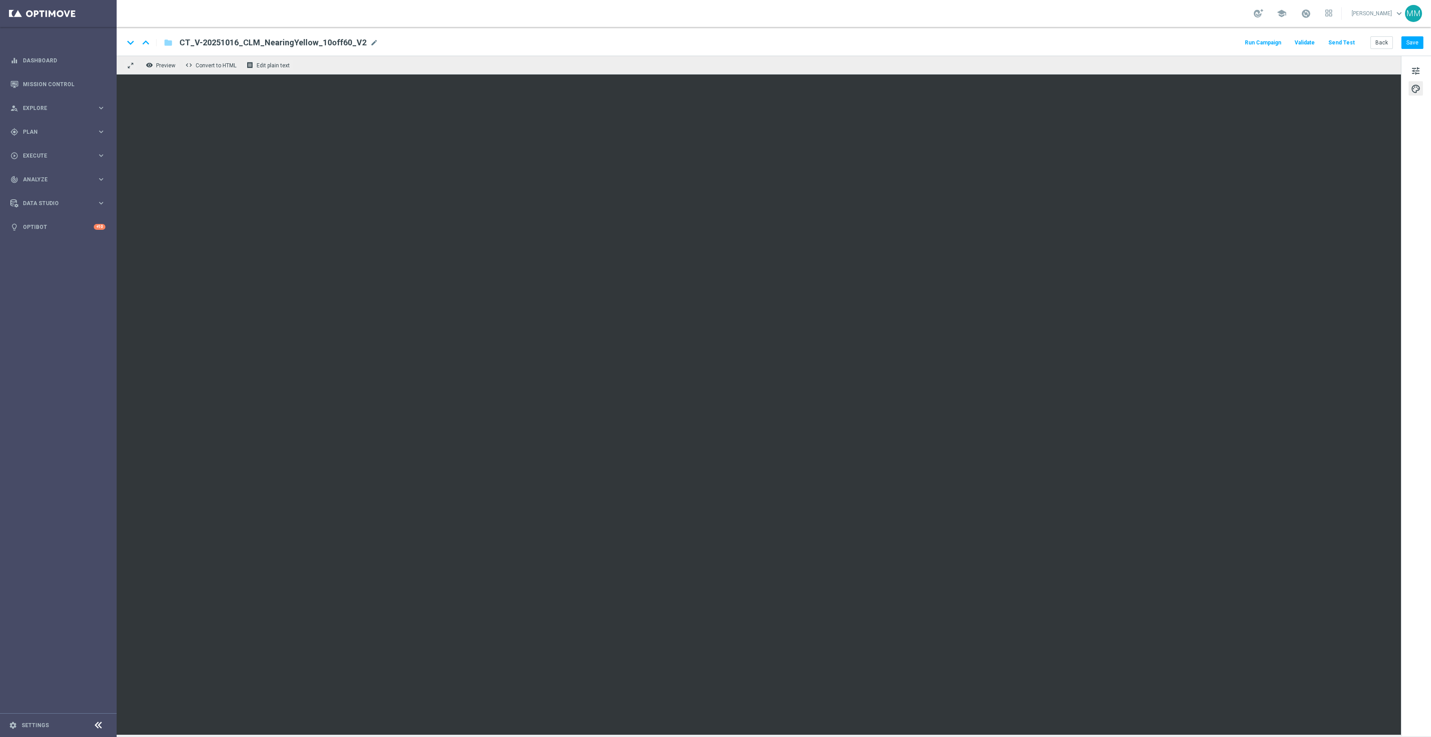
click at [1342, 45] on button "Send Test" at bounding box center [1341, 43] width 29 height 12
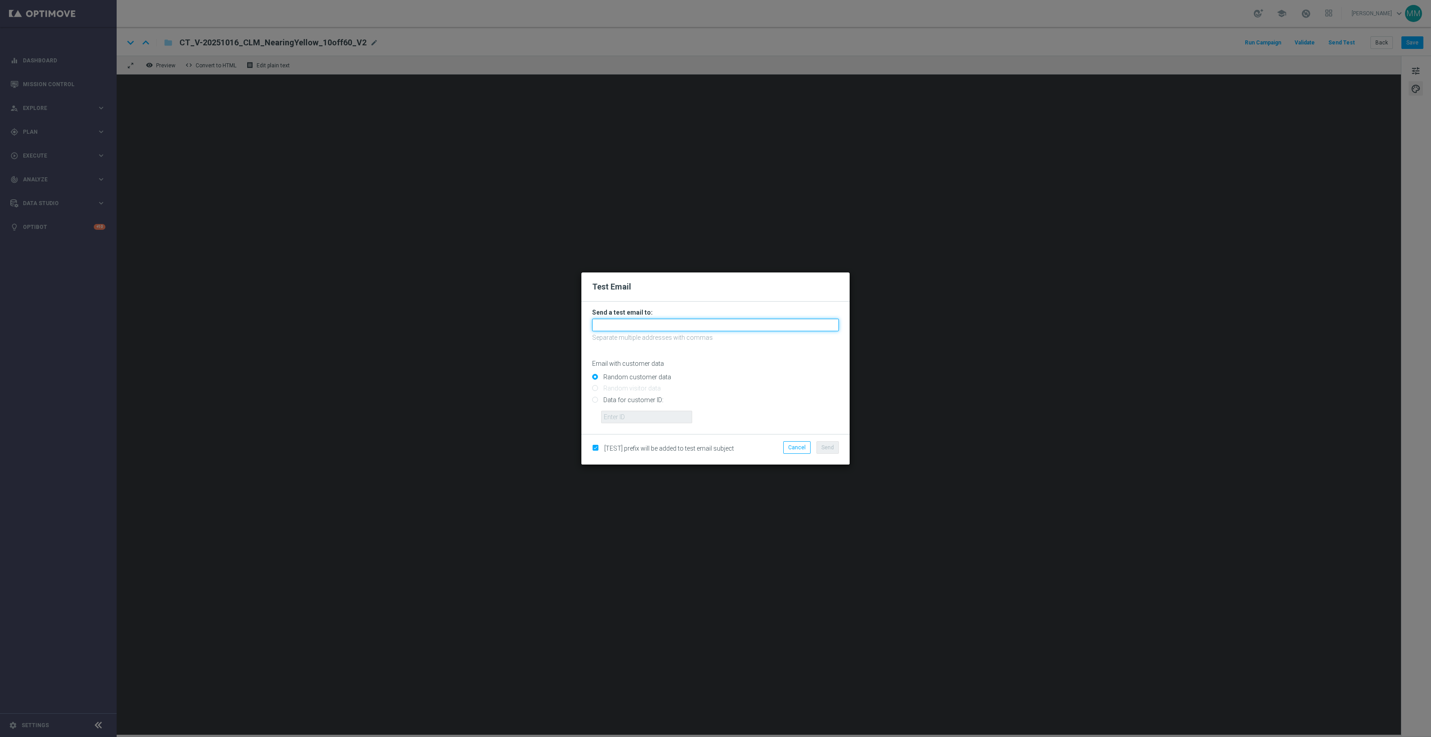
click at [809, 328] on input "text" at bounding box center [715, 324] width 247 height 13
drag, startPoint x: 633, startPoint y: 339, endPoint x: 638, endPoint y: 339, distance: 5.0
click at [633, 339] on span "[PERSON_NAME] .[PERSON_NAME][EMAIL_ADDRESS][PERSON_NAME][DOMAIN_NAME]" at bounding box center [726, 339] width 251 height 7
type input "[PERSON_NAME][EMAIL_ADDRESS][PERSON_NAME][PERSON_NAME][DOMAIN_NAME]"
click at [835, 445] on button "Send" at bounding box center [827, 447] width 22 height 13
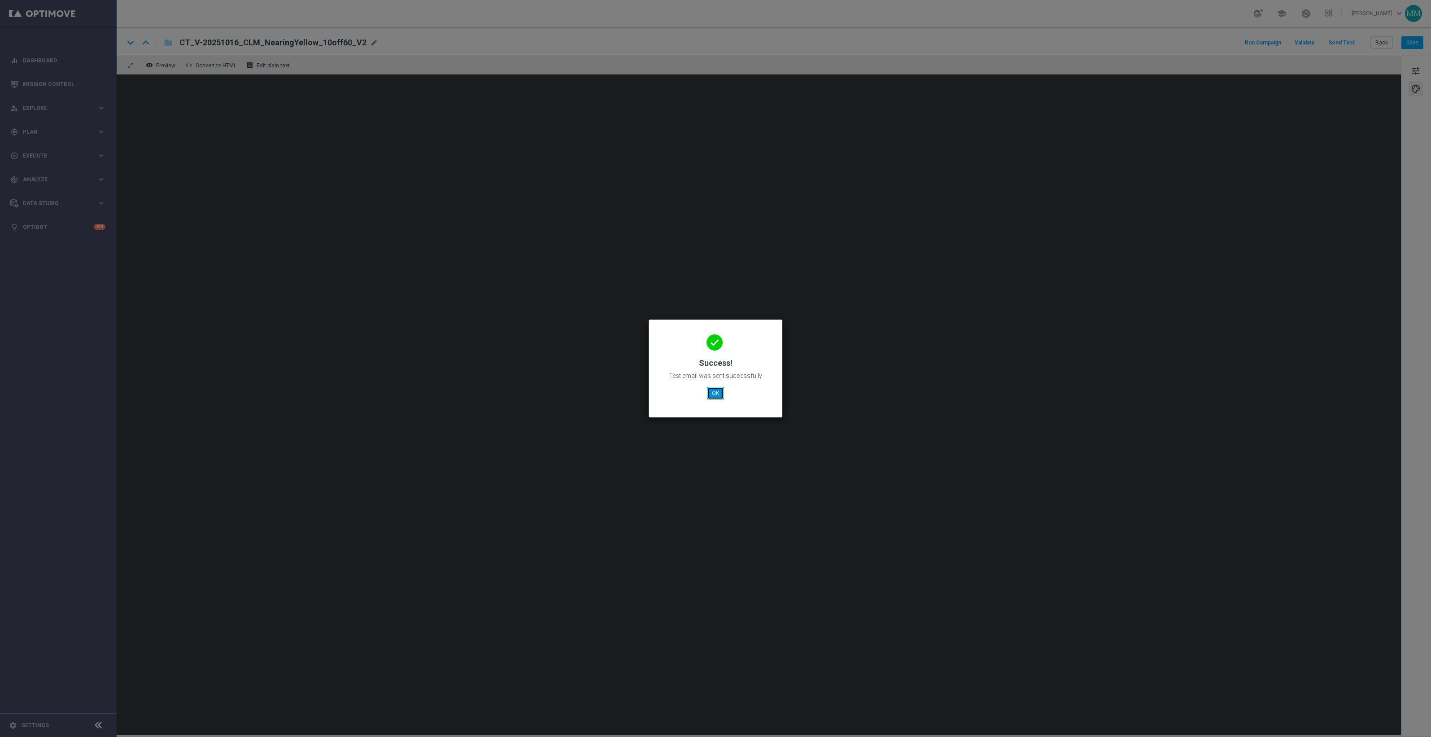
click at [712, 392] on button "OK" at bounding box center [715, 393] width 17 height 13
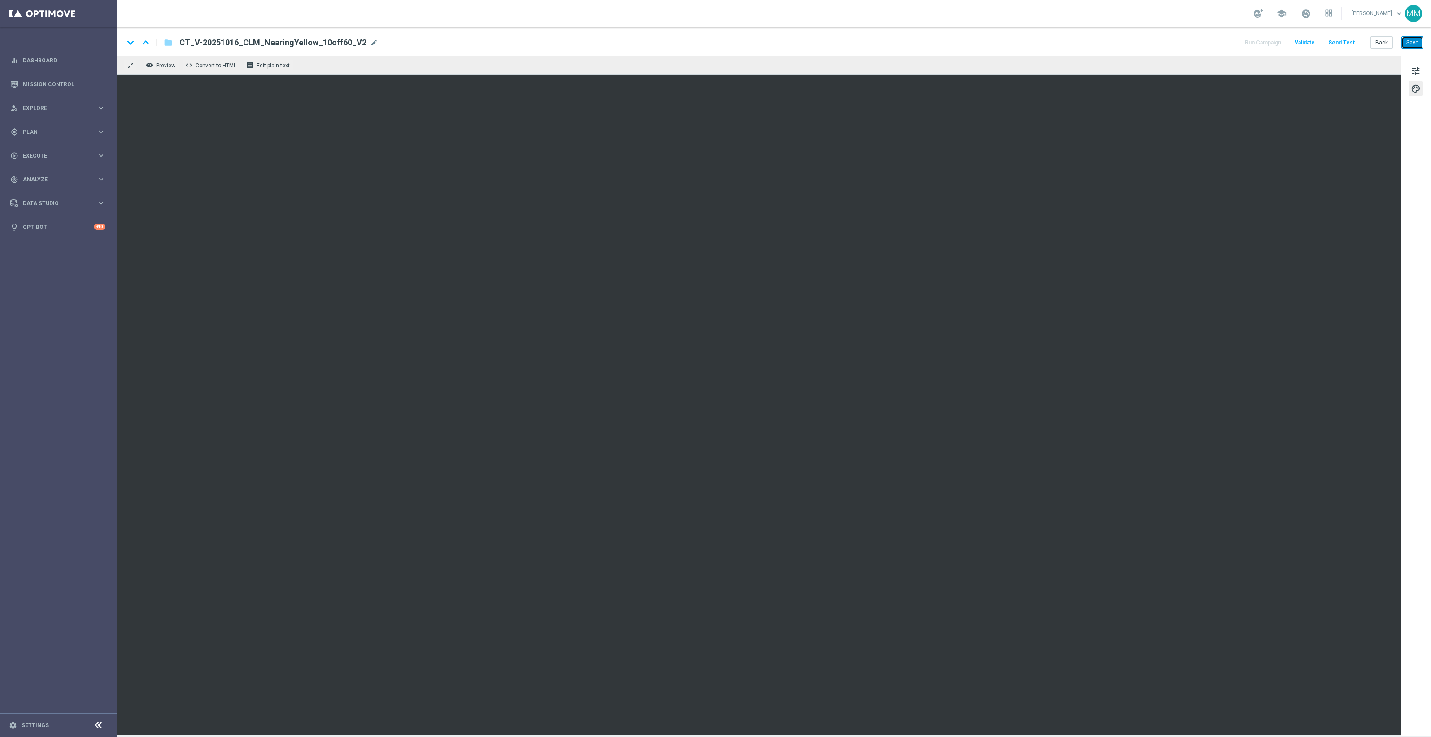
click at [1409, 48] on button "Save" at bounding box center [1412, 42] width 22 height 13
click at [1408, 42] on button "Save" at bounding box center [1412, 42] width 22 height 13
click at [1346, 44] on button "Send Test" at bounding box center [1341, 43] width 29 height 12
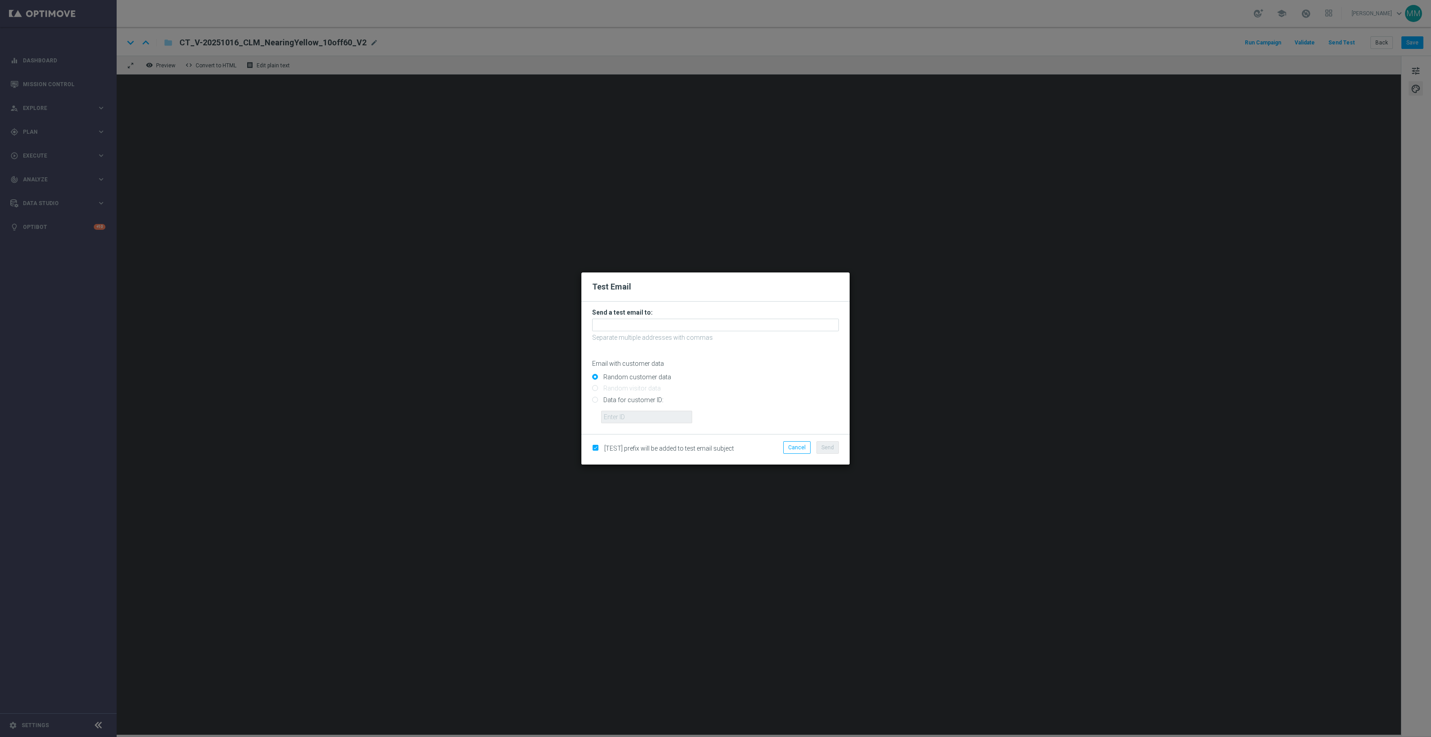
click at [659, 403] on input "Data for customer ID:" at bounding box center [715, 403] width 247 height 13
radio input "true"
click at [649, 421] on input "text" at bounding box center [646, 416] width 91 height 13
paste input "10049077256"
type input "10049077256"
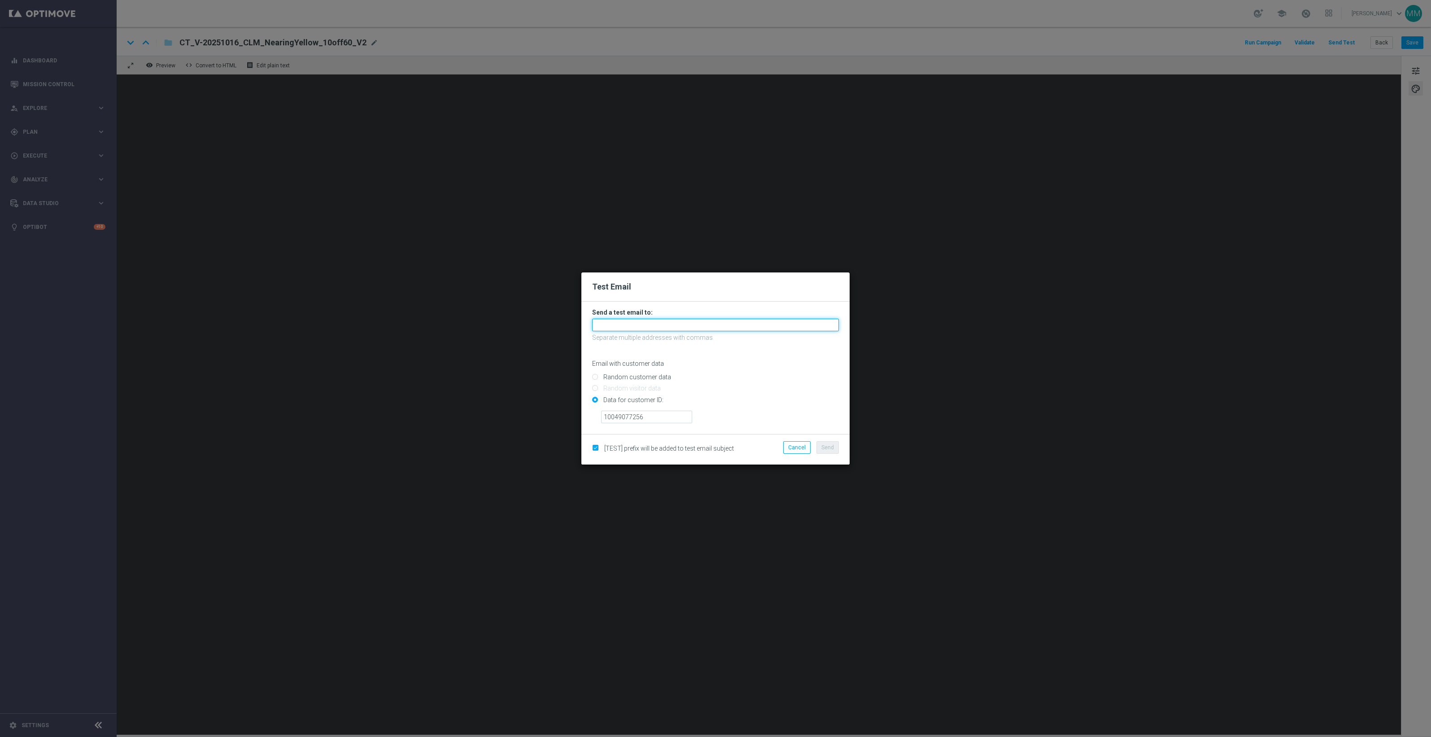
click at [615, 326] on input "text" at bounding box center [715, 324] width 247 height 13
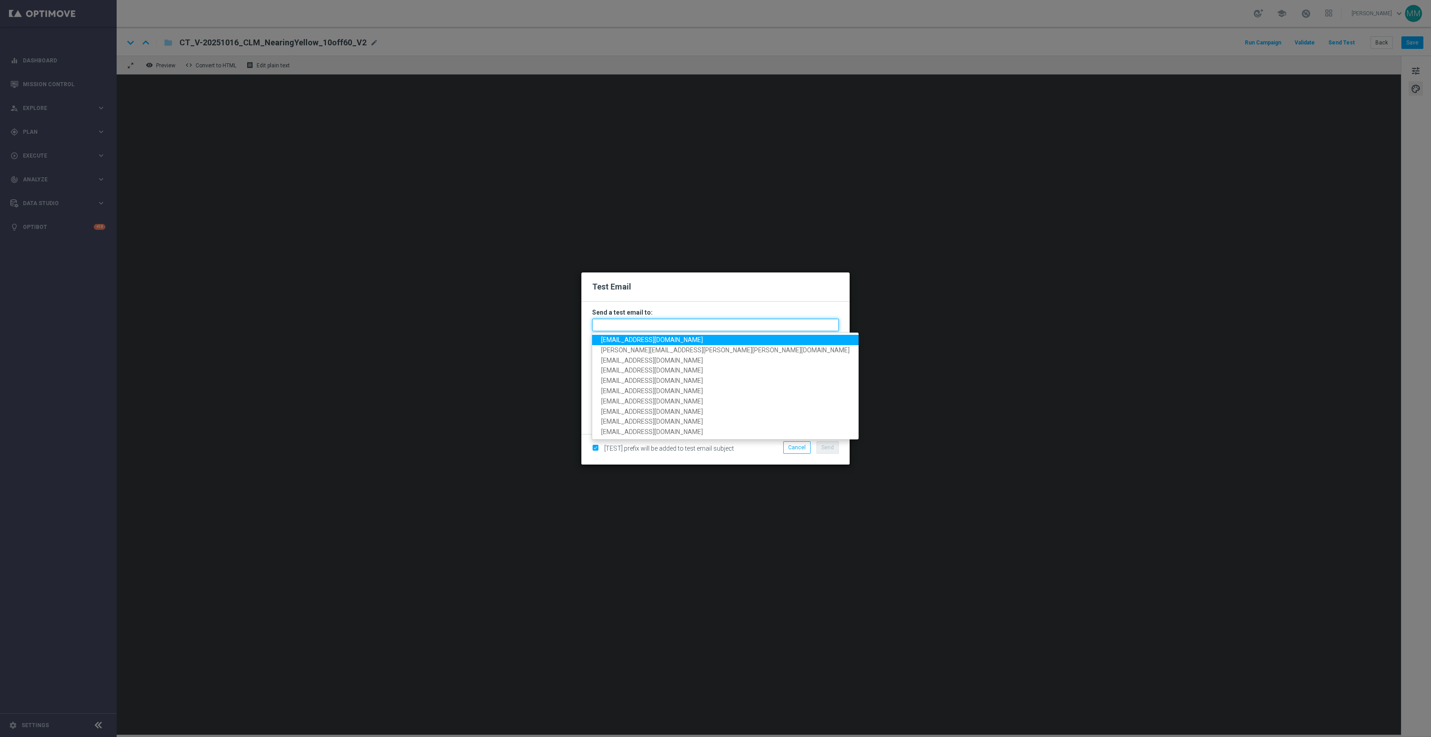
paste input "[EMAIL_ADDRESS][DOMAIN_NAME]"
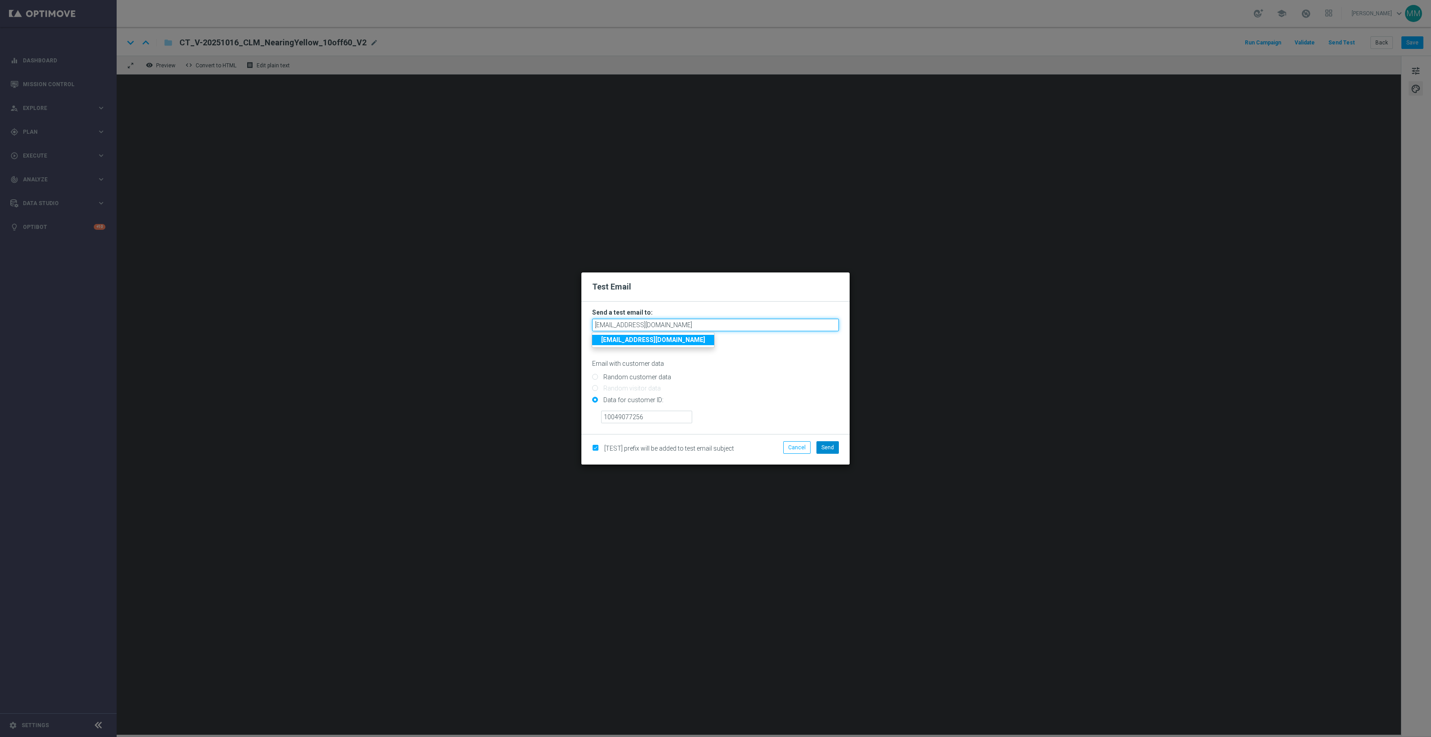
type input "[EMAIL_ADDRESS][DOMAIN_NAME]"
click at [825, 445] on span "Send" at bounding box center [827, 447] width 13 height 6
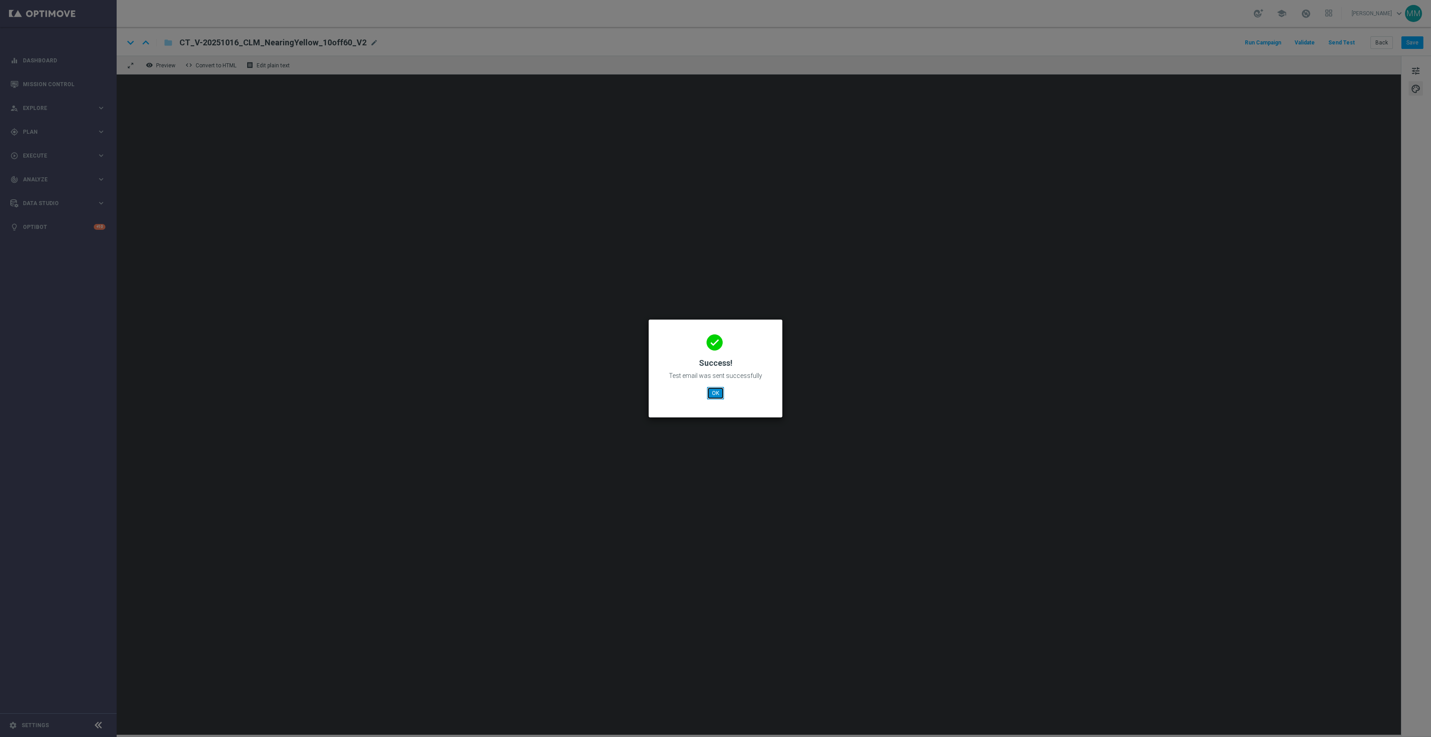
click at [712, 396] on button "OK" at bounding box center [715, 393] width 17 height 13
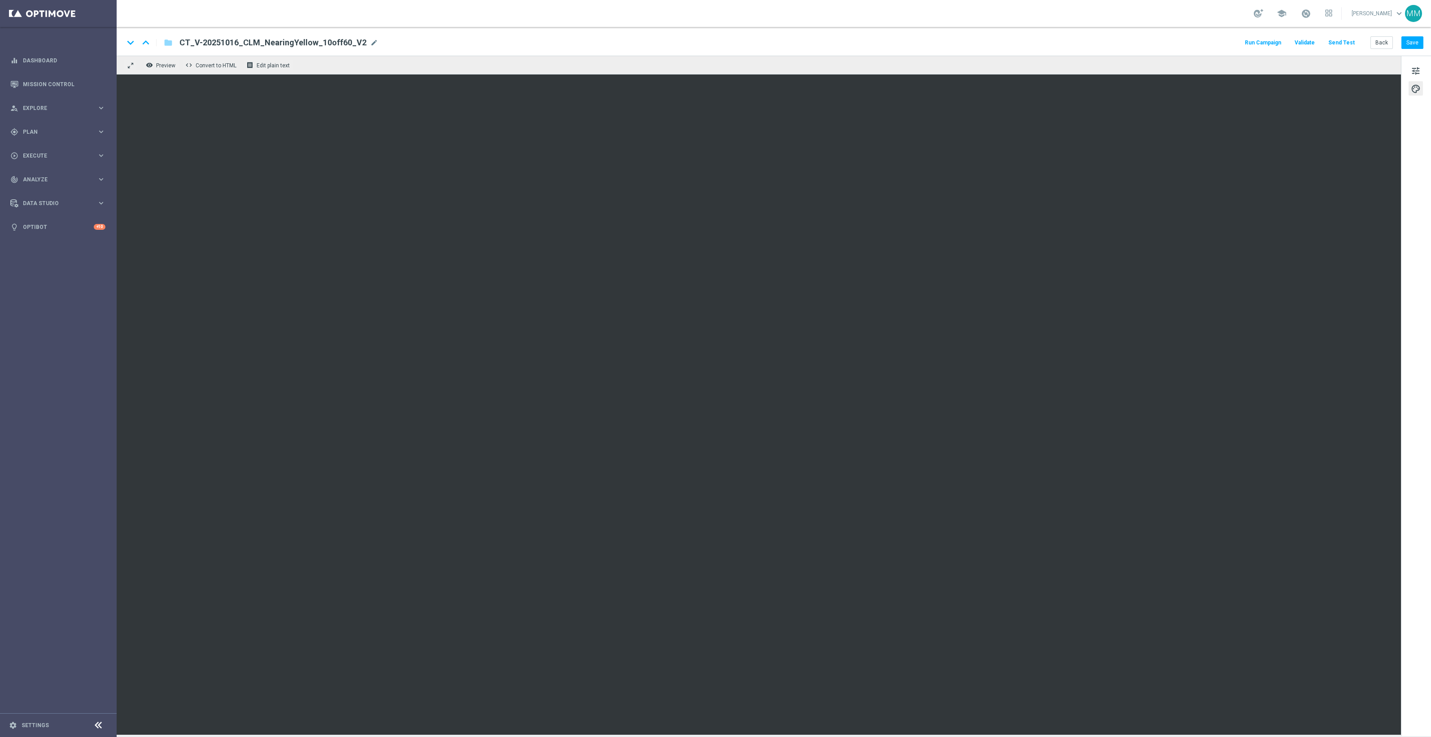
click at [1345, 44] on button "Send Test" at bounding box center [1341, 43] width 29 height 12
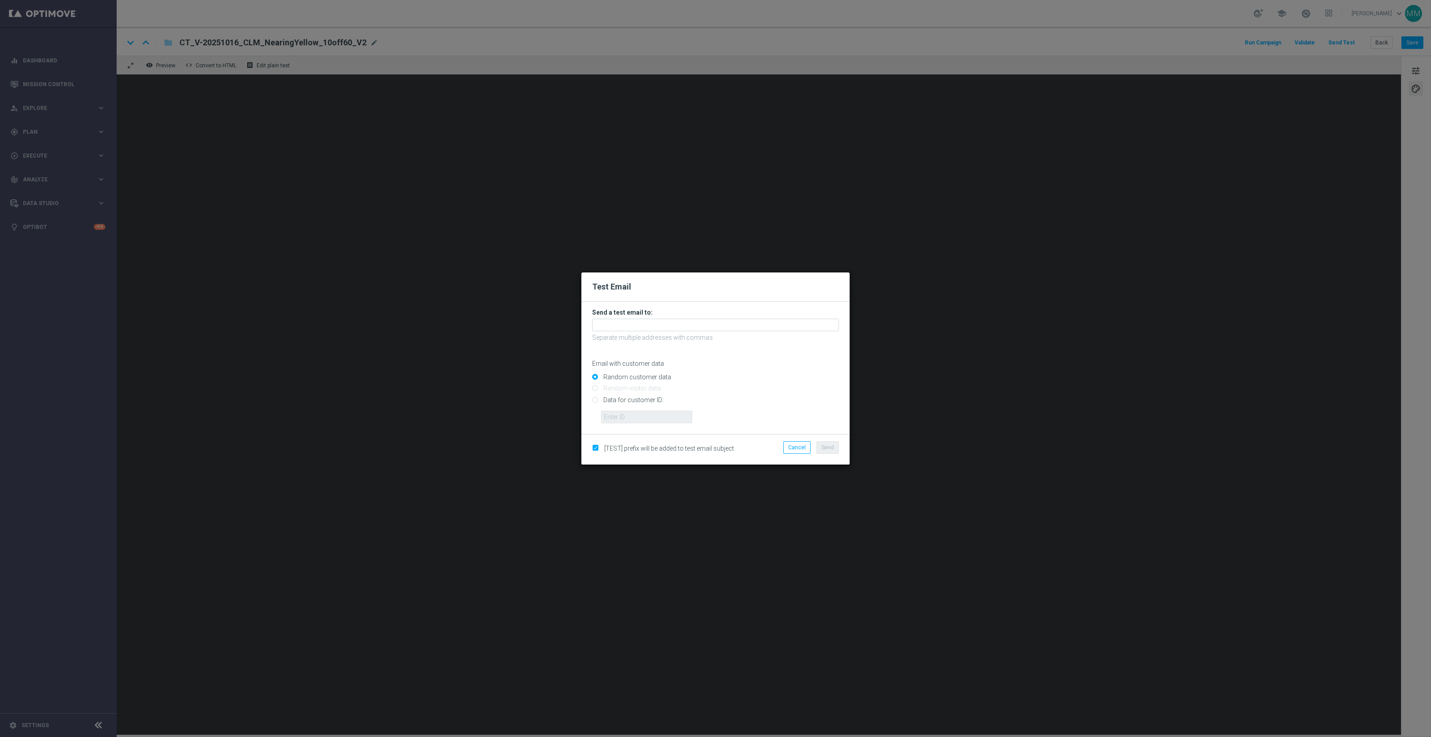
click at [618, 398] on input "Data for customer ID:" at bounding box center [715, 403] width 247 height 13
radio input "true"
click at [627, 414] on input "text" at bounding box center [646, 416] width 91 height 13
paste input "10000024919"
type input "10000024919"
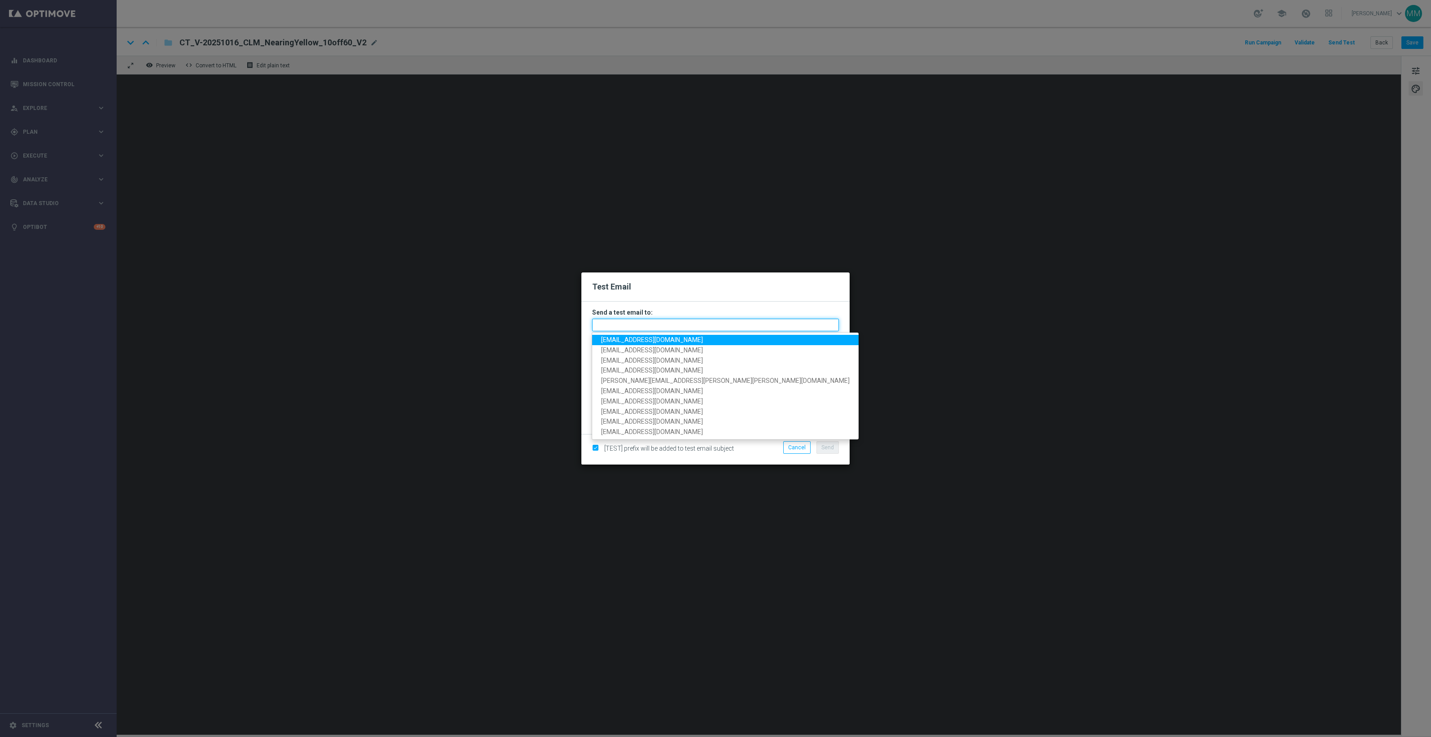
click at [603, 324] on input "text" at bounding box center [715, 324] width 247 height 13
paste input "[EMAIL_ADDRESS][DOMAIN_NAME]"
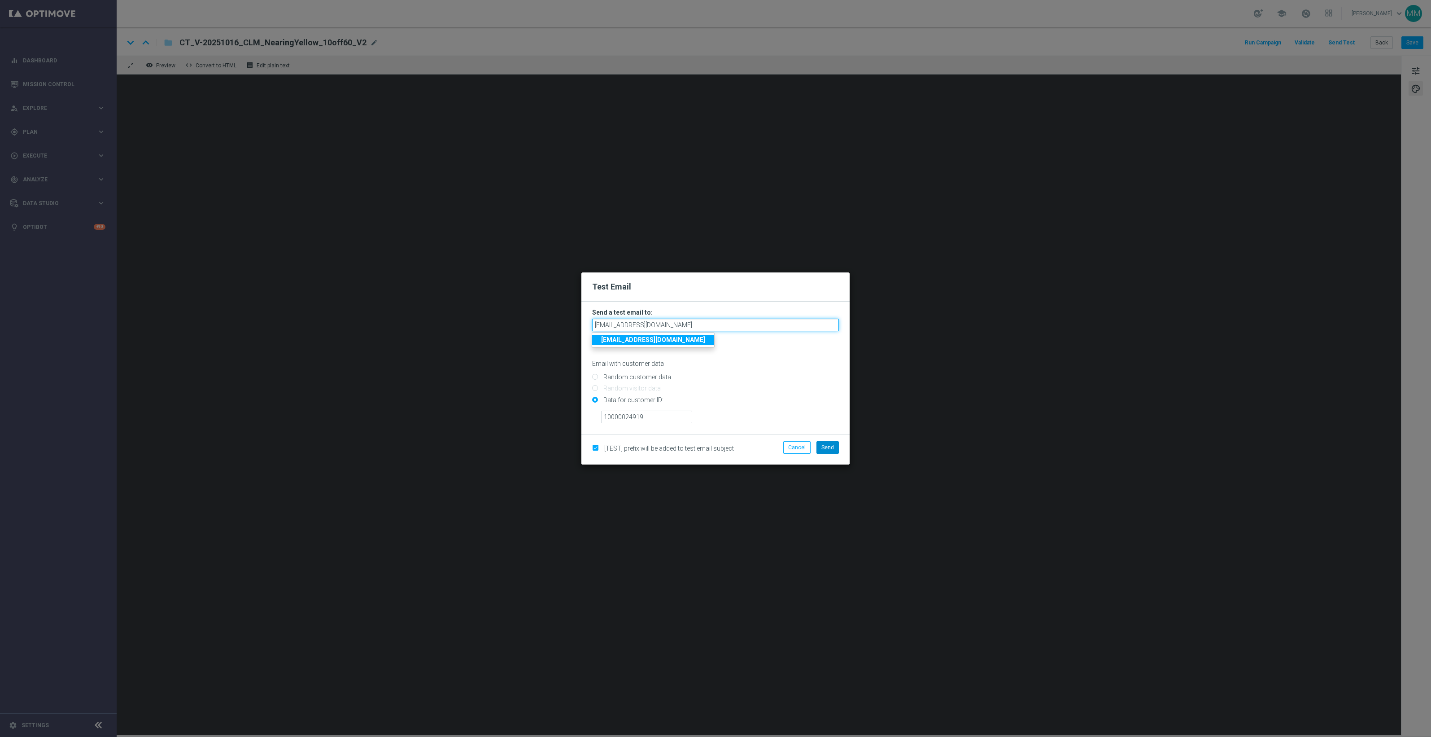
type input "[EMAIL_ADDRESS][DOMAIN_NAME]"
click at [833, 448] on span "Send" at bounding box center [827, 447] width 13 height 6
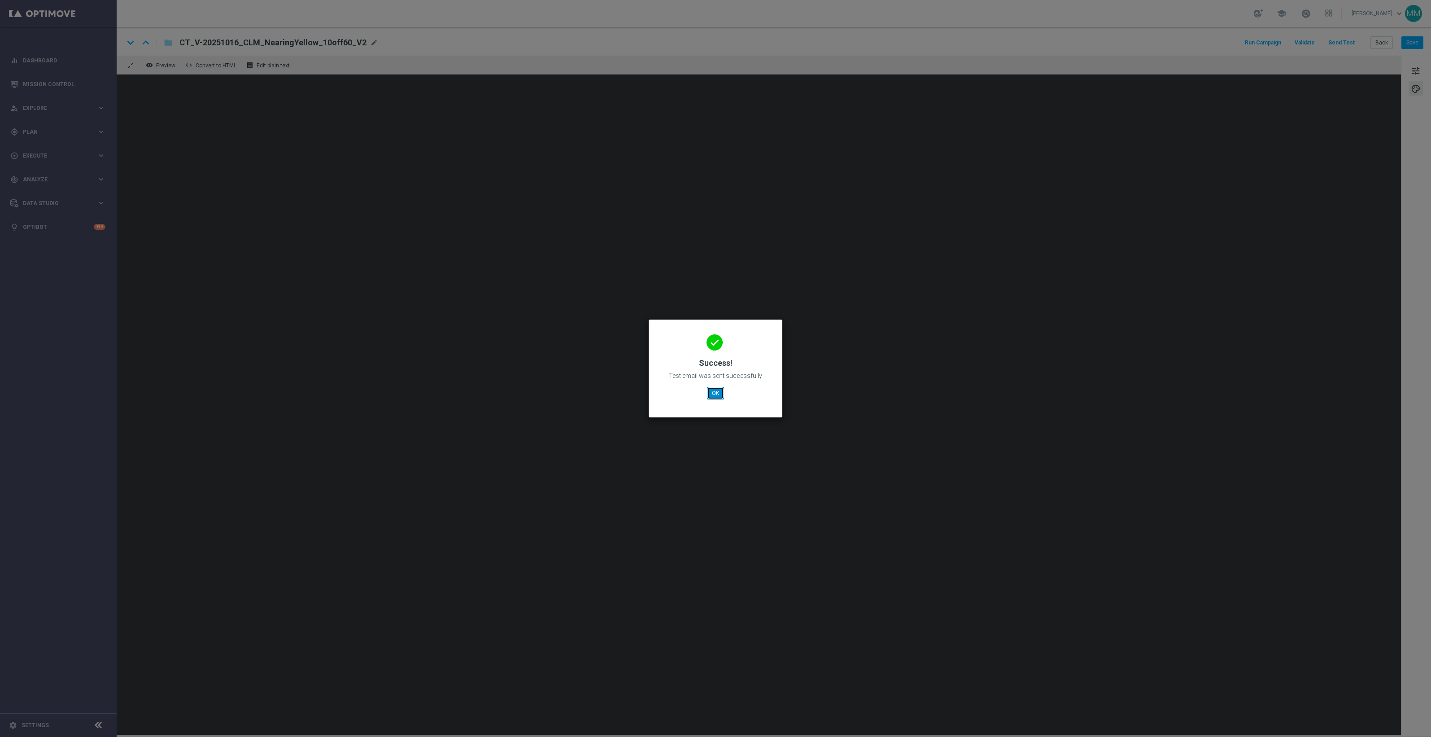
click at [720, 389] on button "OK" at bounding box center [715, 393] width 17 height 13
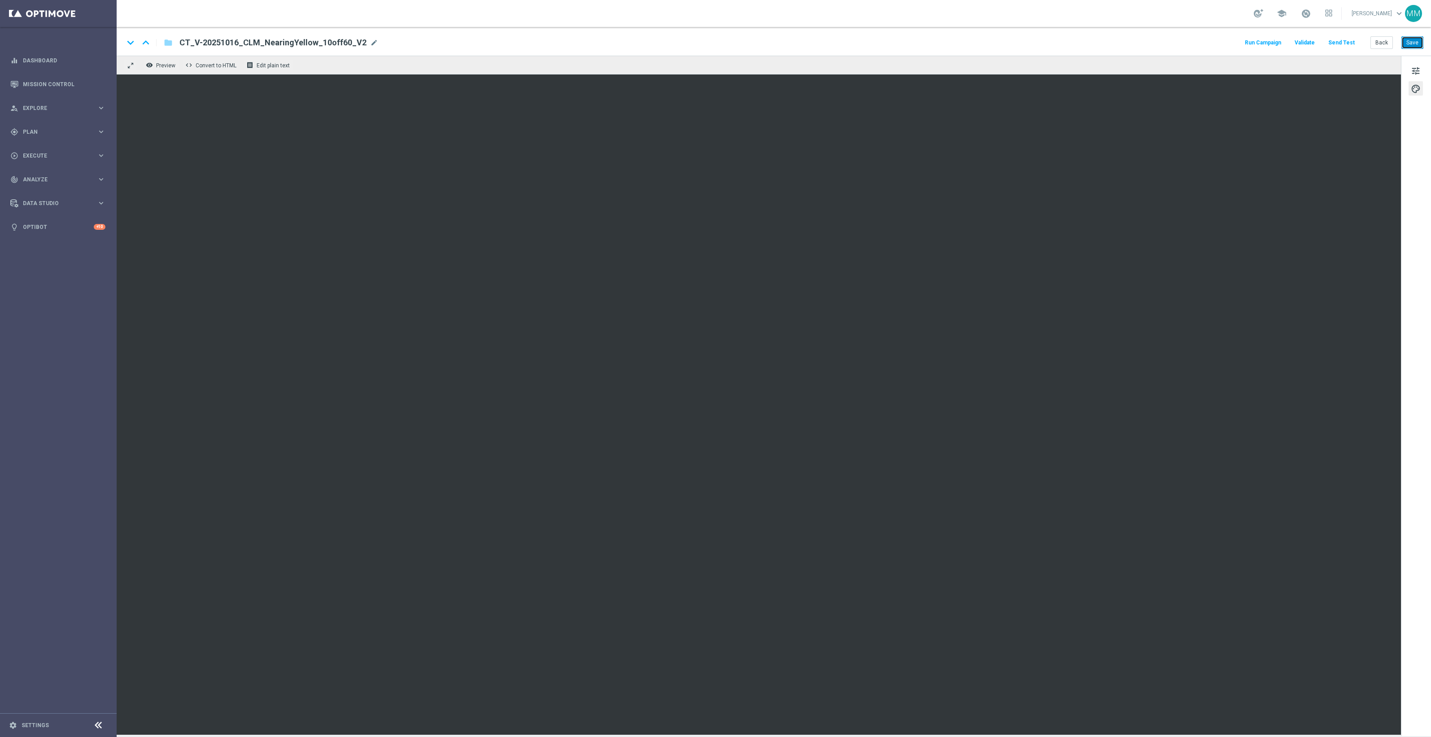
click at [1418, 45] on button "Save" at bounding box center [1412, 42] width 22 height 13
click at [1338, 41] on button "Send Test" at bounding box center [1341, 43] width 29 height 12
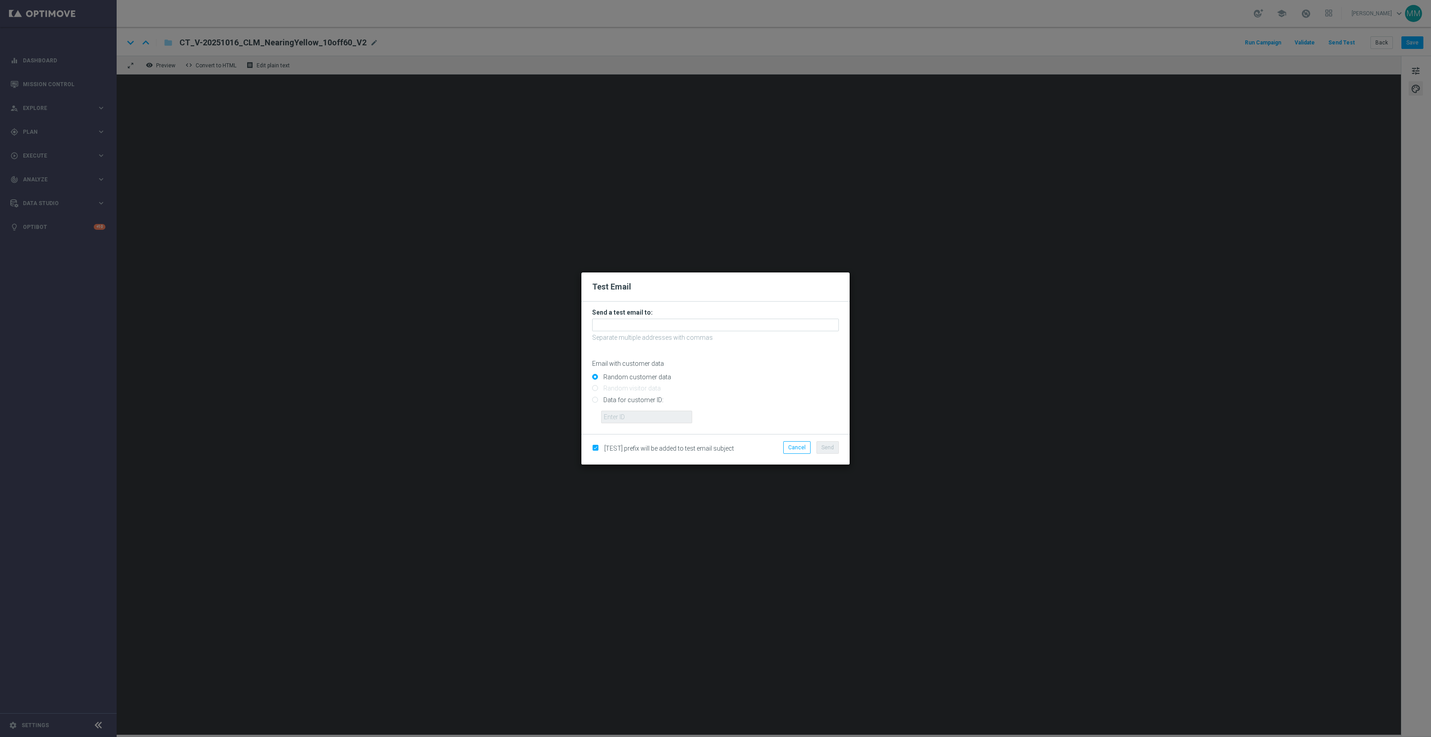
click at [655, 400] on input "Data for customer ID:" at bounding box center [715, 403] width 247 height 13
radio input "true"
drag, startPoint x: 654, startPoint y: 414, endPoint x: 653, endPoint y: 384, distance: 30.1
click at [654, 414] on input "text" at bounding box center [646, 416] width 91 height 13
paste input "10049077256"
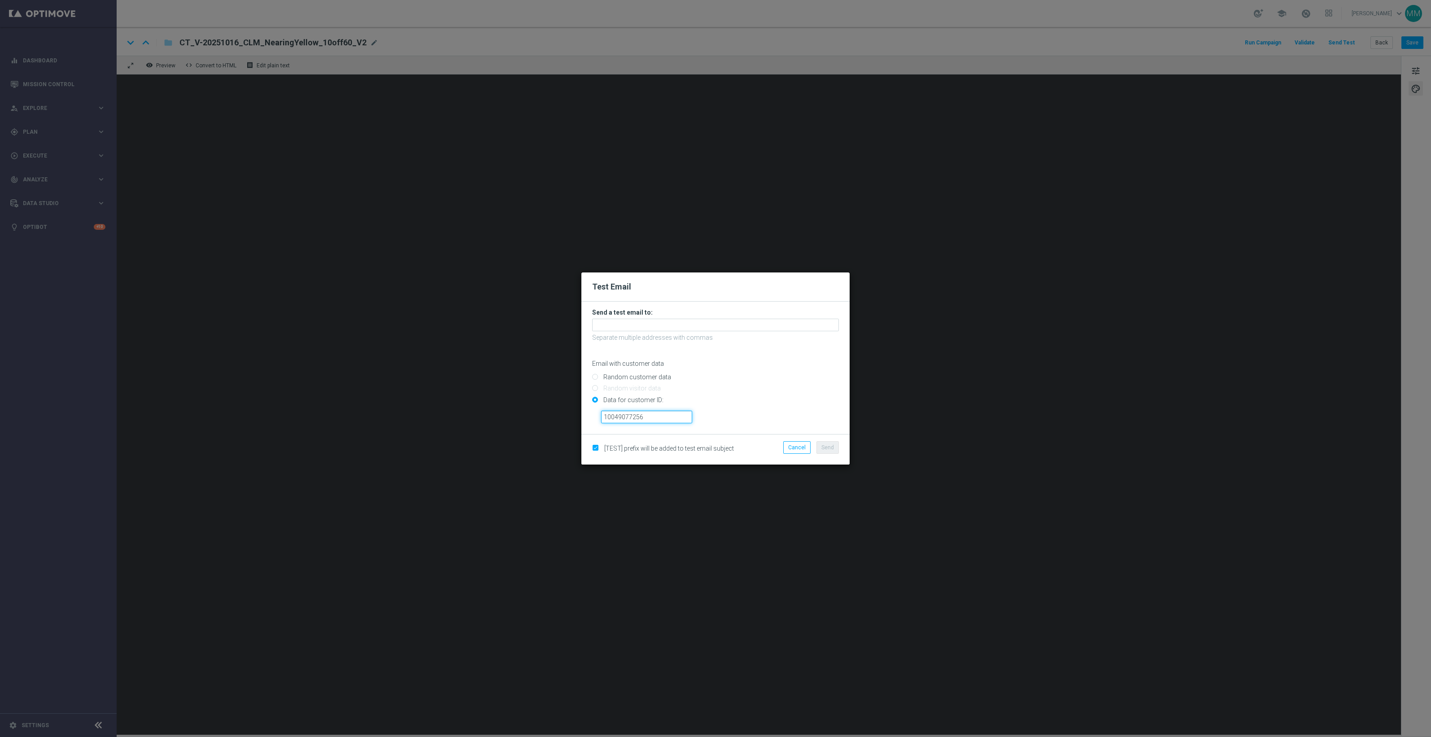
type input "10049077256"
click at [665, 328] on input "text" at bounding box center [715, 324] width 247 height 13
paste input "[EMAIL_ADDRESS][DOMAIN_NAME]"
type input "[EMAIL_ADDRESS][DOMAIN_NAME]"
click at [826, 444] on span "Send" at bounding box center [827, 447] width 13 height 6
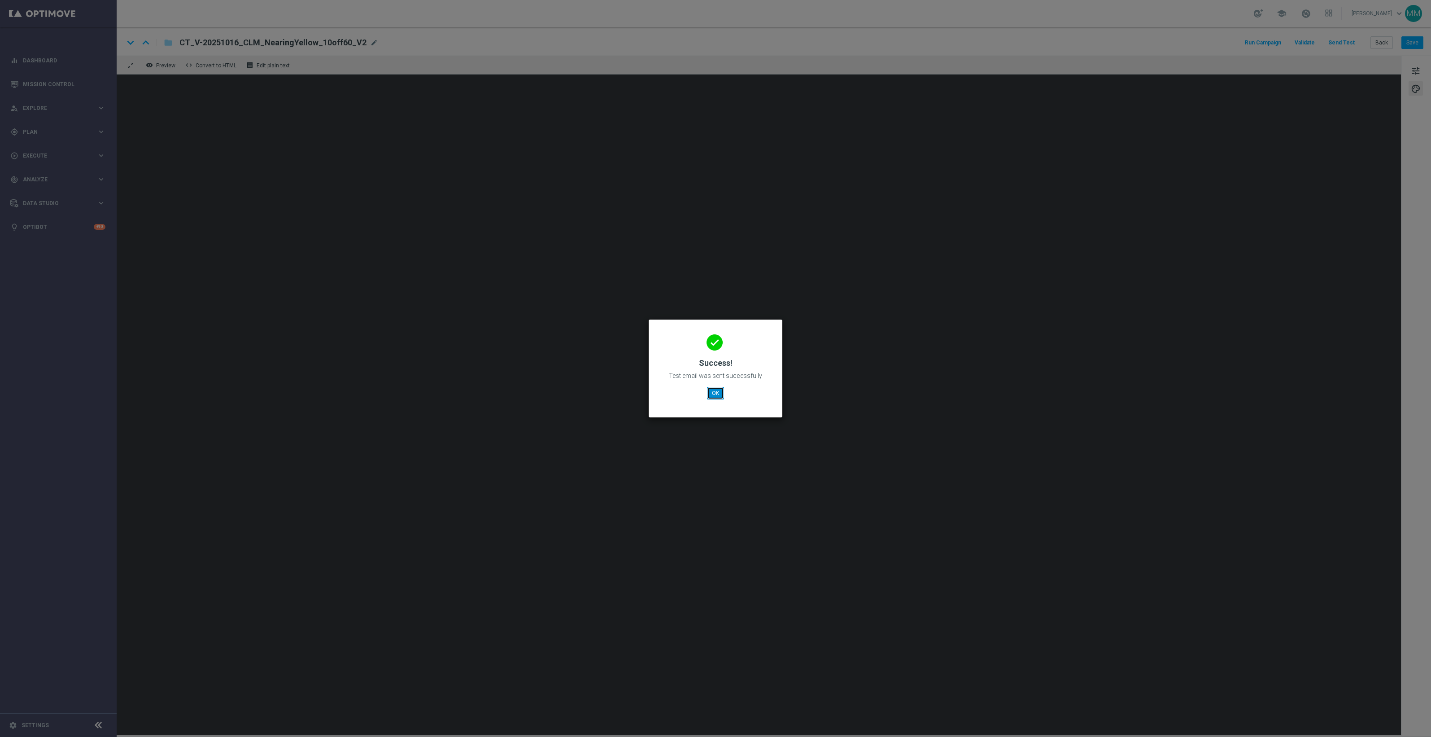
click at [716, 393] on button "OK" at bounding box center [715, 393] width 17 height 13
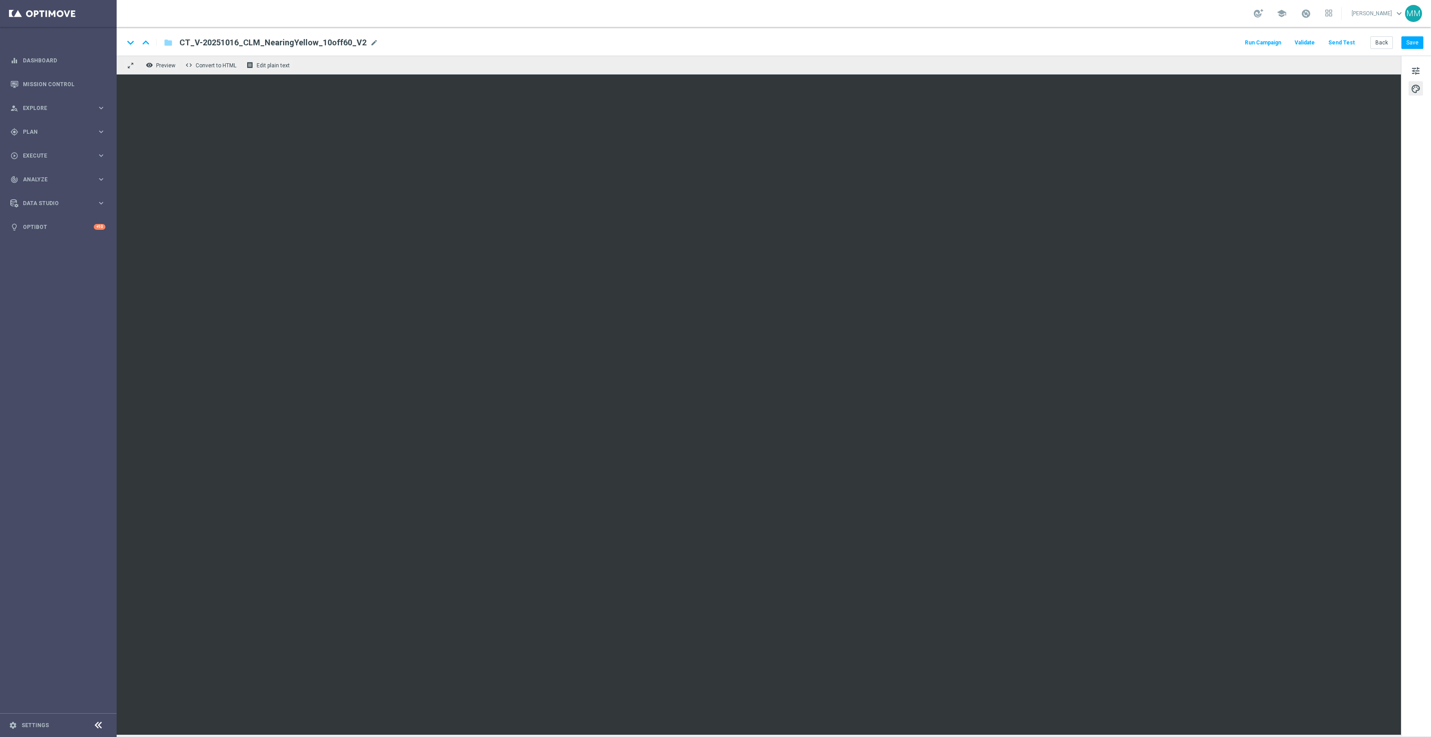
click at [1348, 43] on button "Send Test" at bounding box center [1341, 43] width 29 height 12
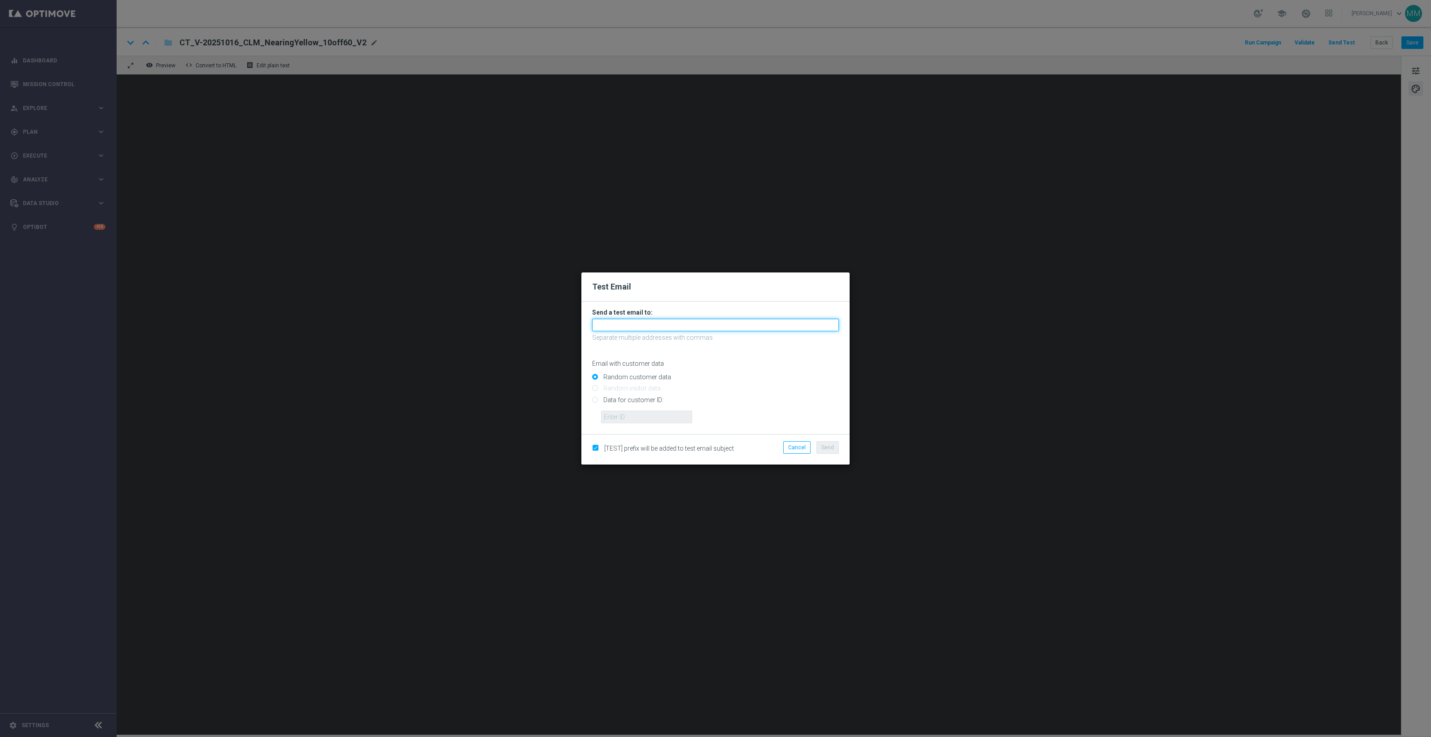
drag, startPoint x: 676, startPoint y: 328, endPoint x: 561, endPoint y: 330, distance: 114.8
click at [676, 328] on input "text" at bounding box center [715, 324] width 247 height 13
paste input "[EMAIL_ADDRESS][DOMAIN_NAME]"
type input "[EMAIL_ADDRESS][DOMAIN_NAME]"
drag, startPoint x: 644, startPoint y: 401, endPoint x: 645, endPoint y: 408, distance: 6.8
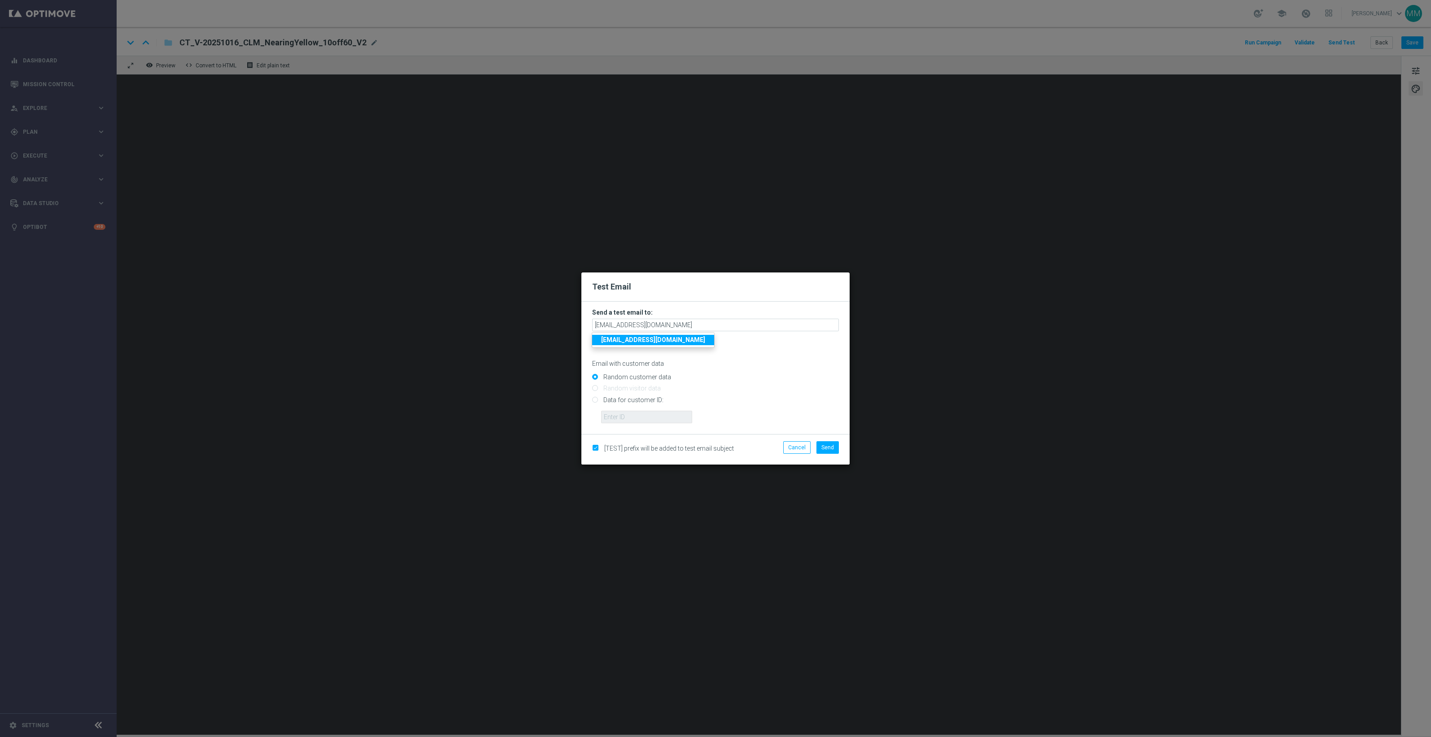
click at [644, 401] on input "Data for customer ID:" at bounding box center [715, 403] width 247 height 13
radio input "true"
click at [645, 411] on input "text" at bounding box center [646, 416] width 91 height 13
paste input "10000024919"
type input "10000024919"
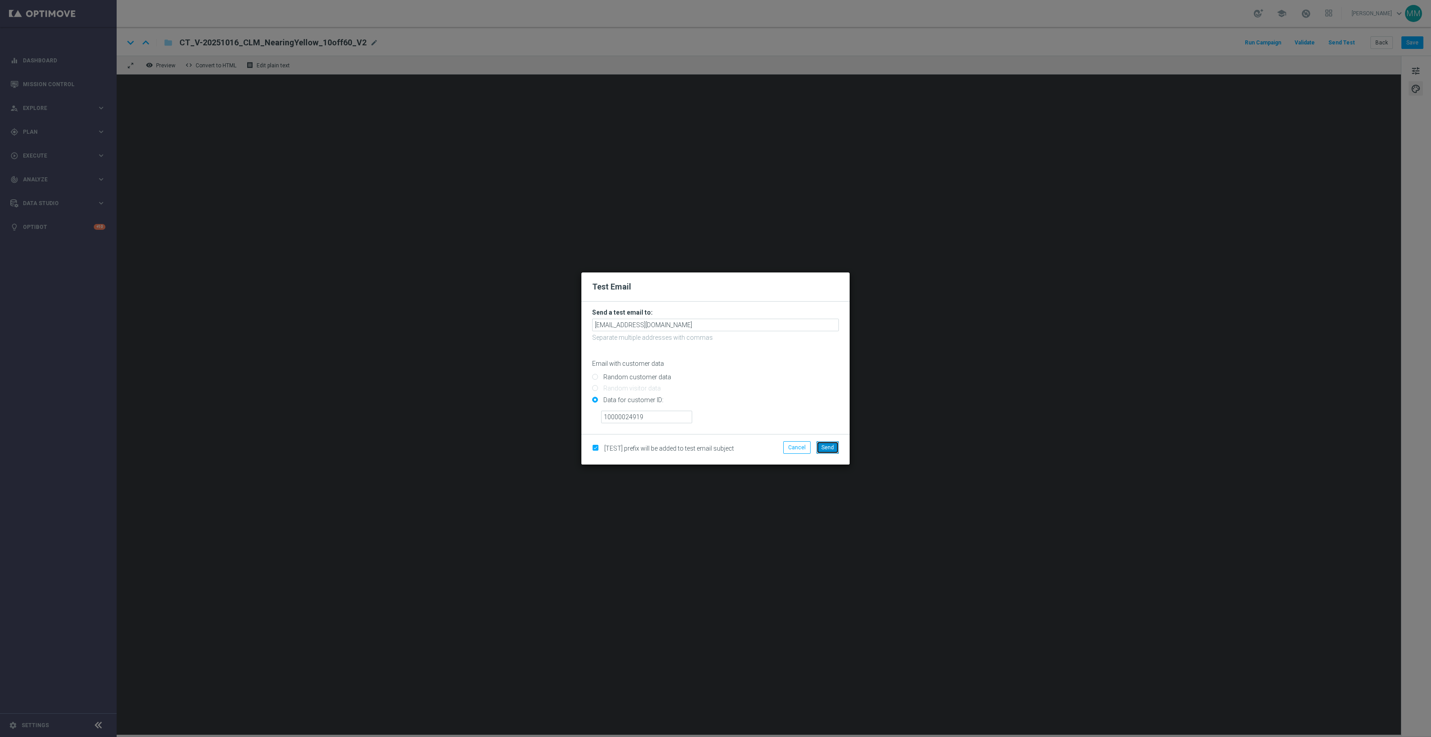
click at [832, 442] on button "Send" at bounding box center [827, 447] width 22 height 13
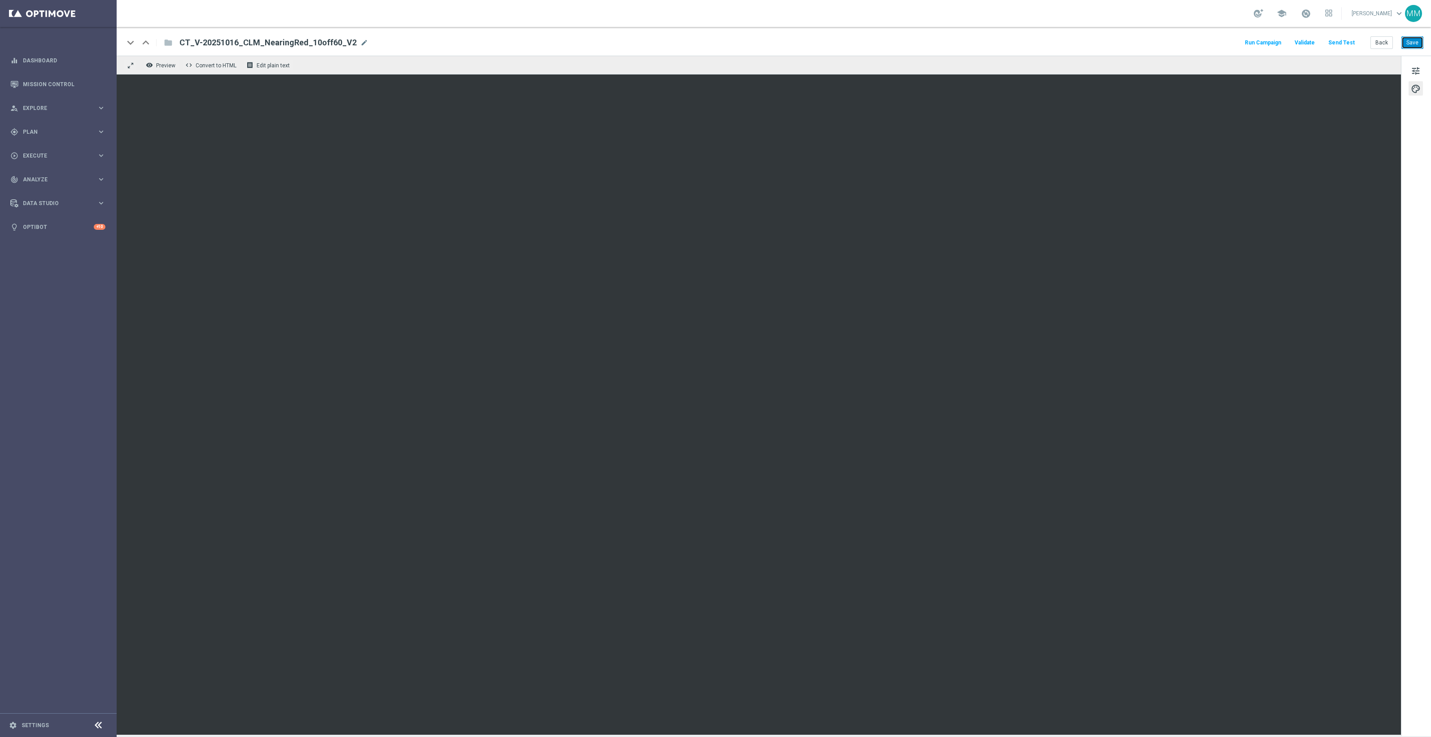
click at [1413, 41] on button "Save" at bounding box center [1412, 42] width 22 height 13
click at [1344, 43] on button "Send Test" at bounding box center [1341, 43] width 29 height 12
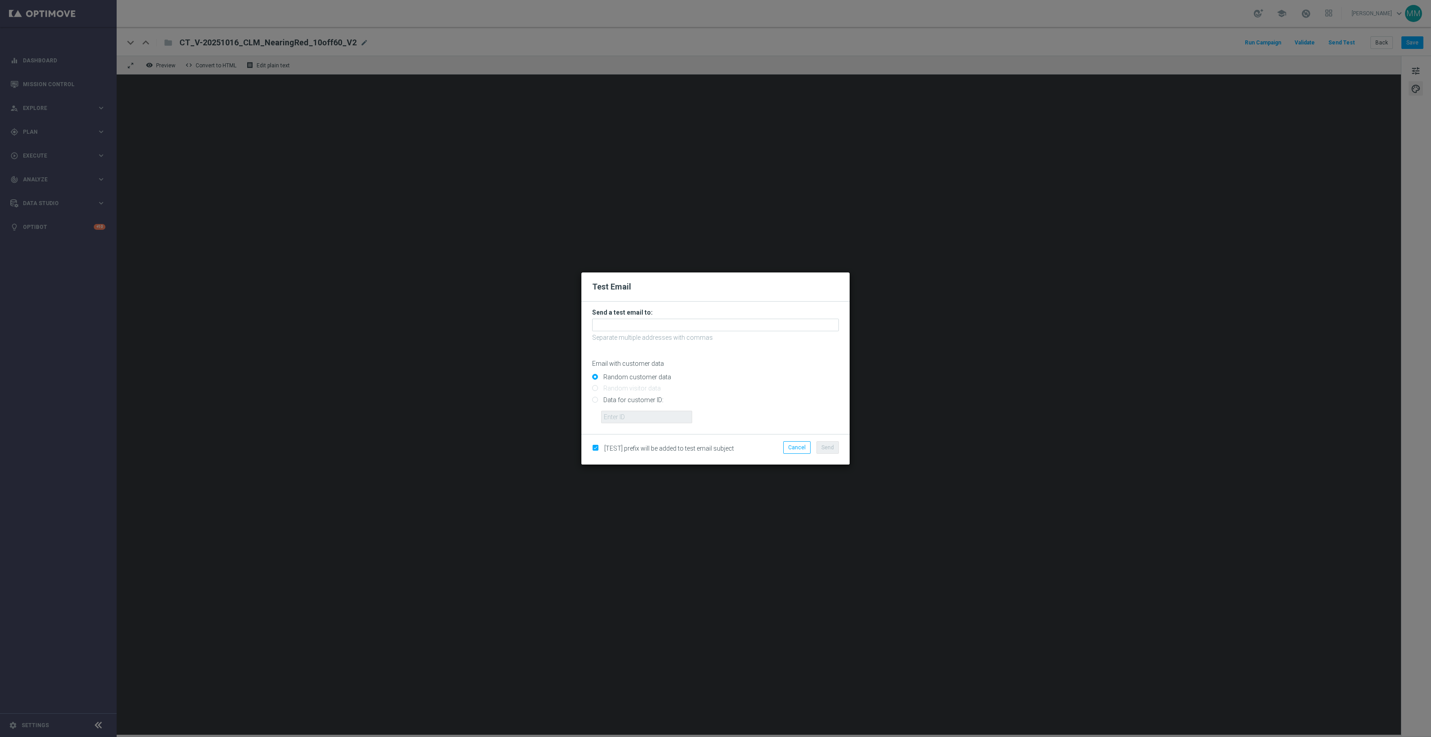
click at [641, 400] on input "Data for customer ID:" at bounding box center [715, 403] width 247 height 13
radio input "true"
click at [638, 419] on input "text" at bounding box center [646, 416] width 91 height 13
paste input "10000024919"
type input "10000024919"
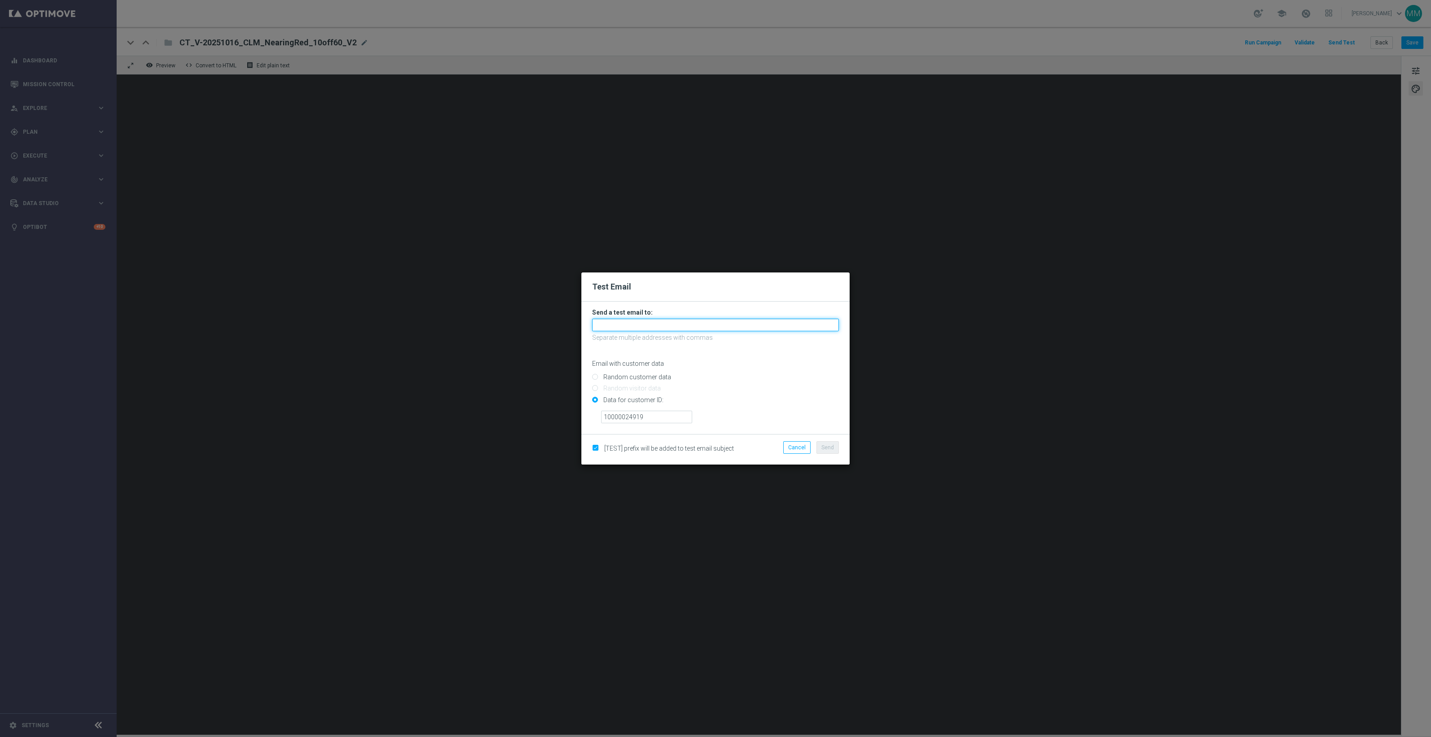
click at [682, 323] on input "text" at bounding box center [715, 324] width 247 height 13
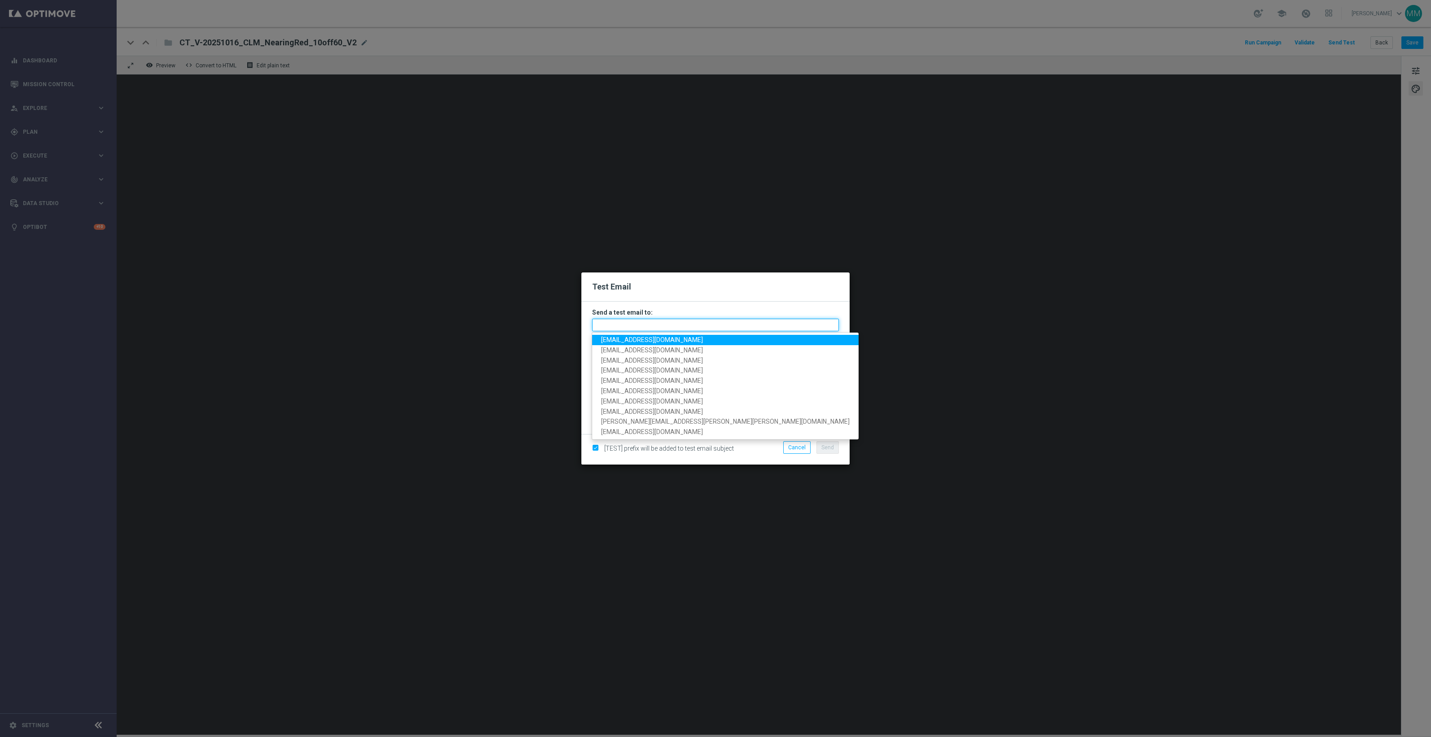
paste input "[EMAIL_ADDRESS][DOMAIN_NAME]"
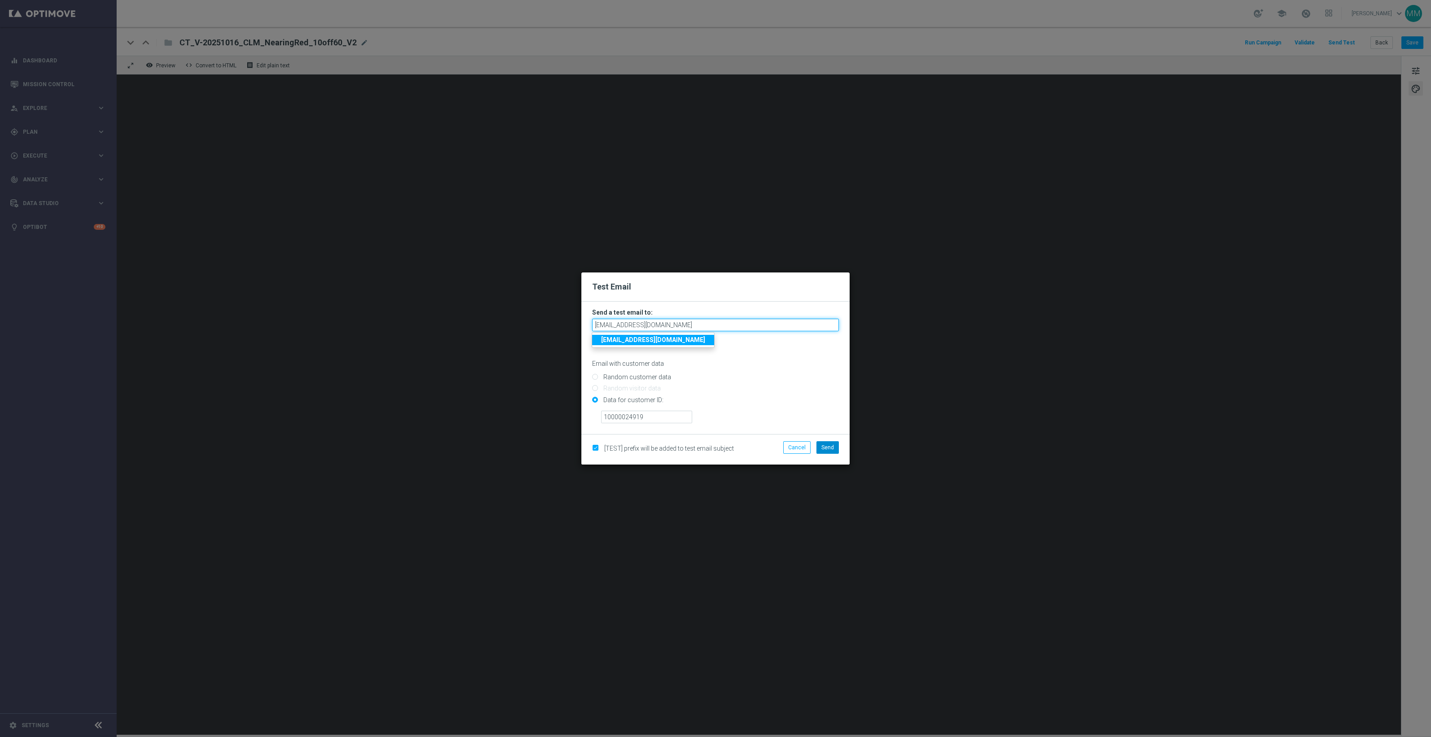
type input "[EMAIL_ADDRESS][DOMAIN_NAME]"
click at [826, 449] on span "Send" at bounding box center [827, 447] width 13 height 6
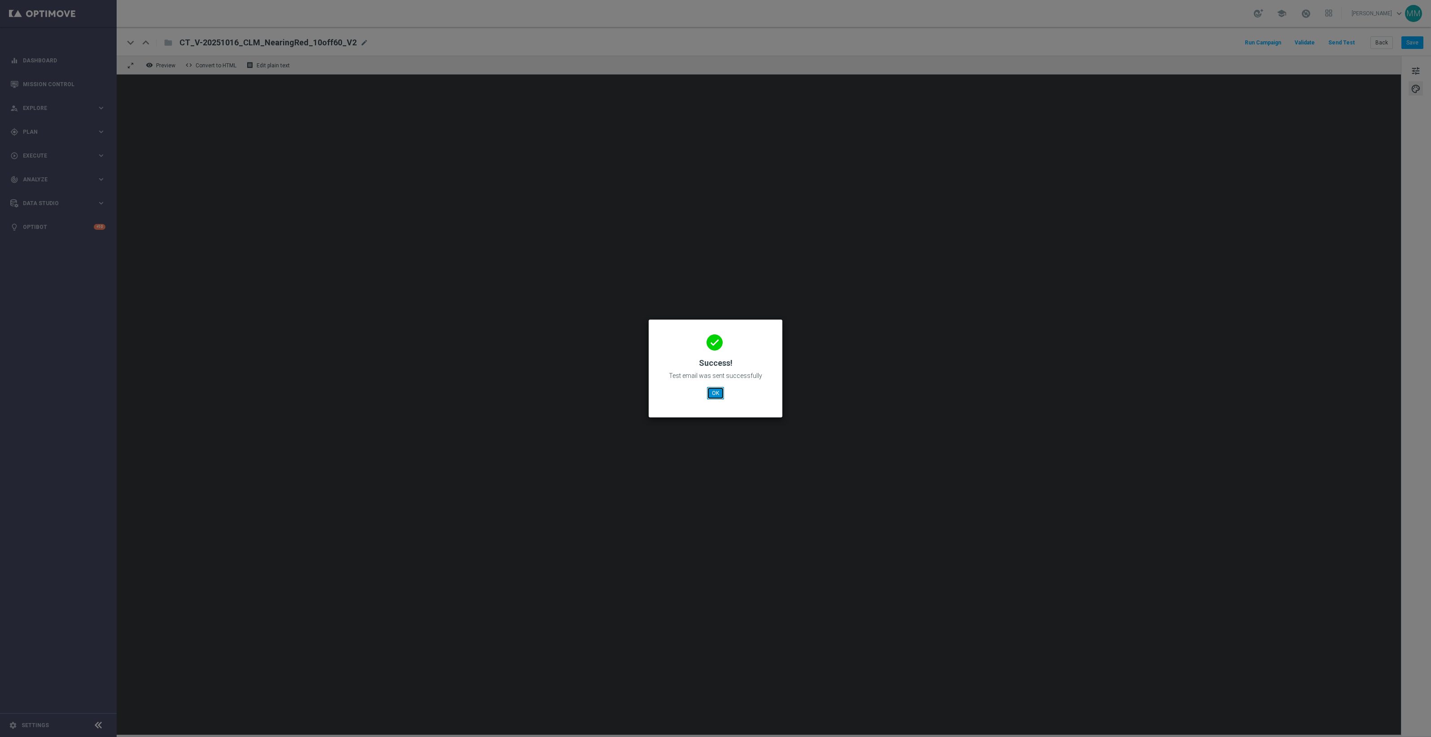
click at [711, 396] on button "OK" at bounding box center [715, 393] width 17 height 13
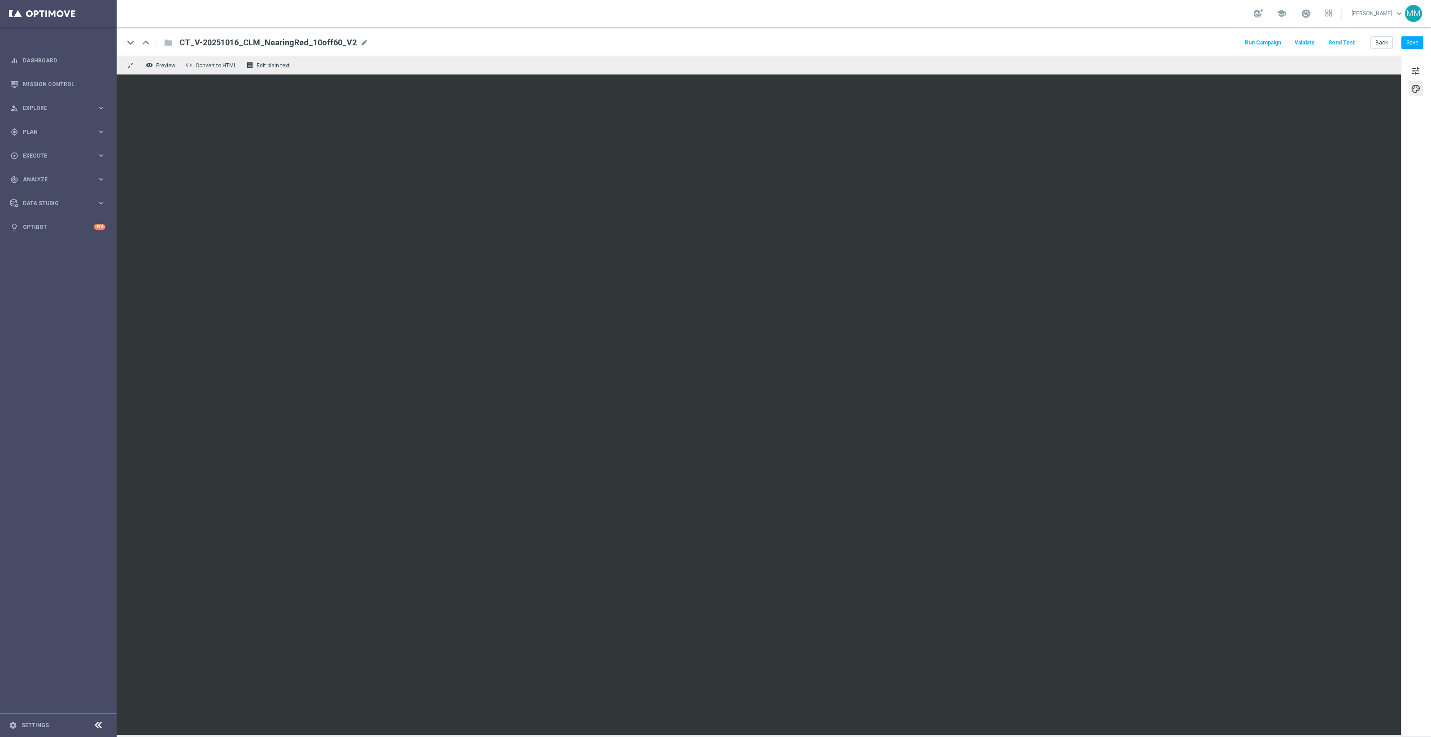
click at [1349, 44] on button "Send Test" at bounding box center [1341, 43] width 29 height 12
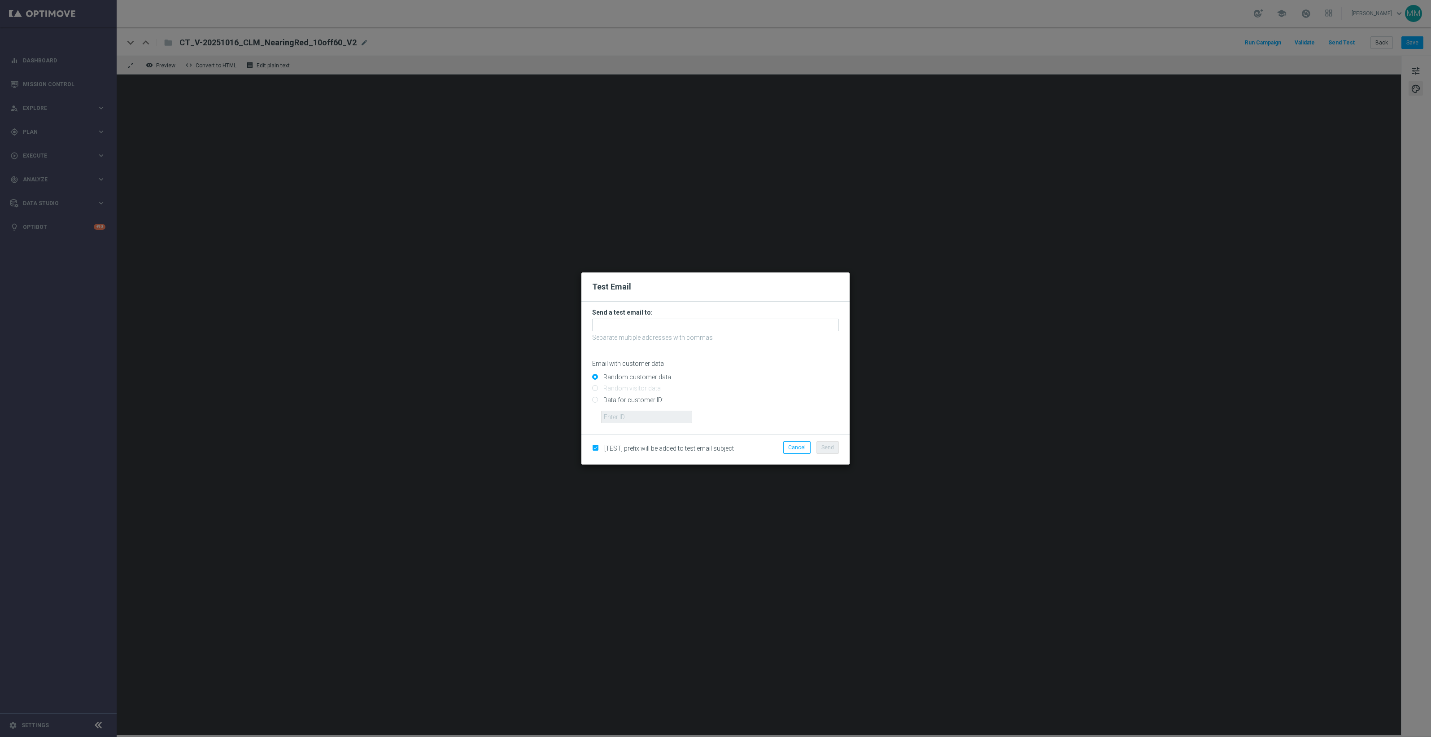
click at [650, 399] on input "Data for customer ID:" at bounding box center [715, 403] width 247 height 13
radio input "true"
click at [649, 416] on input "text" at bounding box center [646, 416] width 91 height 13
paste input "10049077256"
type input "10049077256"
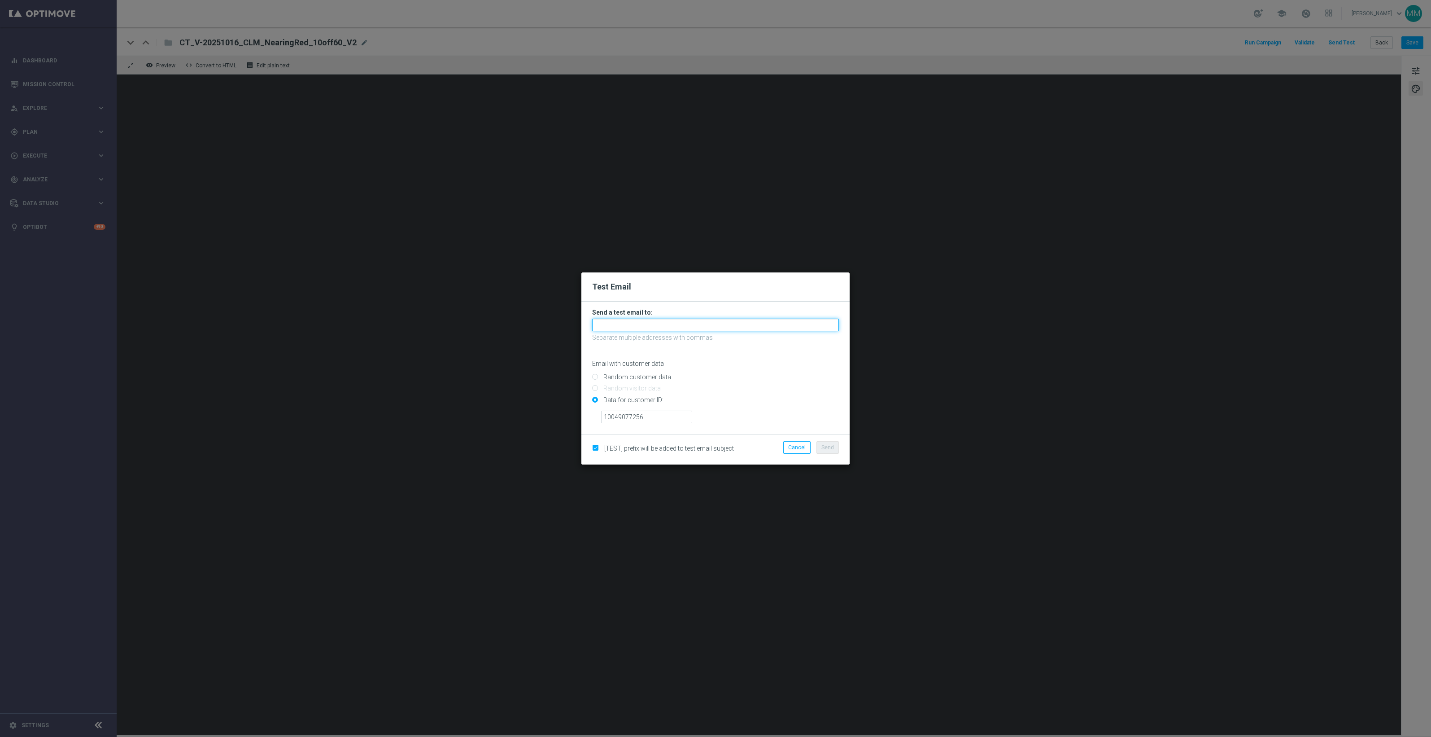
click at [797, 328] on input "text" at bounding box center [715, 324] width 247 height 13
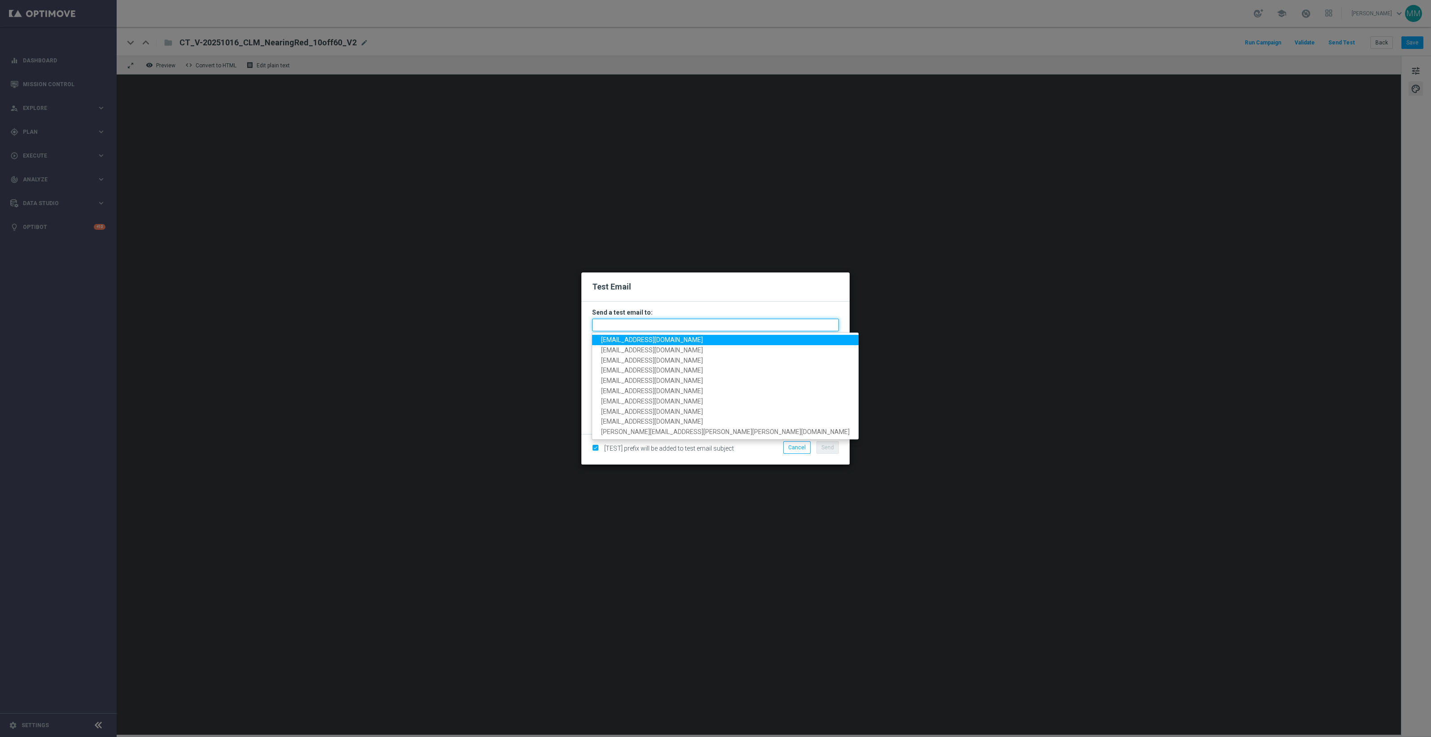
paste input "[EMAIL_ADDRESS][DOMAIN_NAME]"
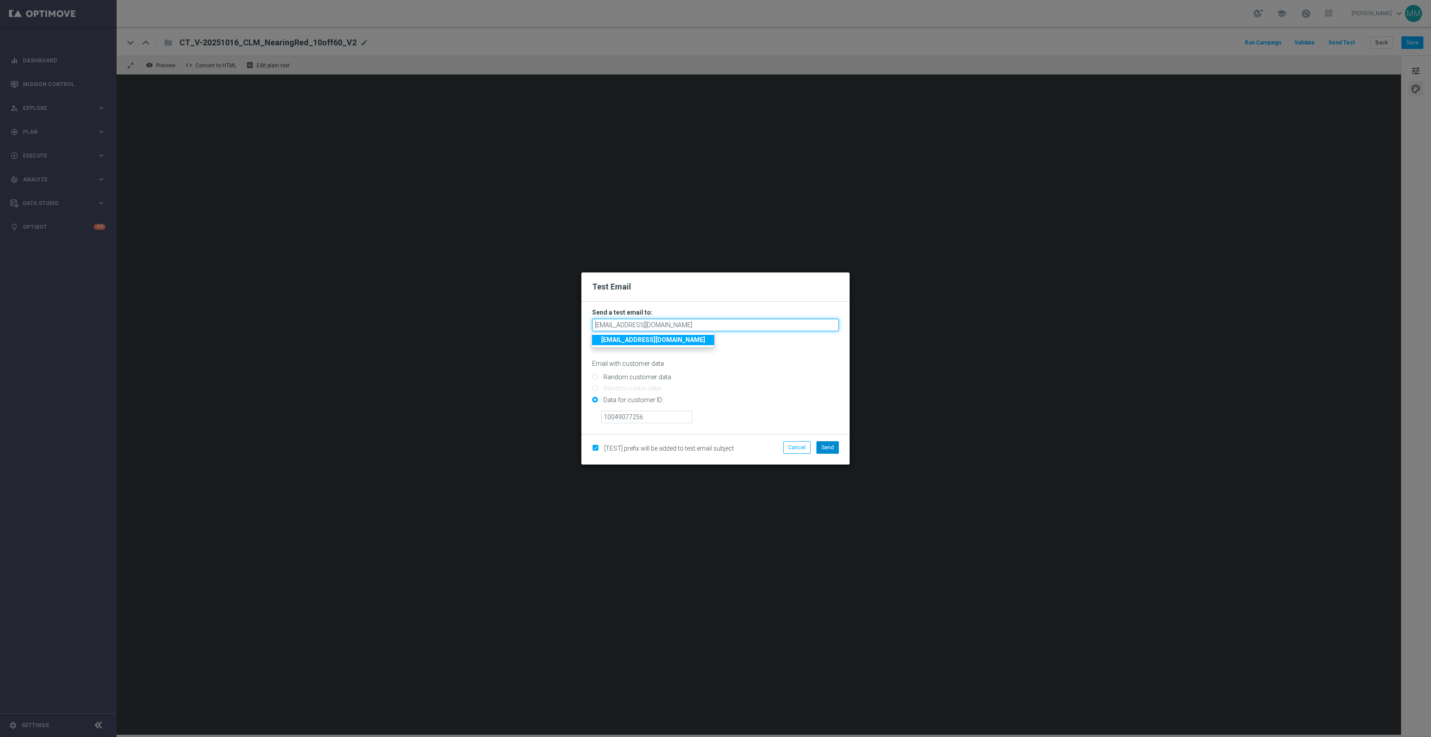
type input "[EMAIL_ADDRESS][DOMAIN_NAME]"
click at [821, 445] on button "Send" at bounding box center [827, 447] width 22 height 13
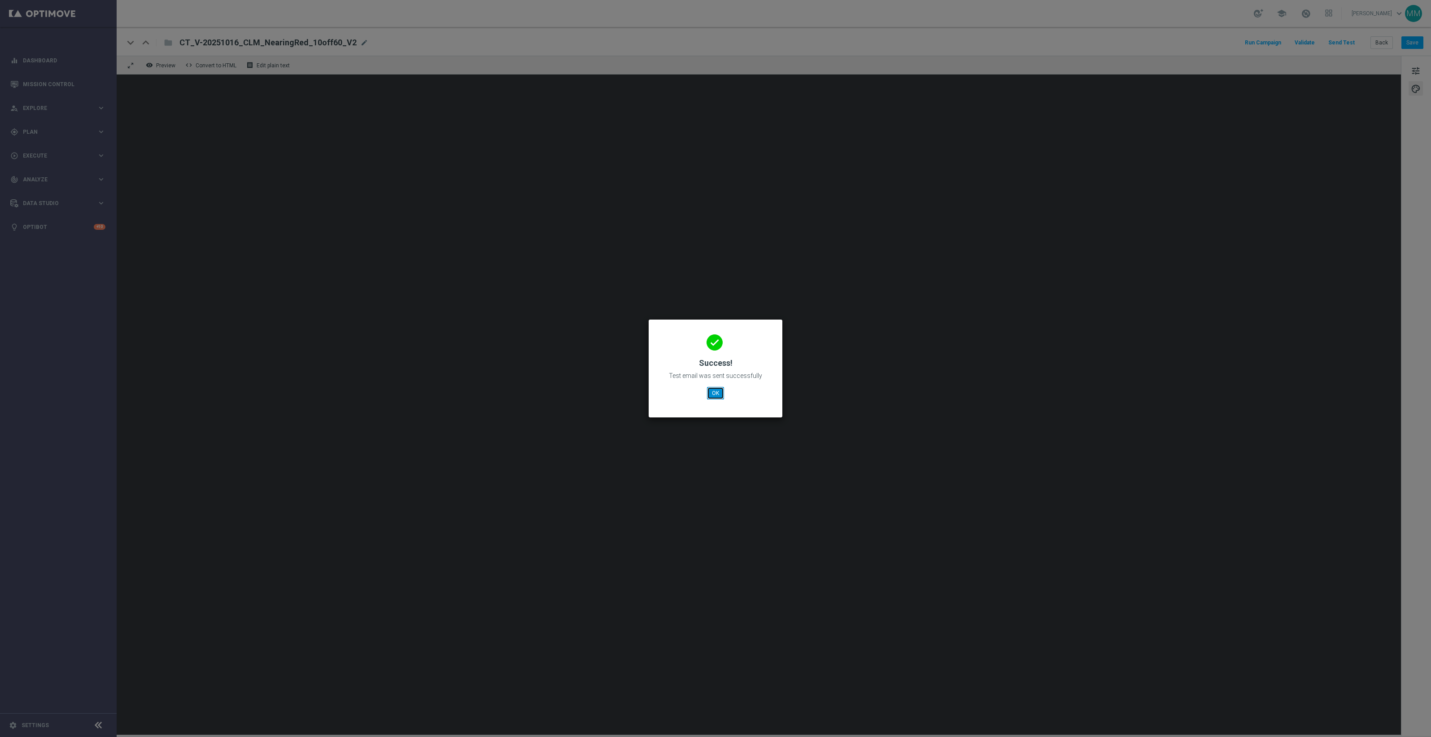
click at [720, 394] on button "OK" at bounding box center [715, 393] width 17 height 13
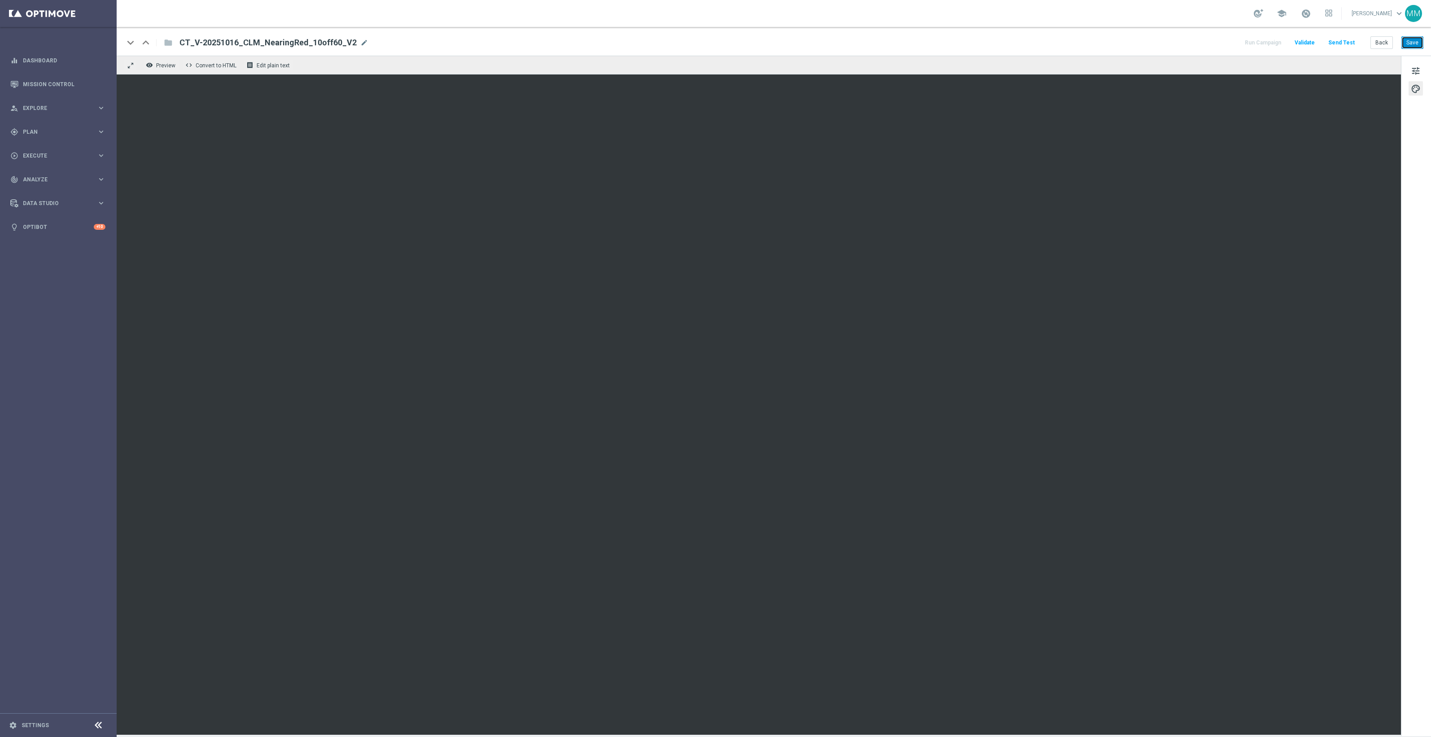
click at [1419, 39] on button "Save" at bounding box center [1412, 42] width 22 height 13
click at [1355, 43] on button "Send Test" at bounding box center [1341, 43] width 29 height 12
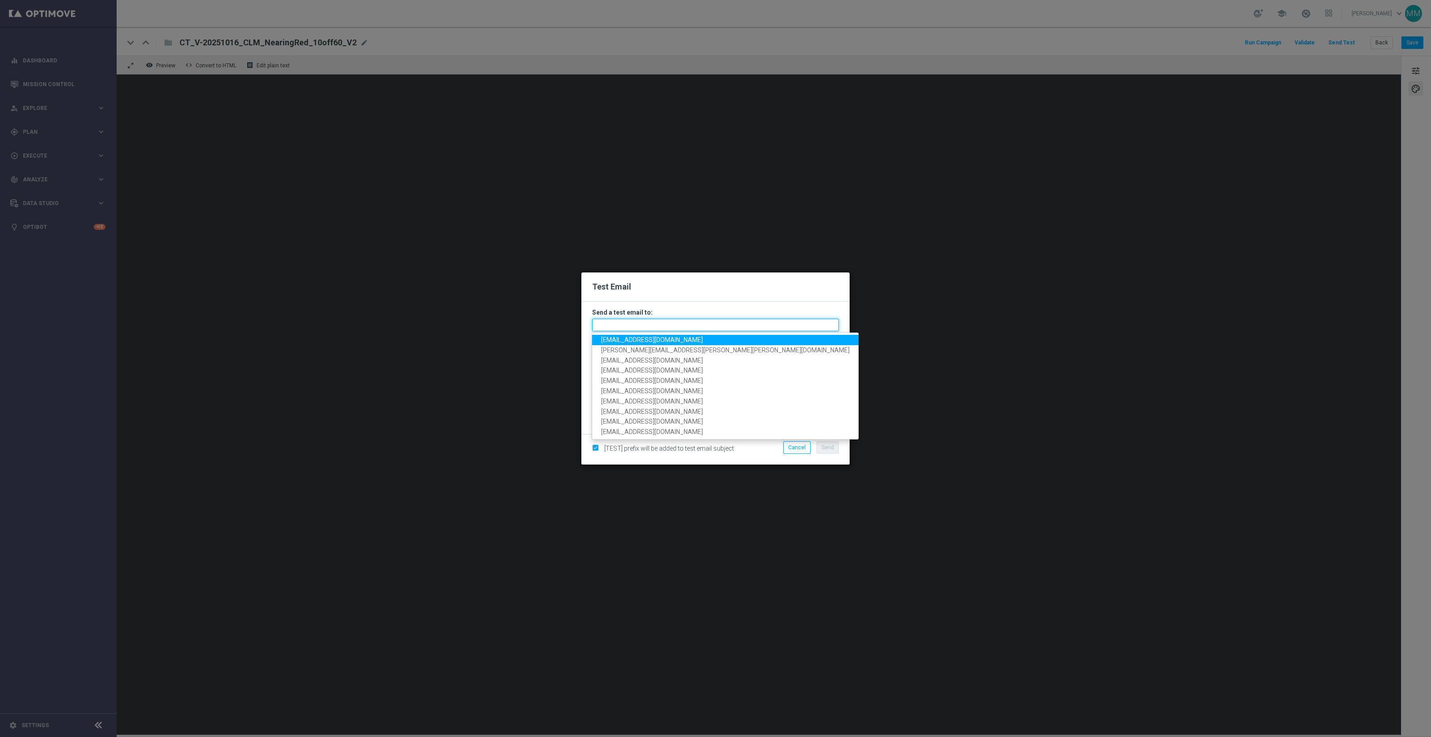
click at [716, 326] on input "text" at bounding box center [715, 324] width 247 height 13
paste input "10049077256"
type input "10049077256"
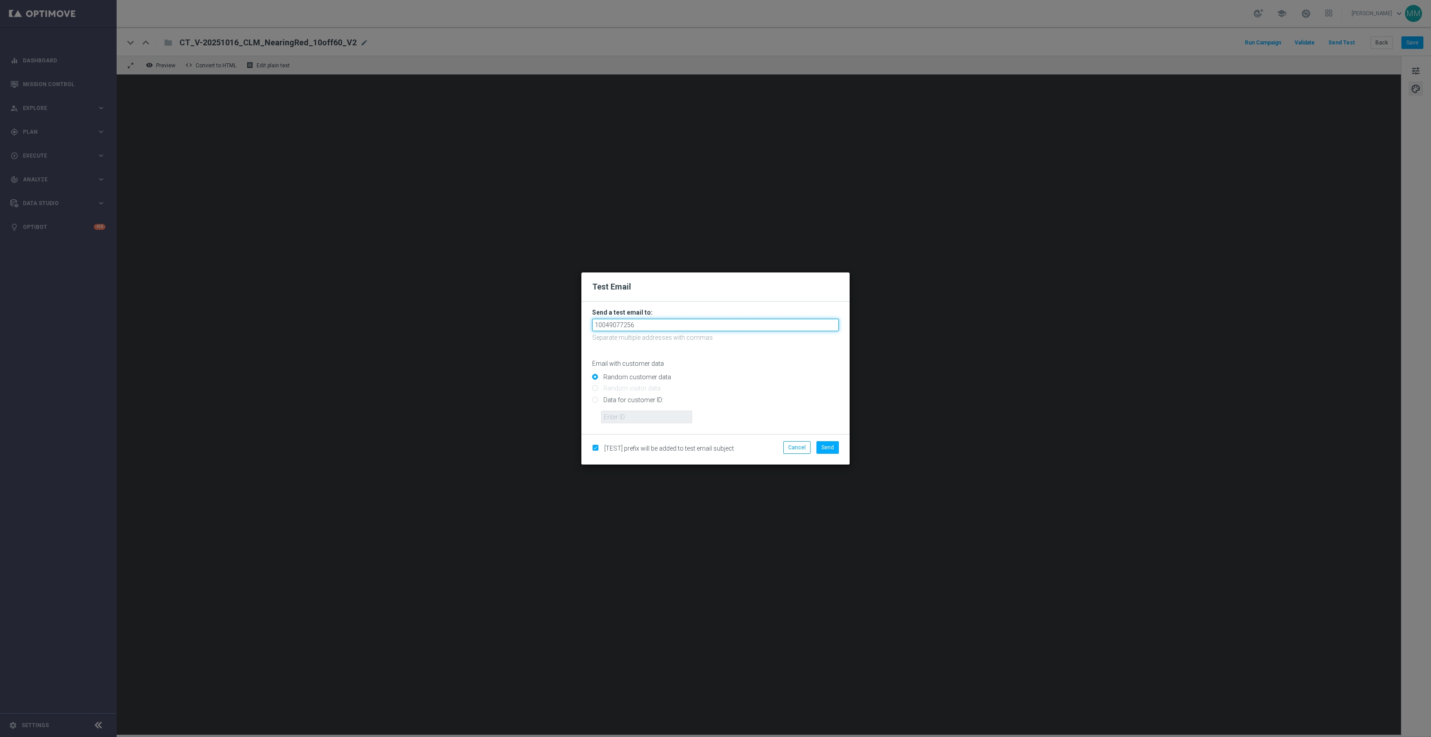
drag, startPoint x: 653, startPoint y: 323, endPoint x: 453, endPoint y: 337, distance: 200.1
click at [453, 337] on modal-container "Test Email Send a test email to: 10049077256 Separate multiple addresses with c…" at bounding box center [715, 368] width 1431 height 737
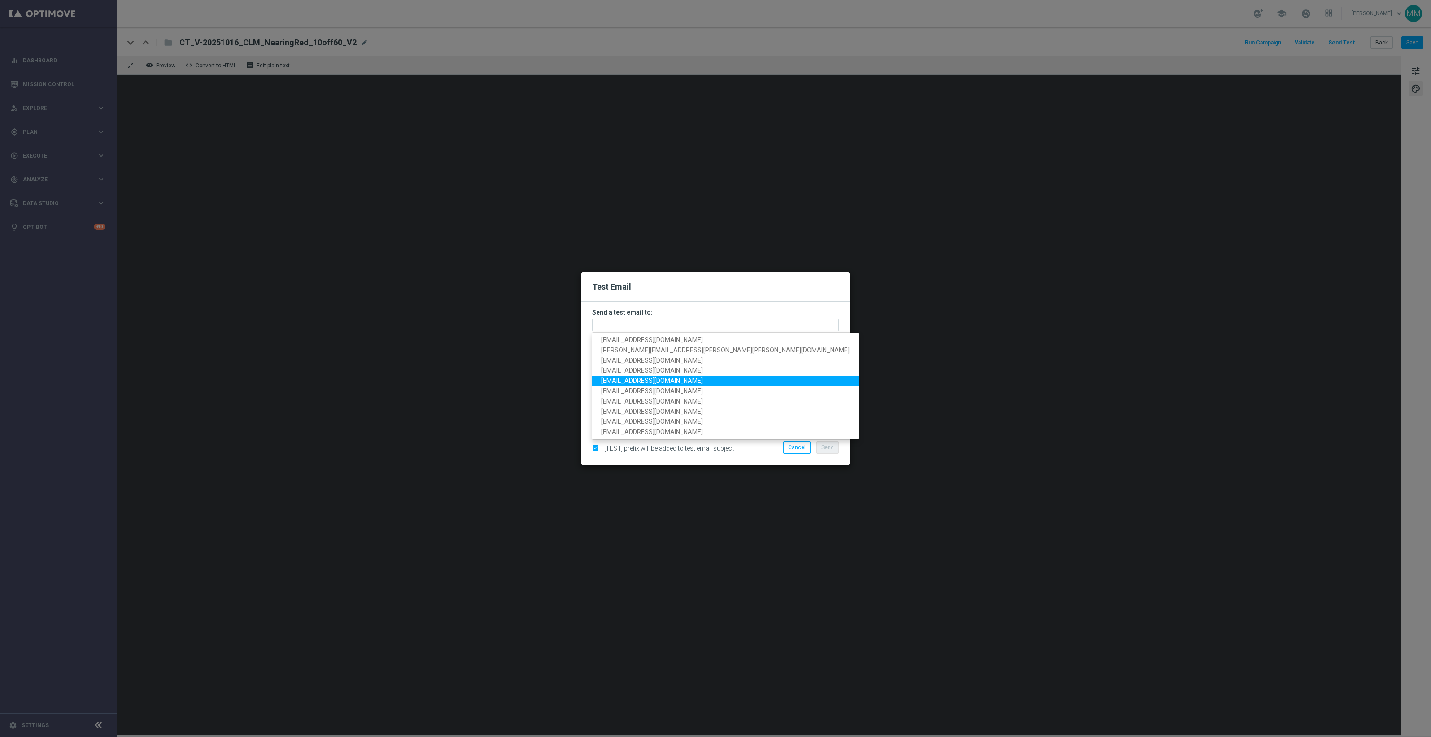
click at [772, 359] on div "Email with customer data" at bounding box center [715, 356] width 247 height 24
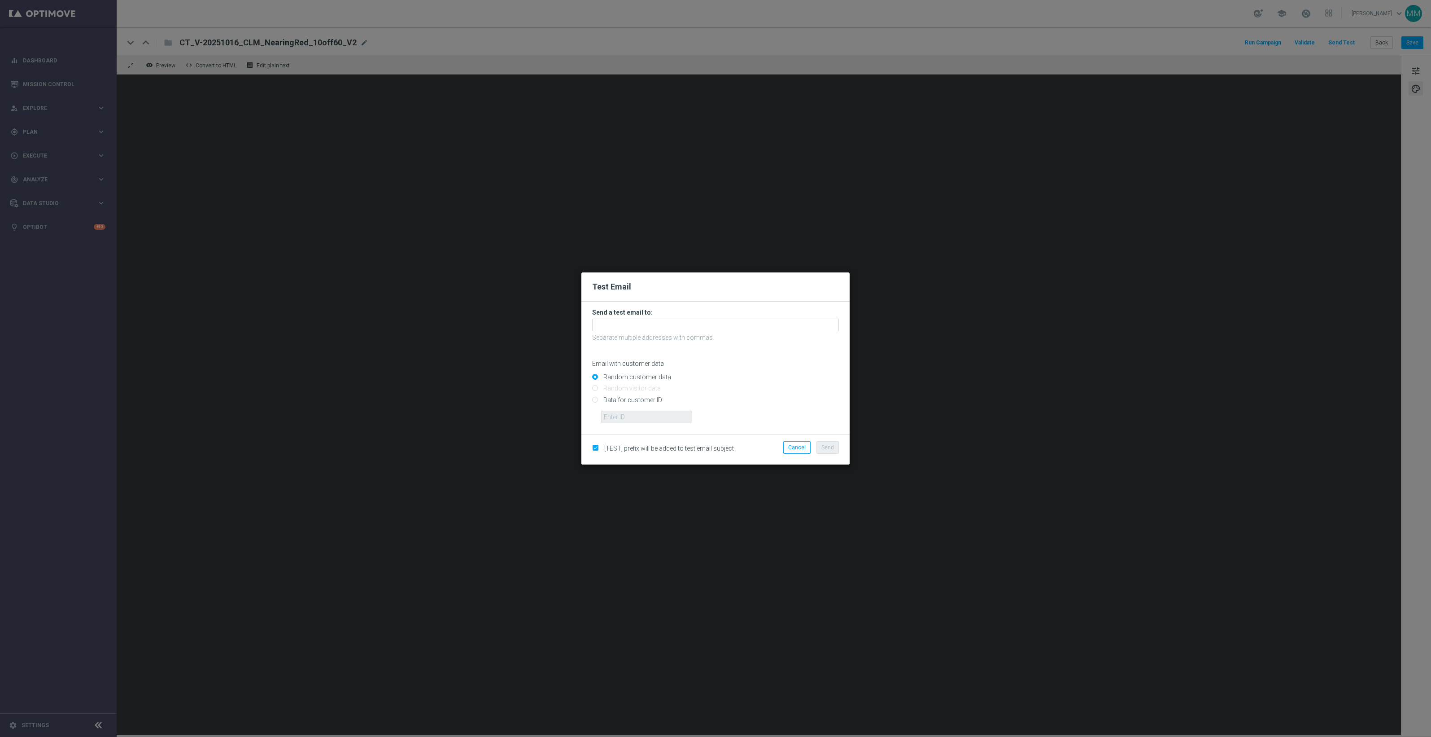
click at [649, 401] on input "Data for customer ID:" at bounding box center [715, 403] width 247 height 13
radio input "true"
click at [653, 413] on input "text" at bounding box center [646, 416] width 91 height 13
paste input "10049077256"
type input "10049077256"
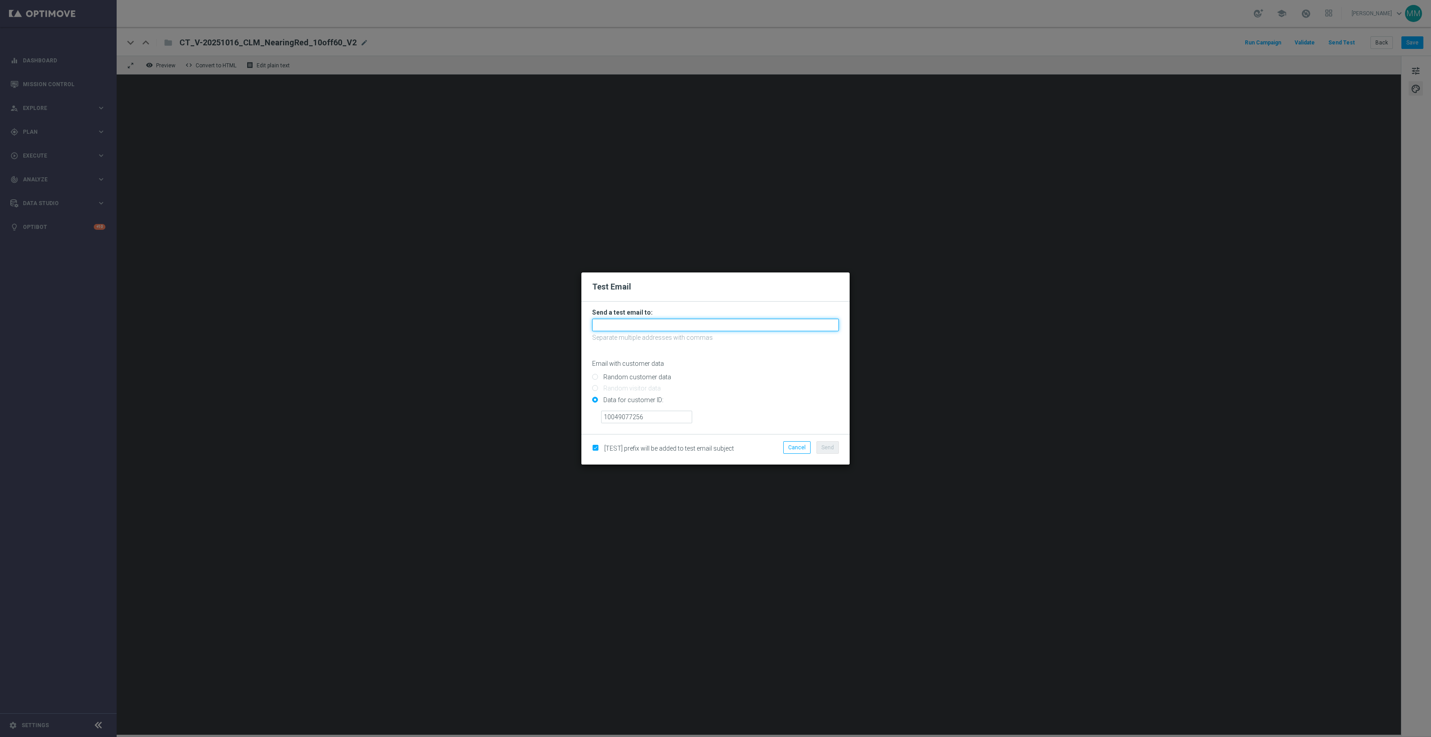
click at [687, 326] on input "text" at bounding box center [715, 324] width 247 height 13
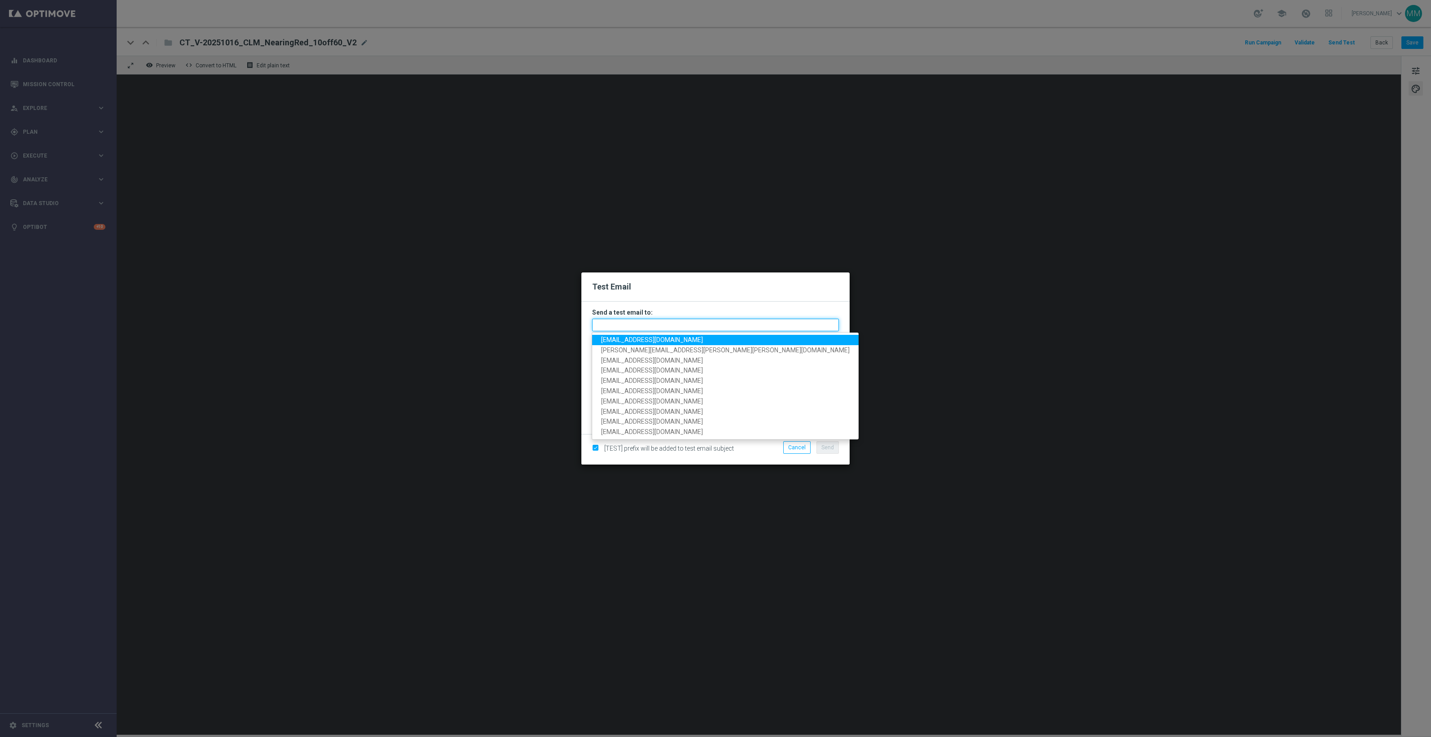
paste input "[EMAIL_ADDRESS][DOMAIN_NAME]"
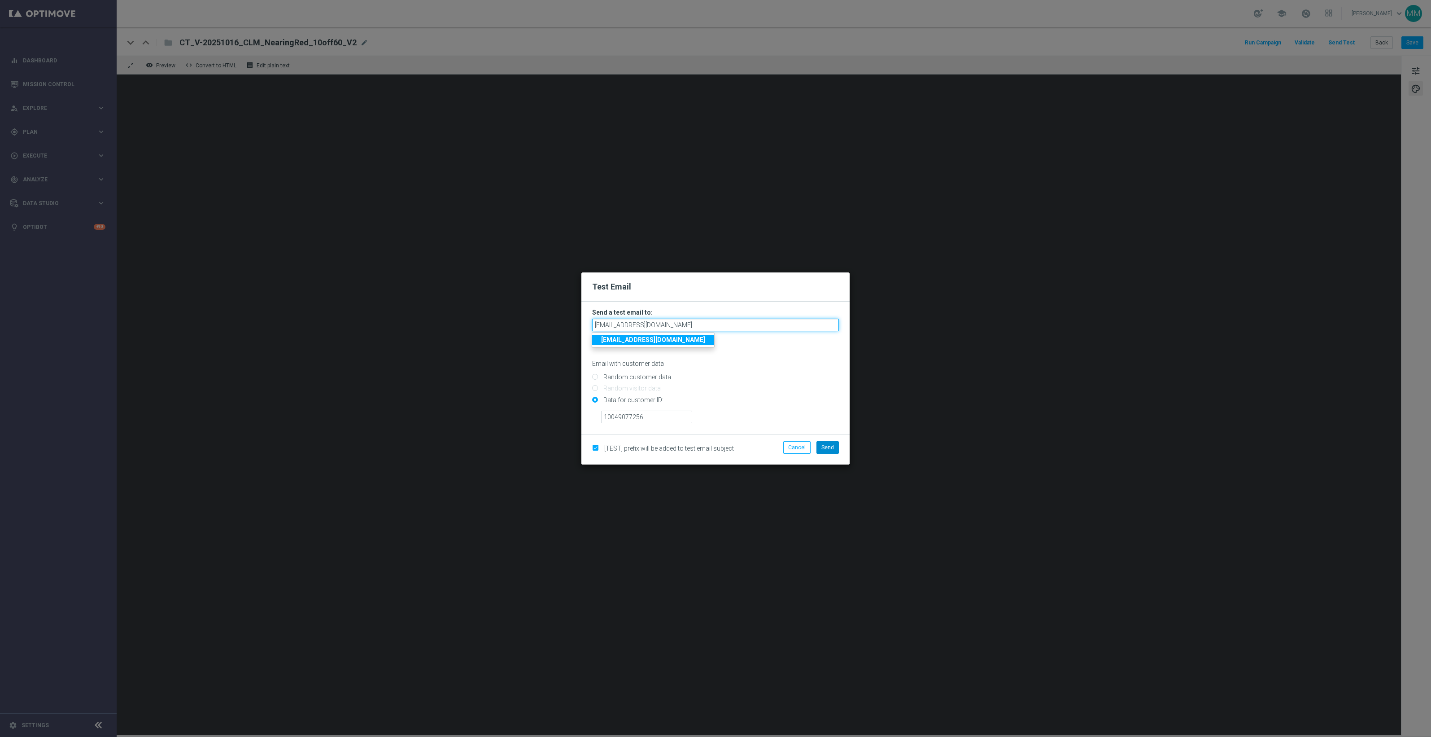
type input "[EMAIL_ADDRESS][DOMAIN_NAME]"
click at [833, 445] on span "Send" at bounding box center [827, 447] width 13 height 6
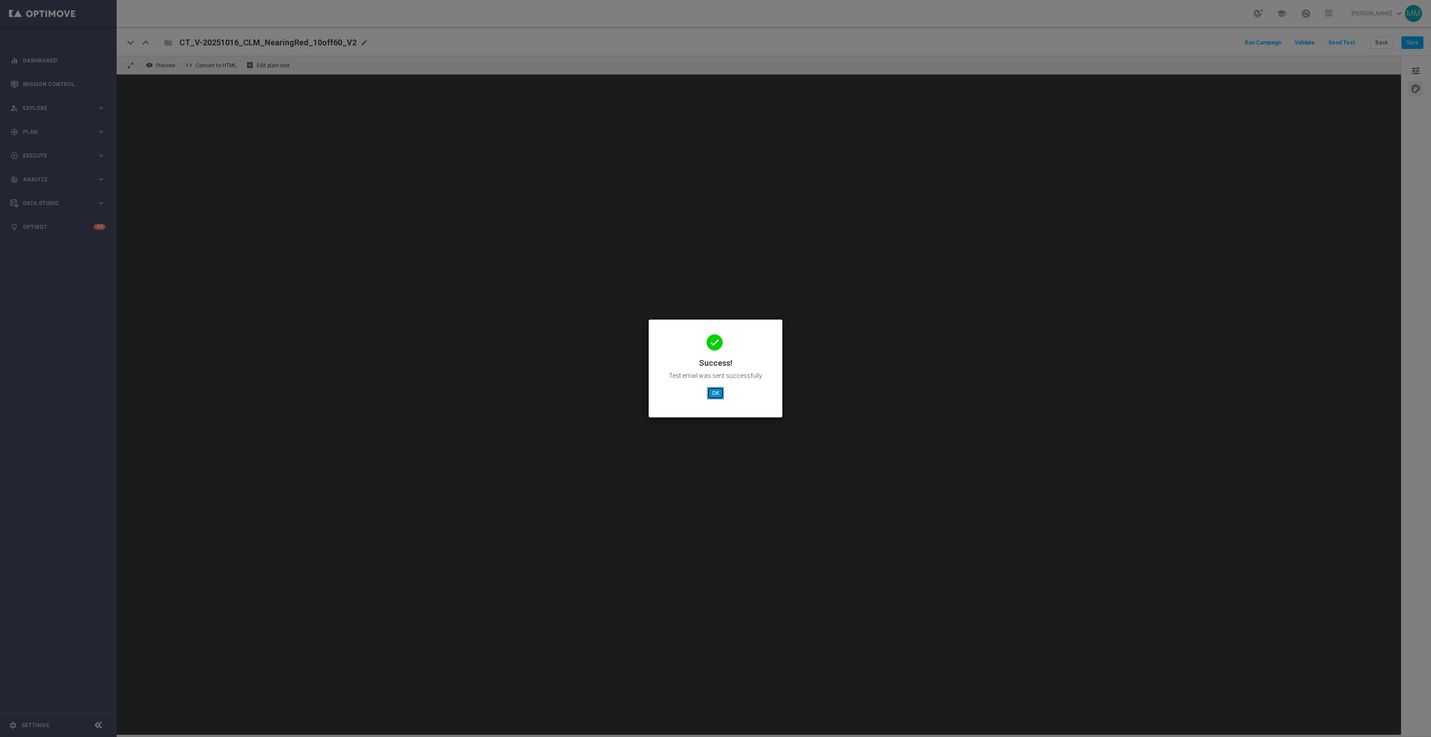
click at [710, 398] on button "OK" at bounding box center [715, 393] width 17 height 13
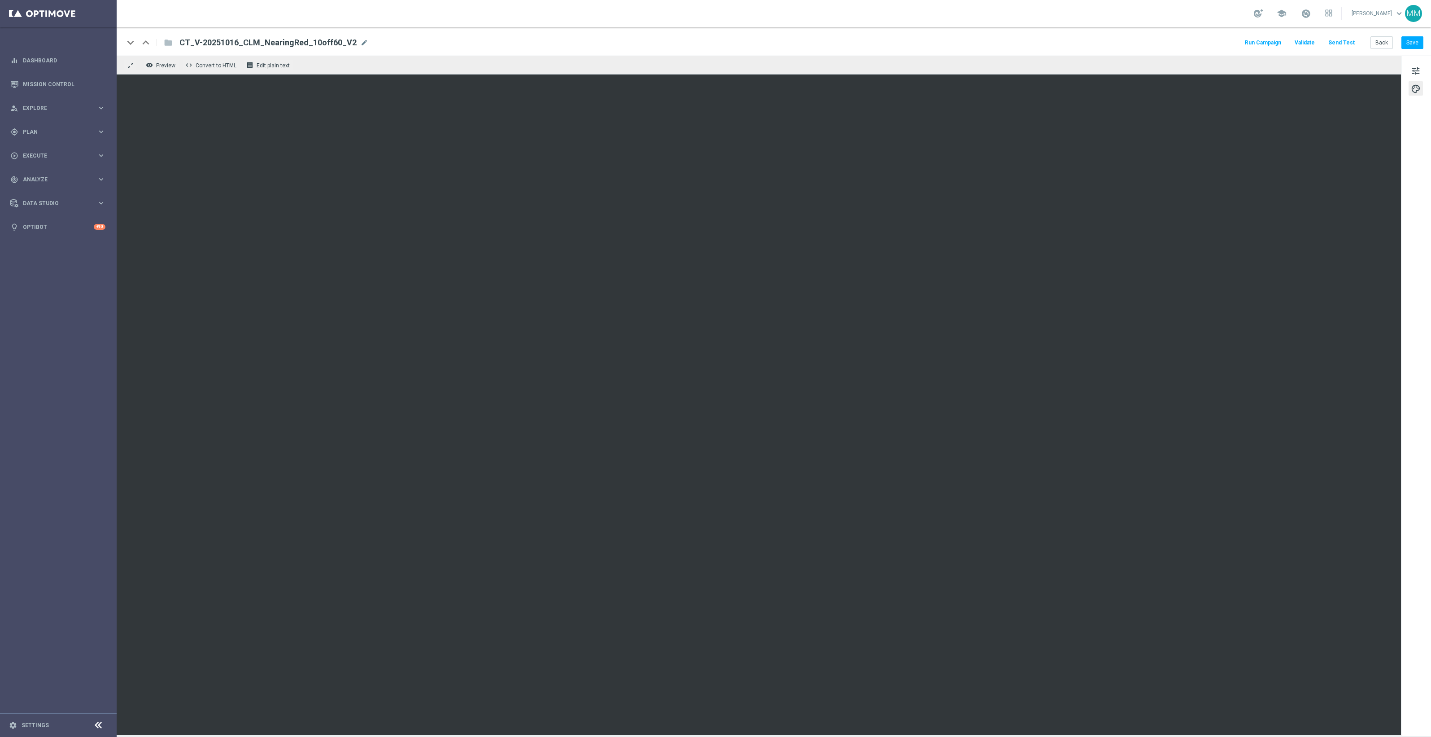
click at [1346, 41] on button "Send Test" at bounding box center [1341, 43] width 29 height 12
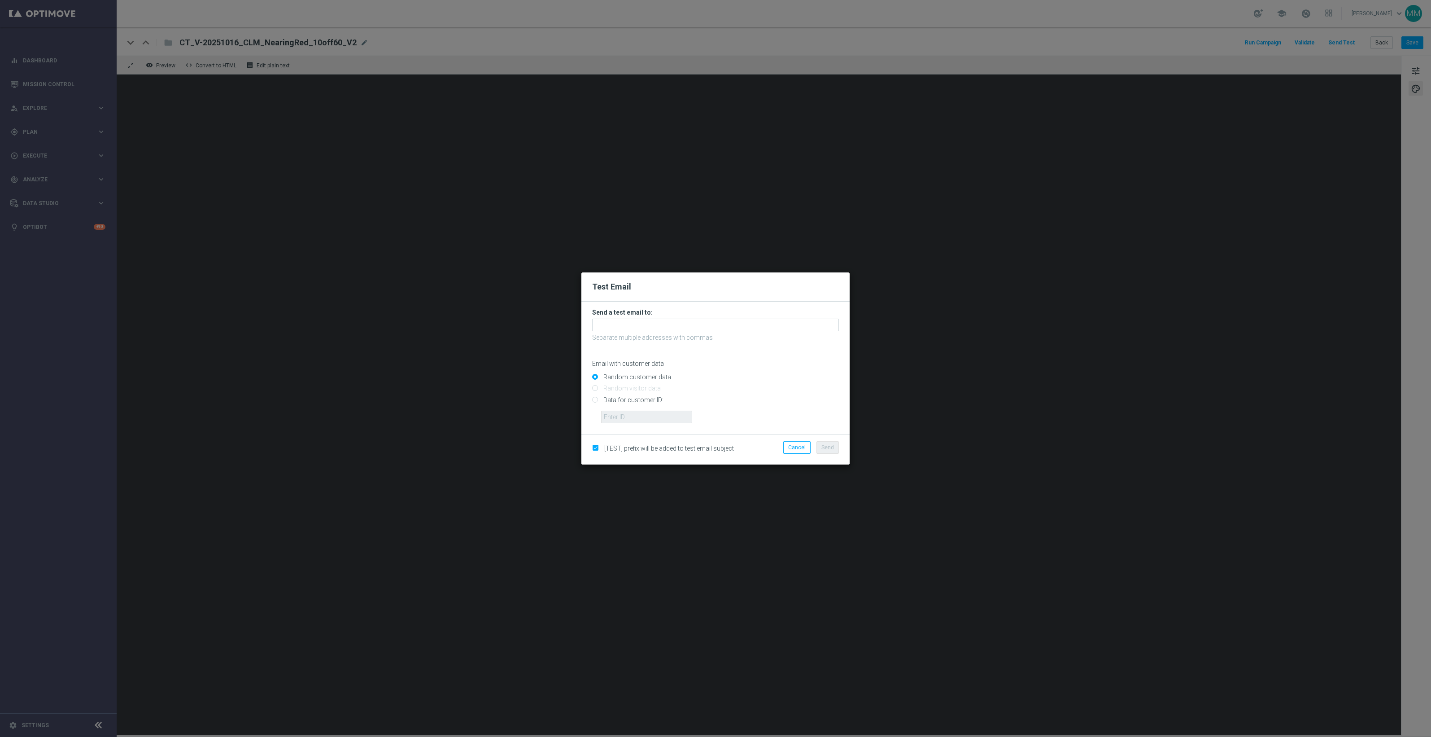
click at [630, 397] on input "Data for customer ID:" at bounding box center [715, 403] width 247 height 13
radio input "true"
drag, startPoint x: 628, startPoint y: 417, endPoint x: 607, endPoint y: 425, distance: 22.4
click at [628, 417] on input "text" at bounding box center [646, 416] width 91 height 13
paste input "10000024919"
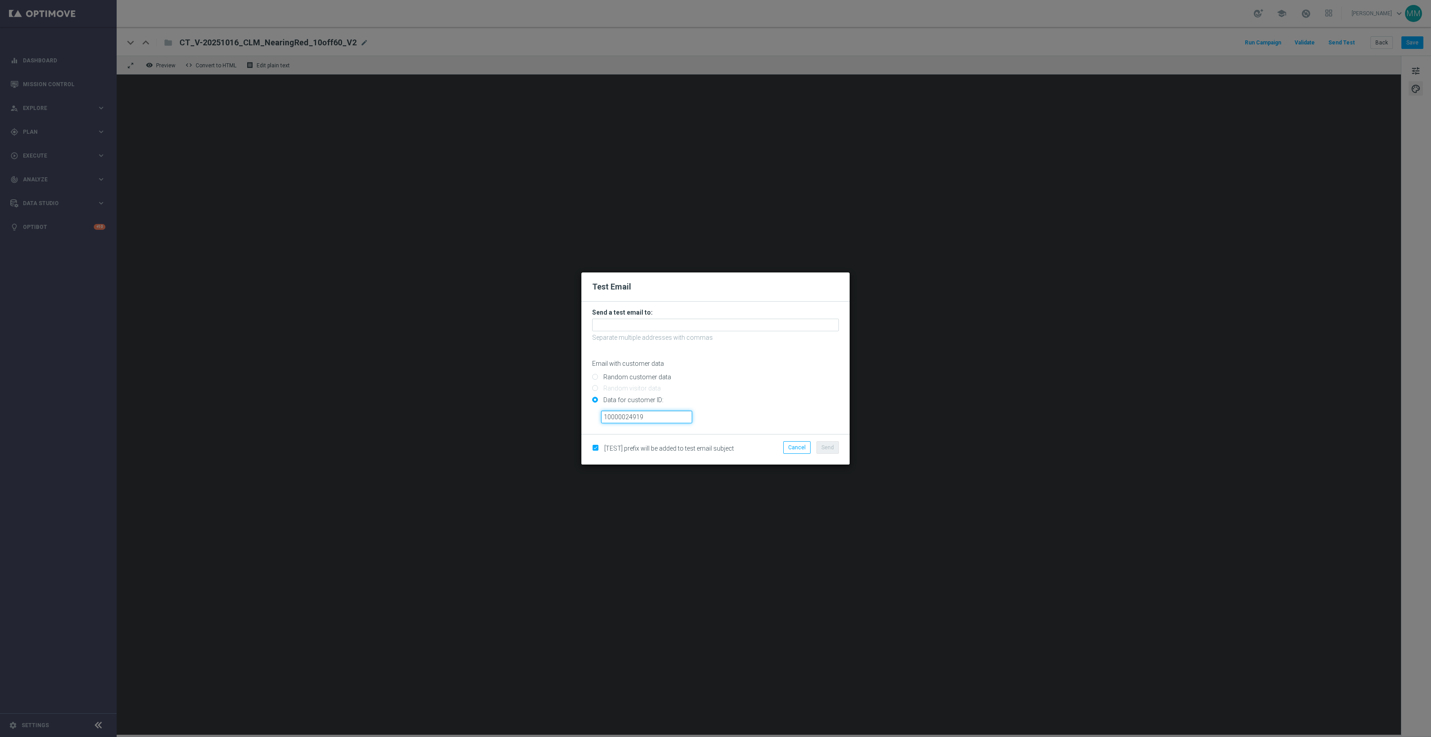
type input "10000024919"
click at [718, 318] on input "text" at bounding box center [715, 324] width 247 height 13
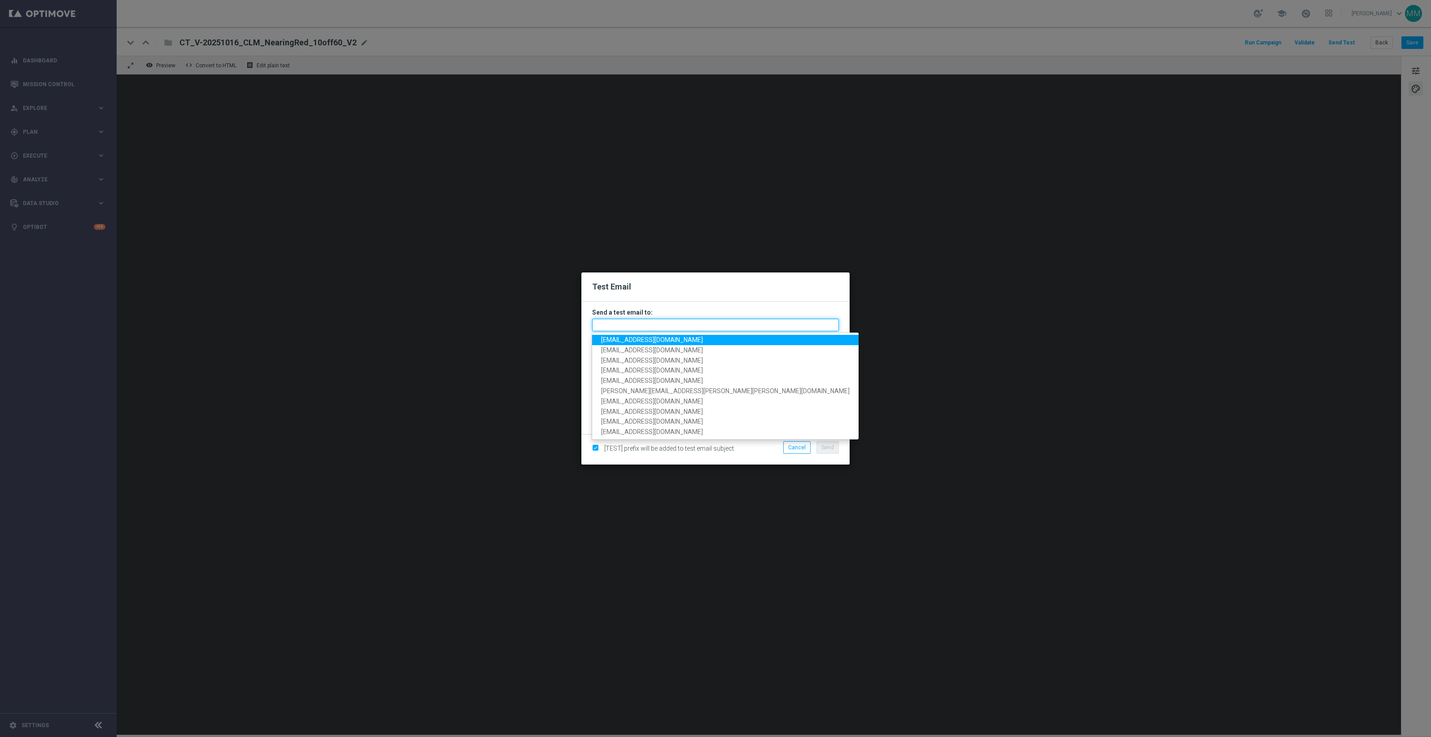
paste input "[EMAIL_ADDRESS][DOMAIN_NAME]"
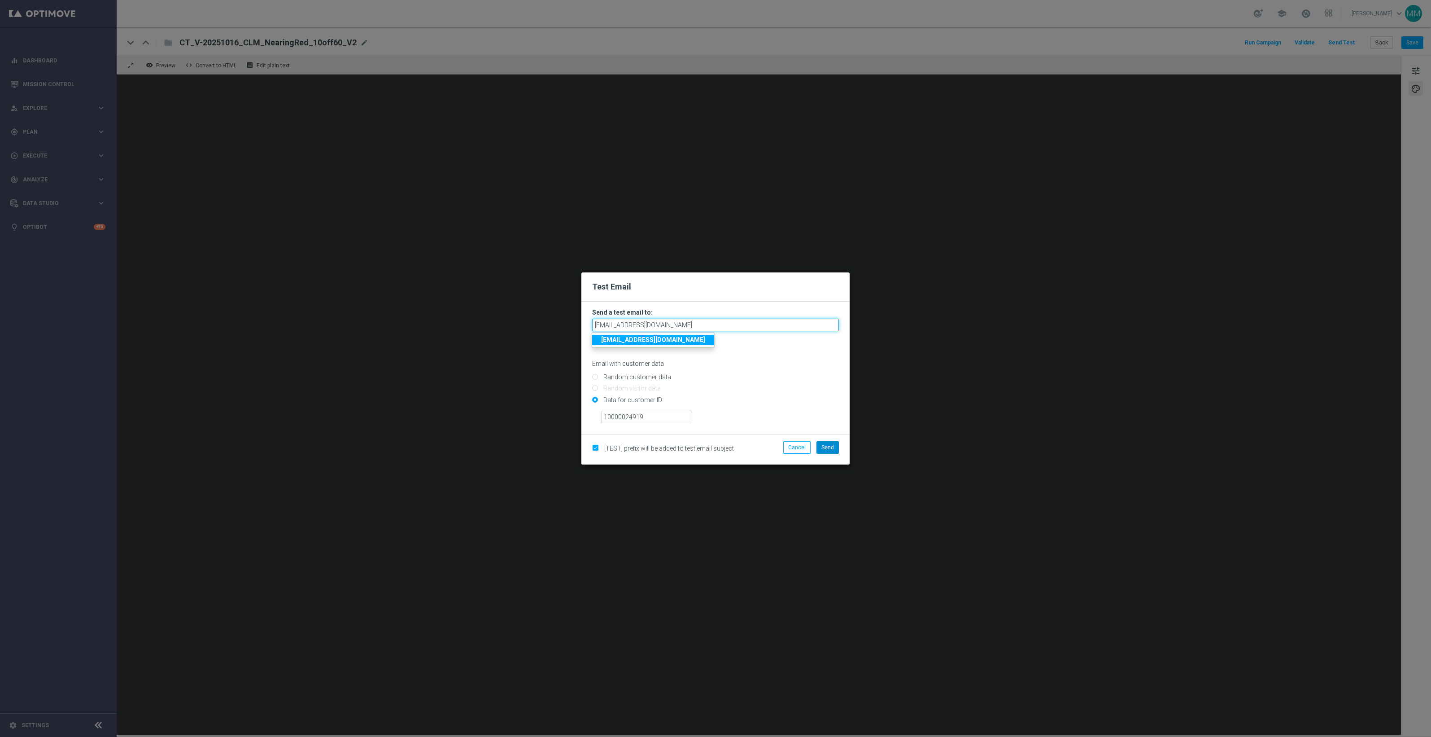
type input "[EMAIL_ADDRESS][DOMAIN_NAME]"
click at [832, 447] on span "Send" at bounding box center [827, 447] width 13 height 6
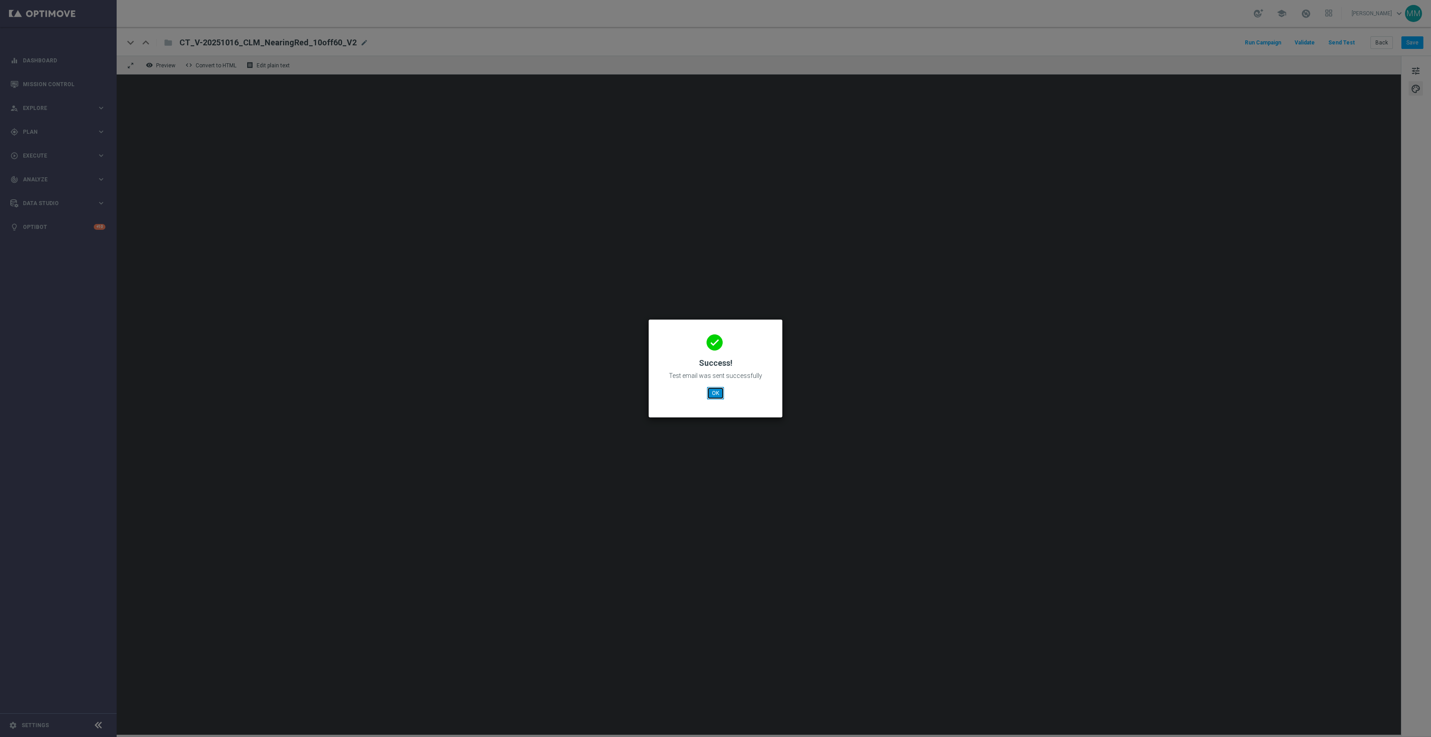
click at [721, 398] on button "OK" at bounding box center [715, 393] width 17 height 13
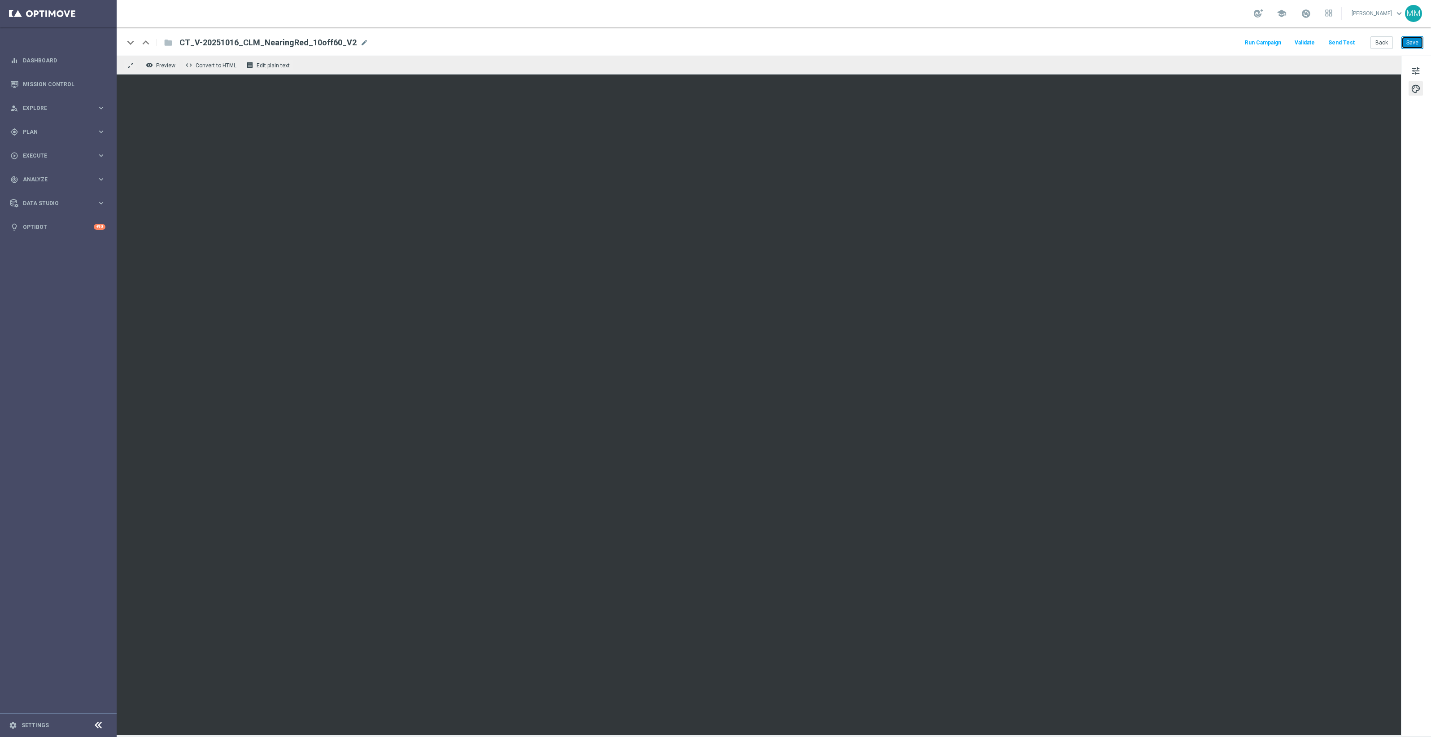
click at [1415, 41] on button "Save" at bounding box center [1412, 42] width 22 height 13
click at [1351, 39] on button "Send Test" at bounding box center [1341, 43] width 29 height 12
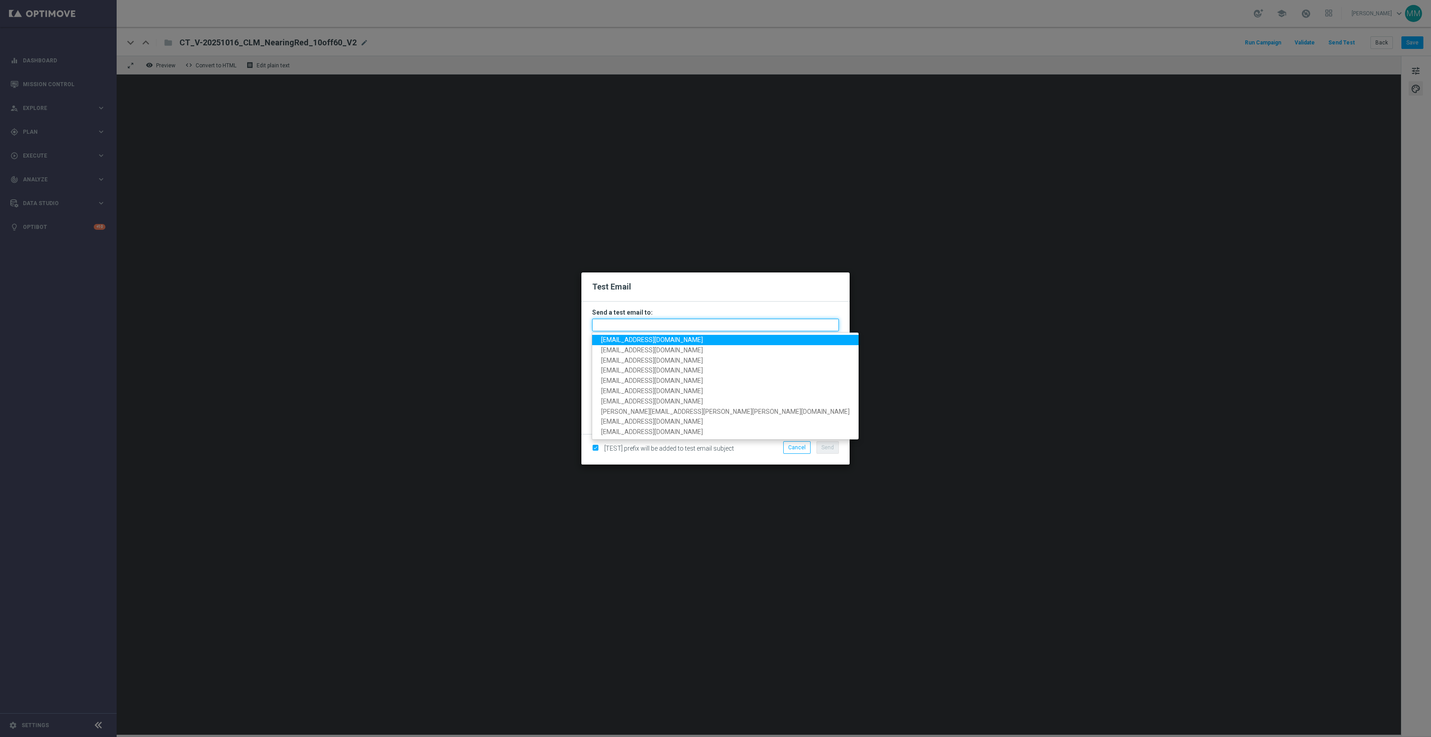
click at [763, 324] on input "text" at bounding box center [715, 324] width 247 height 13
paste input "[EMAIL_ADDRESS][DOMAIN_NAME]"
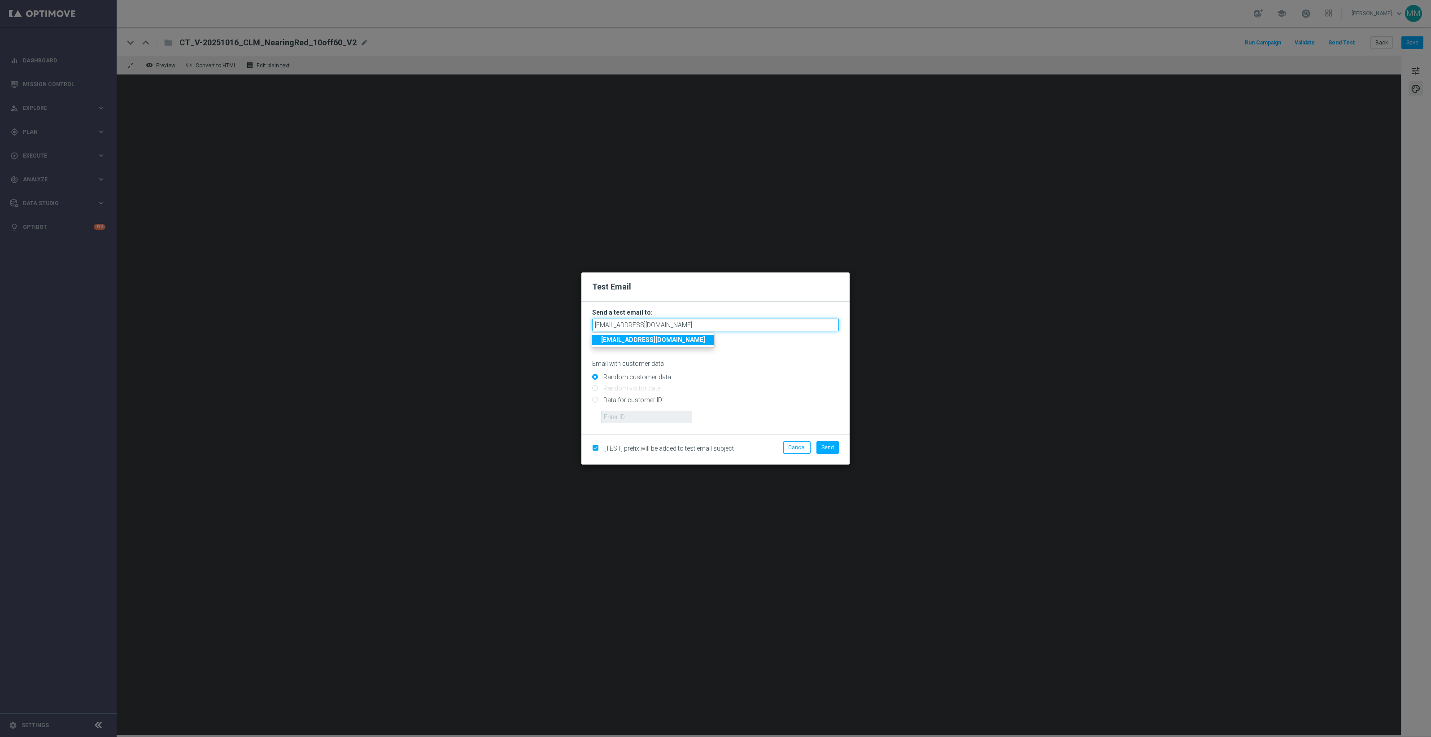
type input "[EMAIL_ADDRESS][DOMAIN_NAME]"
drag, startPoint x: 649, startPoint y: 399, endPoint x: 650, endPoint y: 416, distance: 16.6
click at [649, 399] on input "Data for customer ID:" at bounding box center [715, 403] width 247 height 13
radio input "true"
click at [647, 421] on input "text" at bounding box center [646, 416] width 91 height 13
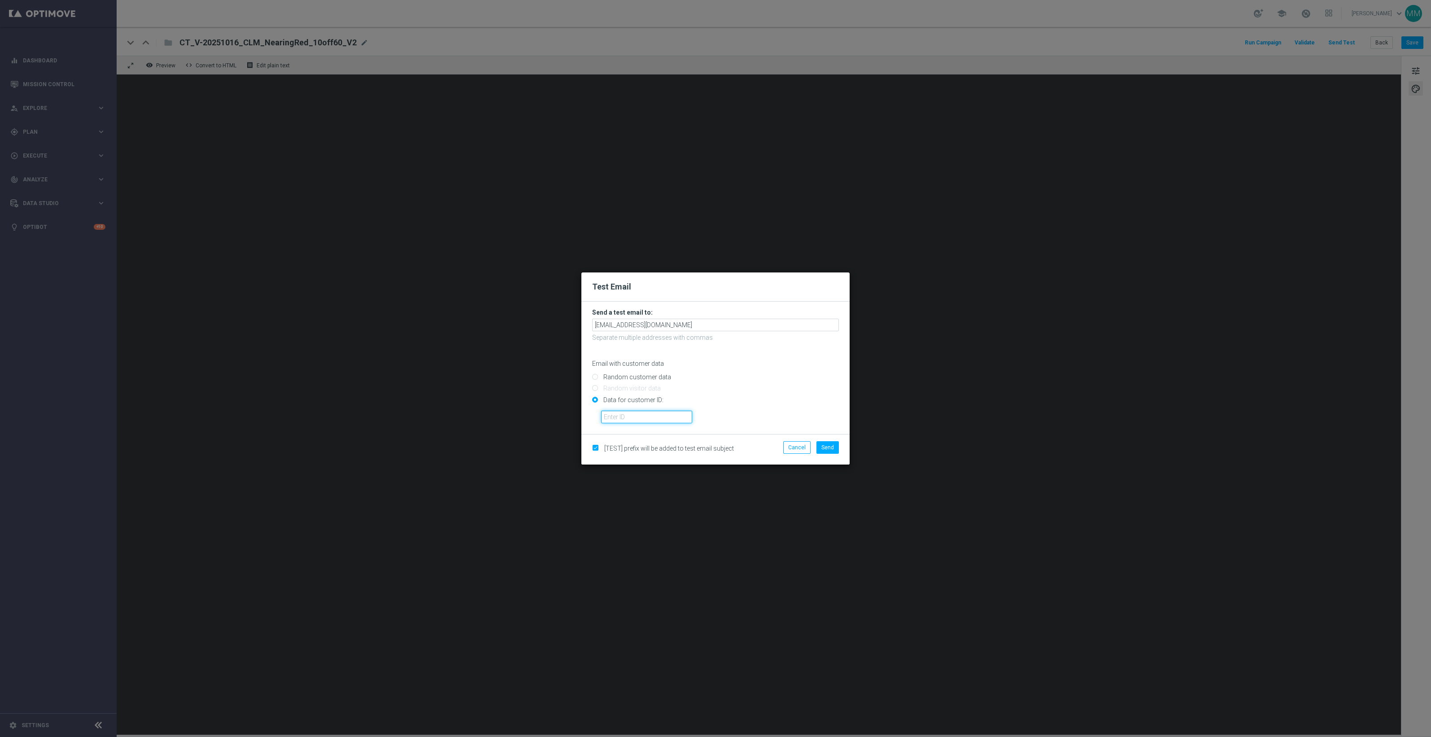
paste input "10049077256"
type input "10049077256"
click at [826, 448] on span "Send" at bounding box center [827, 447] width 13 height 6
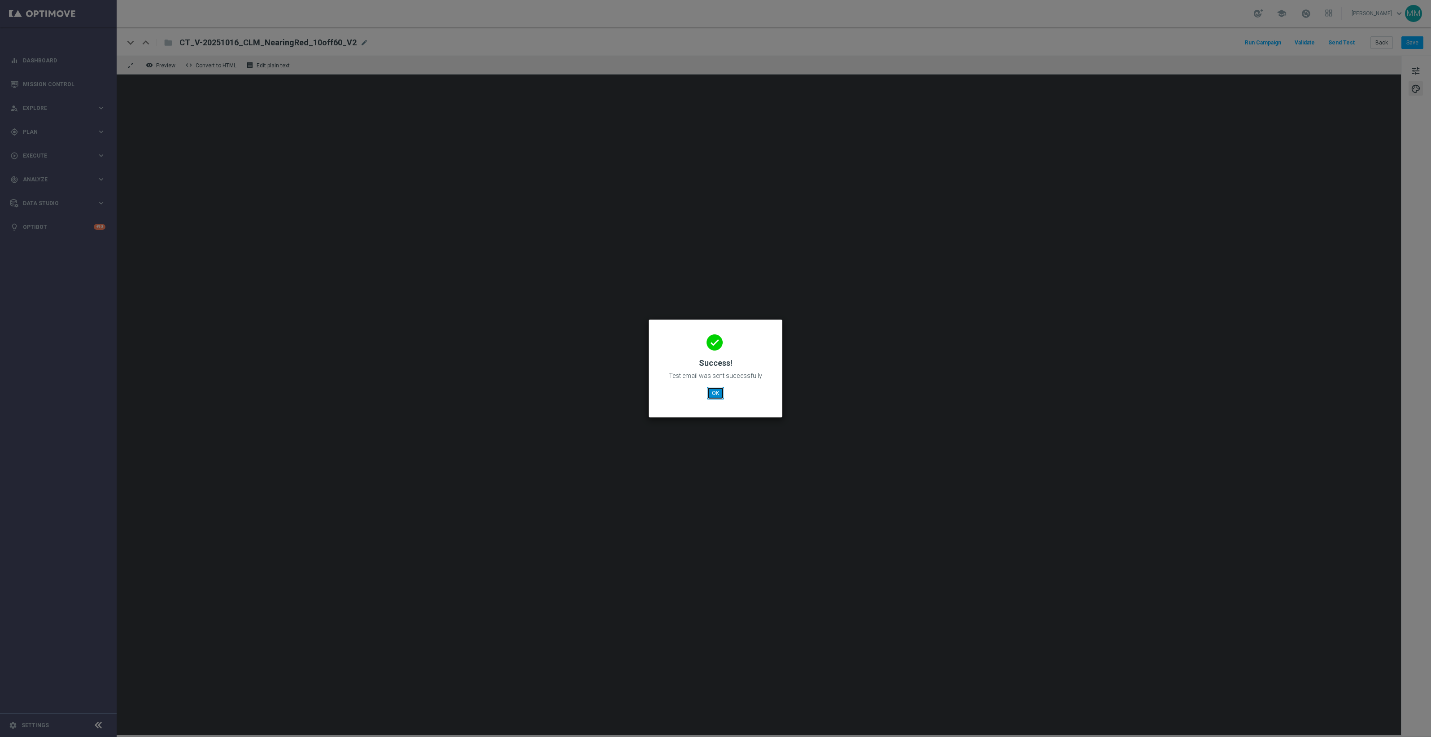
click at [713, 394] on button "OK" at bounding box center [715, 393] width 17 height 13
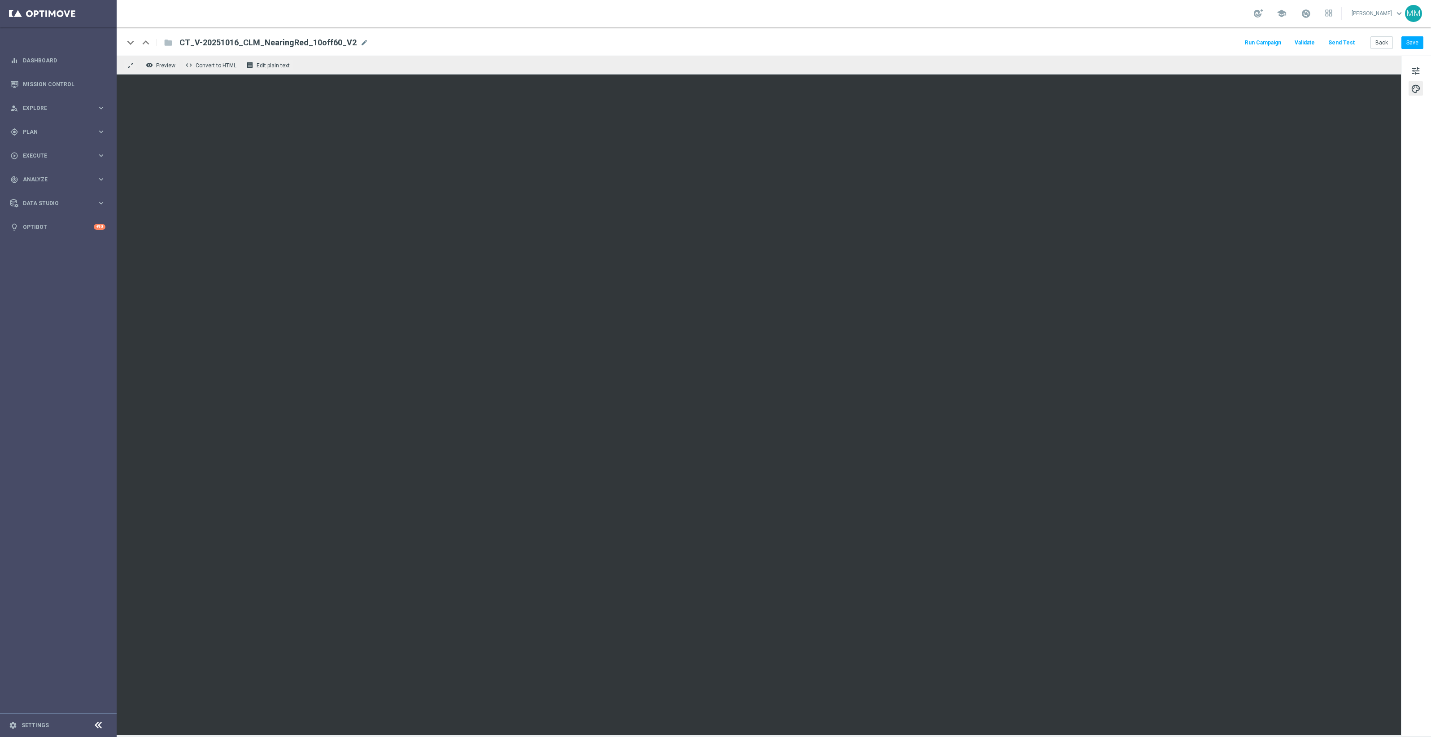
click at [1353, 43] on button "Send Test" at bounding box center [1341, 43] width 29 height 12
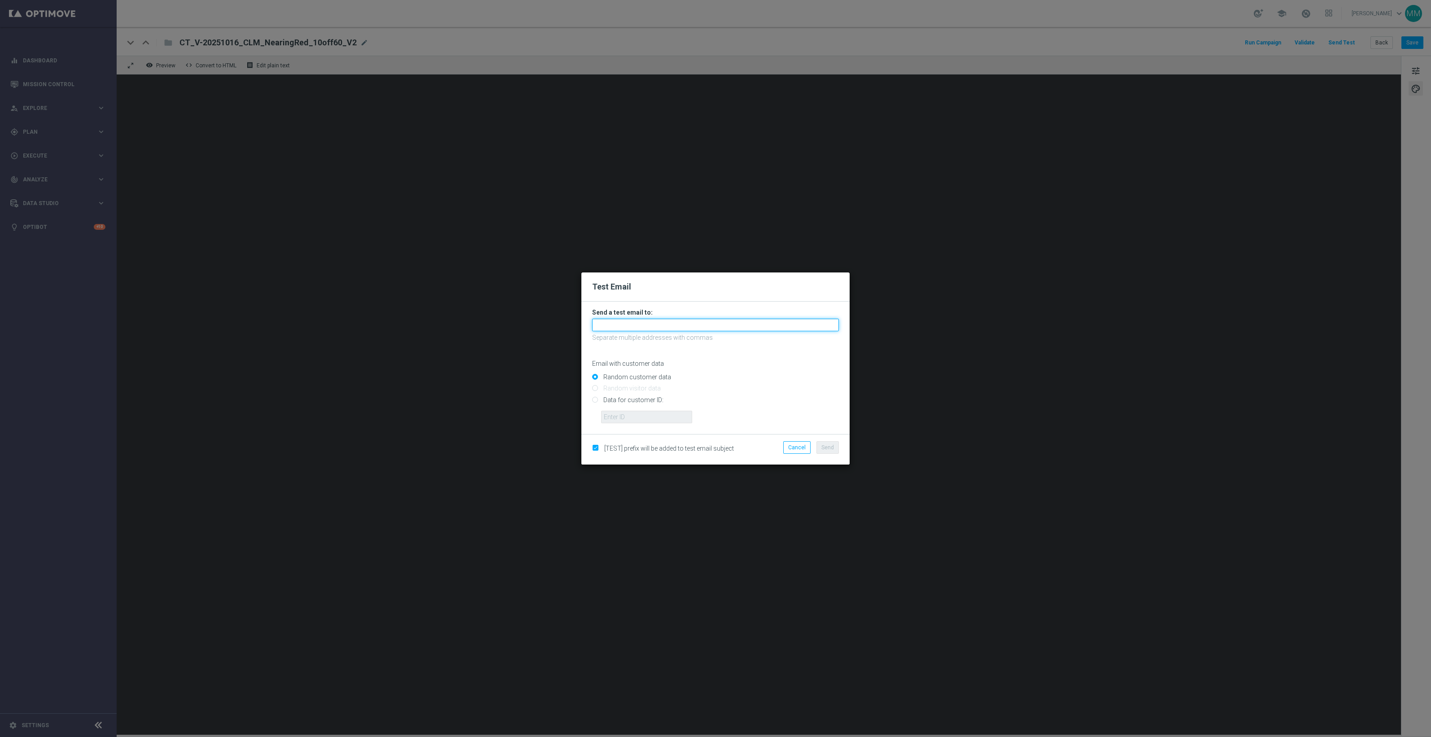
drag, startPoint x: 732, startPoint y: 319, endPoint x: 707, endPoint y: 319, distance: 25.6
click at [732, 319] on input "text" at bounding box center [715, 324] width 247 height 13
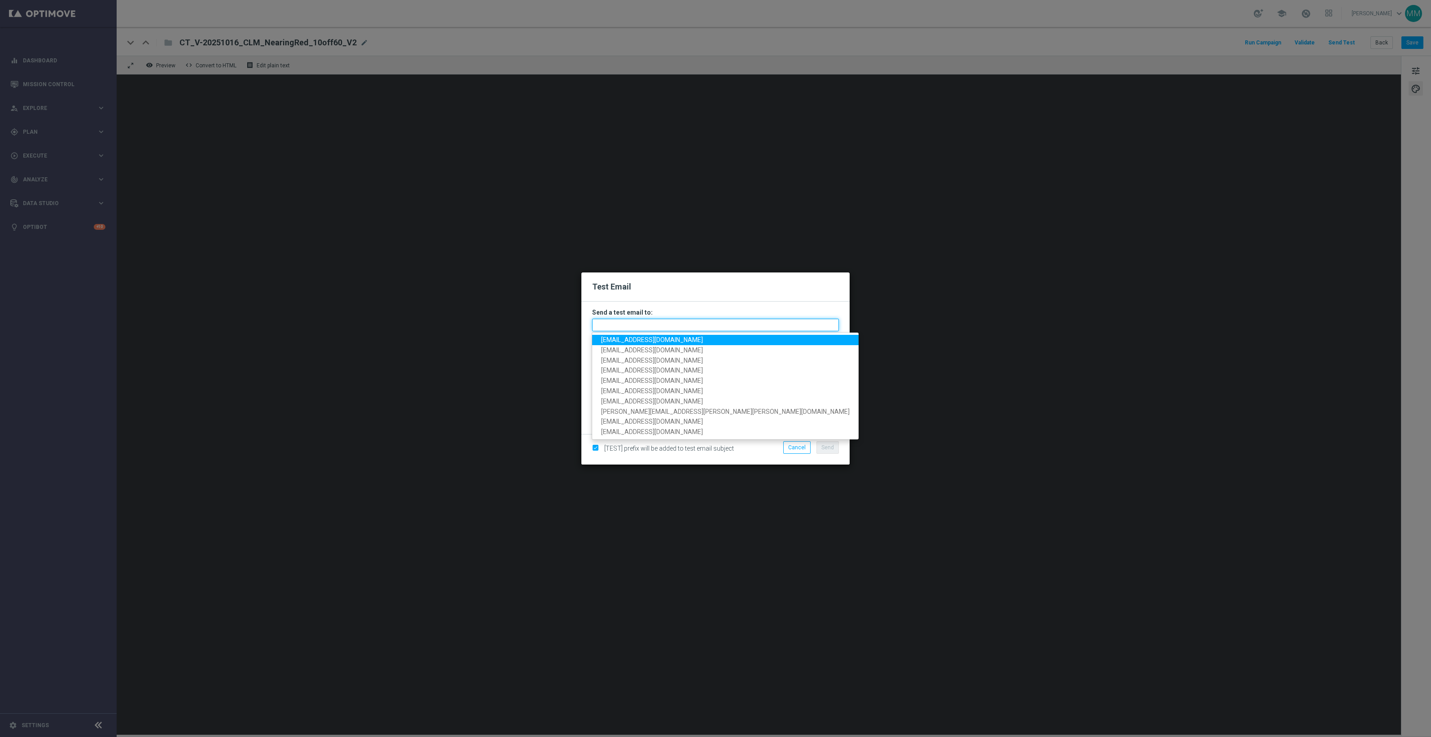
paste input "[EMAIL_ADDRESS][DOMAIN_NAME]"
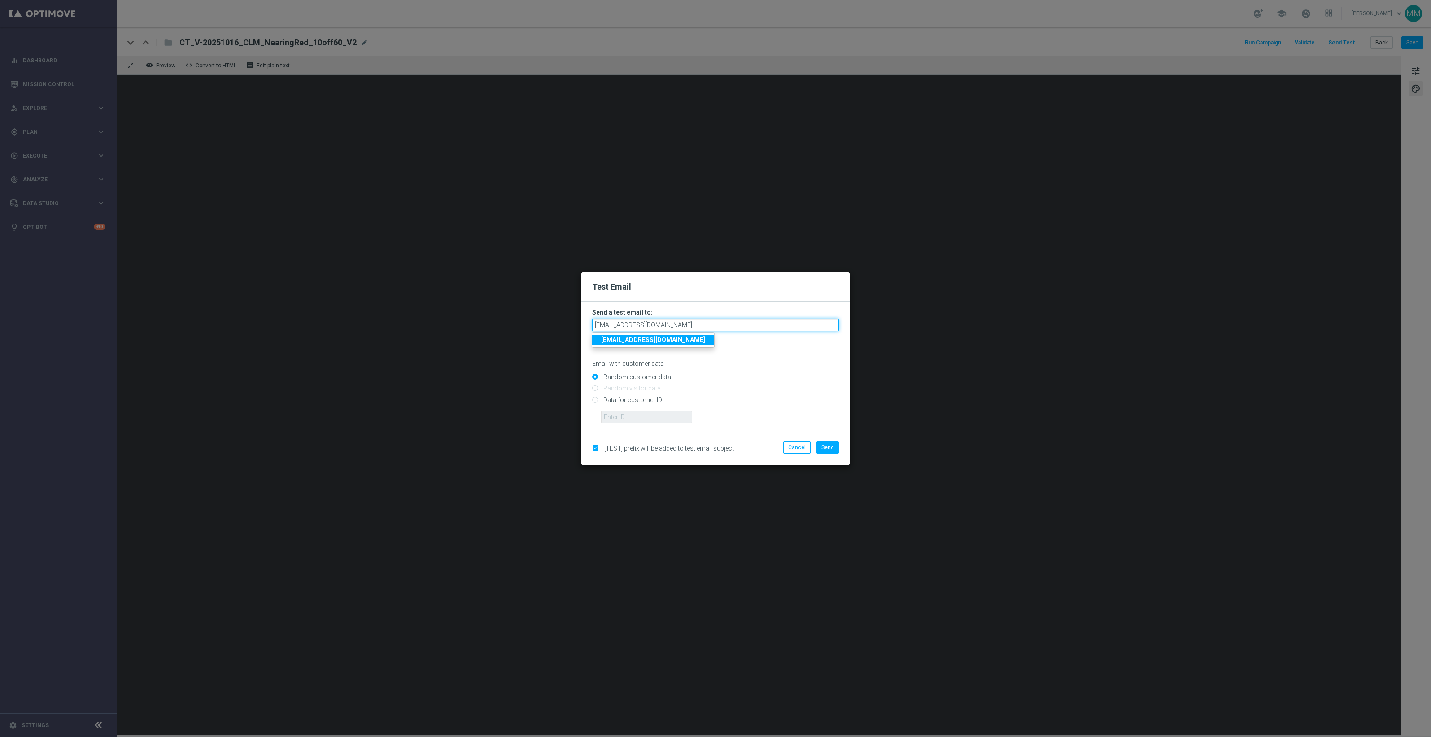
type input "[EMAIL_ADDRESS][DOMAIN_NAME]"
drag, startPoint x: 642, startPoint y: 401, endPoint x: 664, endPoint y: 415, distance: 26.0
click at [642, 401] on input "Data for customer ID:" at bounding box center [715, 403] width 247 height 13
radio input "true"
click at [666, 417] on input "text" at bounding box center [646, 416] width 91 height 13
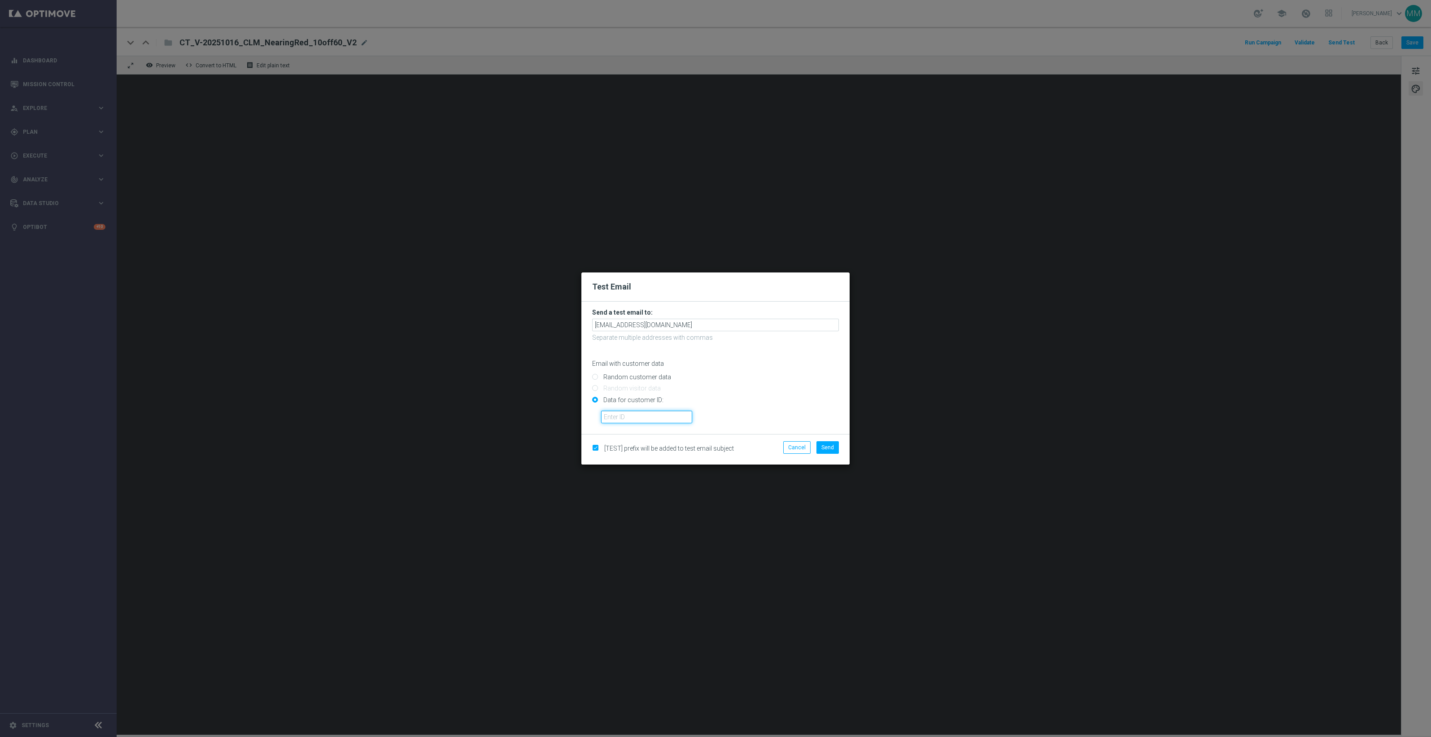
paste input "10049077256"
type input "10049077256"
click at [828, 449] on span "Send" at bounding box center [827, 447] width 13 height 6
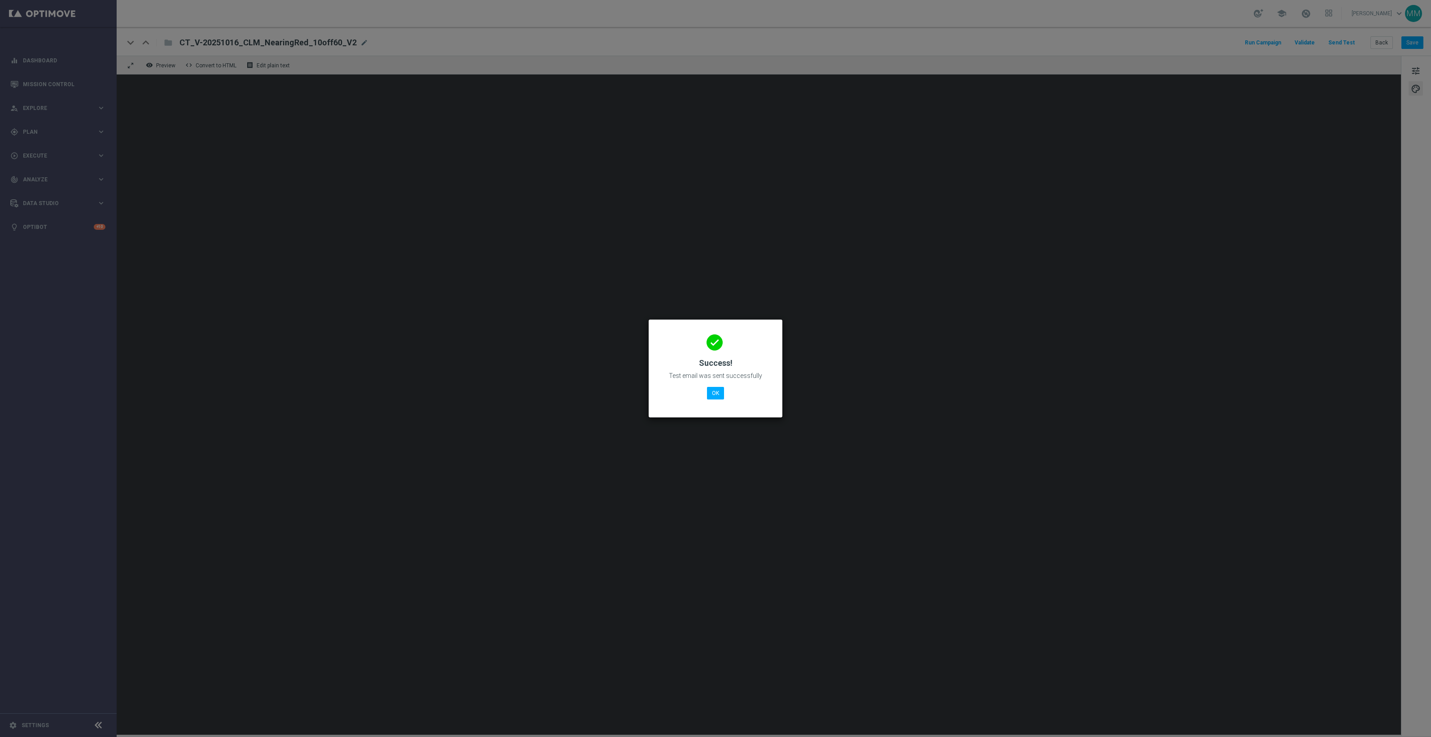
click at [714, 401] on div "done Success! Test email was sent successfully OK" at bounding box center [715, 367] width 112 height 78
click at [721, 390] on button "OK" at bounding box center [715, 393] width 17 height 13
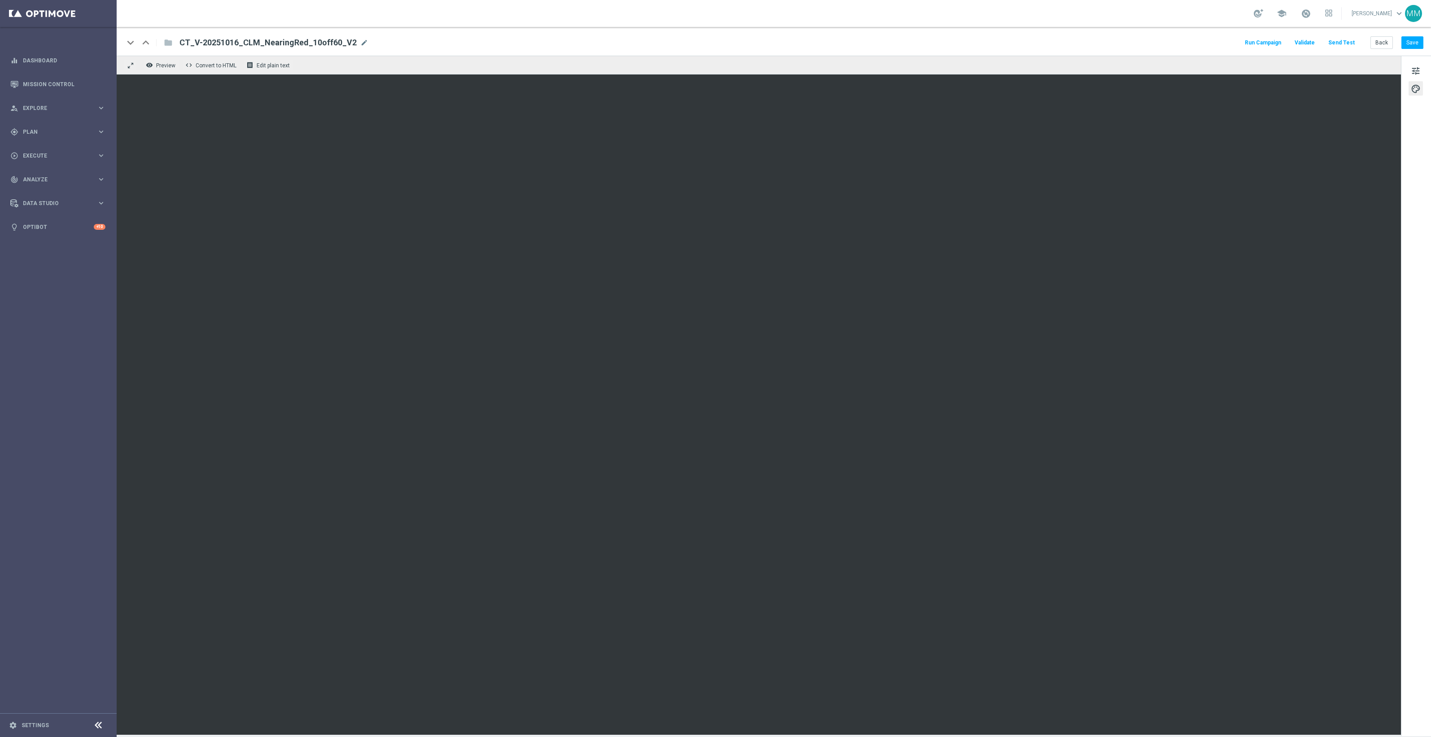
click at [1345, 38] on button "Send Test" at bounding box center [1341, 43] width 29 height 12
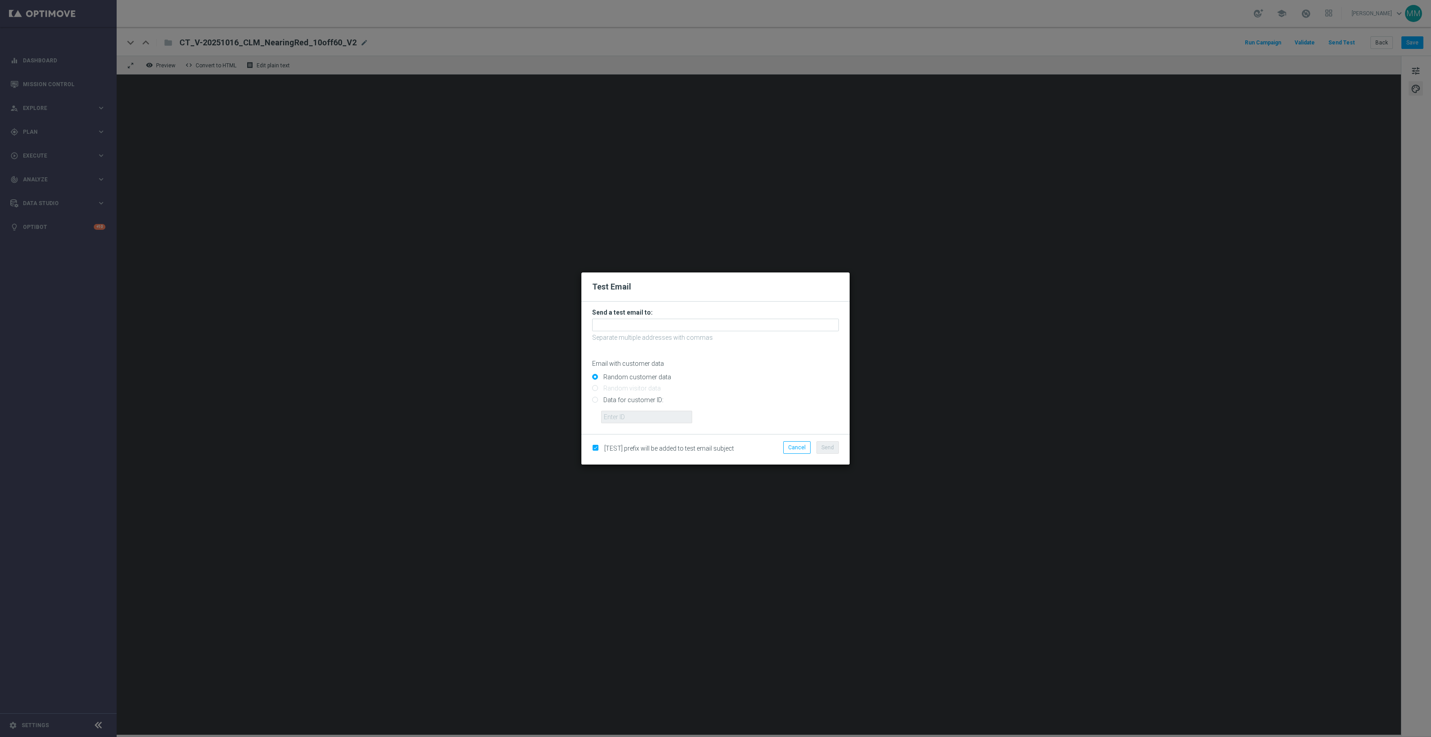
click at [632, 398] on input "Data for customer ID:" at bounding box center [715, 403] width 247 height 13
radio input "true"
click at [642, 415] on input "text" at bounding box center [646, 416] width 91 height 13
paste input "10000024919"
type input "10000024919"
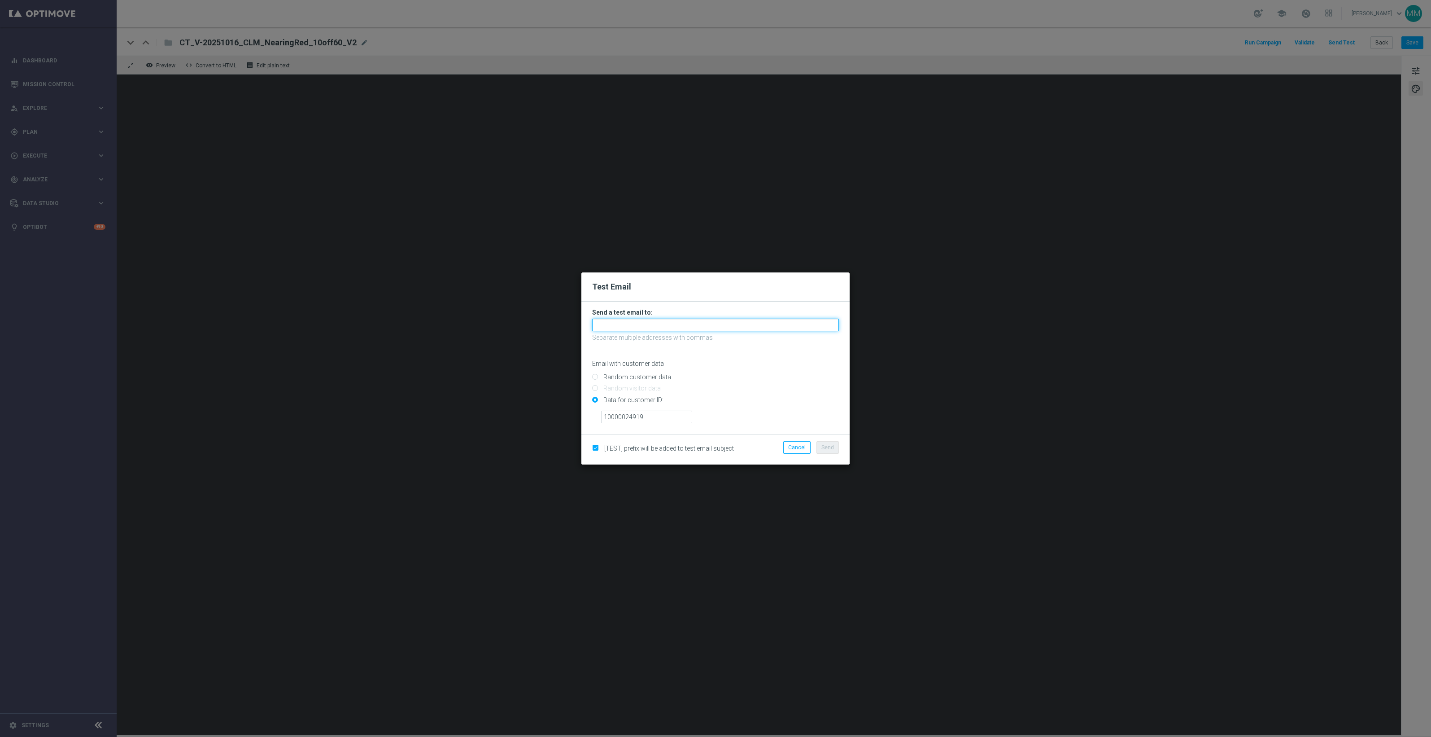
drag, startPoint x: 636, startPoint y: 328, endPoint x: 637, endPoint y: 324, distance: 4.7
click at [636, 328] on input "text" at bounding box center [715, 324] width 247 height 13
paste input "[EMAIL_ADDRESS][DOMAIN_NAME]"
type input "[EMAIL_ADDRESS][DOMAIN_NAME]"
click at [831, 445] on span "Send" at bounding box center [827, 447] width 13 height 6
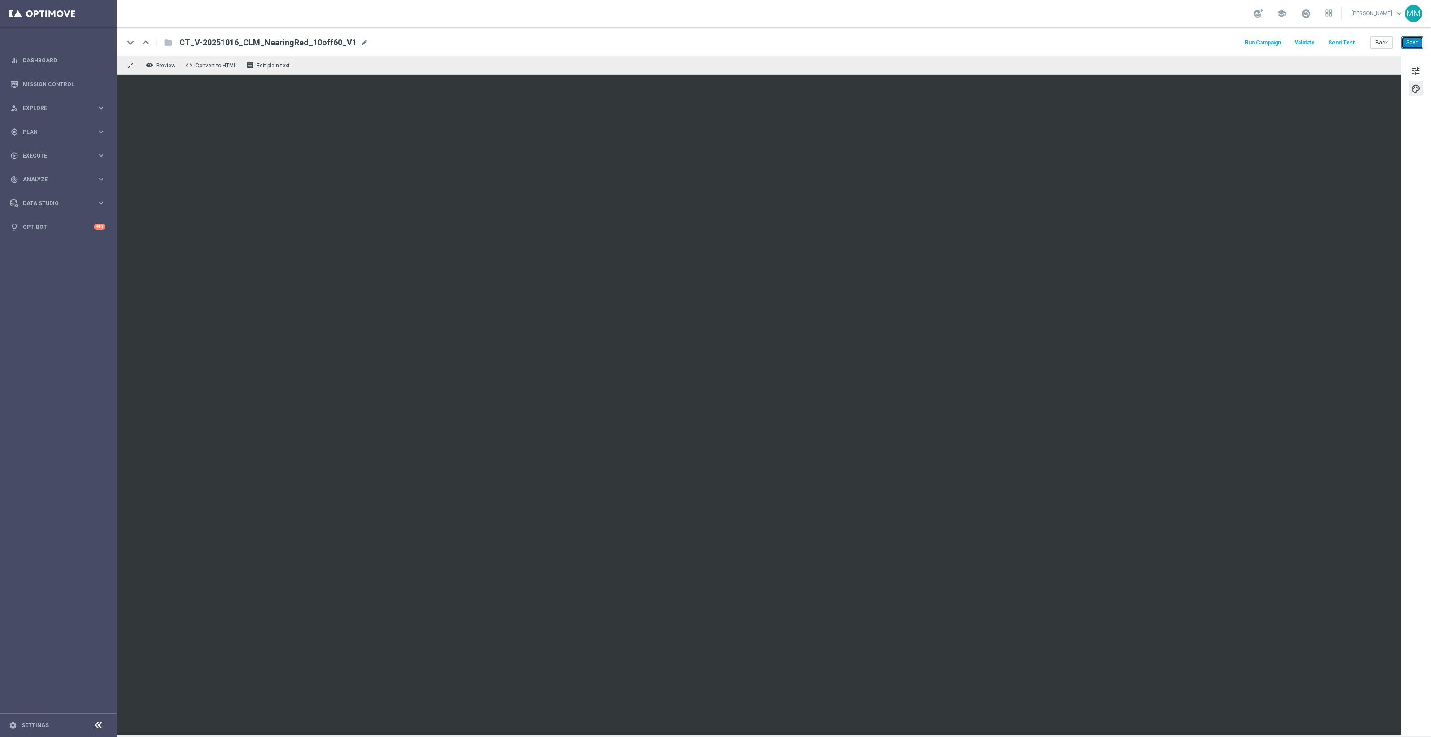
drag, startPoint x: 1416, startPoint y: 40, endPoint x: 1398, endPoint y: 46, distance: 18.3
click at [1416, 40] on button "Save" at bounding box center [1412, 42] width 22 height 13
click at [1351, 42] on button "Send Test" at bounding box center [1341, 43] width 29 height 12
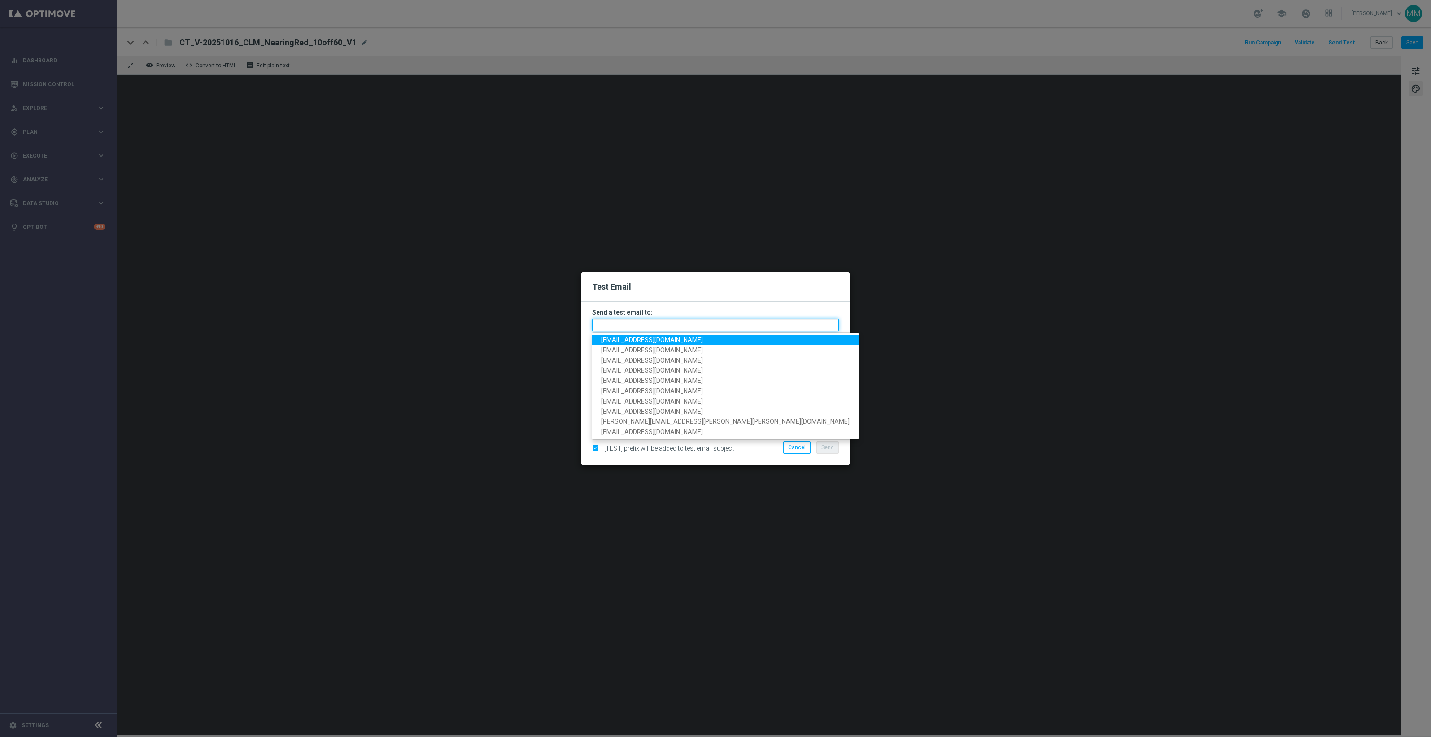
click at [766, 319] on input "text" at bounding box center [715, 324] width 247 height 13
paste input "[EMAIL_ADDRESS][DOMAIN_NAME]"
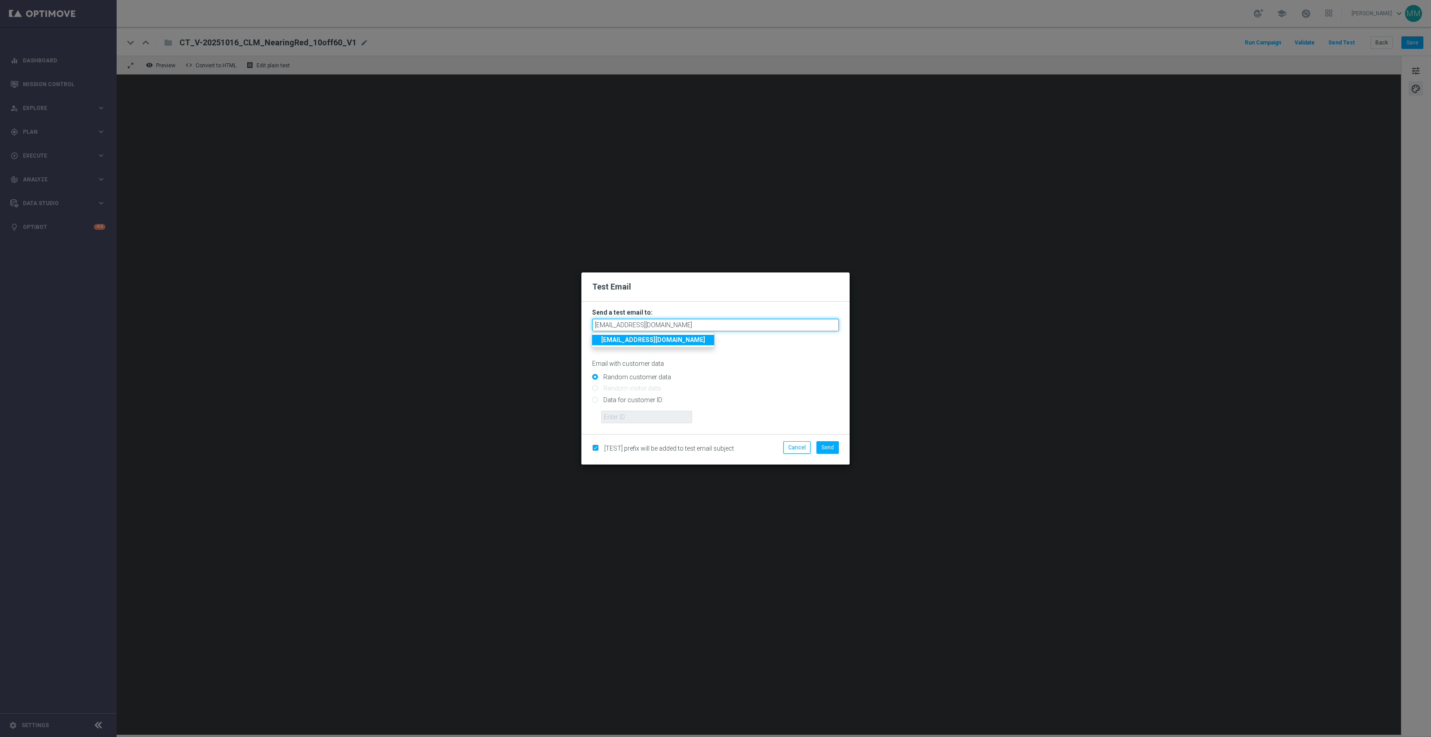
type input "[EMAIL_ADDRESS][DOMAIN_NAME]"
click at [656, 403] on input "Data for customer ID:" at bounding box center [715, 403] width 247 height 13
radio input "true"
click at [654, 419] on input "text" at bounding box center [646, 416] width 91 height 13
paste input "10000024919"
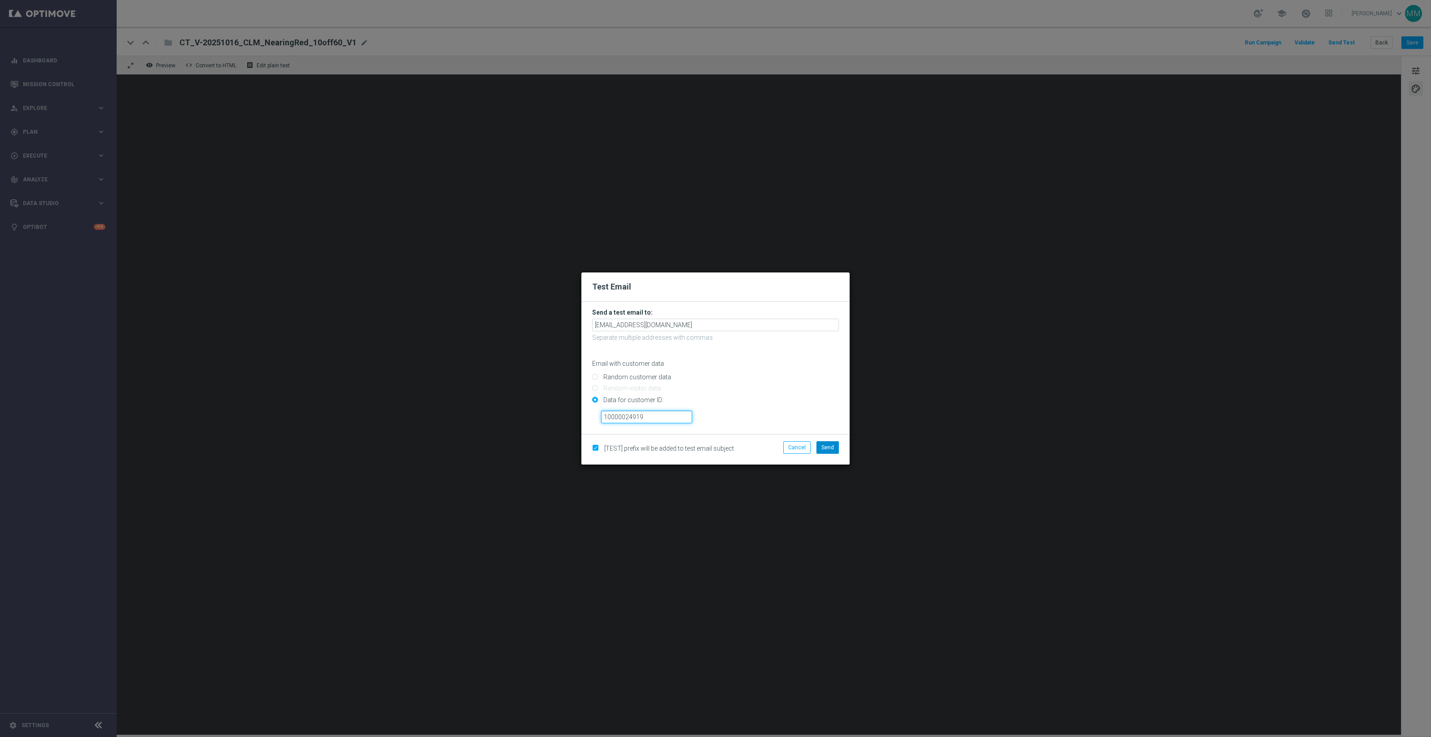
type input "10000024919"
click at [835, 448] on button "Send" at bounding box center [827, 447] width 22 height 13
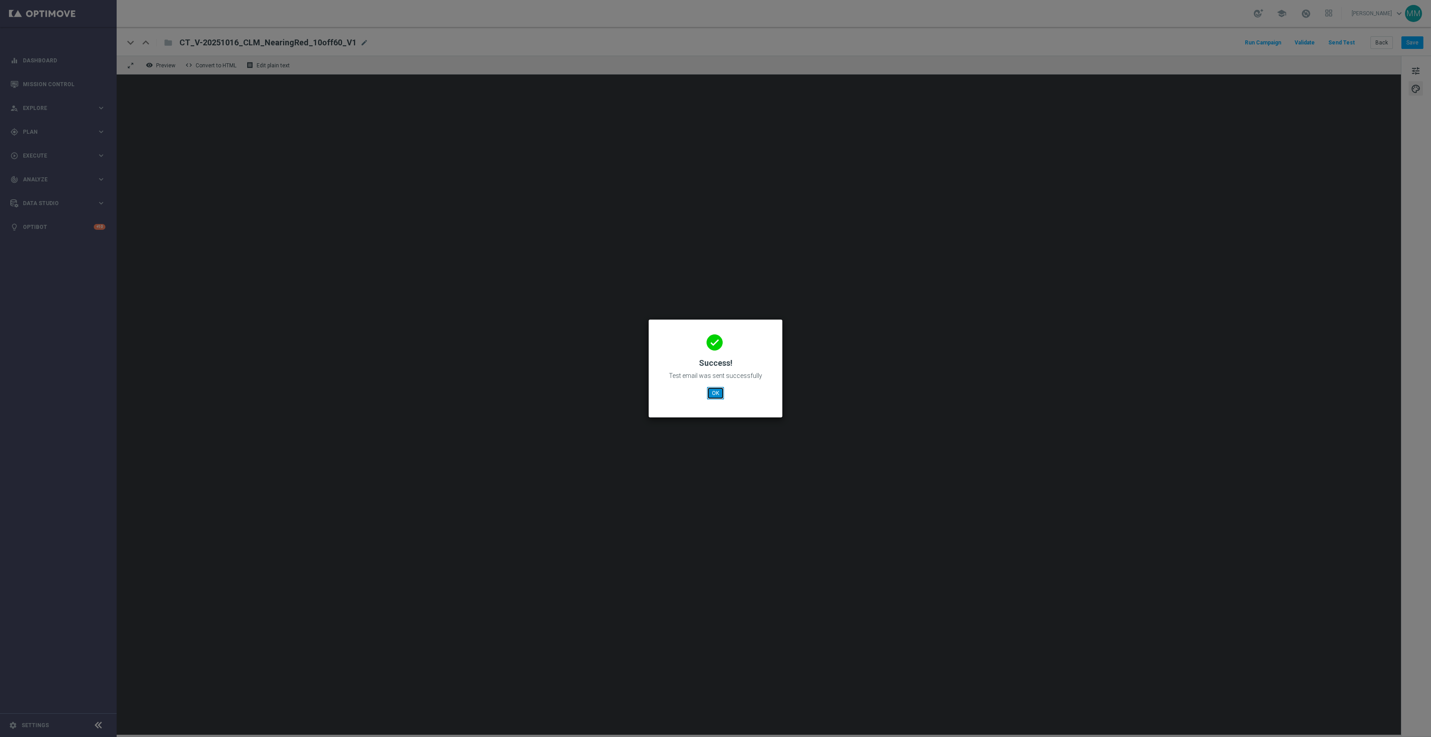
click at [717, 389] on button "OK" at bounding box center [715, 393] width 17 height 13
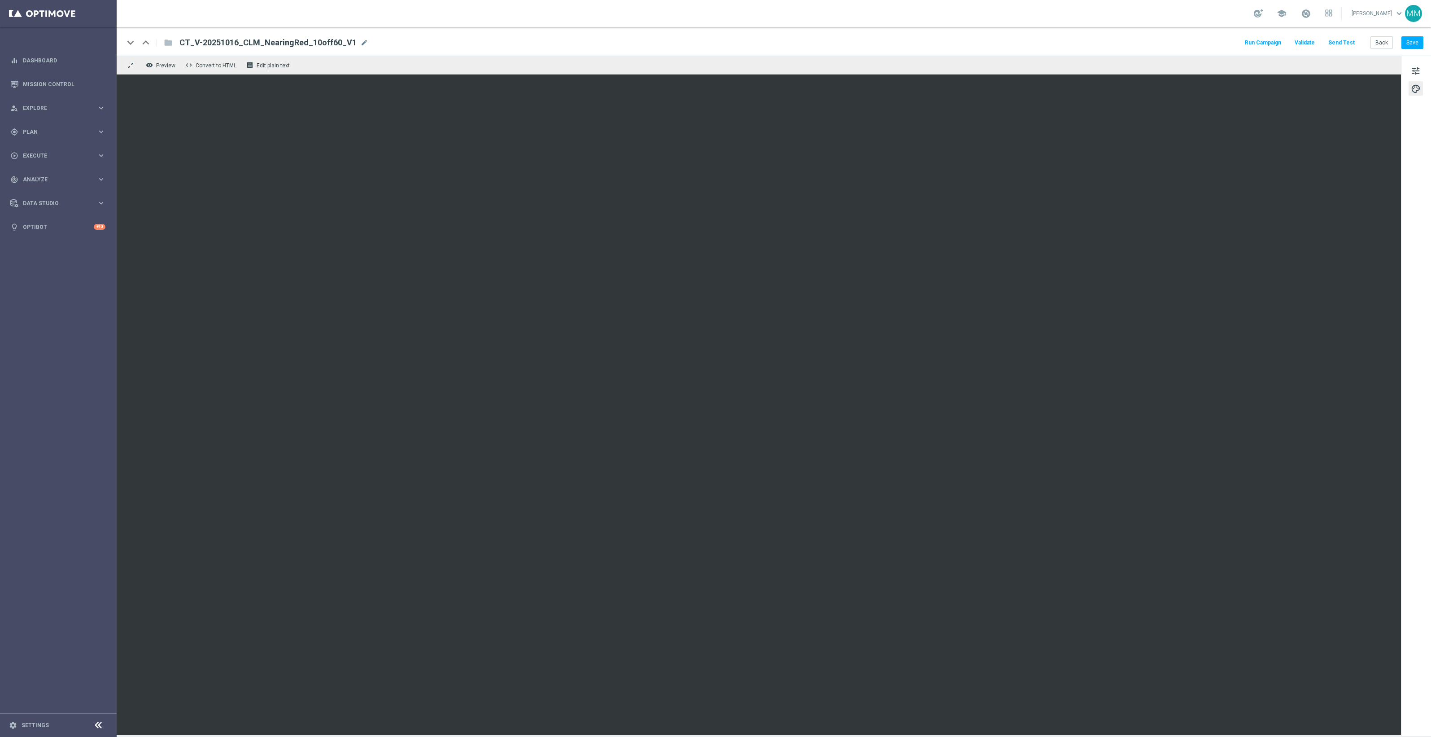
click at [1333, 41] on button "Send Test" at bounding box center [1341, 43] width 29 height 12
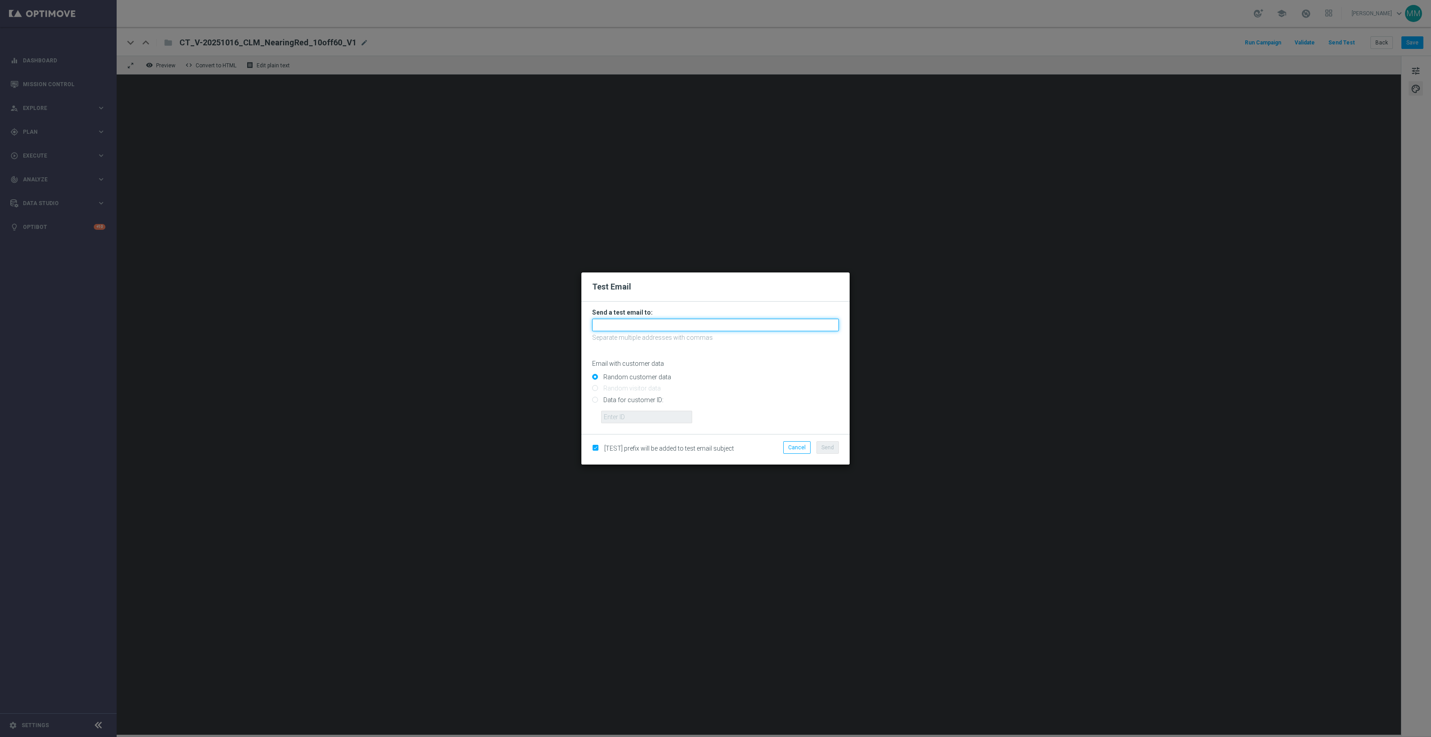
drag, startPoint x: 804, startPoint y: 325, endPoint x: 652, endPoint y: 328, distance: 152.5
click at [804, 325] on input "text" at bounding box center [715, 324] width 247 height 13
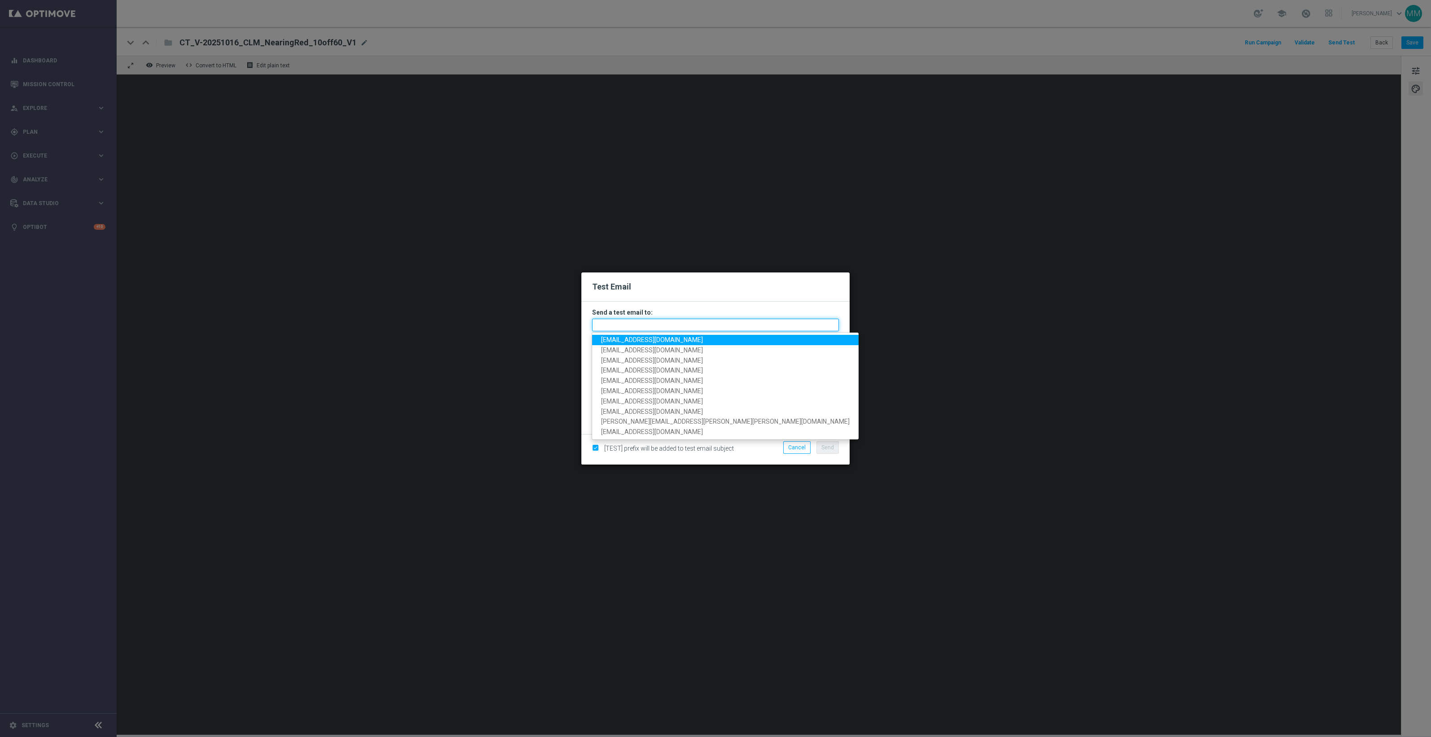
paste input "[EMAIL_ADDRESS][DOMAIN_NAME]"
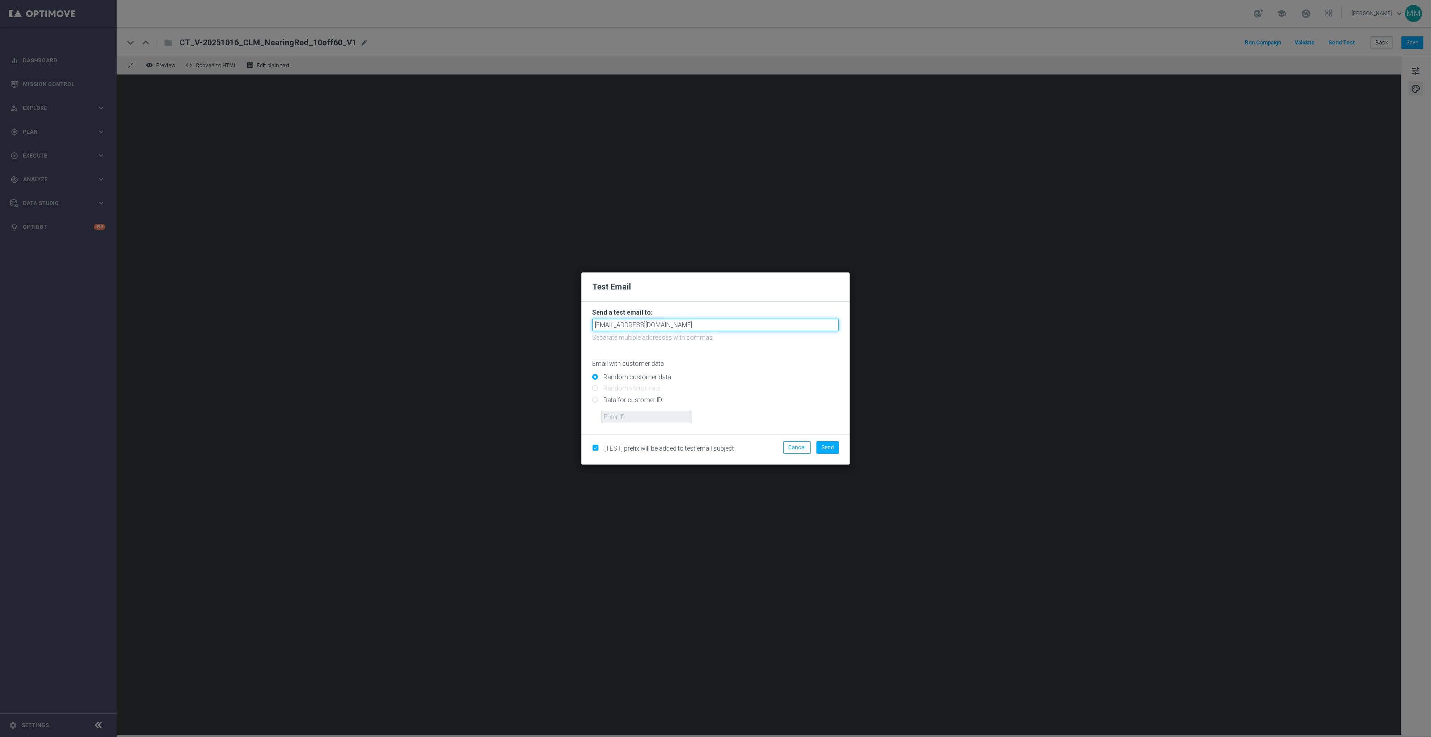
type input "[EMAIL_ADDRESS][DOMAIN_NAME]"
click at [635, 401] on input "Data for customer ID:" at bounding box center [715, 403] width 247 height 13
radio input "true"
click at [639, 415] on input "text" at bounding box center [646, 416] width 91 height 13
paste input "10049077256"
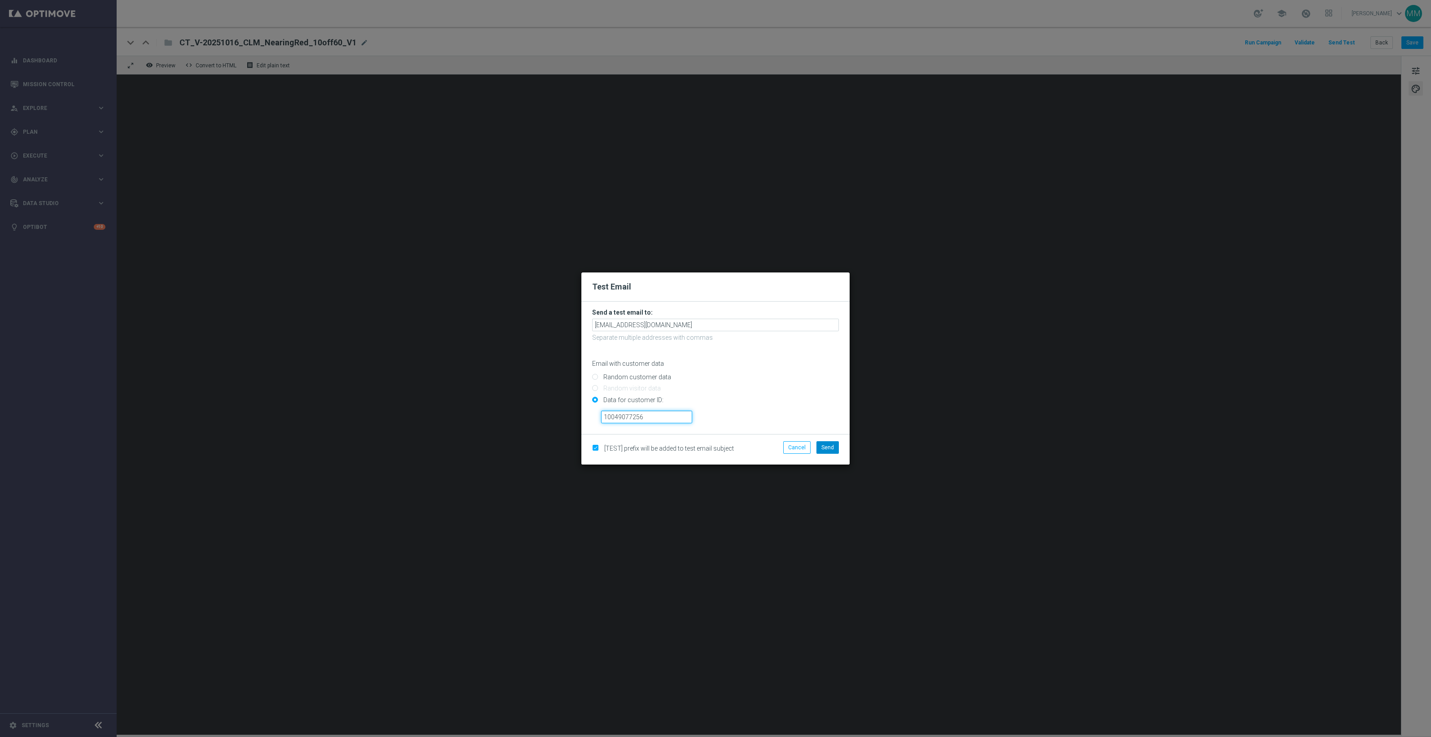
type input "10049077256"
click at [833, 449] on span "Send" at bounding box center [827, 447] width 13 height 6
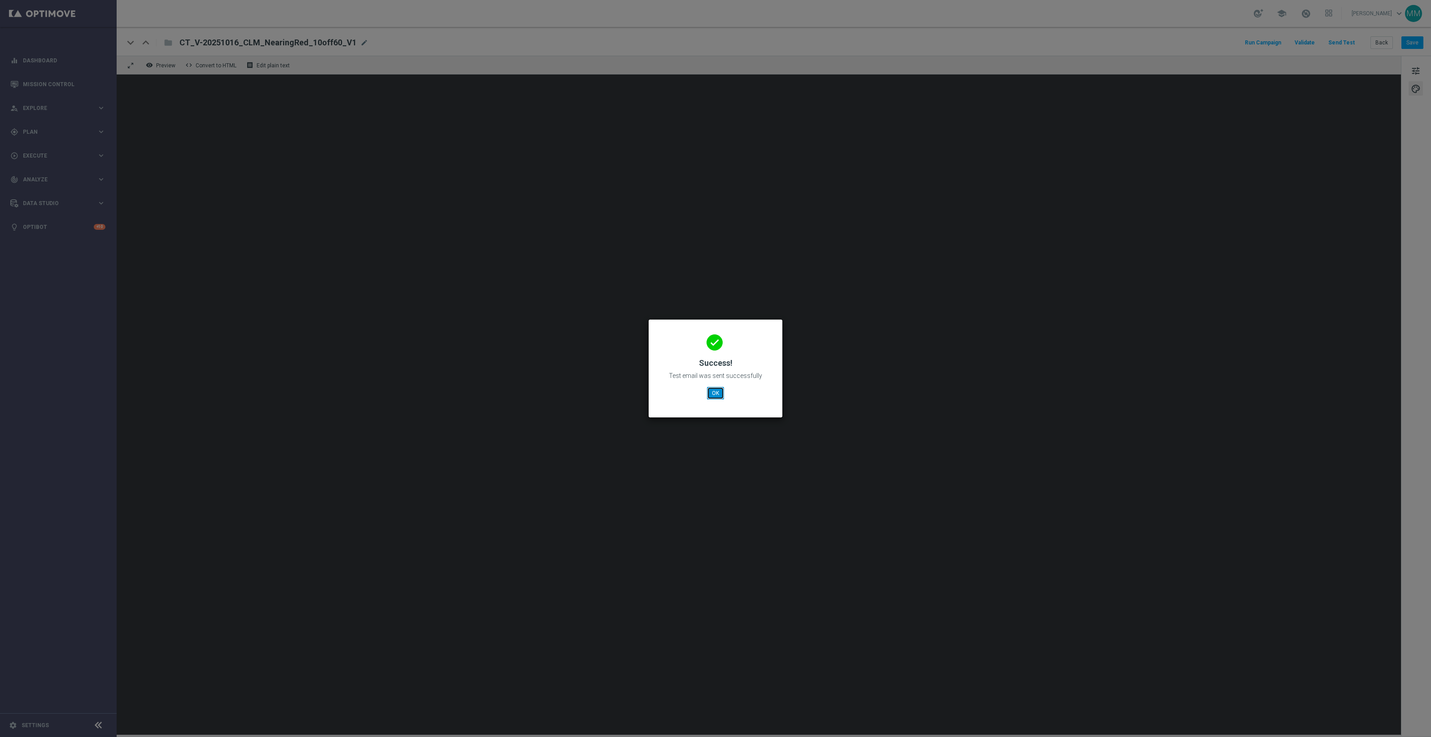
click at [722, 393] on button "OK" at bounding box center [715, 393] width 17 height 13
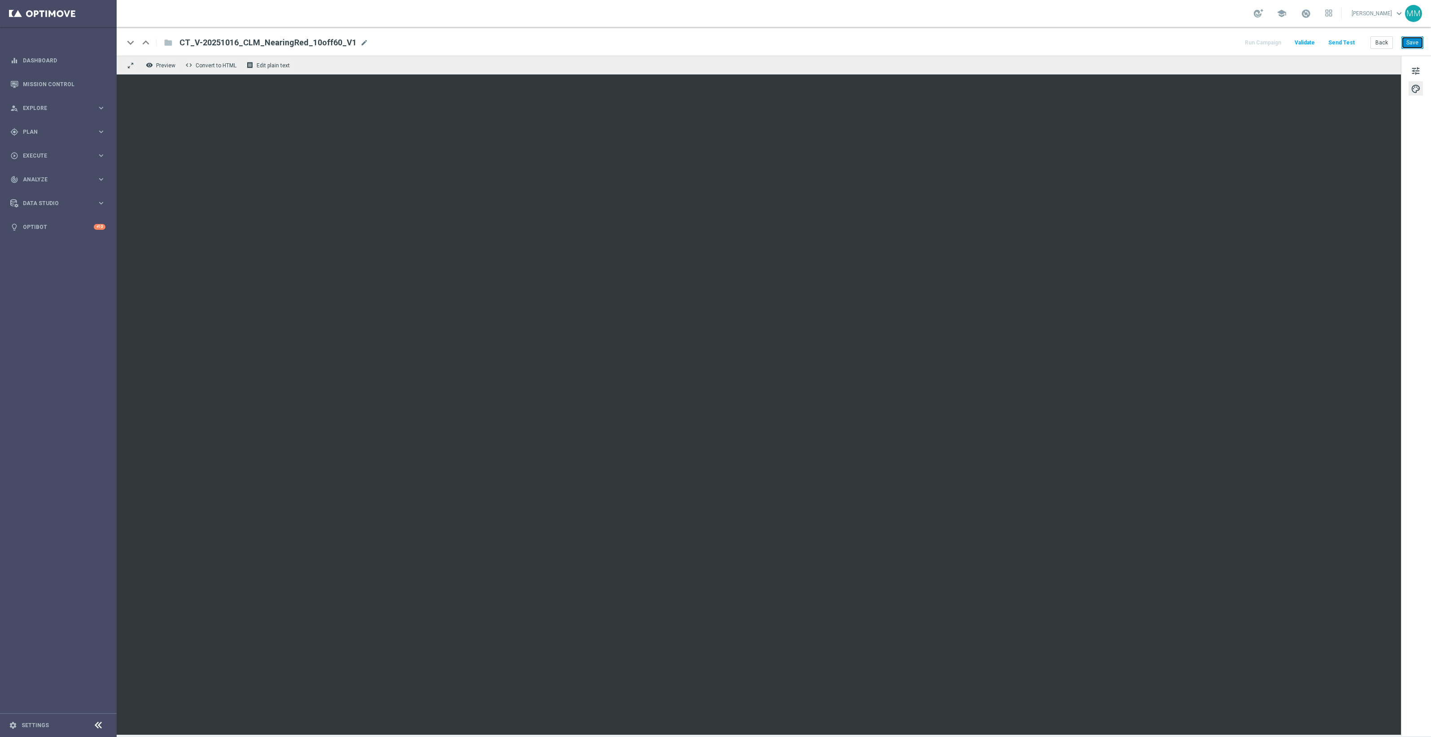
click at [1413, 44] on button "Save" at bounding box center [1412, 42] width 22 height 13
click at [1351, 41] on button "Send Test" at bounding box center [1341, 43] width 29 height 12
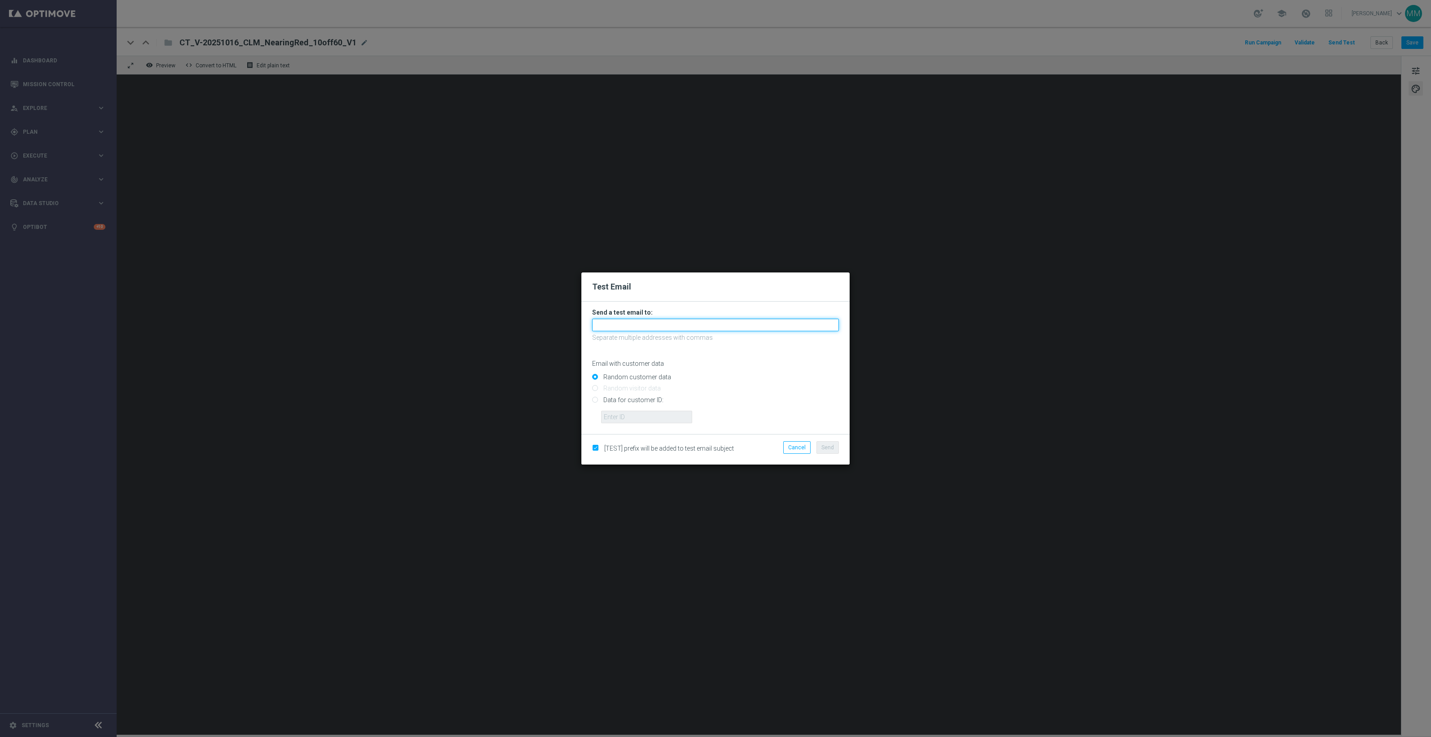
drag, startPoint x: 679, startPoint y: 324, endPoint x: 670, endPoint y: 324, distance: 9.0
click at [679, 324] on input "text" at bounding box center [715, 324] width 247 height 13
paste input "[EMAIL_ADDRESS][DOMAIN_NAME]"
type input "[EMAIL_ADDRESS][DOMAIN_NAME]"
drag, startPoint x: 637, startPoint y: 400, endPoint x: 656, endPoint y: 417, distance: 25.7
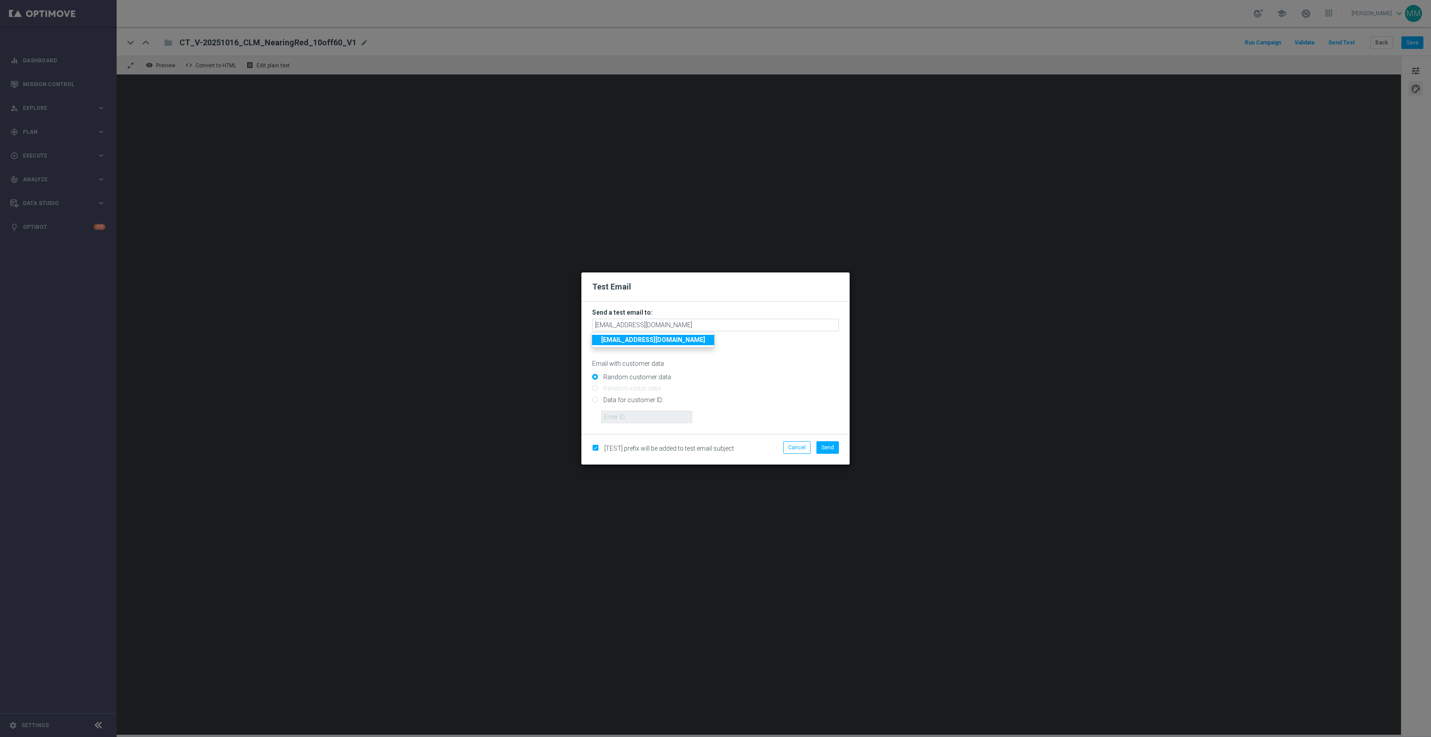
click at [637, 400] on input "Data for customer ID:" at bounding box center [715, 403] width 247 height 13
radio input "true"
click at [656, 418] on input "text" at bounding box center [646, 416] width 91 height 13
paste input "10049077256"
type input "10049077256"
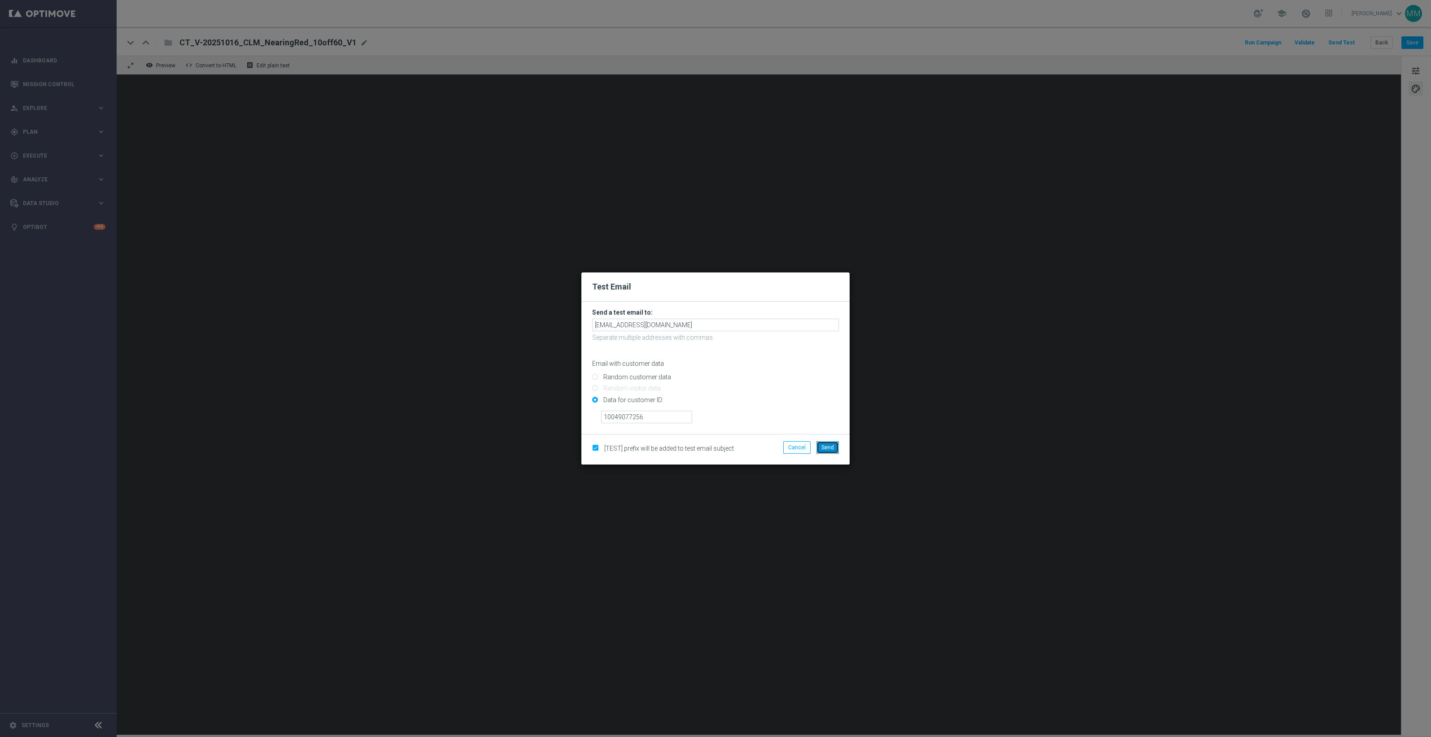
click at [829, 449] on span "Send" at bounding box center [827, 447] width 13 height 6
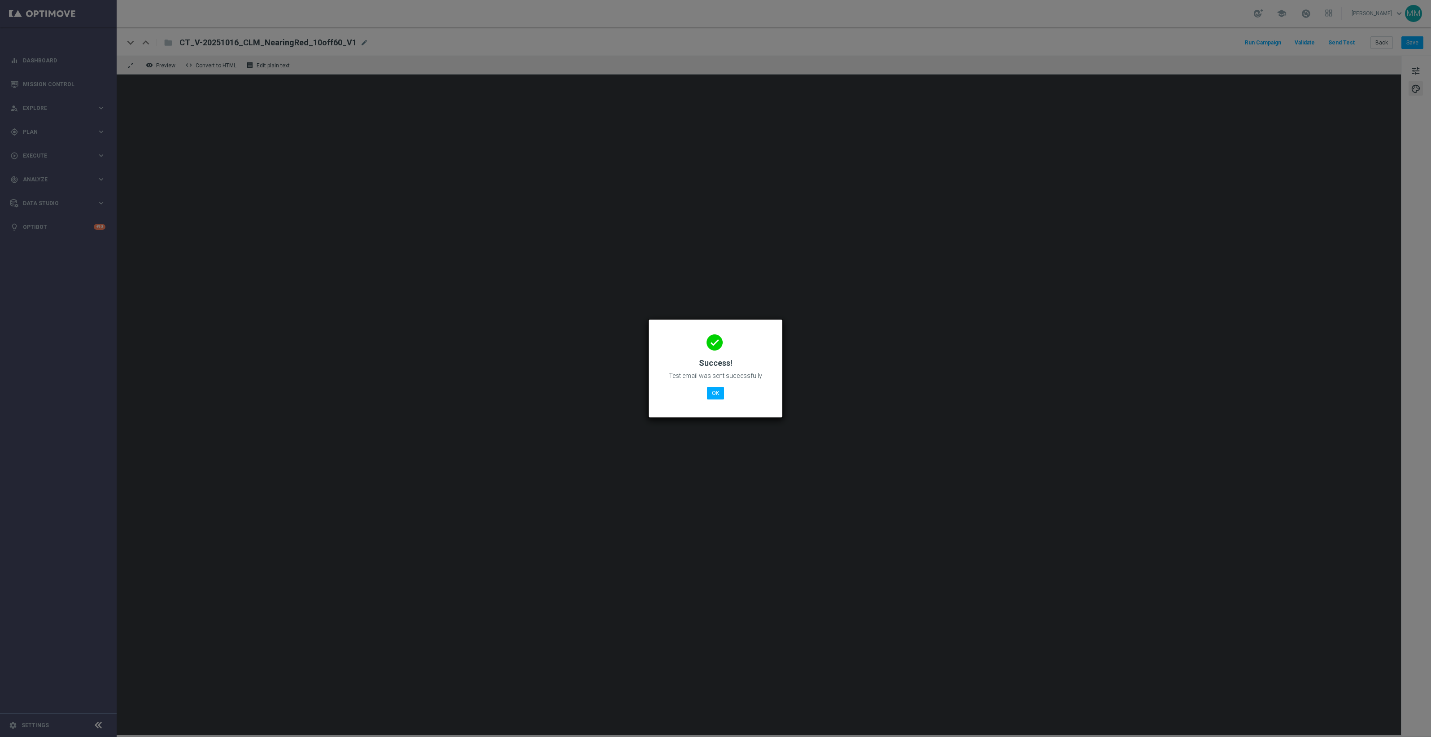
click at [710, 400] on div "done Success! Test email was sent successfully OK" at bounding box center [715, 367] width 112 height 78
click at [714, 391] on button "OK" at bounding box center [715, 393] width 17 height 13
click at [723, 395] on button "OK" at bounding box center [715, 393] width 17 height 13
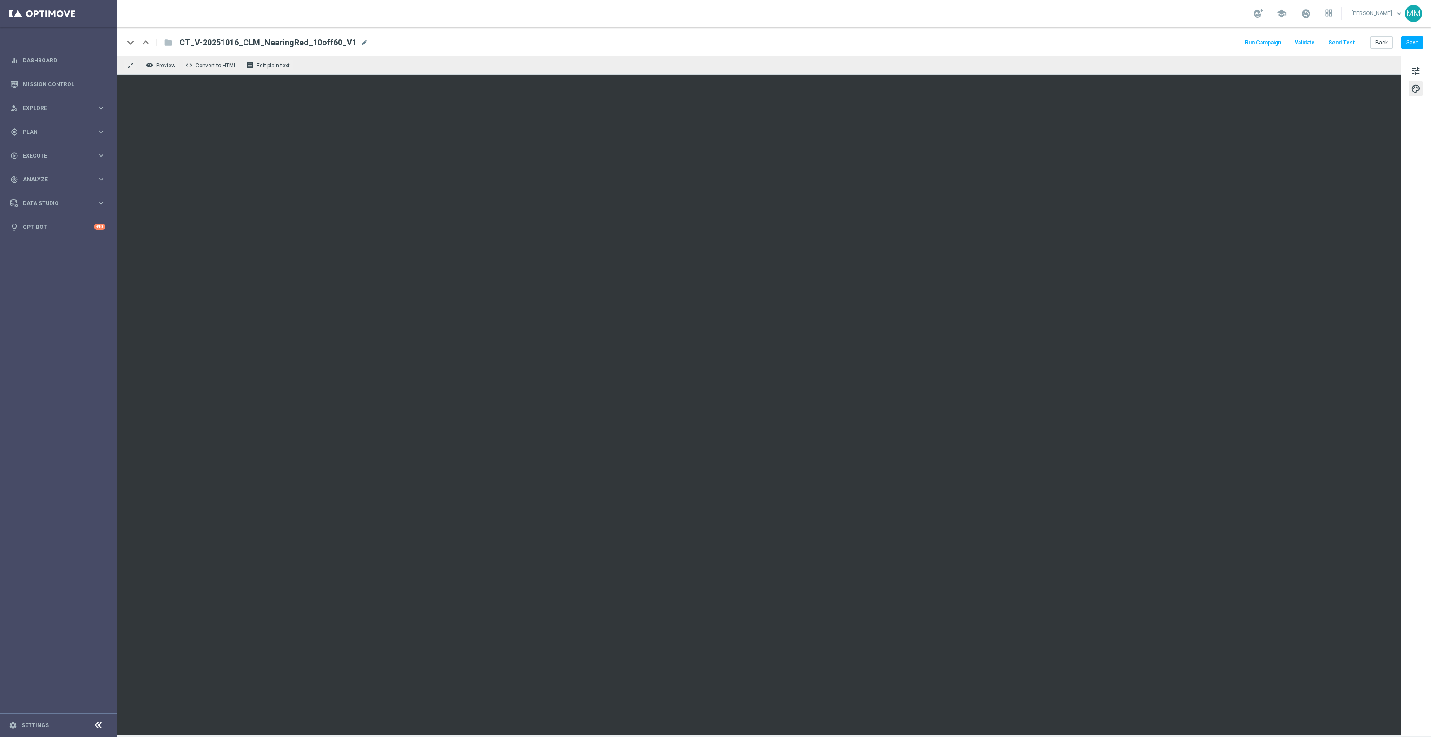
click at [1349, 39] on button "Send Test" at bounding box center [1341, 43] width 29 height 12
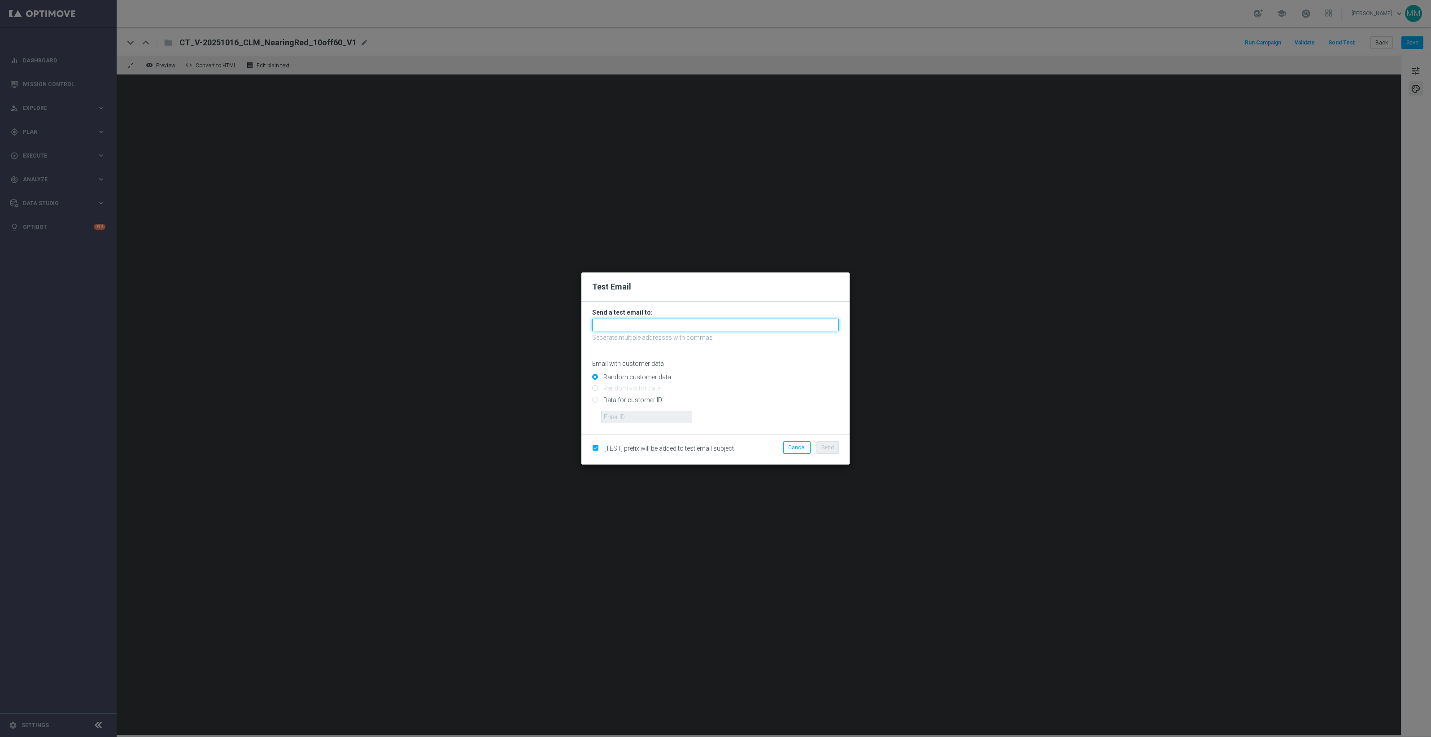
click at [815, 323] on input "text" at bounding box center [715, 324] width 247 height 13
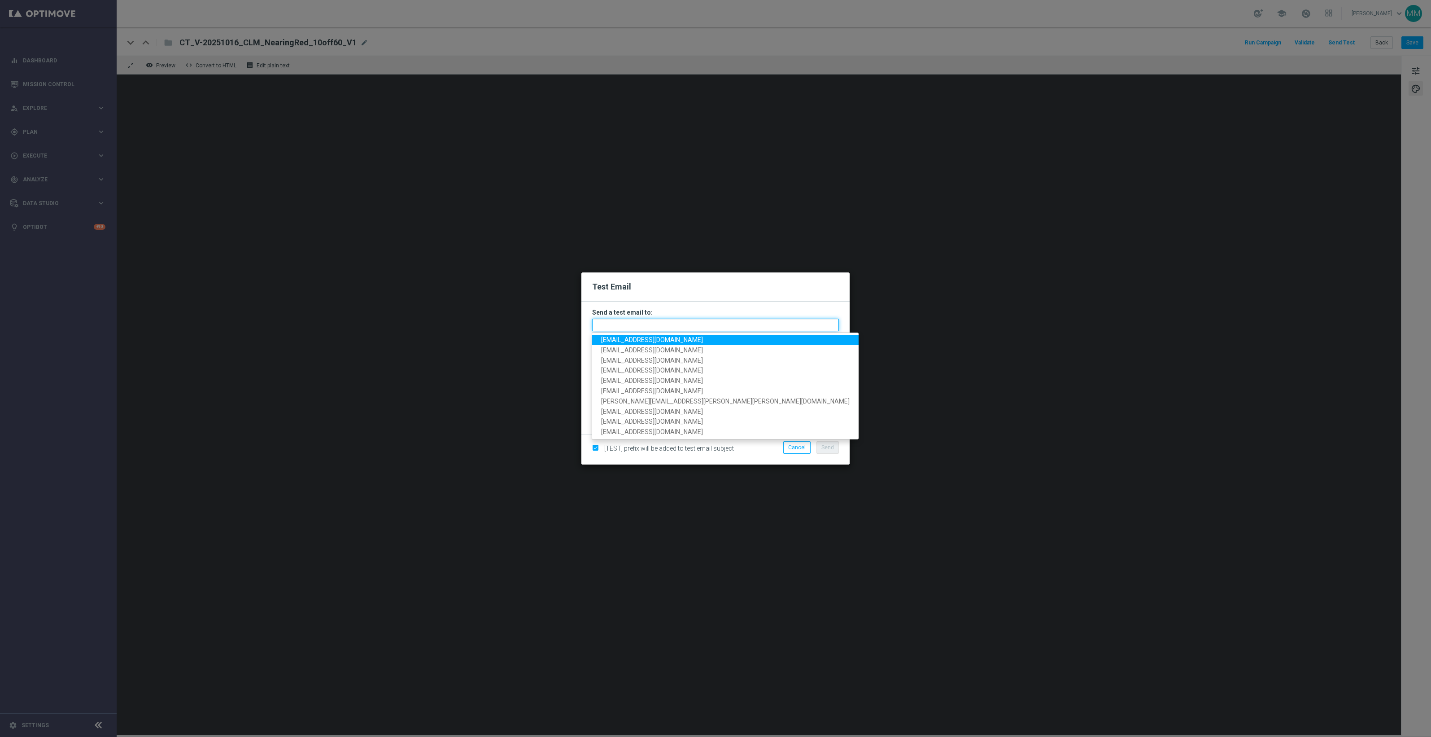
paste input "staples.96a1-blwcj@litmusemail.com"
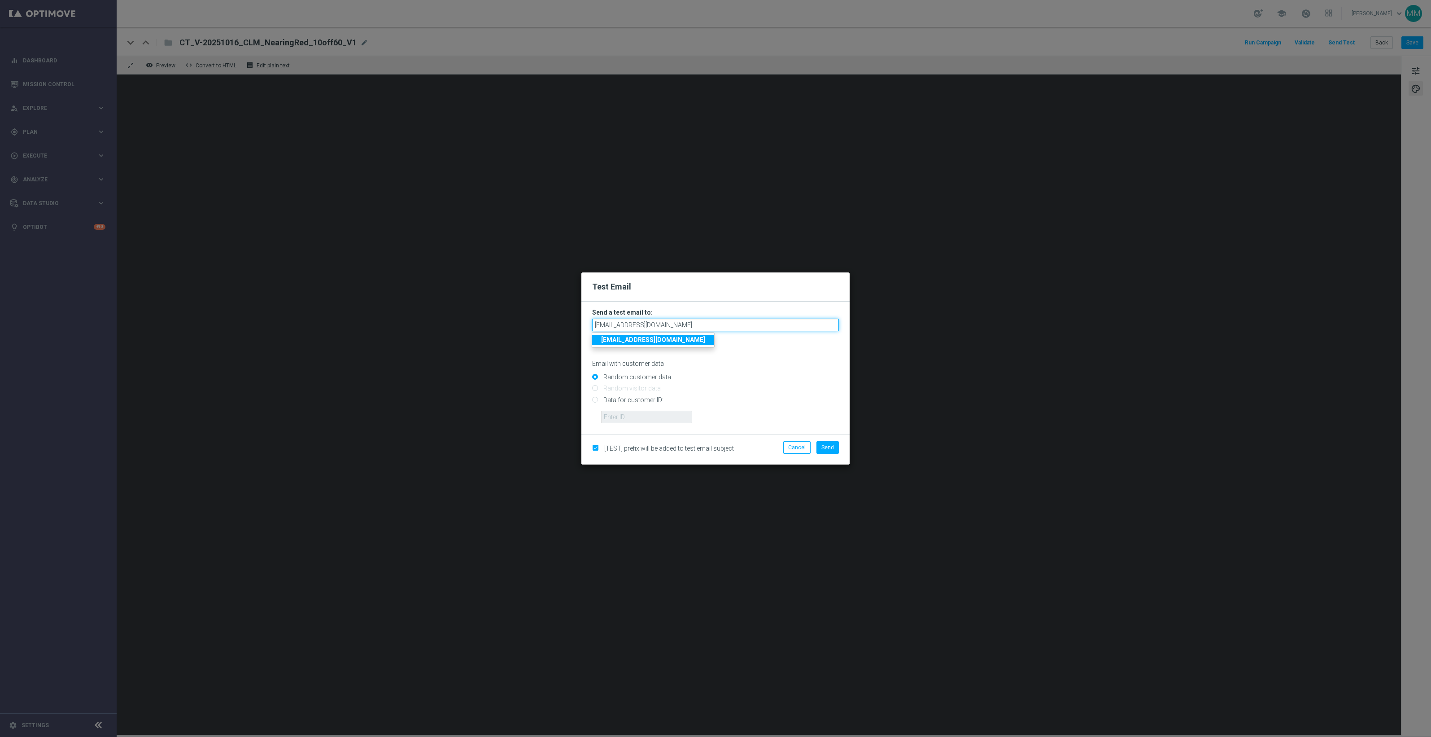
type input "staples.96a1-blwcj@litmusemail.com"
click at [635, 401] on input "Data for customer ID:" at bounding box center [715, 403] width 247 height 13
radio input "true"
click at [640, 410] on input "text" at bounding box center [646, 416] width 91 height 13
paste input "10000024919"
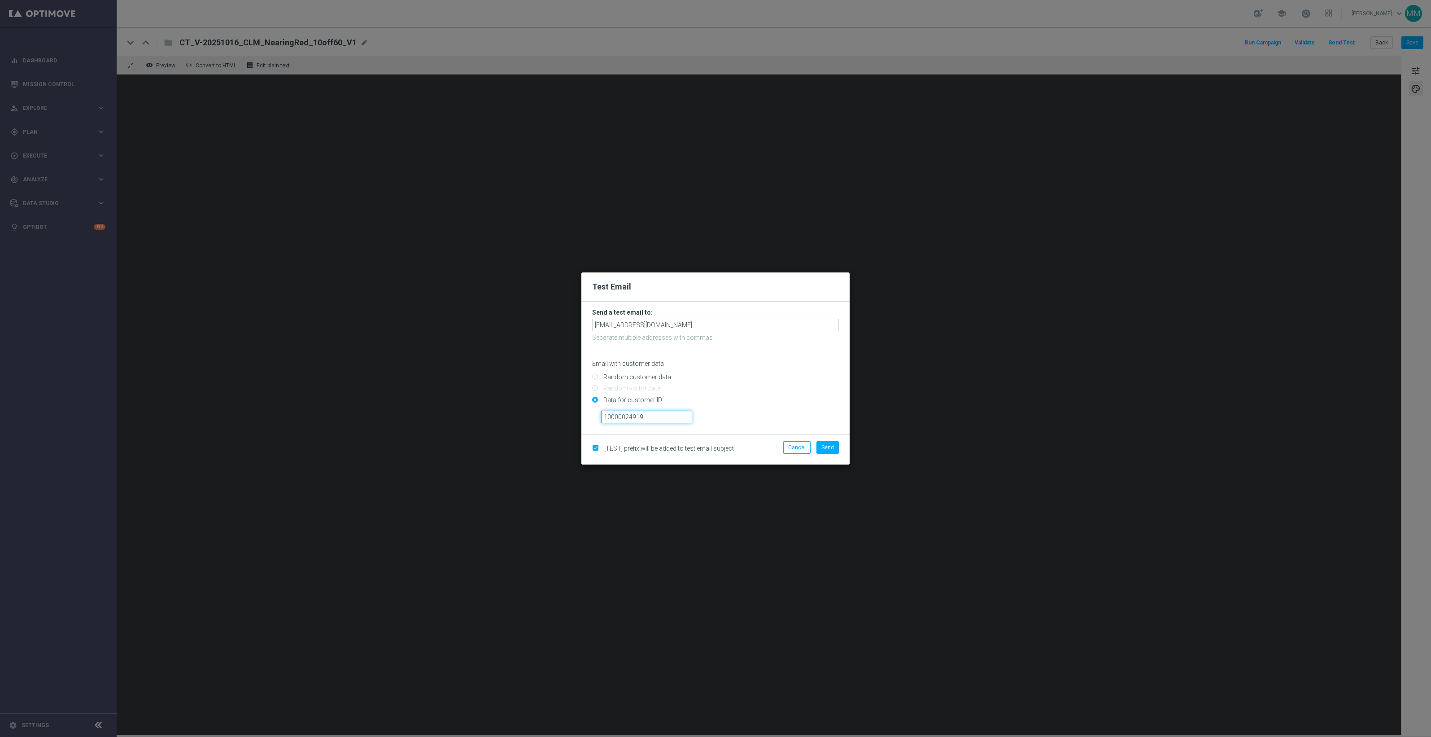
type input "10000024919"
click at [827, 420] on div "10000024919" at bounding box center [719, 413] width 251 height 19
click at [824, 448] on span "Send" at bounding box center [827, 447] width 13 height 6
click at [827, 445] on span "Send" at bounding box center [827, 447] width 13 height 6
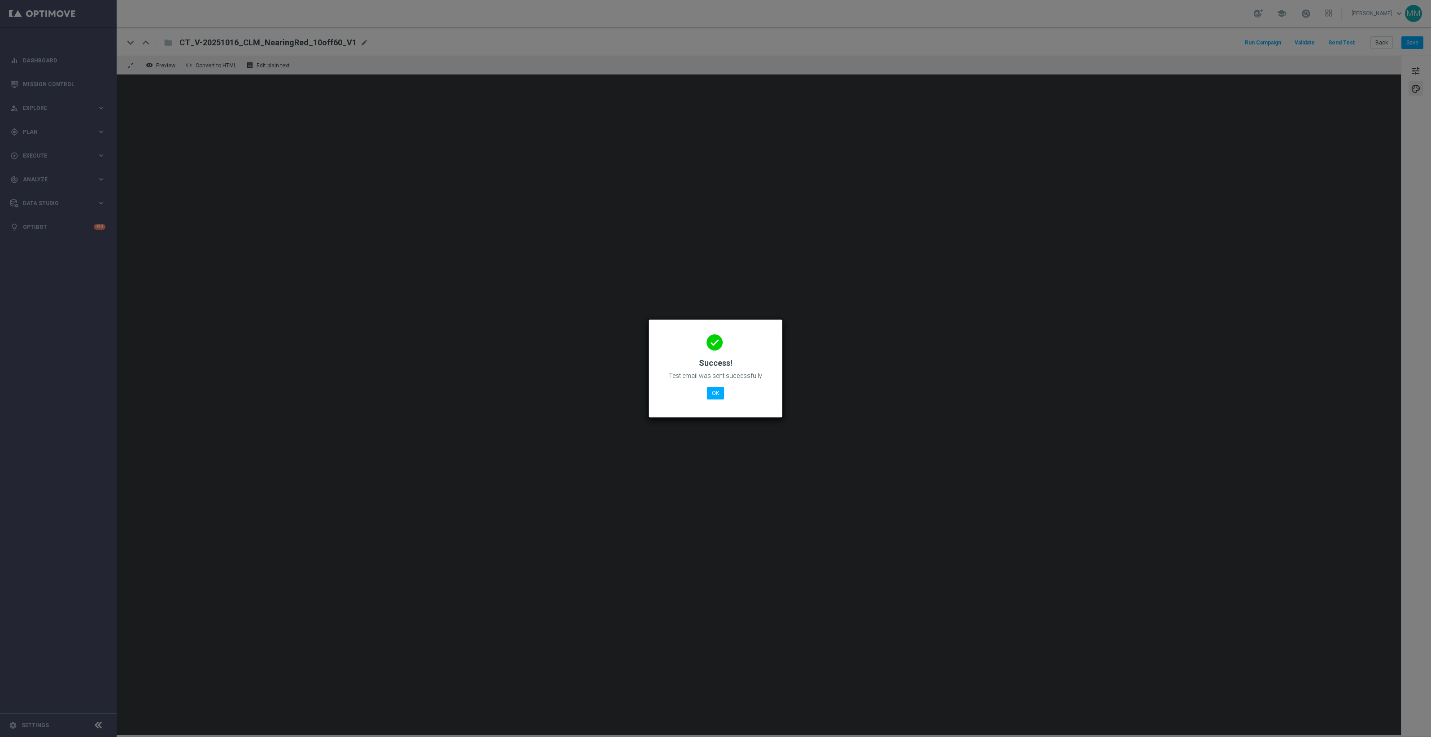
click at [724, 387] on div "done Success! Test email was sent successfully OK" at bounding box center [715, 367] width 112 height 78
click at [711, 393] on button "OK" at bounding box center [715, 393] width 17 height 13
click at [727, 392] on div "done Success! Test email was sent successfully OK" at bounding box center [715, 367] width 112 height 78
click at [714, 393] on button "OK" at bounding box center [715, 393] width 17 height 13
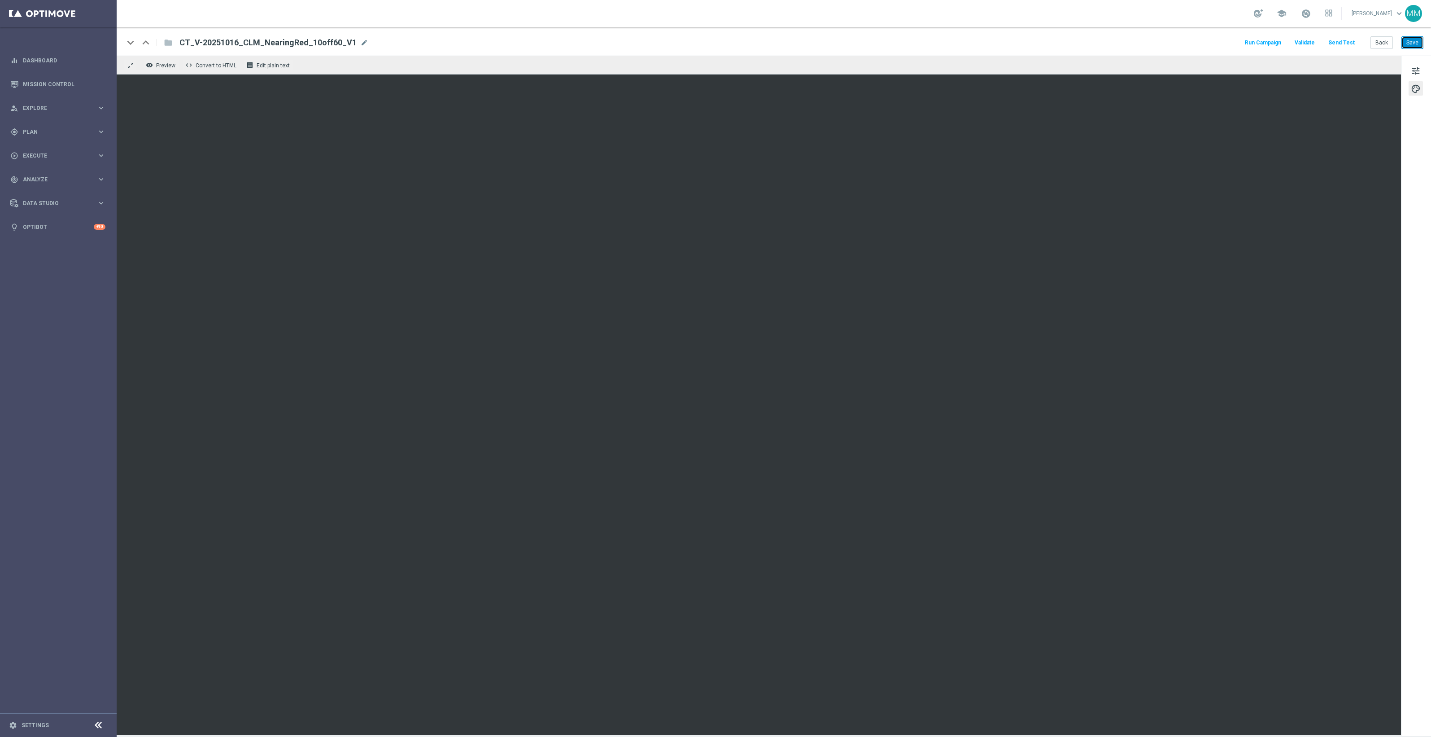
click at [1413, 42] on button "Save" at bounding box center [1412, 42] width 22 height 13
click at [1349, 37] on button "Send Test" at bounding box center [1341, 43] width 29 height 12
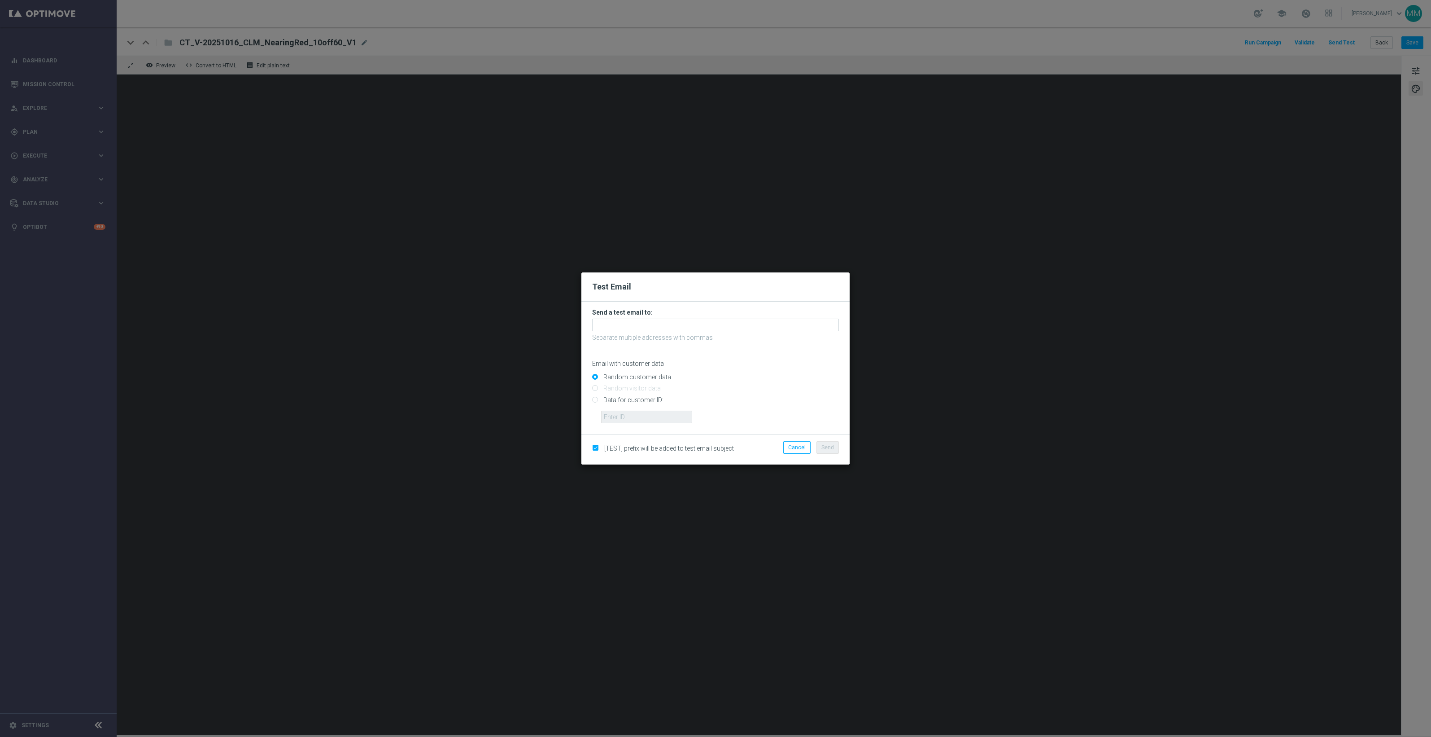
click at [651, 401] on input "Data for customer ID:" at bounding box center [715, 403] width 247 height 13
radio input "true"
click at [650, 418] on input "text" at bounding box center [646, 416] width 91 height 13
paste input "10049077256"
type input "10049077256"
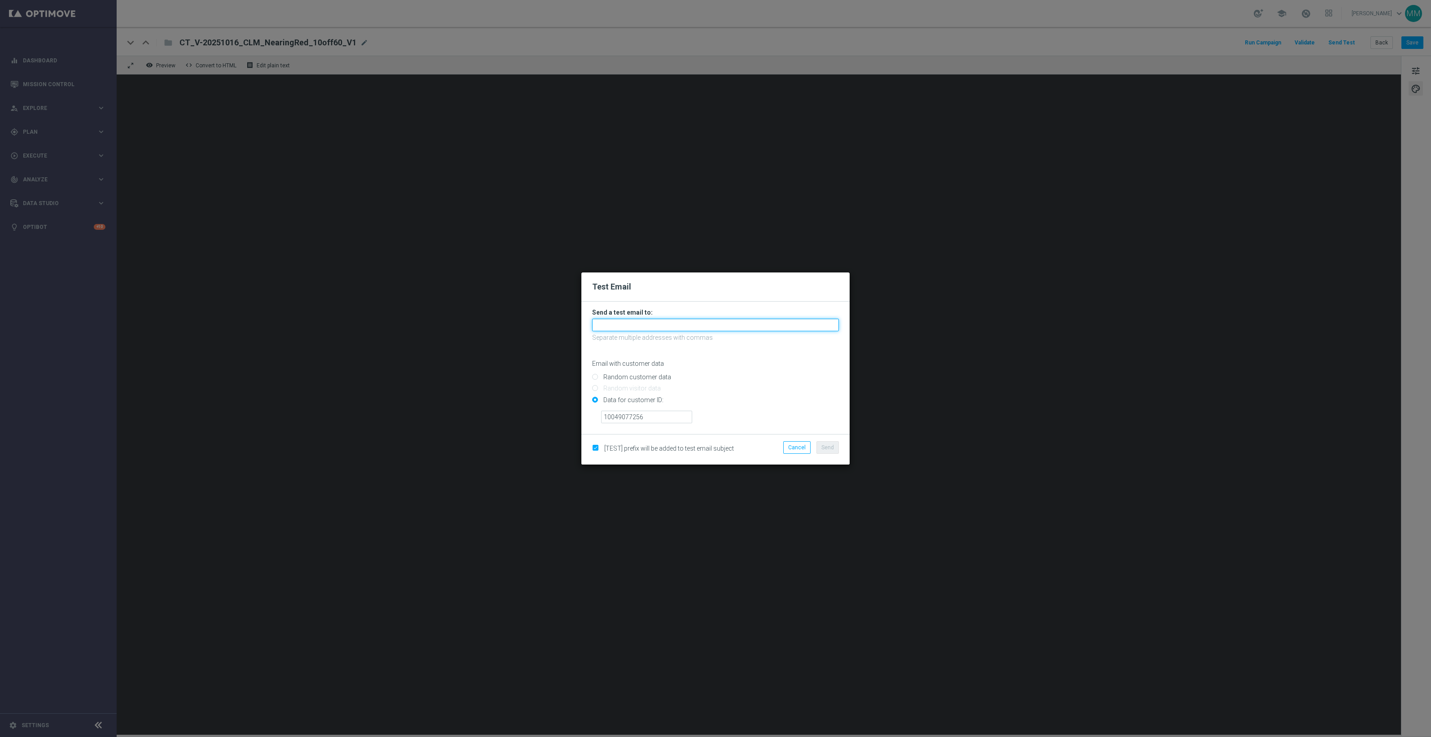
click at [786, 327] on input "text" at bounding box center [715, 324] width 247 height 13
paste input "staples.96a1-blwgo@litmusemail.com"
type input "staples.96a1-blwgo@litmusemail.com"
click at [835, 446] on button "Send" at bounding box center [827, 447] width 22 height 13
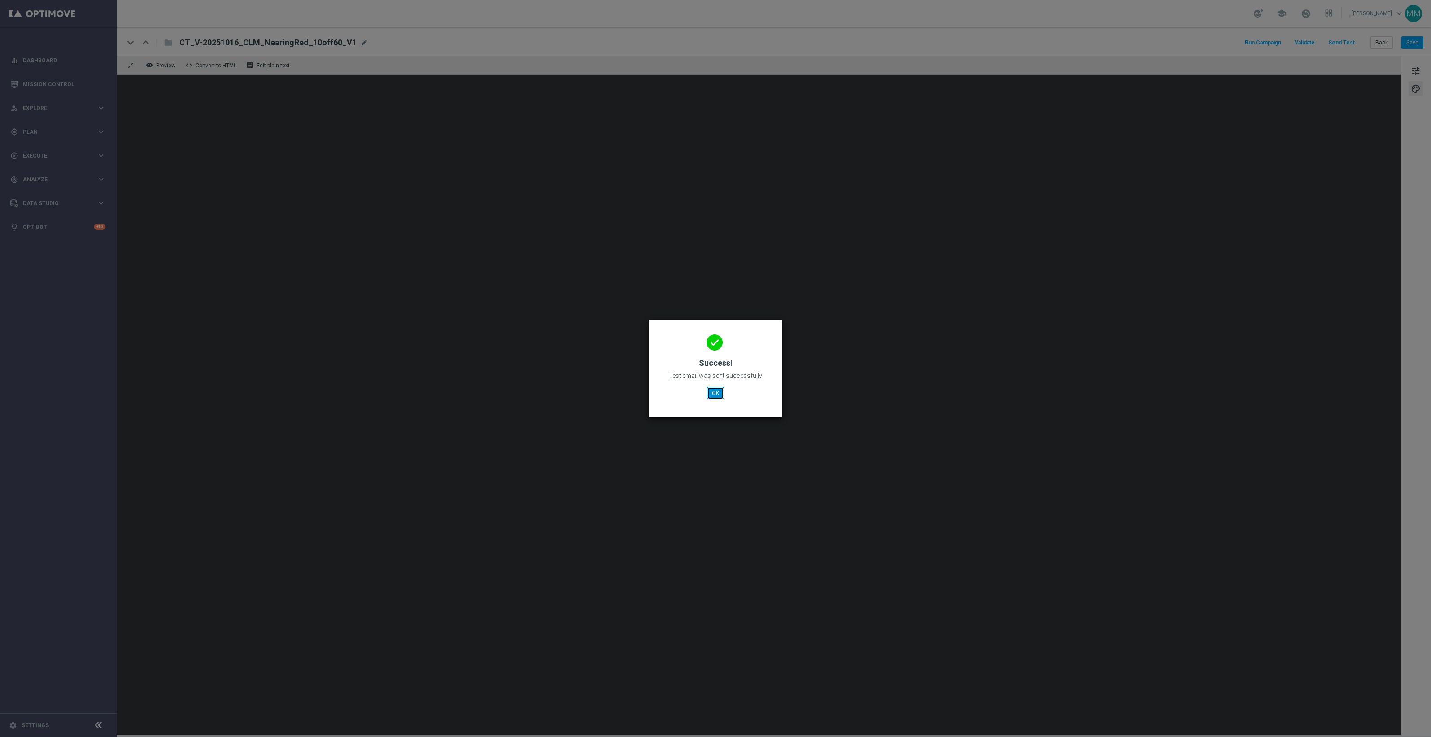
click at [714, 396] on button "OK" at bounding box center [715, 393] width 17 height 13
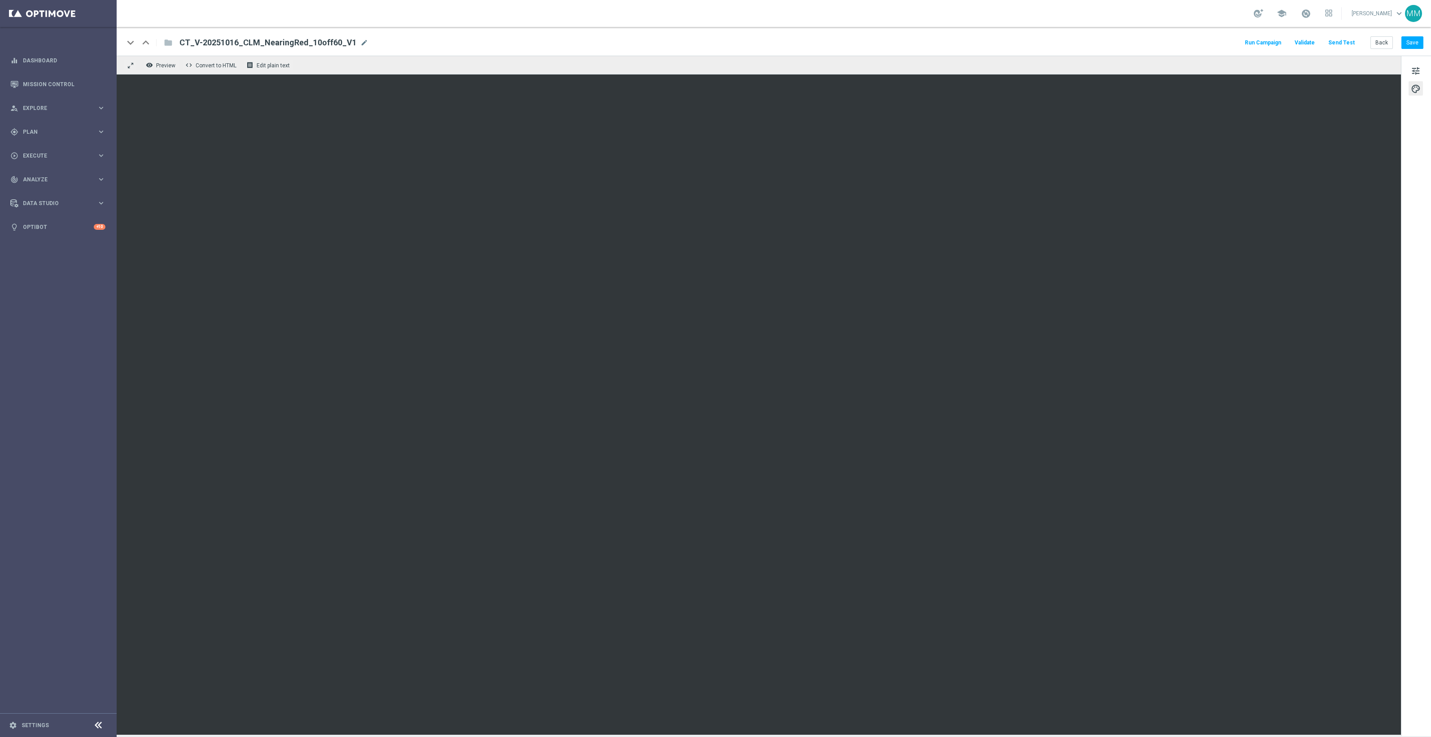
click at [1338, 41] on button "Send Test" at bounding box center [1341, 43] width 29 height 12
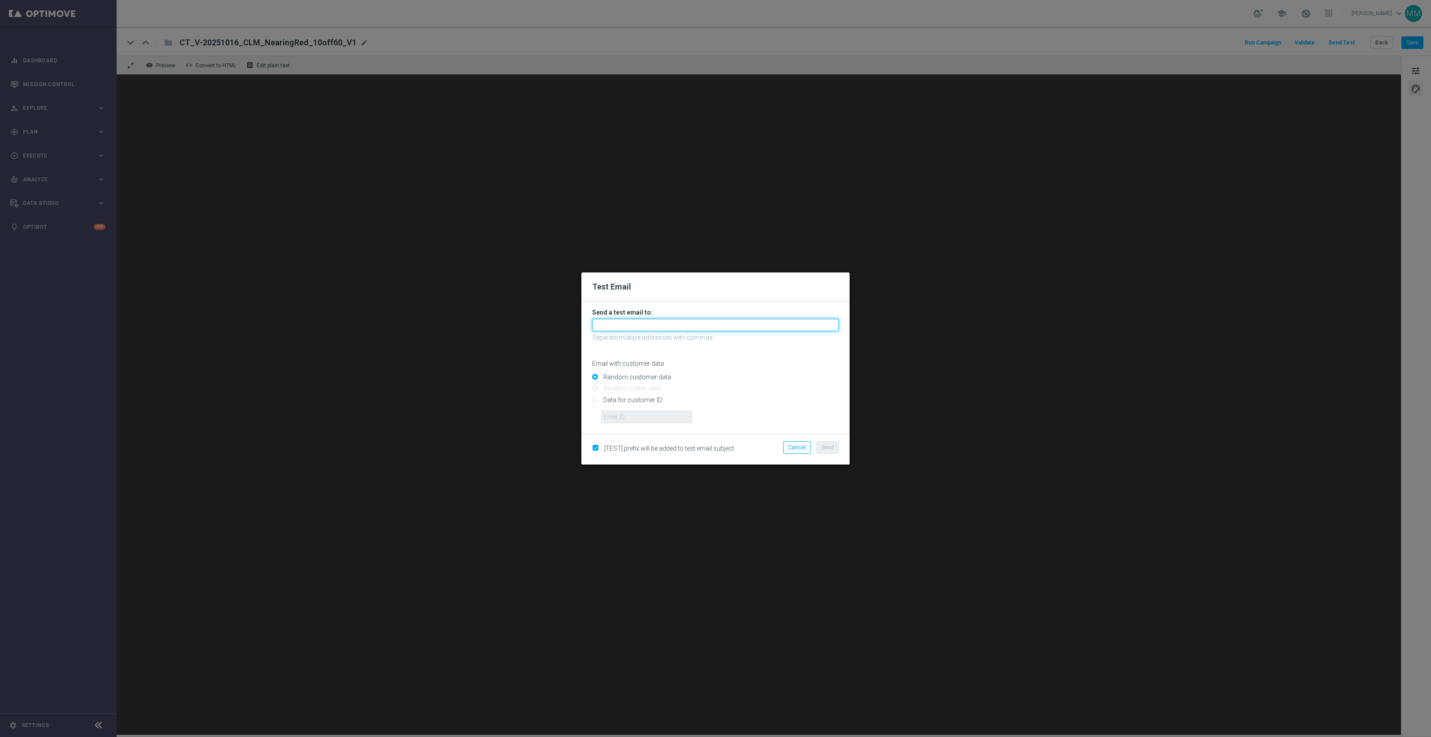
click at [763, 328] on input "text" at bounding box center [715, 324] width 247 height 13
paste input "staples.96a1-blwcj@litmusemail.com"
type input "staples.96a1-blwcj@litmusemail.com"
click at [610, 401] on input "Data for customer ID:" at bounding box center [715, 403] width 247 height 13
radio input "true"
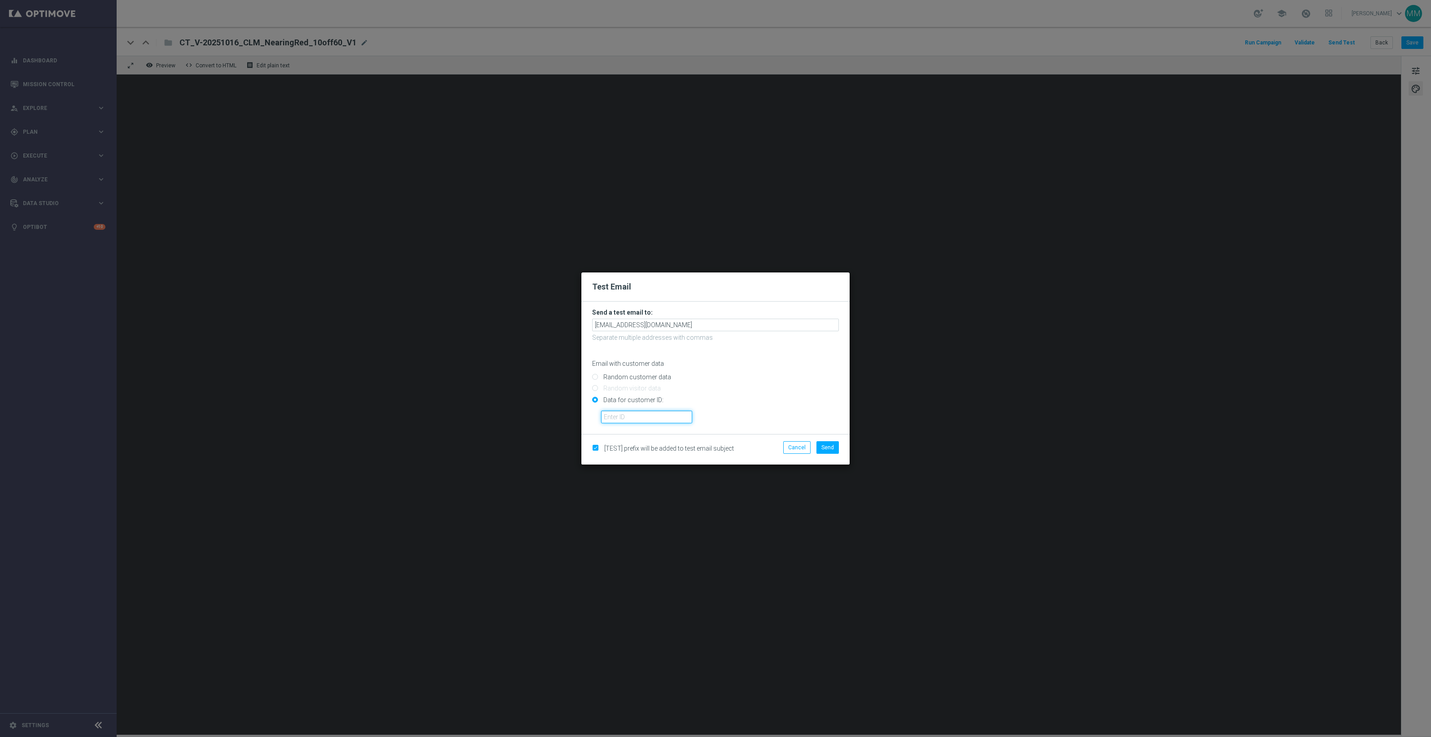
click at [624, 415] on input "text" at bounding box center [646, 416] width 91 height 13
paste input "10000024919"
type input "10000024919"
click at [828, 445] on span "Send" at bounding box center [827, 447] width 13 height 6
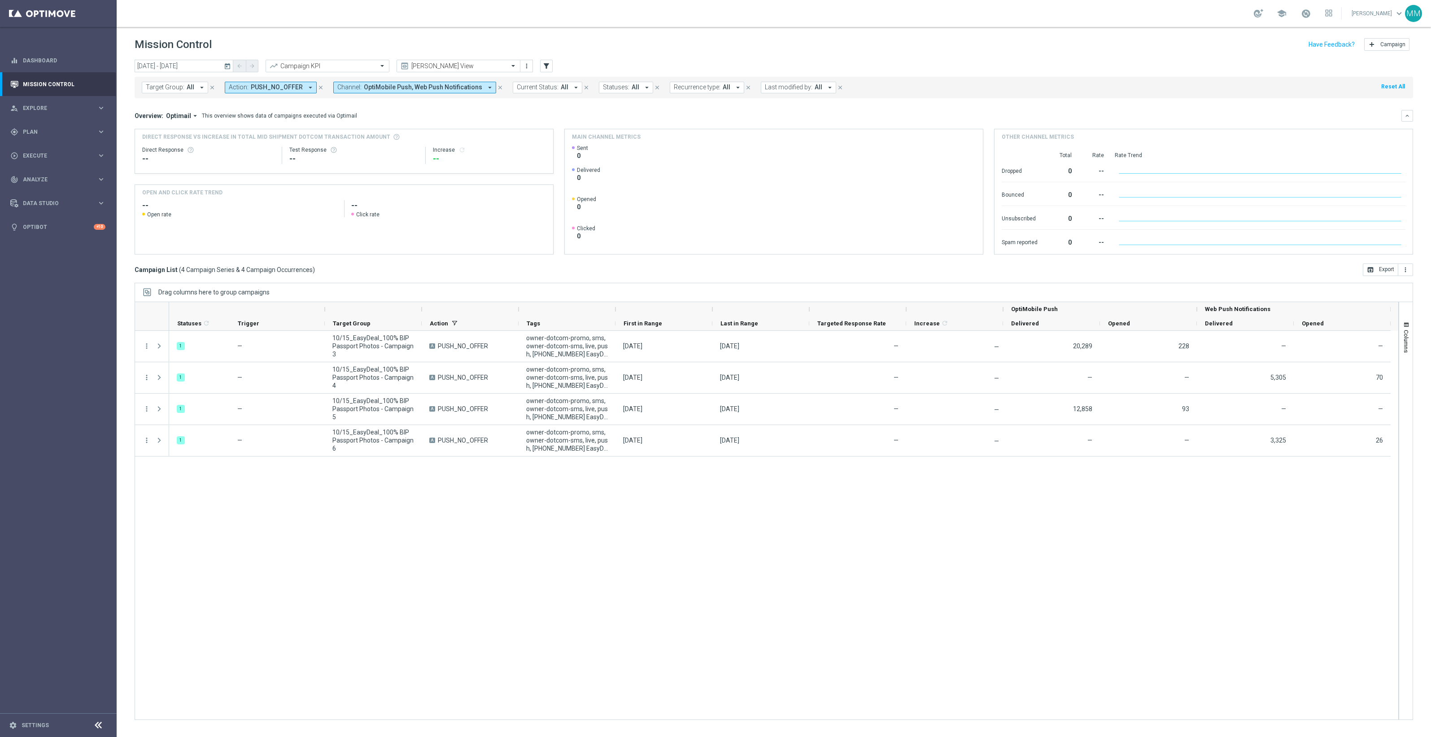
click at [568, 607] on div "1 — 10/15_EasyDeal_100% BIP Passport Photos - Campaign 3 A PUSH_NO_OFFER owner-…" at bounding box center [783, 525] width 1229 height 388
drag, startPoint x: 76, startPoint y: 131, endPoint x: 72, endPoint y: 140, distance: 9.8
click at [75, 131] on span "Plan" at bounding box center [60, 131] width 74 height 5
click at [43, 175] on span "Templates" at bounding box center [56, 176] width 64 height 5
click at [41, 187] on link "Optimail" at bounding box center [60, 190] width 65 height 7
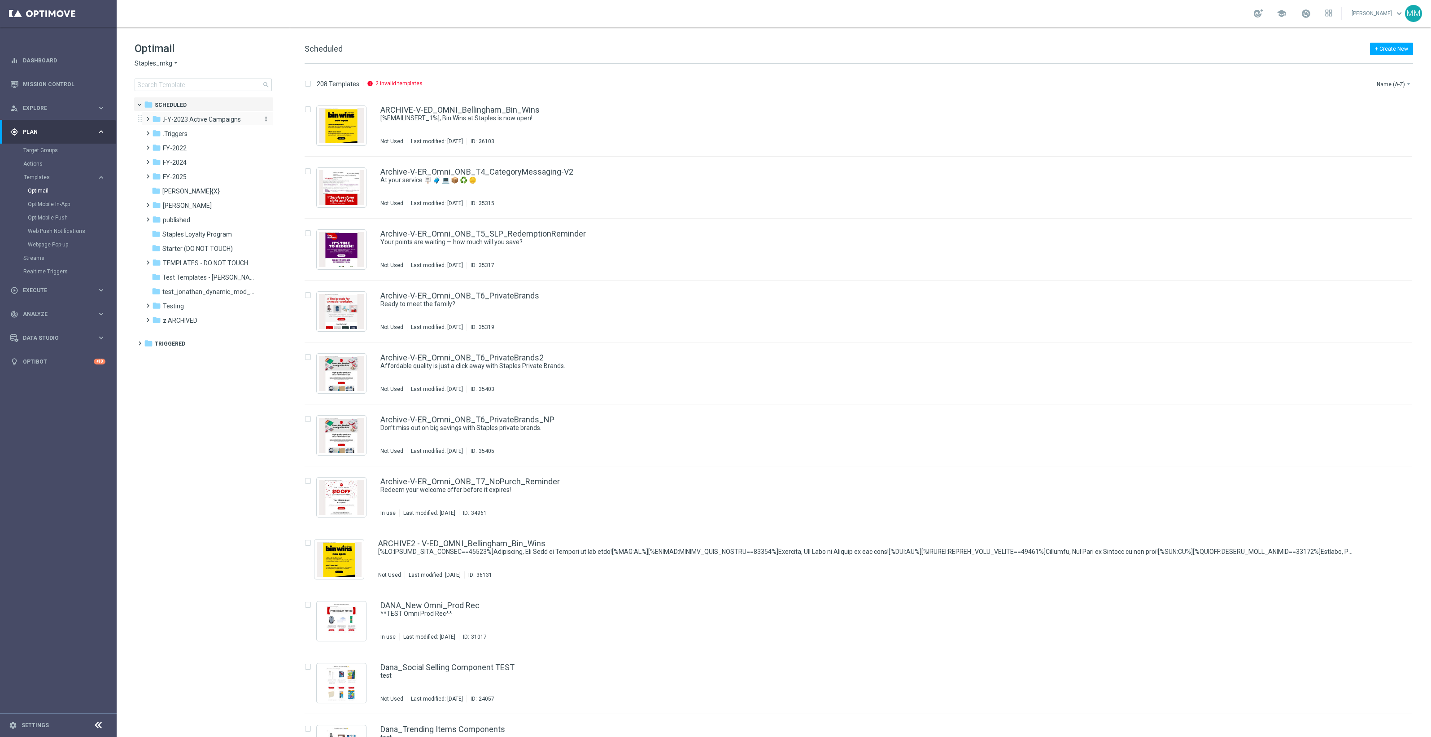
click at [196, 120] on span ".FY-2023 Active Campaigns" at bounding box center [202, 119] width 78 height 8
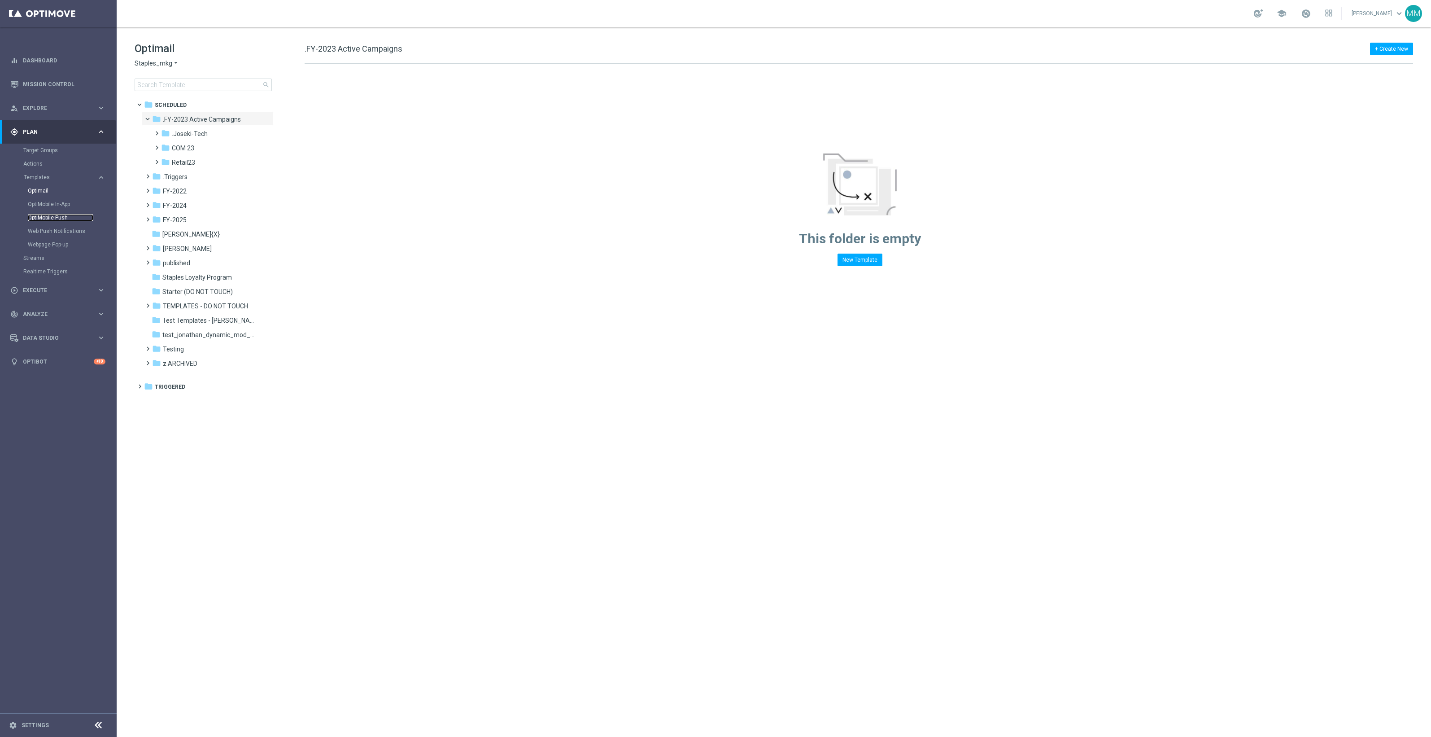
click at [53, 216] on link "OptiMobile Push" at bounding box center [60, 217] width 65 height 7
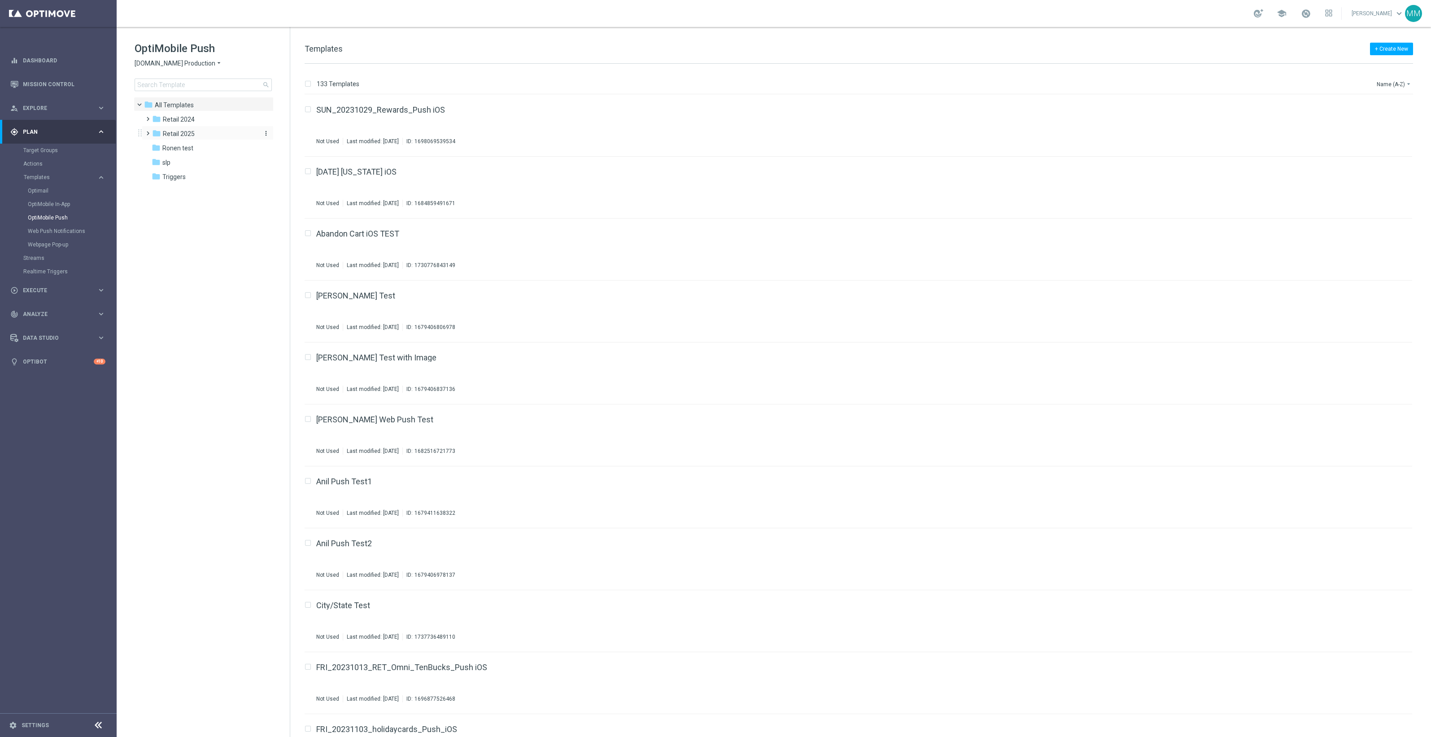
click at [188, 135] on span "Retail 2025" at bounding box center [179, 134] width 32 height 8
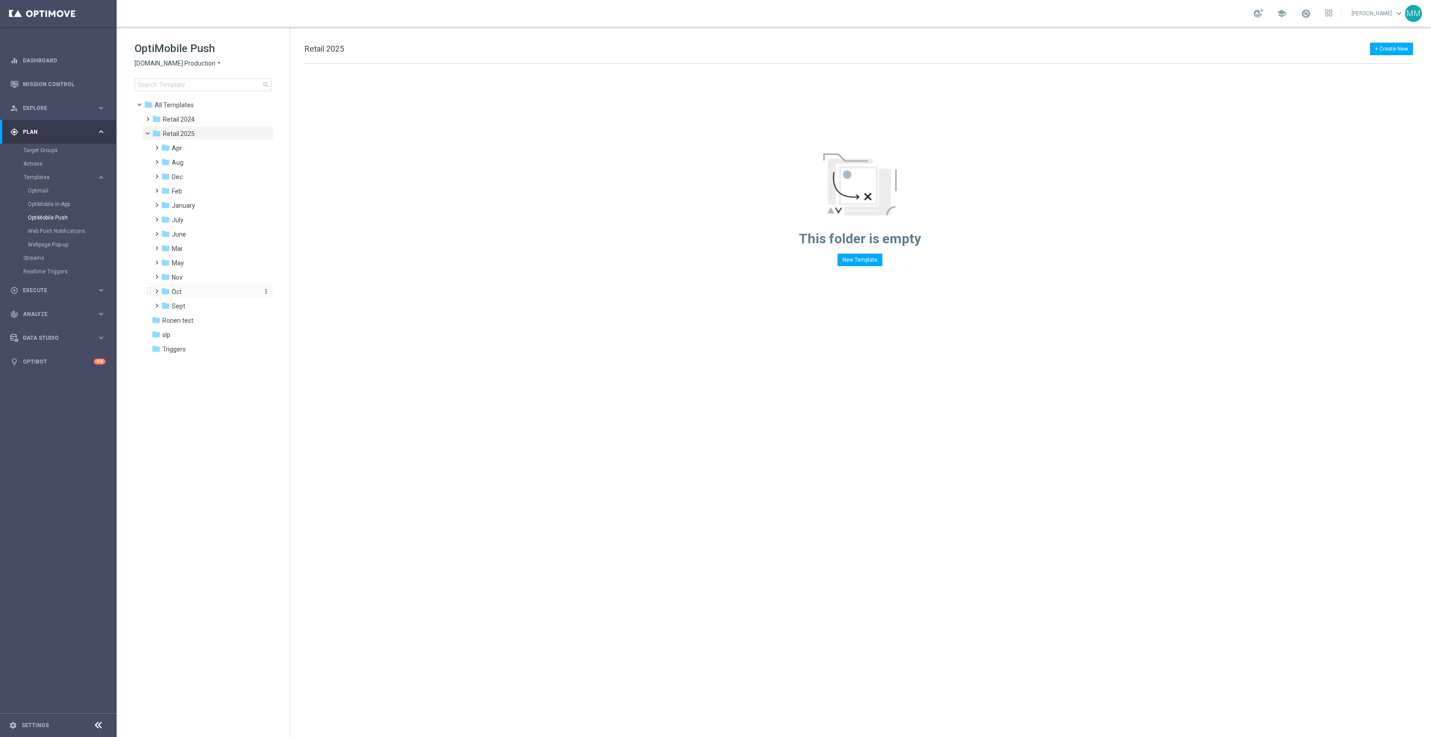
click at [196, 293] on div "folder Oct" at bounding box center [209, 292] width 96 height 10
click at [210, 308] on div "folder wo 10.12" at bounding box center [214, 306] width 88 height 10
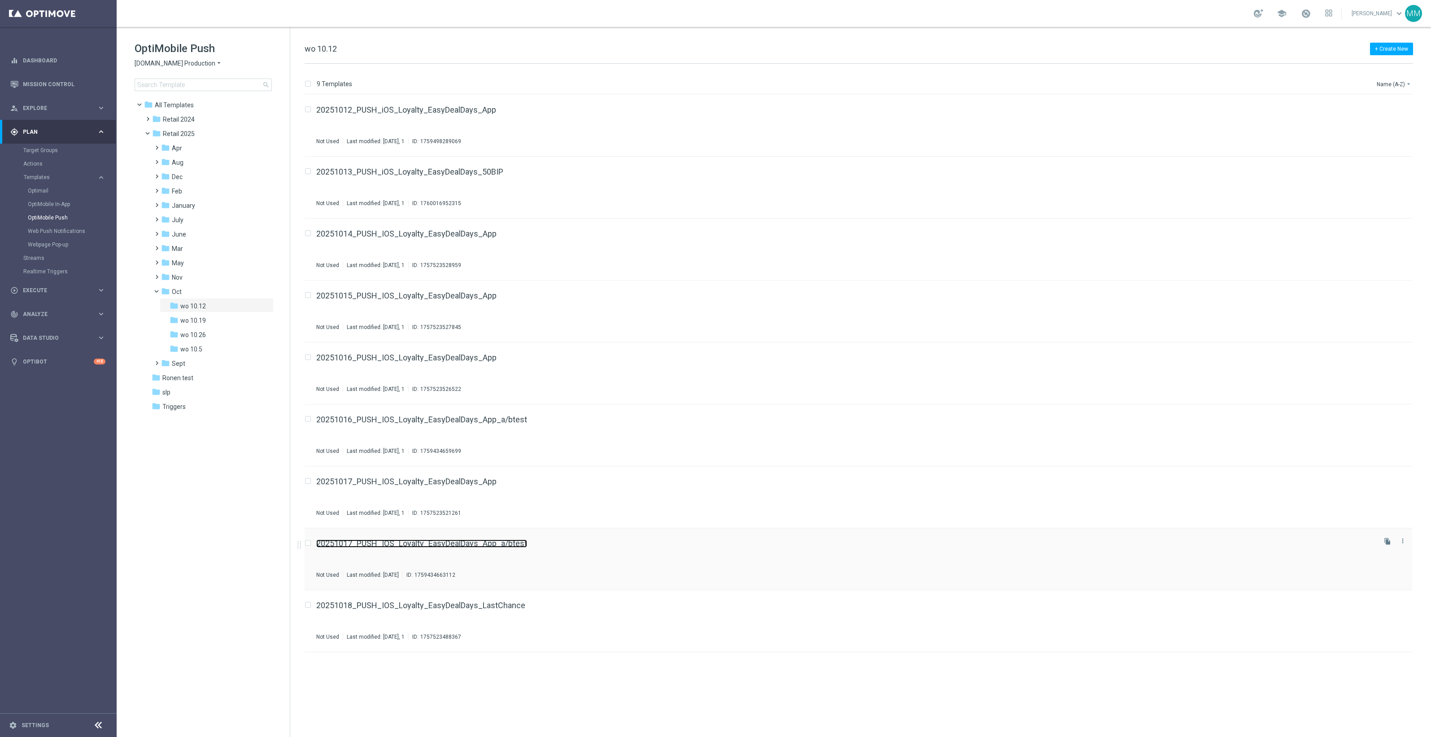
drag, startPoint x: 433, startPoint y: 483, endPoint x: 395, endPoint y: 544, distance: 72.1
click at [65, 230] on link "Web Push Notifications" at bounding box center [60, 230] width 65 height 7
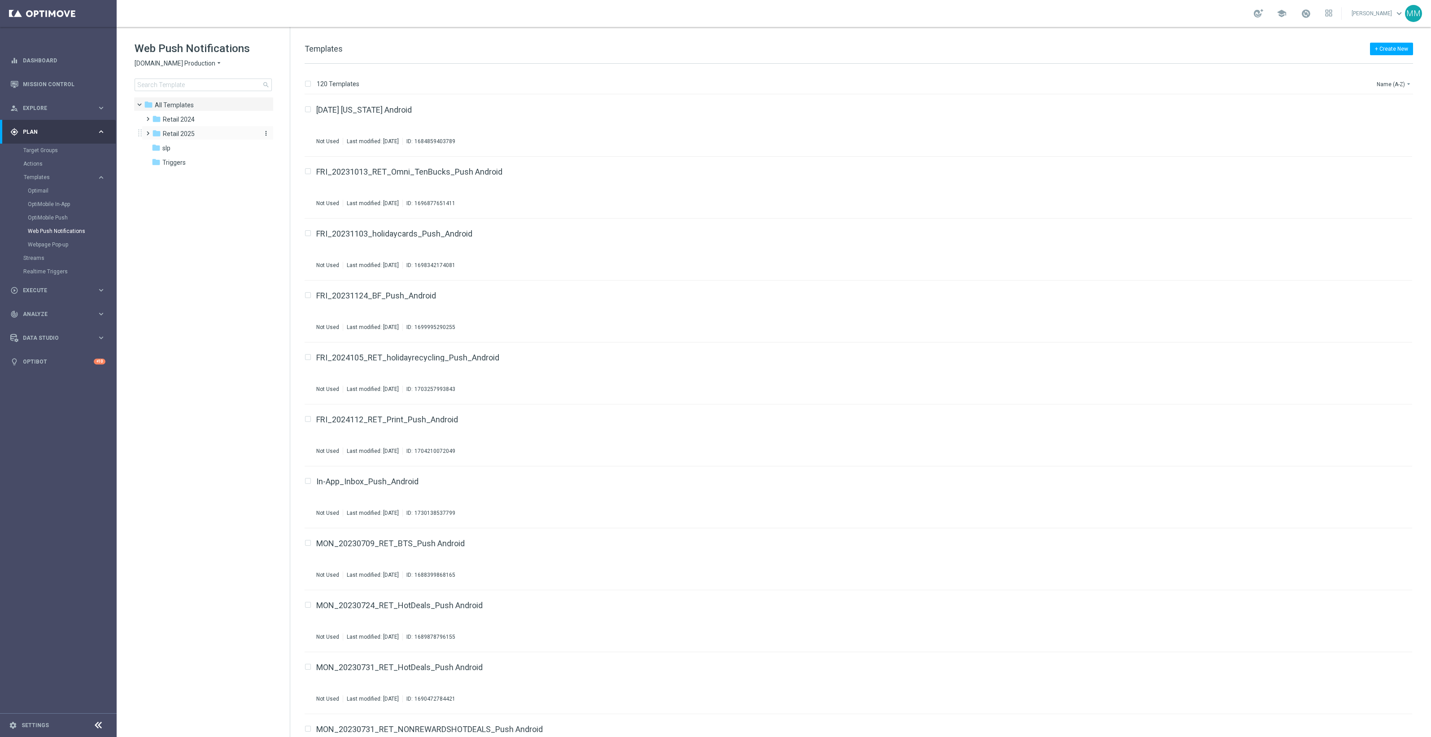
click at [184, 131] on span "Retail 2025" at bounding box center [179, 134] width 32 height 8
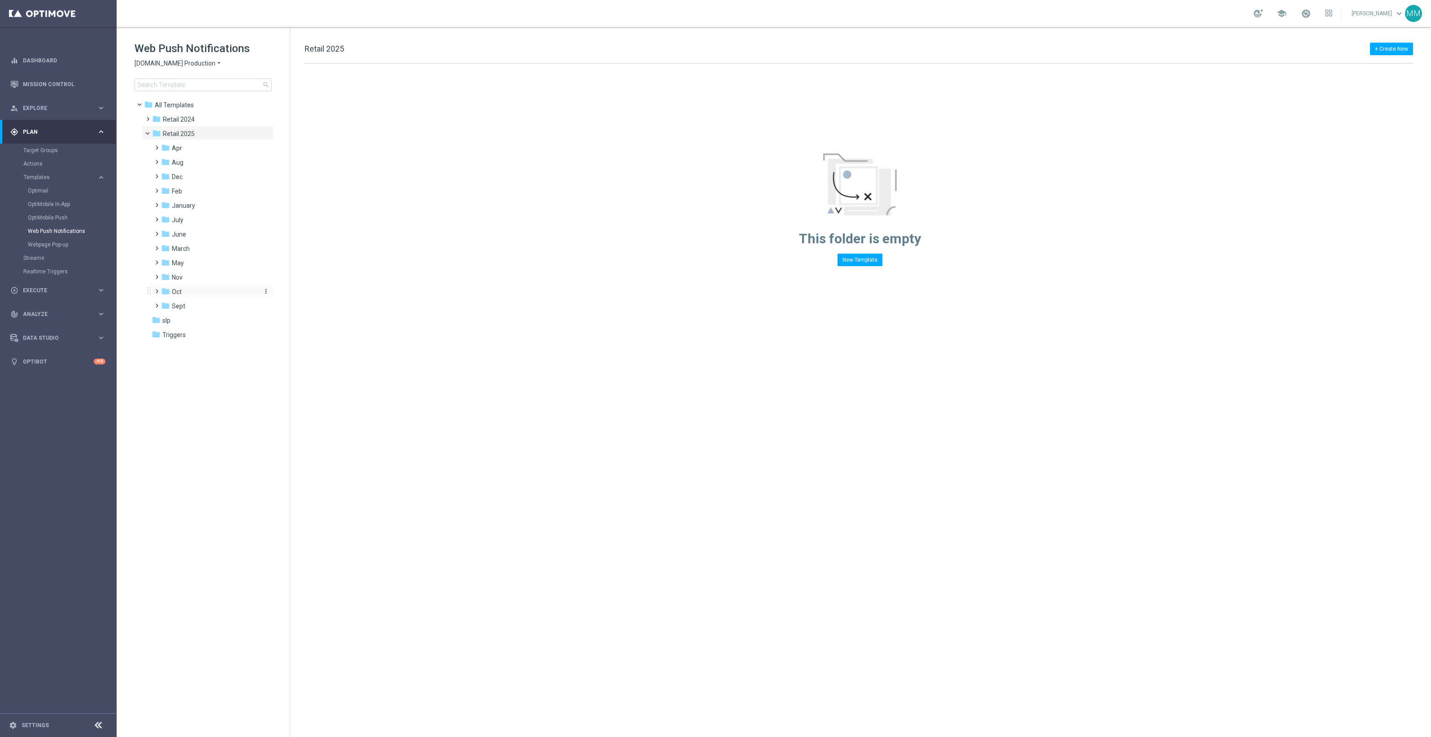
click at [201, 290] on div "folder Oct" at bounding box center [209, 292] width 96 height 10
click at [205, 305] on span "wo 10.12" at bounding box center [193, 306] width 26 height 8
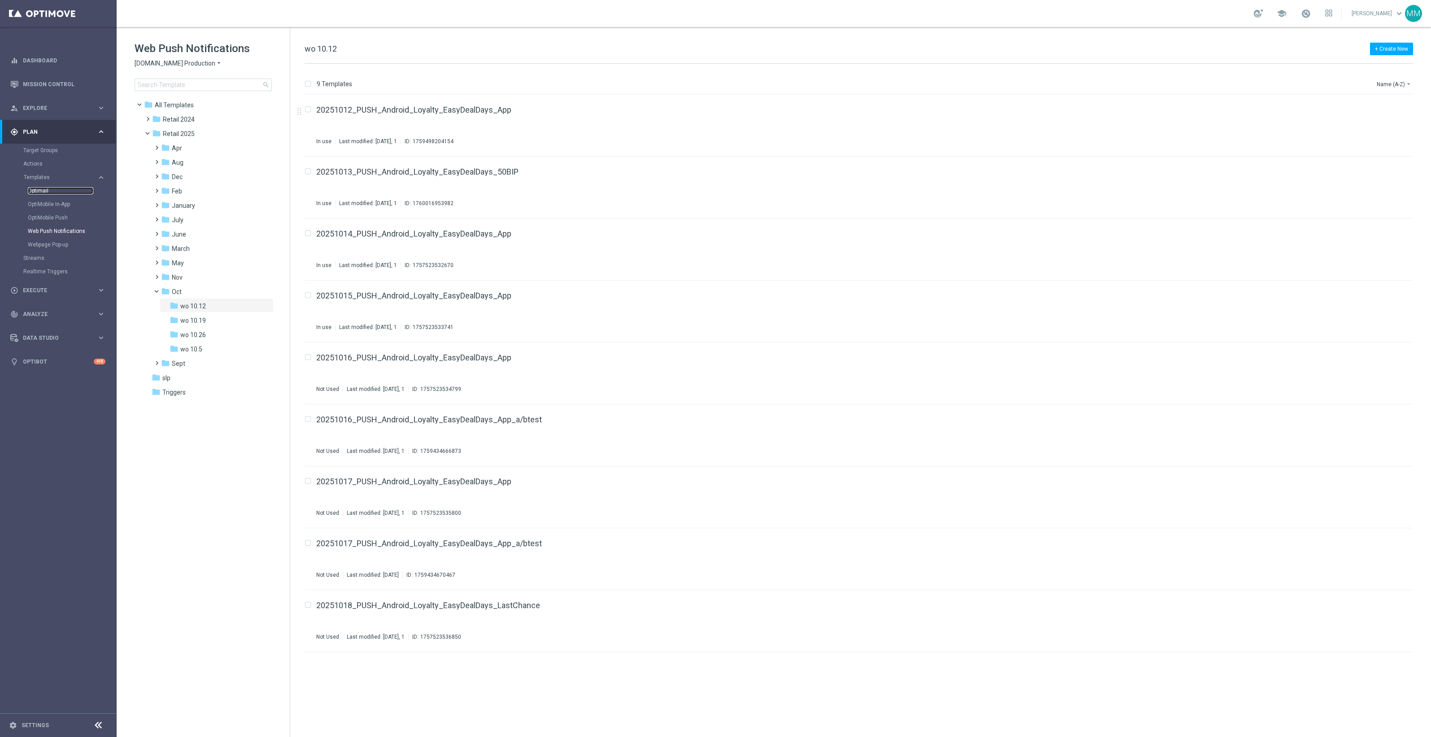
click at [40, 189] on link "Optimail" at bounding box center [60, 190] width 65 height 7
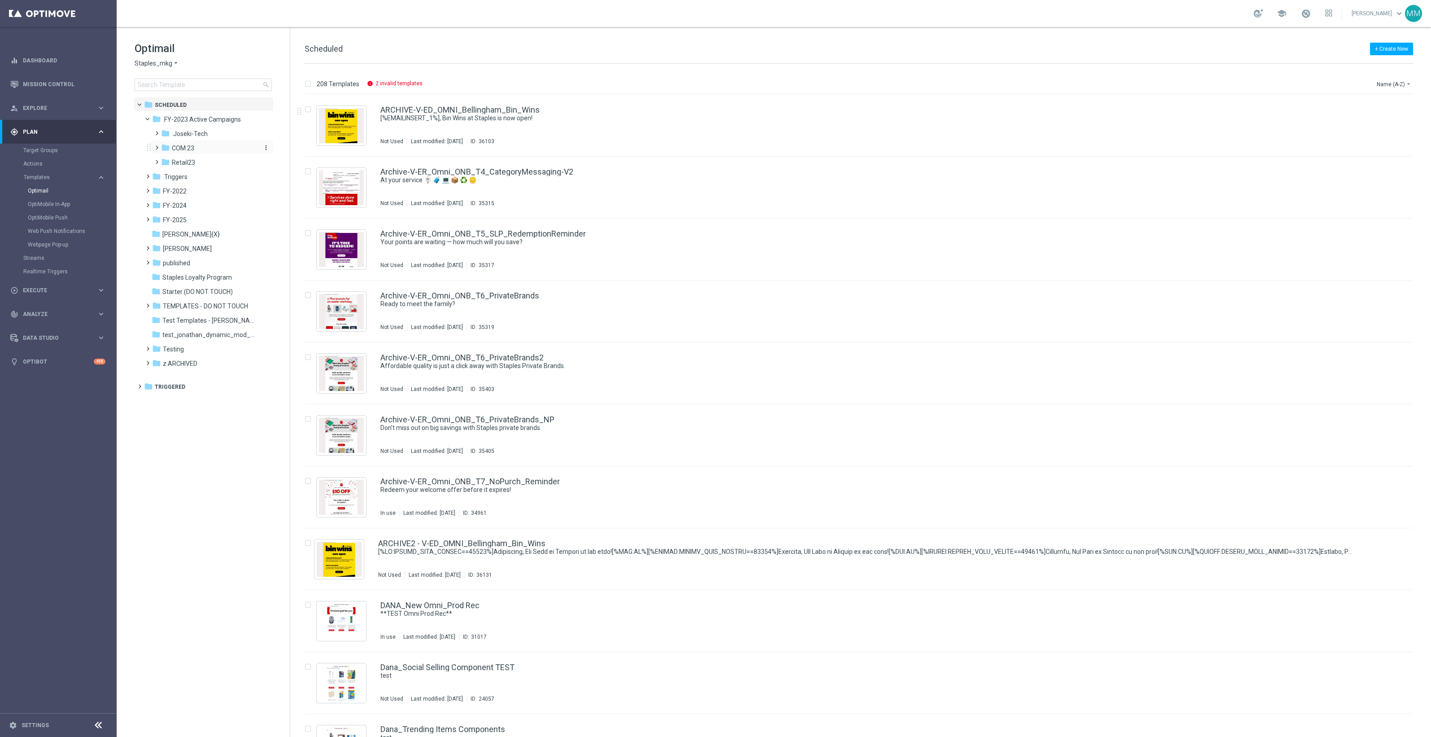
click at [209, 149] on div "folder COM 23" at bounding box center [209, 148] width 96 height 10
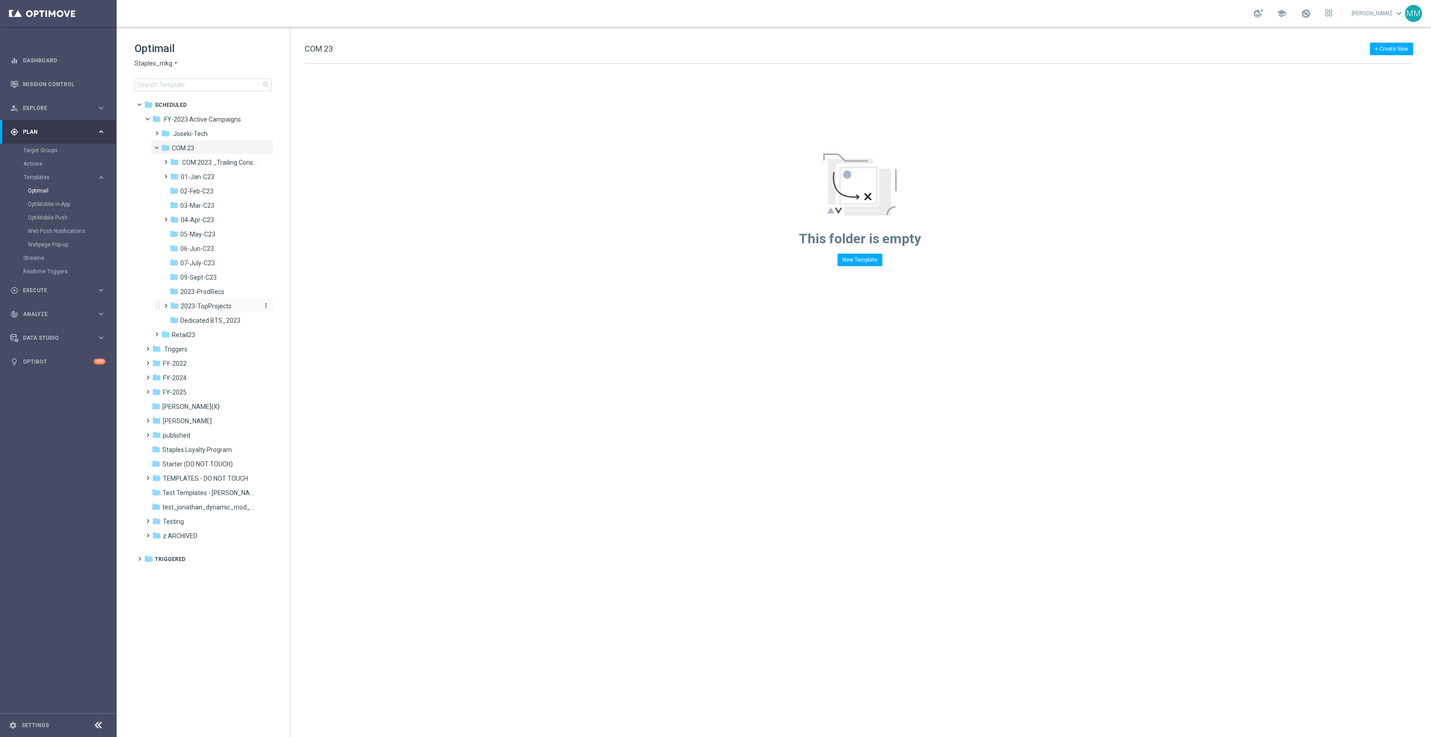
click at [227, 308] on span "2023-TopProjects" at bounding box center [206, 306] width 51 height 8
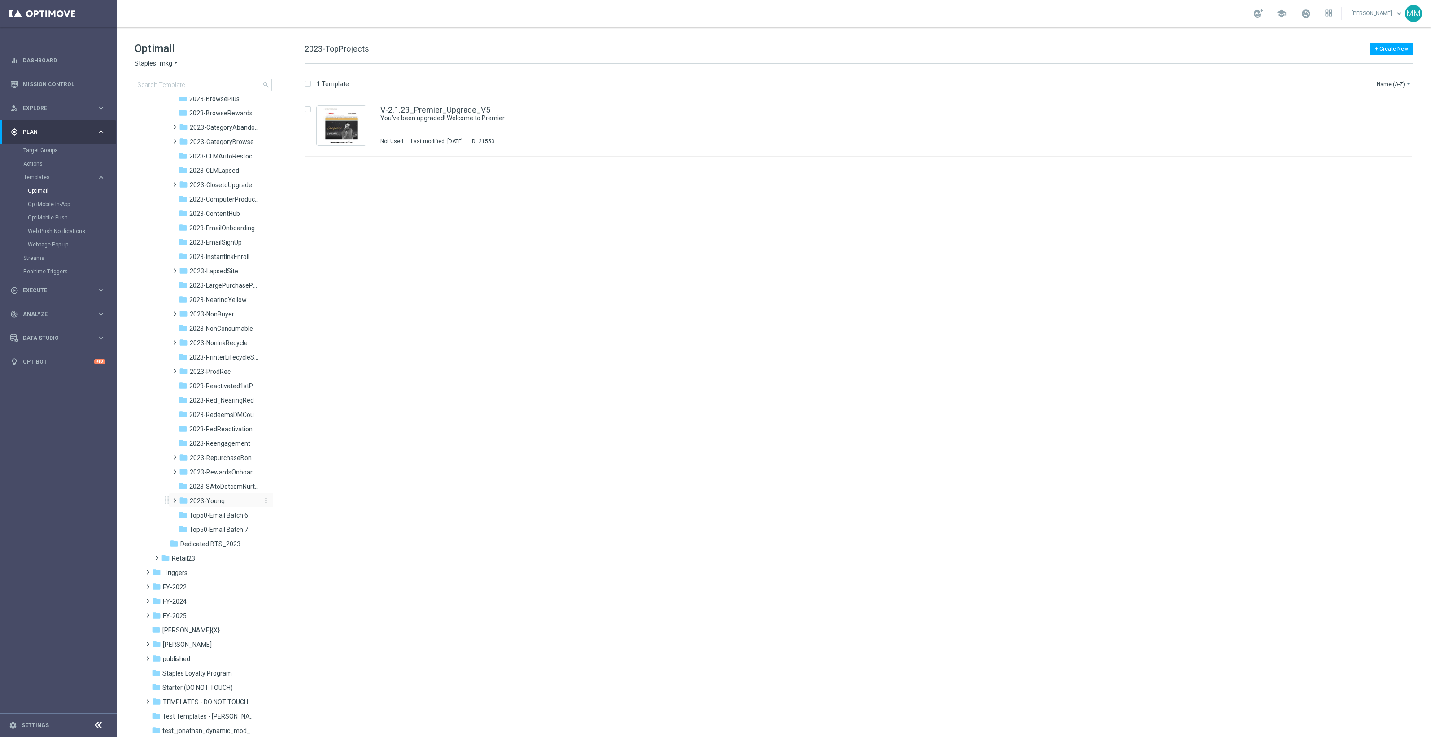
scroll to position [389, 0]
click at [228, 245] on span "2023-NearingYellow" at bounding box center [217, 247] width 57 height 8
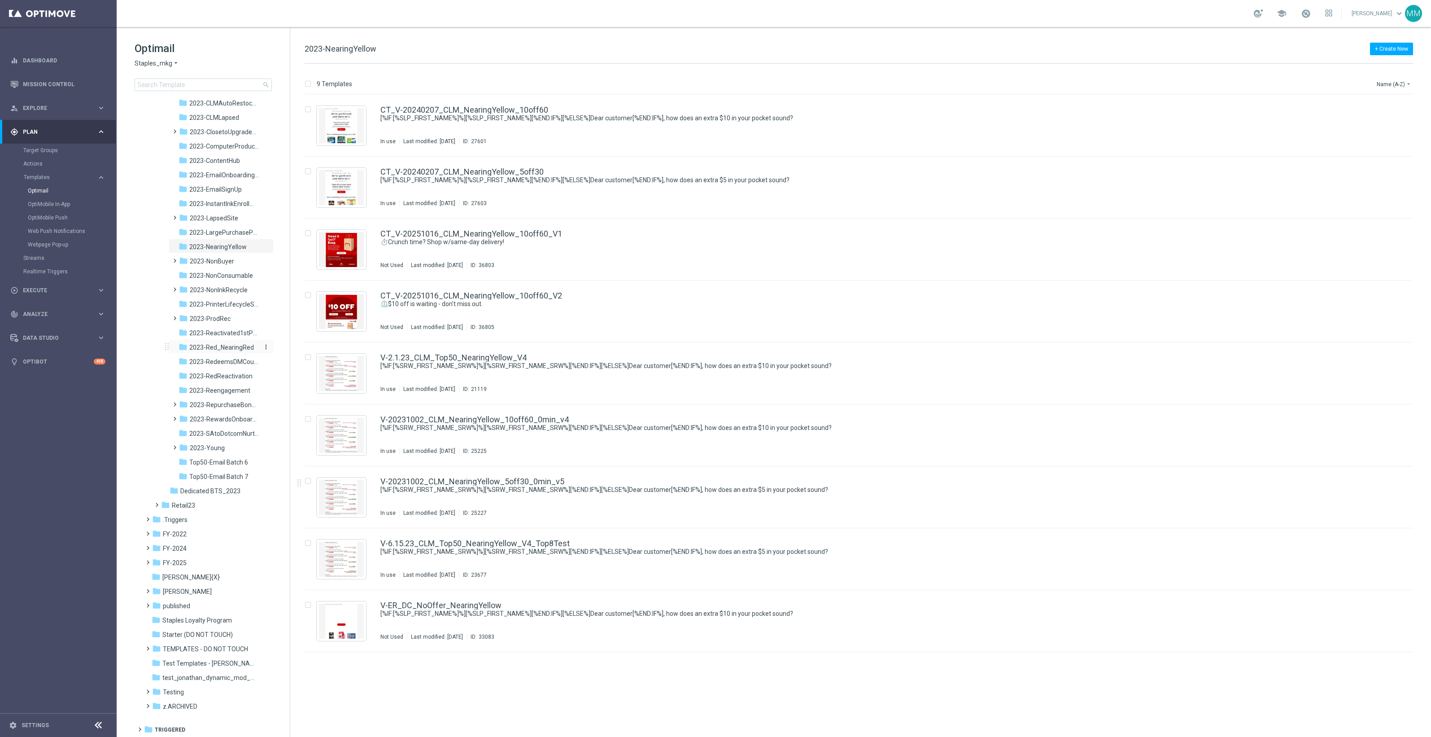
click at [230, 346] on span "2023-Red_NearingRed" at bounding box center [221, 347] width 65 height 8
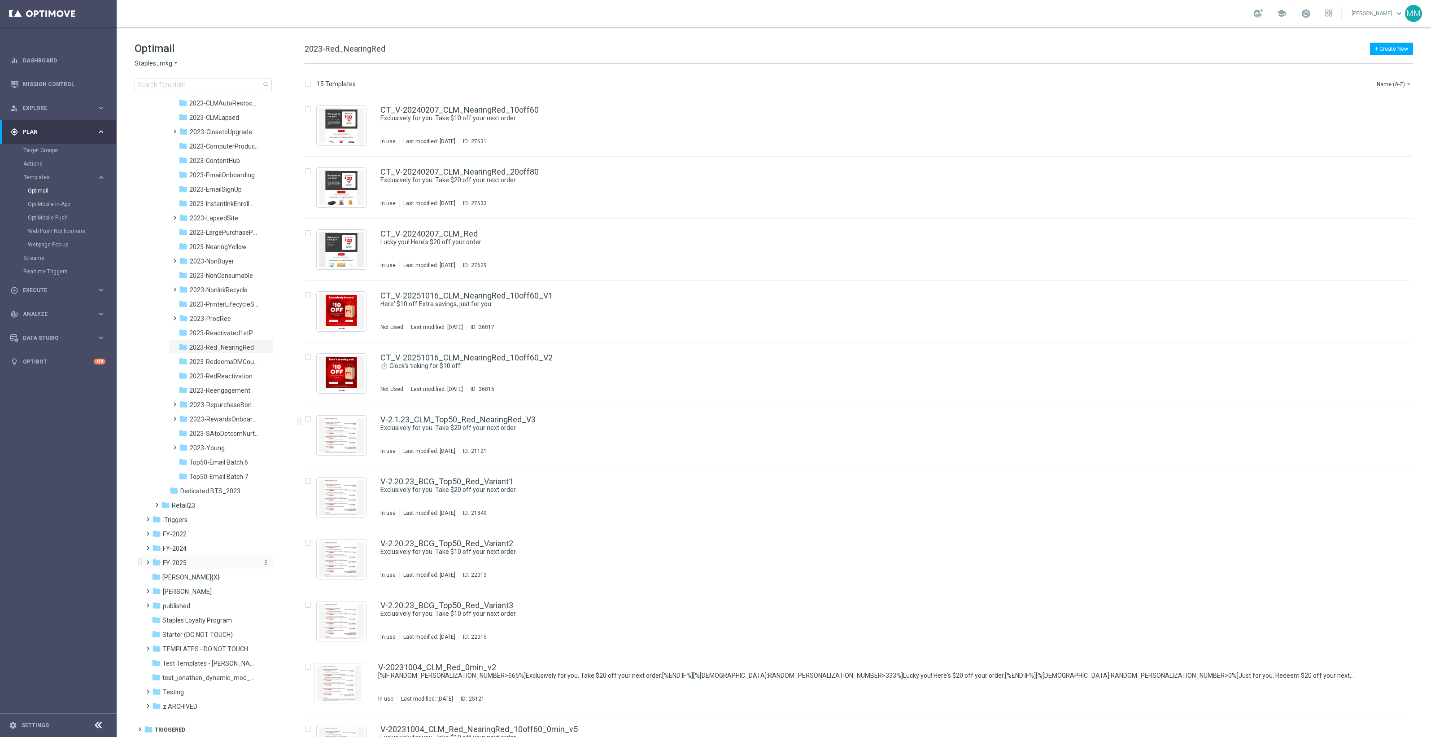
click at [201, 558] on div "folder FY-2025" at bounding box center [203, 563] width 103 height 10
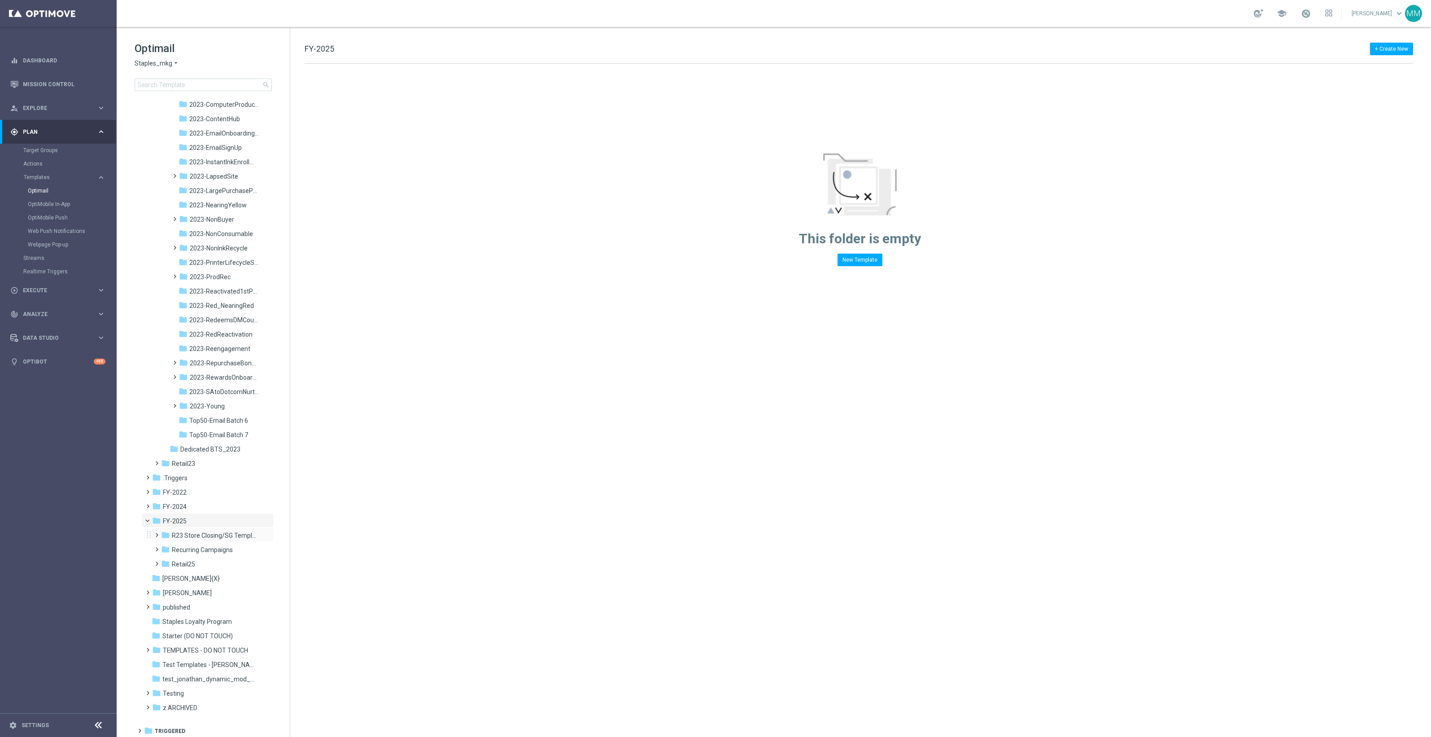
scroll to position [433, 0]
click at [173, 520] on span "FY-2025" at bounding box center [175, 519] width 24 height 8
click at [182, 560] on span "FY-2025" at bounding box center [175, 562] width 24 height 8
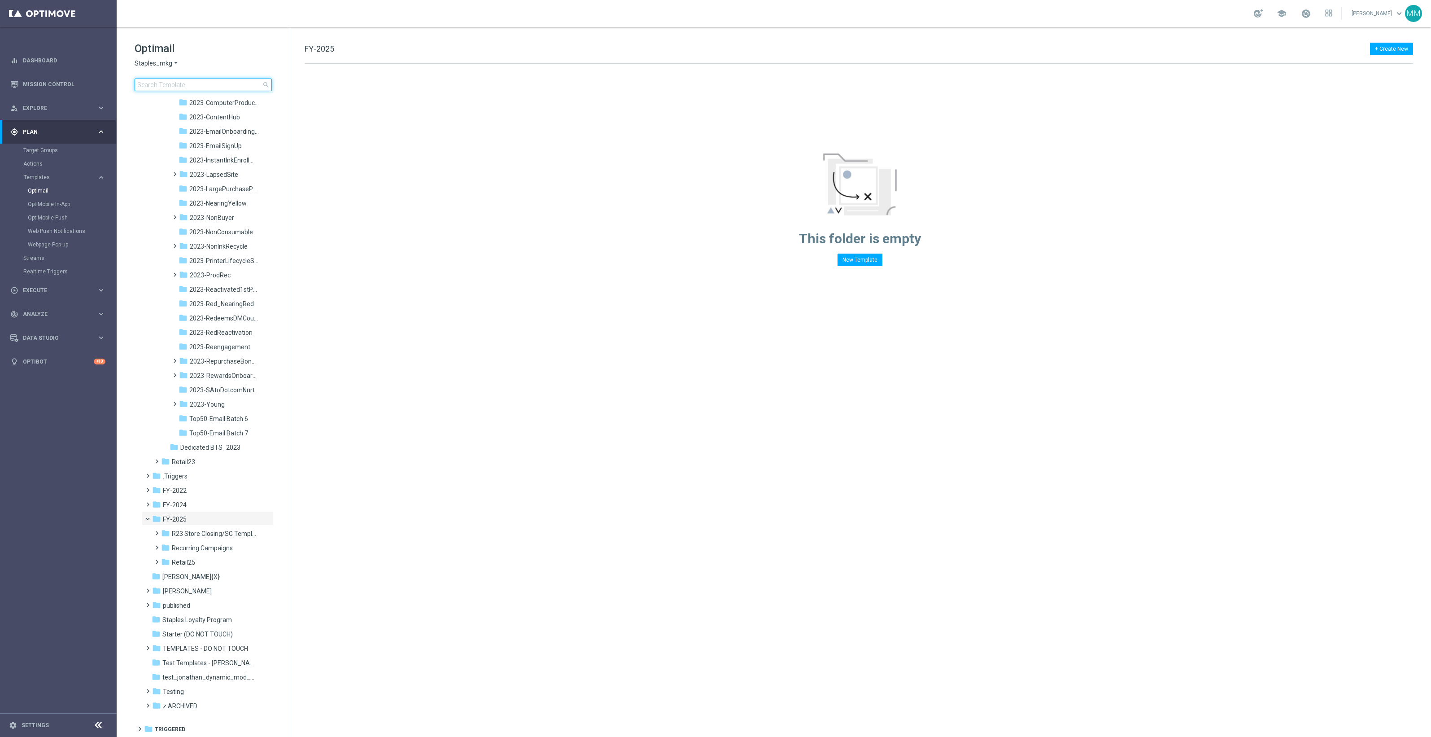
click at [218, 83] on input at bounding box center [203, 84] width 137 height 13
type input "Instant"
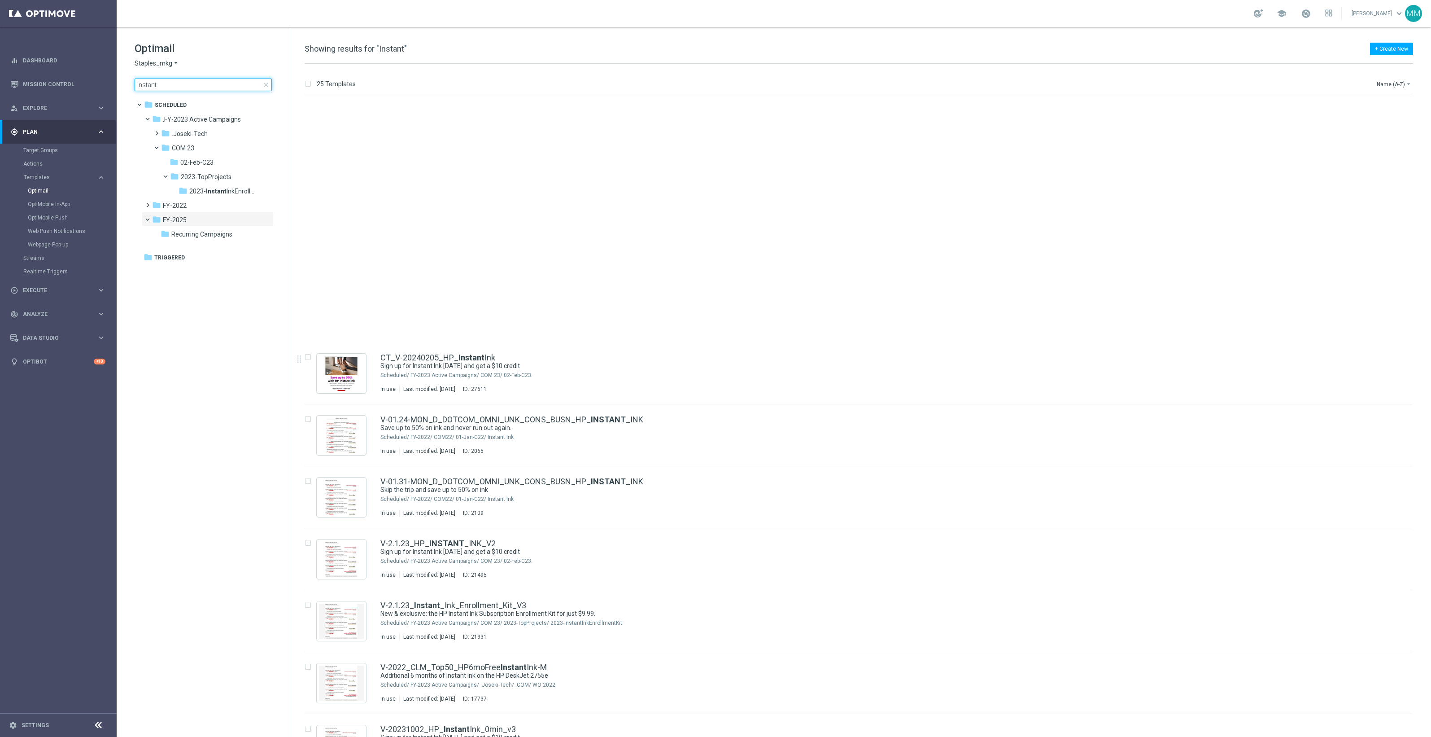
click at [200, 83] on input "Instant" at bounding box center [203, 84] width 137 height 13
click at [116, 84] on main "equalizer Dashboard Mission Control" at bounding box center [715, 368] width 1431 height 737
click at [198, 81] on input at bounding box center [203, 84] width 137 height 13
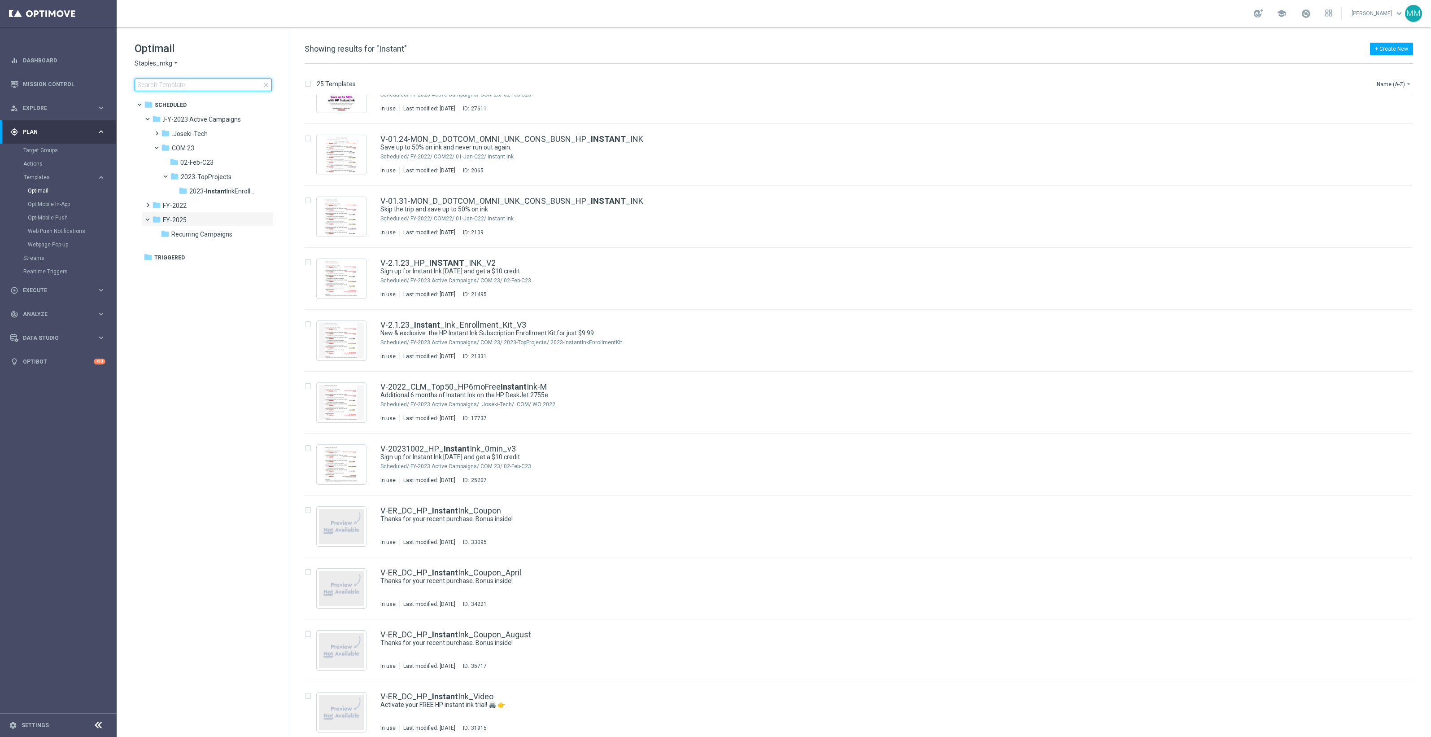
click at [196, 82] on input at bounding box center [203, 84] width 137 height 13
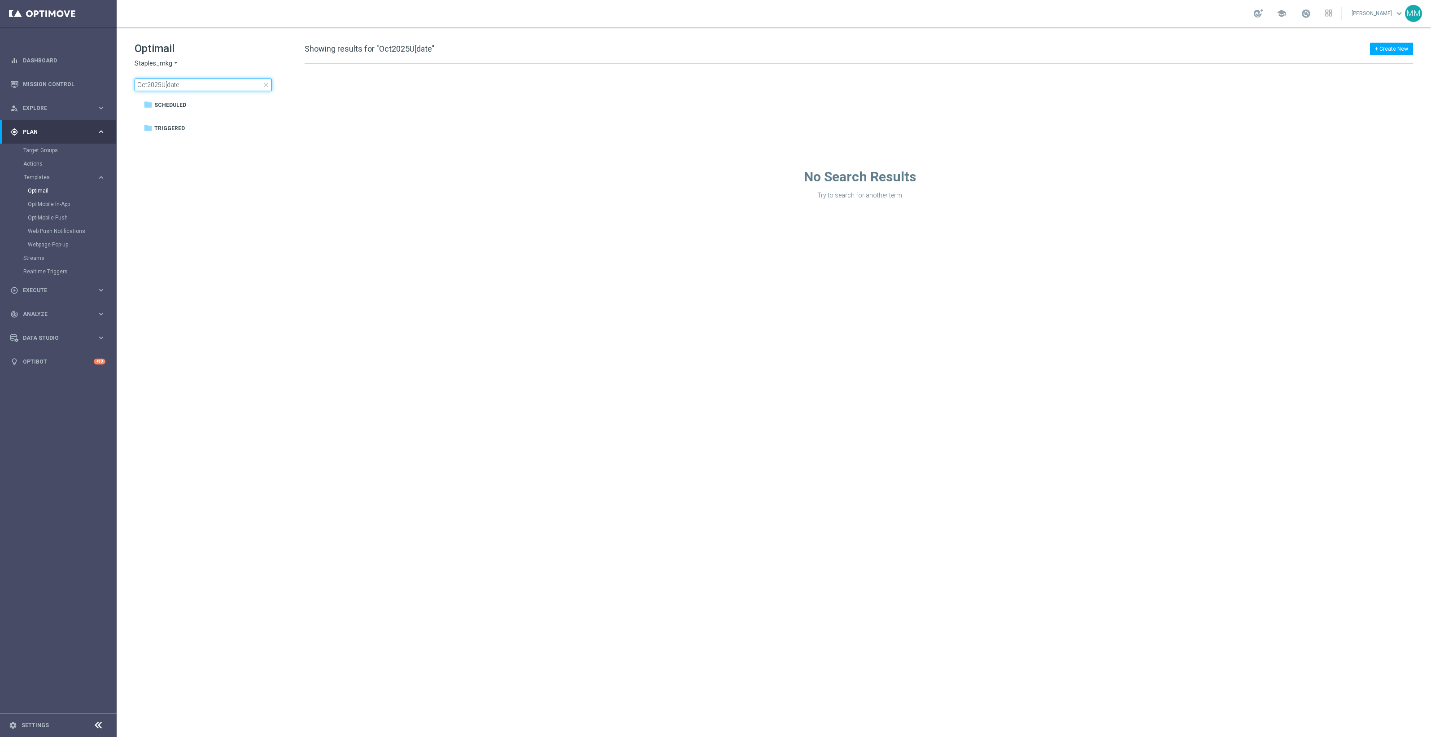
click at [191, 83] on input "Oct2025U[date" at bounding box center [203, 84] width 137 height 13
drag, startPoint x: 183, startPoint y: 81, endPoint x: 111, endPoint y: 82, distance: 71.3
click at [111, 82] on main "equalizer Dashboard Mission Control" at bounding box center [715, 368] width 1431 height 737
click at [179, 82] on input "Oct2025U[date" at bounding box center [203, 84] width 137 height 13
click at [203, 80] on input "Oct2025Update" at bounding box center [203, 84] width 137 height 13
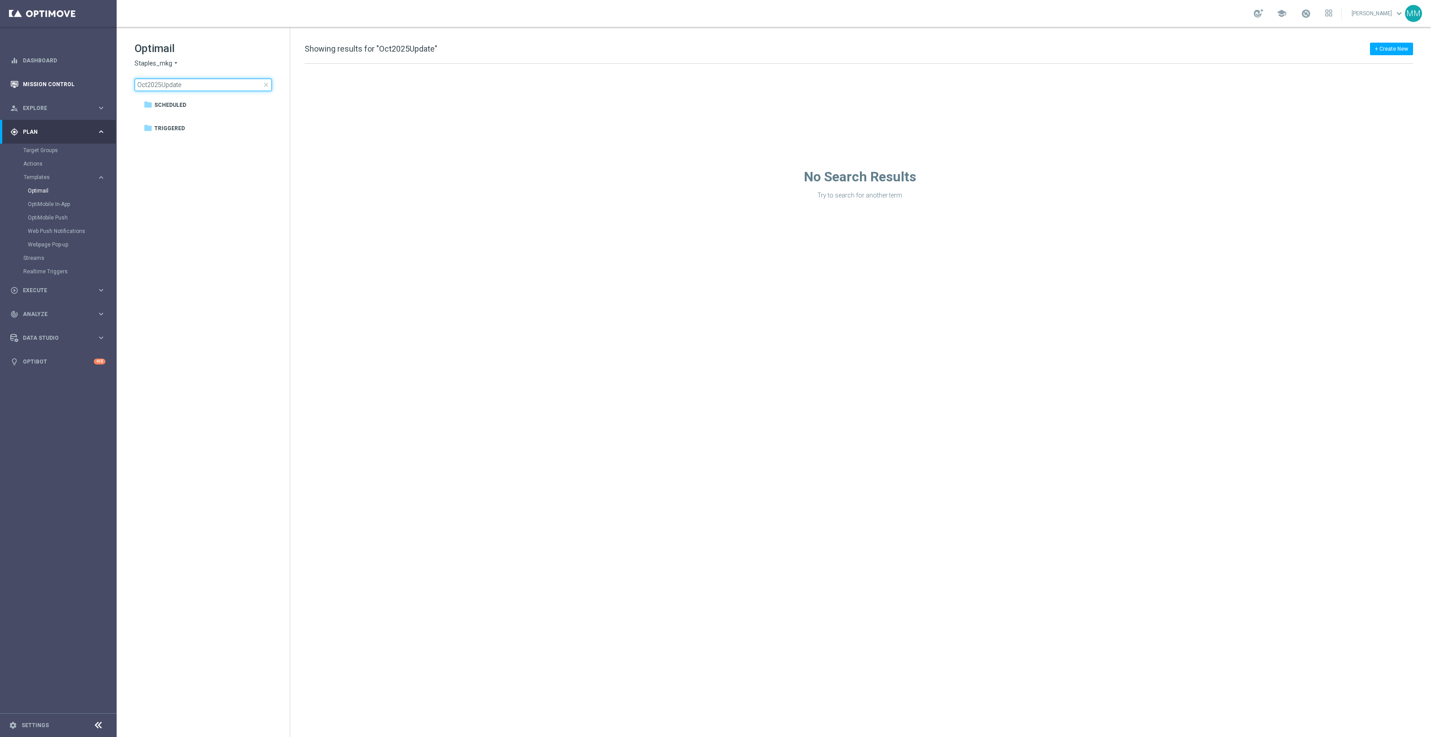
drag, startPoint x: 203, startPoint y: 80, endPoint x: 64, endPoint y: 78, distance: 139.1
click at [67, 78] on main "equalizer Dashboard Mission Control" at bounding box center [715, 368] width 1431 height 737
type input "2025update"
click at [263, 83] on span "close" at bounding box center [265, 84] width 7 height 7
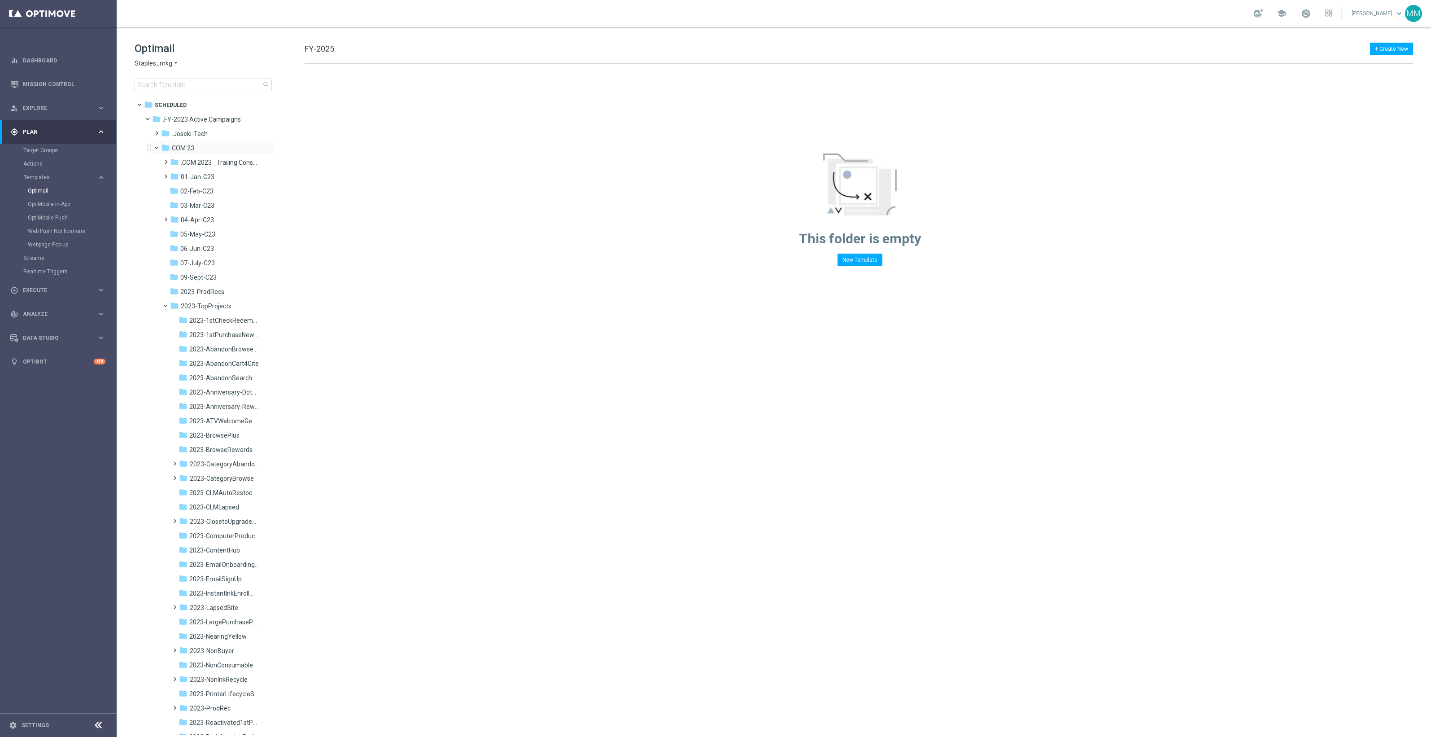
click at [159, 147] on span at bounding box center [161, 146] width 4 height 4
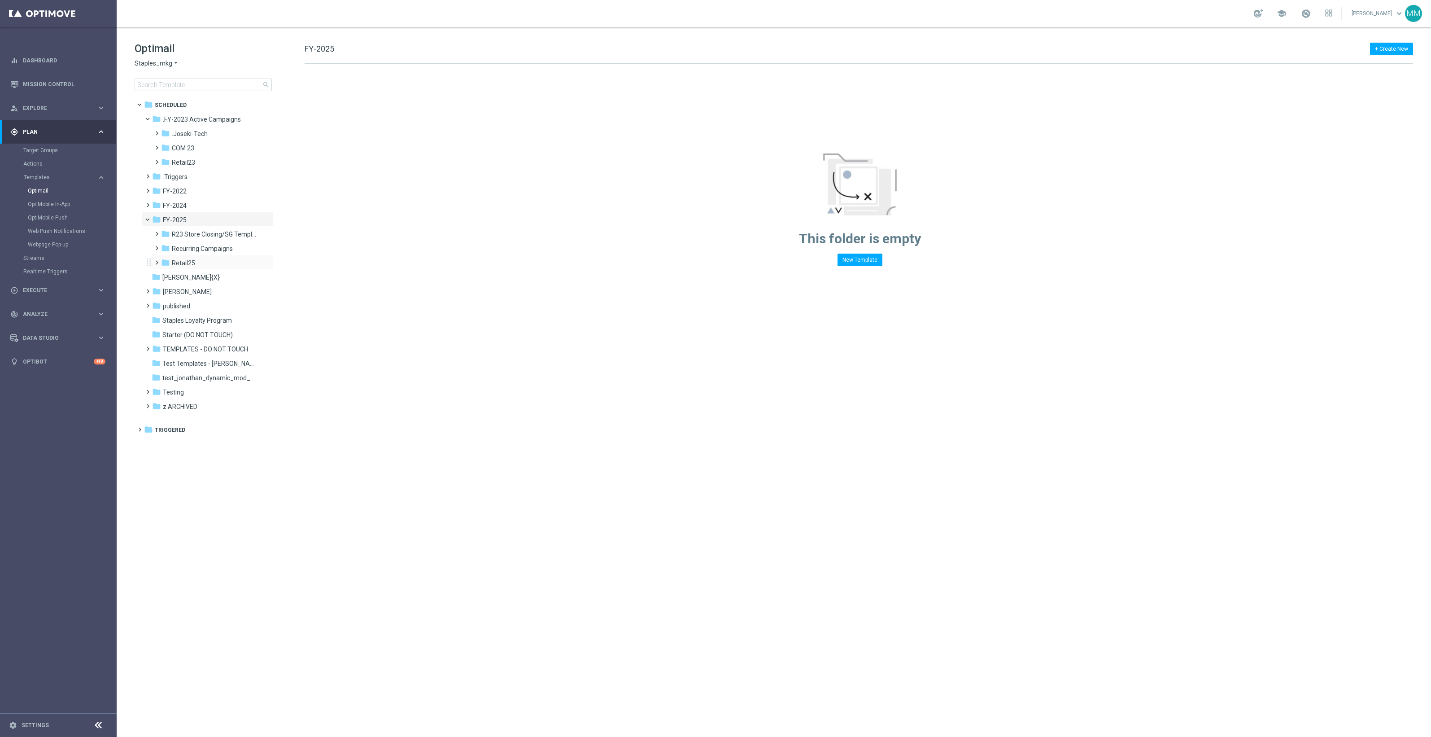
click at [225, 257] on div "folder Retail25 more_vert" at bounding box center [212, 262] width 123 height 14
click at [221, 225] on div "folder FY-2025" at bounding box center [203, 220] width 103 height 10
click at [167, 74] on div "Optimail Staples_mkg arrow_drop_down × Staples_mkg search" at bounding box center [212, 66] width 155 height 50
click at [174, 83] on input at bounding box center [203, 84] width 137 height 13
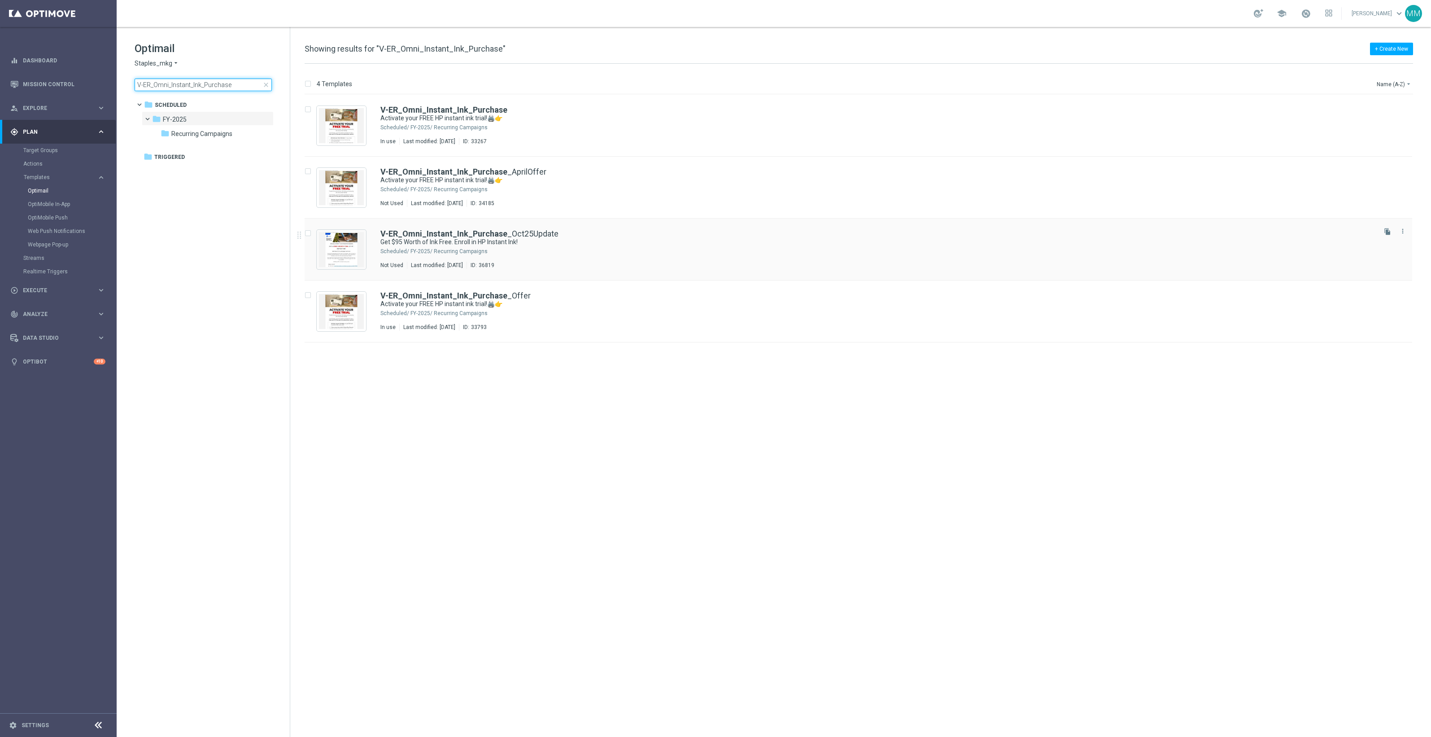
type input "V-ER_Omni_Instant_Ink_Purchase"
drag, startPoint x: 61, startPoint y: 207, endPoint x: 63, endPoint y: 222, distance: 15.4
click at [61, 207] on link "OptiMobile In-App" at bounding box center [60, 204] width 65 height 7
click at [63, 222] on div "OptiMobile Push" at bounding box center [72, 217] width 88 height 13
click at [56, 219] on link "OptiMobile Push" at bounding box center [60, 217] width 65 height 7
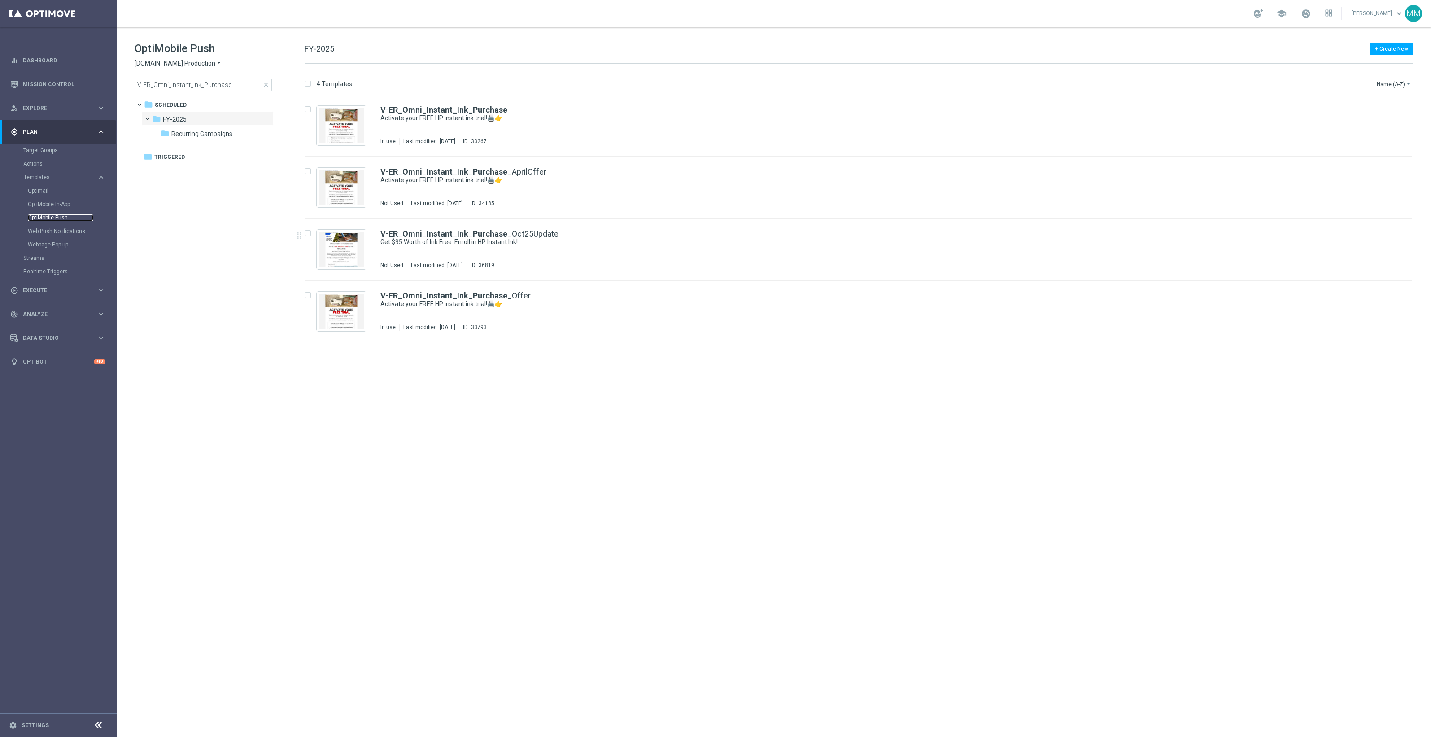
click at [57, 219] on link "OptiMobile Push" at bounding box center [60, 217] width 65 height 7
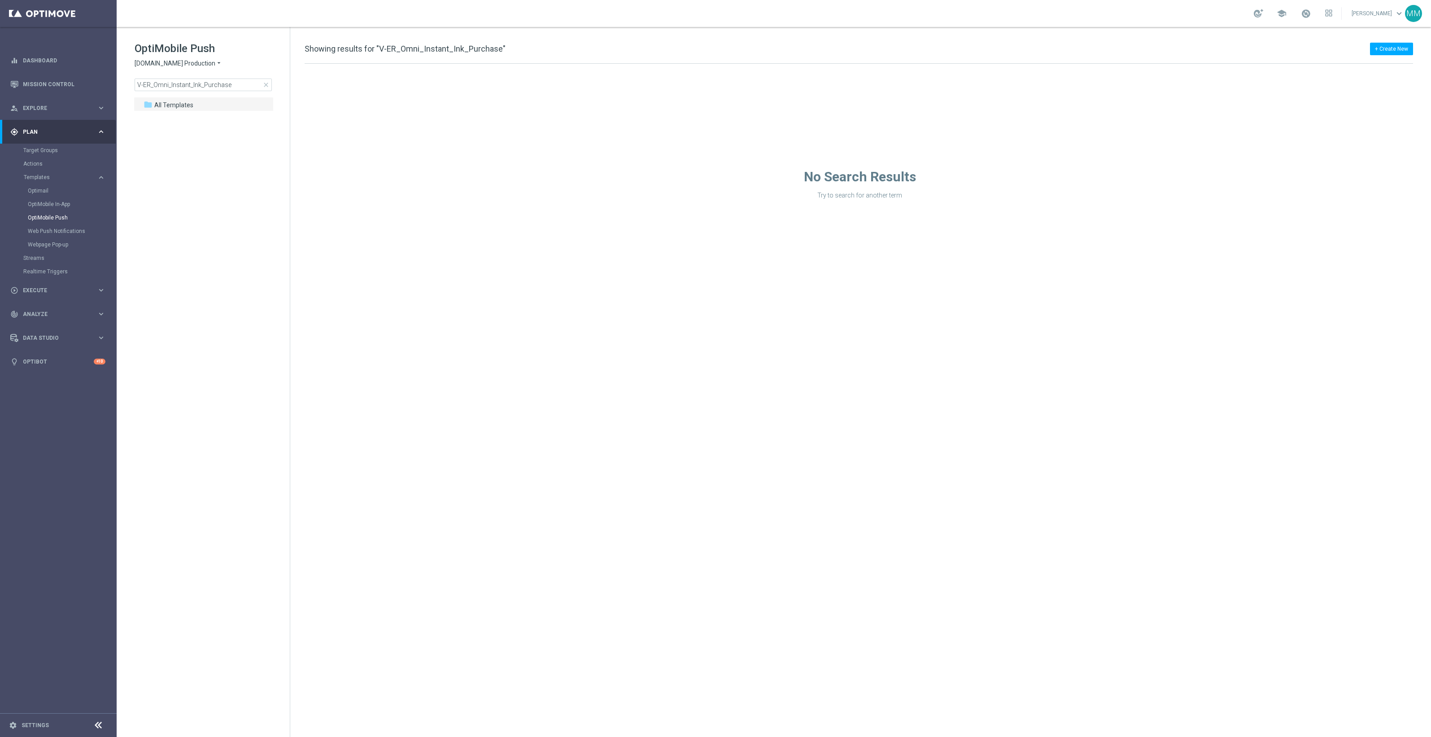
click at [264, 83] on span "close" at bounding box center [265, 84] width 7 height 7
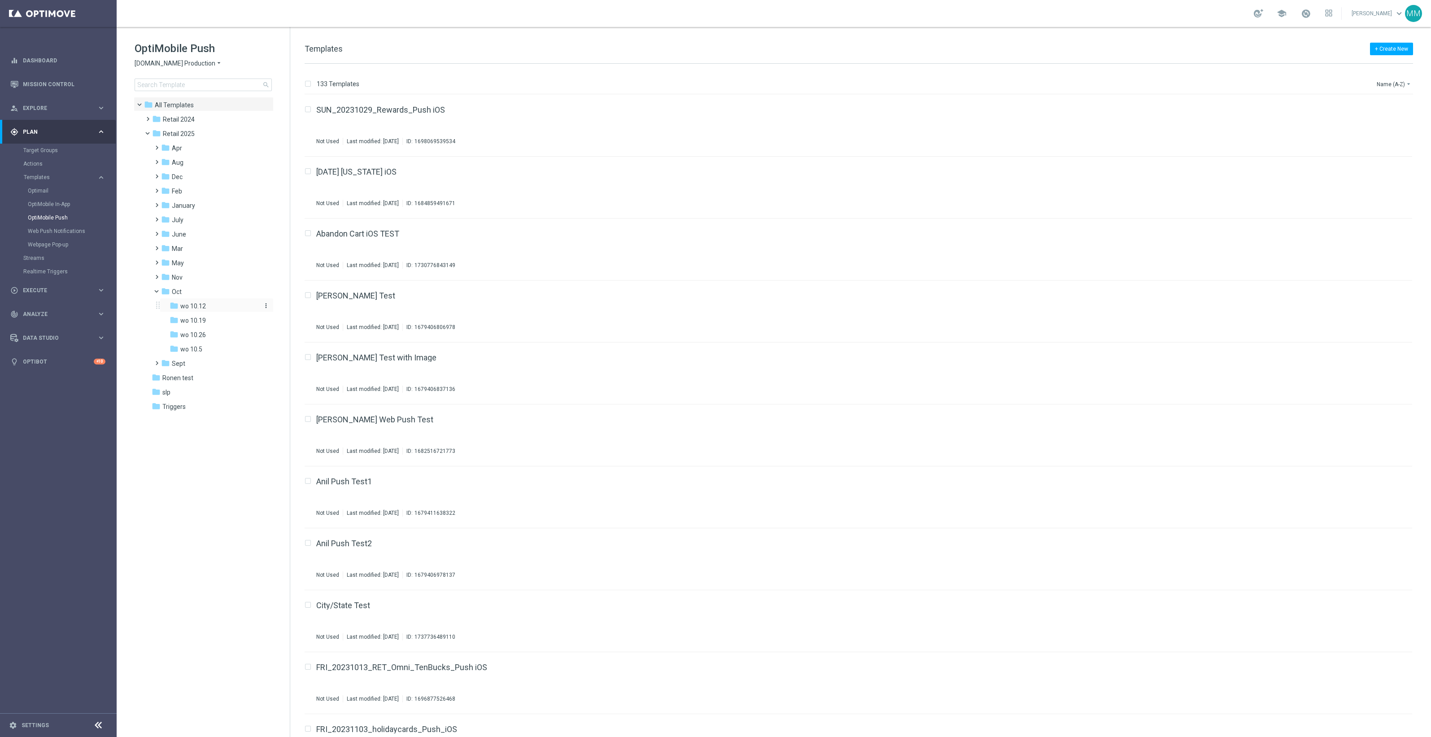
click at [212, 310] on div "folder wo 10.12" at bounding box center [214, 306] width 88 height 10
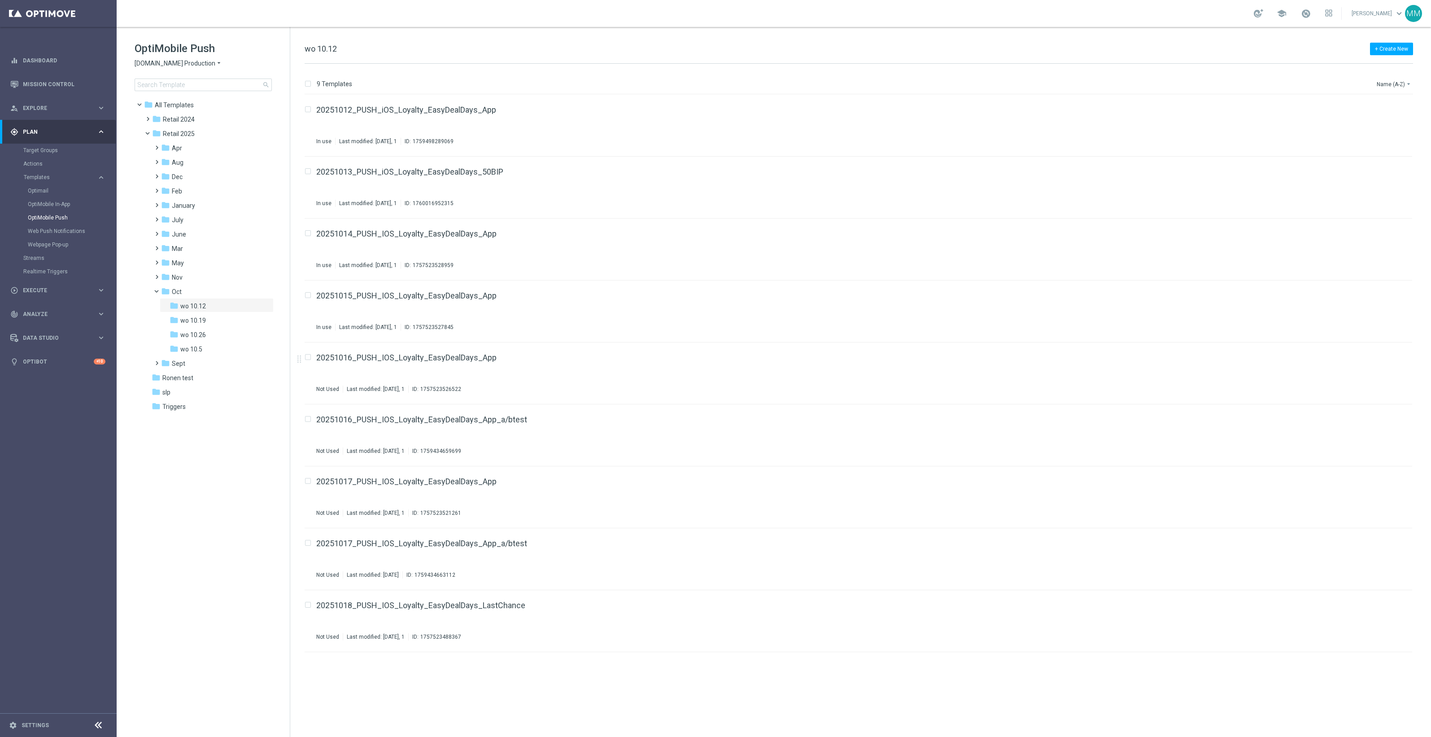
click at [63, 226] on div "Web Push Notifications" at bounding box center [72, 230] width 88 height 13
click at [70, 225] on div "Web Push Notifications" at bounding box center [72, 230] width 88 height 13
click at [70, 230] on link "Web Push Notifications" at bounding box center [60, 230] width 65 height 7
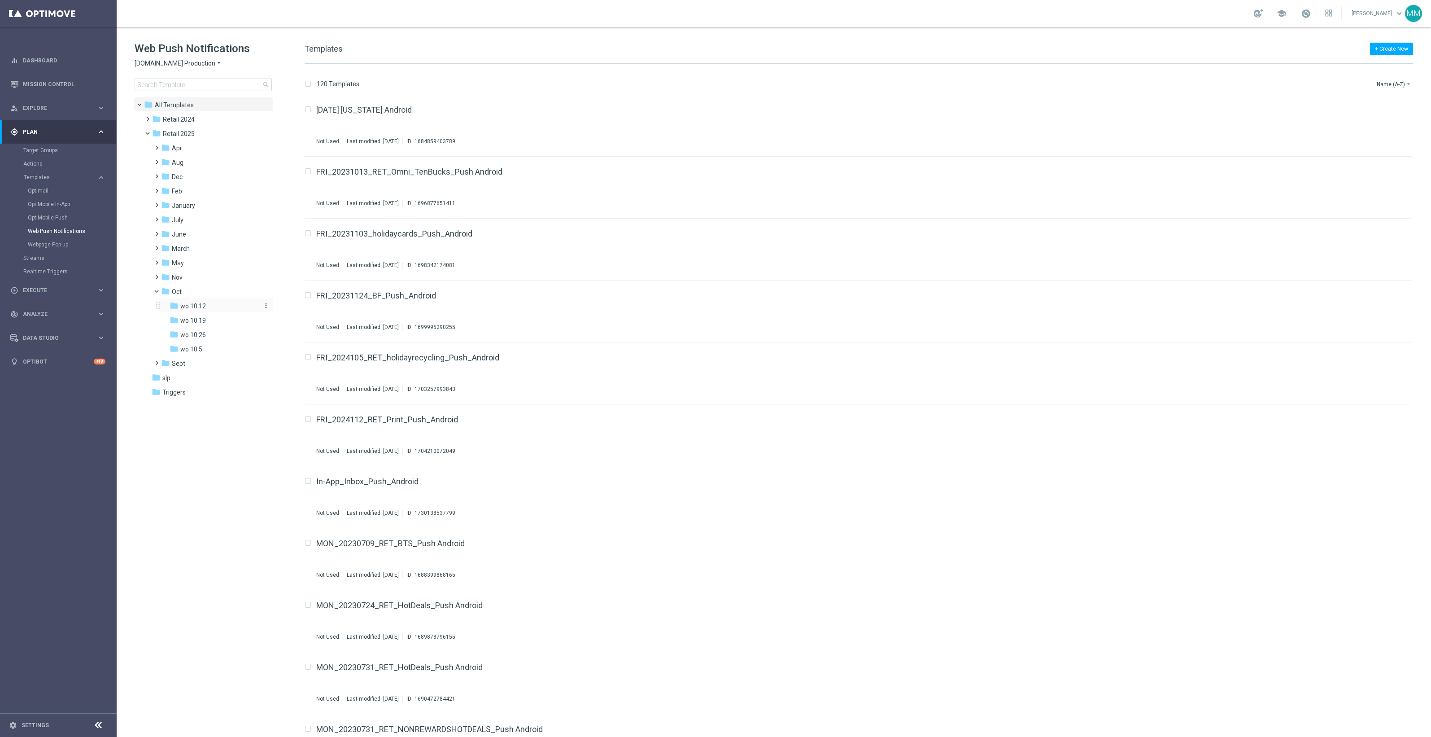
click at [219, 308] on div "folder wo 10.12" at bounding box center [214, 306] width 88 height 10
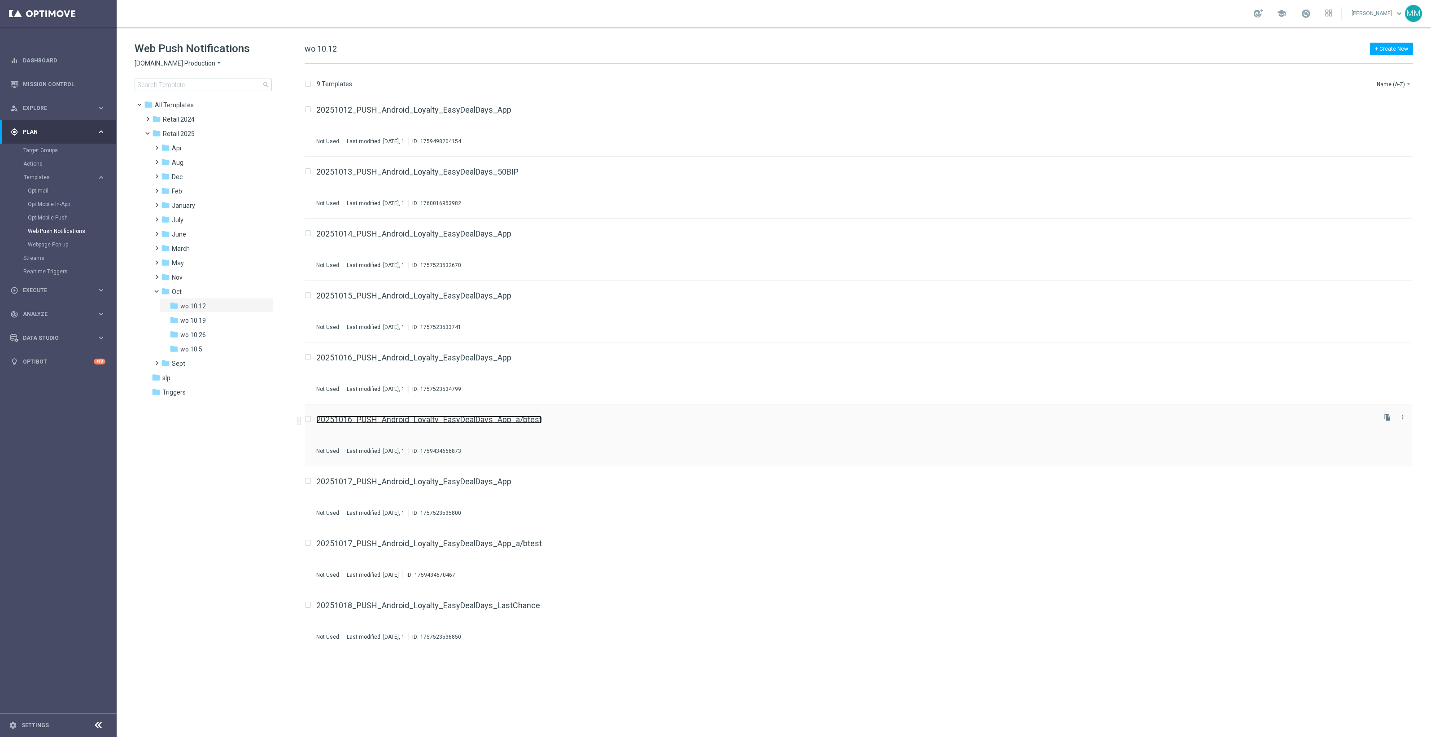
drag, startPoint x: 465, startPoint y: 415, endPoint x: 461, endPoint y: 423, distance: 8.0
click at [61, 216] on link "OptiMobile Push" at bounding box center [60, 217] width 65 height 7
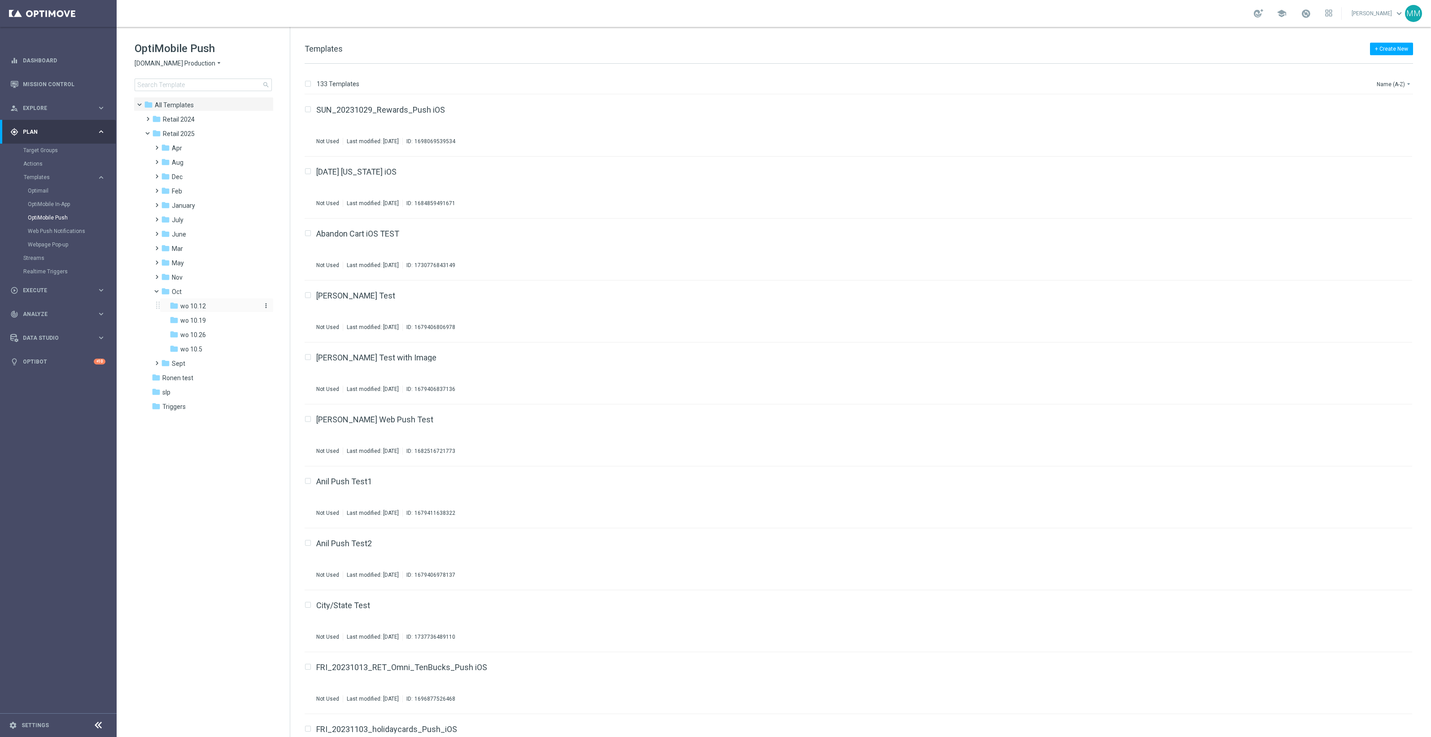
click at [212, 306] on div "folder wo 10.12" at bounding box center [214, 306] width 88 height 10
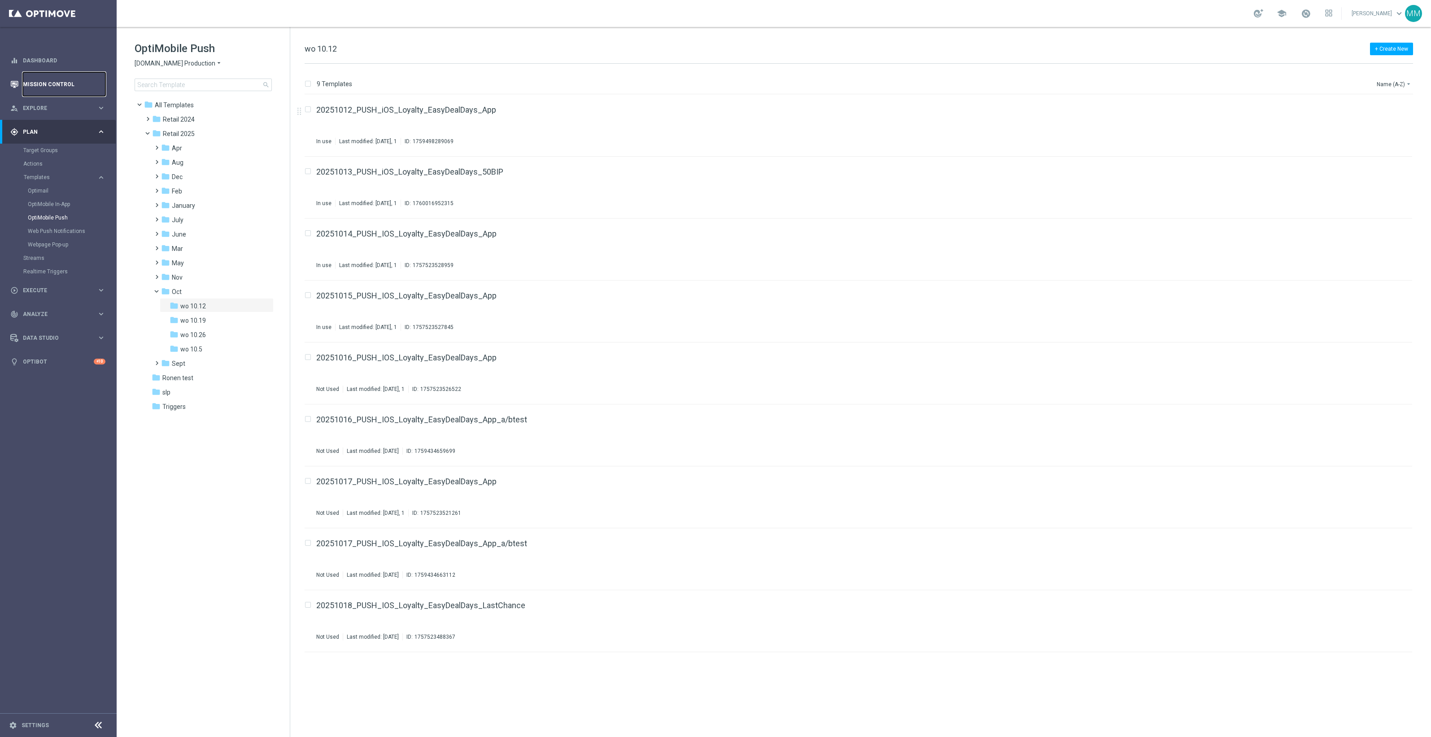
click at [63, 84] on link "Mission Control" at bounding box center [64, 84] width 83 height 24
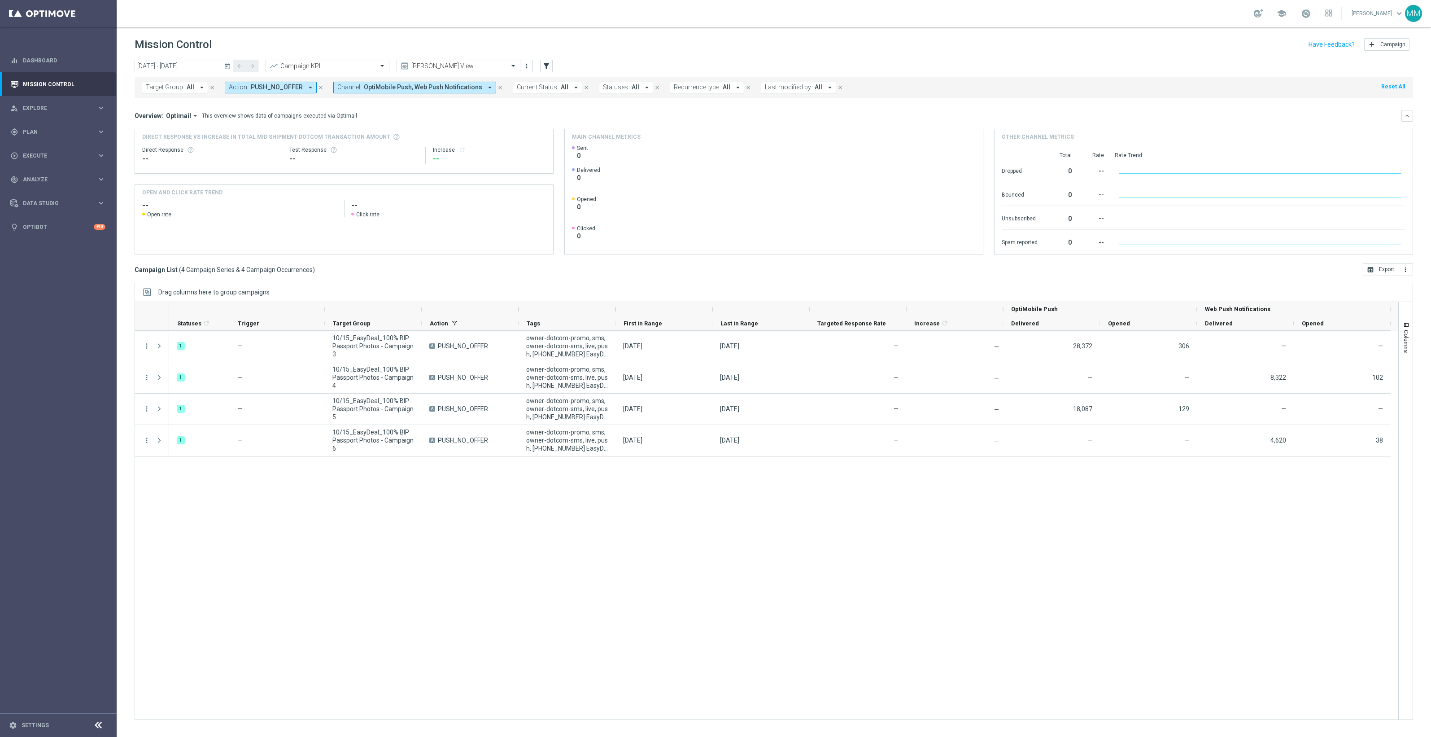
click at [836, 615] on div "1 — 10/15_EasyDeal_100% BIP Passport Photos - Campaign 3 A PUSH_NO_OFFER owner-…" at bounding box center [783, 525] width 1229 height 388
click at [173, 87] on span "Target Group:" at bounding box center [165, 87] width 39 height 8
click at [177, 105] on input "text" at bounding box center [216, 104] width 131 height 8
click at [235, 145] on label "ER_DC_20240923_CLM_NearingYellow" at bounding box center [201, 144] width 92 height 5
type input "ER_DC_20240923_CLM_NearingYellow"
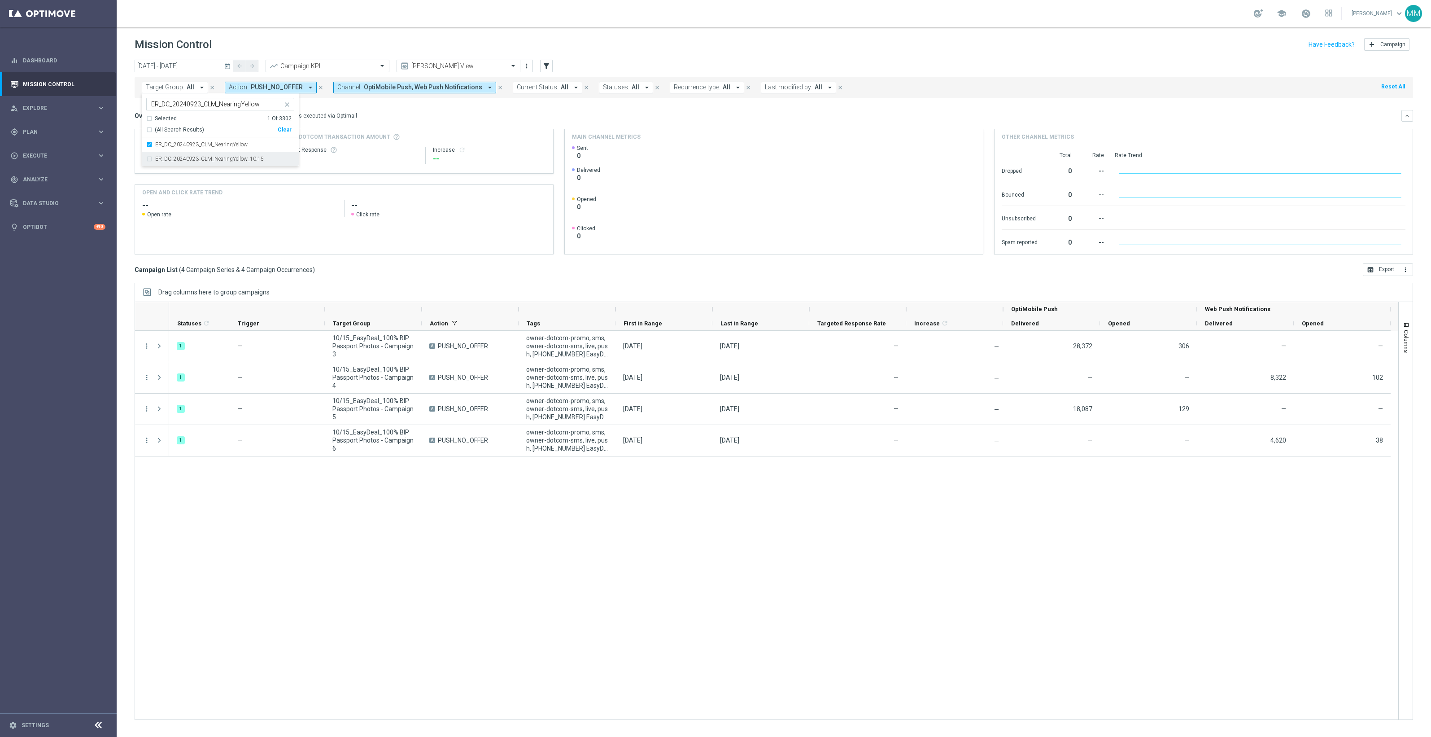
click at [370, 104] on mini-dashboard "Overview: Optimail arrow_drop_down This overview shows data of campaigns execut…" at bounding box center [774, 180] width 1278 height 165
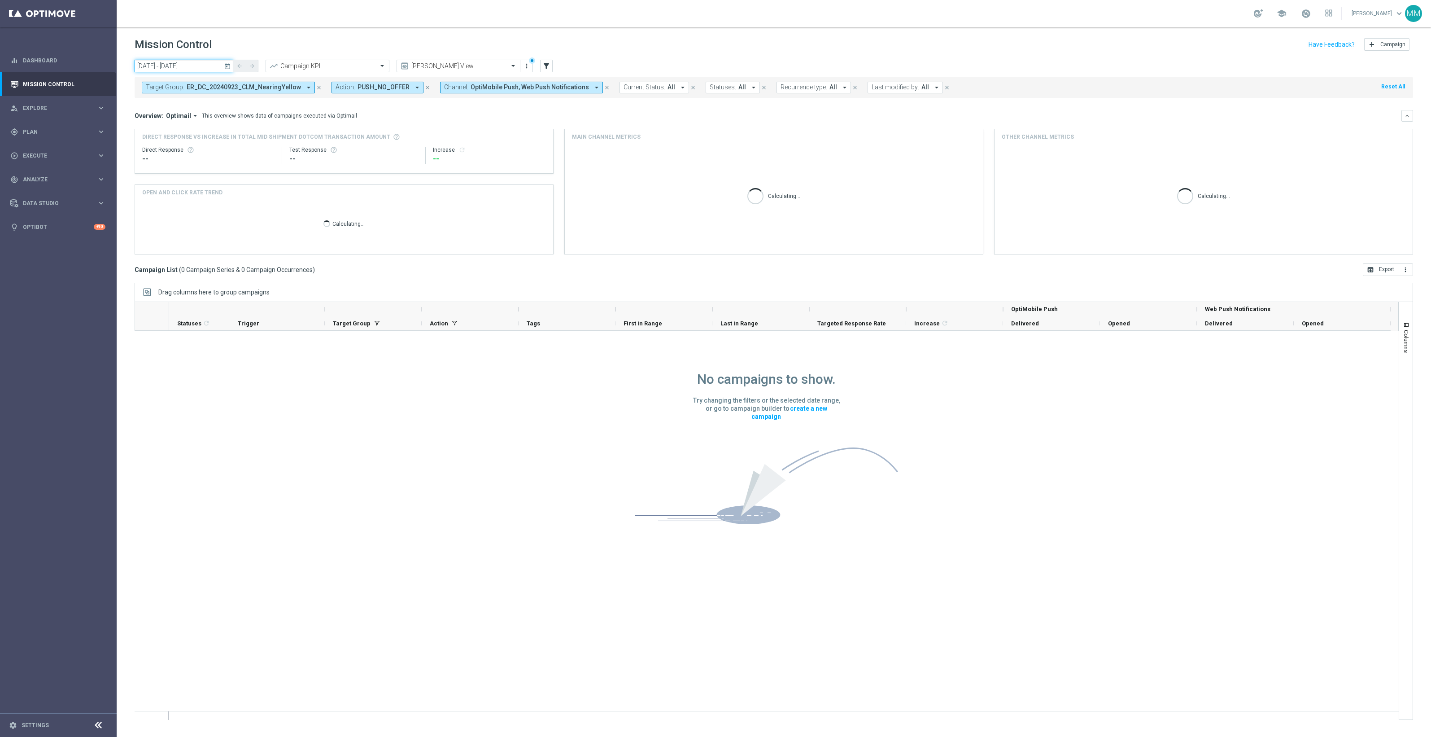
click at [220, 65] on input "15 Oct 2025 - 15 Oct 2025" at bounding box center [184, 66] width 99 height 13
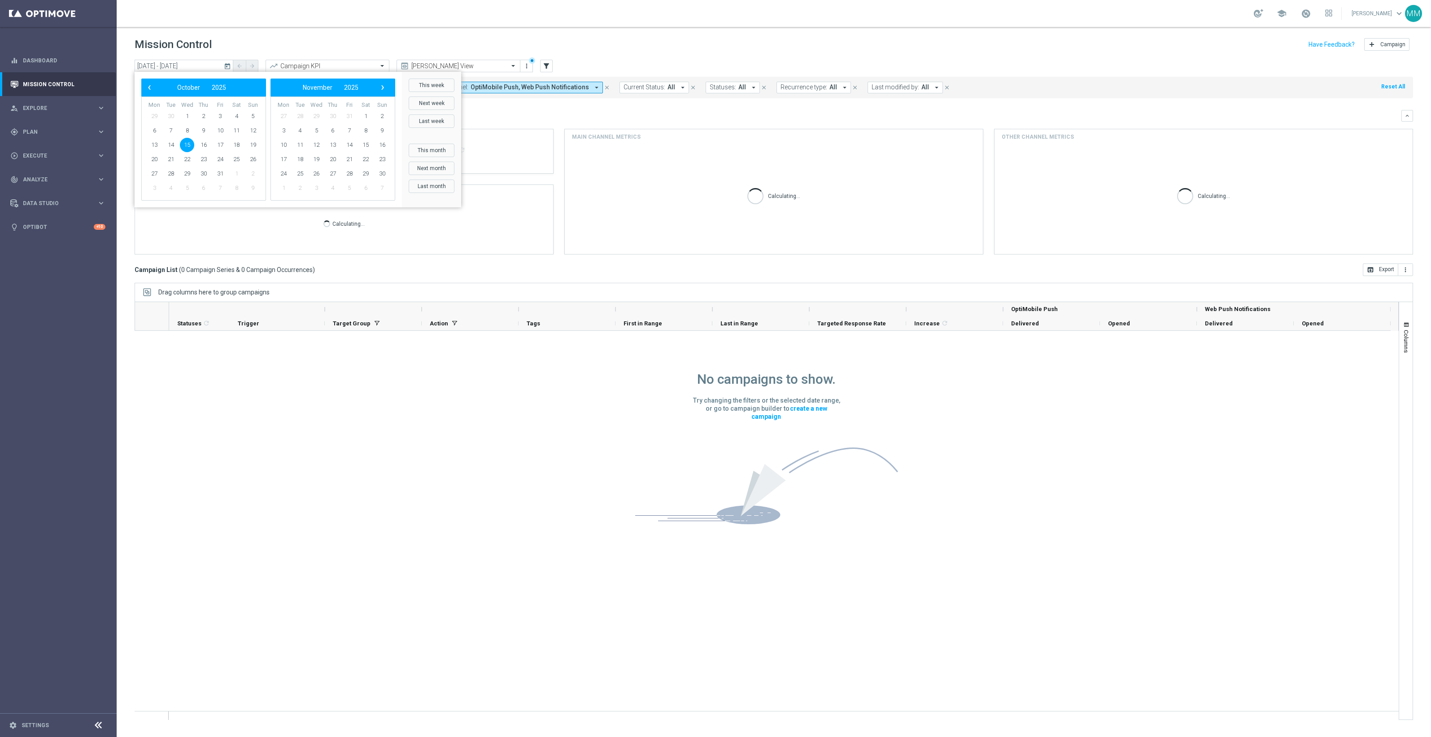
click at [227, 65] on icon "today" at bounding box center [228, 66] width 8 height 8
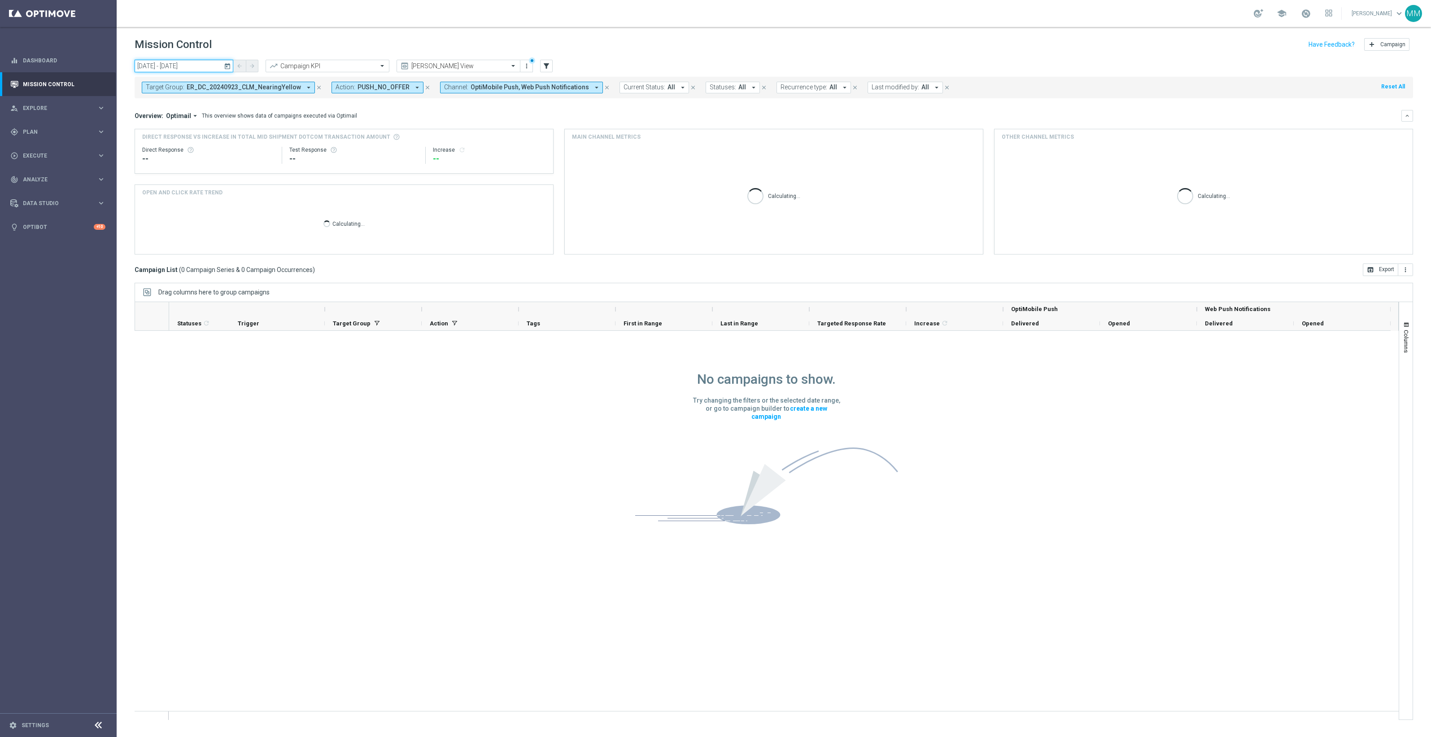
click at [195, 63] on input "15 Oct 2025 - 15 Oct 2025" at bounding box center [184, 66] width 99 height 13
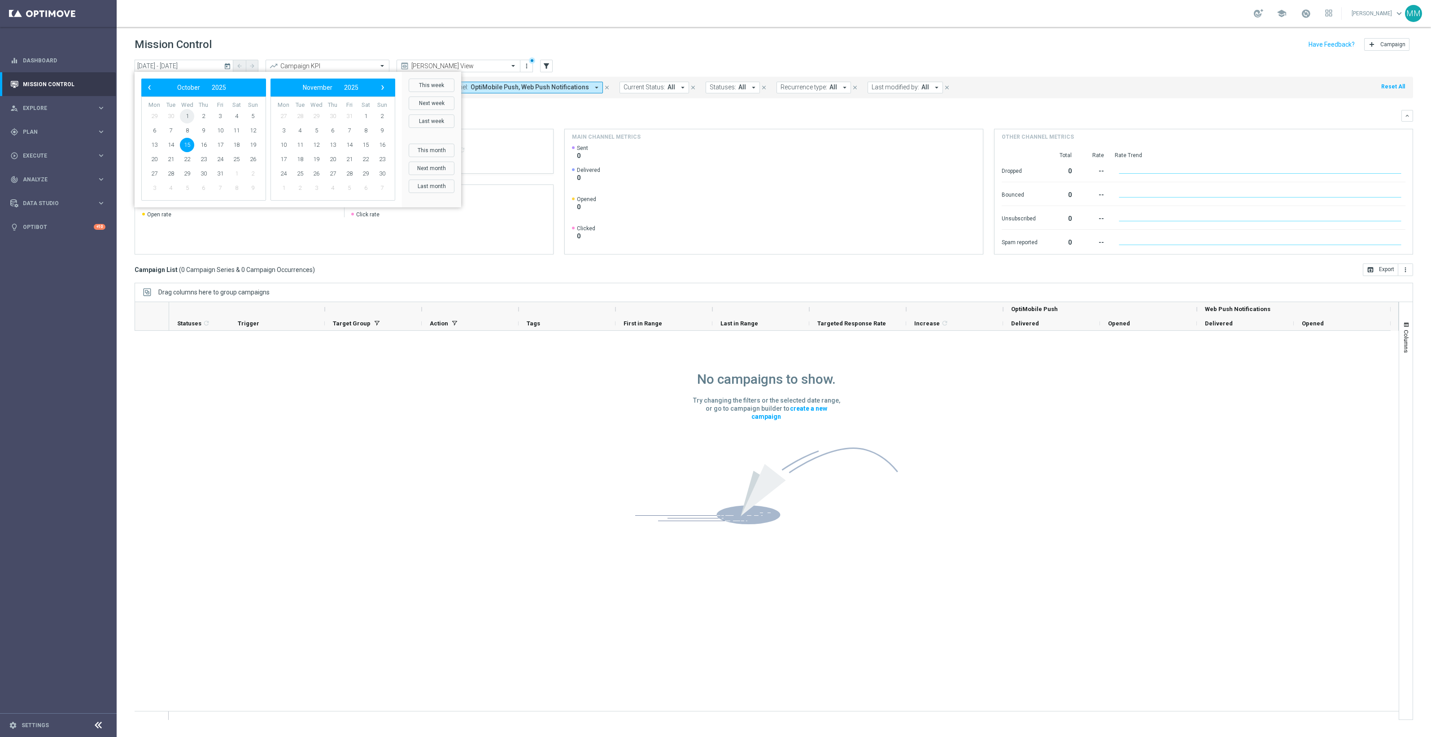
click at [191, 113] on span "1" at bounding box center [187, 116] width 14 height 14
click at [250, 157] on span "26" at bounding box center [253, 159] width 14 height 14
type input "01 Oct 2025 - 26 Oct 2025"
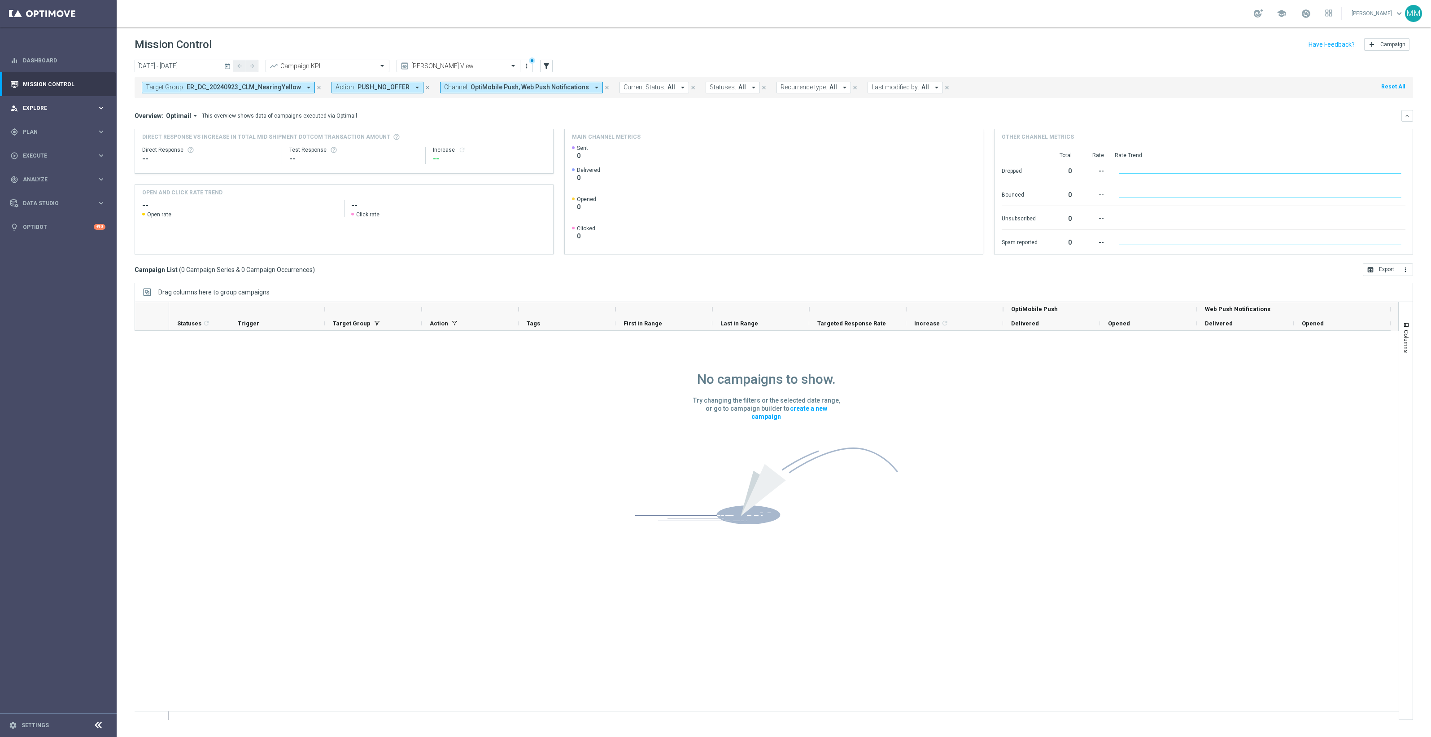
click at [79, 117] on div "person_search Explore keyboard_arrow_right" at bounding box center [58, 108] width 116 height 24
click at [59, 231] on div "gps_fixed Plan keyboard_arrow_right" at bounding box center [58, 239] width 116 height 24
click at [31, 187] on link "Optimail" at bounding box center [60, 190] width 65 height 7
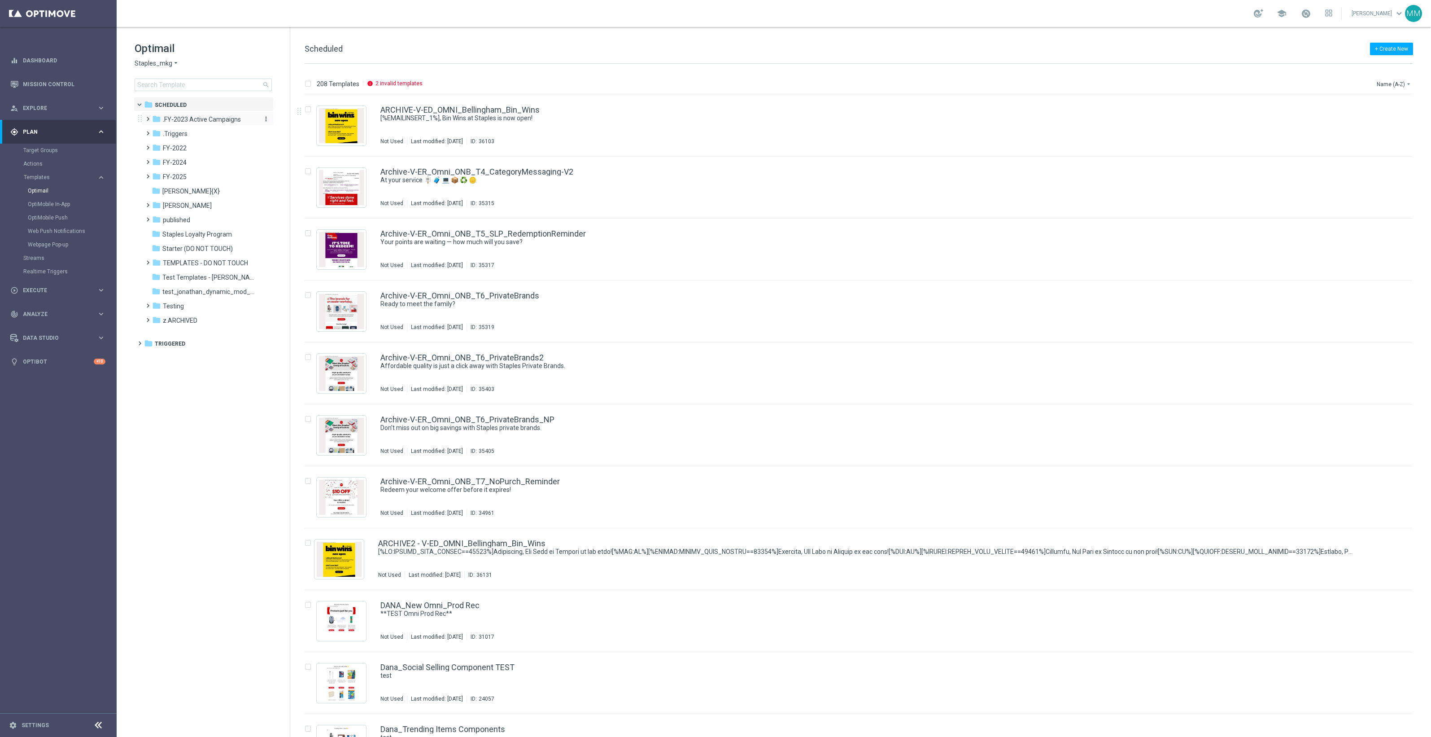
click at [205, 117] on span ".FY-2023 Active Campaigns" at bounding box center [202, 119] width 78 height 8
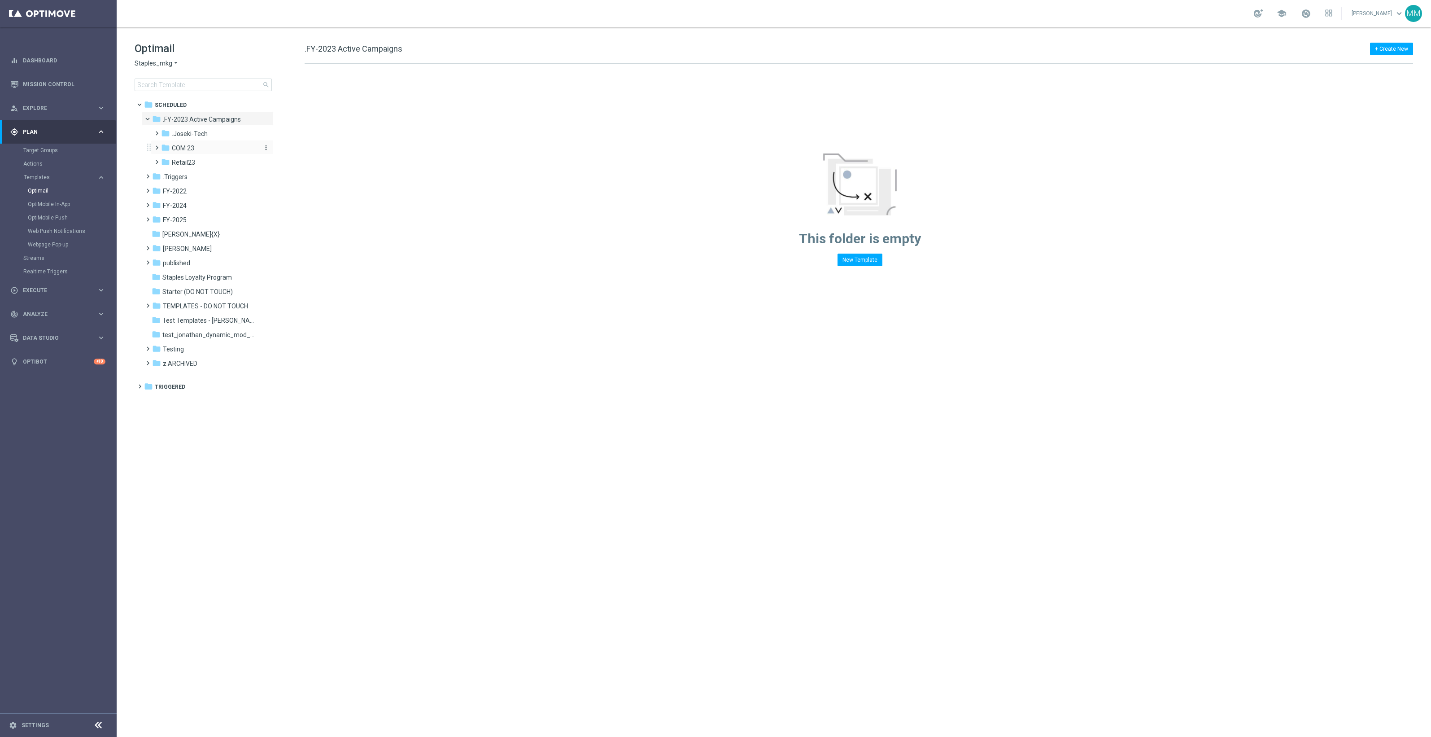
click at [197, 149] on div "folder COM 23" at bounding box center [209, 148] width 96 height 10
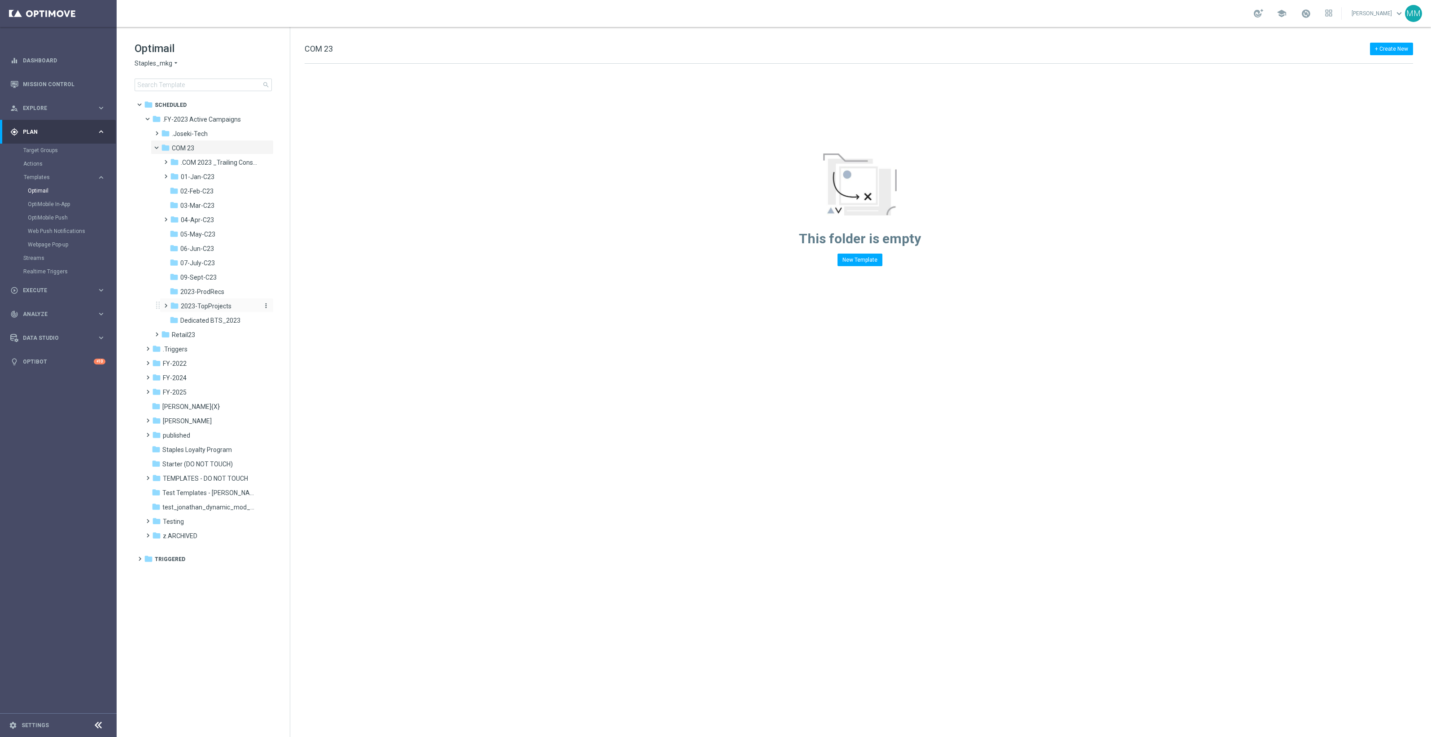
click at [233, 305] on div "folder 2023-TopProjects" at bounding box center [214, 306] width 88 height 10
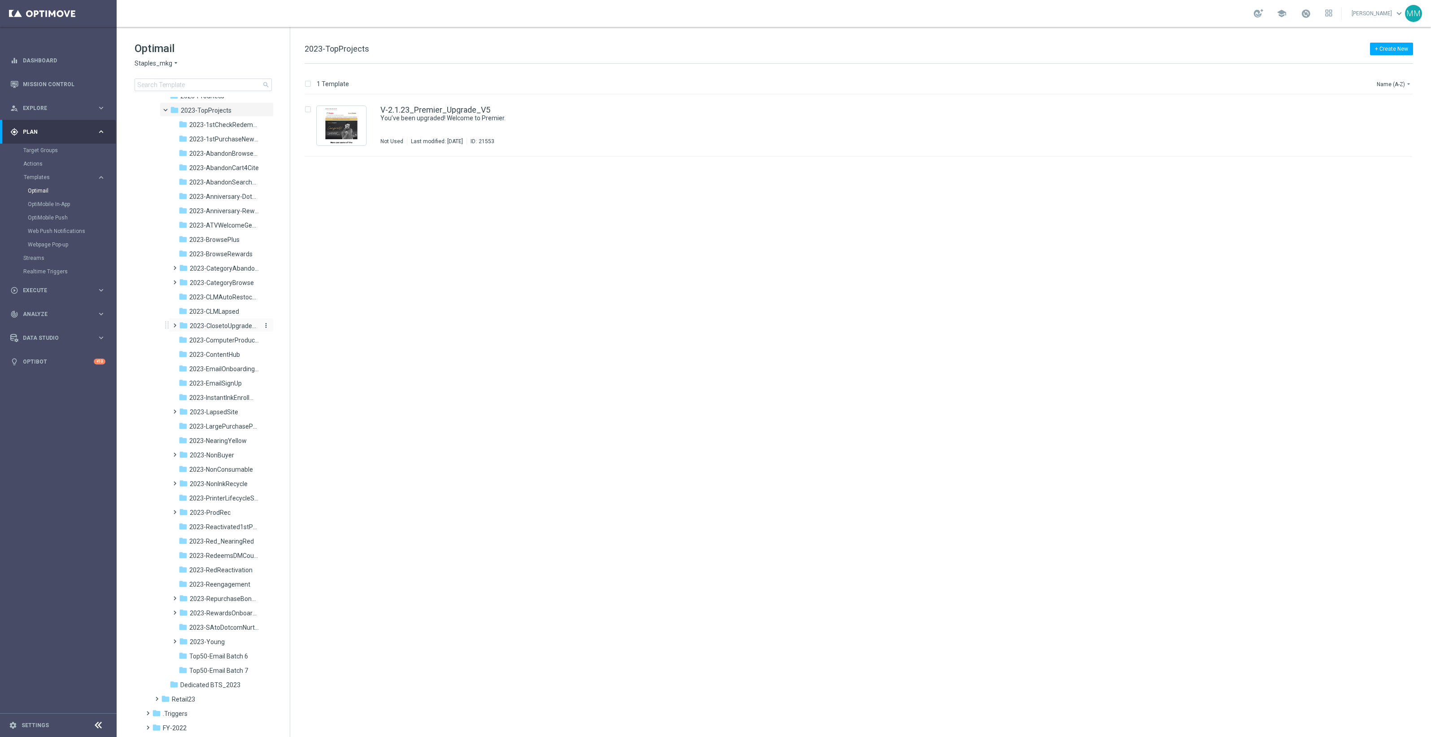
scroll to position [280, 0]
click at [243, 350] on div "folder 2023-NearingYellow more_vert" at bounding box center [221, 355] width 105 height 14
click at [224, 358] on span "2023-NearingYellow" at bounding box center [217, 356] width 57 height 8
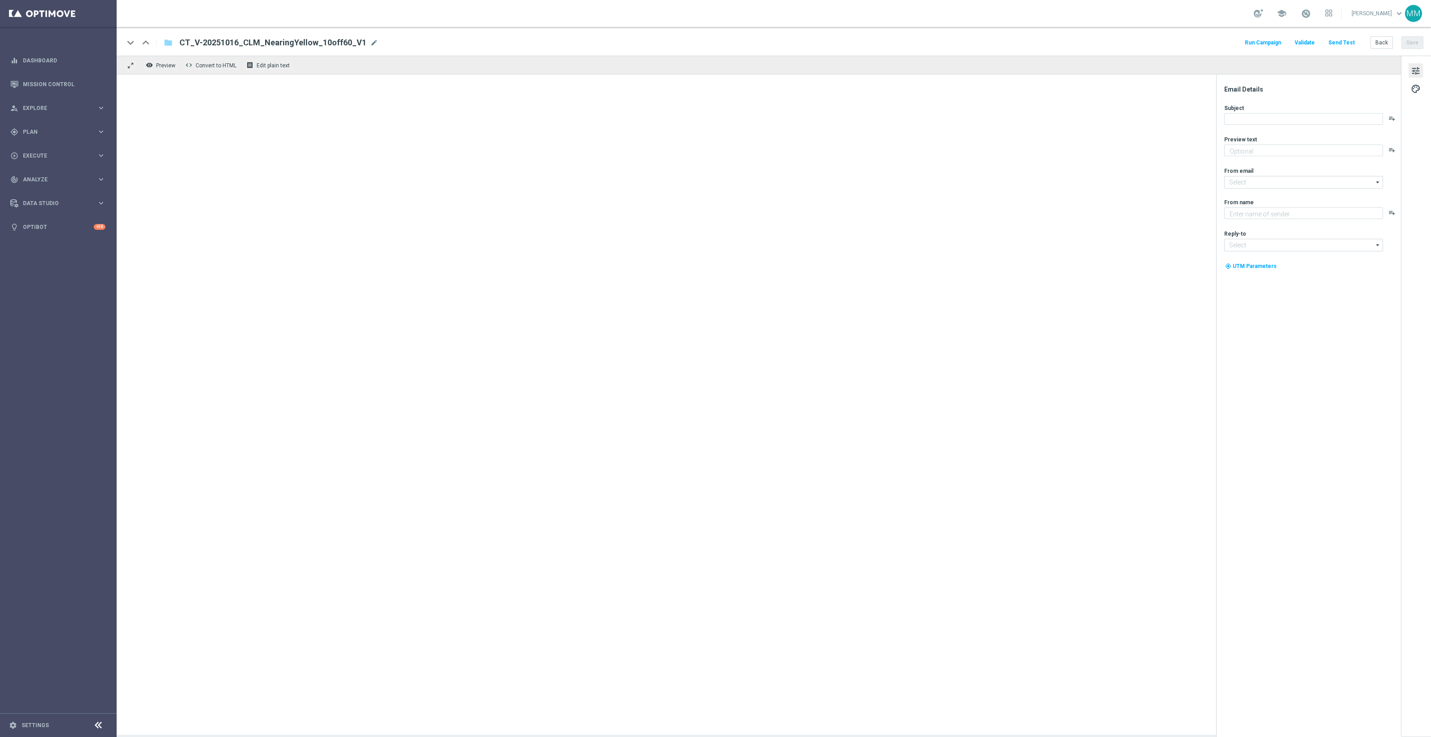
type textarea "Plus next-day delivery to over 98% of the U.S."
type textarea "Staples"
type input "[EMAIL_ADDRESS][DOMAIN_NAME]"
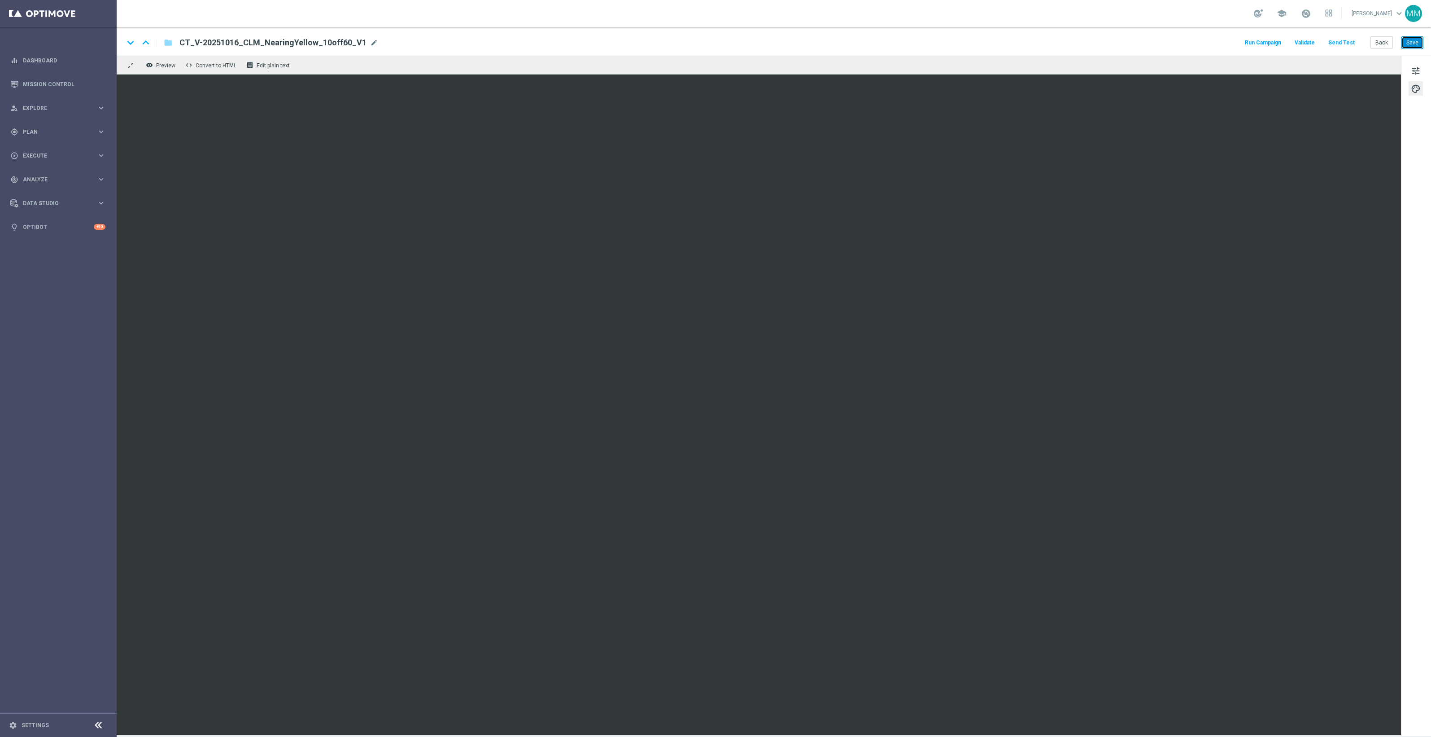
drag, startPoint x: 1412, startPoint y: 41, endPoint x: 1344, endPoint y: 81, distance: 78.9
click at [1412, 41] on button "Save" at bounding box center [1412, 42] width 22 height 13
click at [1348, 43] on button "Send Test" at bounding box center [1341, 43] width 29 height 12
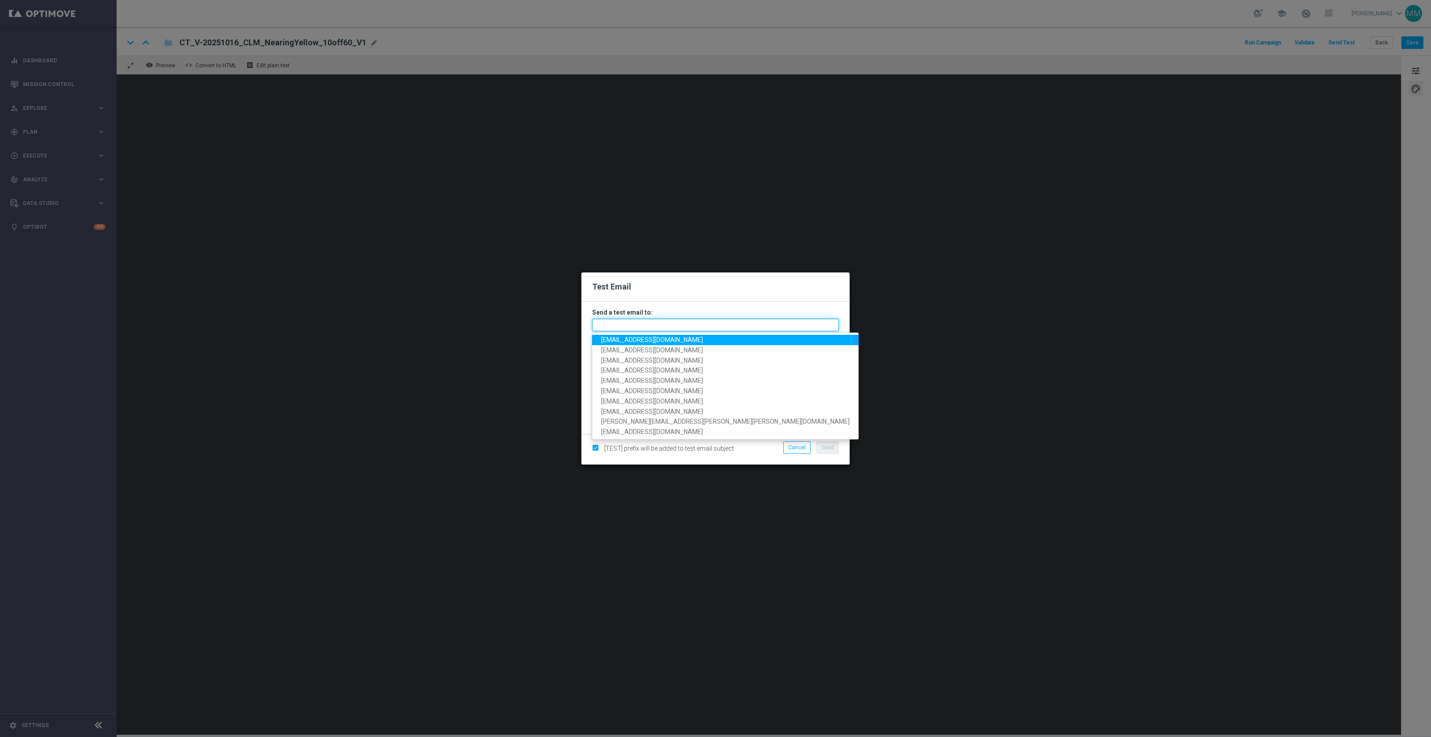
click at [689, 323] on input "text" at bounding box center [715, 324] width 247 height 13
paste input "[EMAIL_ADDRESS][DOMAIN_NAME]"
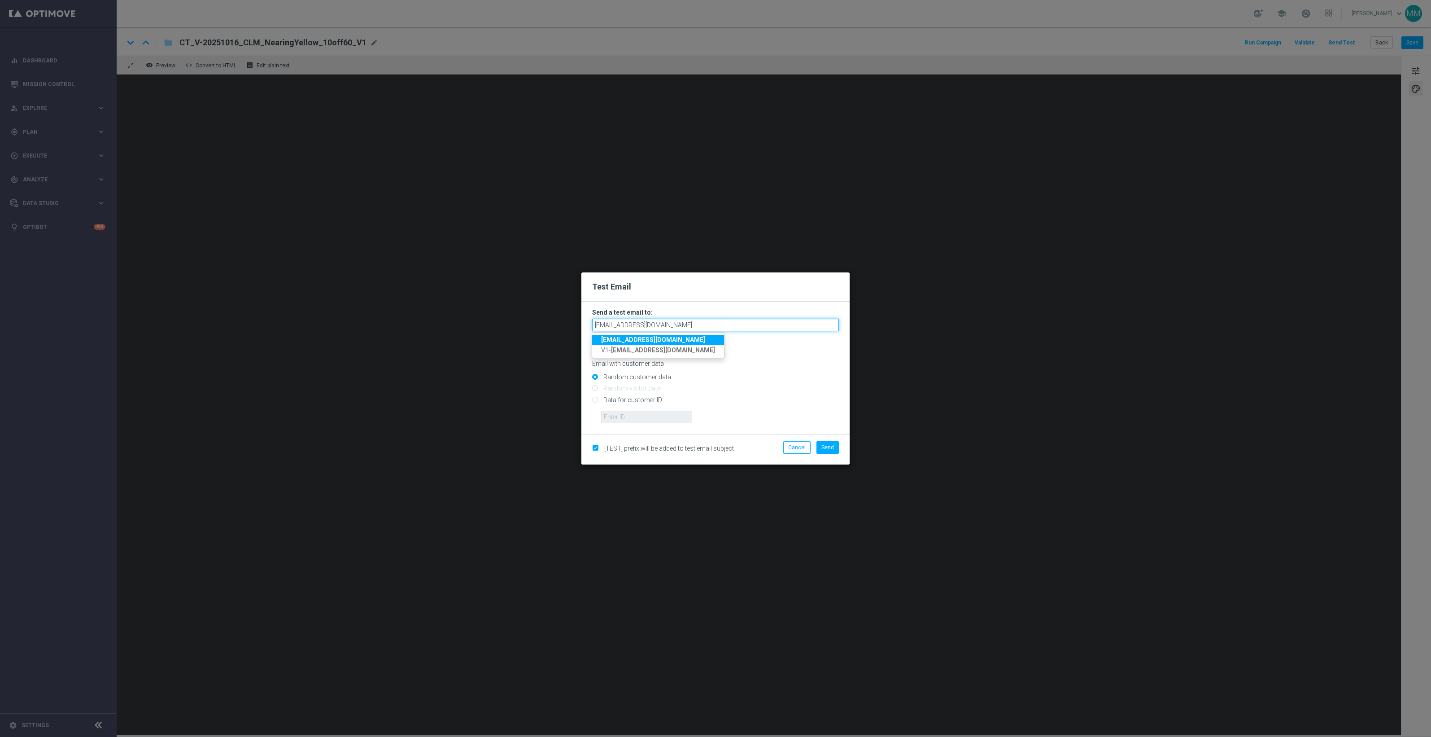
type input "[EMAIL_ADDRESS][DOMAIN_NAME]"
click at [649, 399] on input "Data for customer ID:" at bounding box center [715, 403] width 247 height 13
radio input "true"
click at [654, 420] on input "text" at bounding box center [646, 416] width 91 height 13
paste input "10000024919"
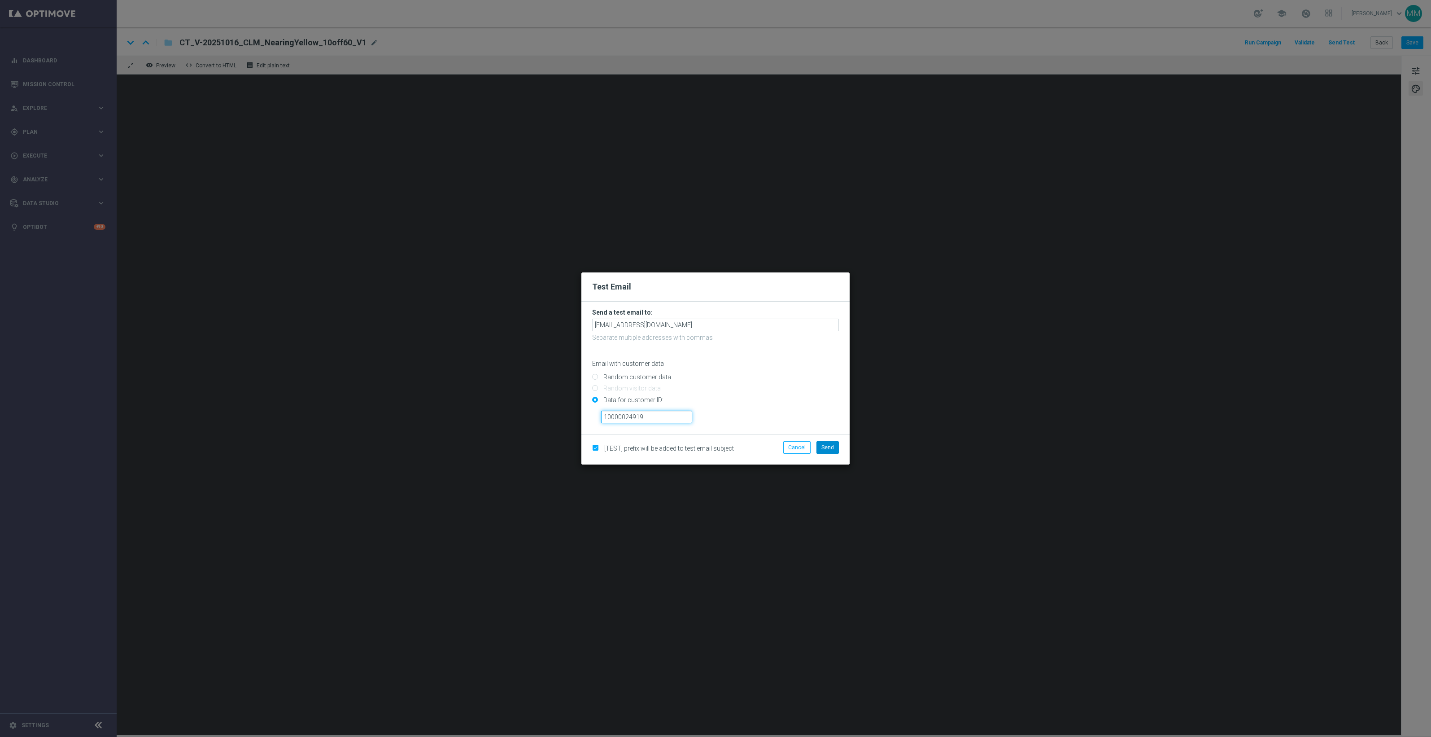
type input "10000024919"
drag, startPoint x: 828, startPoint y: 448, endPoint x: 810, endPoint y: 448, distance: 17.9
click at [828, 448] on span "Send" at bounding box center [827, 447] width 13 height 6
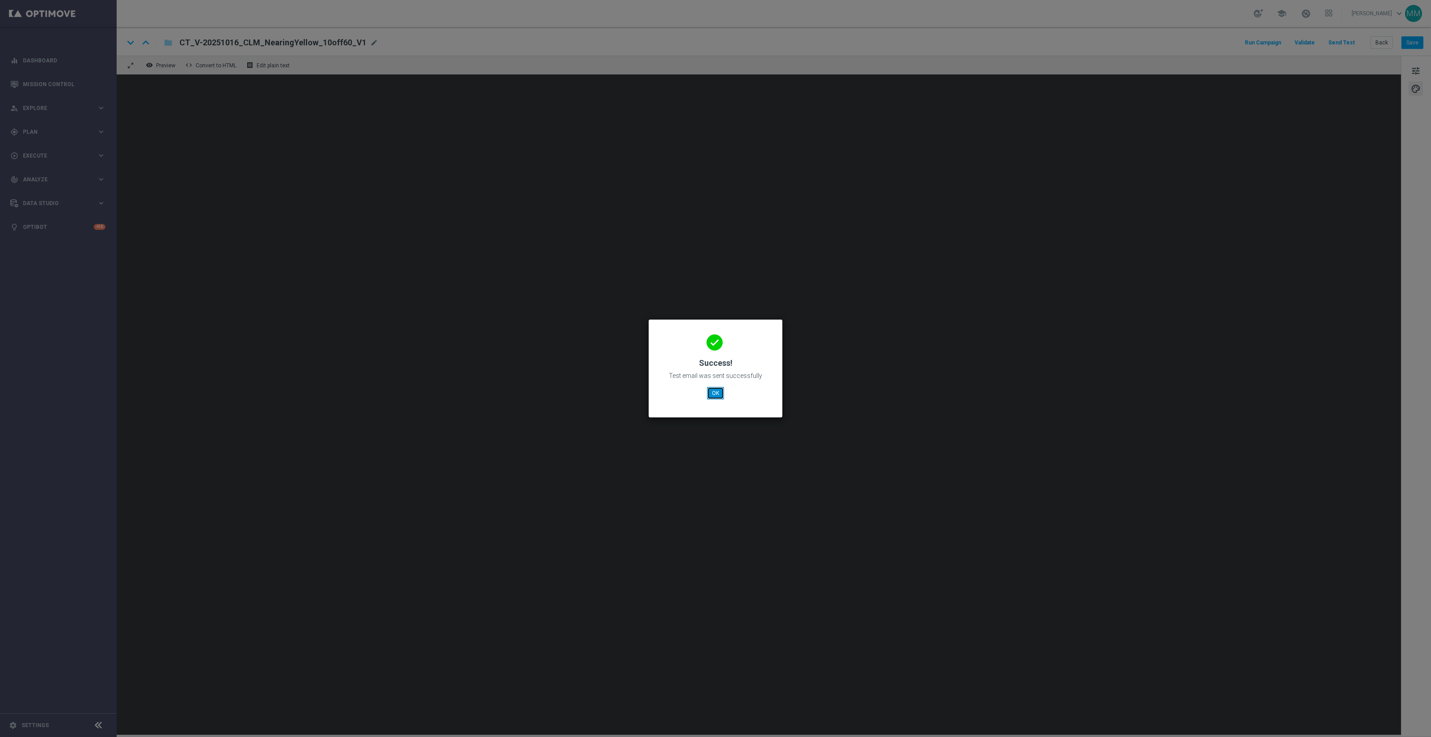
click at [717, 393] on button "OK" at bounding box center [715, 393] width 17 height 13
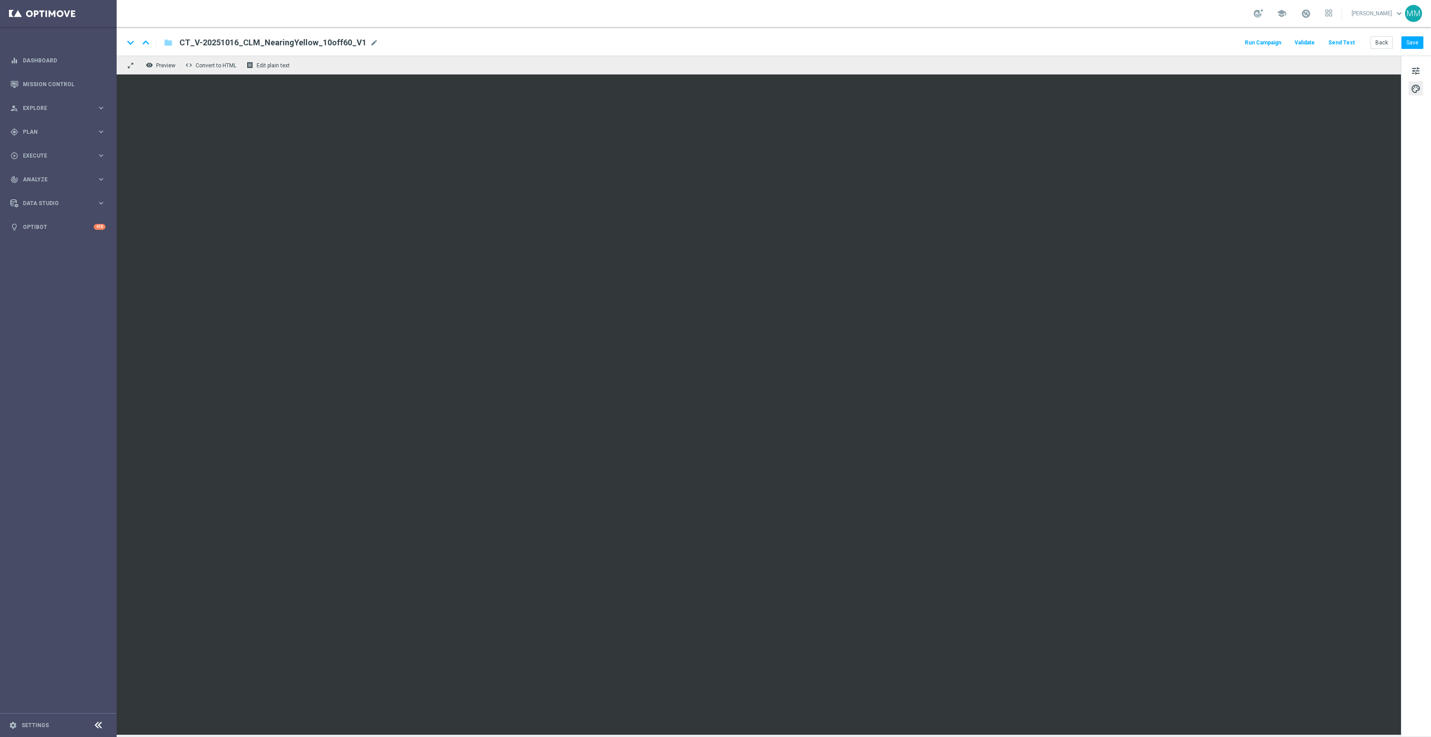
click at [1354, 43] on button "Send Test" at bounding box center [1341, 43] width 29 height 12
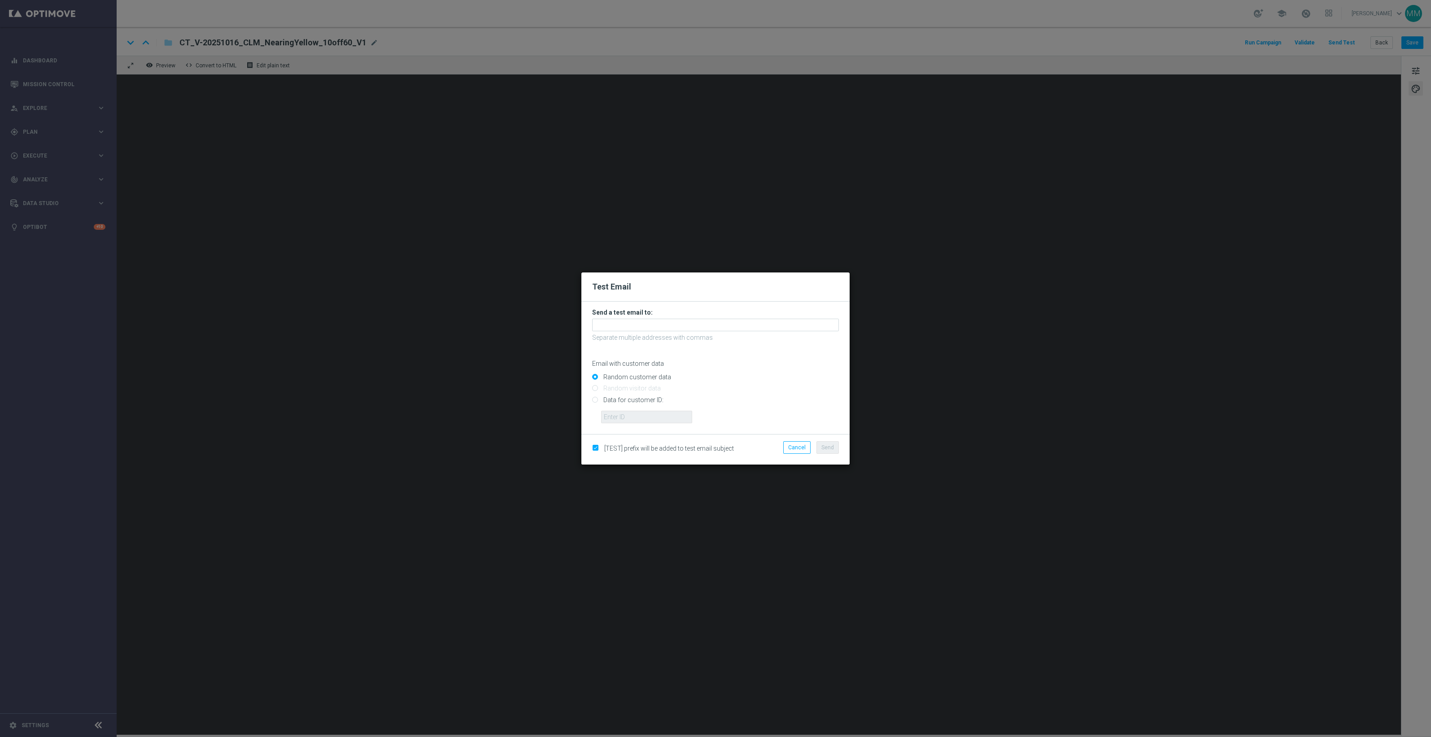
click at [637, 402] on input "Data for customer ID:" at bounding box center [715, 403] width 247 height 13
radio input "true"
drag, startPoint x: 631, startPoint y: 418, endPoint x: 615, endPoint y: 422, distance: 17.1
click at [631, 418] on input "text" at bounding box center [646, 416] width 91 height 13
paste input "10049077256"
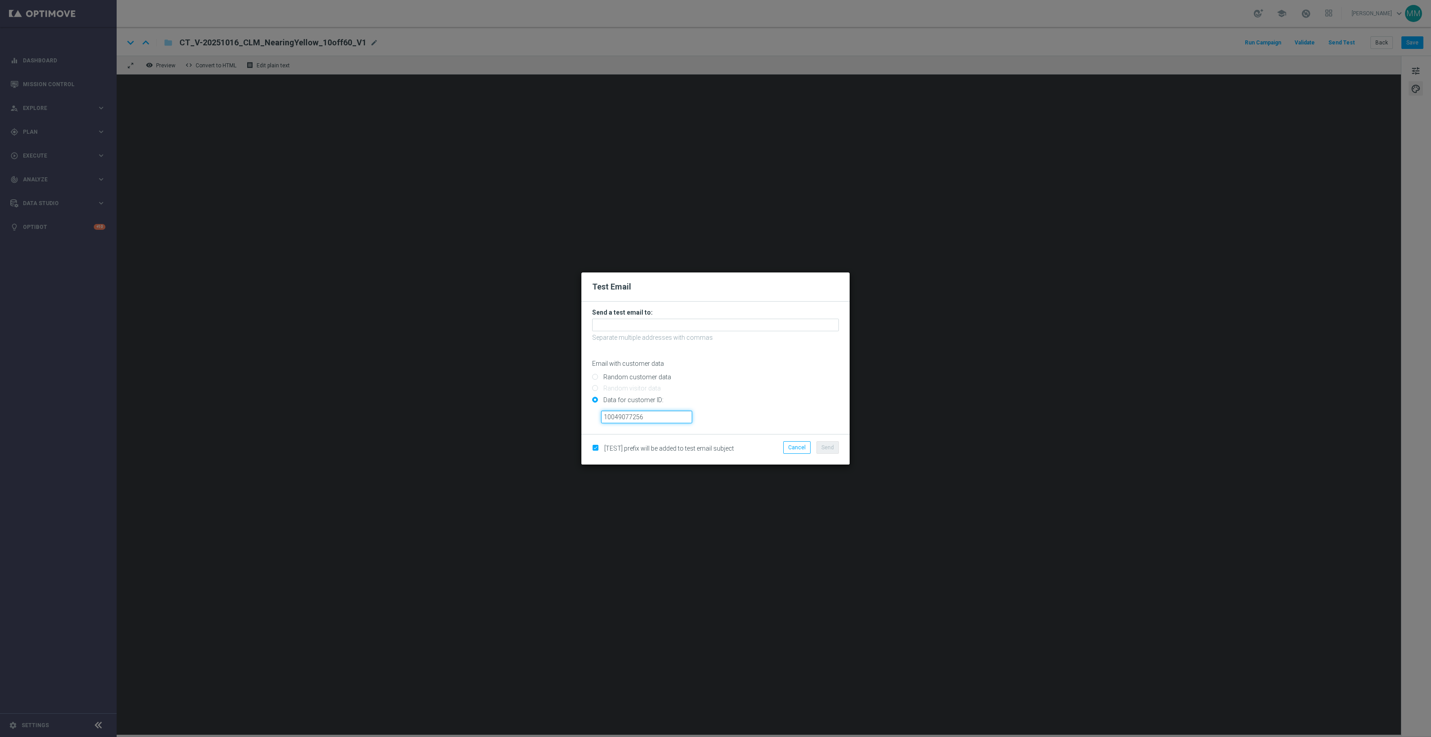
type input "10049077256"
drag, startPoint x: 692, startPoint y: 324, endPoint x: 734, endPoint y: 335, distance: 43.5
click at [692, 324] on input "text" at bounding box center [715, 324] width 247 height 13
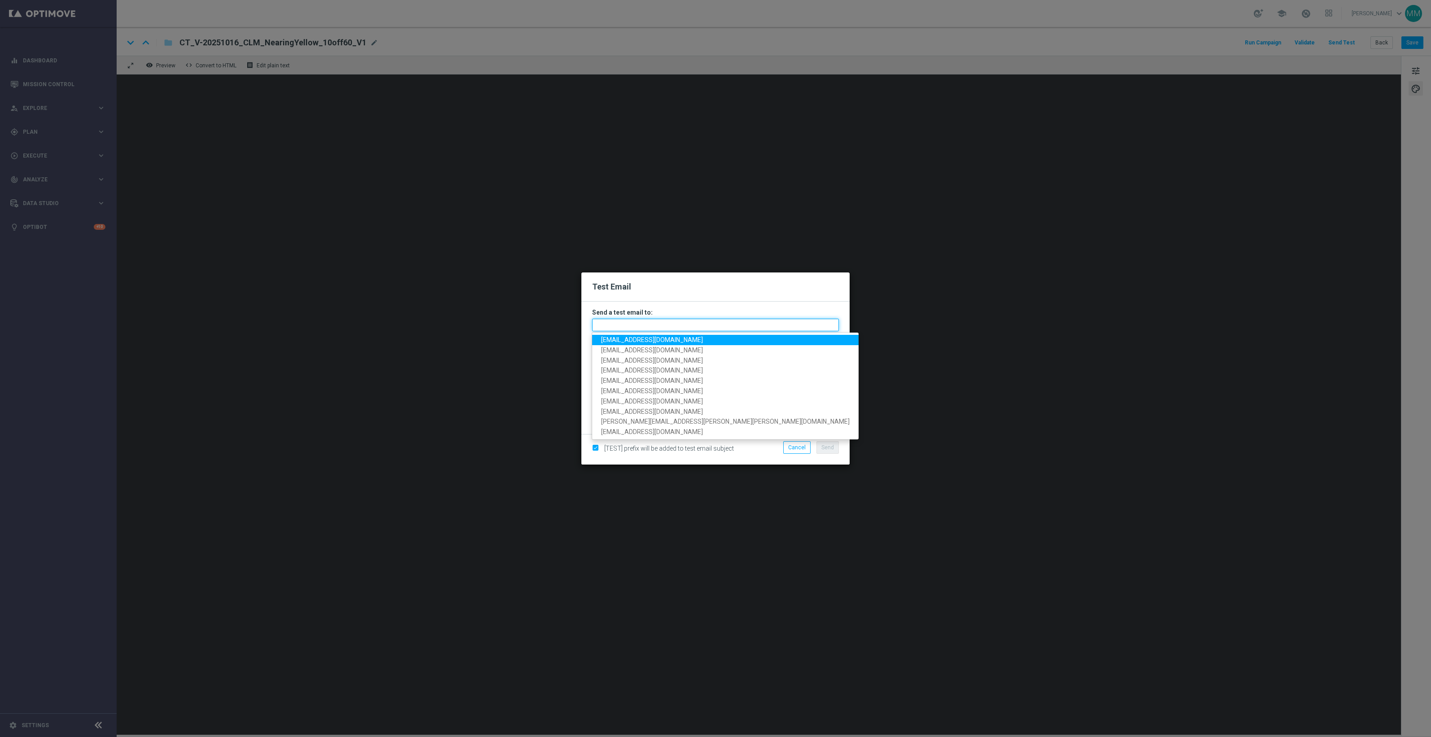
paste input "[EMAIL_ADDRESS][DOMAIN_NAME]"
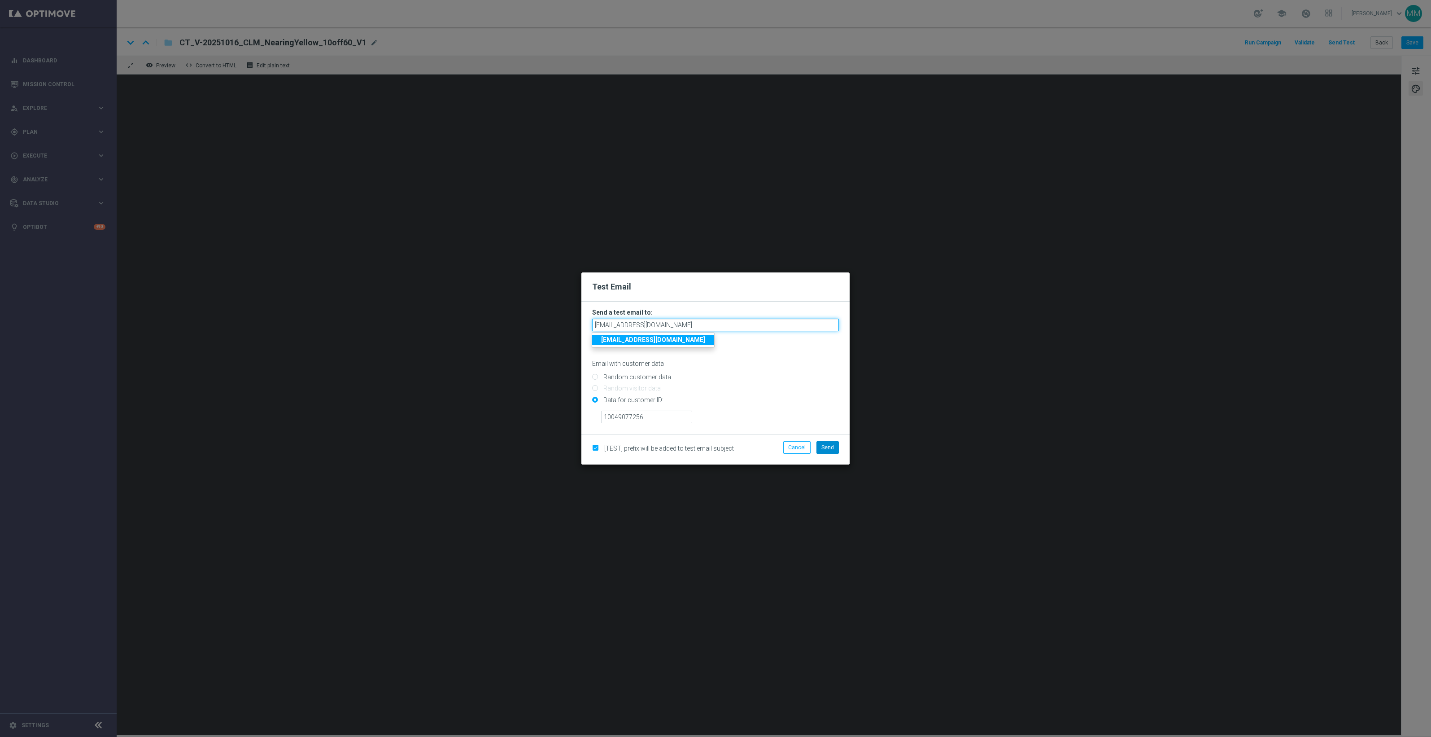
type input "[EMAIL_ADDRESS][DOMAIN_NAME]"
click at [826, 446] on span "Send" at bounding box center [827, 447] width 13 height 6
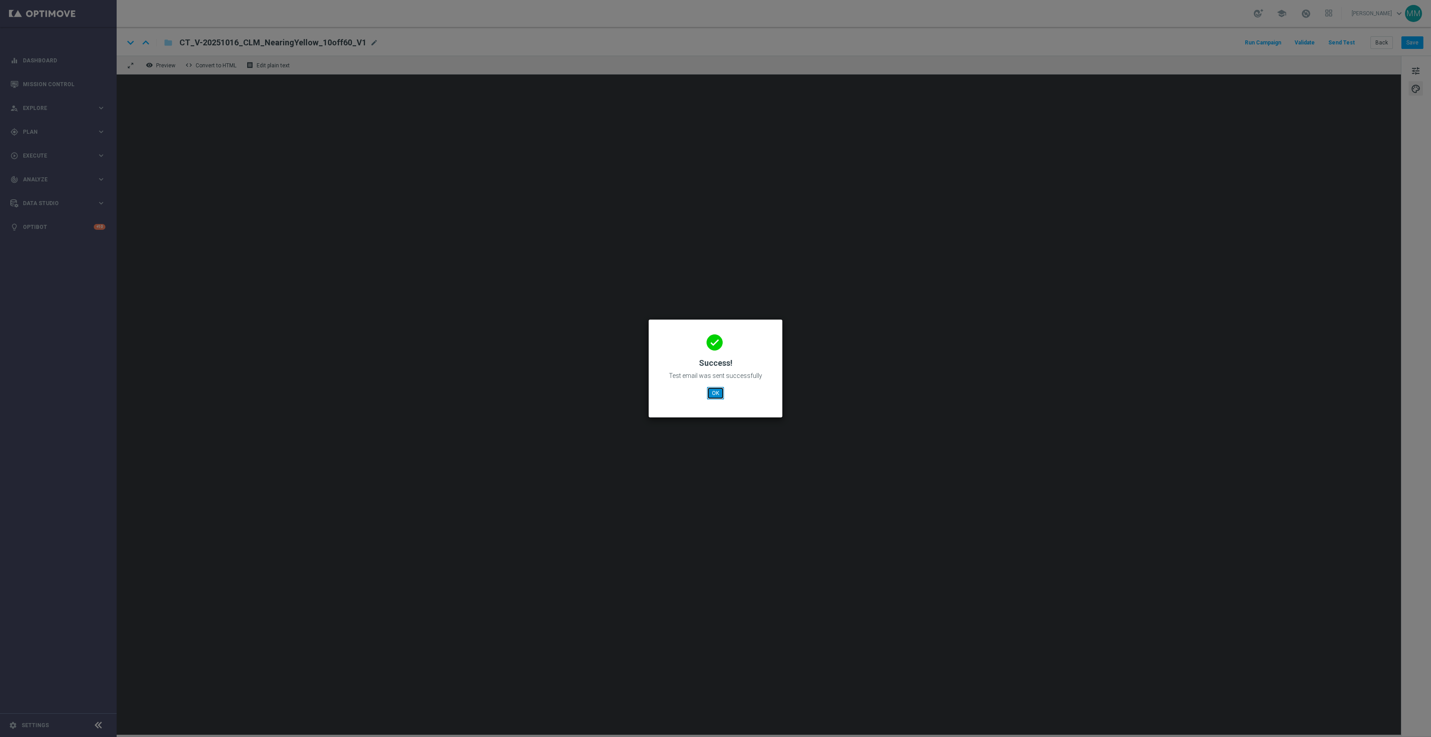
click at [709, 391] on button "OK" at bounding box center [715, 393] width 17 height 13
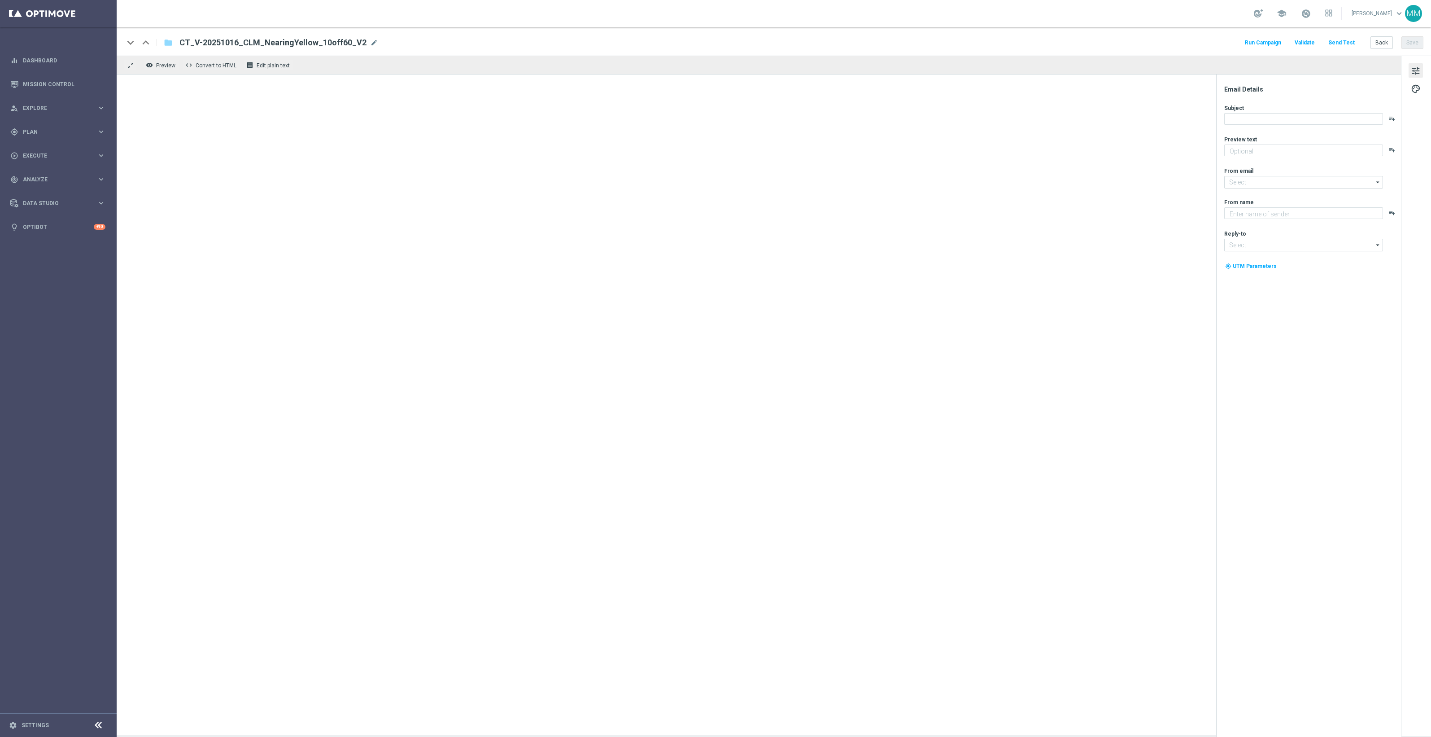
type textarea "Plus 30-min pickup (so fast and easy!)."
type input "[EMAIL_ADDRESS][DOMAIN_NAME]"
type textarea "Staples"
type input "[EMAIL_ADDRESS][DOMAIN_NAME]"
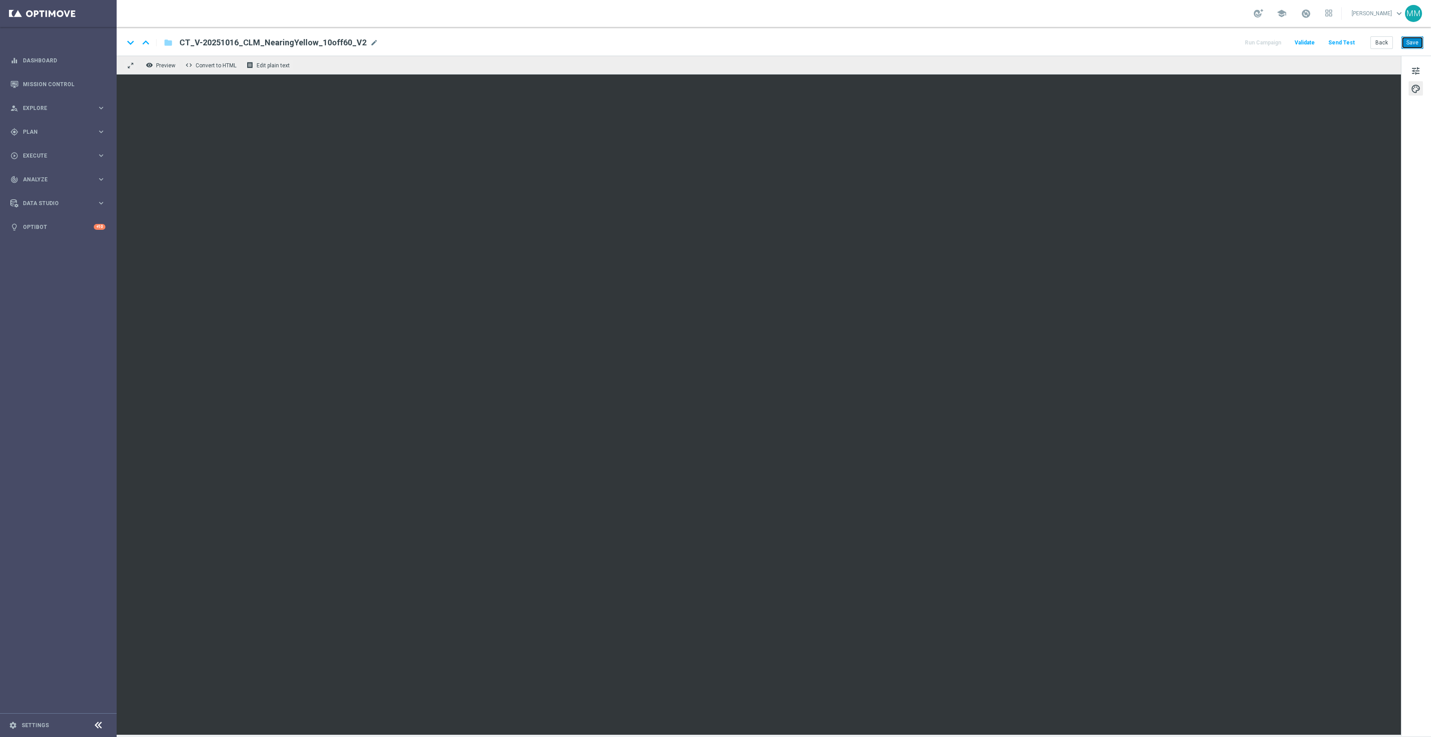
click at [1405, 39] on button "Save" at bounding box center [1412, 42] width 22 height 13
click at [1412, 42] on button "Save" at bounding box center [1412, 42] width 22 height 13
click at [1412, 43] on button "Save" at bounding box center [1412, 42] width 22 height 13
click at [1343, 44] on button "Send Test" at bounding box center [1341, 43] width 29 height 12
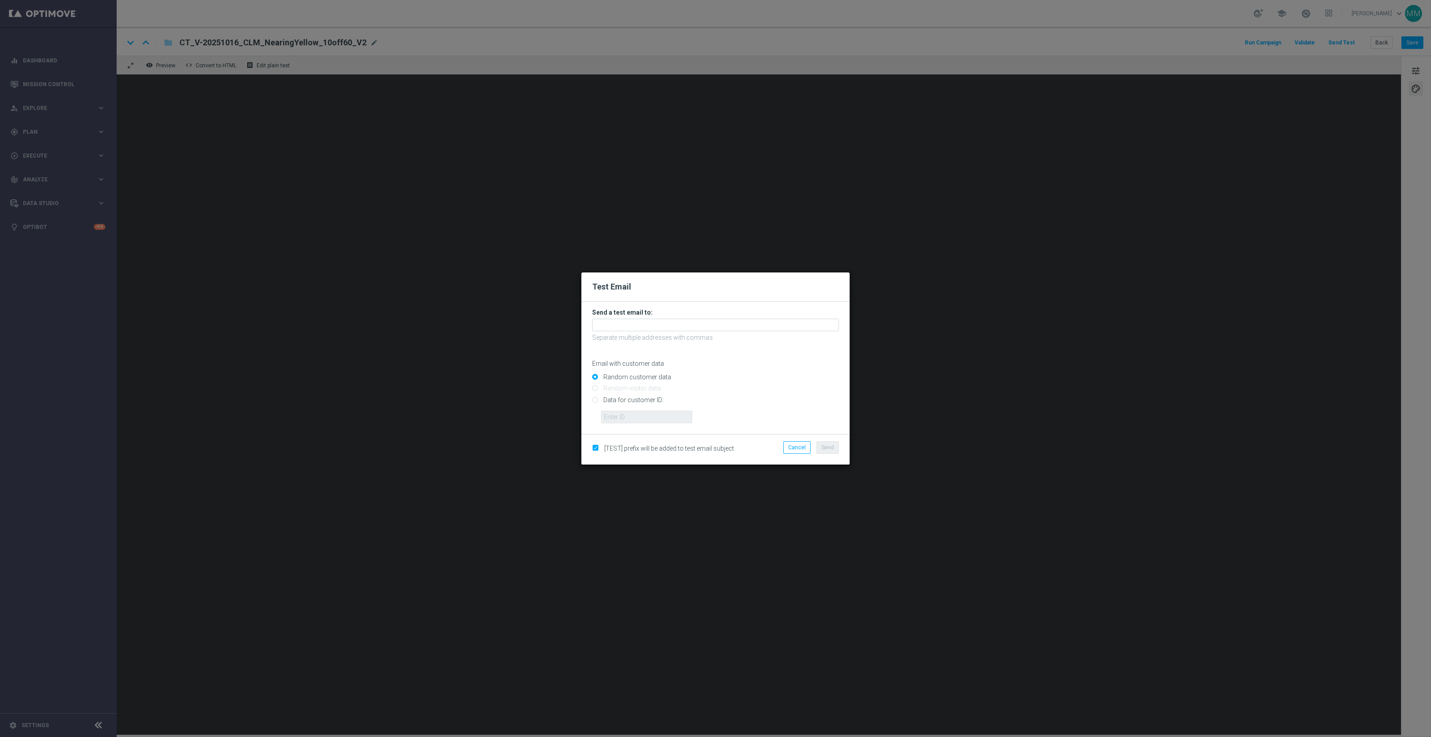
click at [633, 399] on input "Data for customer ID:" at bounding box center [715, 403] width 247 height 13
radio input "true"
click at [628, 419] on input "text" at bounding box center [646, 416] width 91 height 13
paste input "10000024919"
type input "10000024919"
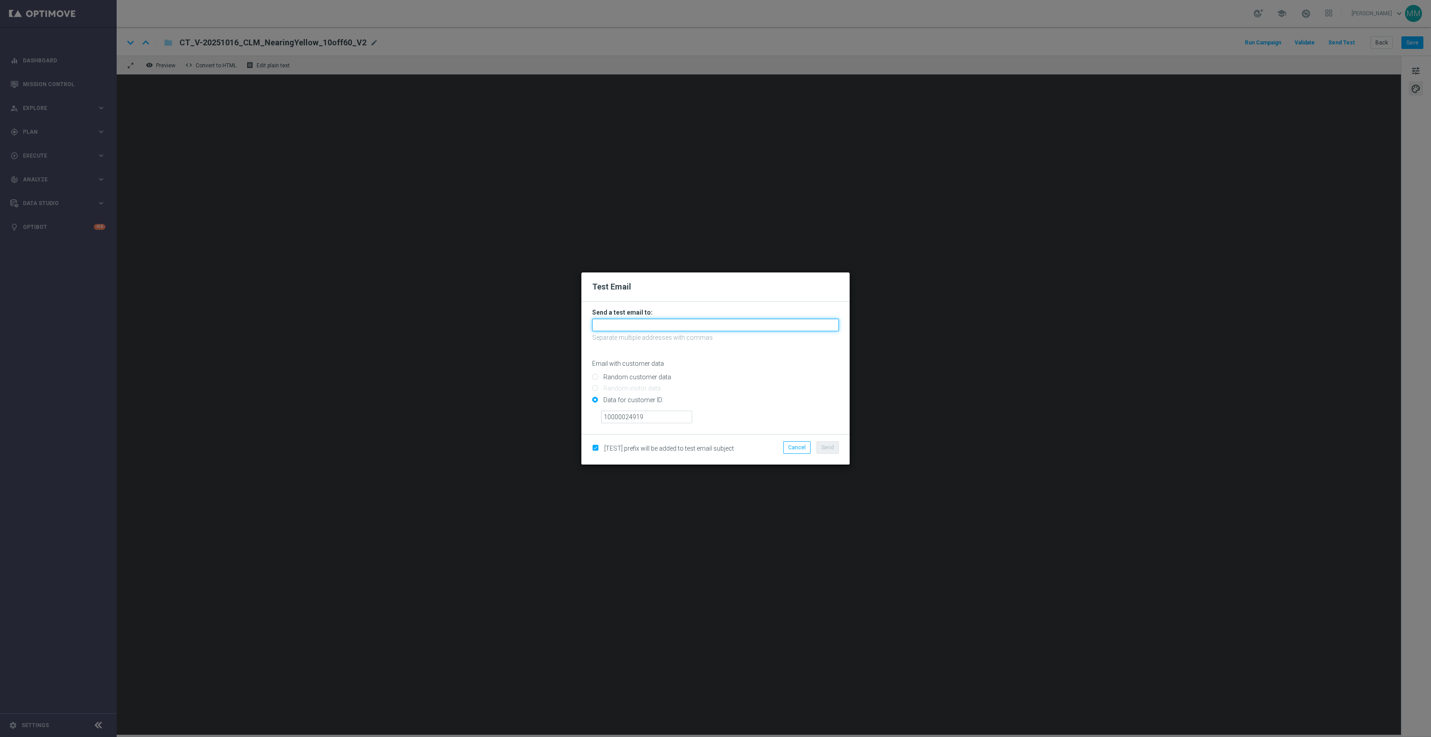
click at [617, 321] on input "text" at bounding box center [715, 324] width 247 height 13
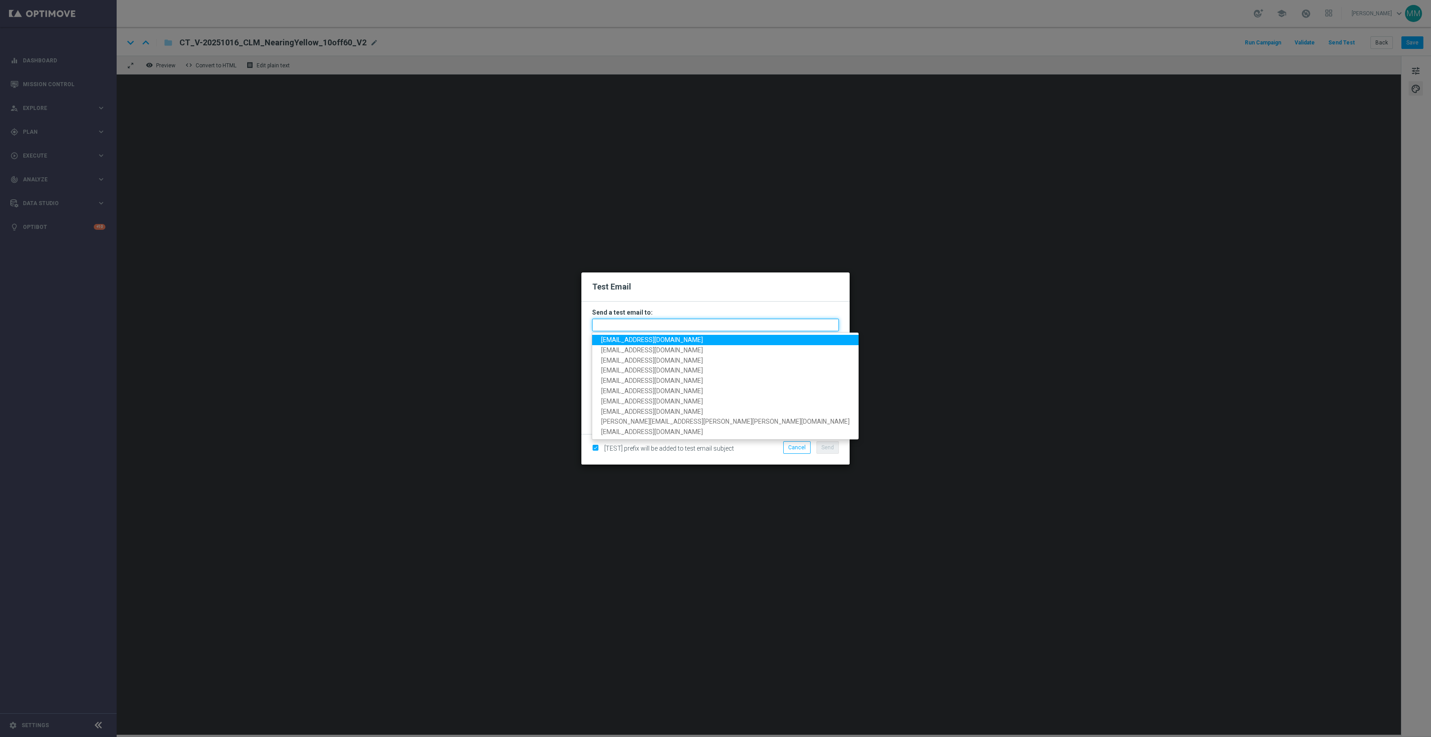
paste input "[EMAIL_ADDRESS][DOMAIN_NAME]"
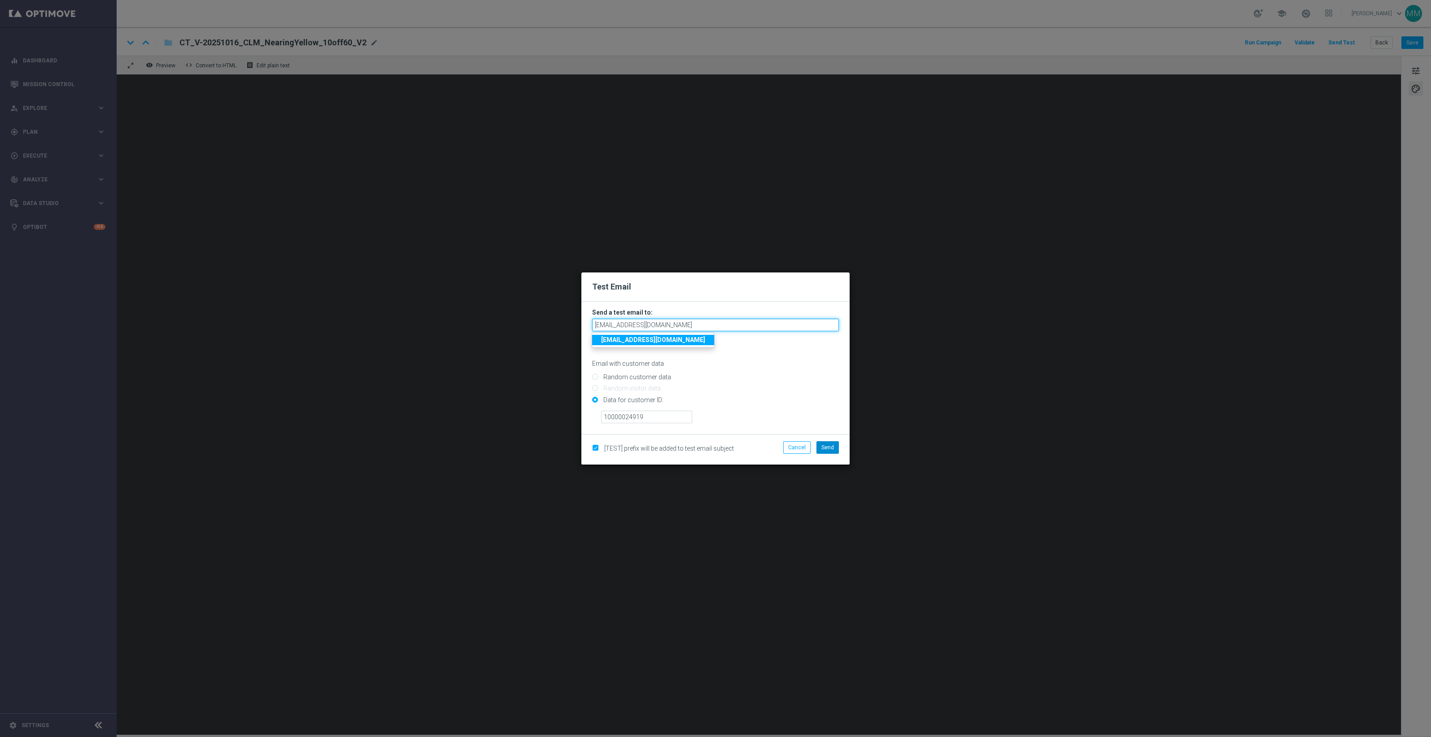
type input "[EMAIL_ADDRESS][DOMAIN_NAME]"
click at [828, 452] on button "Send" at bounding box center [827, 447] width 22 height 13
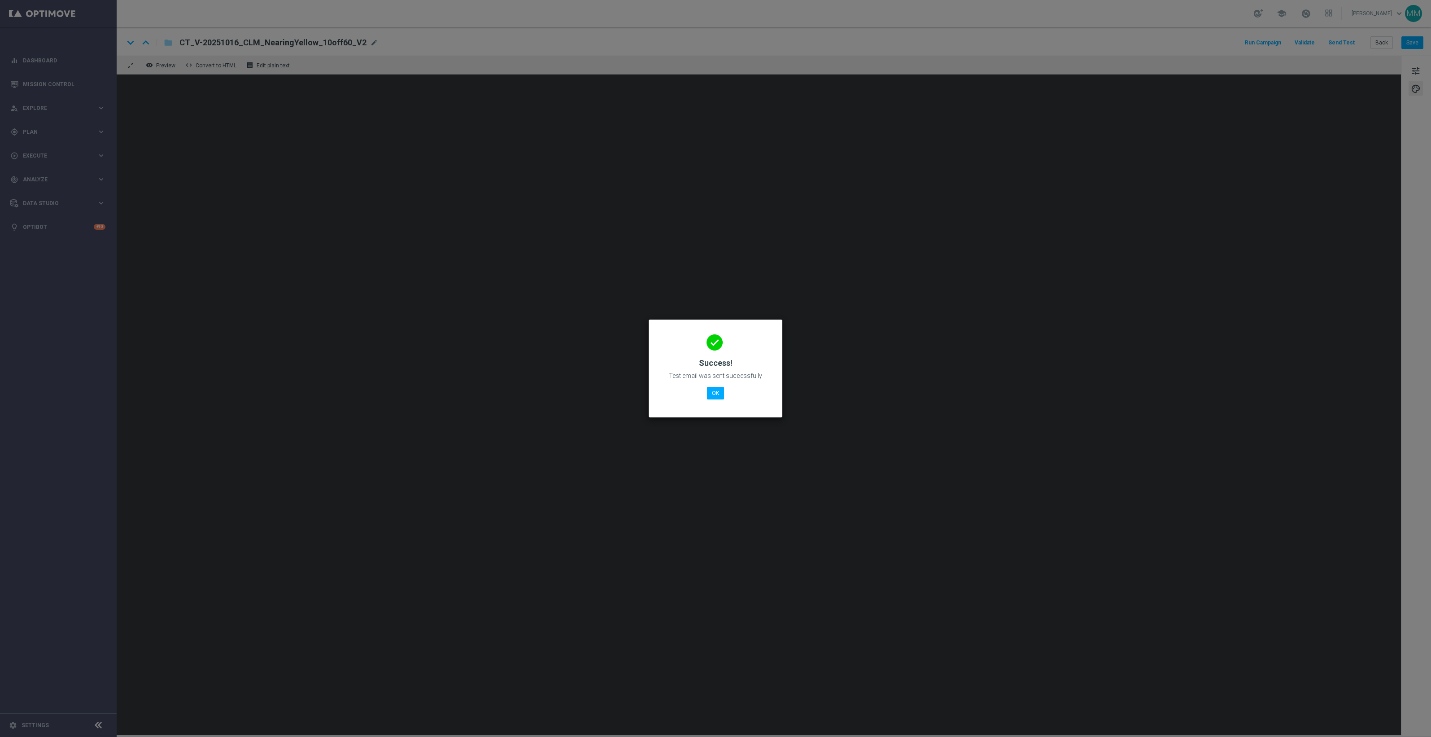
click at [715, 382] on div "done Success! Test email was sent successfully OK" at bounding box center [715, 367] width 112 height 78
click at [718, 391] on button "OK" at bounding box center [715, 393] width 17 height 13
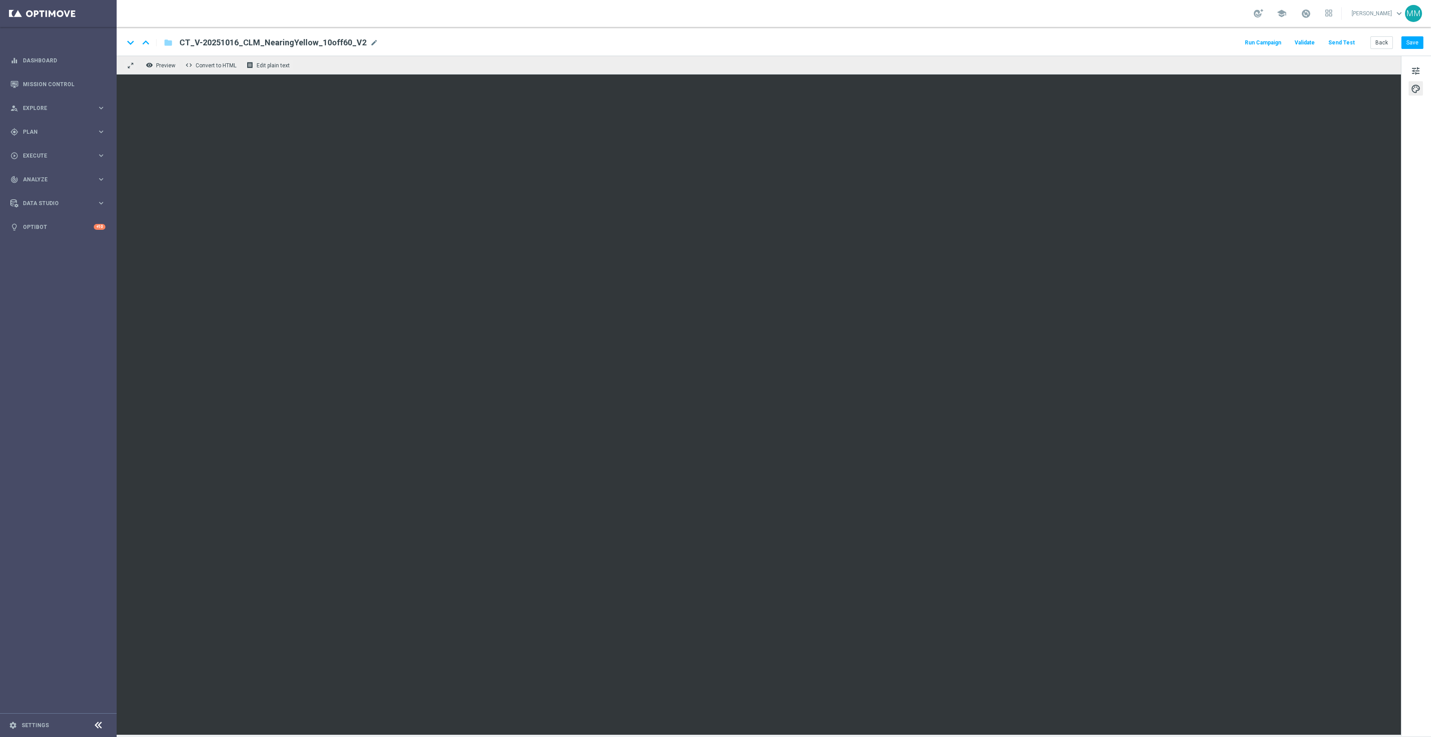
click at [1344, 41] on button "Send Test" at bounding box center [1341, 43] width 29 height 12
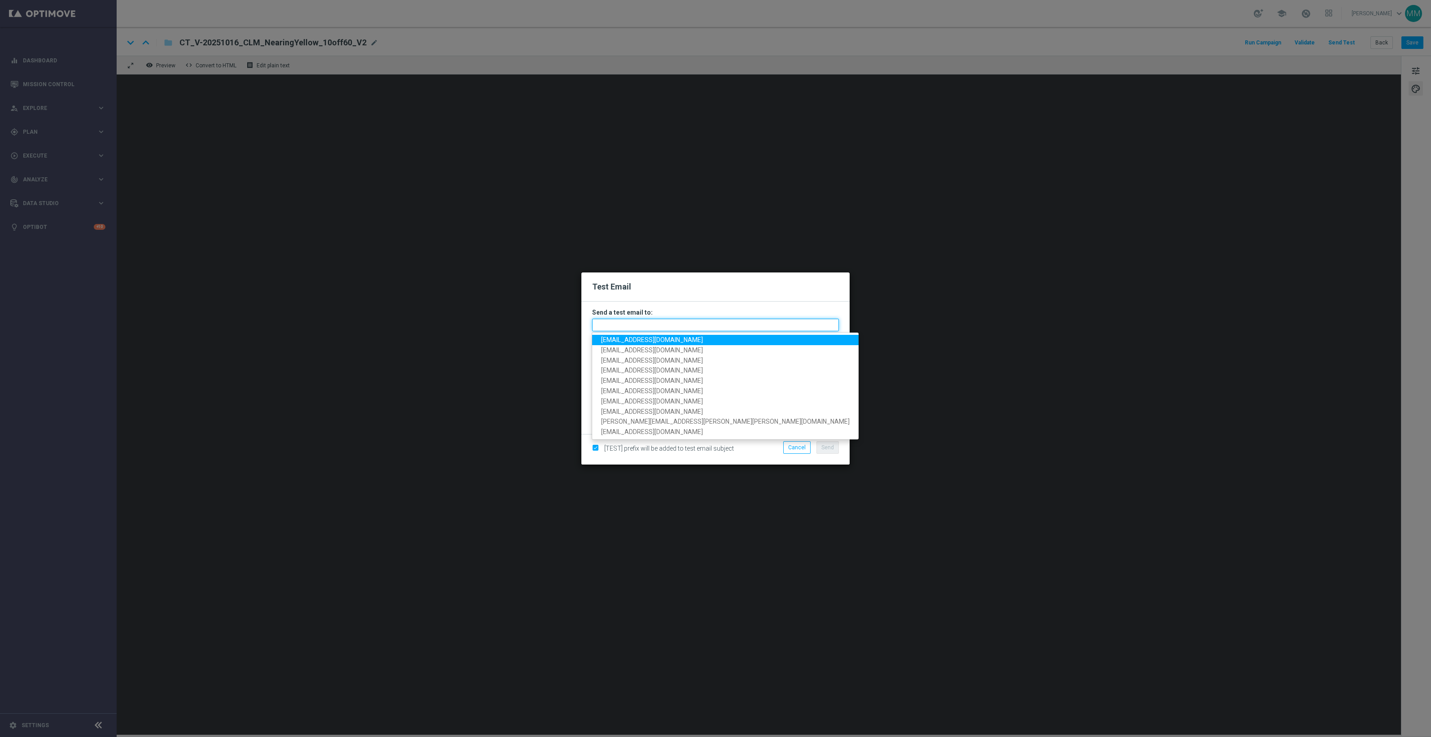
click at [678, 327] on input "text" at bounding box center [715, 324] width 247 height 13
paste input "[EMAIL_ADDRESS][DOMAIN_NAME]"
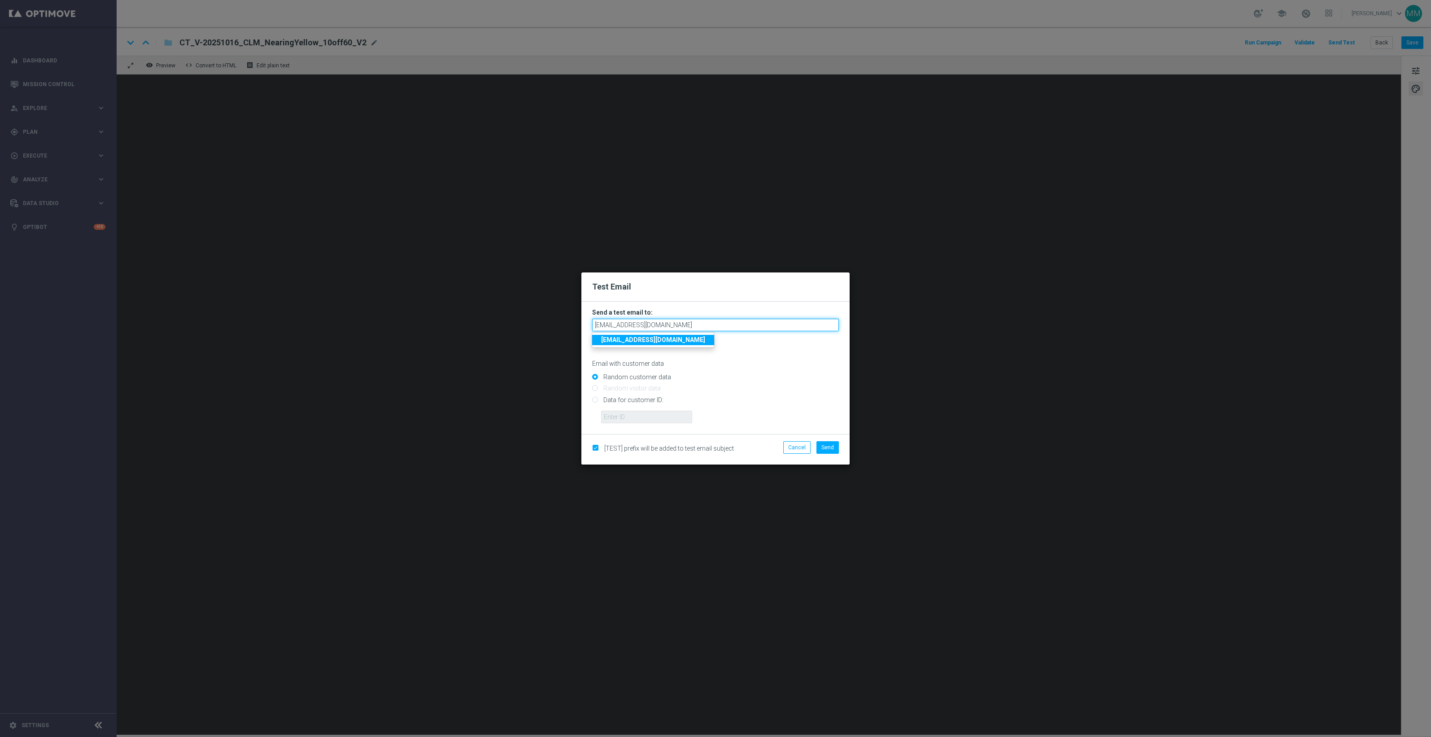
type input "[EMAIL_ADDRESS][DOMAIN_NAME]"
drag, startPoint x: 626, startPoint y: 397, endPoint x: 629, endPoint y: 416, distance: 18.7
click at [626, 397] on input "Data for customer ID:" at bounding box center [715, 403] width 247 height 13
radio input "true"
click at [629, 416] on input "text" at bounding box center [646, 416] width 91 height 13
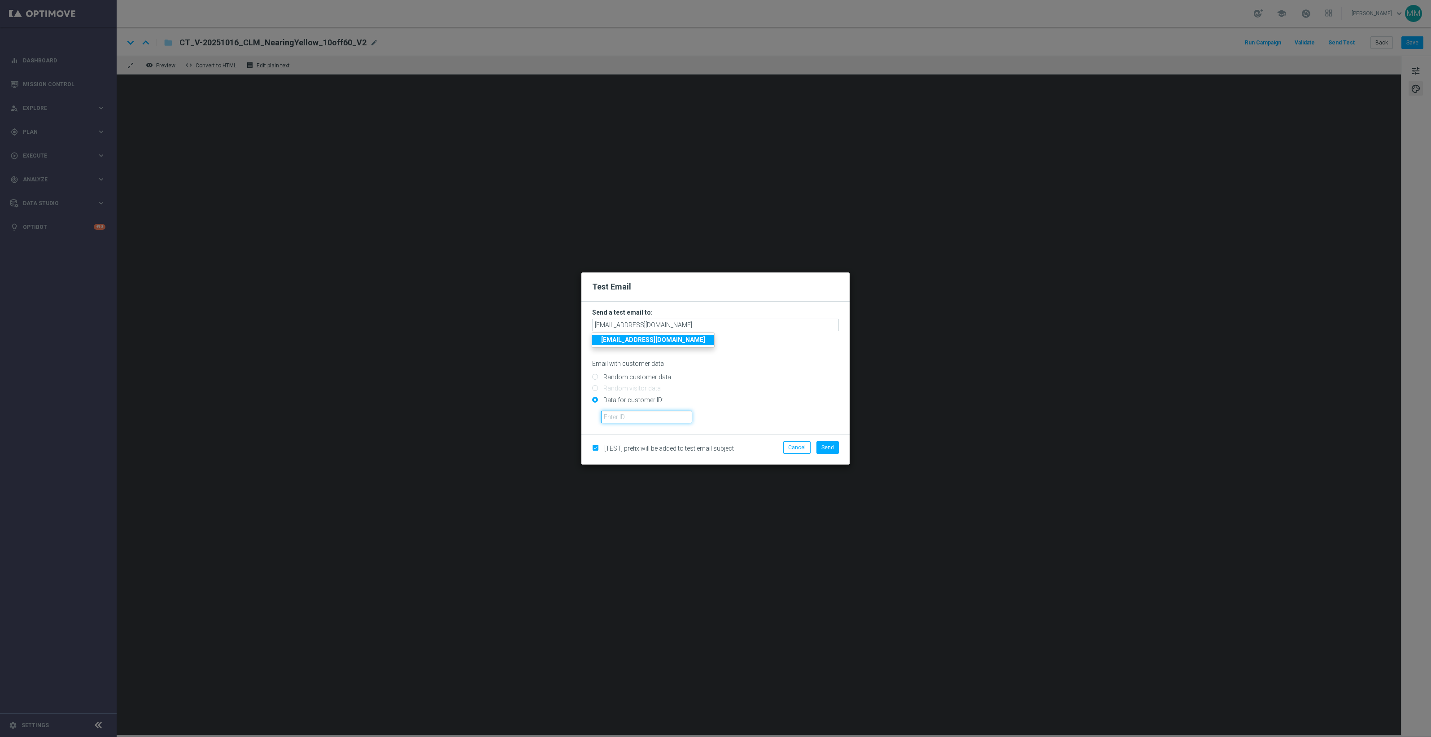
paste input "10049077256"
type input "10049077256"
click at [826, 445] on span "Send" at bounding box center [827, 447] width 13 height 6
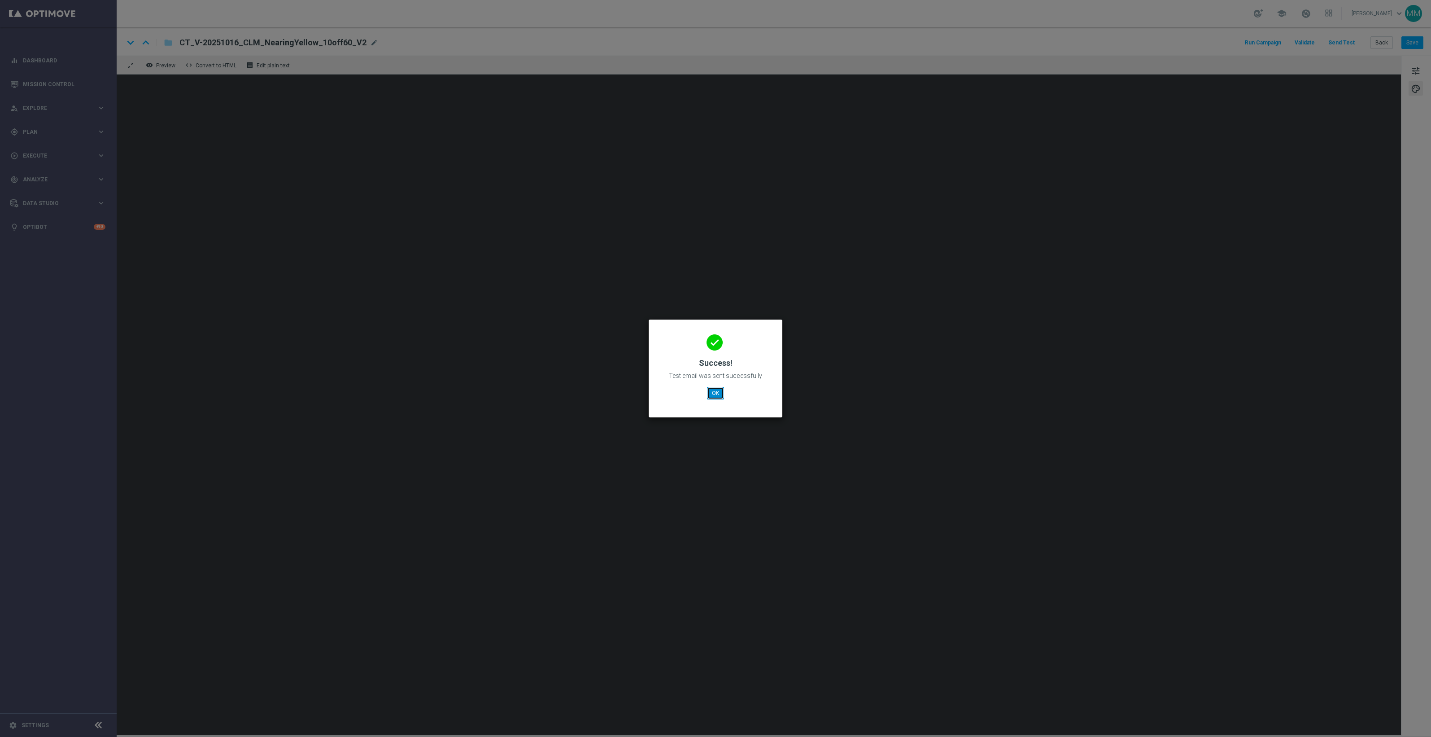
click at [720, 393] on button "OK" at bounding box center [715, 393] width 17 height 13
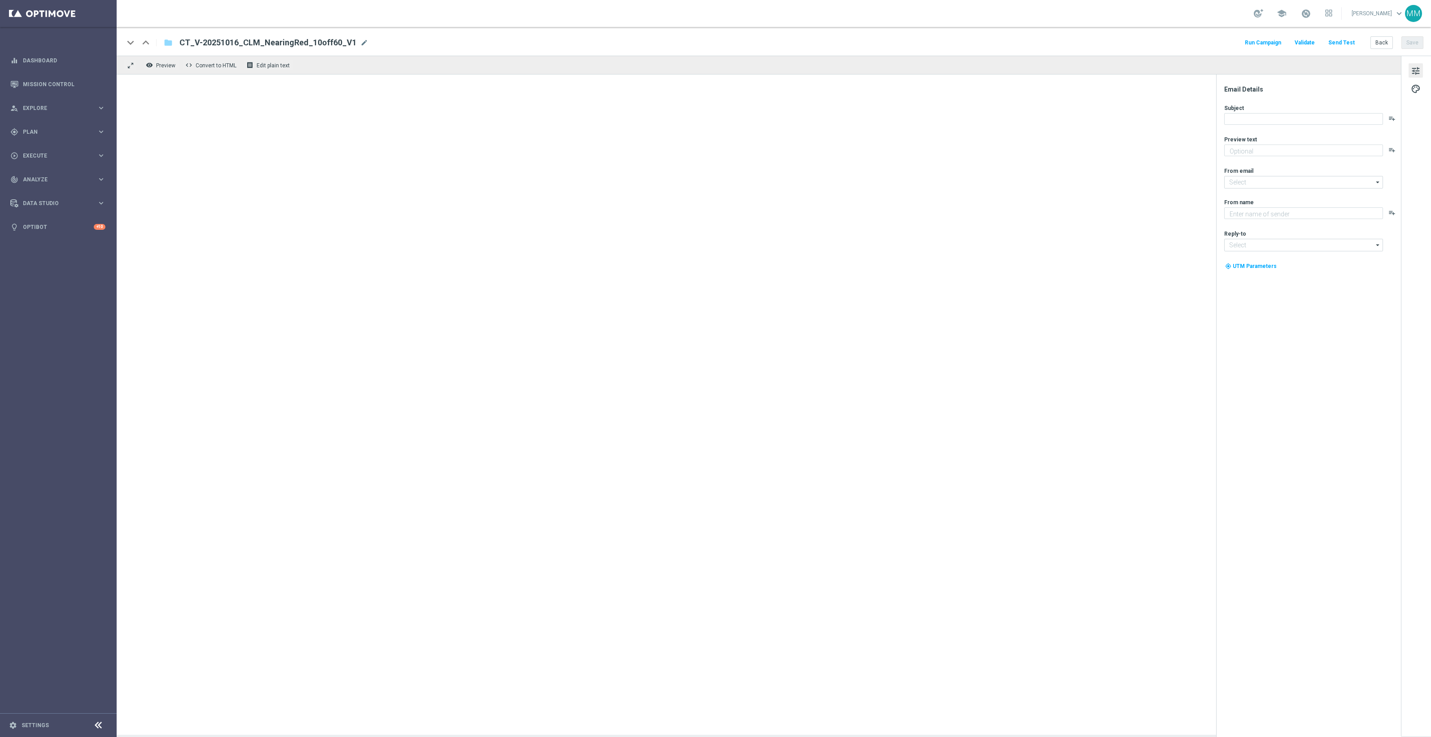
type textarea "You're just a tap away from saving."
type input "[EMAIL_ADDRESS][DOMAIN_NAME]"
type textarea "Staples"
type input "[EMAIL_ADDRESS][DOMAIN_NAME]"
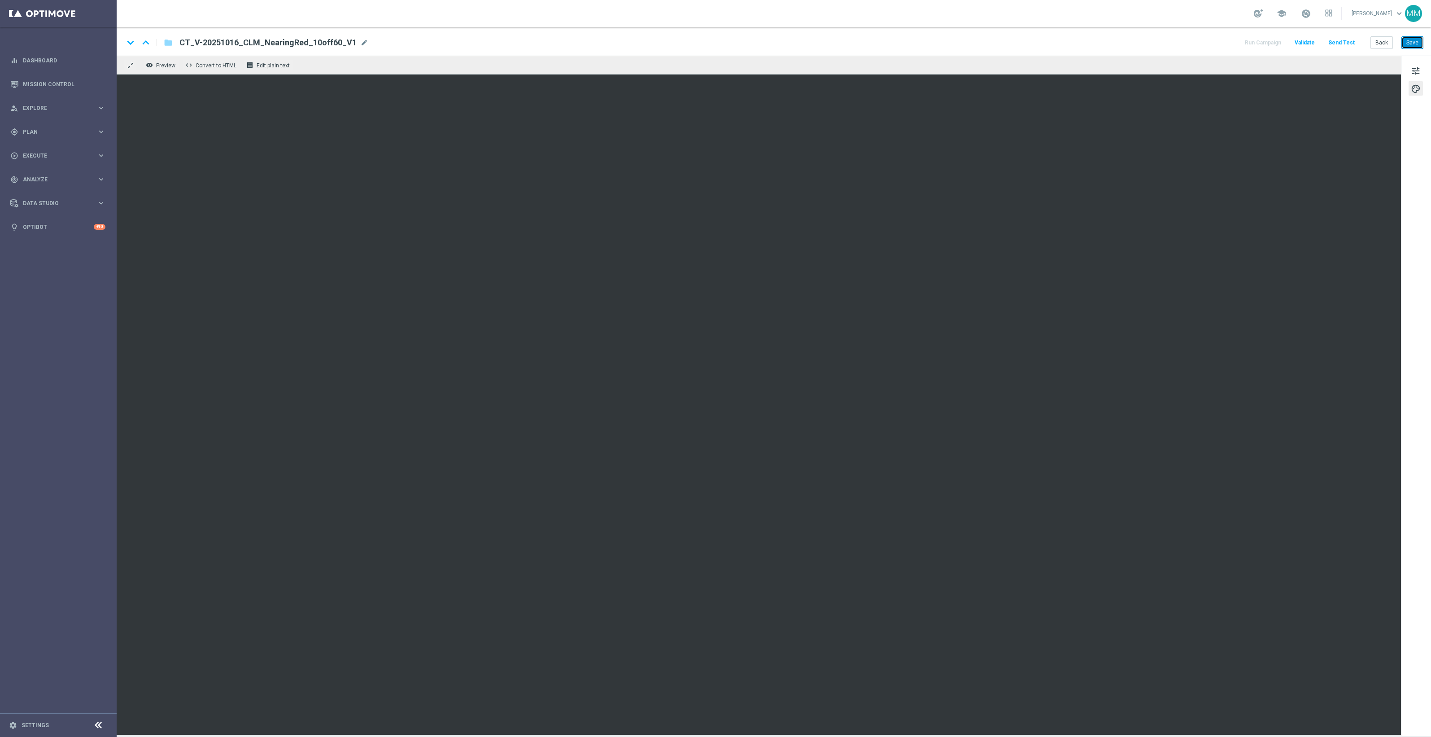
click at [1409, 41] on button "Save" at bounding box center [1412, 42] width 22 height 13
click at [1403, 42] on button "Save" at bounding box center [1412, 42] width 22 height 13
click at [1414, 41] on button "Save" at bounding box center [1412, 42] width 22 height 13
click at [1411, 42] on button "Save" at bounding box center [1412, 42] width 22 height 13
click at [1349, 41] on button "Send Test" at bounding box center [1341, 43] width 29 height 12
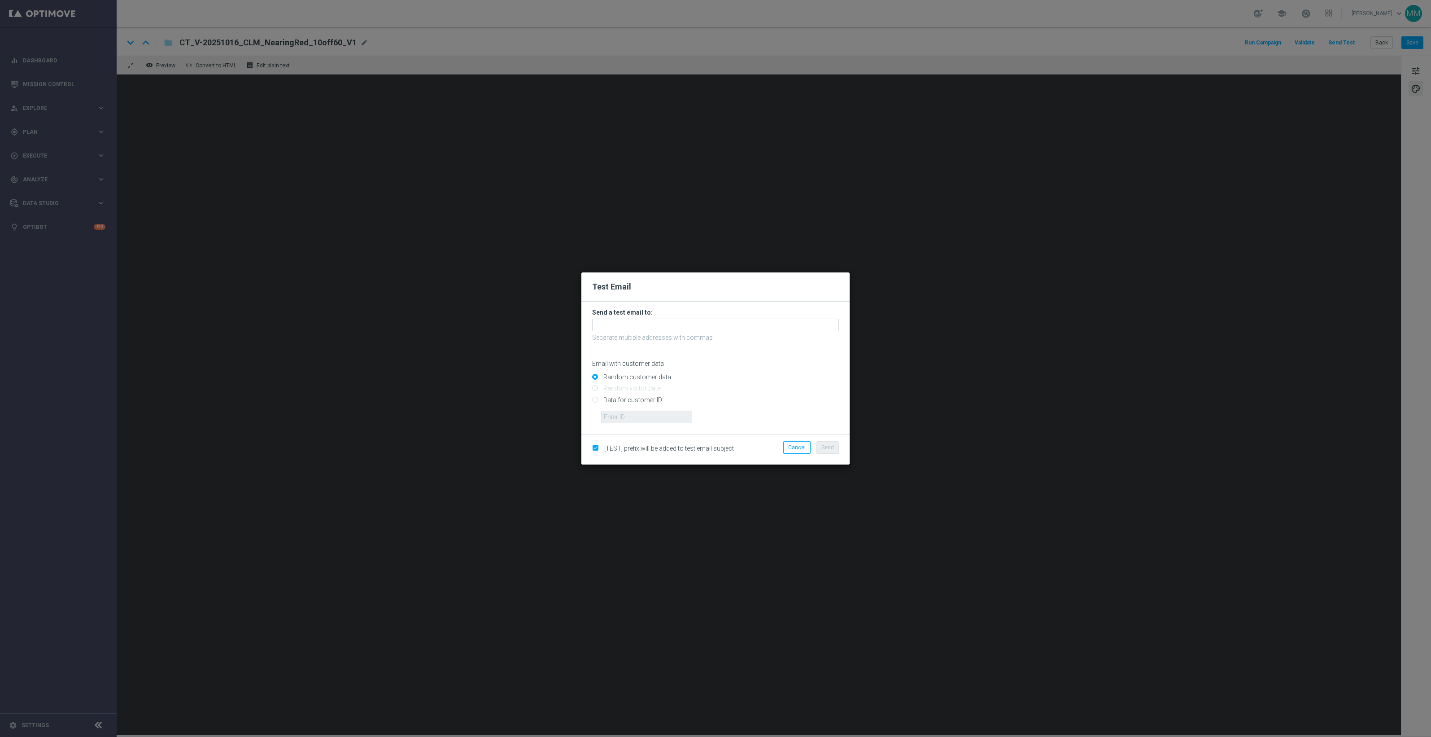
click at [645, 400] on input "Data for customer ID:" at bounding box center [715, 403] width 247 height 13
radio input "true"
click at [651, 416] on input "text" at bounding box center [646, 416] width 91 height 13
paste input "10049077256"
type input "10049077256"
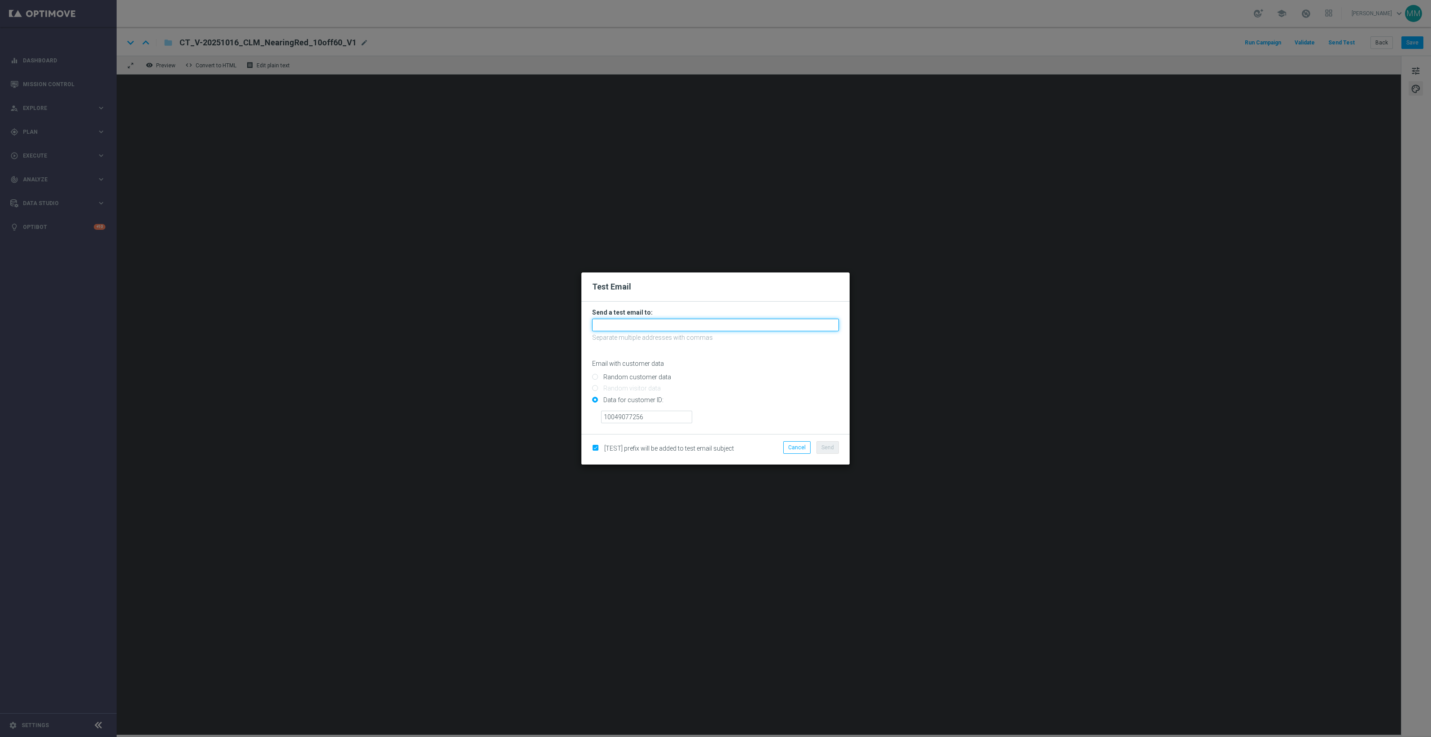
click at [663, 323] on input "text" at bounding box center [715, 324] width 247 height 13
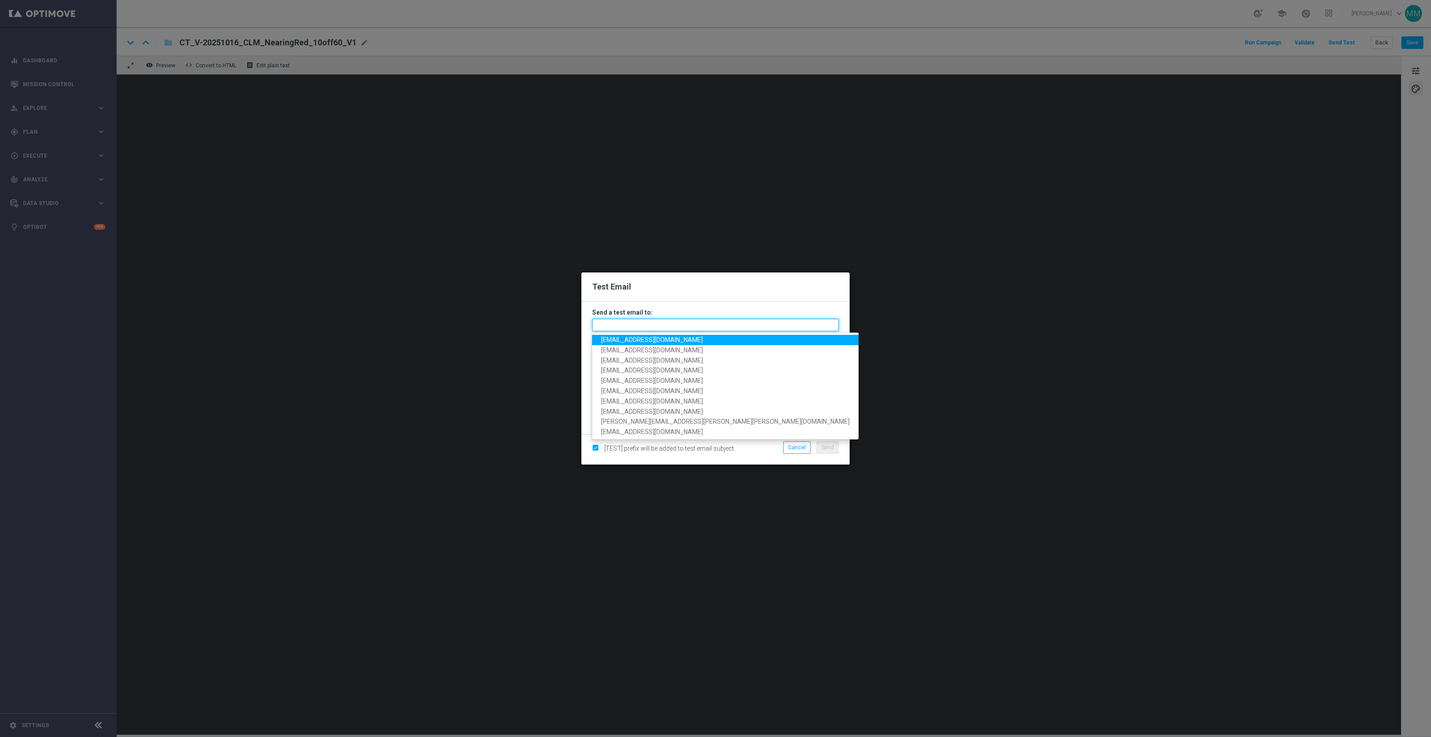
paste input "[EMAIL_ADDRESS][DOMAIN_NAME]"
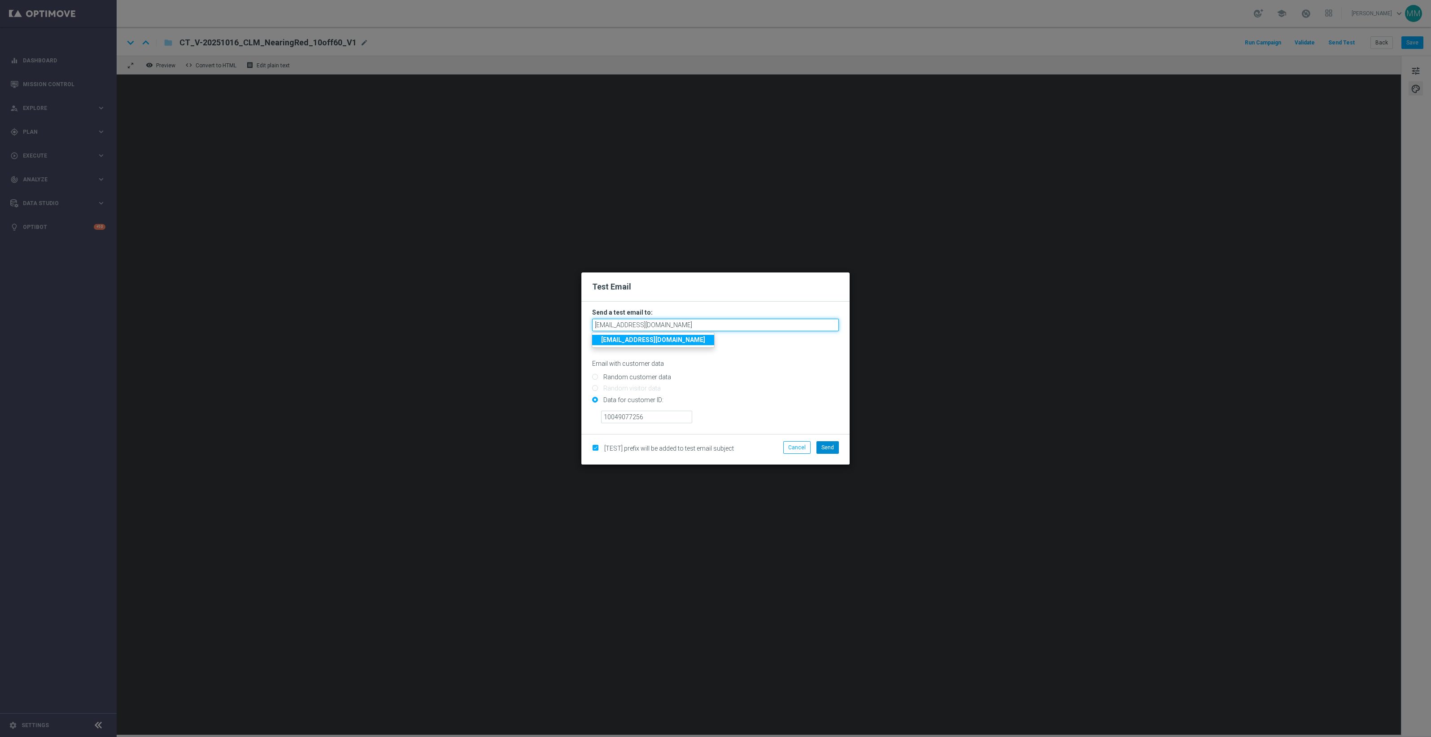
type input "[EMAIL_ADDRESS][DOMAIN_NAME]"
click at [828, 445] on span "Send" at bounding box center [827, 447] width 13 height 6
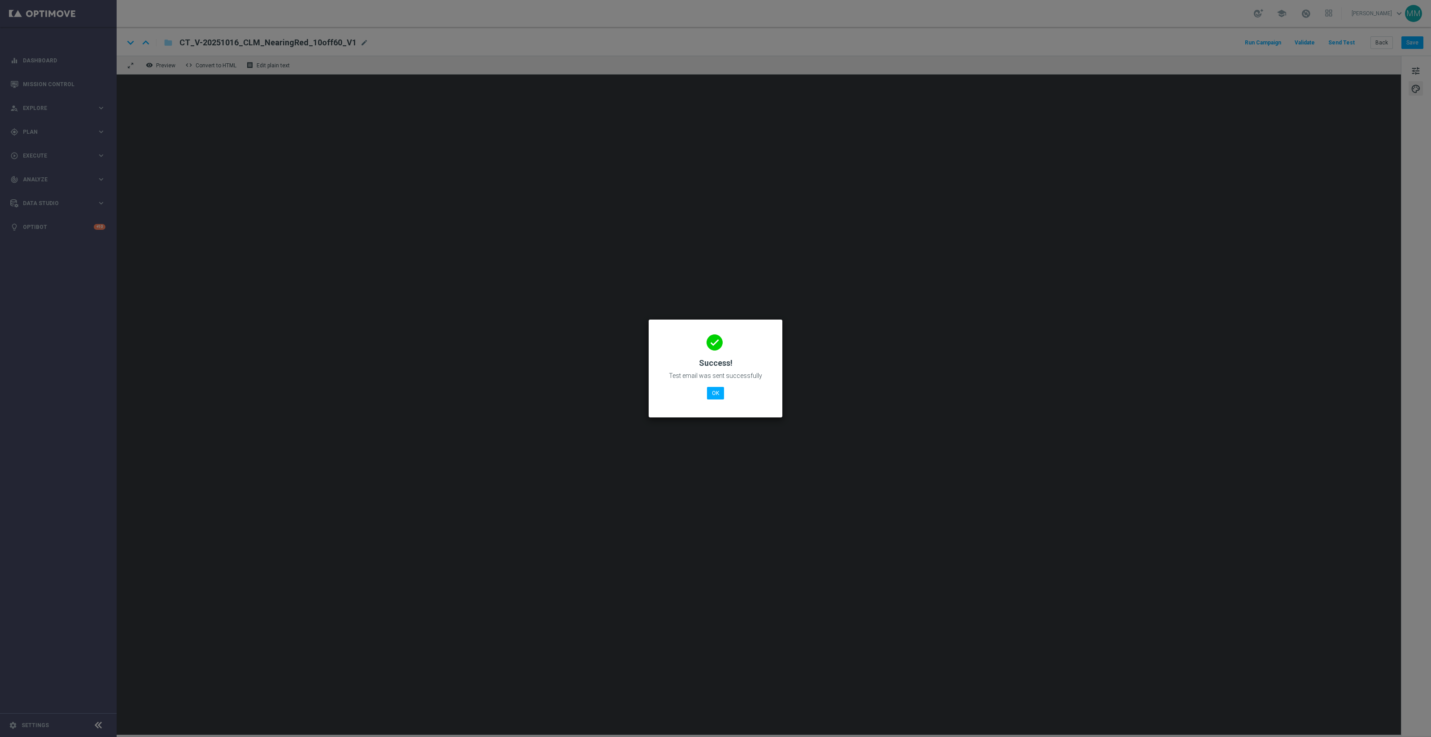
click at [723, 400] on div "done Success! Test email was sent successfully OK" at bounding box center [715, 367] width 112 height 78
click at [712, 395] on button "OK" at bounding box center [715, 393] width 17 height 13
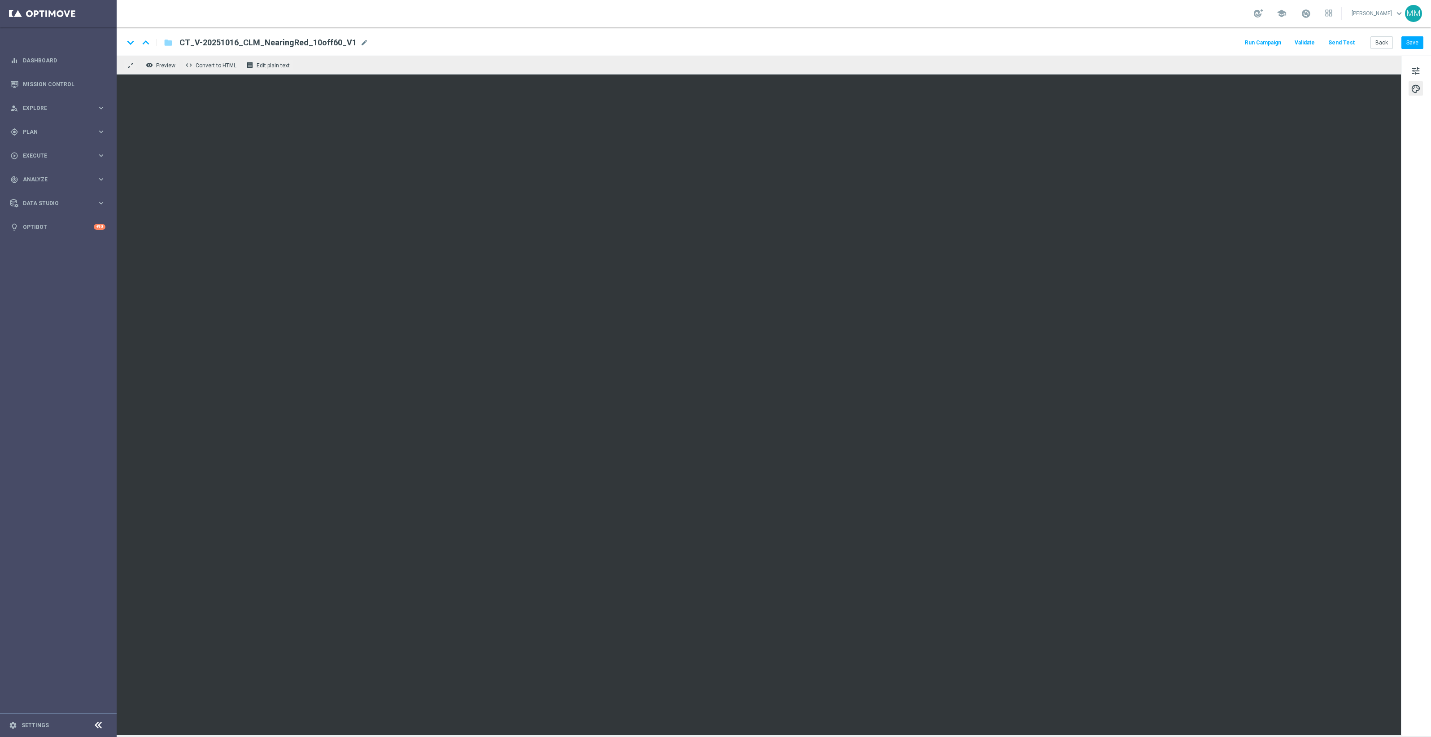
click at [1340, 39] on button "Send Test" at bounding box center [1341, 43] width 29 height 12
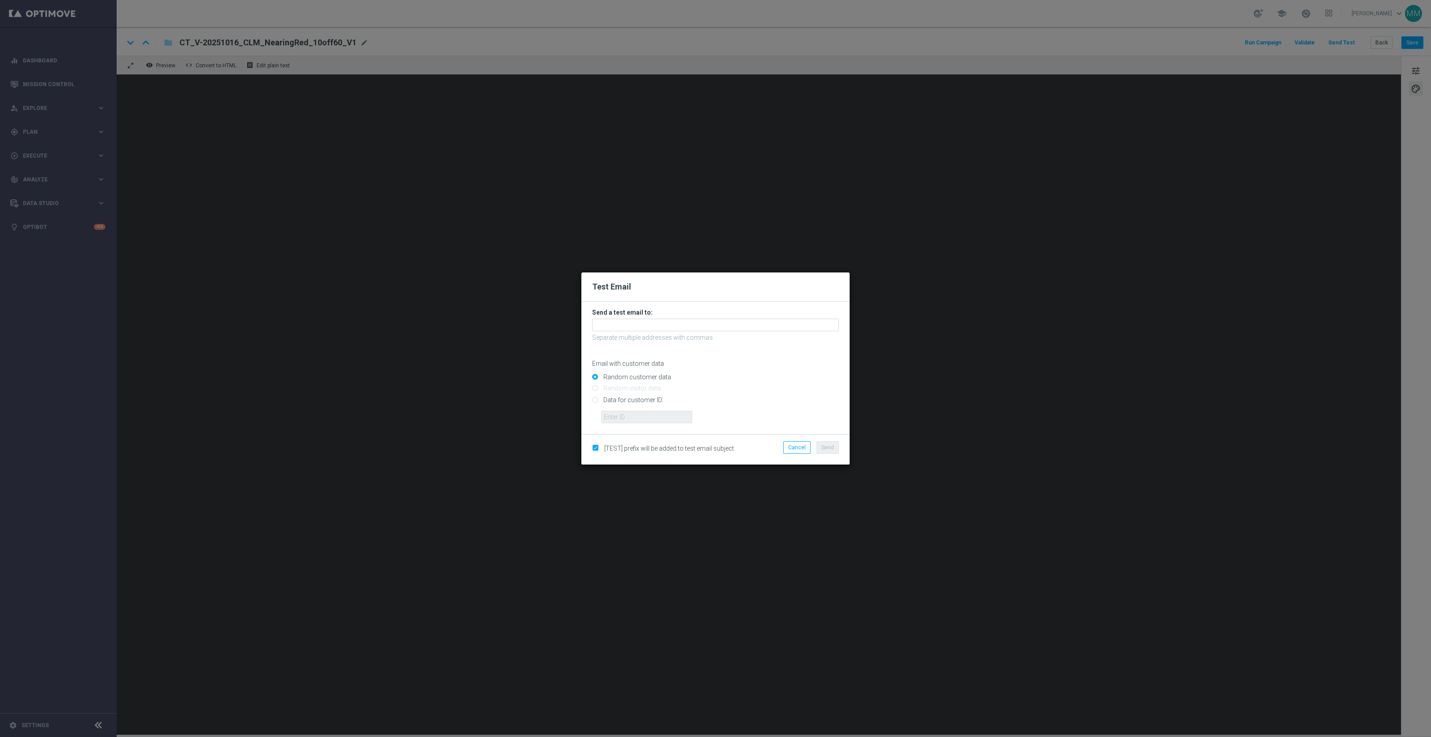
drag, startPoint x: 633, startPoint y: 400, endPoint x: 633, endPoint y: 416, distance: 16.6
click at [633, 400] on input "Data for customer ID:" at bounding box center [715, 403] width 247 height 13
radio input "true"
click at [633, 418] on input "text" at bounding box center [646, 416] width 91 height 13
paste input "10000024919"
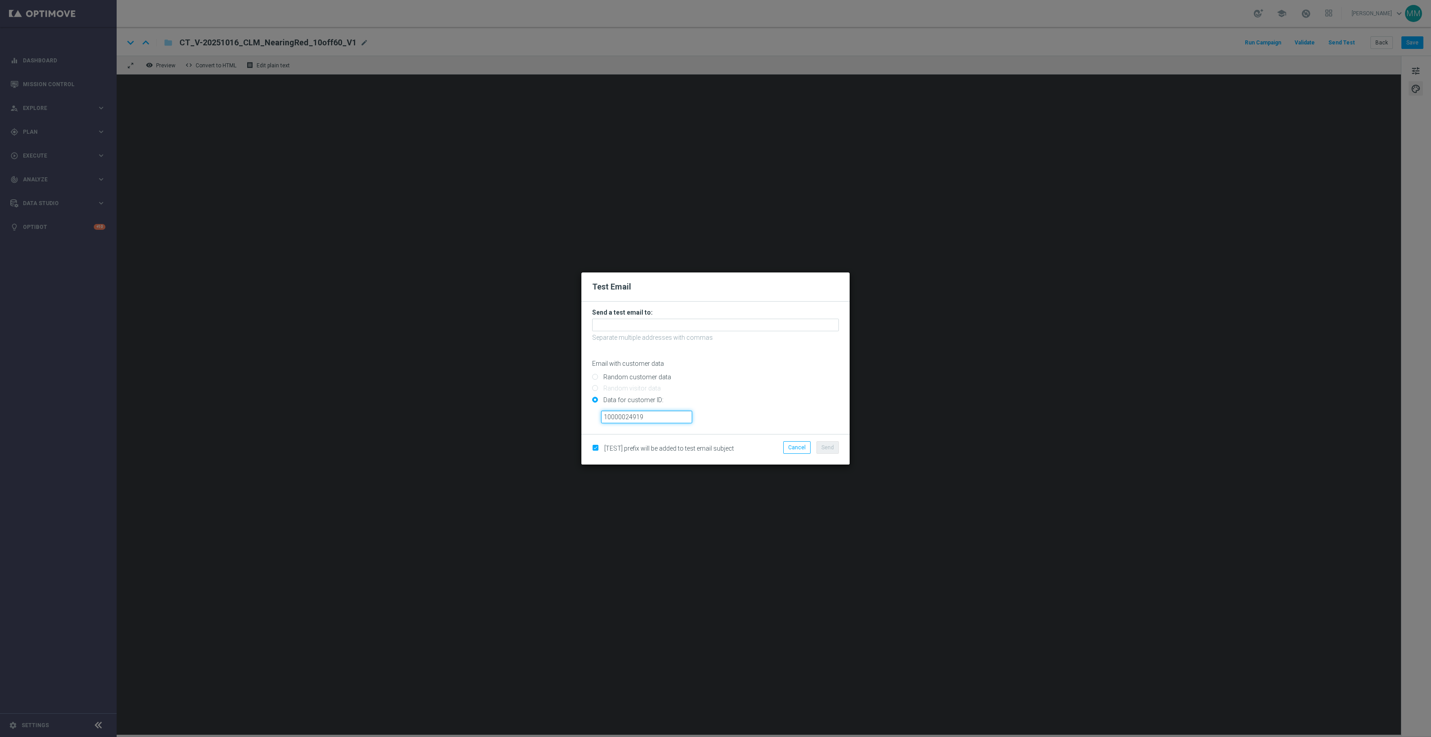
type input "10000024919"
click at [804, 322] on input "text" at bounding box center [715, 324] width 247 height 13
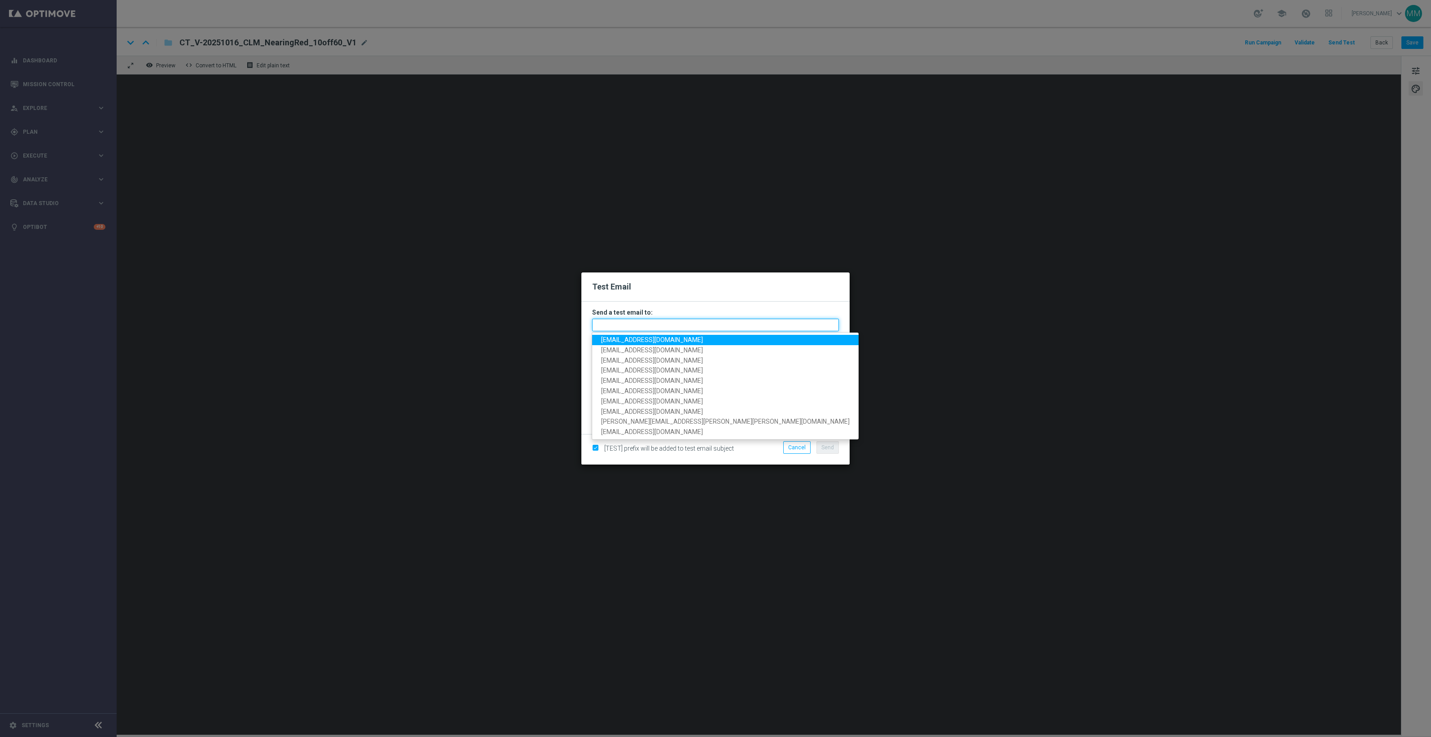
paste input "[EMAIL_ADDRESS][DOMAIN_NAME]"
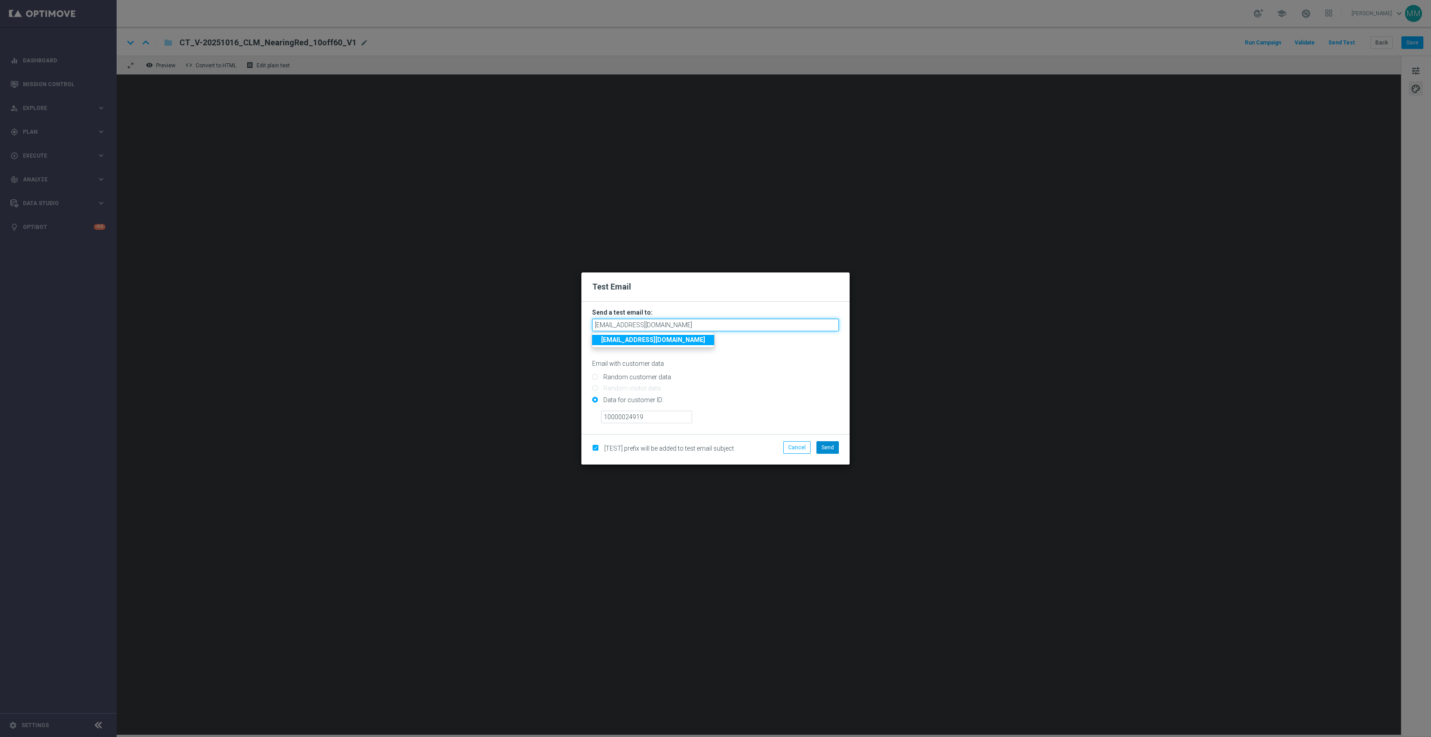
type input "[EMAIL_ADDRESS][DOMAIN_NAME]"
click at [830, 445] on span "Send" at bounding box center [827, 447] width 13 height 6
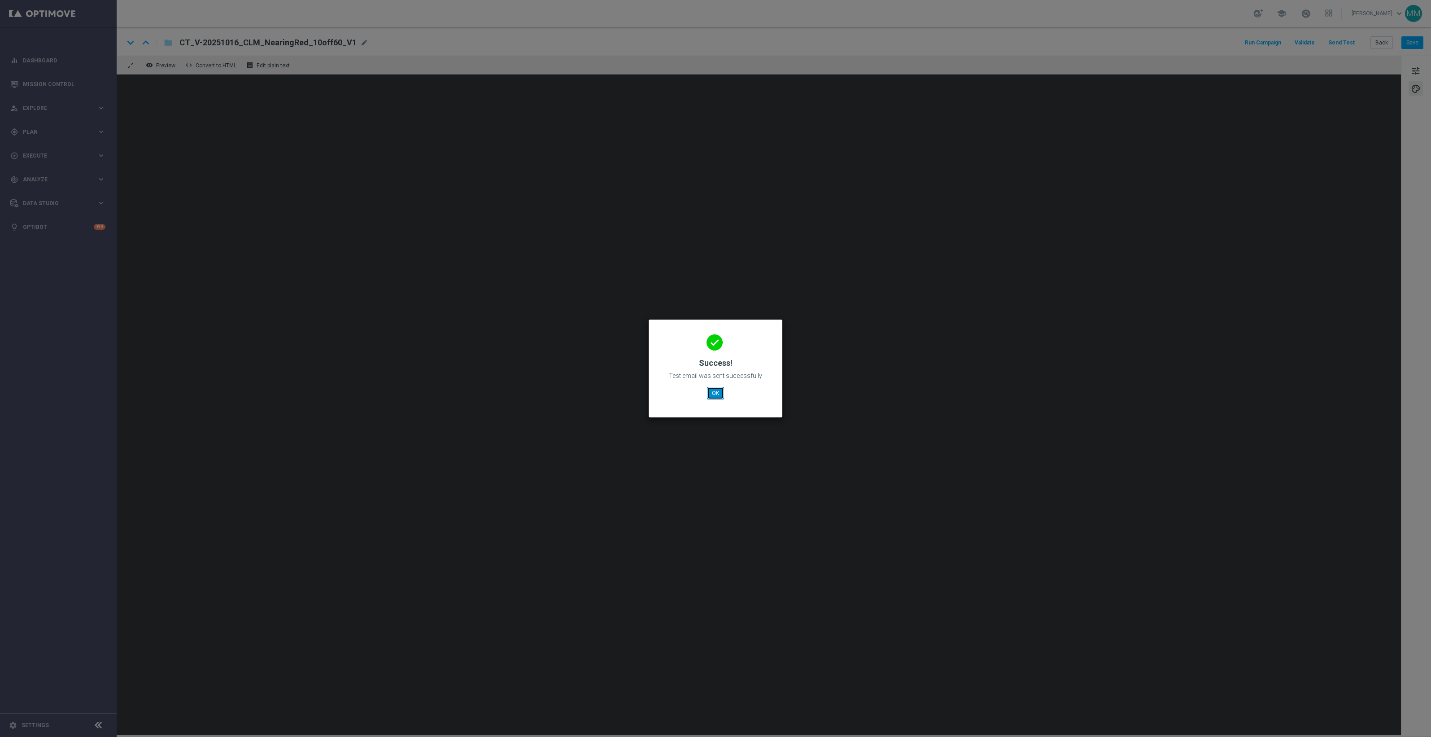
click at [718, 389] on button "OK" at bounding box center [715, 393] width 17 height 13
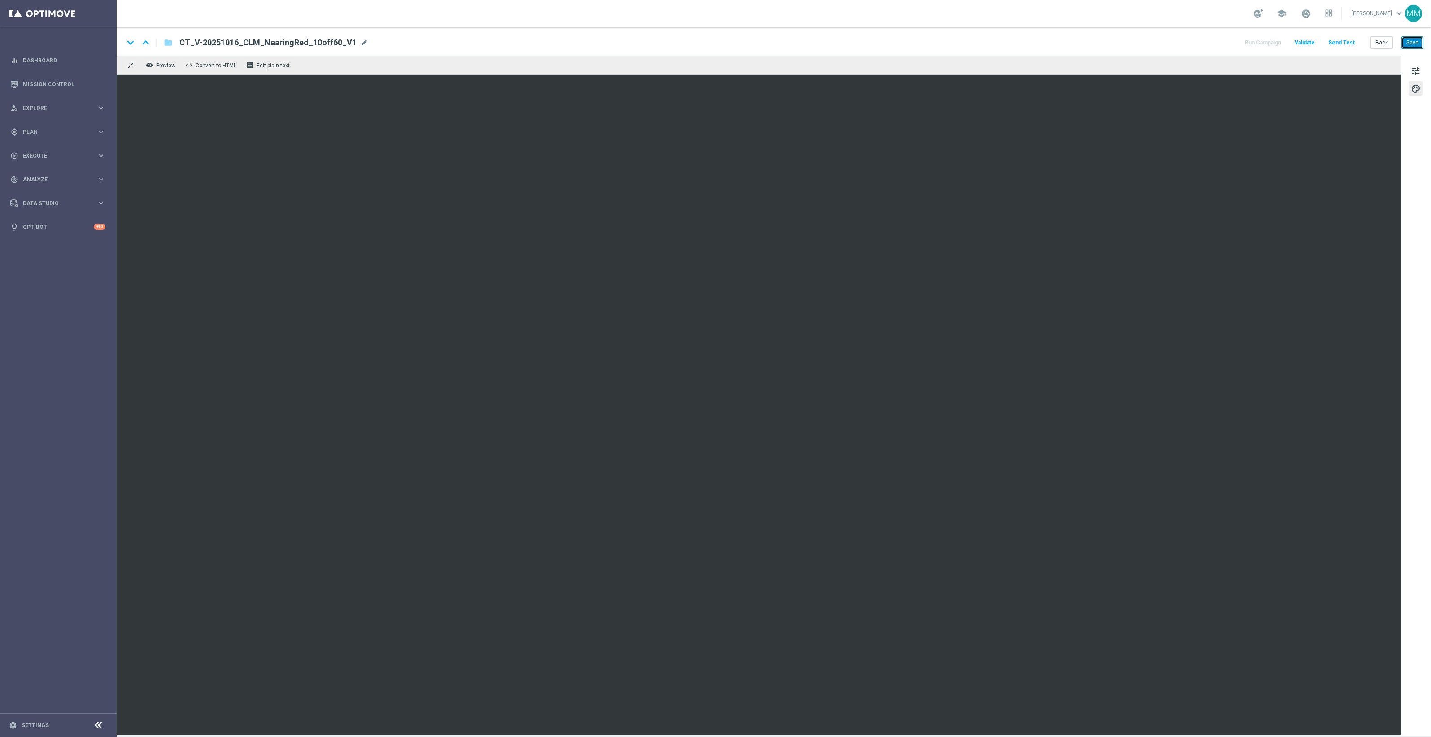
click at [1409, 42] on button "Save" at bounding box center [1412, 42] width 22 height 13
click at [1408, 44] on button "Save" at bounding box center [1412, 42] width 22 height 13
click at [1406, 43] on button "Save" at bounding box center [1412, 42] width 22 height 13
click at [1346, 41] on button "Send Test" at bounding box center [1341, 43] width 29 height 12
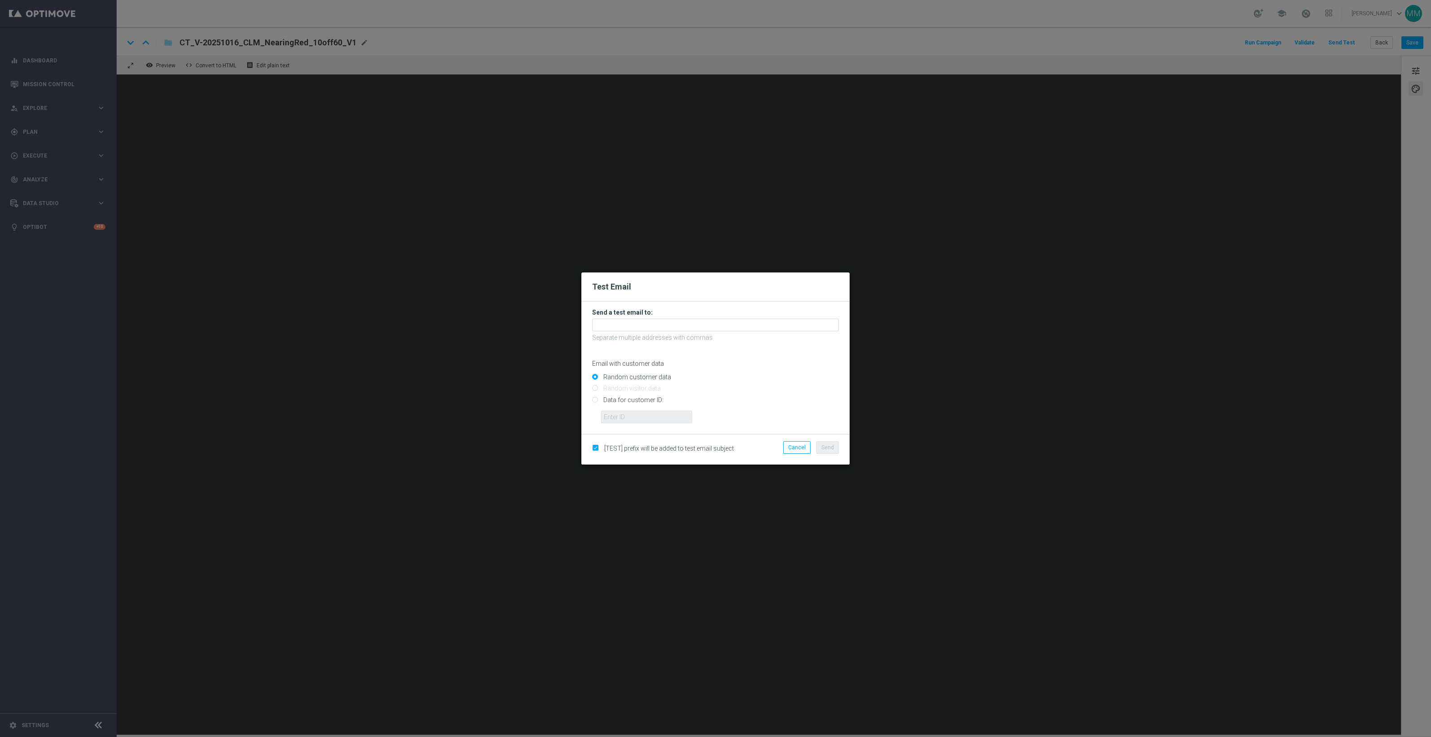
click at [658, 400] on input "Data for customer ID:" at bounding box center [715, 403] width 247 height 13
radio input "true"
click at [657, 411] on input "text" at bounding box center [646, 416] width 91 height 13
paste input "10000024919"
type input "10000024919"
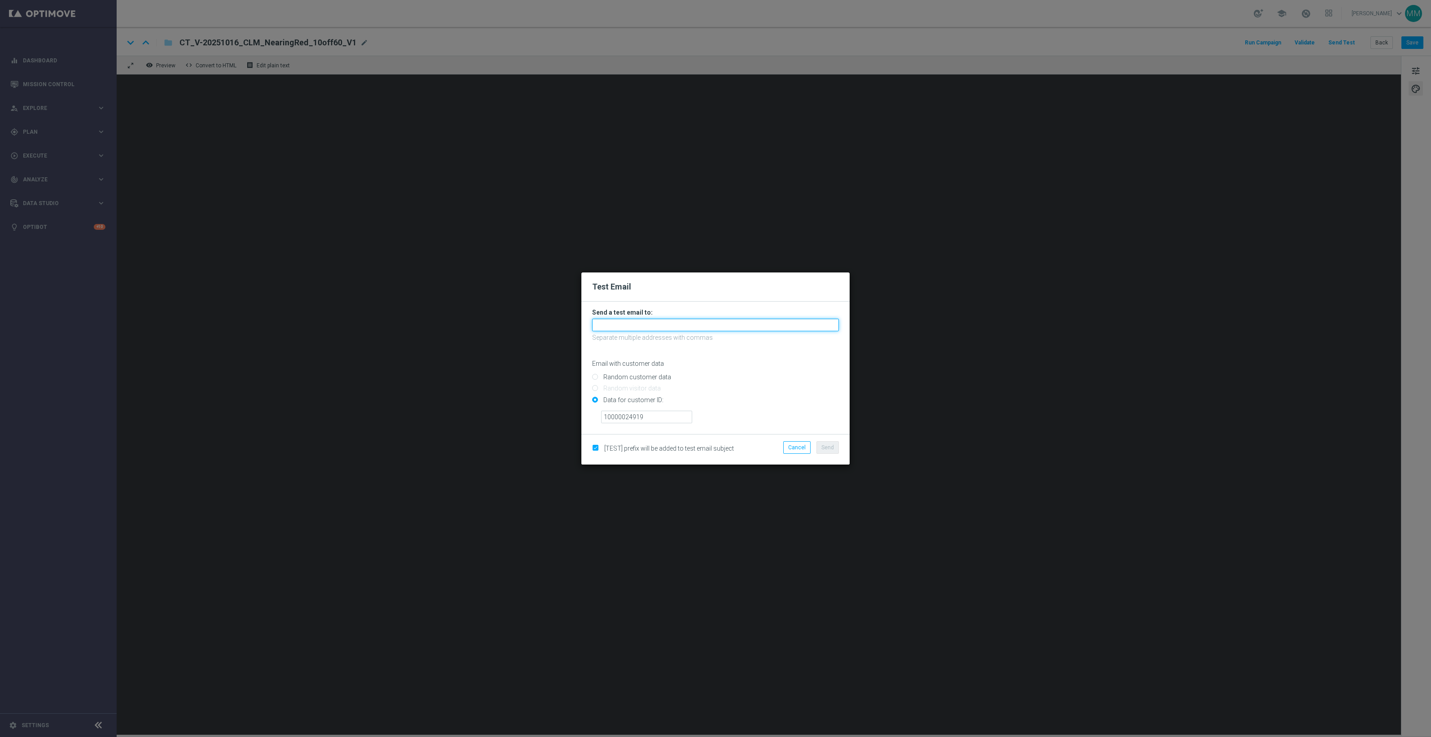
click at [721, 327] on input "text" at bounding box center [715, 324] width 247 height 13
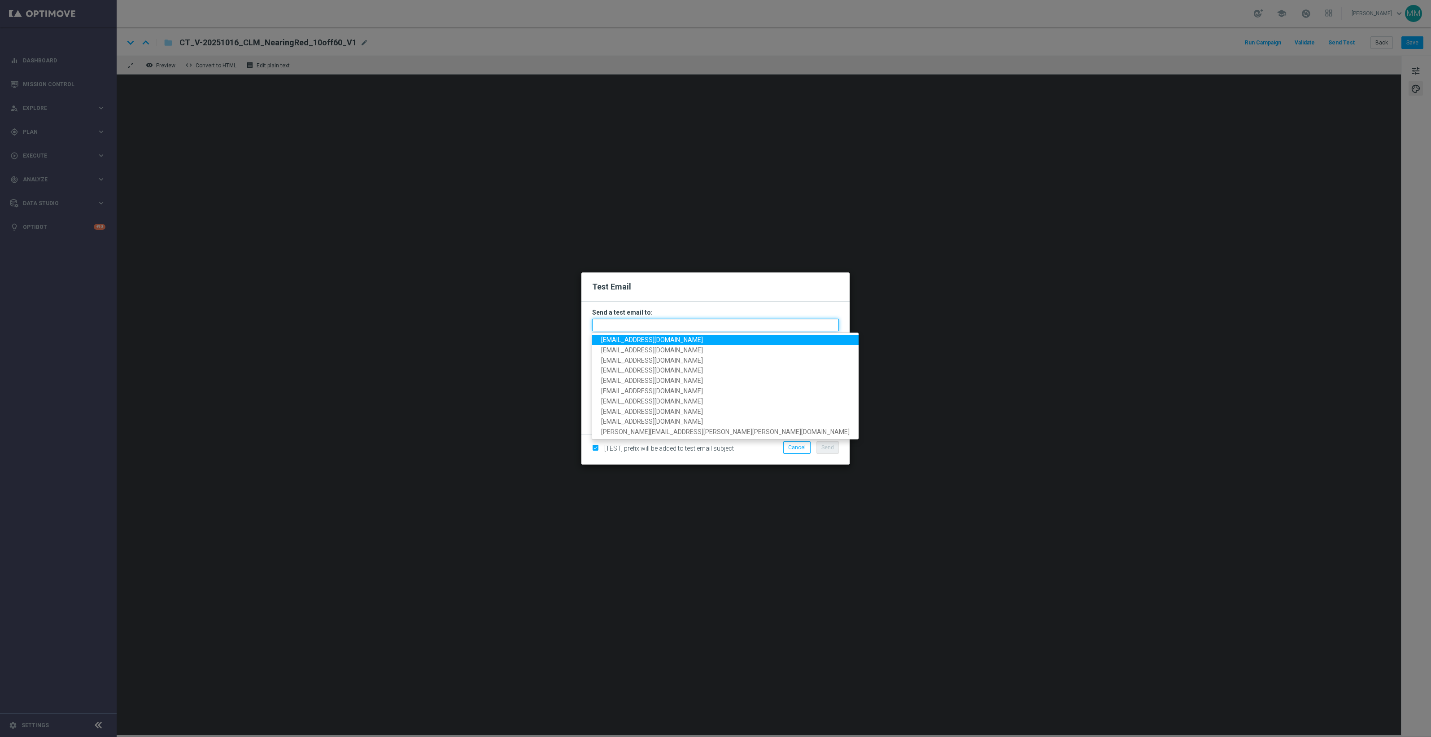
paste input "staples.96a1-blwcj@litmusemail.com"
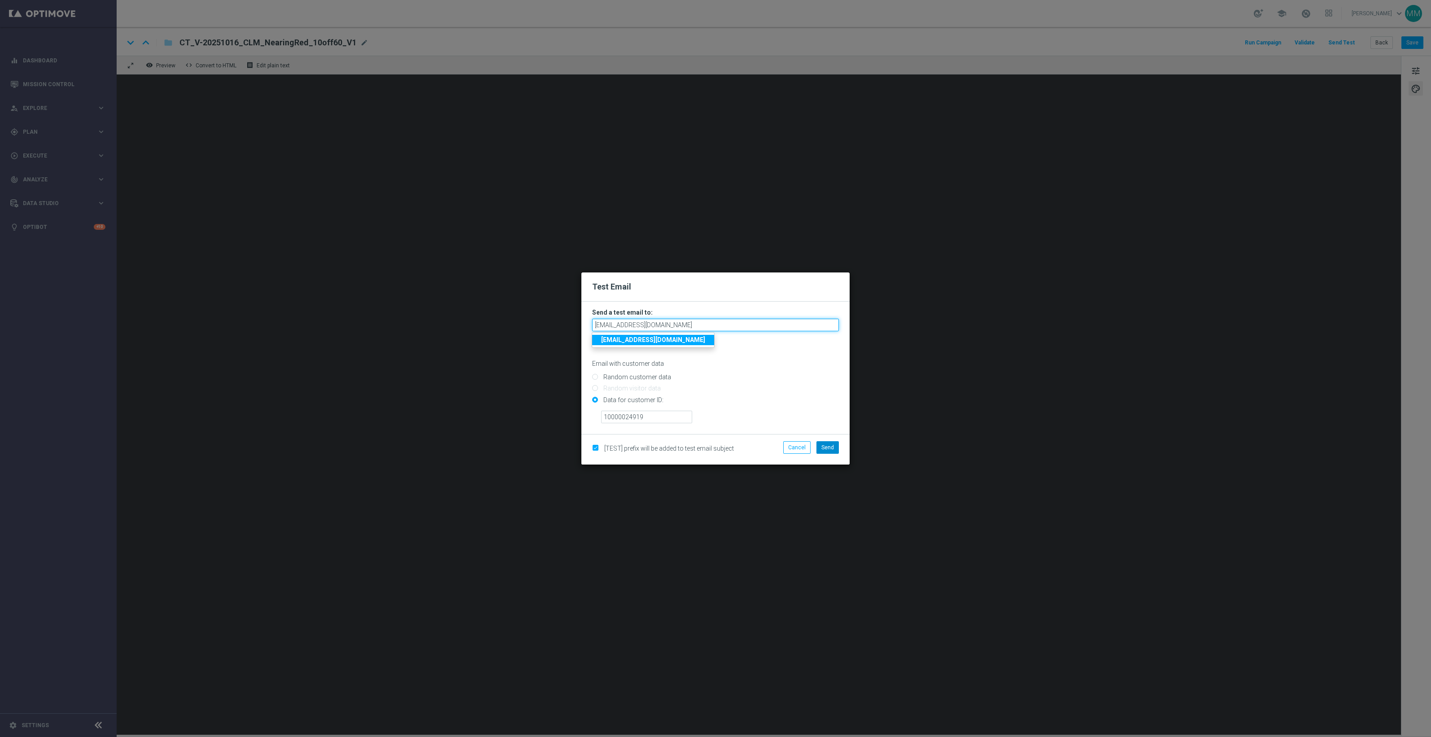
type input "staples.96a1-blwcj@litmusemail.com"
click at [826, 452] on button "Send" at bounding box center [827, 447] width 22 height 13
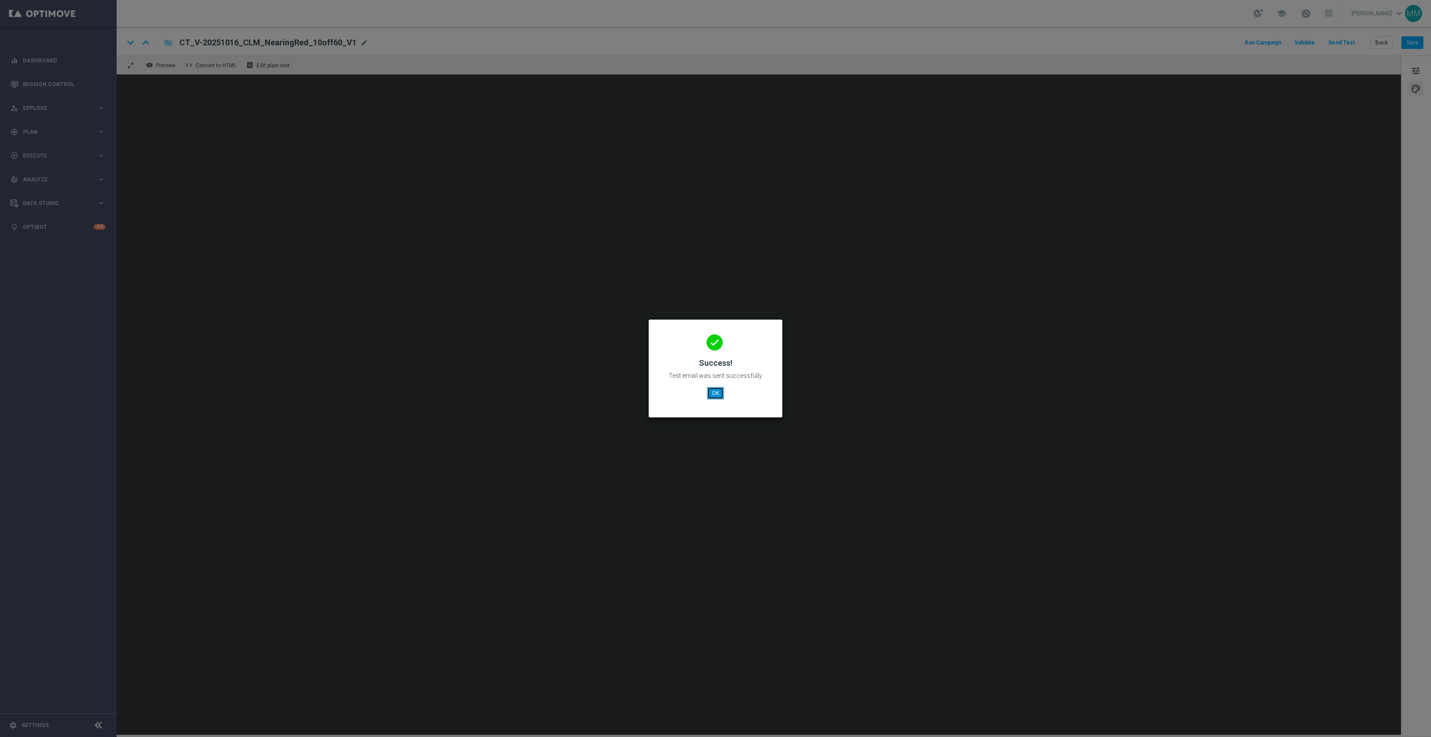
click at [711, 389] on button "OK" at bounding box center [715, 393] width 17 height 13
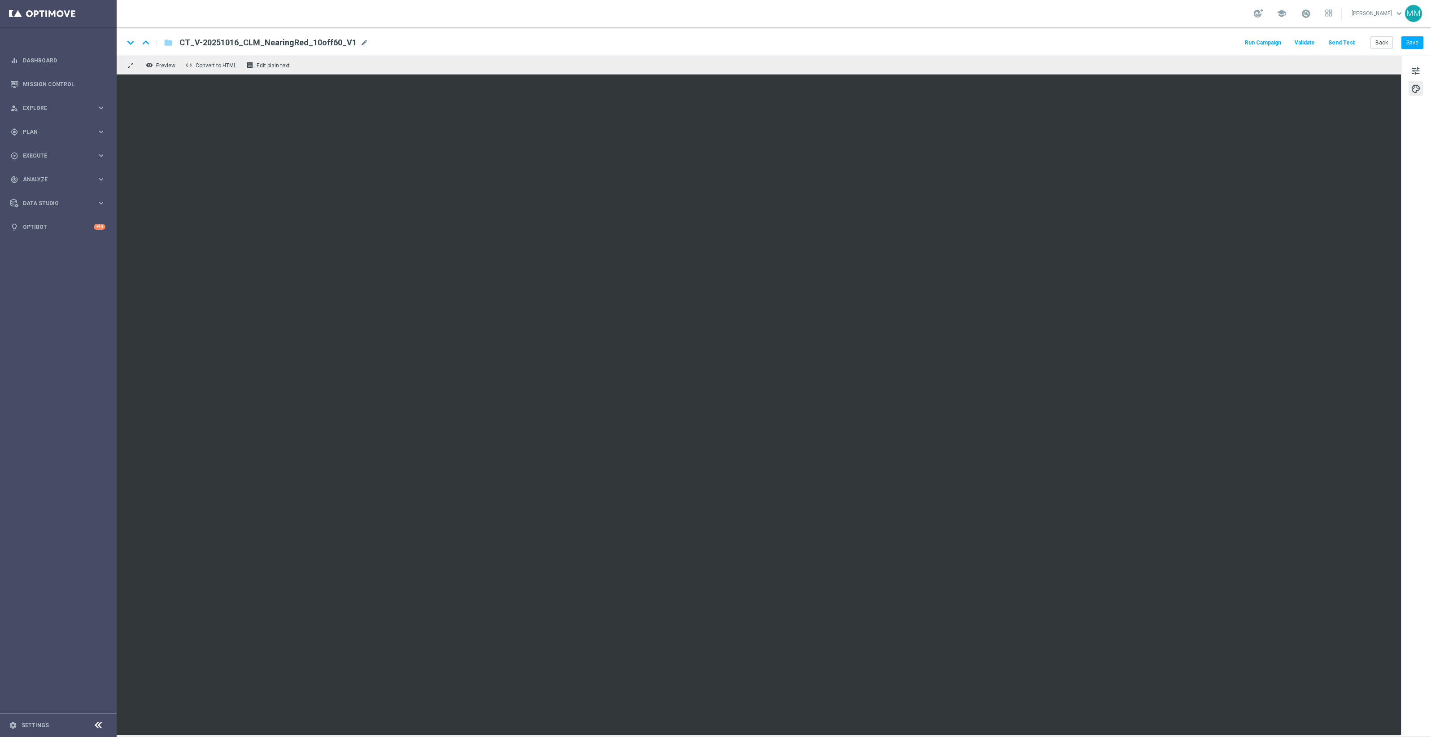
click at [1348, 39] on button "Send Test" at bounding box center [1341, 43] width 29 height 12
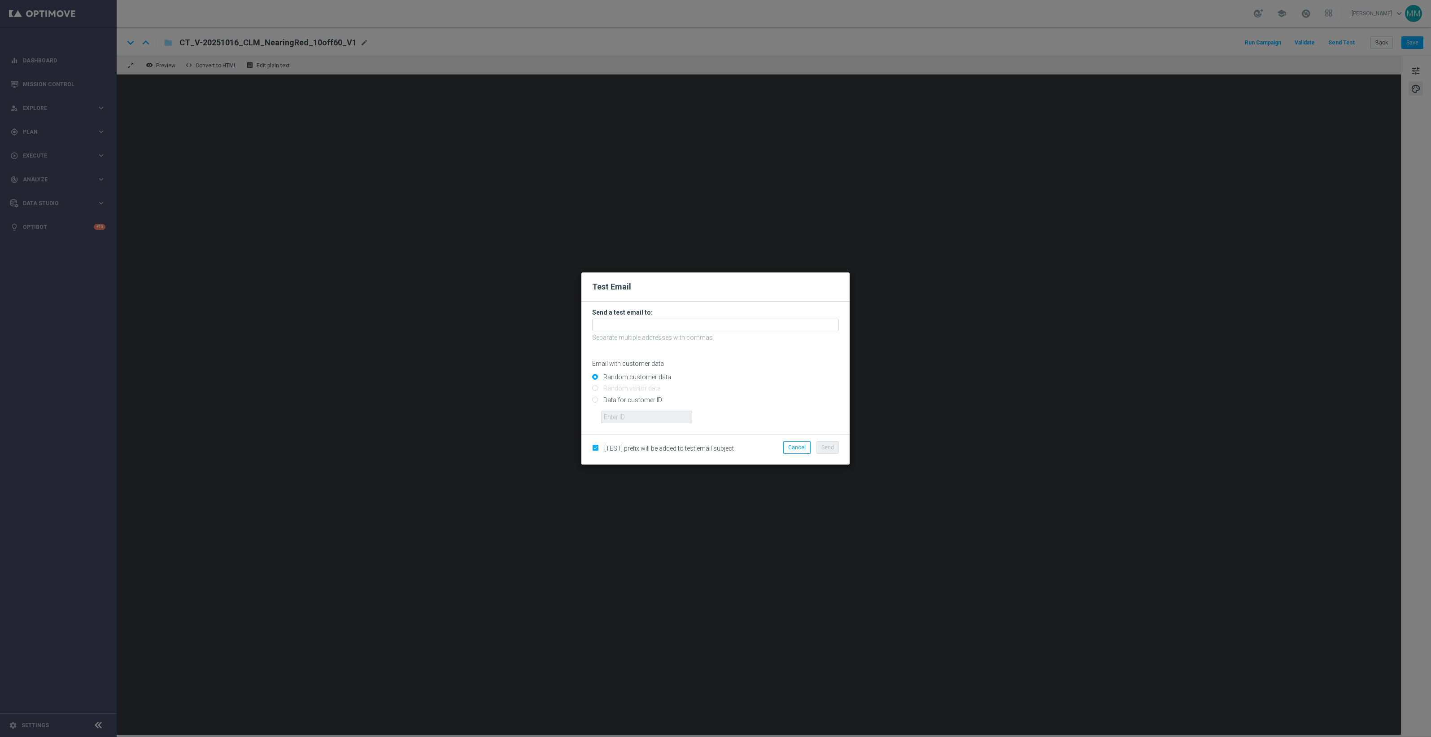
click at [645, 400] on input "Data for customer ID:" at bounding box center [715, 403] width 247 height 13
radio input "true"
click at [639, 420] on input "text" at bounding box center [646, 416] width 91 height 13
paste input "10049077256"
type input "10049077256"
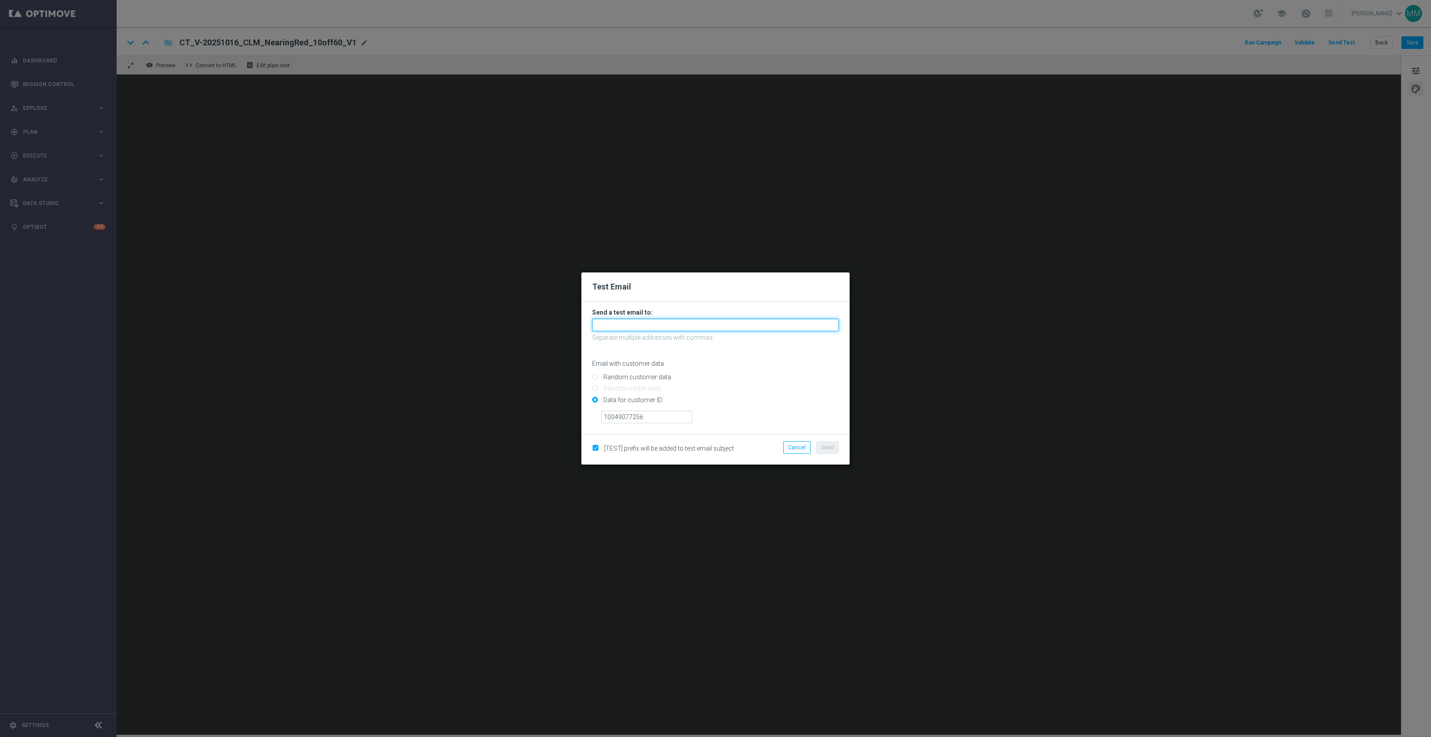
click at [745, 325] on input "text" at bounding box center [715, 324] width 247 height 13
paste input "staples.96a1-blwgo@litmusemail.com"
type input "staples.96a1-blwgo@litmusemail.com"
click at [829, 448] on span "Send" at bounding box center [827, 447] width 13 height 6
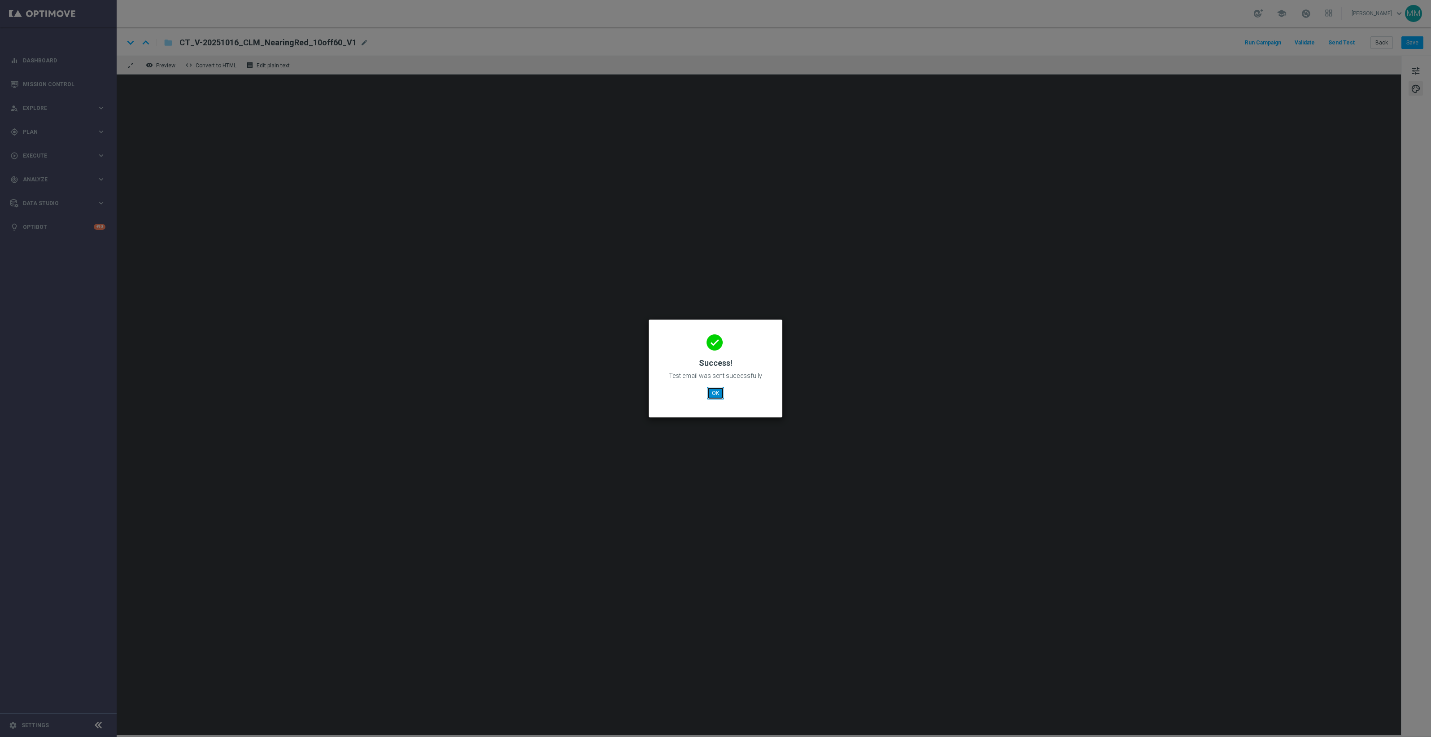
click at [715, 397] on button "OK" at bounding box center [715, 393] width 17 height 13
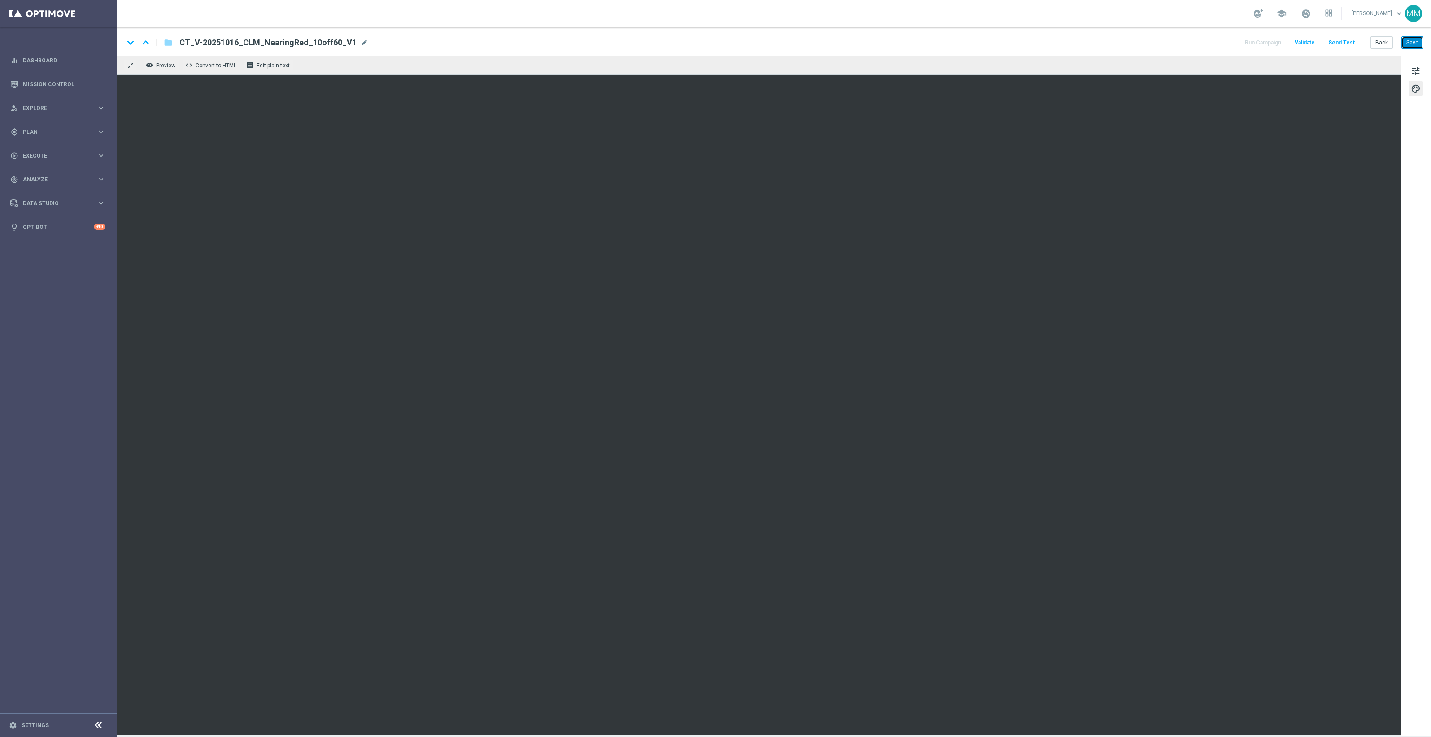
click at [1412, 43] on button "Save" at bounding box center [1412, 42] width 22 height 13
click at [1412, 37] on button "Save" at bounding box center [1412, 42] width 22 height 13
click at [1415, 43] on button "Save" at bounding box center [1412, 42] width 22 height 13
click at [1335, 44] on button "Send Test" at bounding box center [1341, 43] width 29 height 12
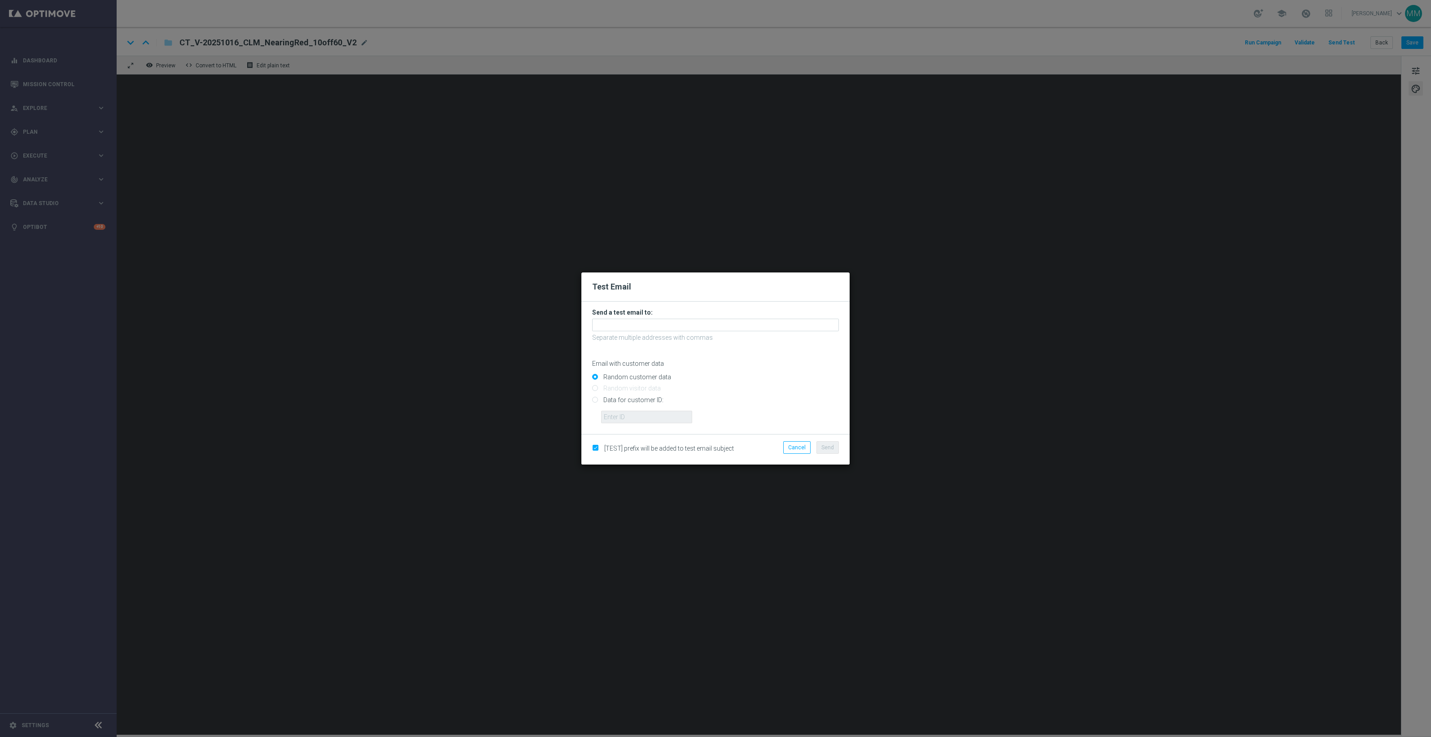
click at [631, 400] on input "Data for customer ID:" at bounding box center [715, 403] width 247 height 13
radio input "true"
click at [627, 416] on input "text" at bounding box center [646, 416] width 91 height 13
paste input "10049077256"
type input "10049077256"
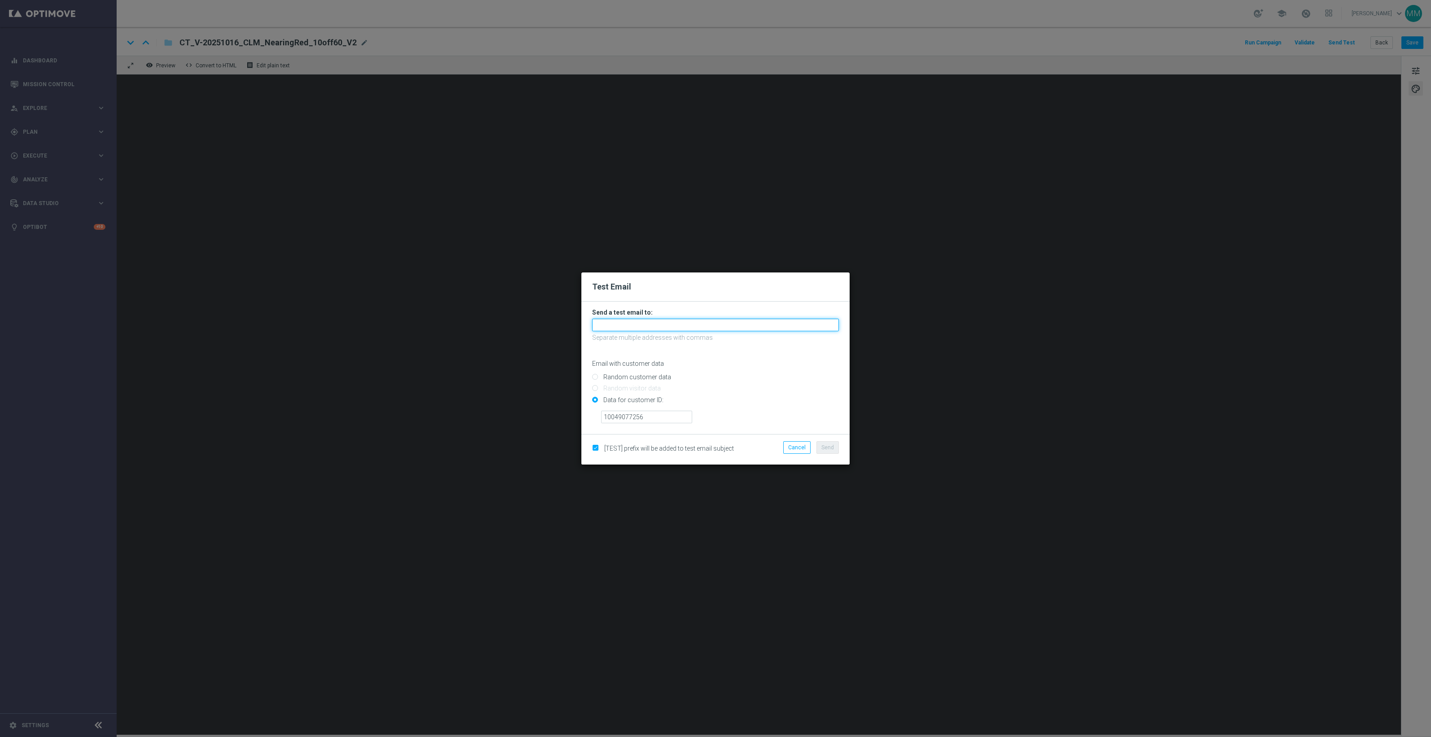
drag, startPoint x: 625, startPoint y: 325, endPoint x: 618, endPoint y: 326, distance: 6.7
click at [625, 325] on input "text" at bounding box center [715, 324] width 247 height 13
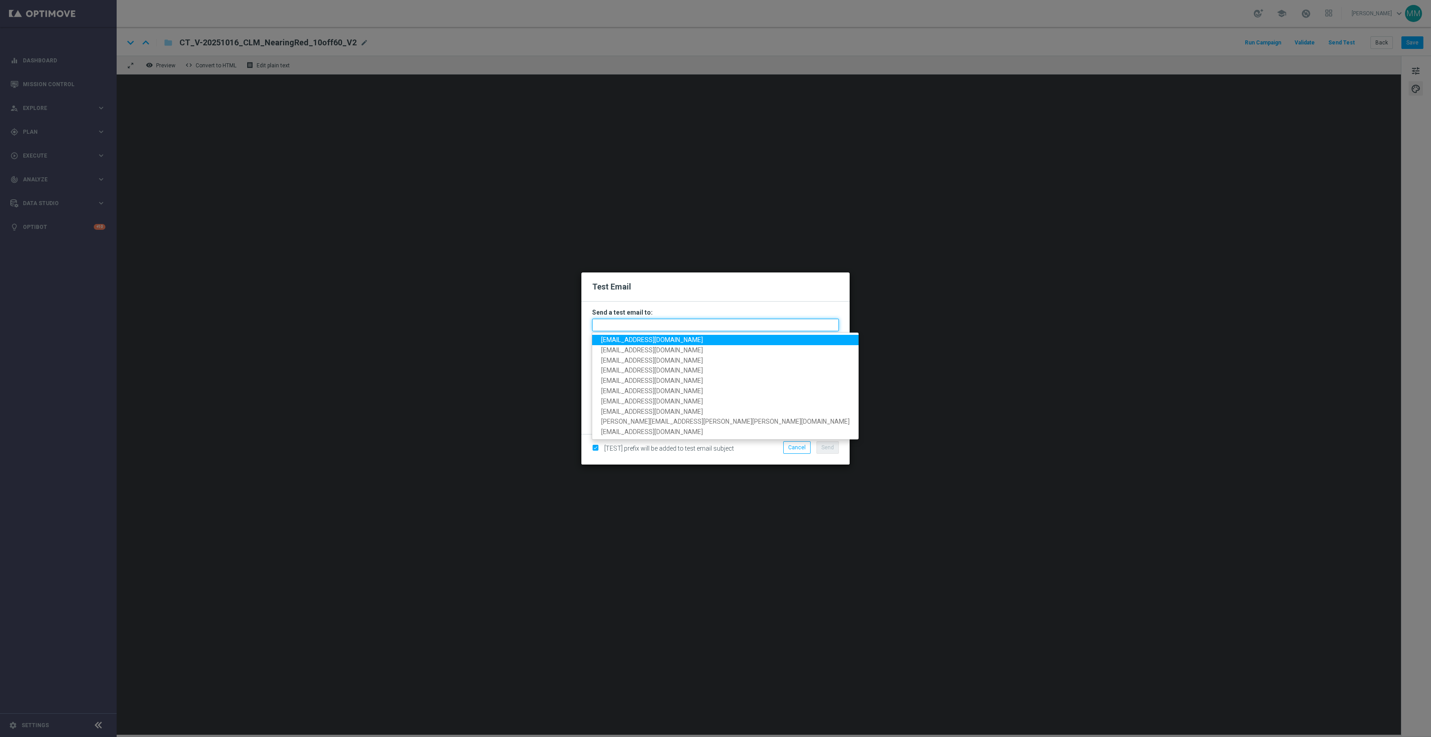
paste input "[EMAIL_ADDRESS][DOMAIN_NAME]"
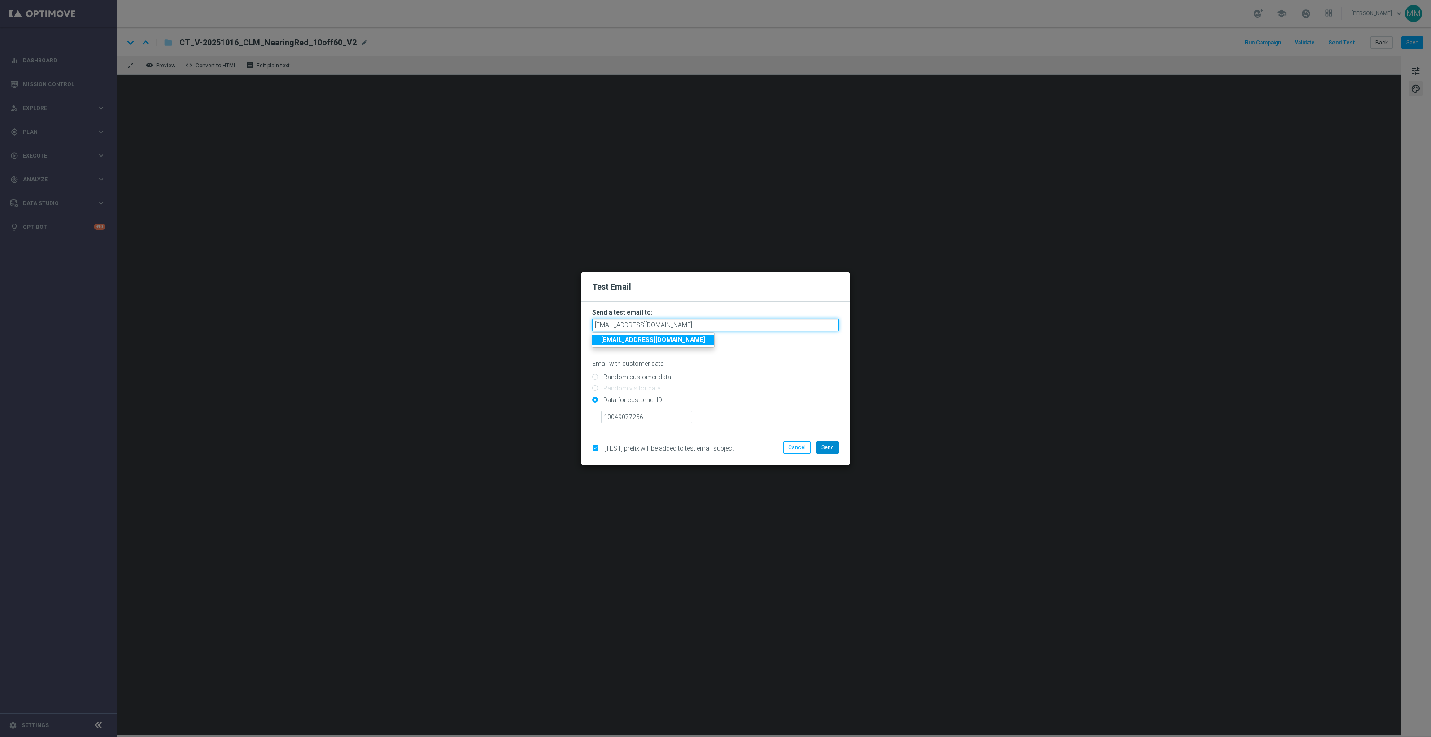
type input "[EMAIL_ADDRESS][DOMAIN_NAME]"
drag, startPoint x: 837, startPoint y: 451, endPoint x: 826, endPoint y: 419, distance: 33.1
click at [837, 451] on button "Send" at bounding box center [827, 447] width 22 height 13
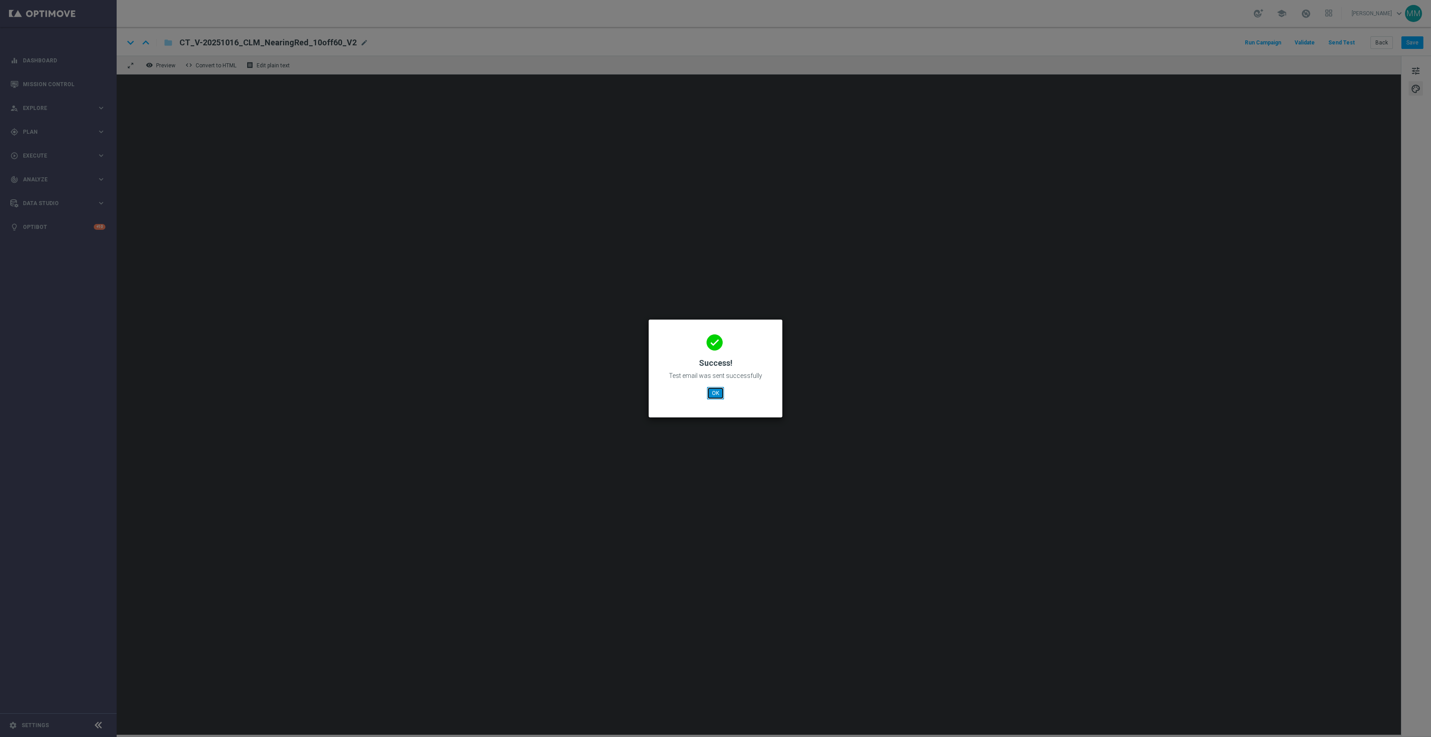
click at [715, 392] on button "OK" at bounding box center [715, 393] width 17 height 13
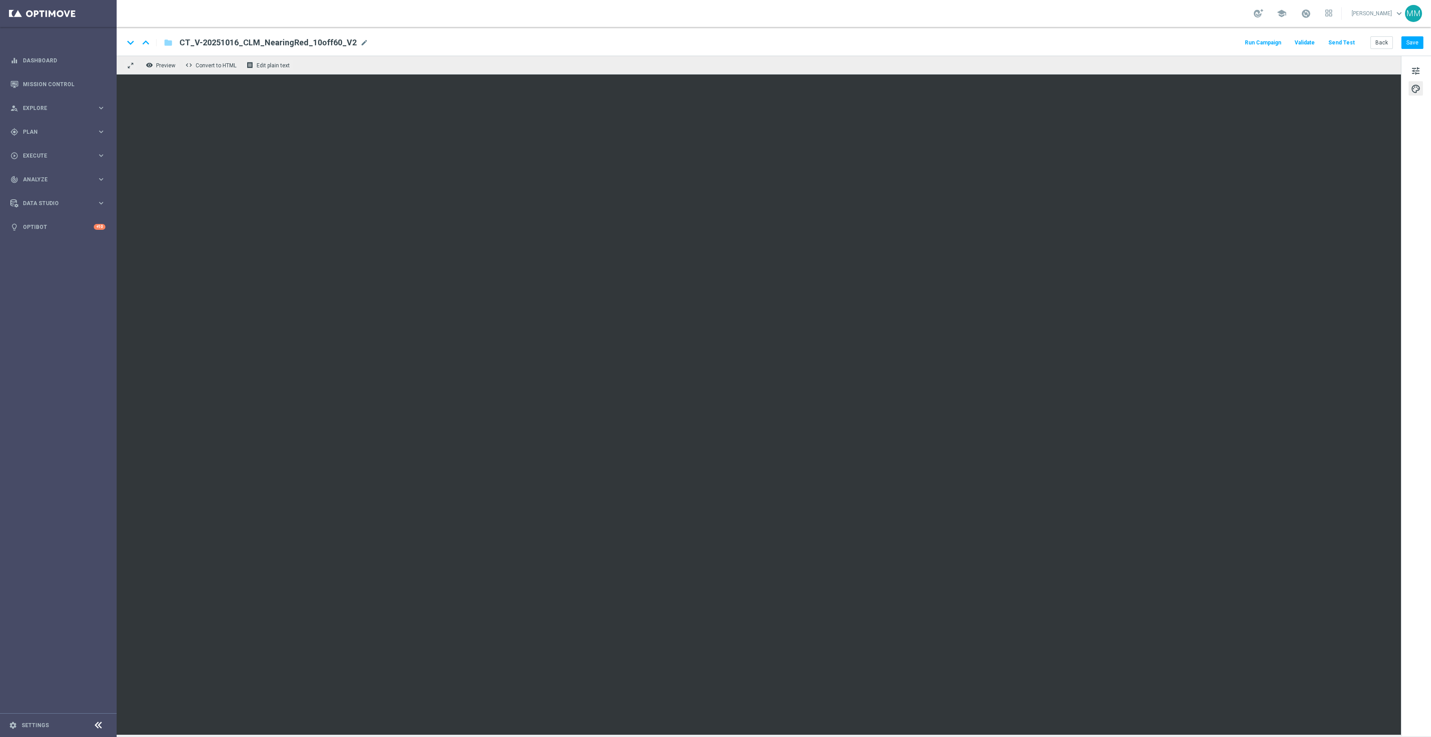
click at [1335, 45] on button "Send Test" at bounding box center [1341, 43] width 29 height 12
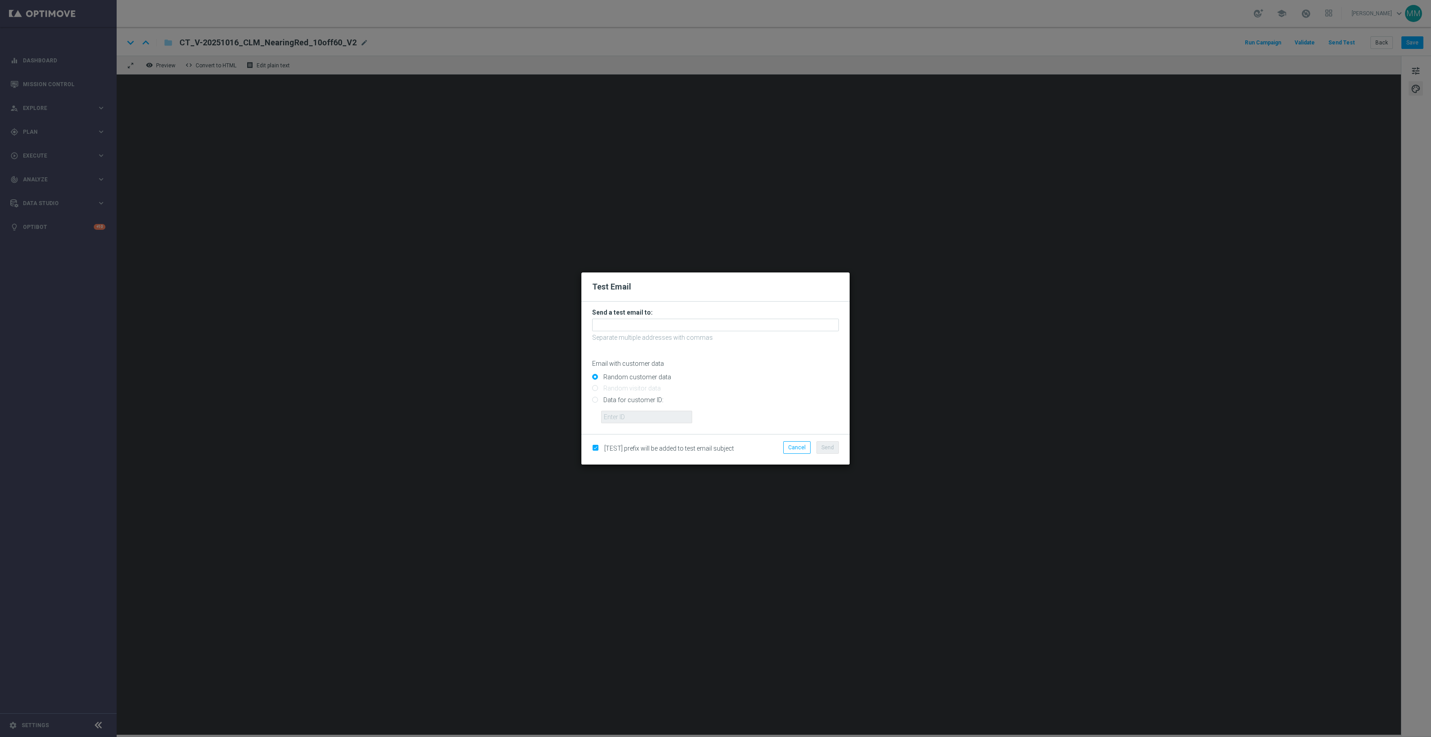
click at [640, 400] on input "Data for customer ID:" at bounding box center [715, 403] width 247 height 13
radio input "true"
click at [640, 417] on input "text" at bounding box center [646, 416] width 91 height 13
paste input "10000024919"
type input "10000024919"
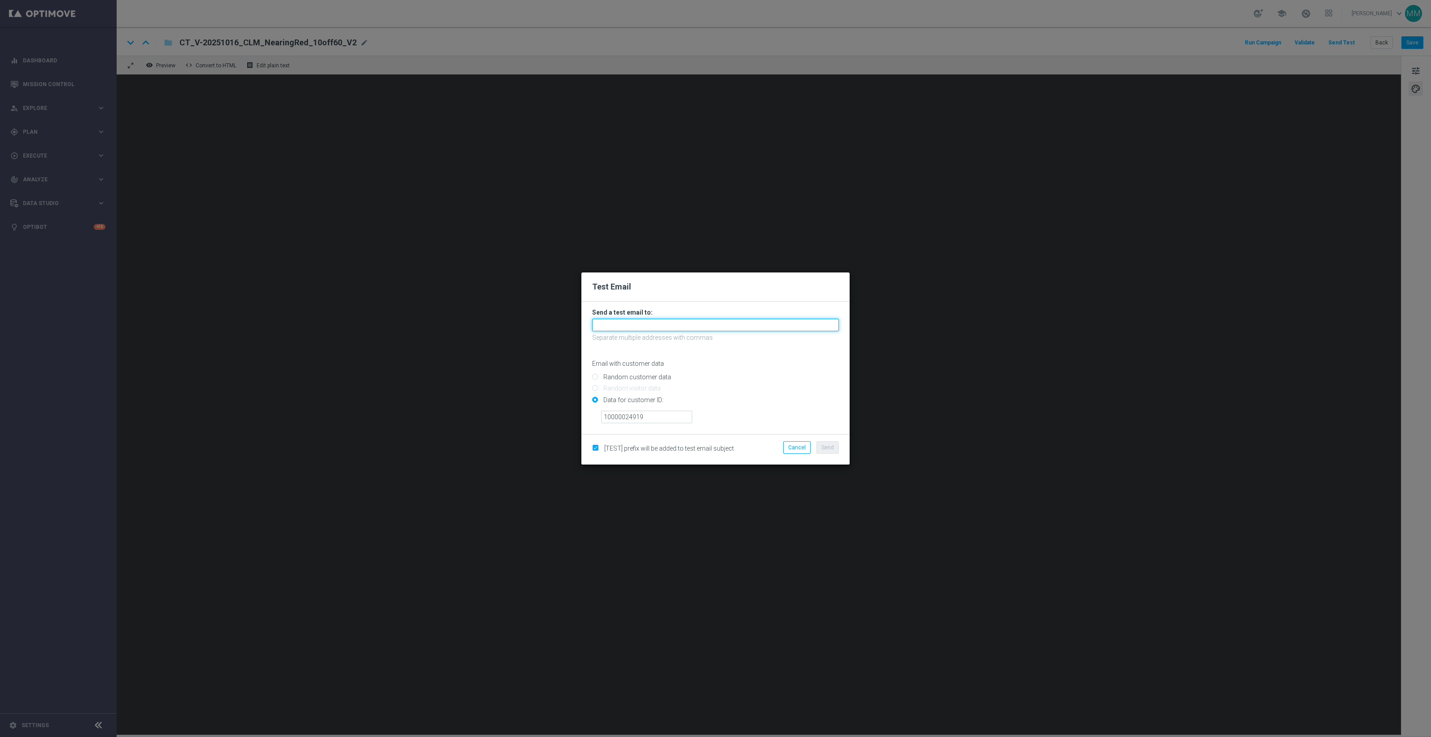
drag, startPoint x: 662, startPoint y: 324, endPoint x: 655, endPoint y: 324, distance: 6.3
click at [662, 324] on input "text" at bounding box center [715, 324] width 247 height 13
paste input "[EMAIL_ADDRESS][DOMAIN_NAME]"
type input "[EMAIL_ADDRESS][DOMAIN_NAME]"
drag, startPoint x: 824, startPoint y: 445, endPoint x: 820, endPoint y: 436, distance: 10.4
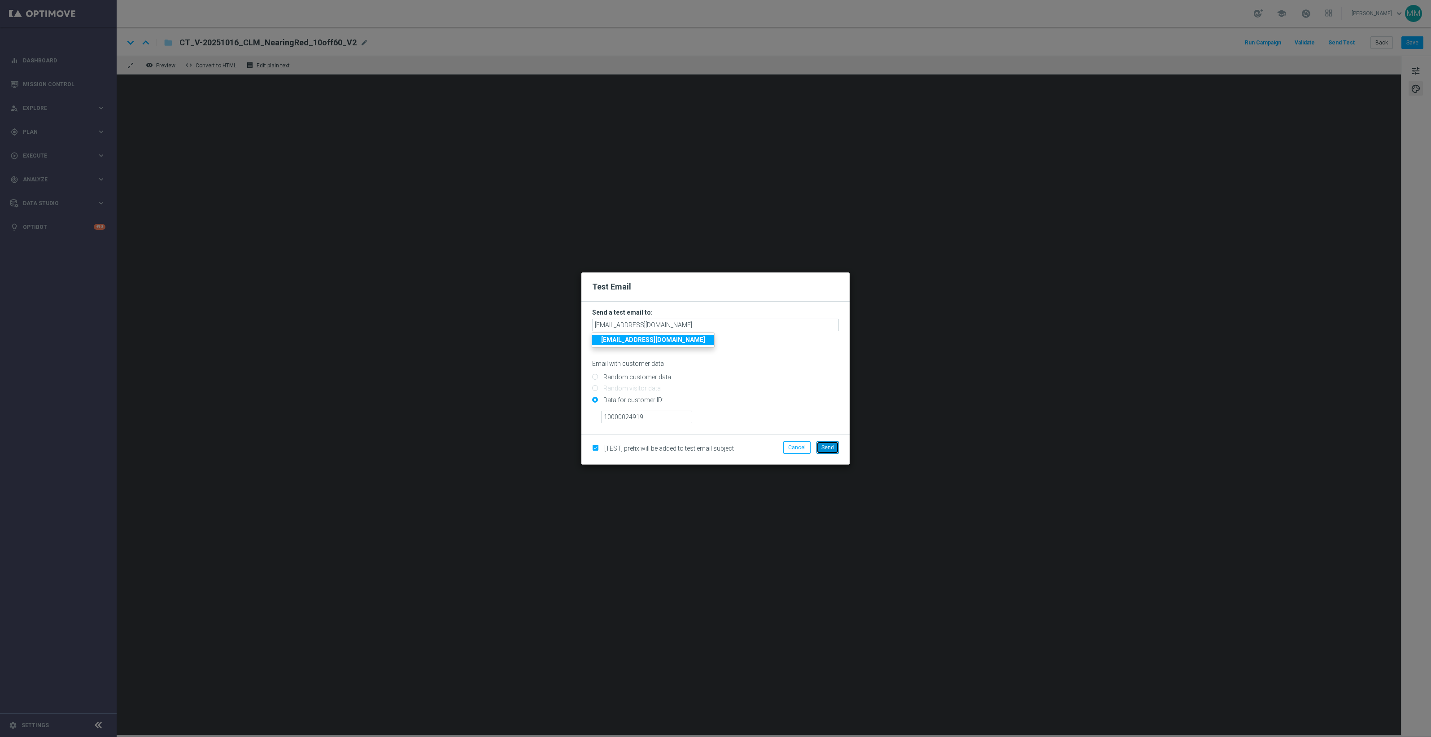
click at [824, 445] on span "Send" at bounding box center [827, 447] width 13 height 6
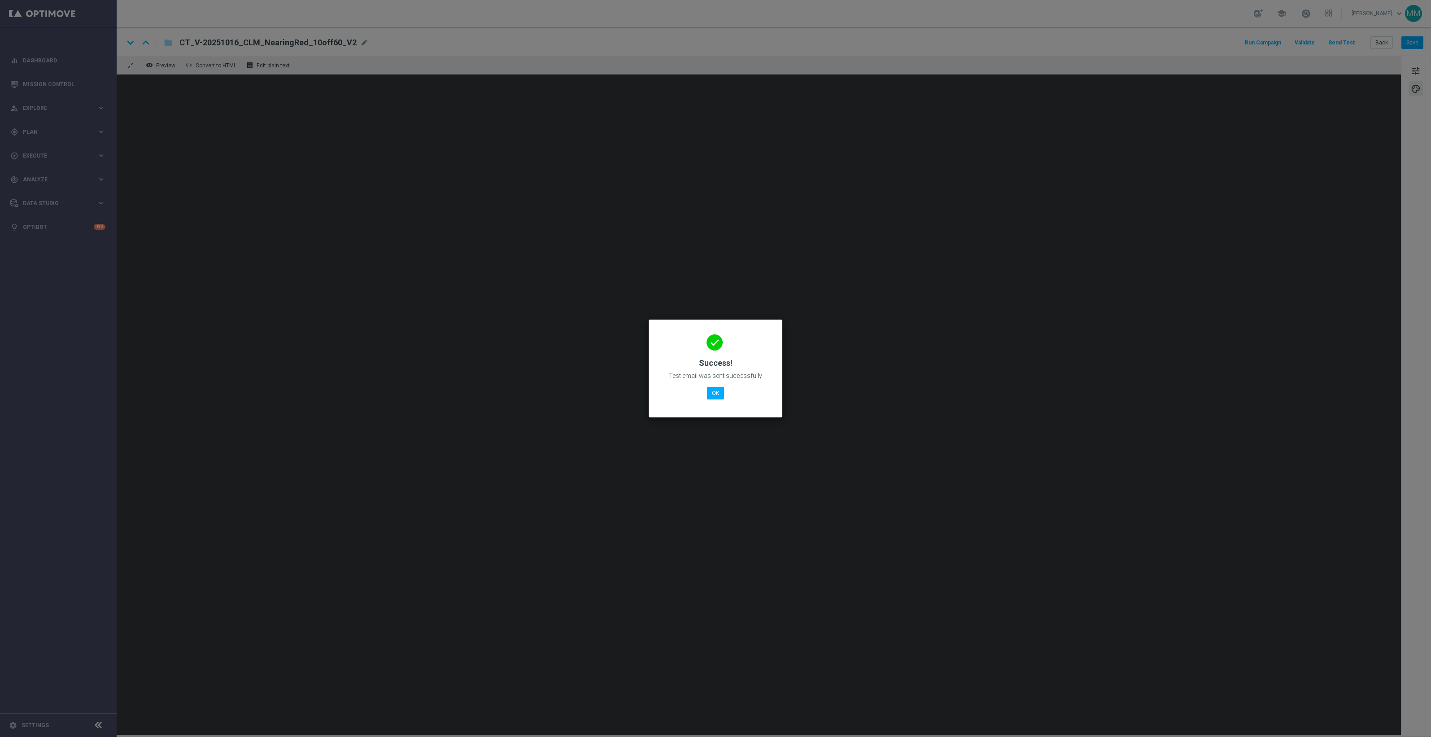
click at [724, 398] on div "done Success! Test email was sent successfully OK" at bounding box center [715, 367] width 112 height 78
click at [716, 393] on button "OK" at bounding box center [715, 393] width 17 height 13
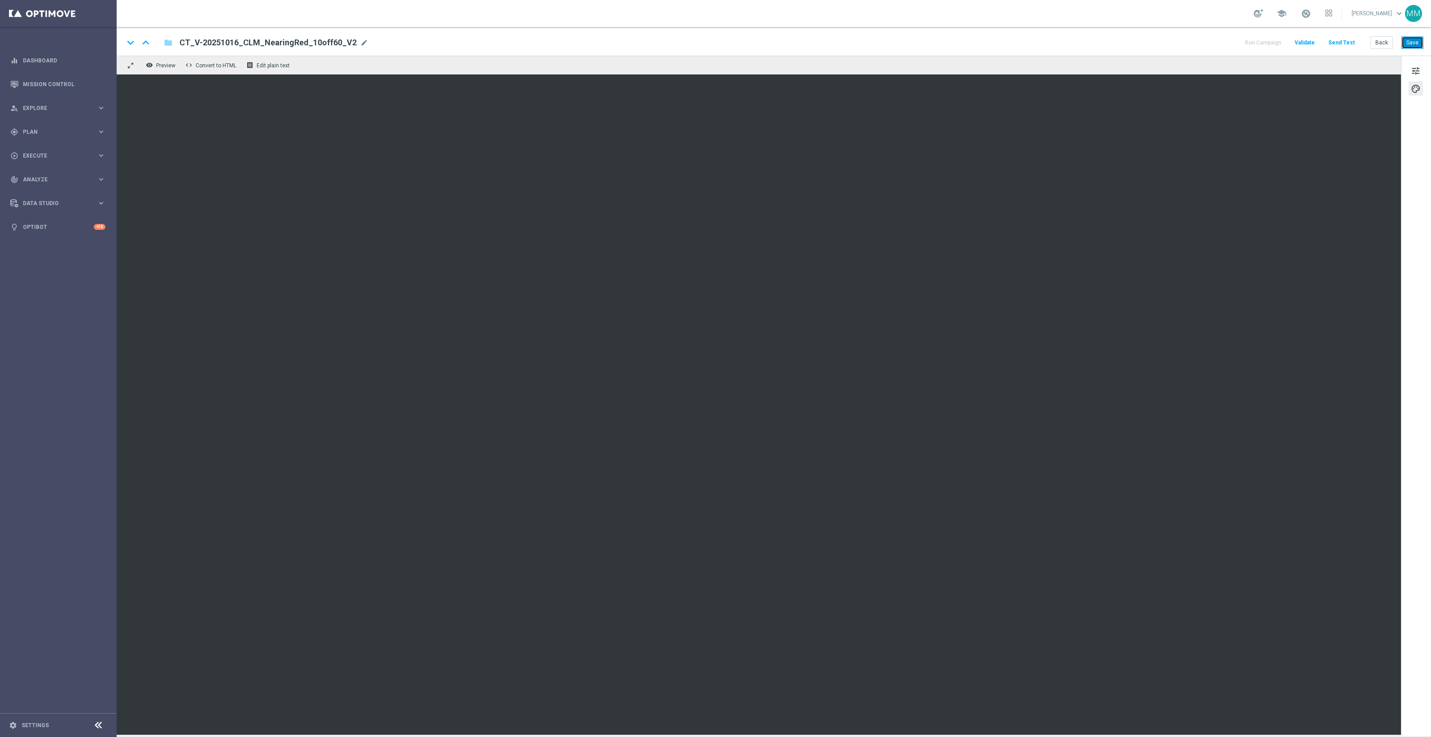
click at [1411, 39] on button "Save" at bounding box center [1412, 42] width 22 height 13
click at [1416, 42] on button "Save" at bounding box center [1412, 42] width 22 height 13
click at [1410, 47] on button "Save" at bounding box center [1412, 42] width 22 height 13
click at [1342, 39] on button "Send Test" at bounding box center [1341, 43] width 29 height 12
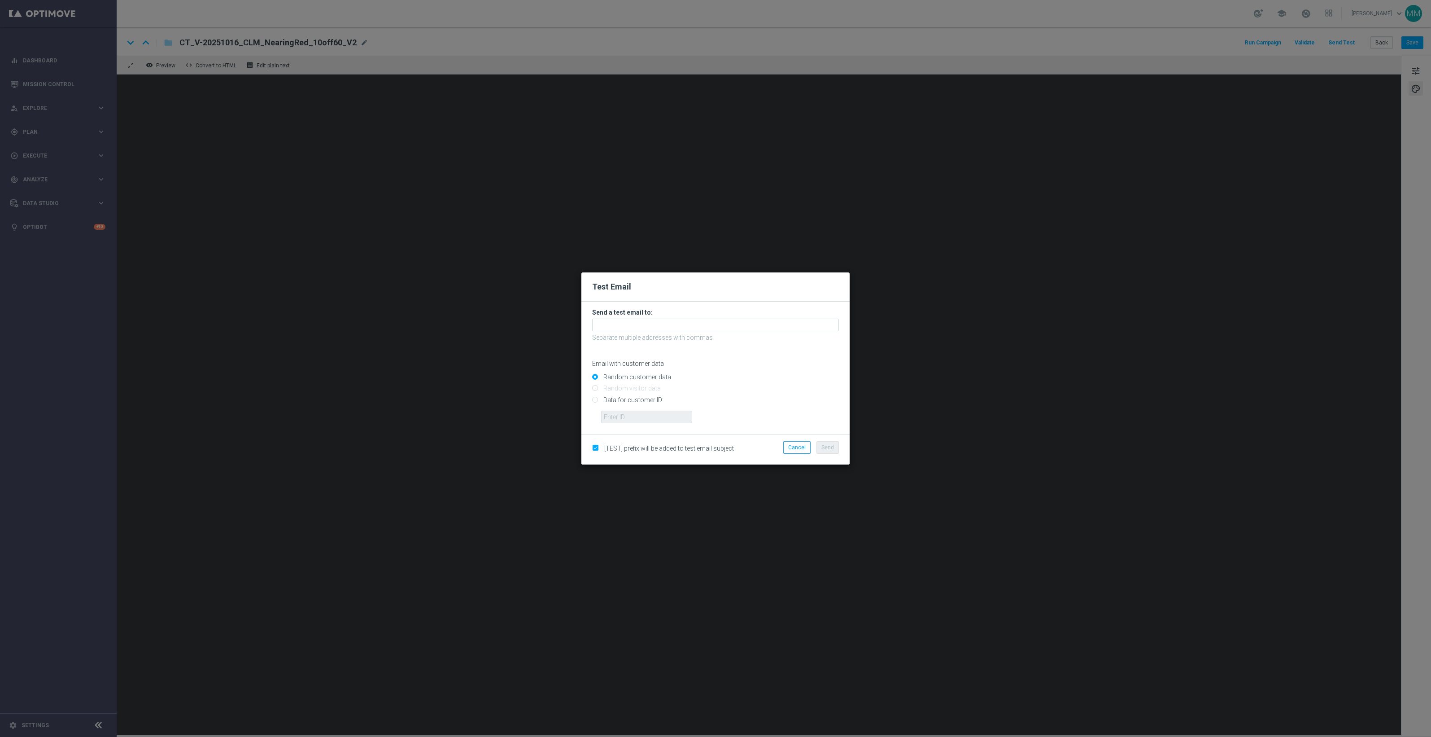
click at [652, 401] on input "Data for customer ID:" at bounding box center [715, 403] width 247 height 13
radio input "true"
click at [656, 418] on input "text" at bounding box center [646, 416] width 91 height 13
paste input "10000024919"
type input "10000024919"
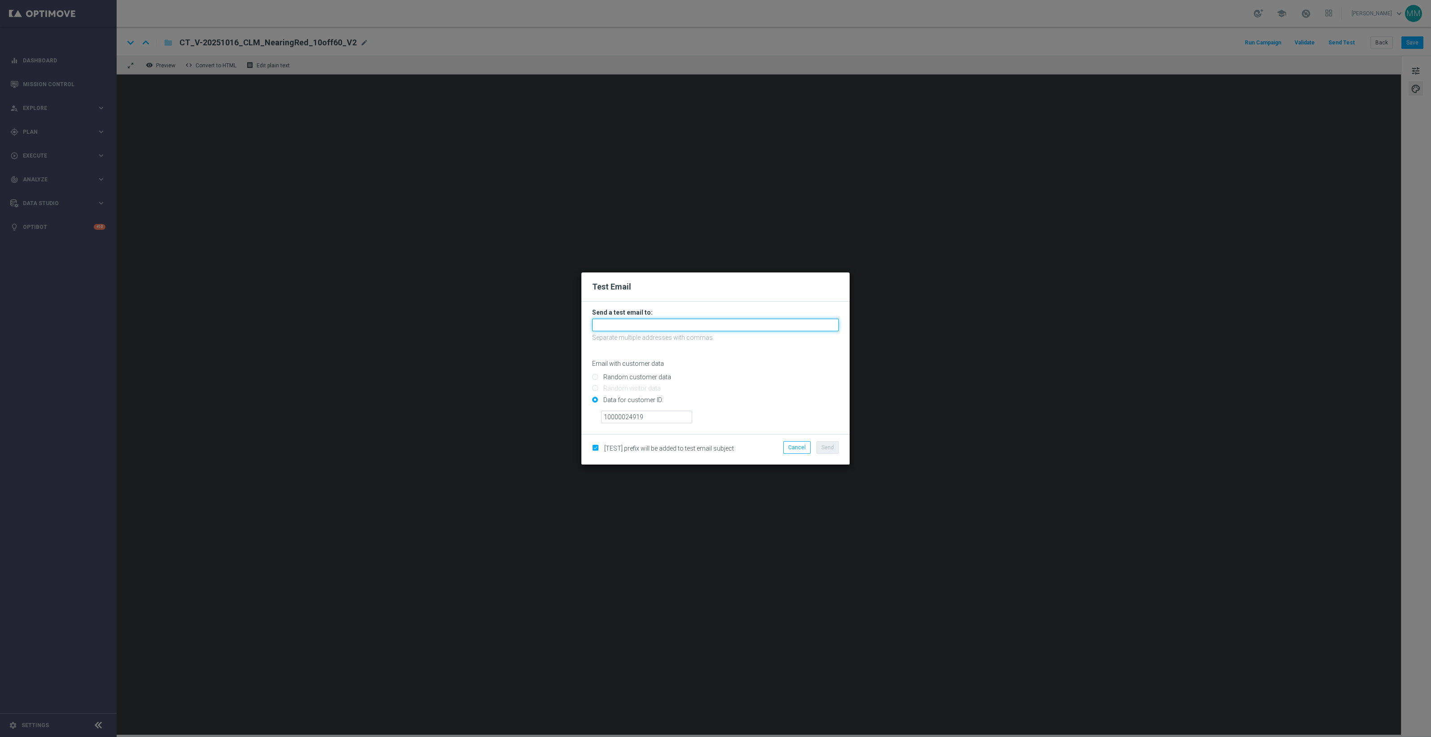
click at [738, 322] on input "text" at bounding box center [715, 324] width 247 height 13
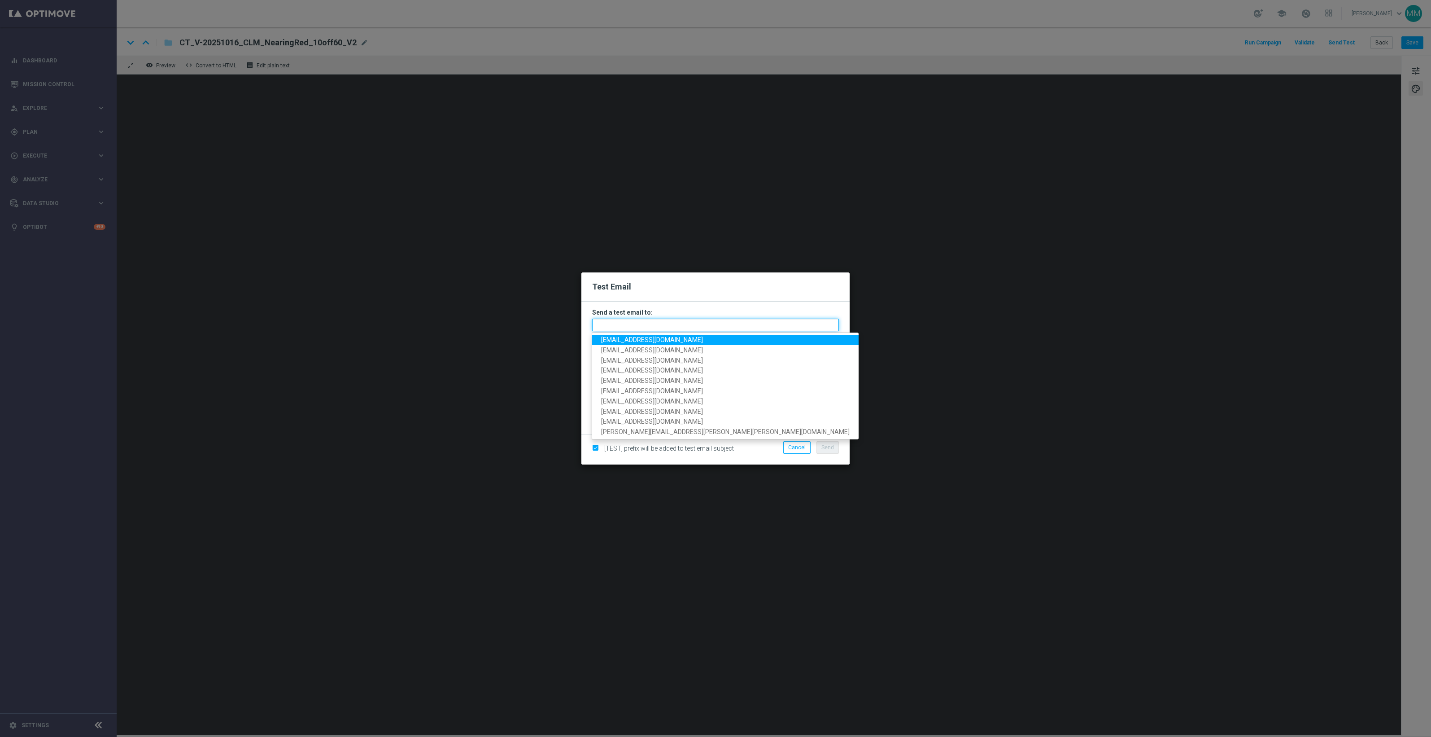
paste input "staples.96a1-blvv5@litmusemail.com"
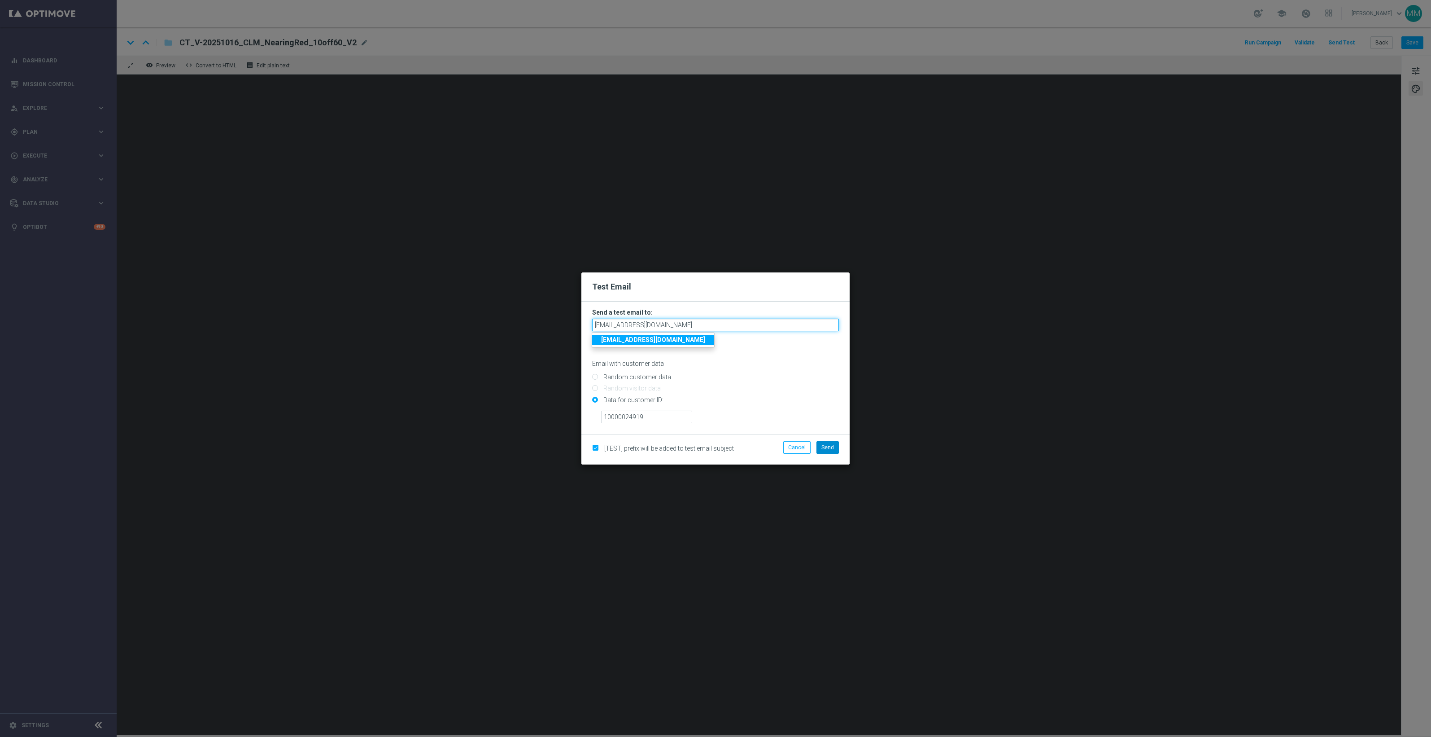
type input "staples.96a1-blvv5@litmusemail.com"
click at [826, 444] on span "Send" at bounding box center [827, 447] width 13 height 6
click at [823, 449] on span "Send" at bounding box center [827, 447] width 13 height 6
drag, startPoint x: 833, startPoint y: 445, endPoint x: 819, endPoint y: 389, distance: 58.4
click at [833, 445] on button "Send" at bounding box center [827, 447] width 22 height 13
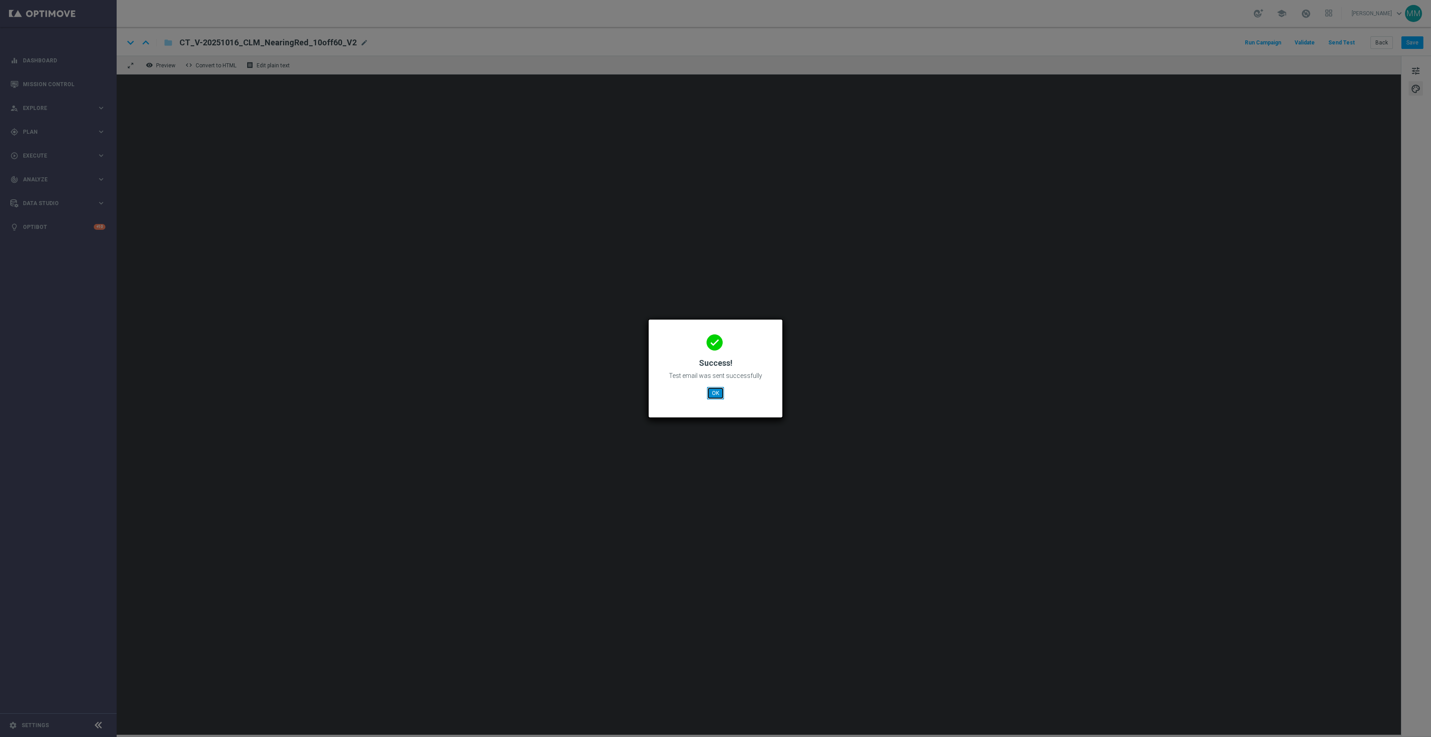
click at [711, 393] on button "OK" at bounding box center [715, 393] width 17 height 13
click at [708, 390] on button "OK" at bounding box center [715, 393] width 17 height 13
click at [710, 388] on button "OK" at bounding box center [715, 393] width 17 height 13
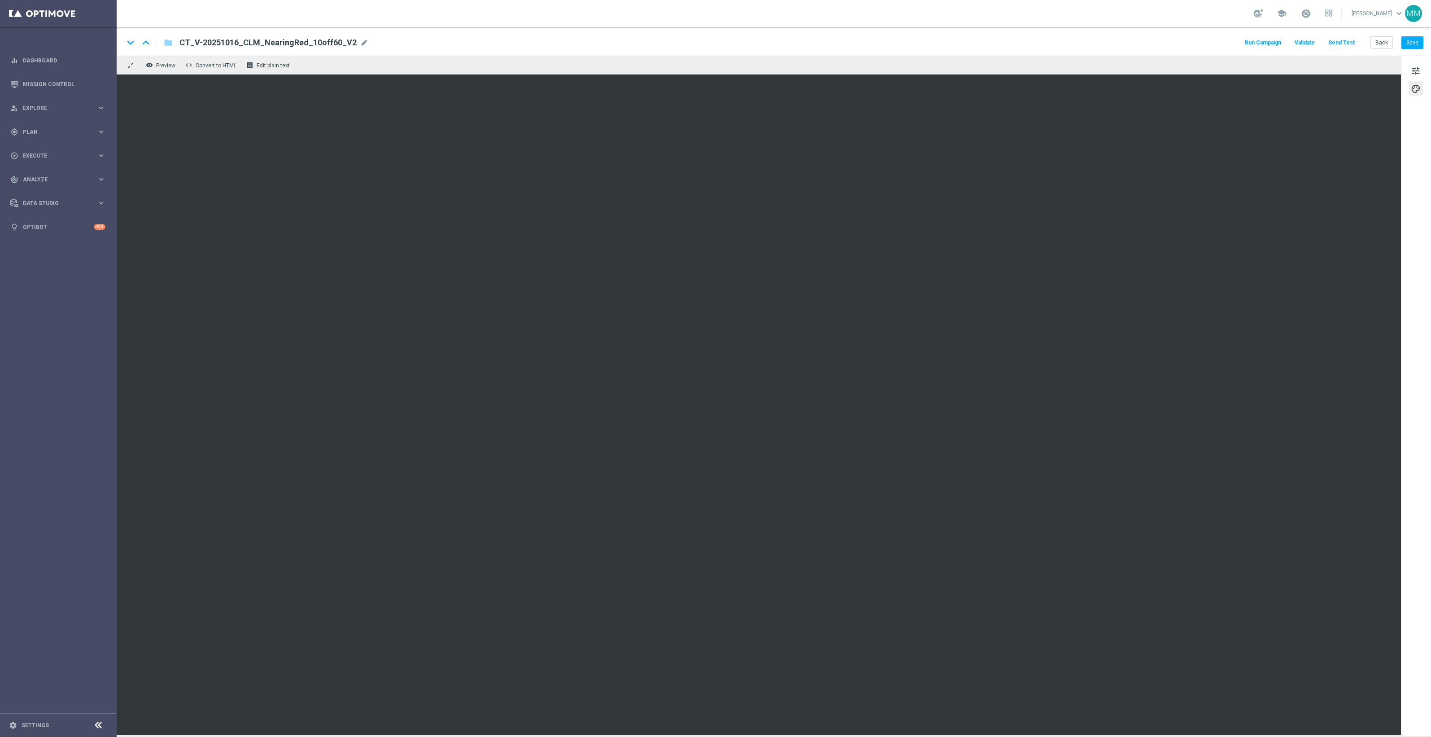
click at [1339, 48] on button "Send Test" at bounding box center [1341, 43] width 29 height 12
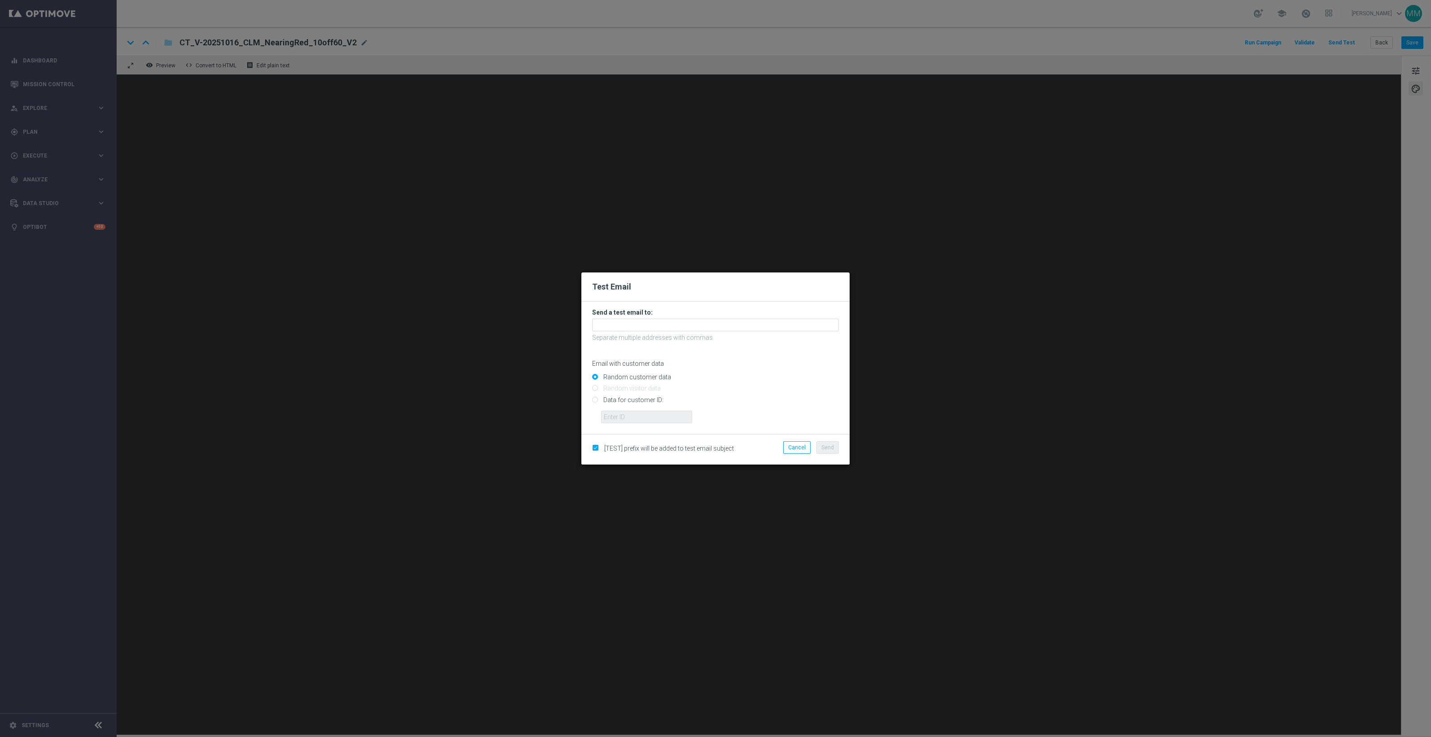
click at [633, 400] on input "Data for customer ID:" at bounding box center [715, 403] width 247 height 13
radio input "true"
click at [631, 418] on input "text" at bounding box center [646, 416] width 91 height 13
paste input "10049077256"
type input "10049077256"
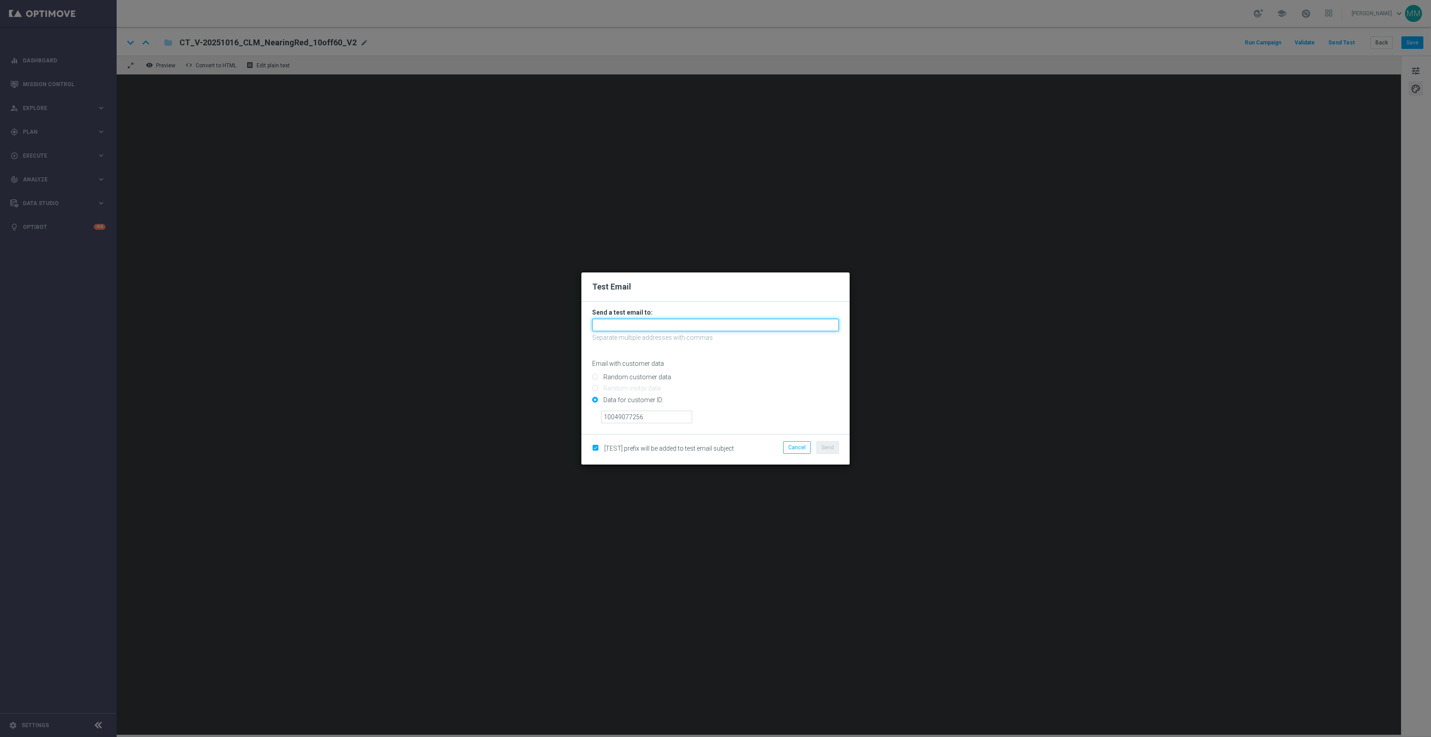
click at [616, 324] on input "text" at bounding box center [715, 324] width 247 height 13
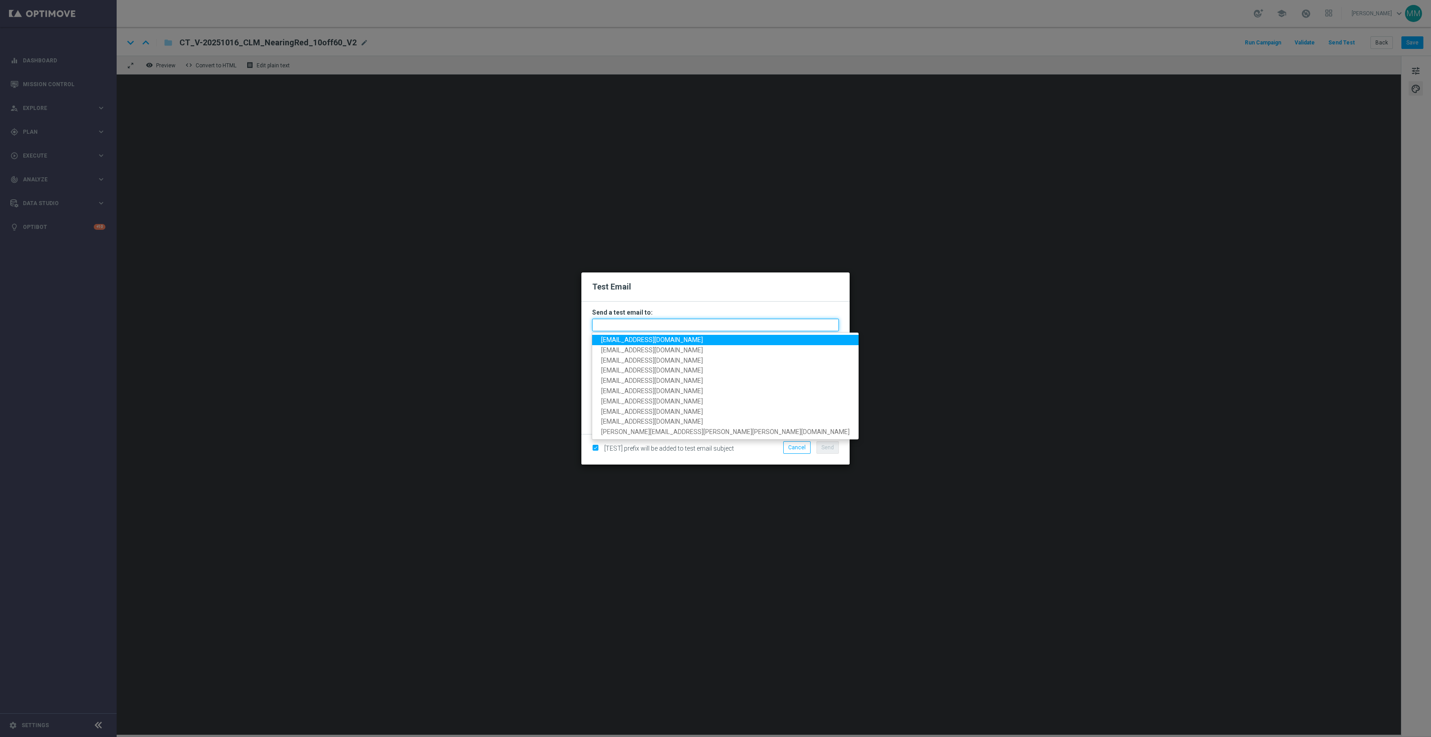
paste input "staples.96a1-blvvq@litmusemail.com"
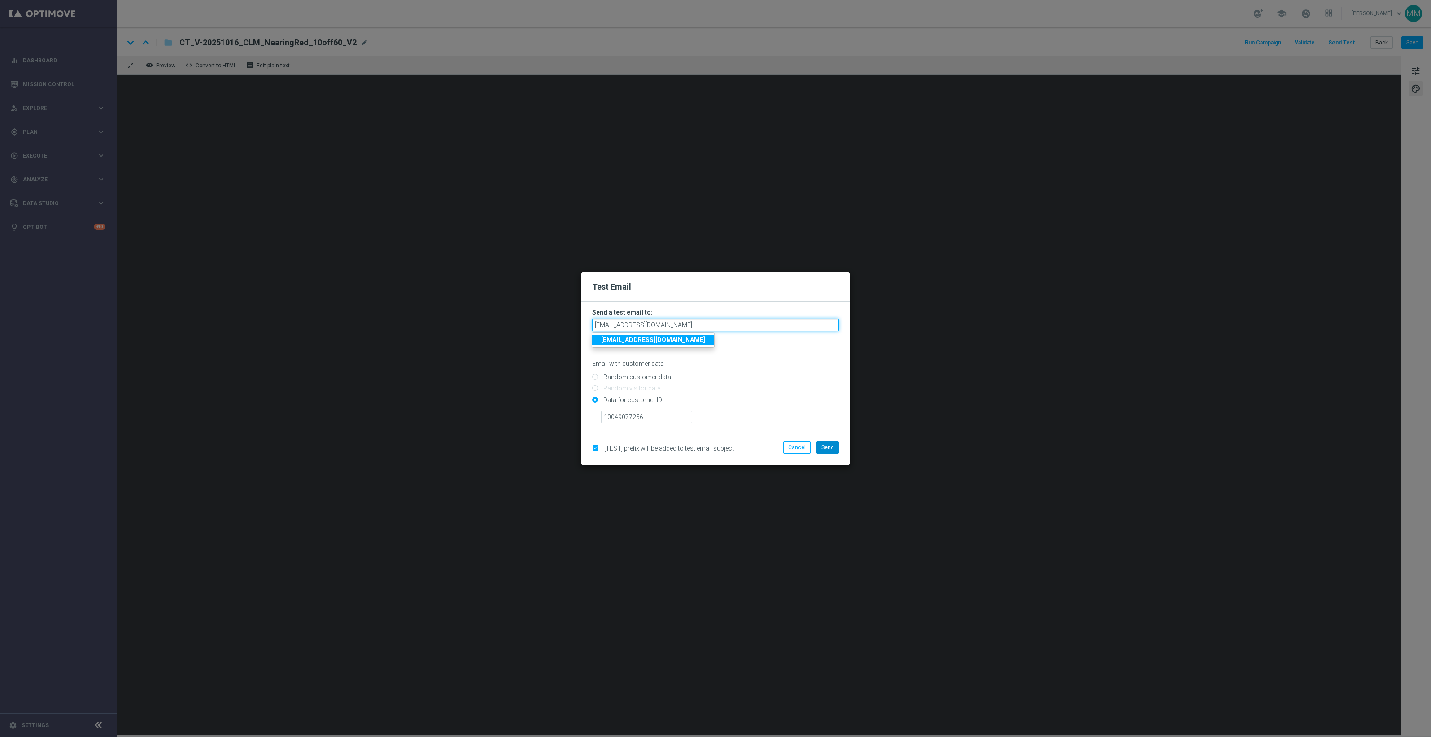
type input "staples.96a1-blvvq@litmusemail.com"
click at [822, 449] on span "Send" at bounding box center [827, 447] width 13 height 6
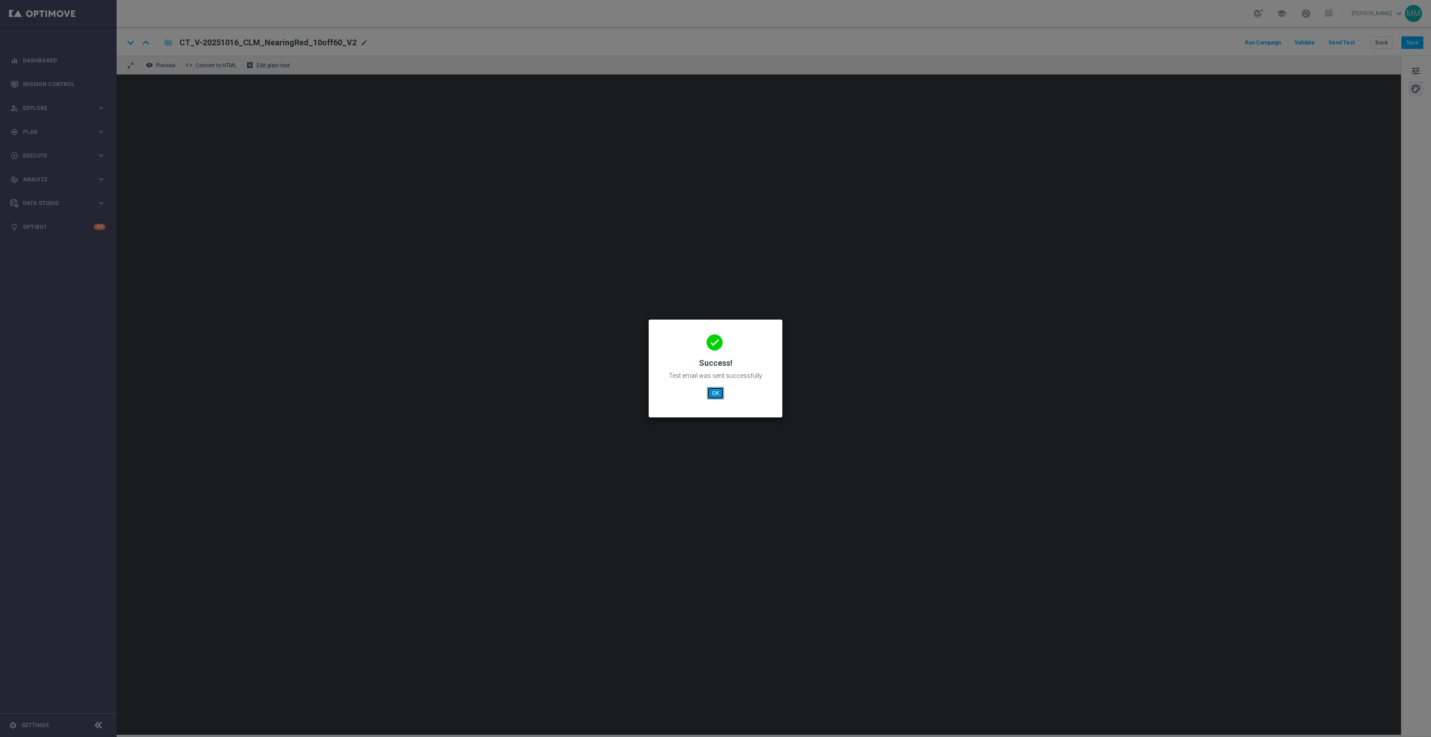
click at [714, 390] on button "OK" at bounding box center [715, 393] width 17 height 13
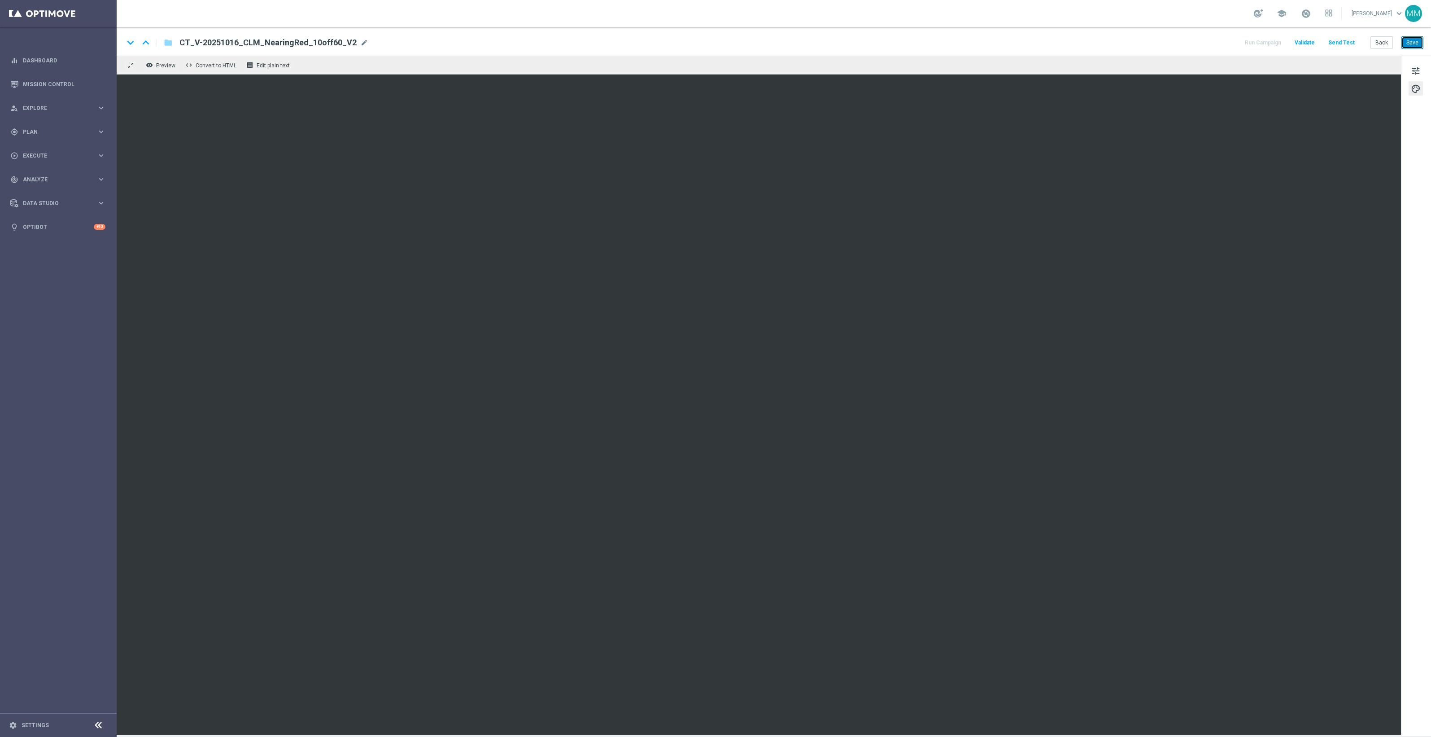
click at [1414, 43] on button "Save" at bounding box center [1412, 42] width 22 height 13
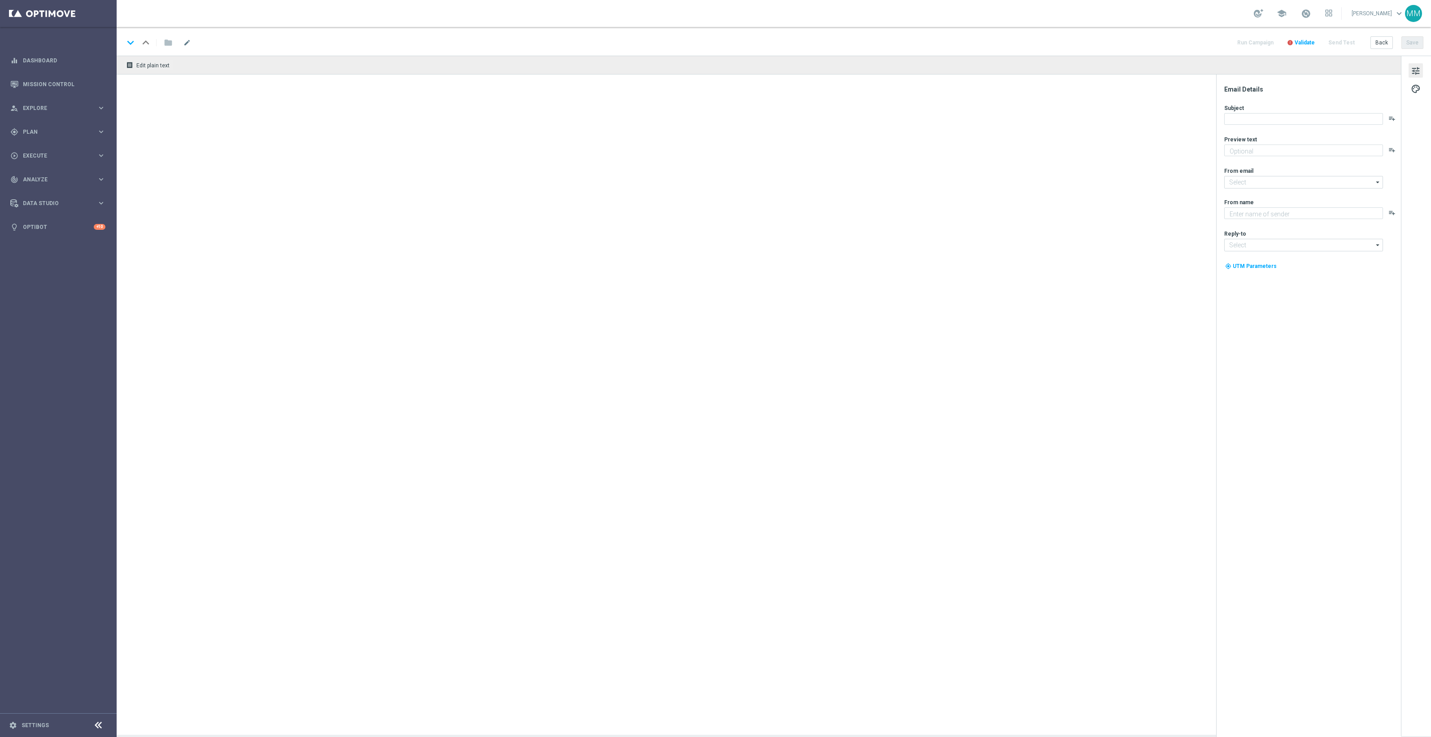
type textarea "A perk of your new HP printer purchase!"
type textarea "Staples"
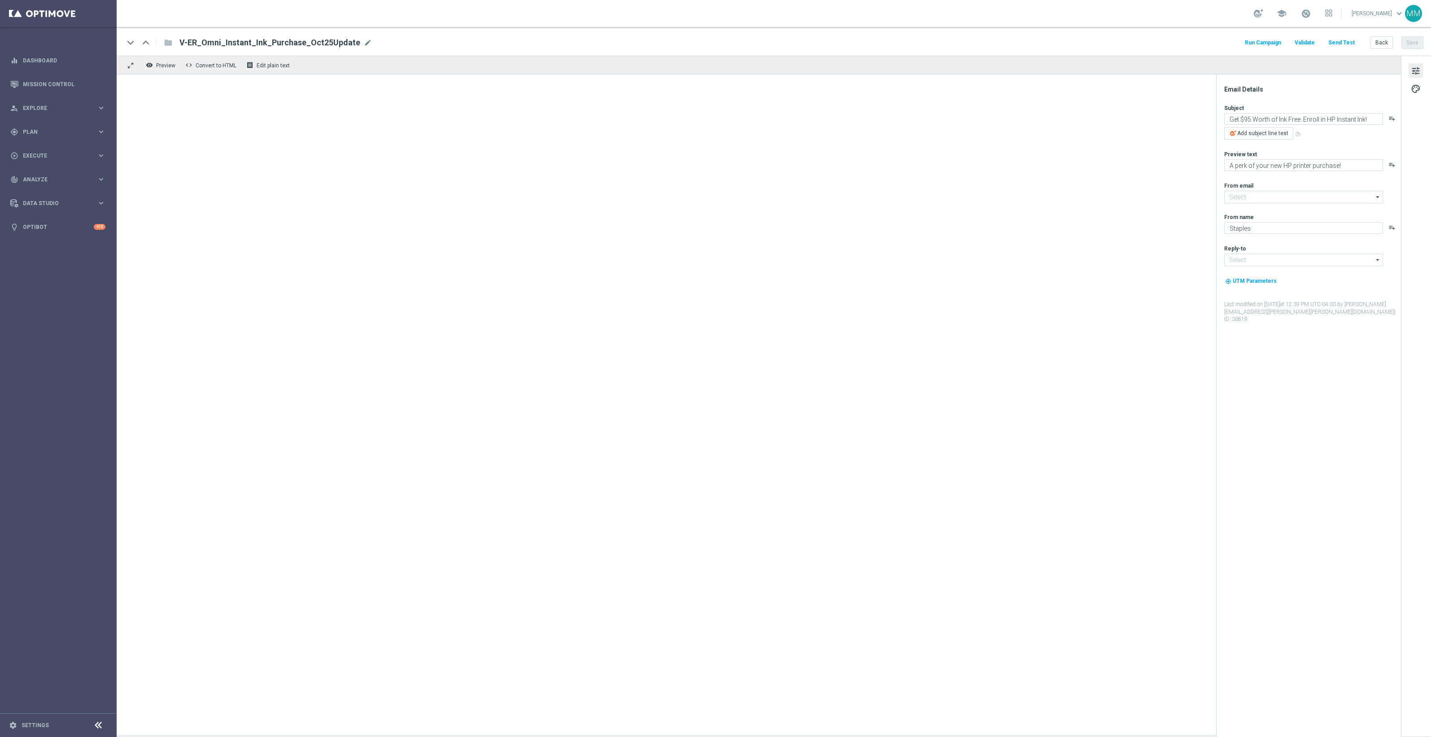
type input "[EMAIL_ADDRESS][DOMAIN_NAME]"
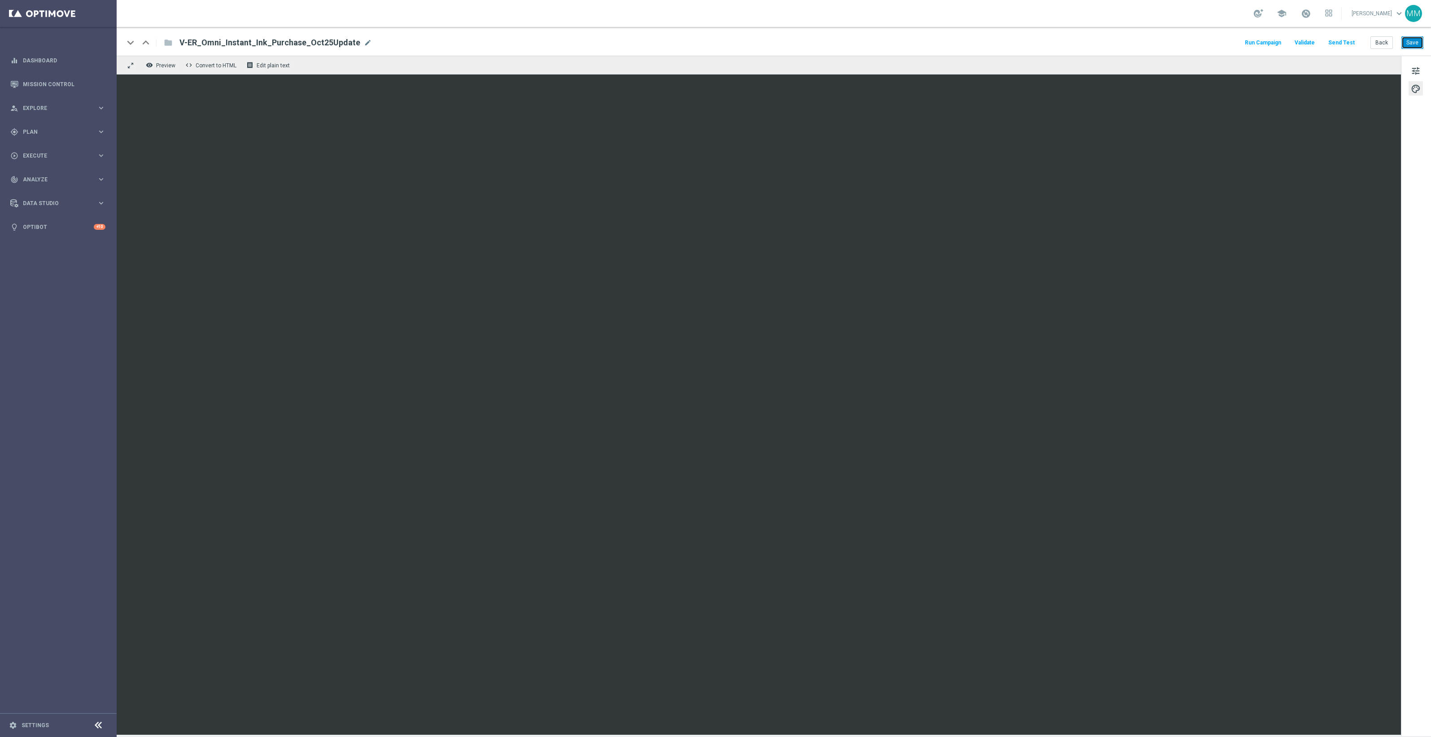
click at [1416, 37] on button "Save" at bounding box center [1412, 42] width 22 height 13
click at [1413, 44] on button "Save" at bounding box center [1412, 42] width 22 height 13
click at [1412, 41] on button "Save" at bounding box center [1412, 42] width 22 height 13
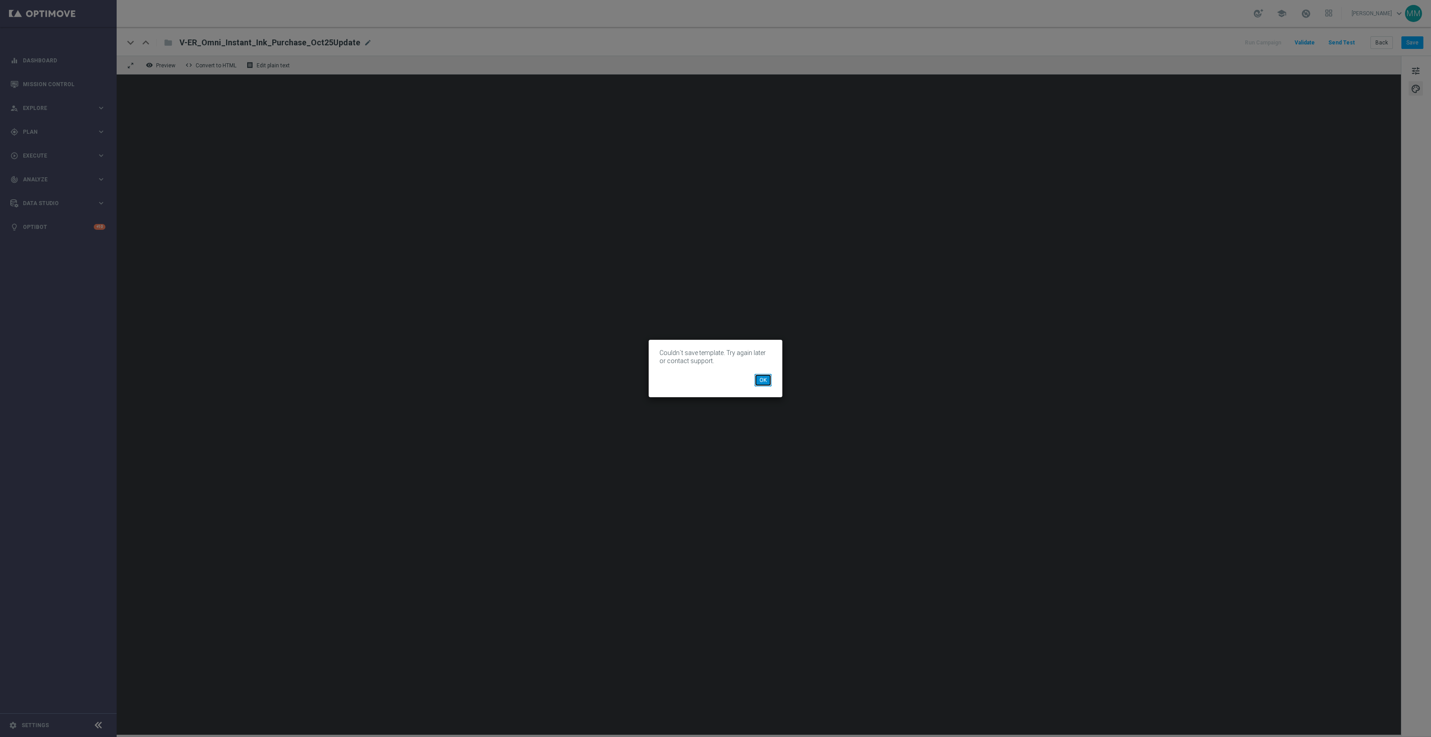
click at [761, 380] on button "OK" at bounding box center [762, 380] width 17 height 13
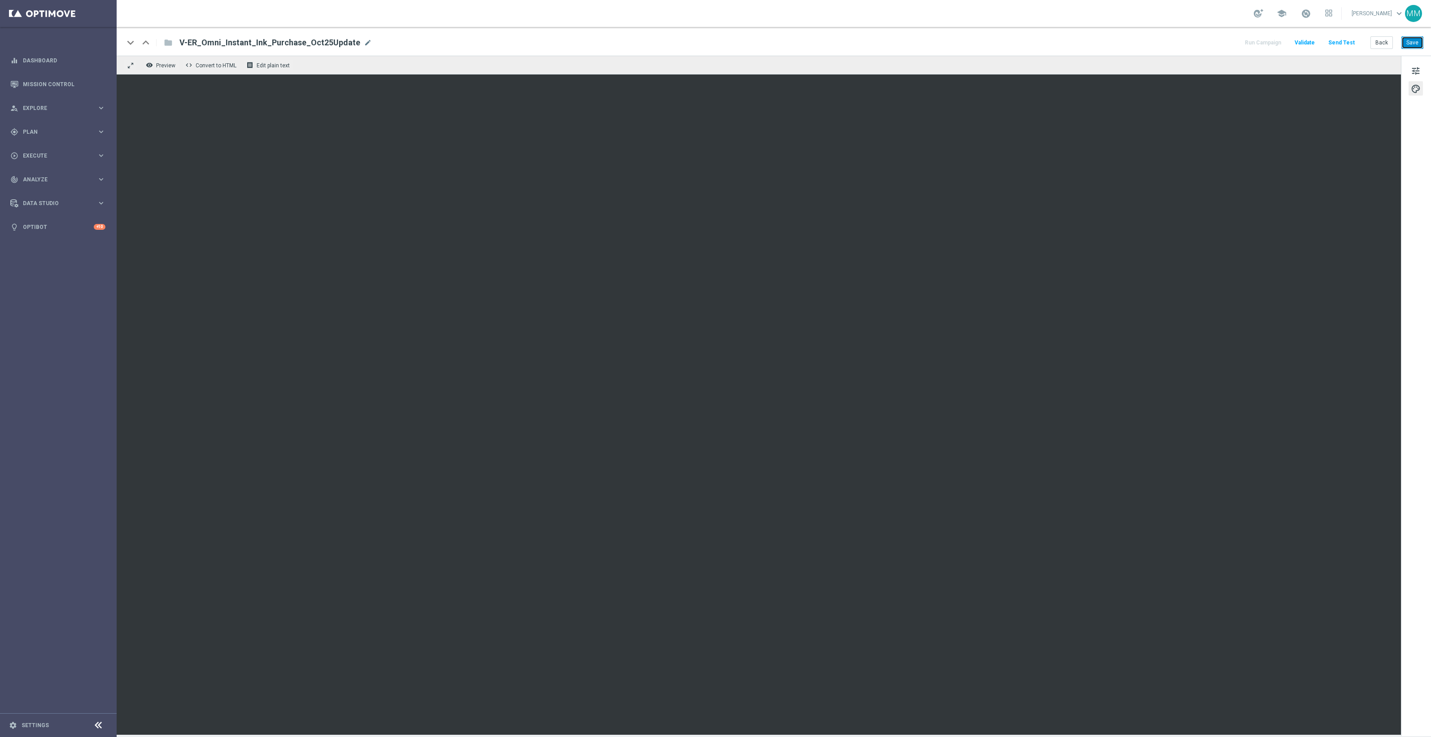
click at [1408, 40] on button "Save" at bounding box center [1412, 42] width 22 height 13
click at [1420, 43] on button "Save" at bounding box center [1412, 42] width 22 height 13
click at [1412, 45] on button "Save" at bounding box center [1412, 42] width 22 height 13
click at [1413, 38] on button "Save" at bounding box center [1412, 42] width 22 height 13
click at [1342, 44] on button "Send Test" at bounding box center [1341, 43] width 29 height 12
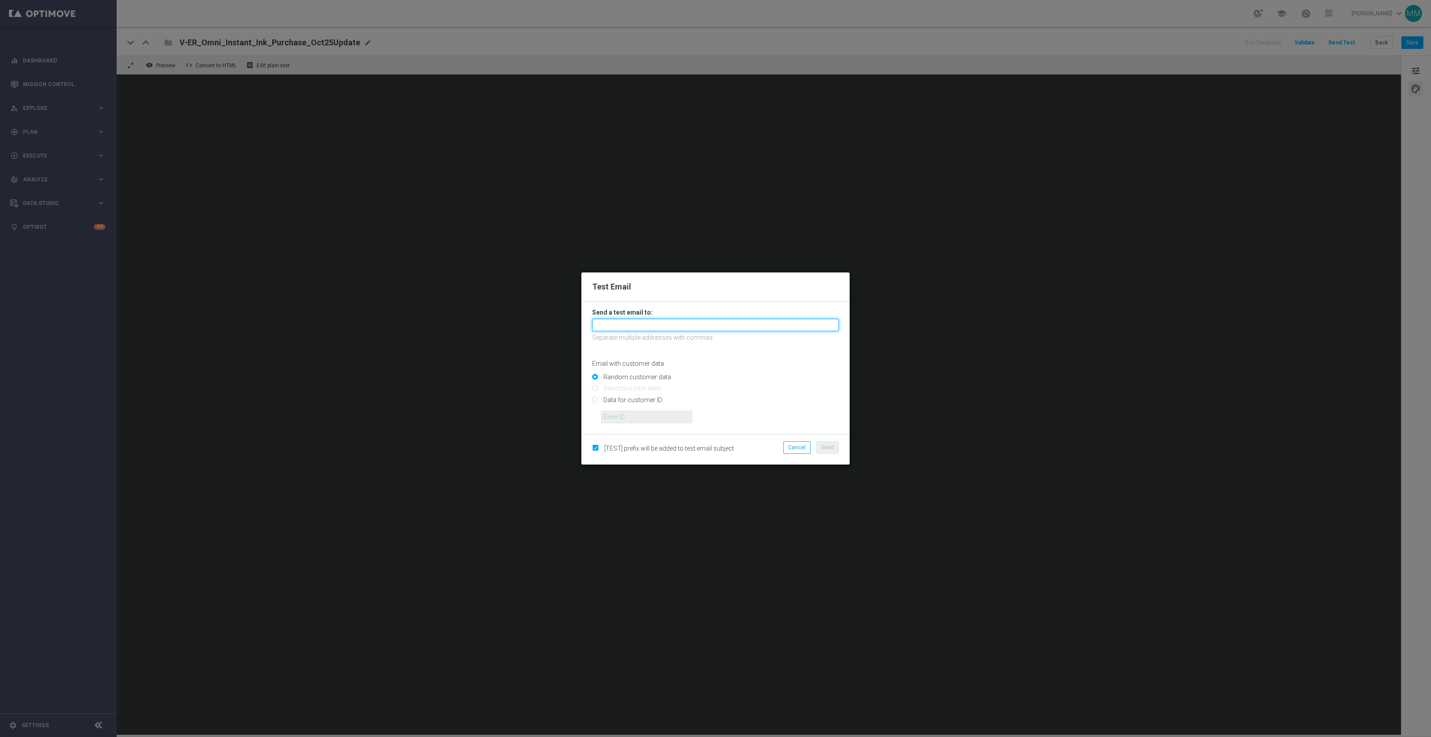
click at [782, 325] on input "text" at bounding box center [715, 324] width 247 height 13
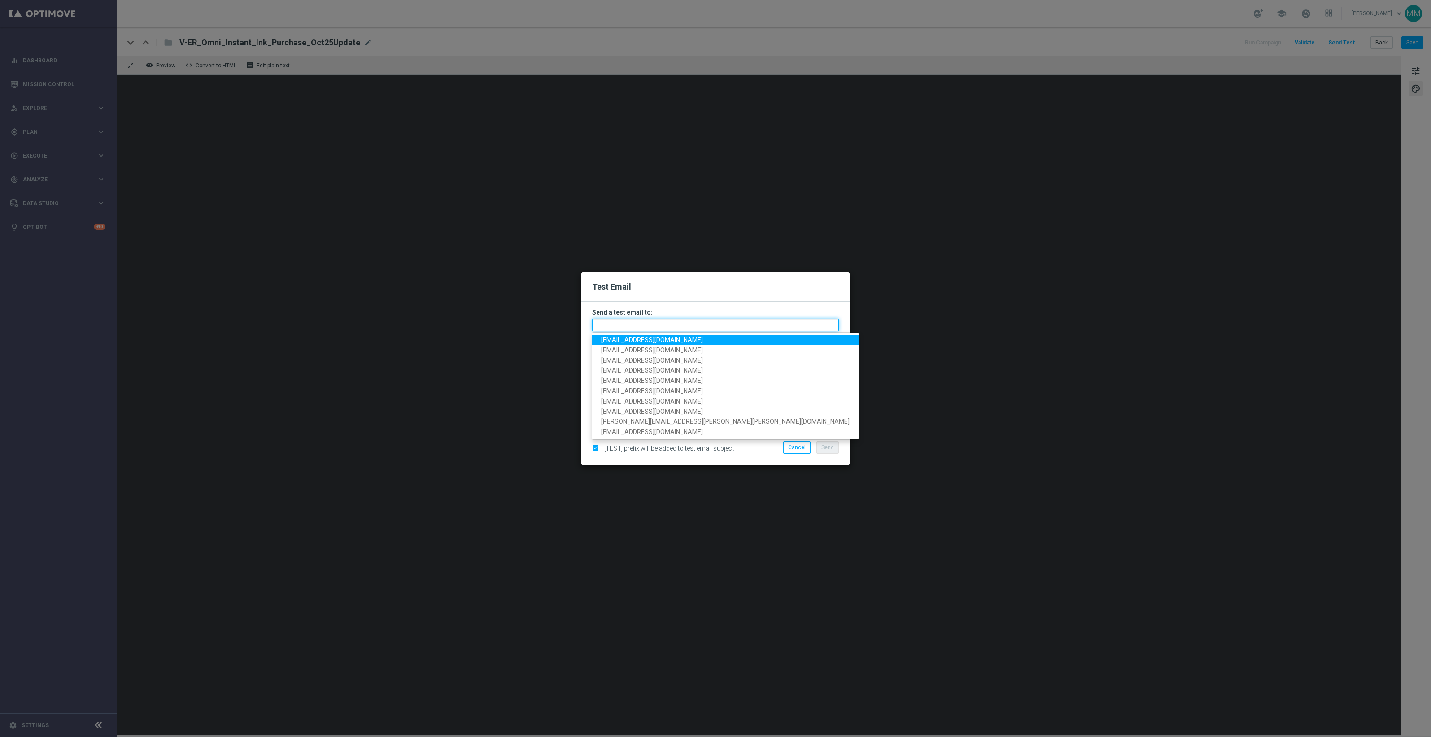
paste input "[EMAIL_ADDRESS][DOMAIN_NAME]"
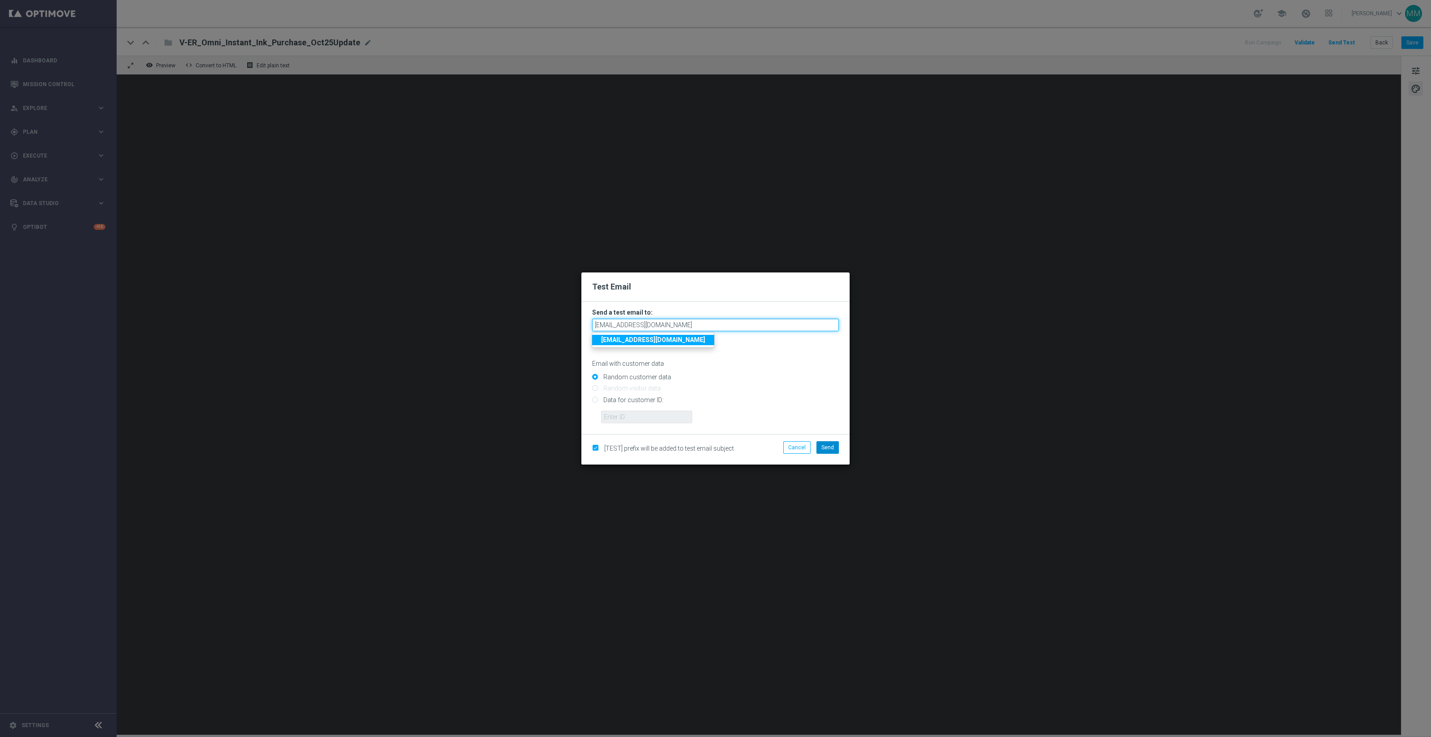
type input "[EMAIL_ADDRESS][DOMAIN_NAME]"
click at [822, 441] on button "Send" at bounding box center [827, 447] width 22 height 13
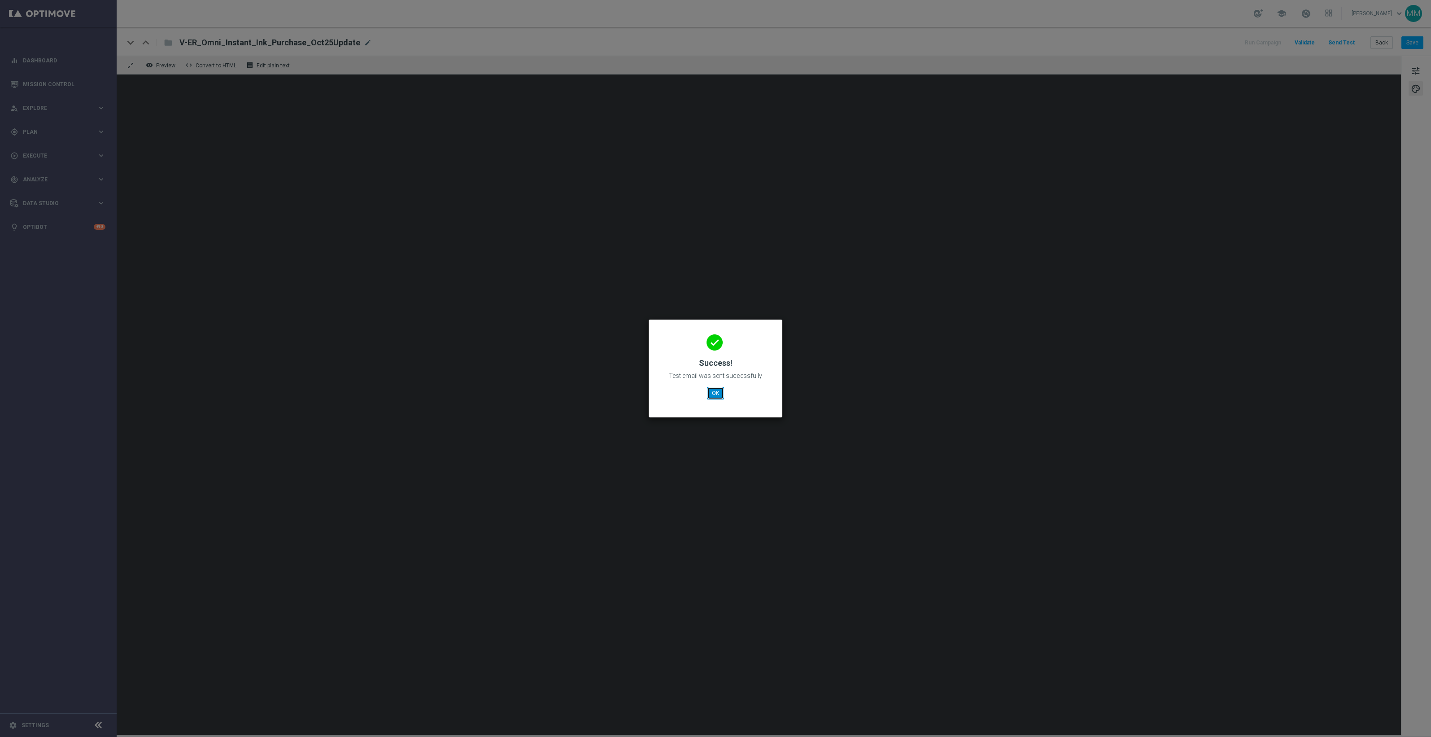
click at [716, 392] on button "OK" at bounding box center [715, 393] width 17 height 13
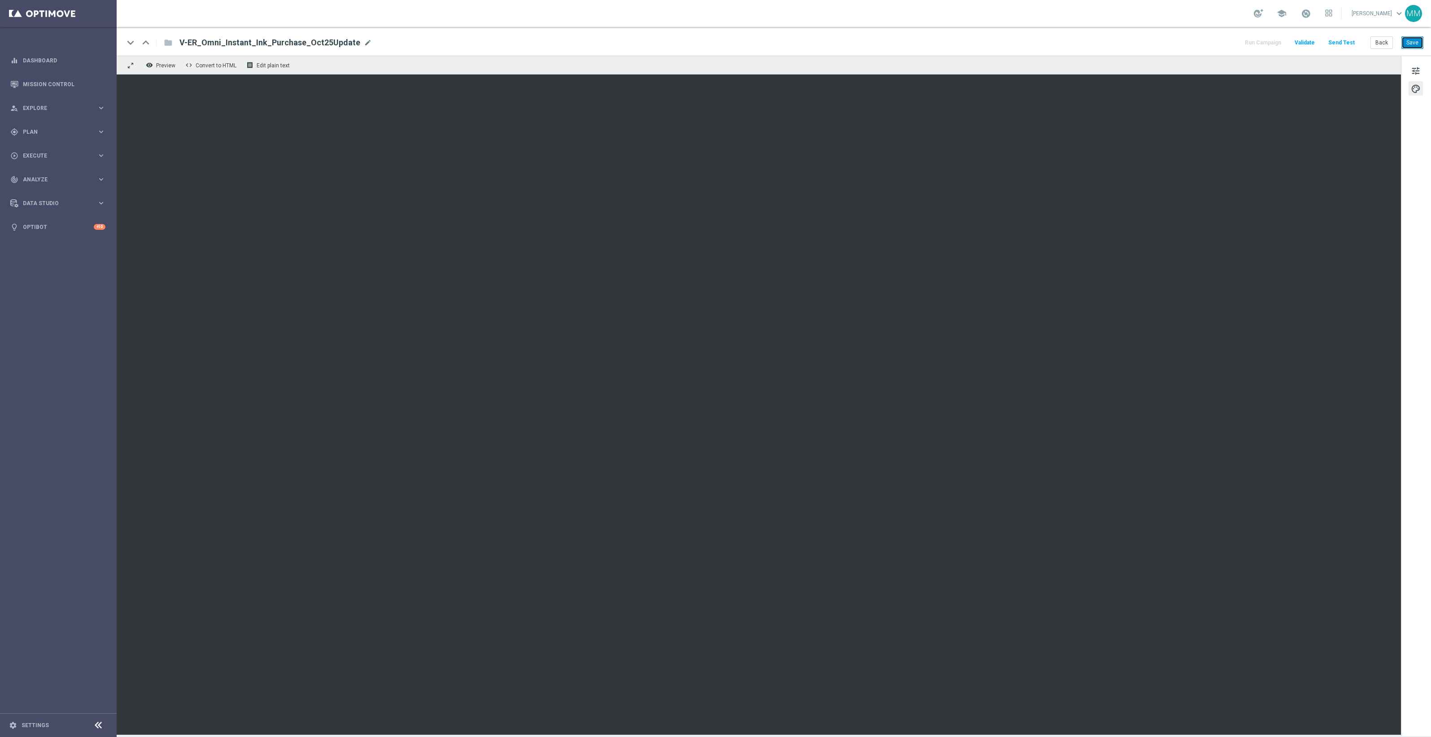
click at [1407, 41] on button "Save" at bounding box center [1412, 42] width 22 height 13
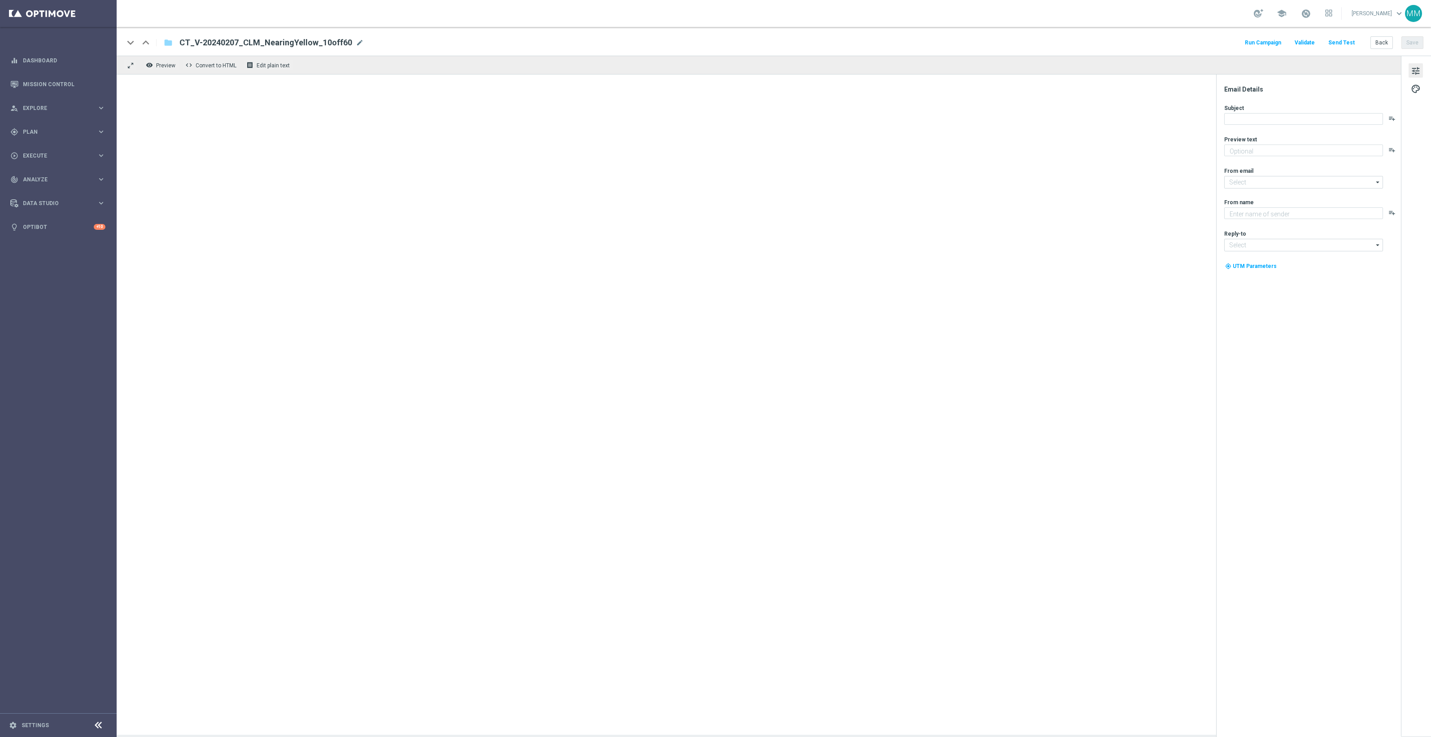
type textarea "Come shop again and score this EXCLUSIVE offer."
type input "[EMAIL_ADDRESS][DOMAIN_NAME]"
type textarea "Staples"
type input "[EMAIL_ADDRESS][DOMAIN_NAME]"
